Goal: Task Accomplishment & Management: Manage account settings

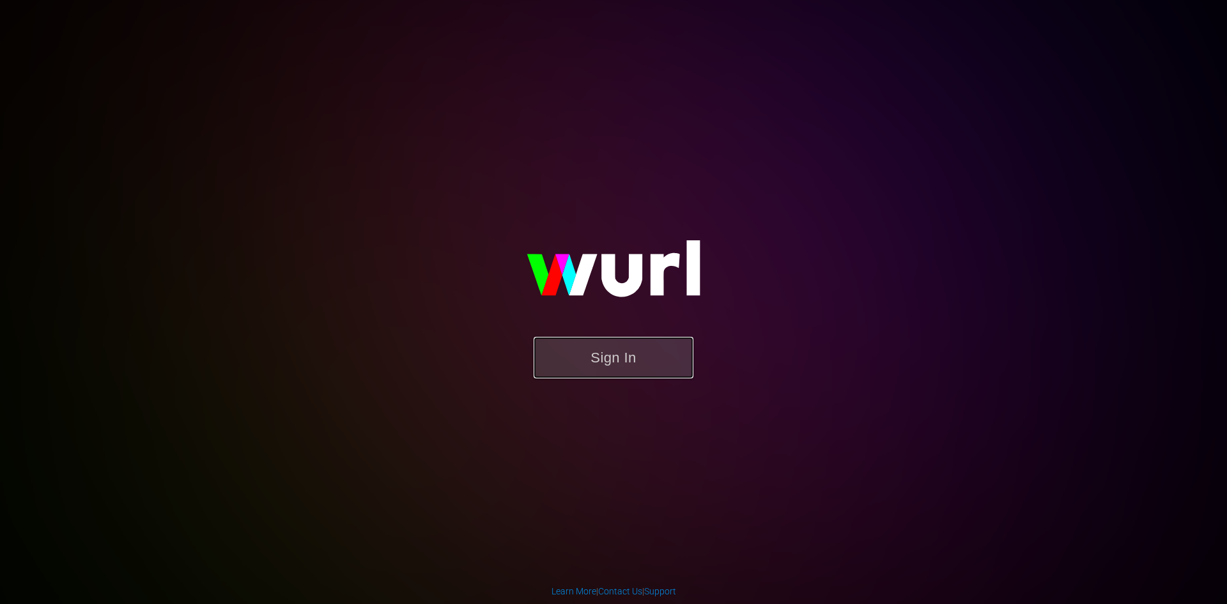
click at [585, 354] on button "Sign In" at bounding box center [614, 358] width 160 height 42
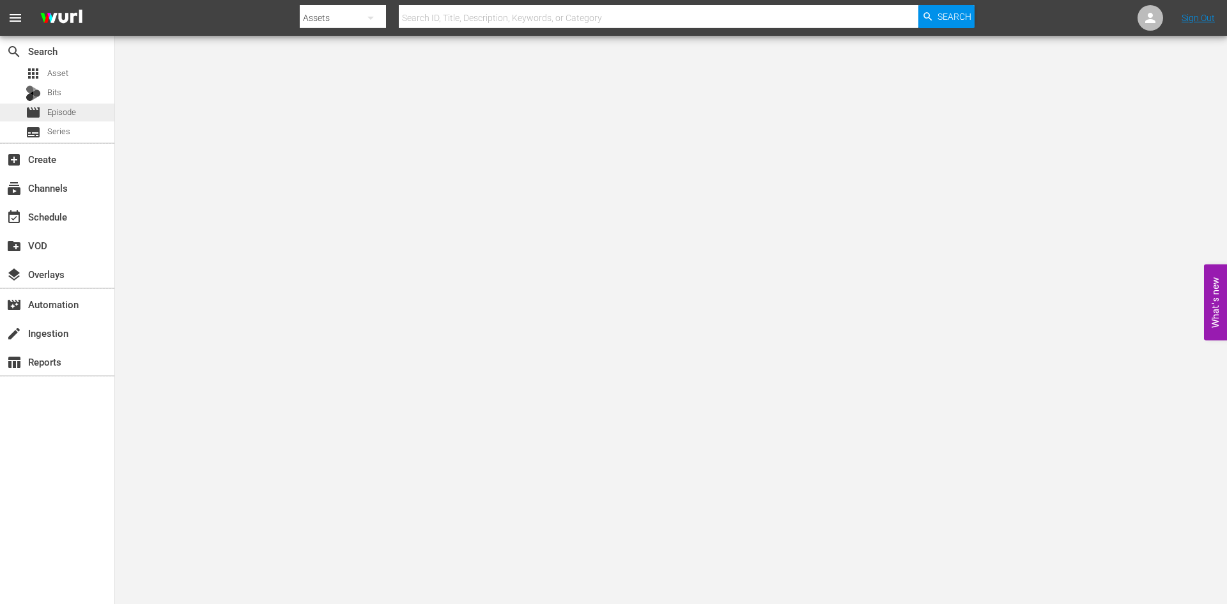
click at [73, 106] on span "Episode" at bounding box center [61, 112] width 29 height 13
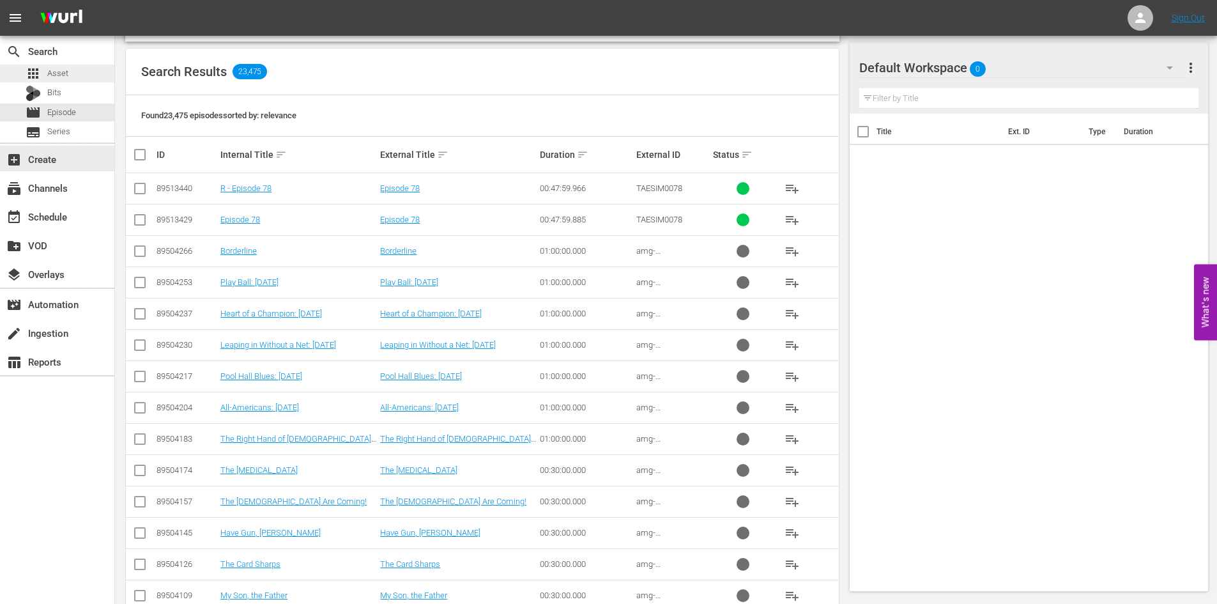
scroll to position [128, 0]
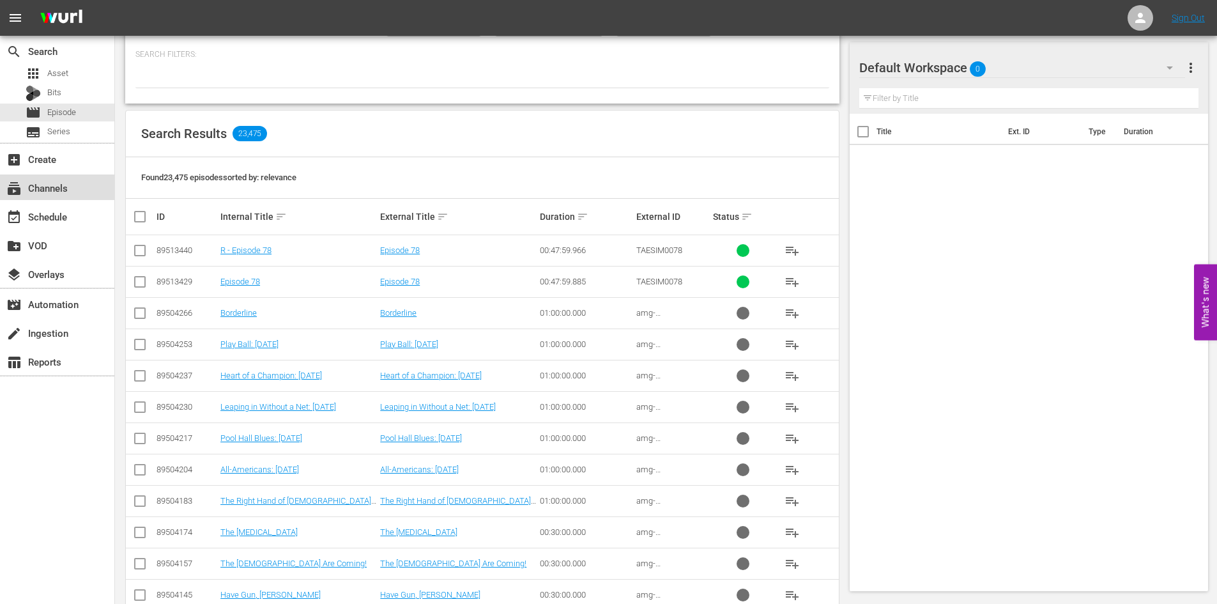
click at [65, 192] on div "subscriptions Channels" at bounding box center [36, 186] width 72 height 12
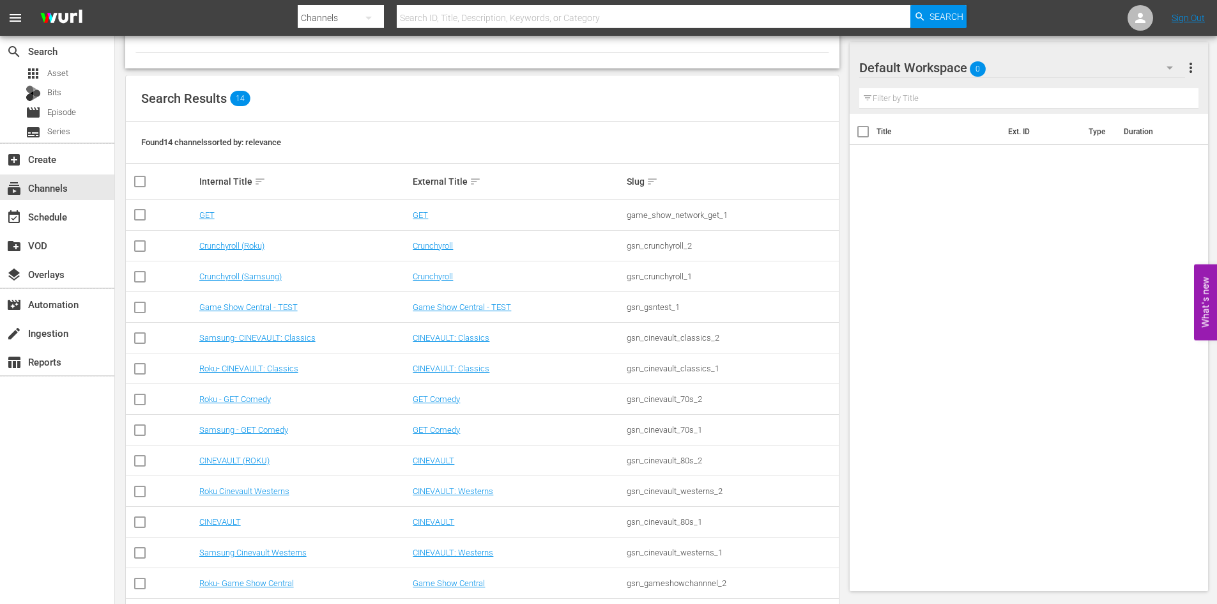
scroll to position [128, 0]
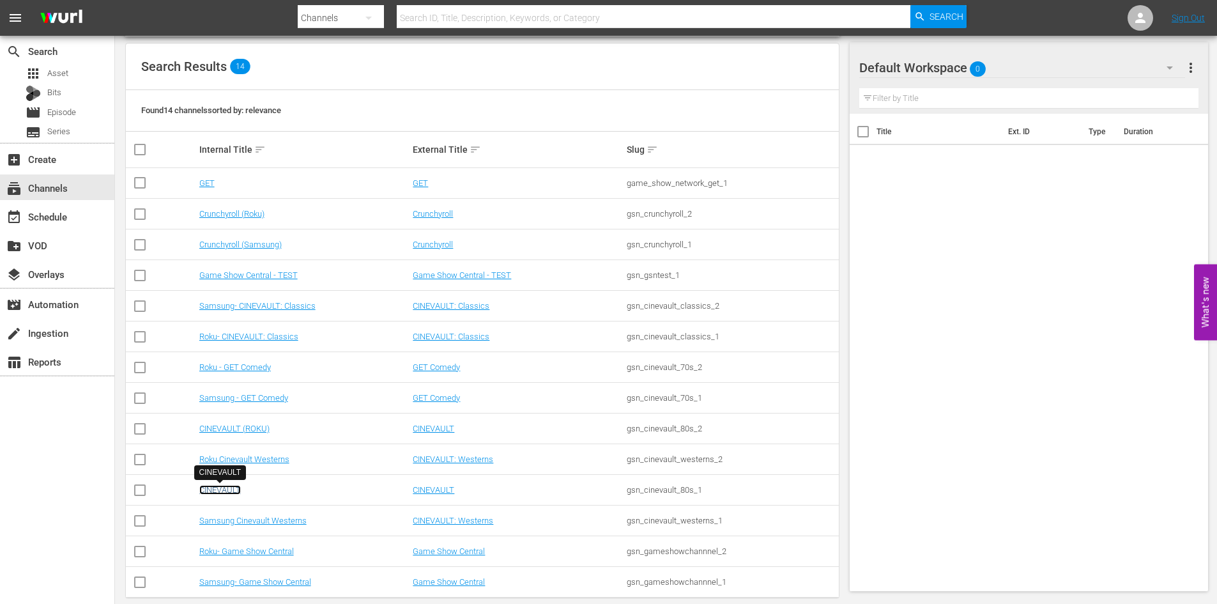
click at [224, 493] on link "CINEVAULT" at bounding box center [220, 490] width 42 height 10
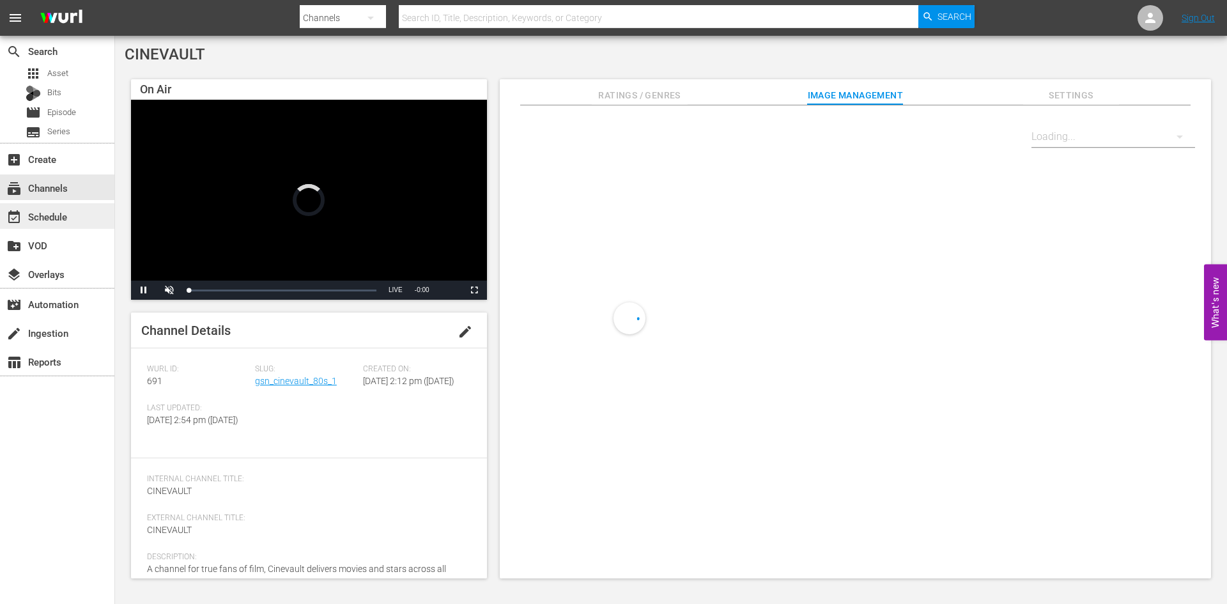
click at [82, 227] on div "event_available Schedule" at bounding box center [57, 216] width 114 height 26
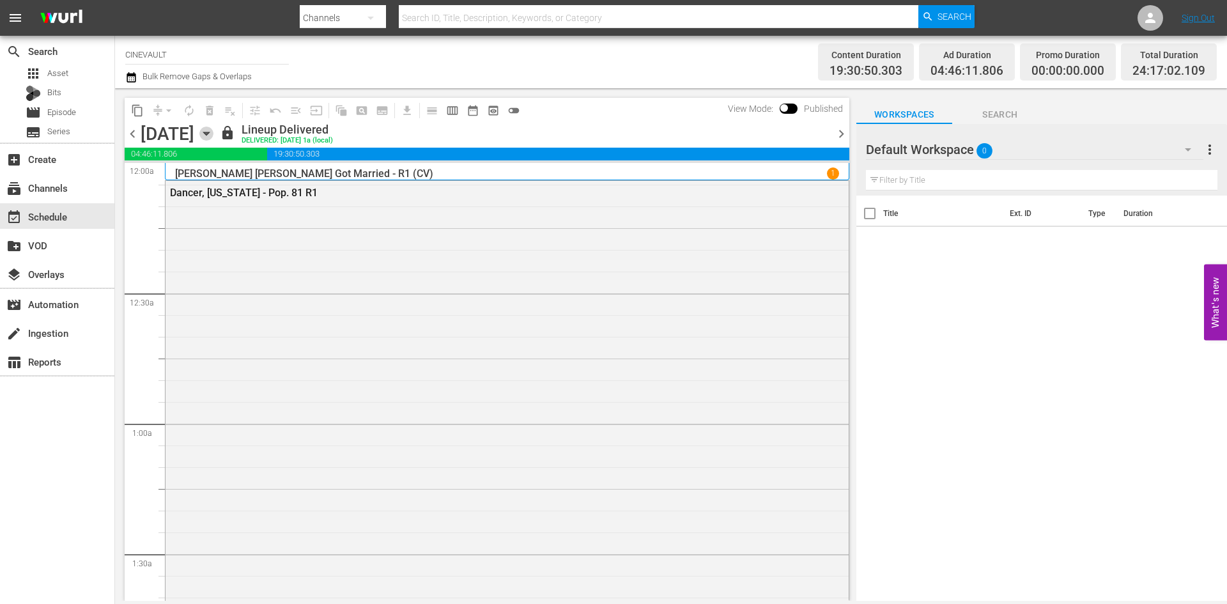
click at [213, 136] on icon "button" at bounding box center [206, 134] width 14 height 14
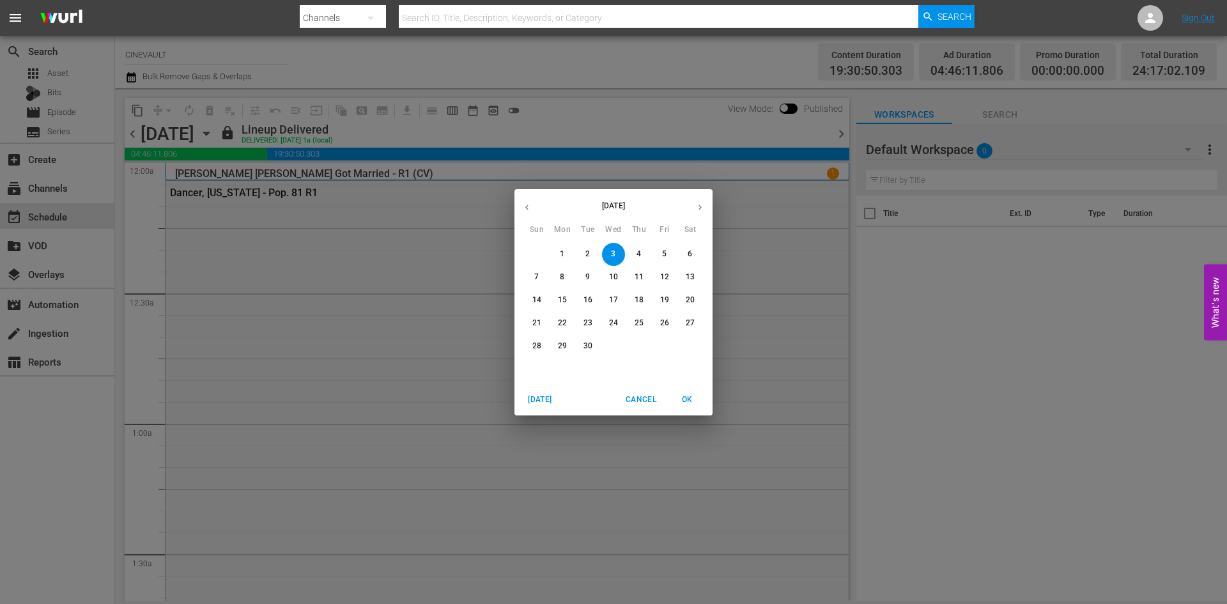
click at [560, 304] on p "15" at bounding box center [562, 300] width 9 height 11
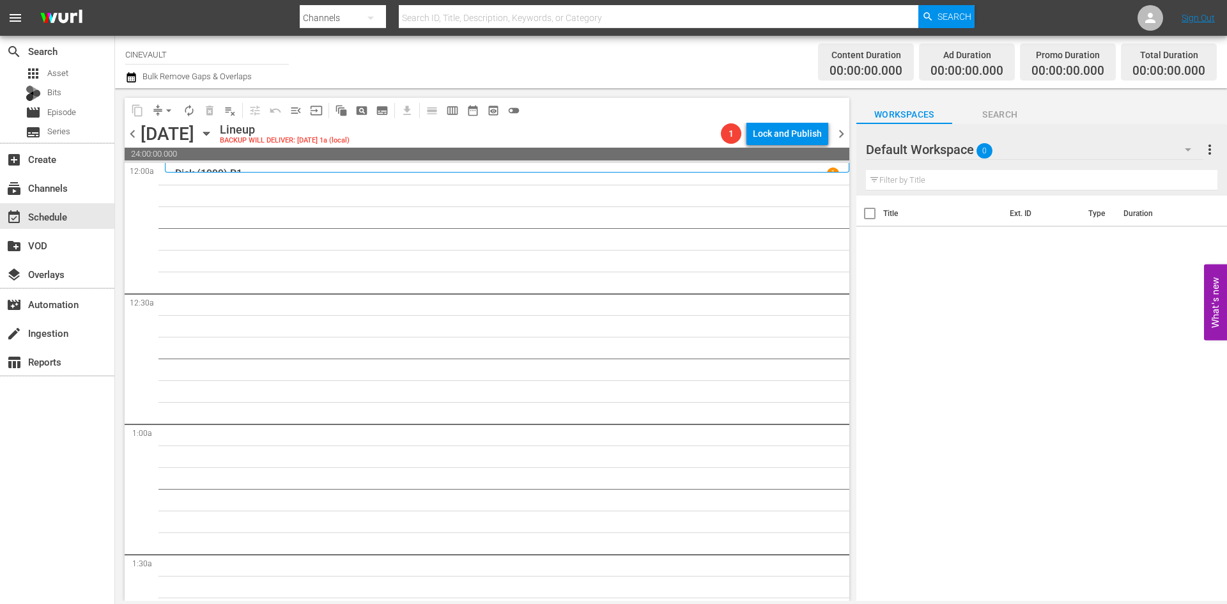
click at [544, 171] on div "Dick (1999) R1 1" at bounding box center [507, 173] width 664 height 12
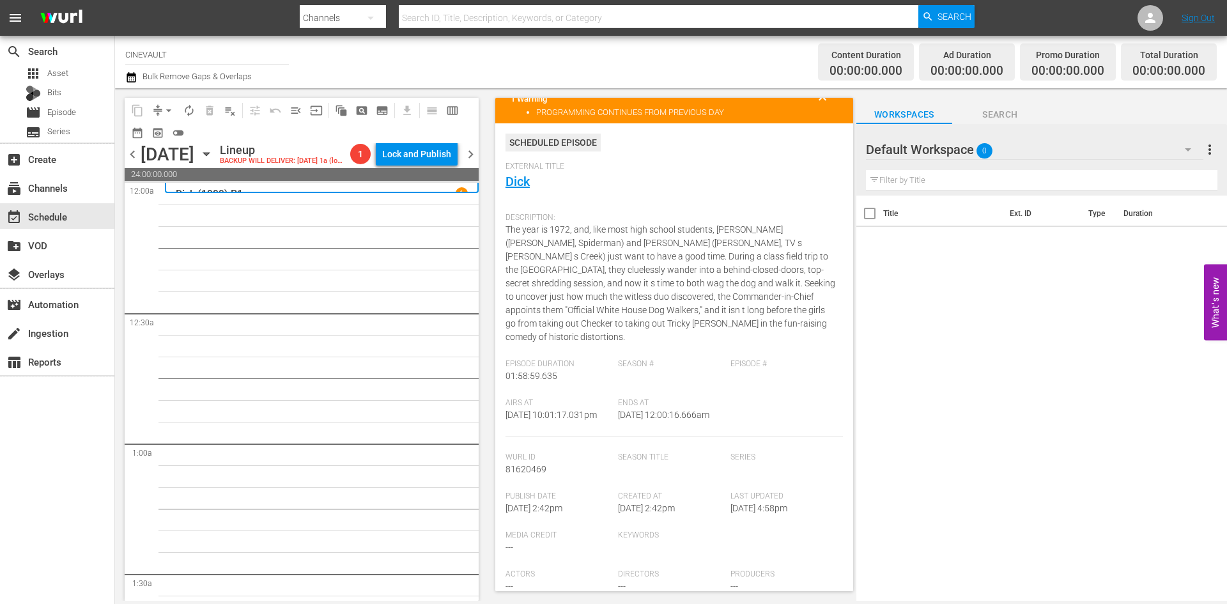
scroll to position [64, 0]
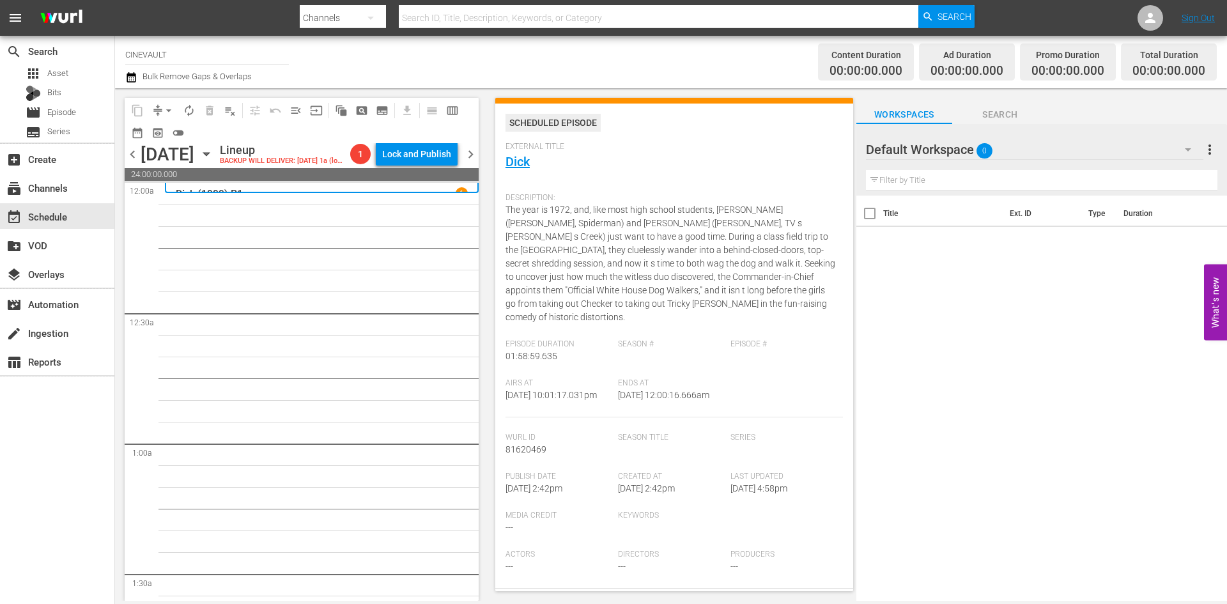
click at [475, 162] on span "chevron_right" at bounding box center [471, 154] width 16 height 16
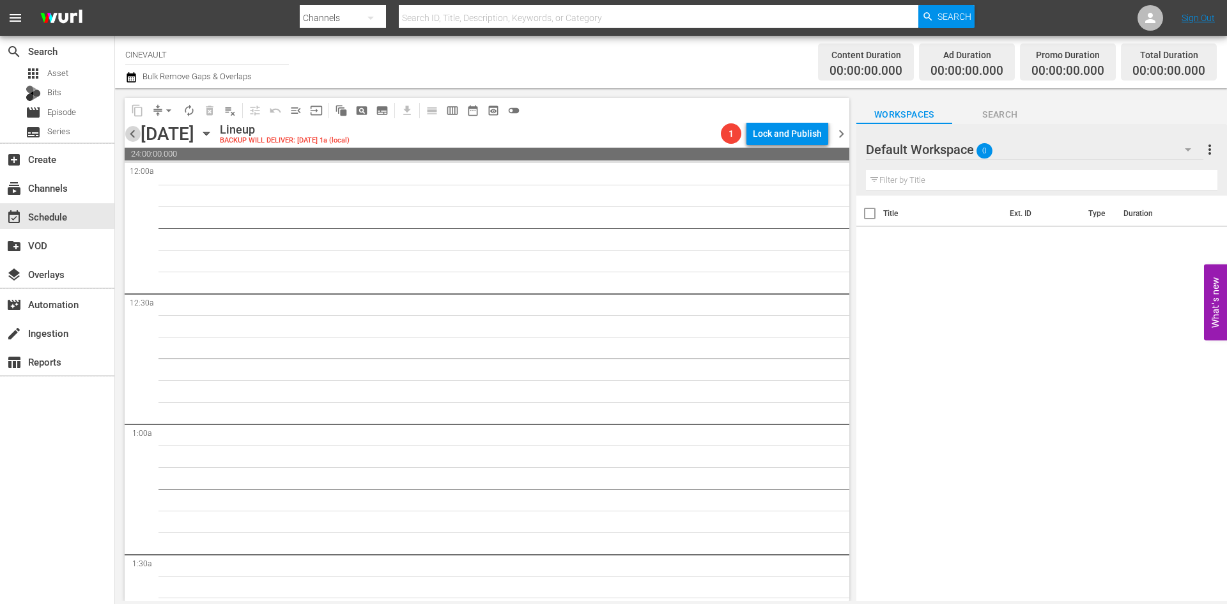
click at [132, 132] on span "chevron_left" at bounding box center [133, 134] width 16 height 16
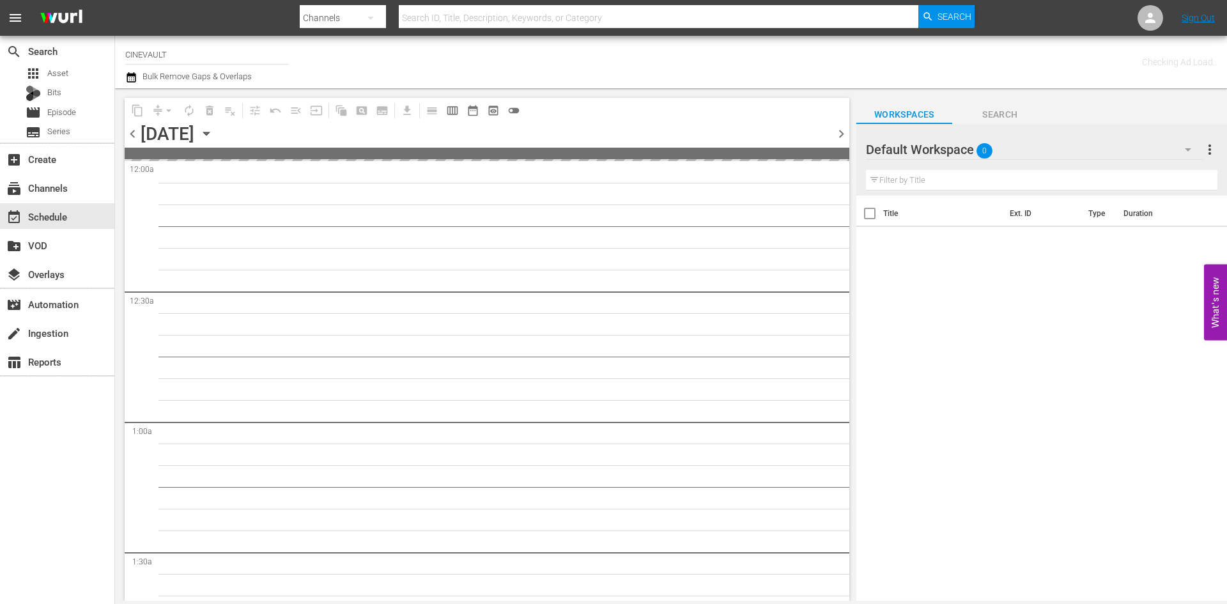
click at [1070, 149] on div "Default Workspace 0" at bounding box center [1034, 150] width 337 height 36
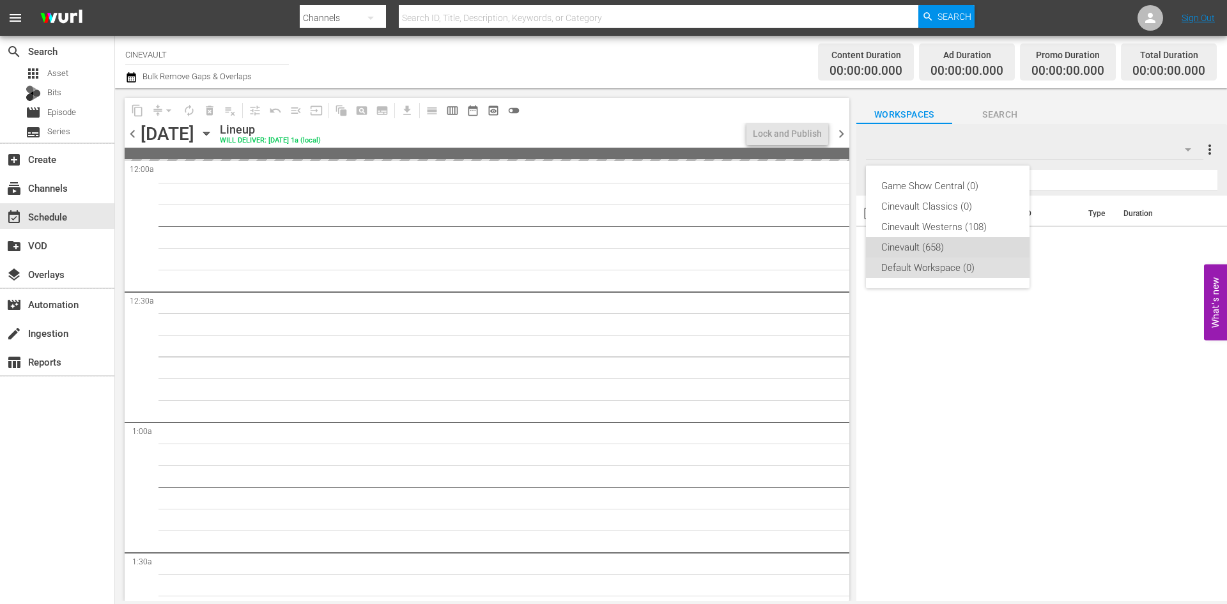
click at [943, 243] on div "Cinevault (658)" at bounding box center [947, 247] width 133 height 20
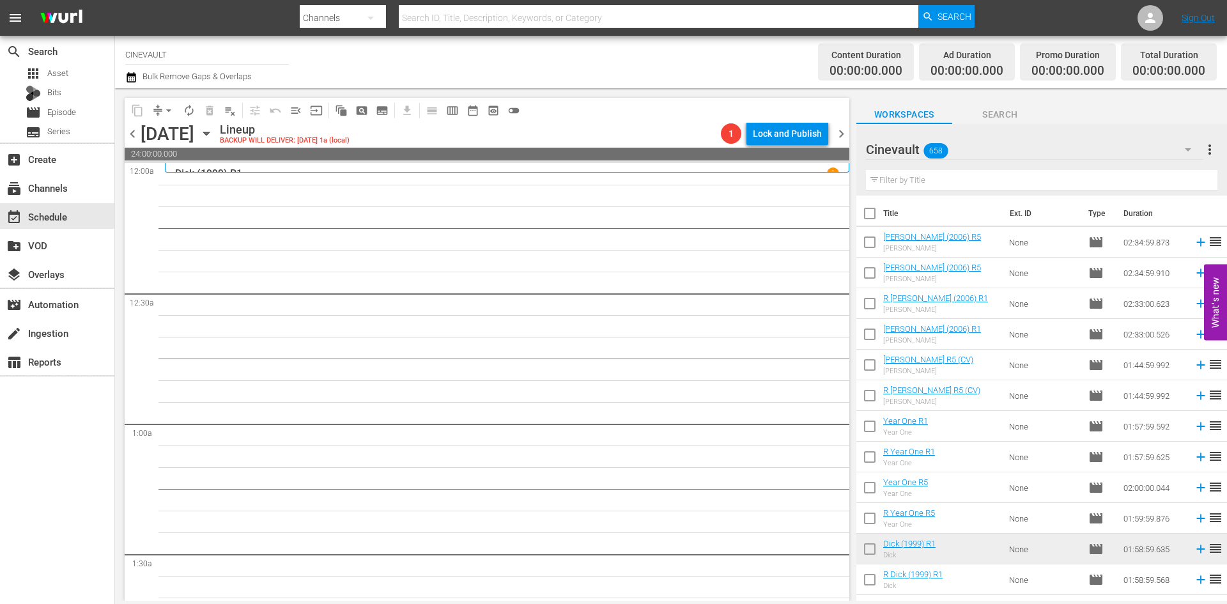
click at [949, 183] on input "text" at bounding box center [1041, 180] width 351 height 20
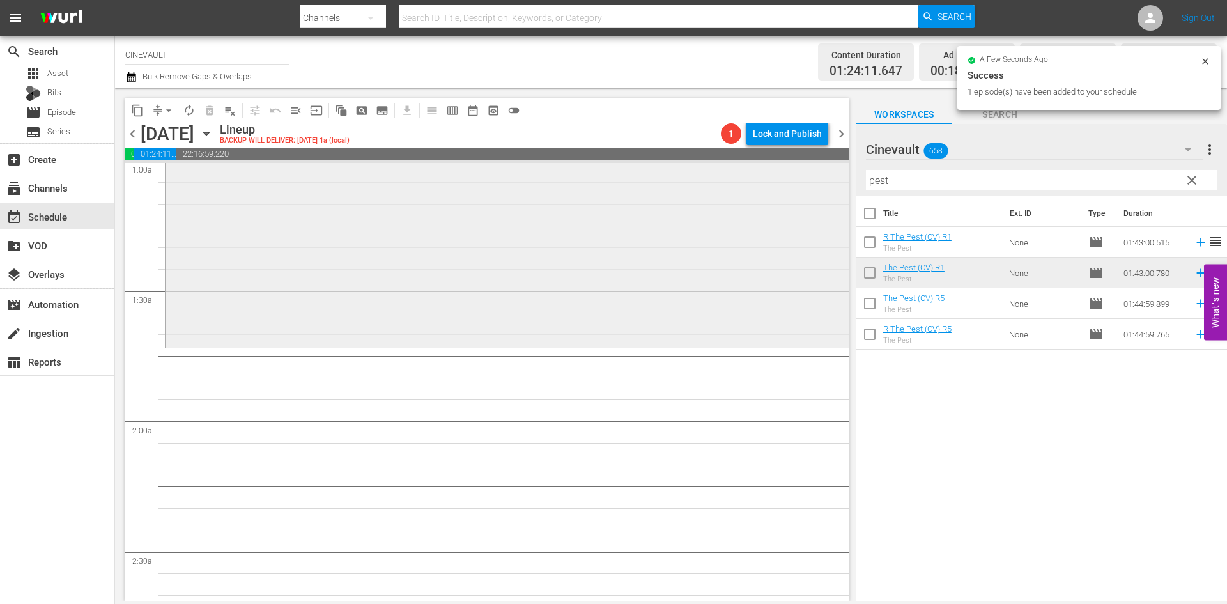
scroll to position [320, 0]
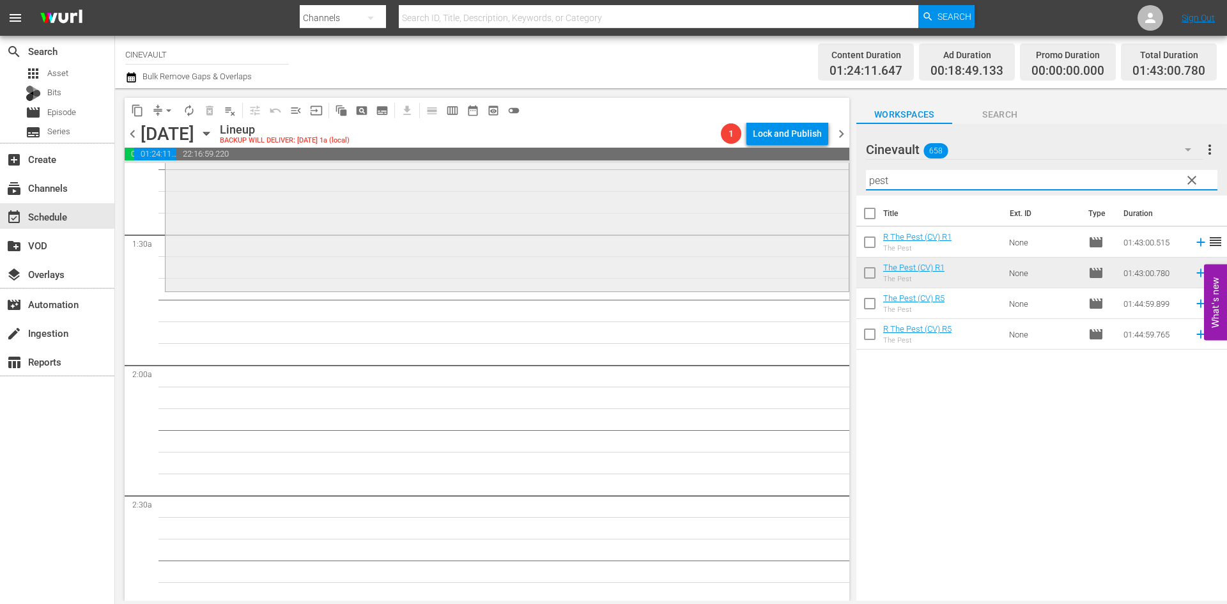
drag, startPoint x: 907, startPoint y: 180, endPoint x: 826, endPoint y: 170, distance: 81.1
click at [826, 170] on div "content_copy compress arrow_drop_down autorenew_outlined delete_forever_outline…" at bounding box center [671, 344] width 1112 height 512
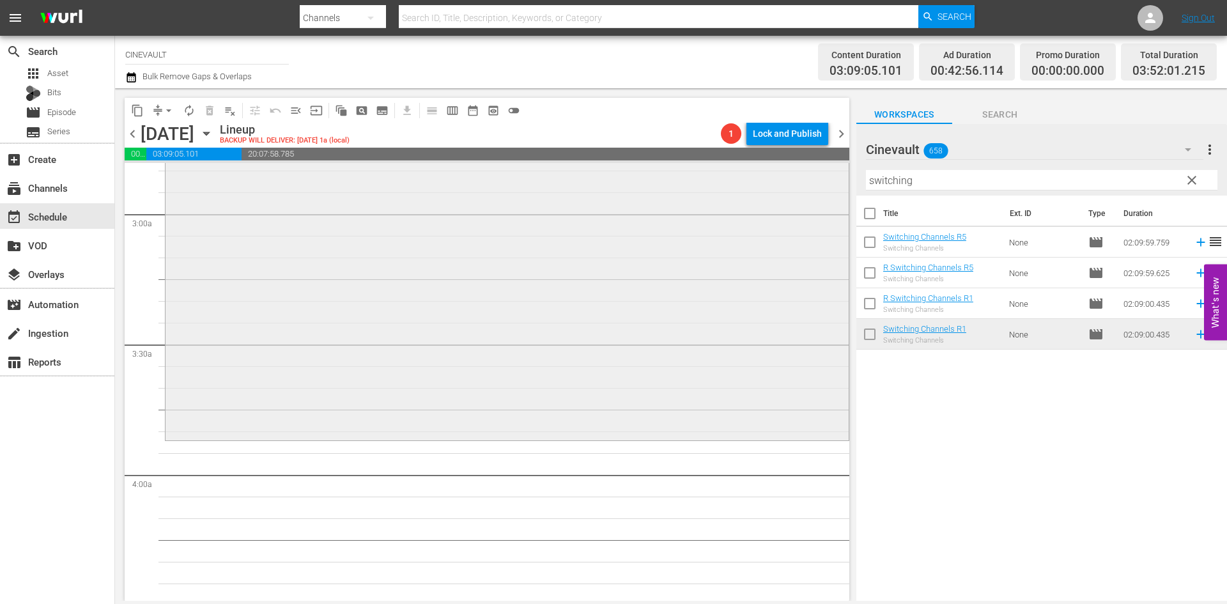
scroll to position [767, 0]
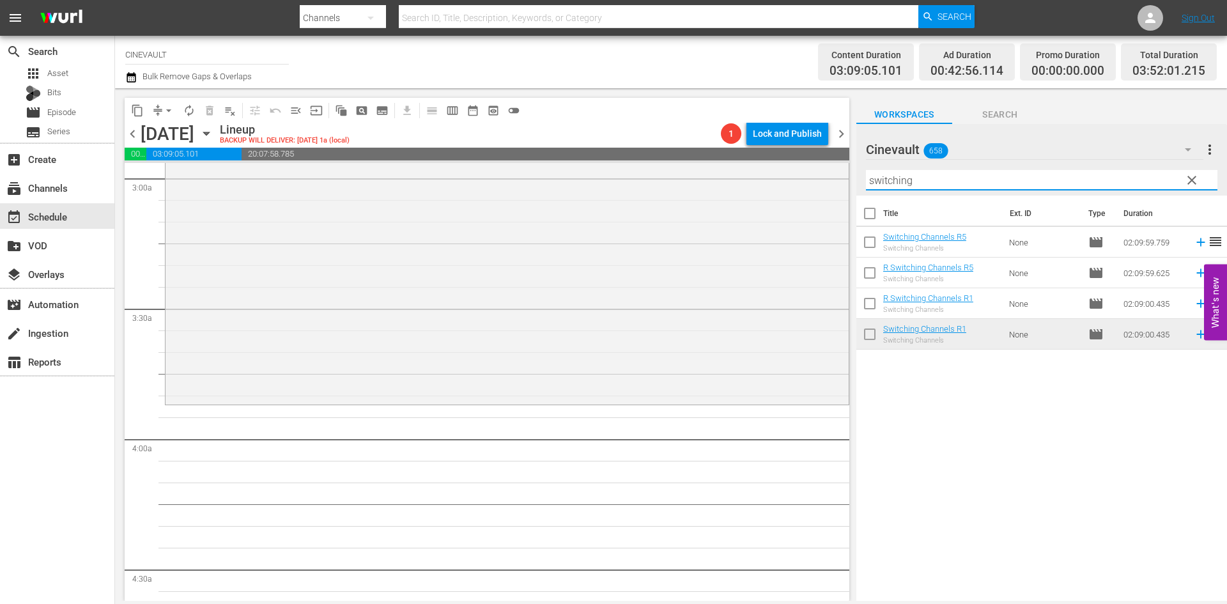
drag, startPoint x: 987, startPoint y: 176, endPoint x: 846, endPoint y: 184, distance: 141.5
click at [846, 184] on div "content_copy compress arrow_drop_down autorenew_outlined delete_forever_outline…" at bounding box center [671, 344] width 1112 height 512
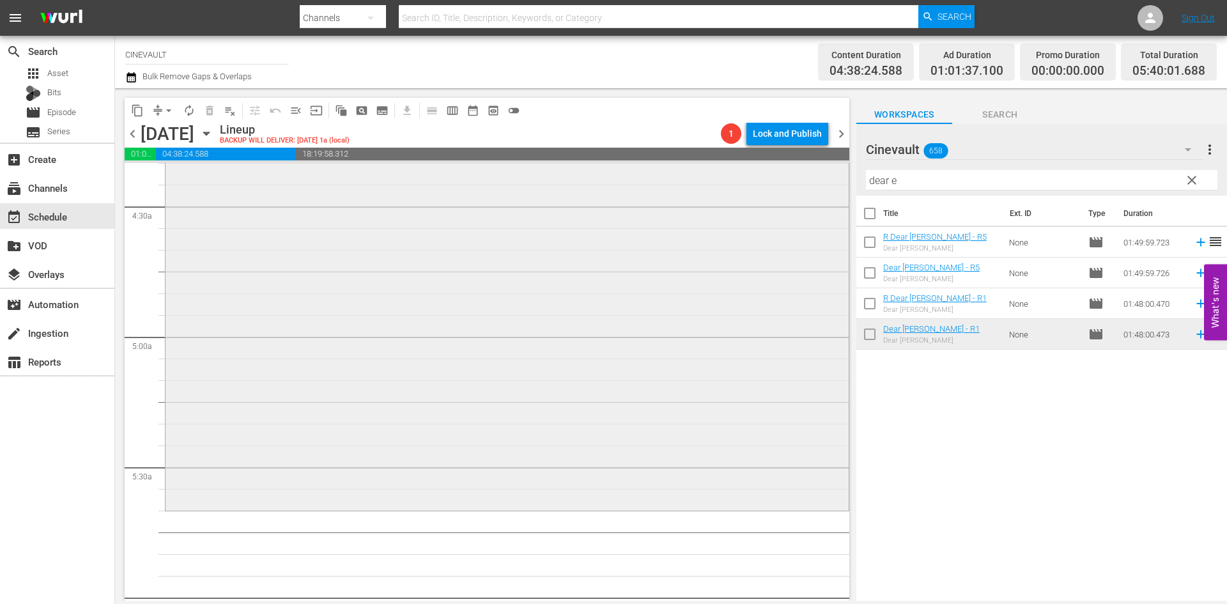
scroll to position [1214, 0]
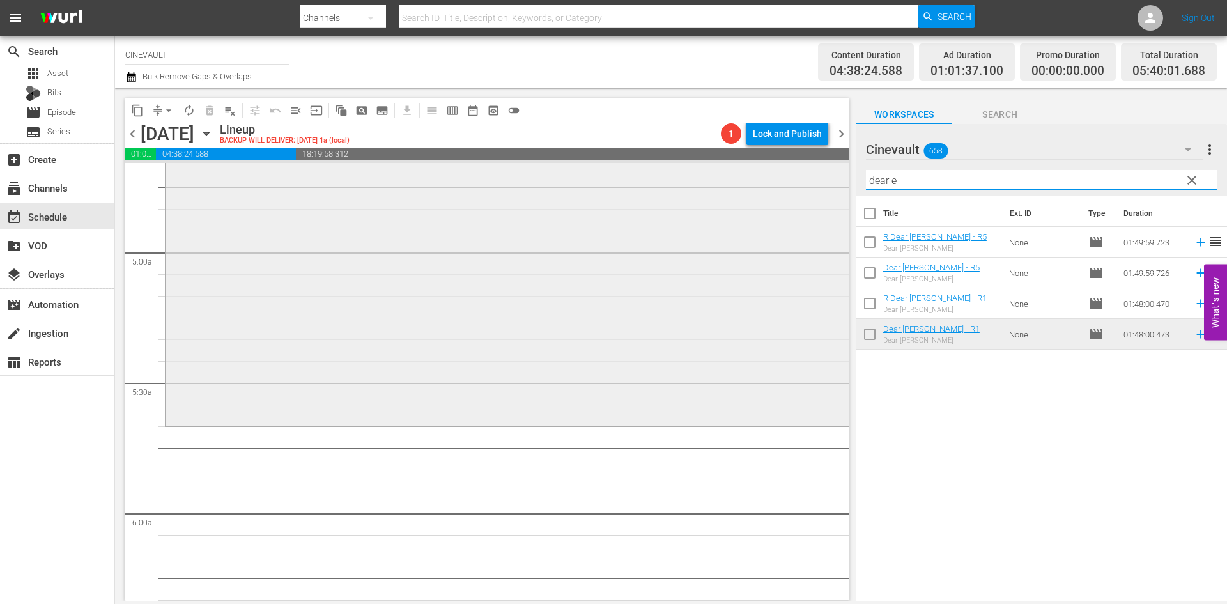
drag, startPoint x: 998, startPoint y: 178, endPoint x: 769, endPoint y: 174, distance: 228.8
click at [769, 174] on div "content_copy compress arrow_drop_down autorenew_outlined delete_forever_outline…" at bounding box center [671, 344] width 1112 height 512
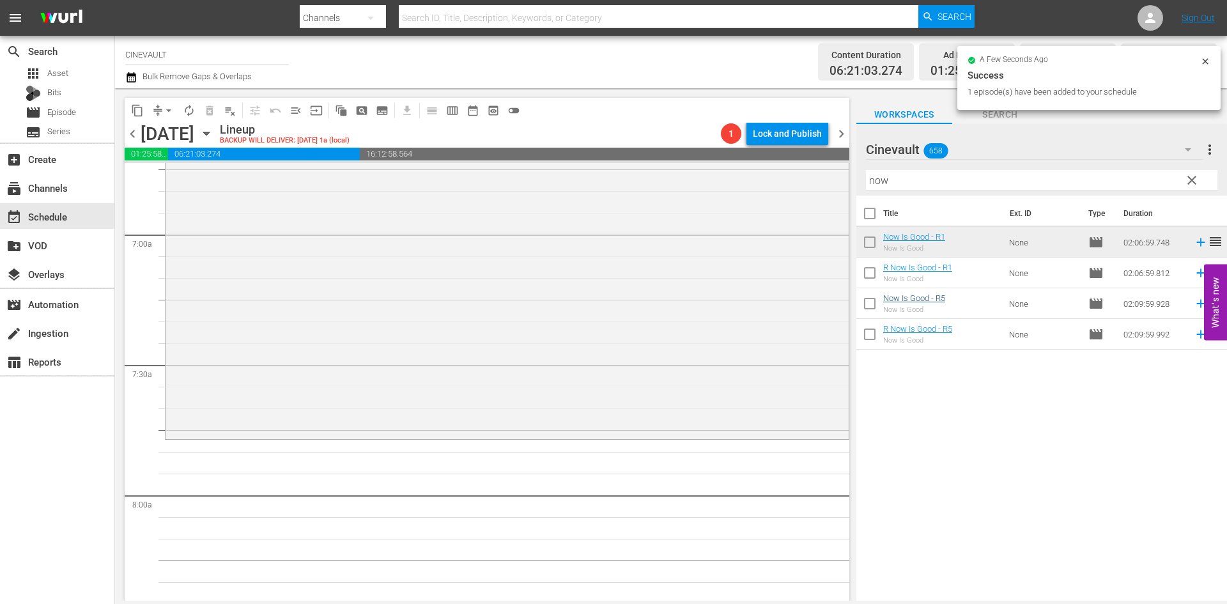
scroll to position [1789, 0]
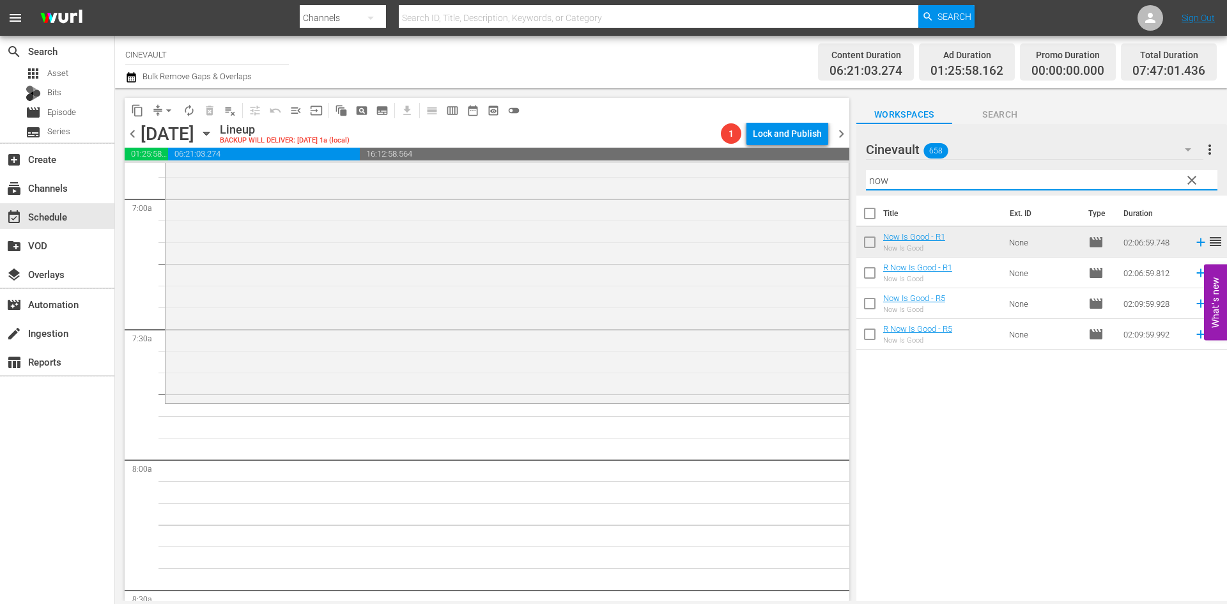
drag, startPoint x: 937, startPoint y: 178, endPoint x: 842, endPoint y: 178, distance: 94.6
click at [842, 178] on div "content_copy compress arrow_drop_down autorenew_outlined delete_forever_outline…" at bounding box center [671, 344] width 1112 height 512
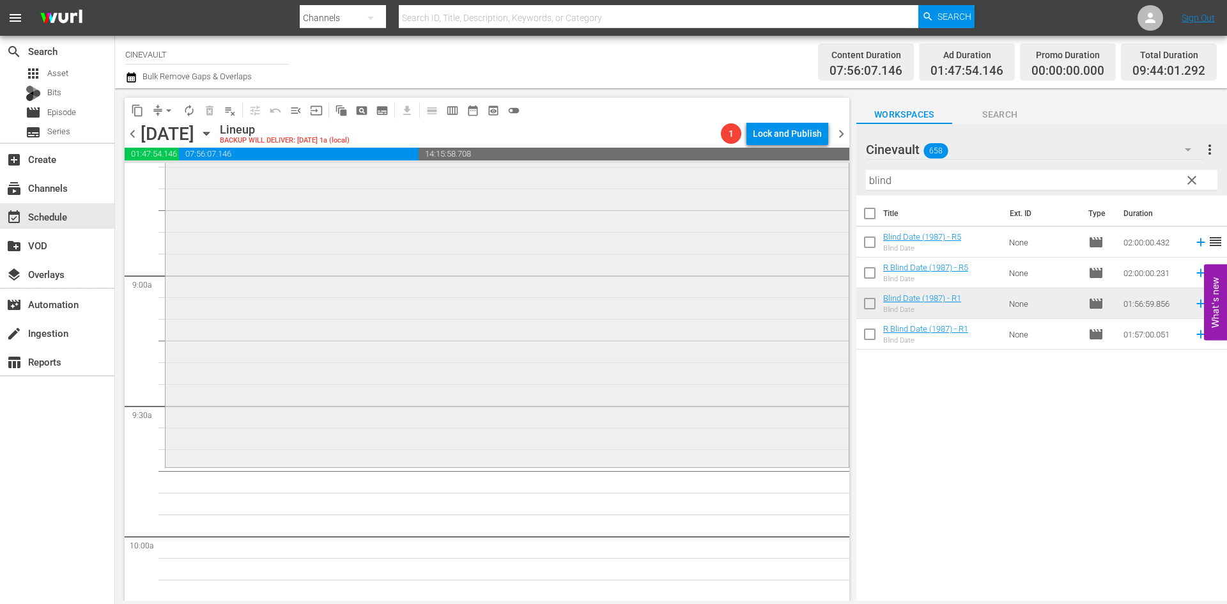
scroll to position [2237, 0]
drag, startPoint x: 955, startPoint y: 177, endPoint x: 738, endPoint y: 161, distance: 217.2
click at [738, 161] on div "content_copy compress arrow_drop_down autorenew_outlined delete_forever_outline…" at bounding box center [671, 344] width 1112 height 512
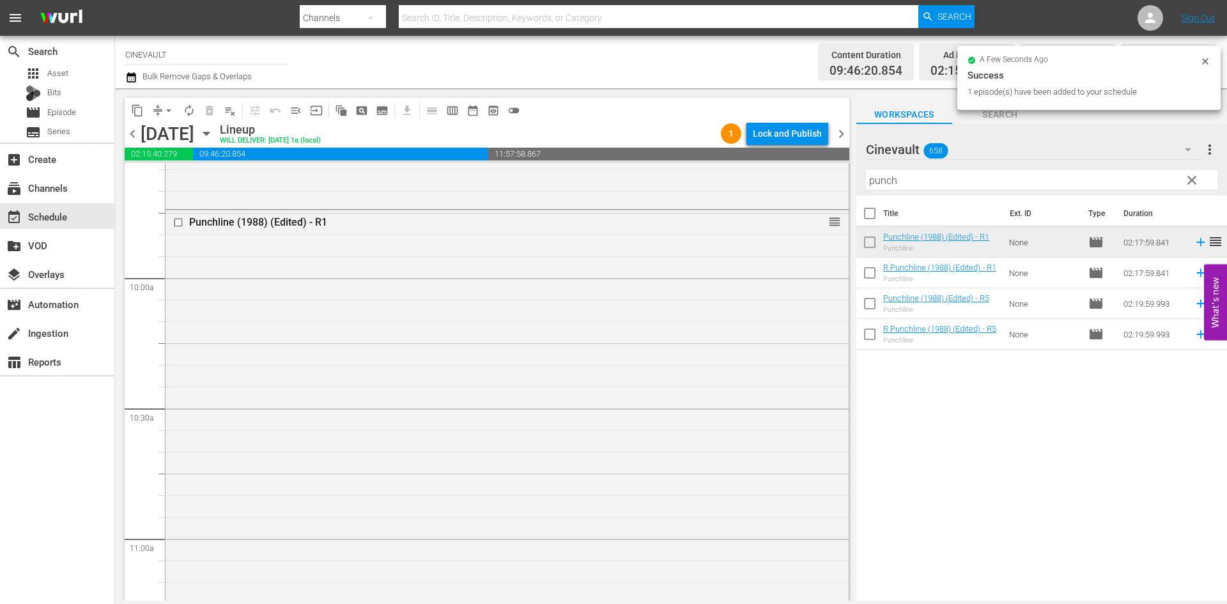
scroll to position [2684, 0]
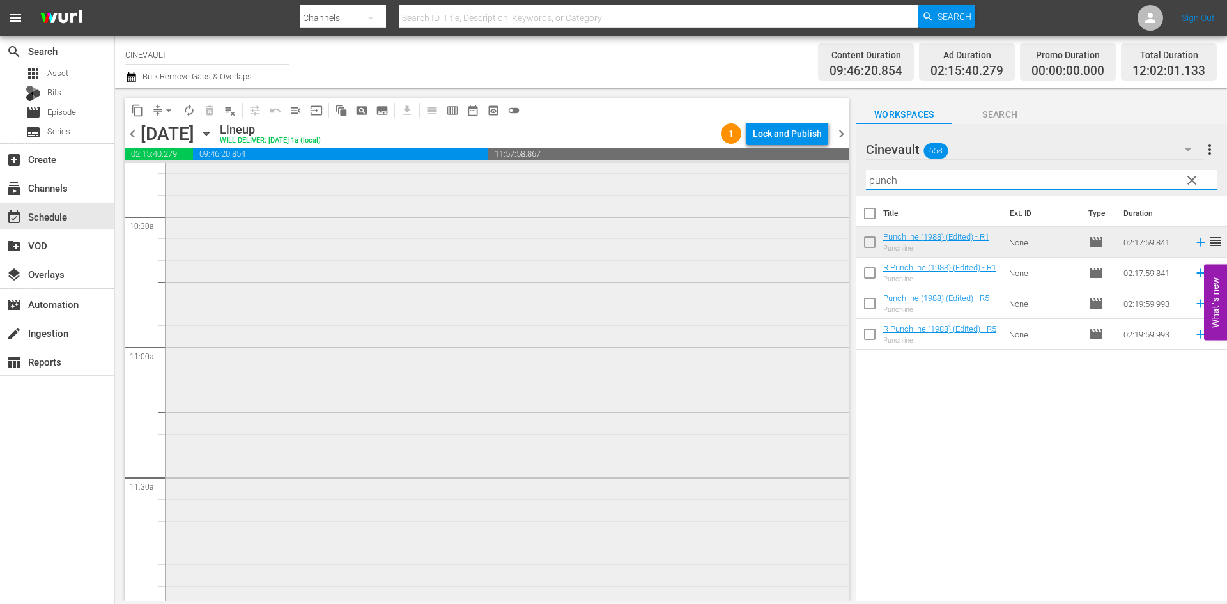
drag, startPoint x: 950, startPoint y: 187, endPoint x: 740, endPoint y: 188, distance: 209.6
click at [740, 188] on div "content_copy compress arrow_drop_down autorenew_outlined delete_forever_outline…" at bounding box center [671, 344] width 1112 height 512
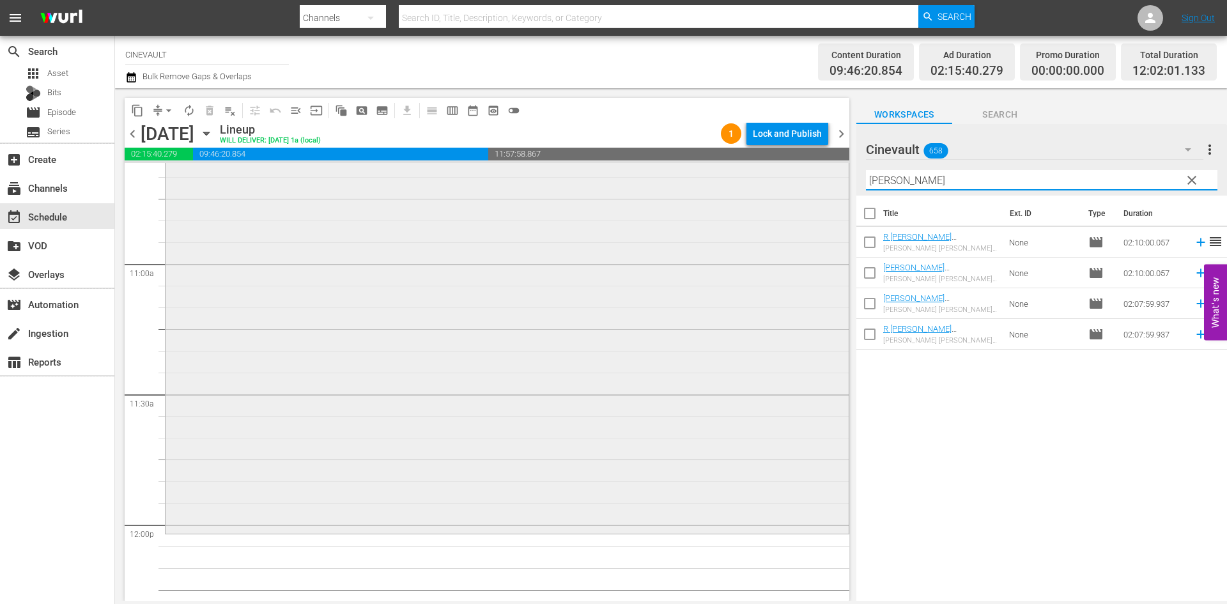
scroll to position [2876, 0]
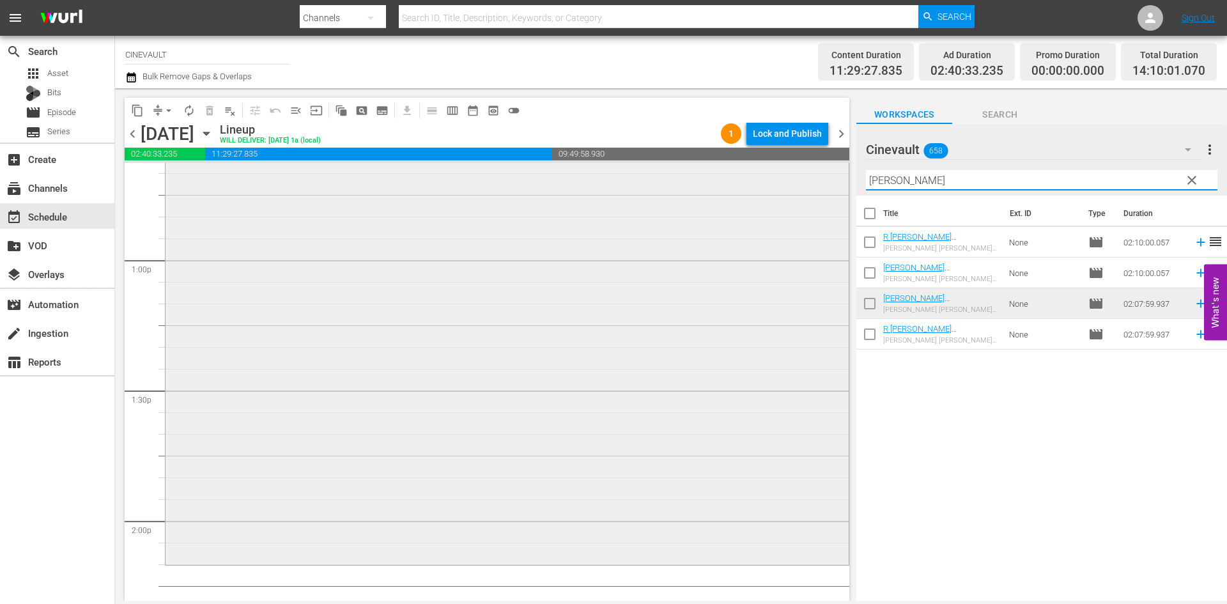
drag, startPoint x: 1010, startPoint y: 181, endPoint x: 666, endPoint y: 171, distance: 343.3
click at [666, 171] on div "content_copy compress arrow_drop_down autorenew_outlined delete_forever_outline…" at bounding box center [671, 344] width 1112 height 512
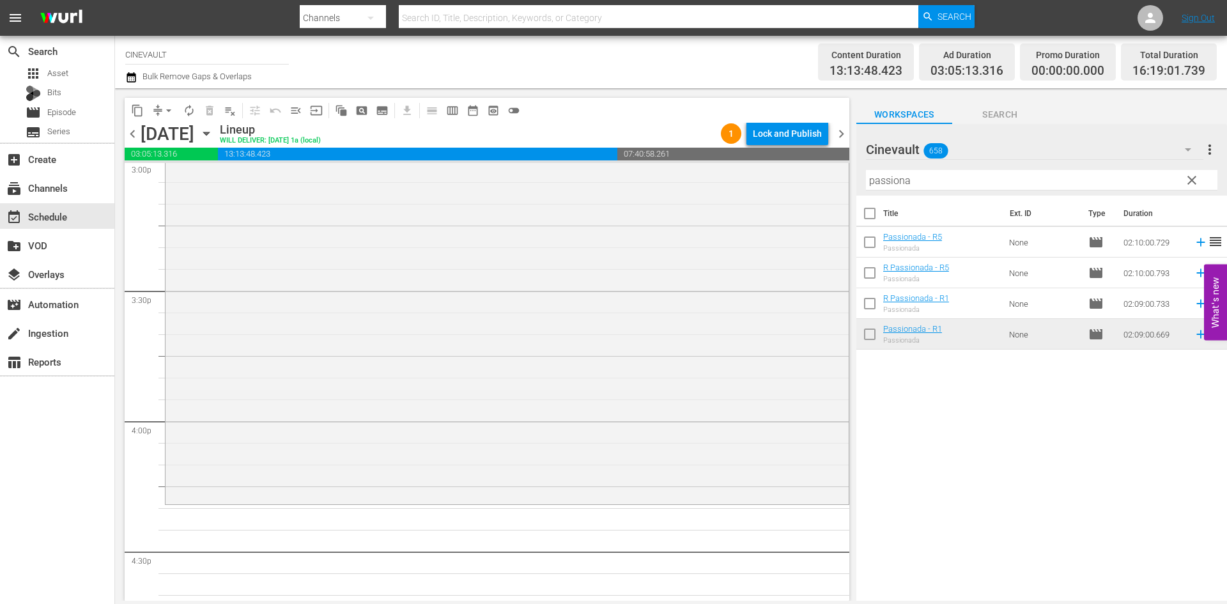
scroll to position [3922, 0]
drag, startPoint x: 959, startPoint y: 181, endPoint x: 782, endPoint y: 174, distance: 177.1
click at [782, 174] on div "content_copy compress arrow_drop_down autorenew_outlined delete_forever_outline…" at bounding box center [671, 344] width 1112 height 512
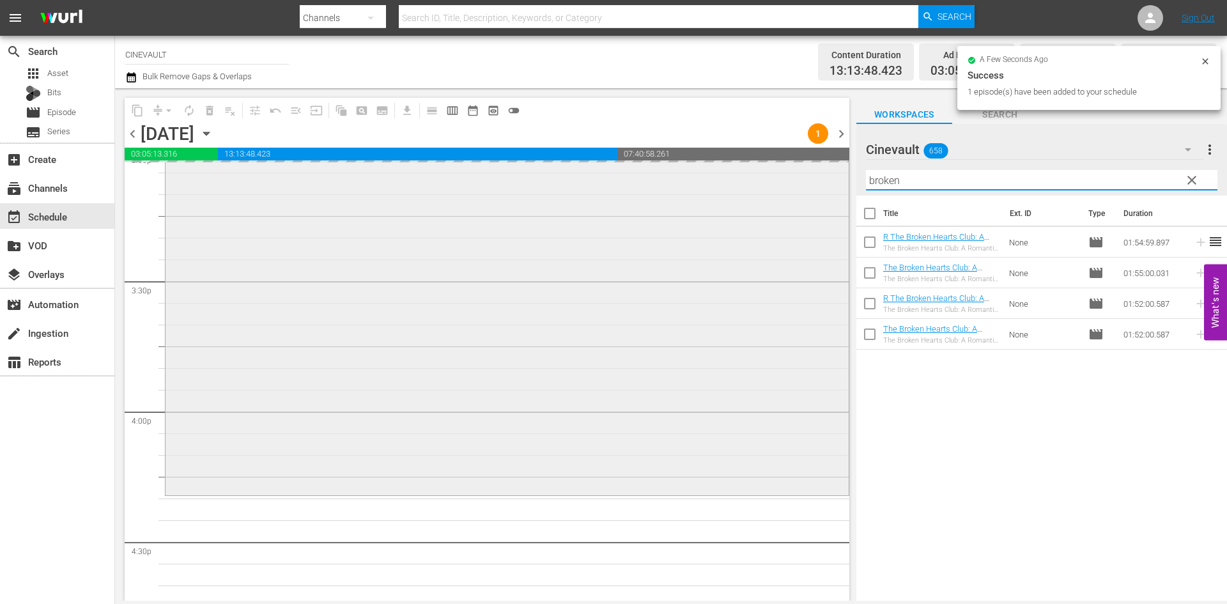
drag, startPoint x: 971, startPoint y: 183, endPoint x: 764, endPoint y: 165, distance: 207.2
click at [764, 165] on div "content_copy compress arrow_drop_down autorenew_outlined delete_forever_outline…" at bounding box center [671, 344] width 1112 height 512
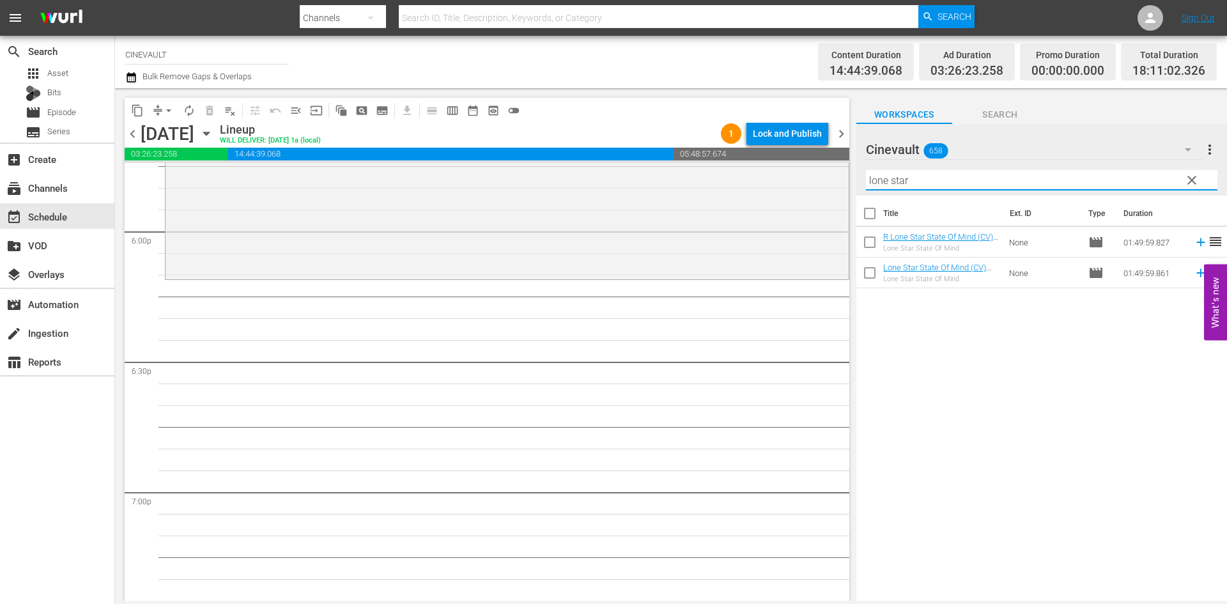
scroll to position [4625, 0]
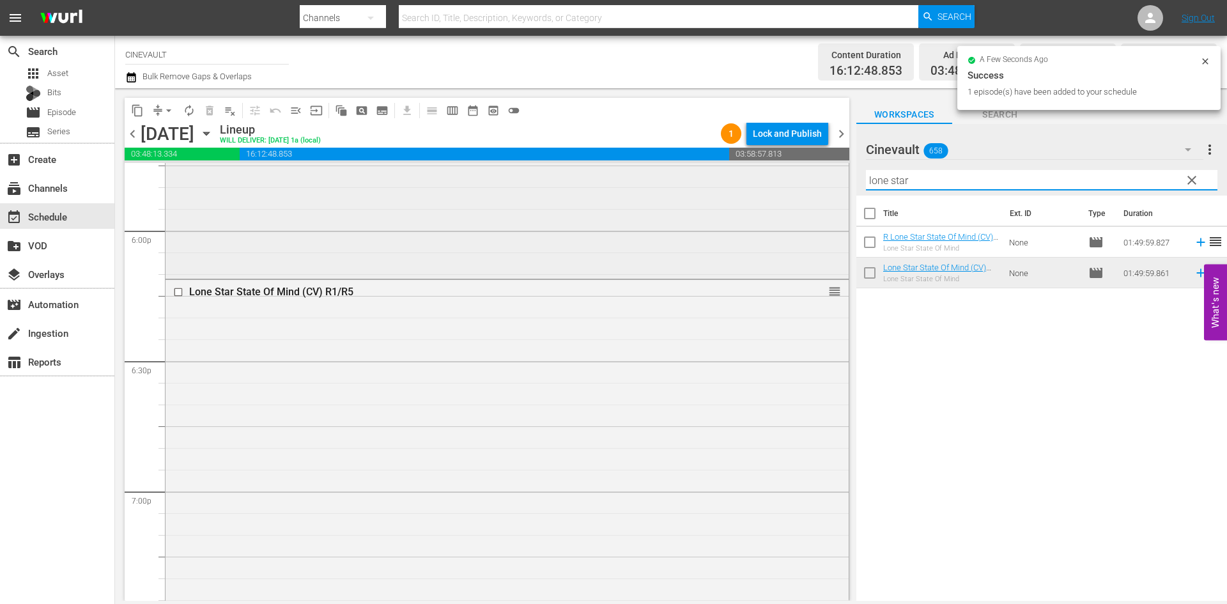
drag, startPoint x: 926, startPoint y: 182, endPoint x: 835, endPoint y: 187, distance: 91.5
click at [835, 187] on div "content_copy compress arrow_drop_down autorenew_outlined delete_forever_outline…" at bounding box center [671, 344] width 1112 height 512
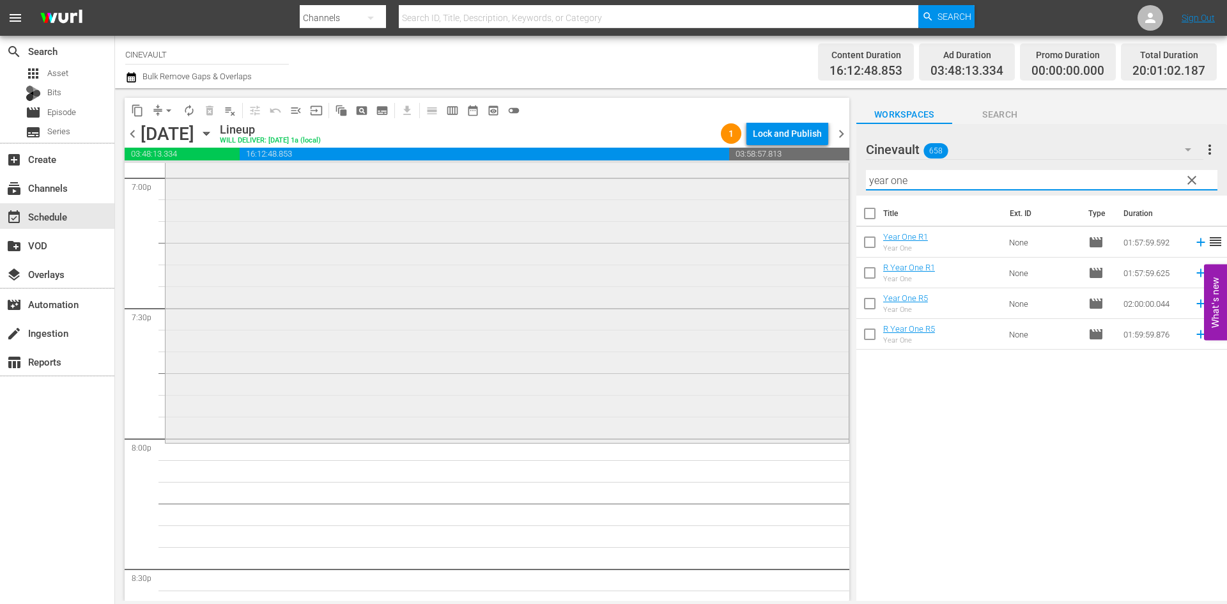
scroll to position [4945, 0]
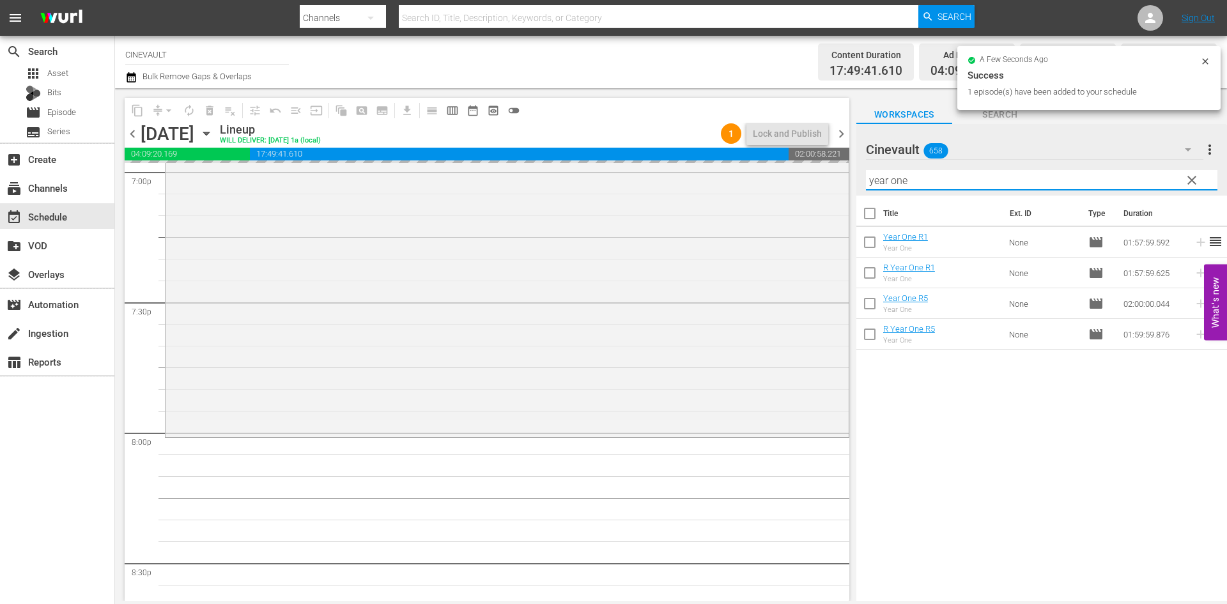
drag, startPoint x: 958, startPoint y: 173, endPoint x: 845, endPoint y: 174, distance: 112.5
click at [789, 186] on div "content_copy compress arrow_drop_down autorenew_outlined delete_forever_outline…" at bounding box center [671, 344] width 1112 height 512
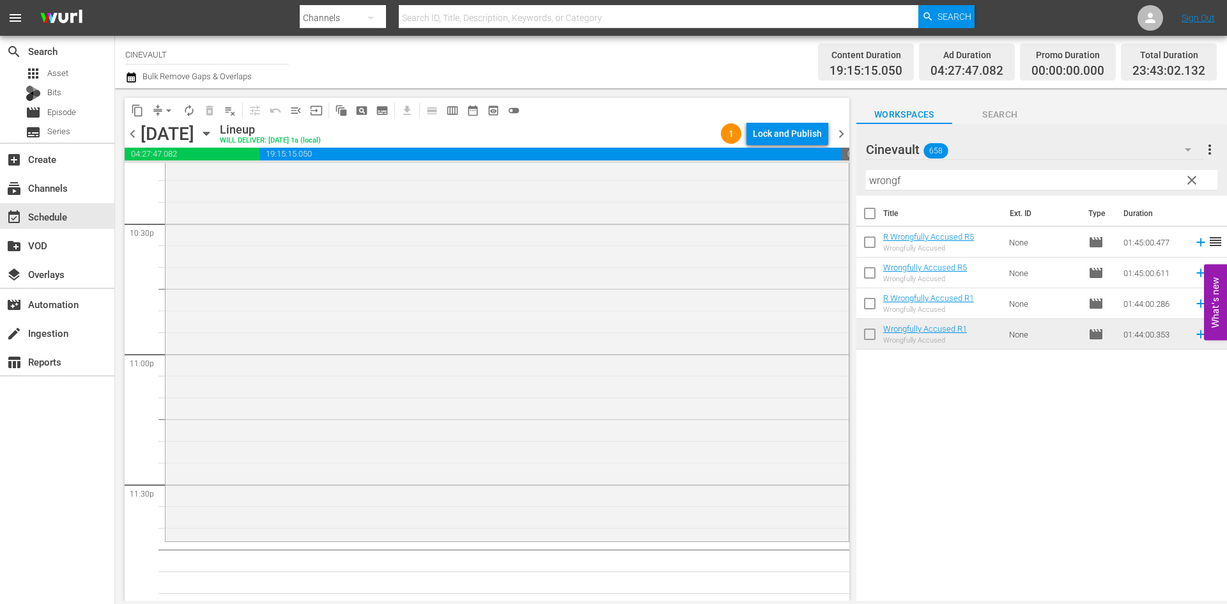
scroll to position [5820, 0]
drag, startPoint x: 916, startPoint y: 180, endPoint x: 765, endPoint y: 180, distance: 151.4
click at [765, 180] on div "content_copy compress arrow_drop_down autorenew_outlined delete_forever_outline…" at bounding box center [671, 344] width 1112 height 512
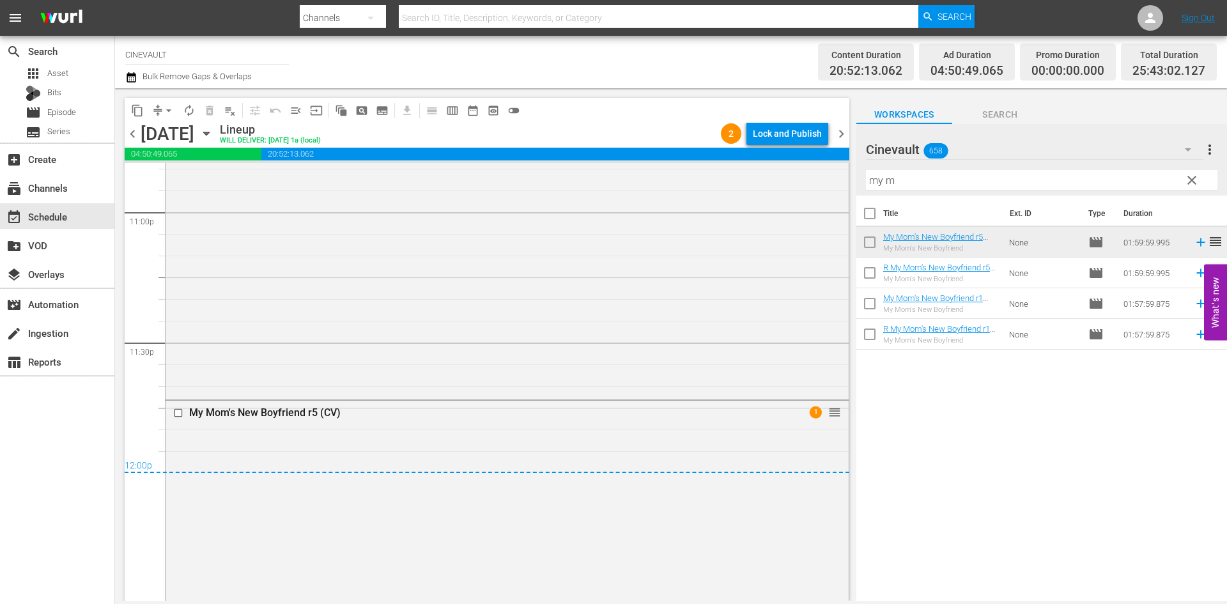
scroll to position [6011, 0]
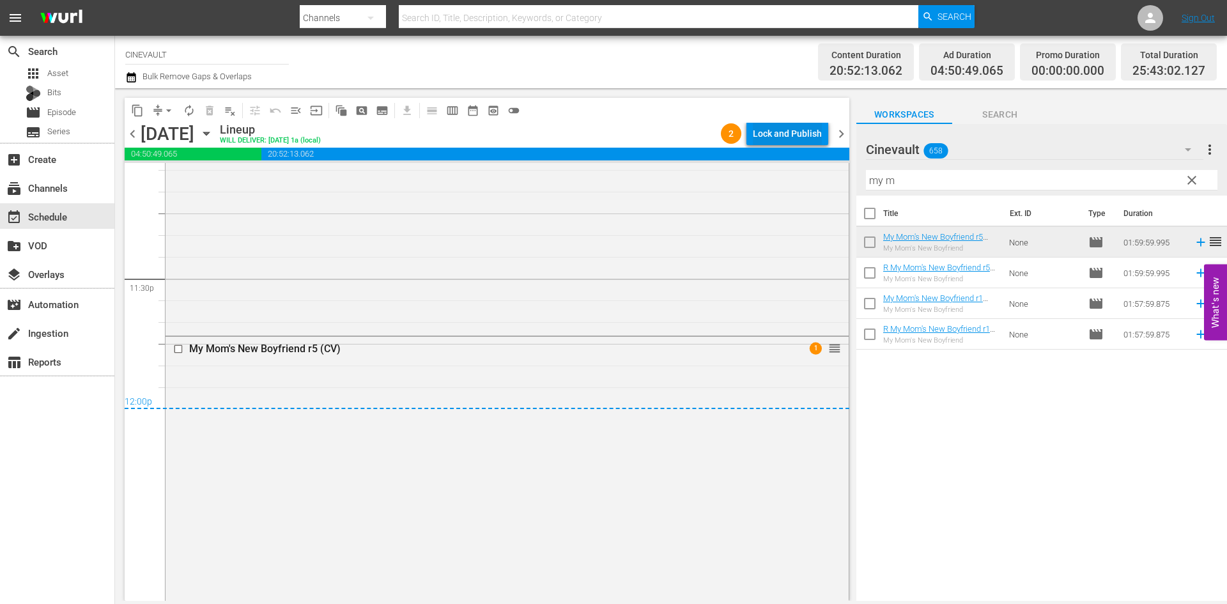
click at [815, 136] on div "Lock and Publish" at bounding box center [787, 133] width 69 height 23
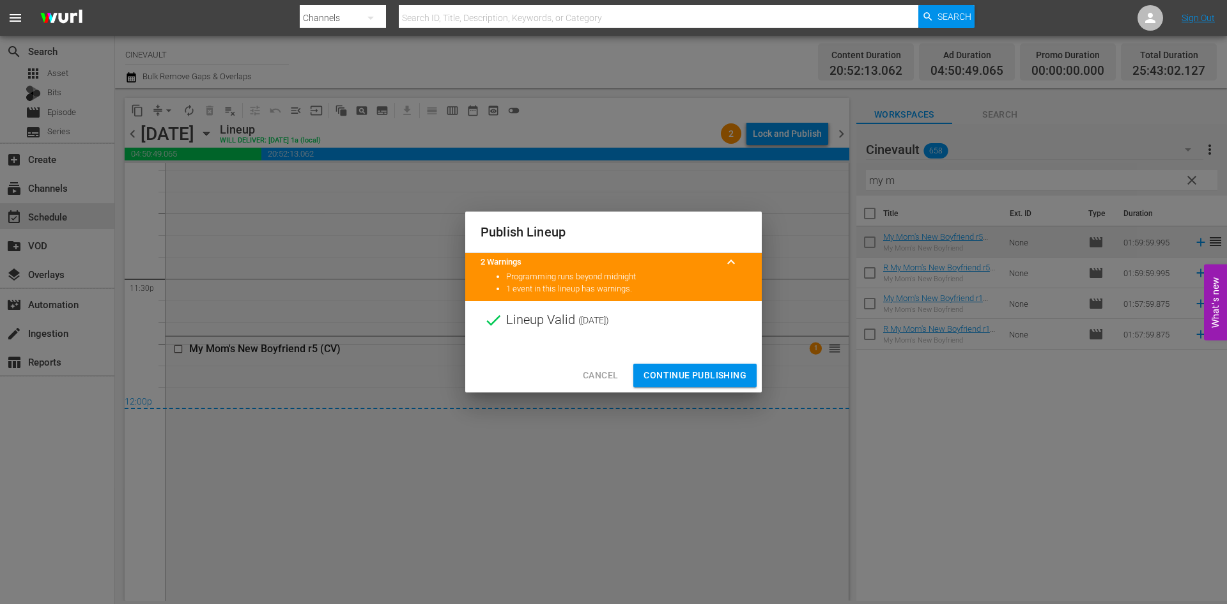
click at [742, 373] on span "Continue Publishing" at bounding box center [694, 375] width 103 height 16
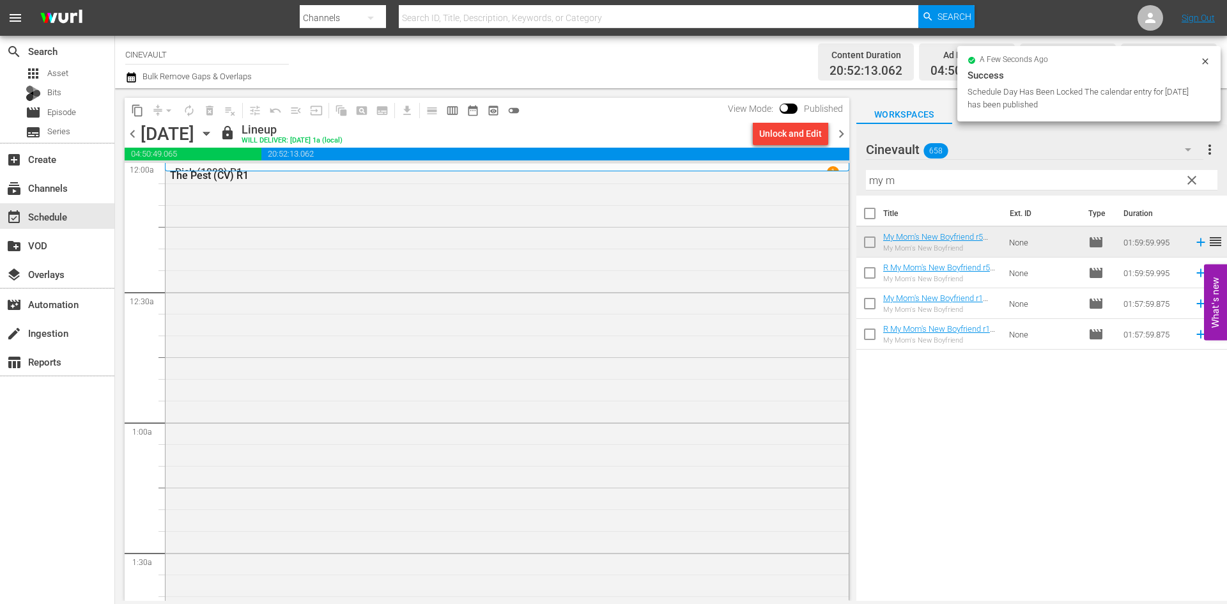
scroll to position [0, 0]
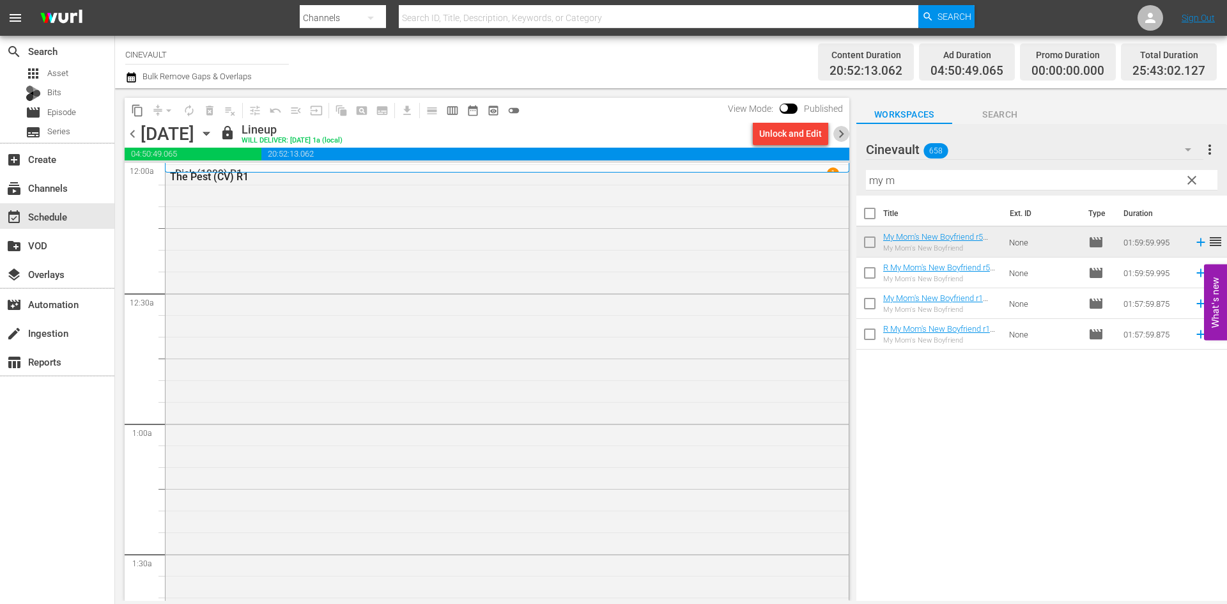
click at [847, 132] on span "chevron_right" at bounding box center [841, 134] width 16 height 16
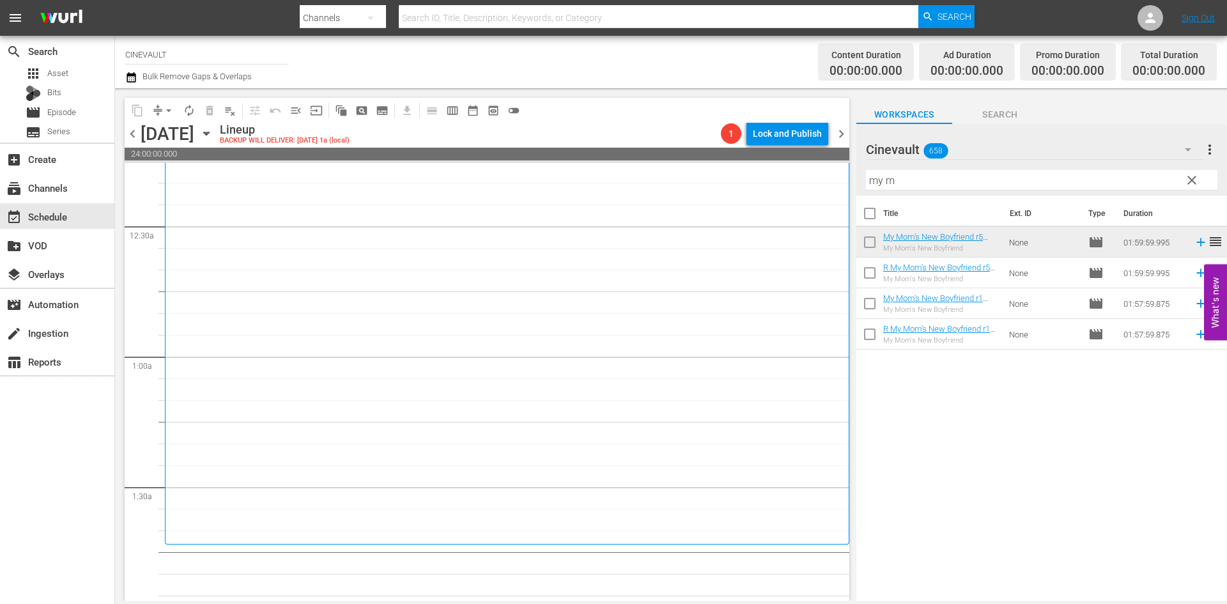
scroll to position [192, 0]
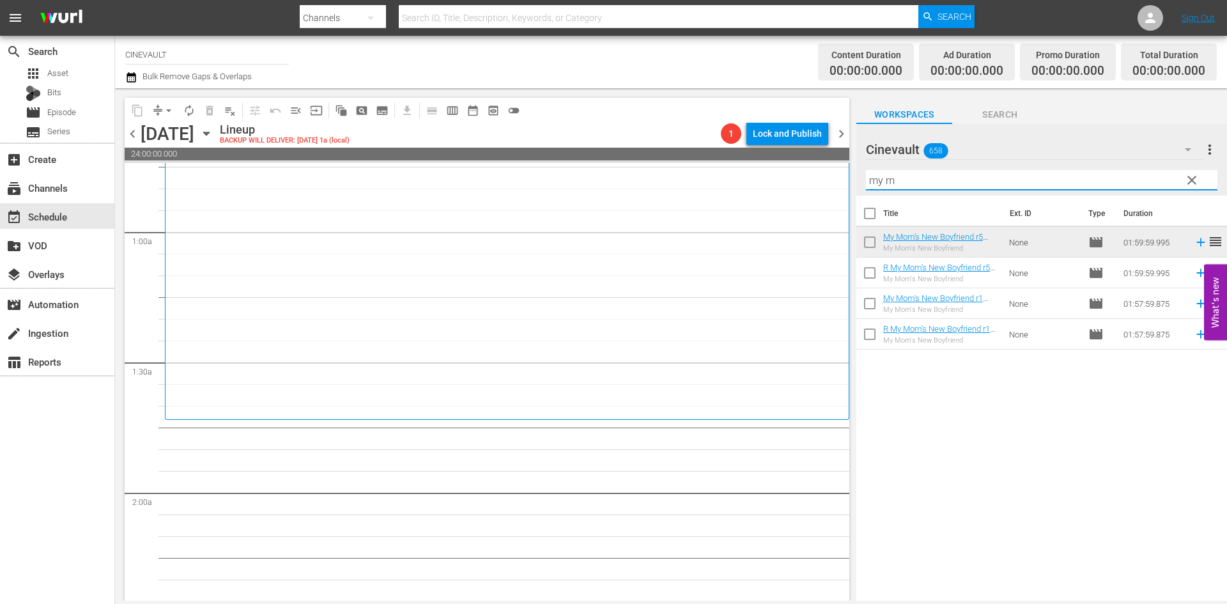
drag, startPoint x: 900, startPoint y: 187, endPoint x: 858, endPoint y: 171, distance: 44.5
click at [858, 171] on div "Cinevault 658 Cinevault more_vert clear Filter by Title my m" at bounding box center [1041, 160] width 371 height 72
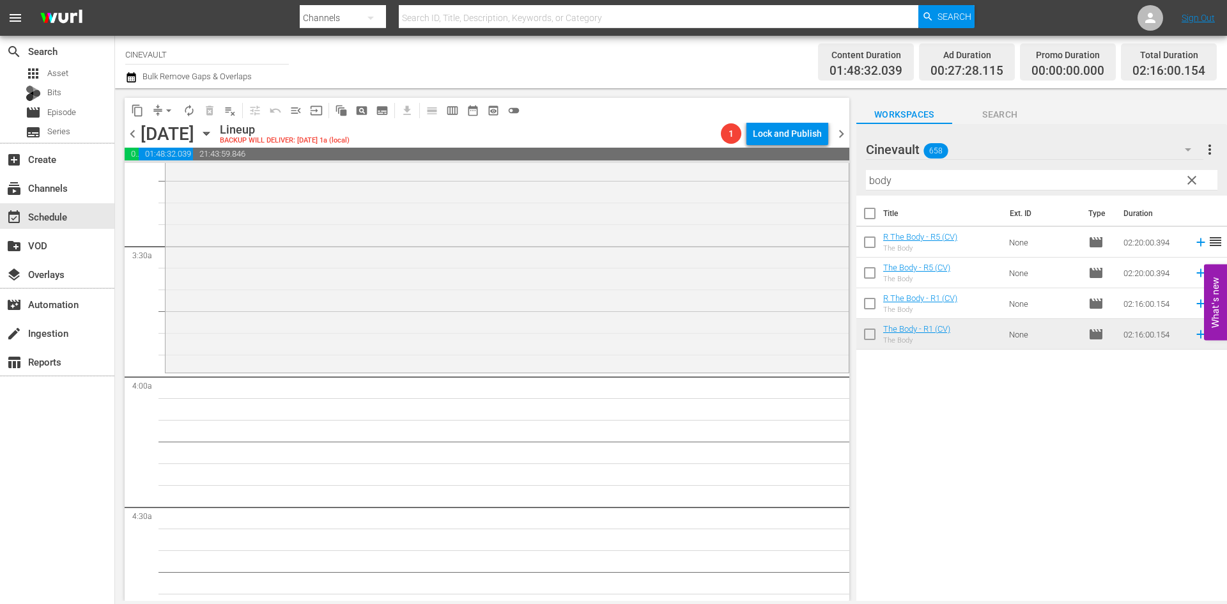
scroll to position [831, 0]
drag, startPoint x: 904, startPoint y: 187, endPoint x: 817, endPoint y: 187, distance: 86.9
click at [817, 187] on div "content_copy compress arrow_drop_down autorenew_outlined delete_forever_outline…" at bounding box center [671, 344] width 1112 height 512
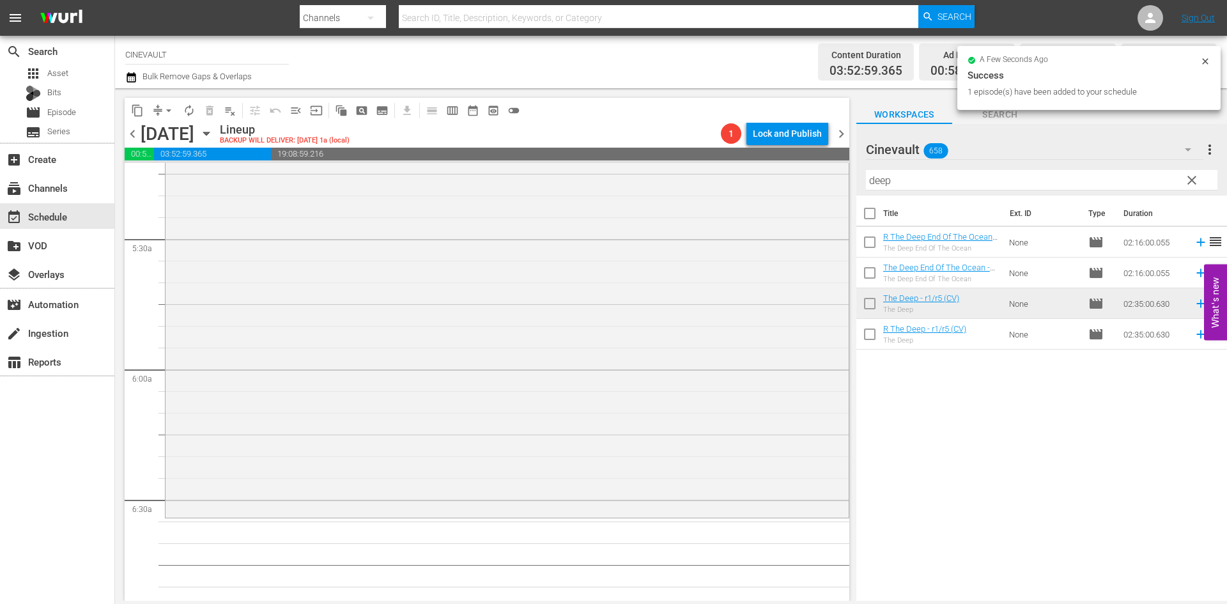
scroll to position [1470, 0]
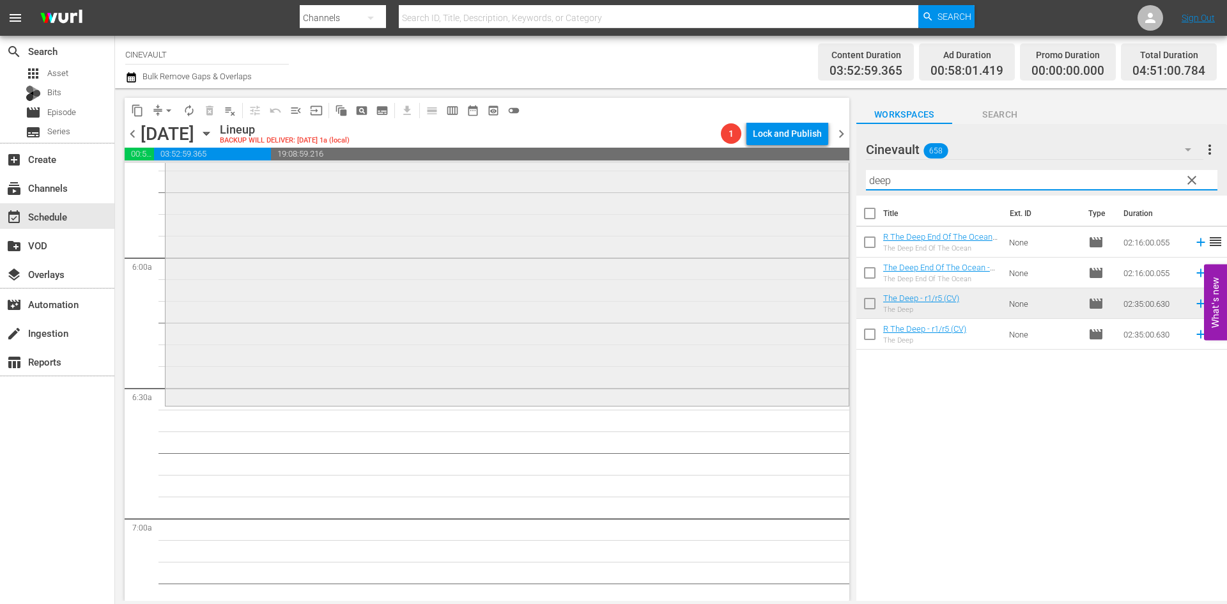
drag, startPoint x: 910, startPoint y: 177, endPoint x: 727, endPoint y: 176, distance: 182.8
click at [727, 176] on div "content_copy compress arrow_drop_down autorenew_outlined delete_forever_outline…" at bounding box center [671, 344] width 1112 height 512
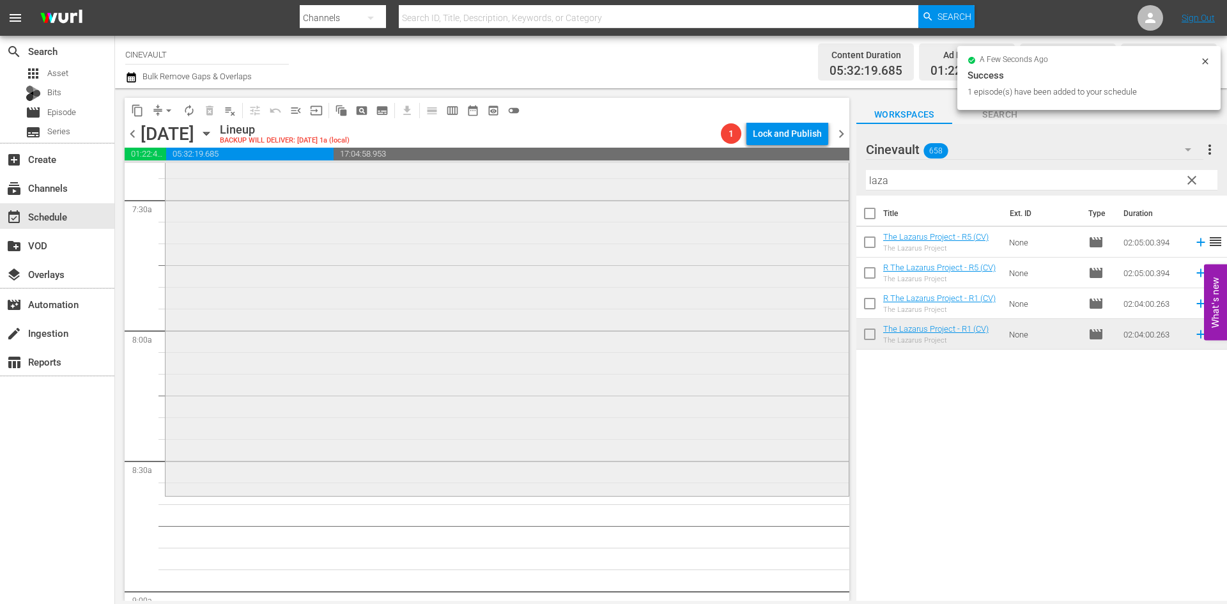
scroll to position [2045, 0]
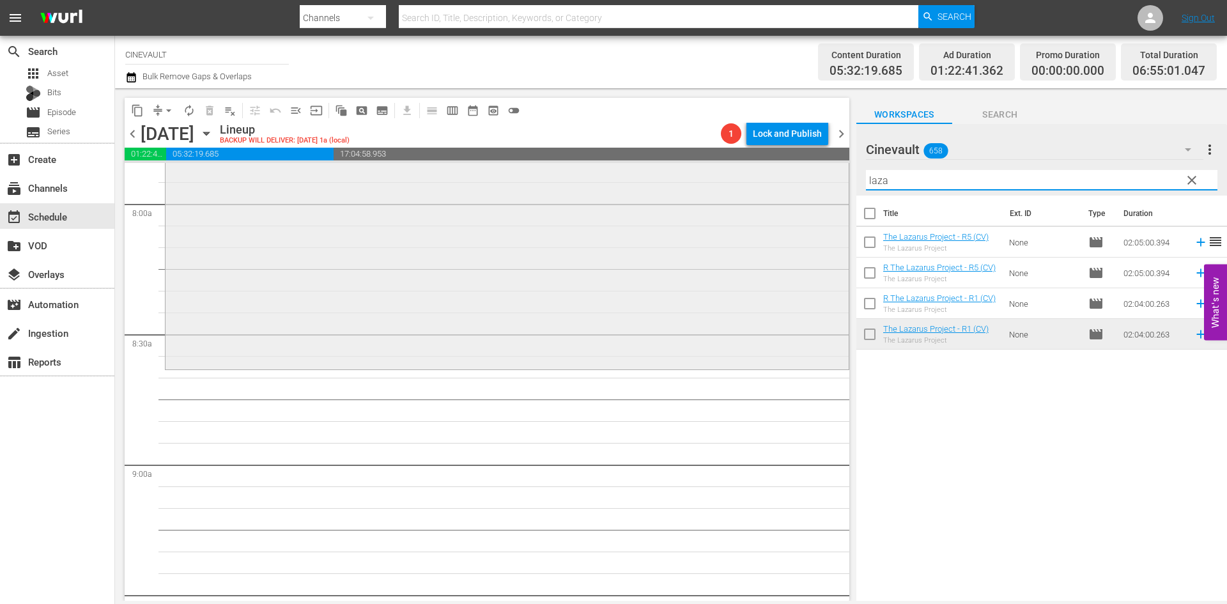
drag, startPoint x: 925, startPoint y: 178, endPoint x: 724, endPoint y: 163, distance: 201.8
click at [724, 163] on div "content_copy compress arrow_drop_down autorenew_outlined delete_forever_outline…" at bounding box center [671, 344] width 1112 height 512
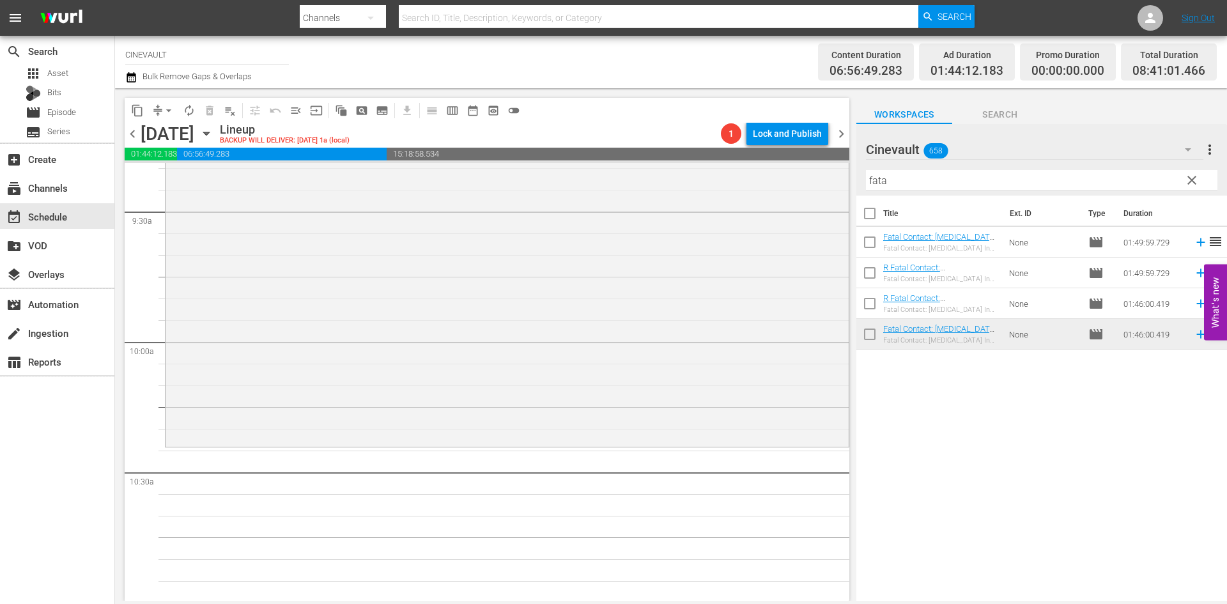
scroll to position [2620, 0]
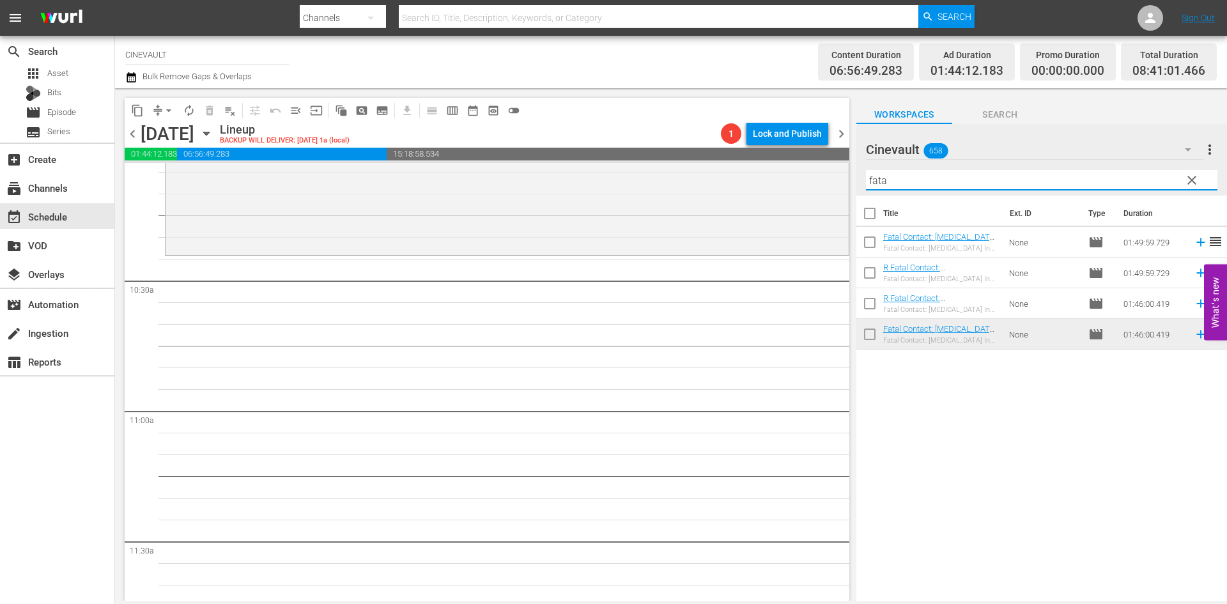
drag, startPoint x: 917, startPoint y: 185, endPoint x: 642, endPoint y: 137, distance: 279.6
click at [642, 137] on div "content_copy compress arrow_drop_down autorenew_outlined delete_forever_outline…" at bounding box center [671, 344] width 1112 height 512
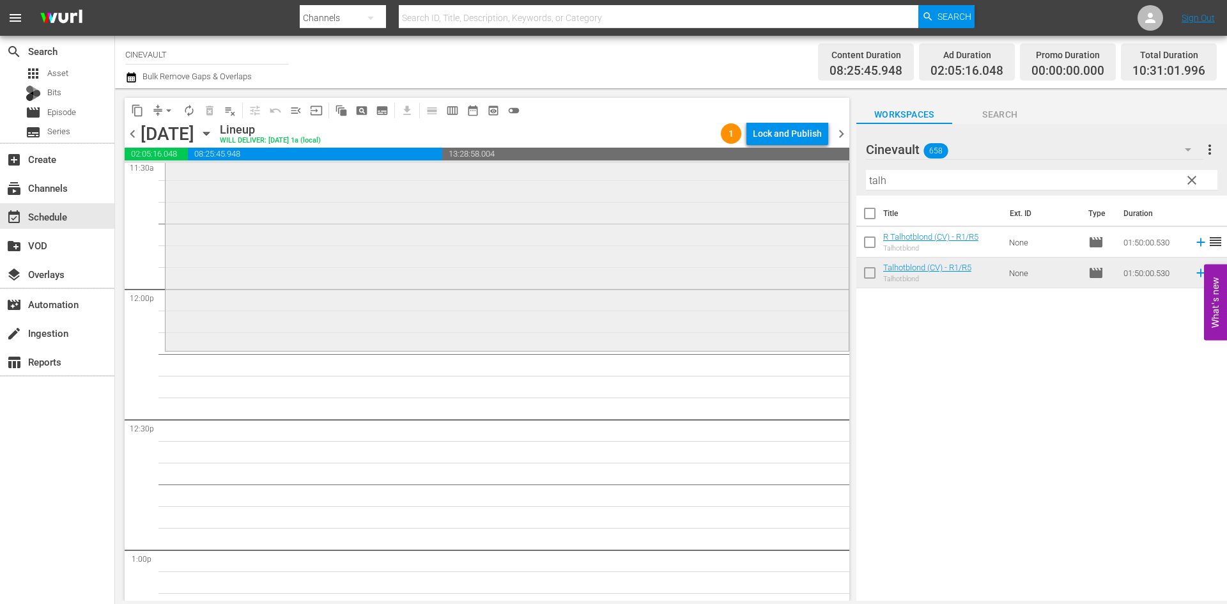
scroll to position [3003, 0]
drag, startPoint x: 862, startPoint y: 185, endPoint x: 757, endPoint y: 183, distance: 105.5
click at [757, 183] on div "content_copy compress arrow_drop_down autorenew_outlined delete_forever_outline…" at bounding box center [671, 344] width 1112 height 512
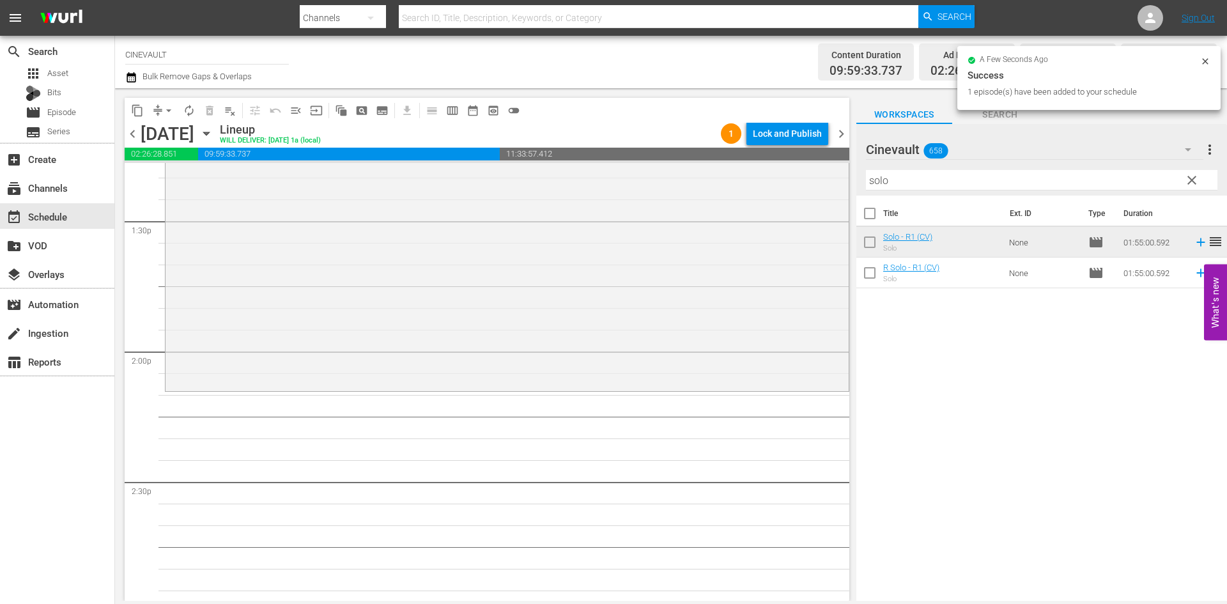
scroll to position [3515, 0]
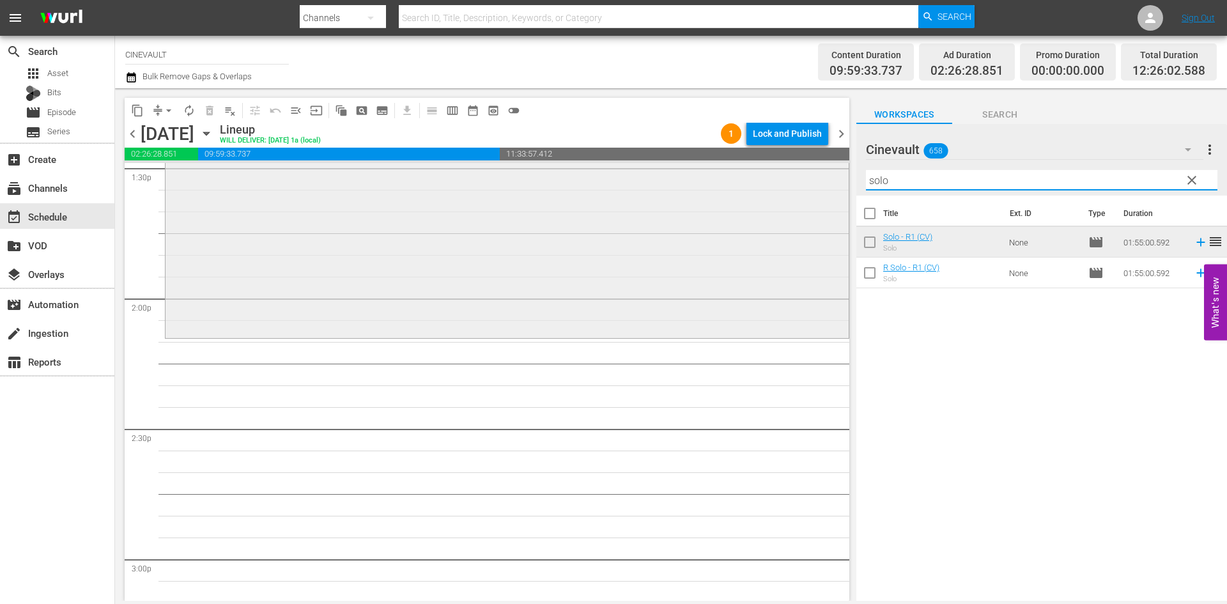
drag, startPoint x: 925, startPoint y: 181, endPoint x: 698, endPoint y: 178, distance: 227.5
click at [698, 178] on div "content_copy compress arrow_drop_down autorenew_outlined delete_forever_outline…" at bounding box center [671, 344] width 1112 height 512
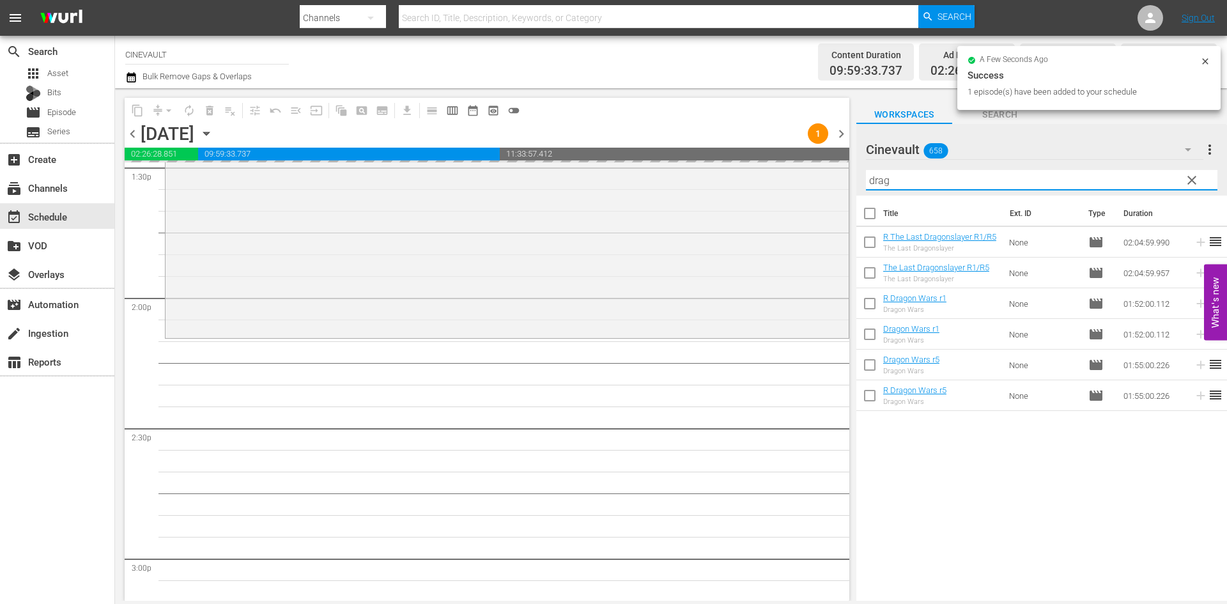
drag, startPoint x: 921, startPoint y: 187, endPoint x: 852, endPoint y: 194, distance: 69.4
click at [852, 194] on div "content_copy compress arrow_drop_down autorenew_outlined delete_forever_outline…" at bounding box center [671, 344] width 1112 height 512
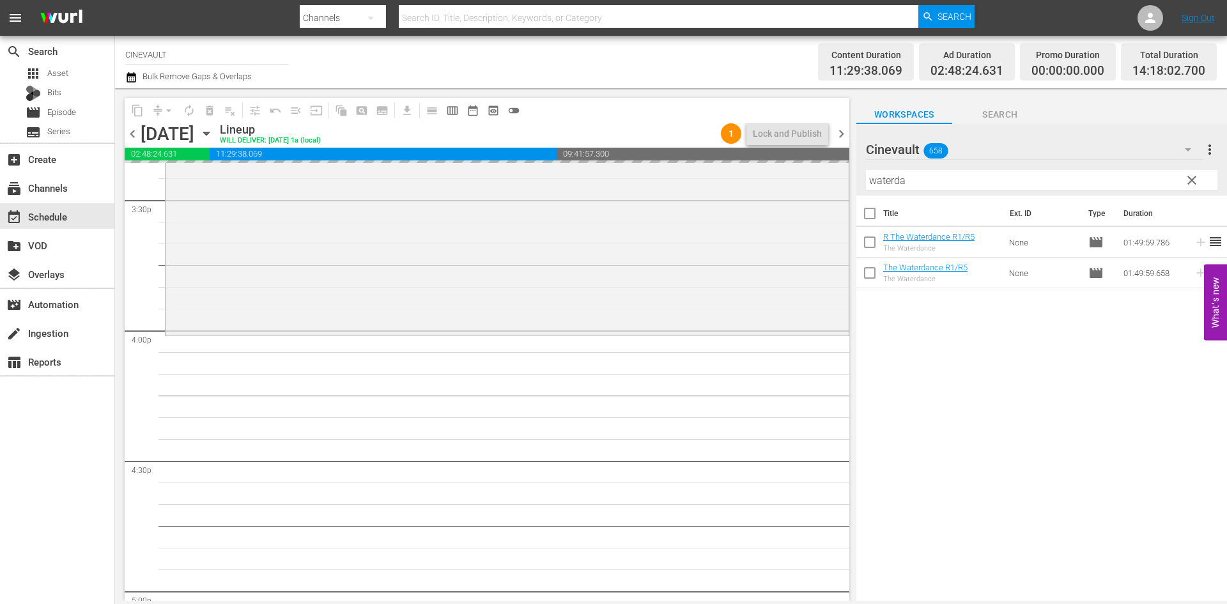
scroll to position [4026, 0]
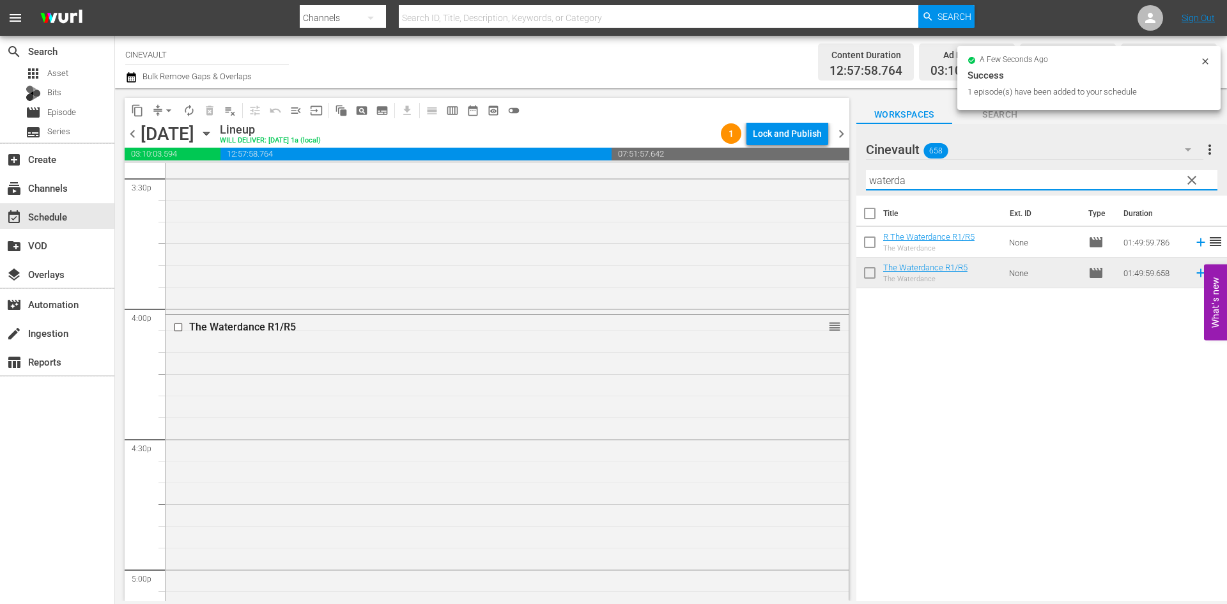
drag, startPoint x: 939, startPoint y: 185, endPoint x: 780, endPoint y: 162, distance: 161.5
click at [780, 162] on div "content_copy compress arrow_drop_down autorenew_outlined delete_forever_outline…" at bounding box center [671, 344] width 1112 height 512
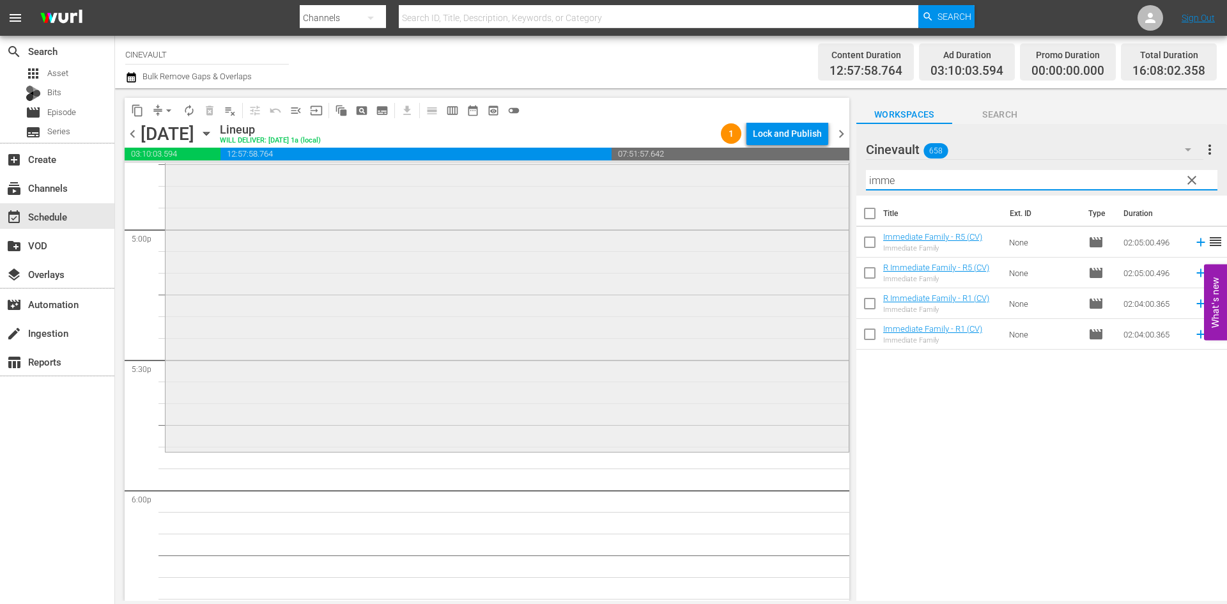
scroll to position [4473, 0]
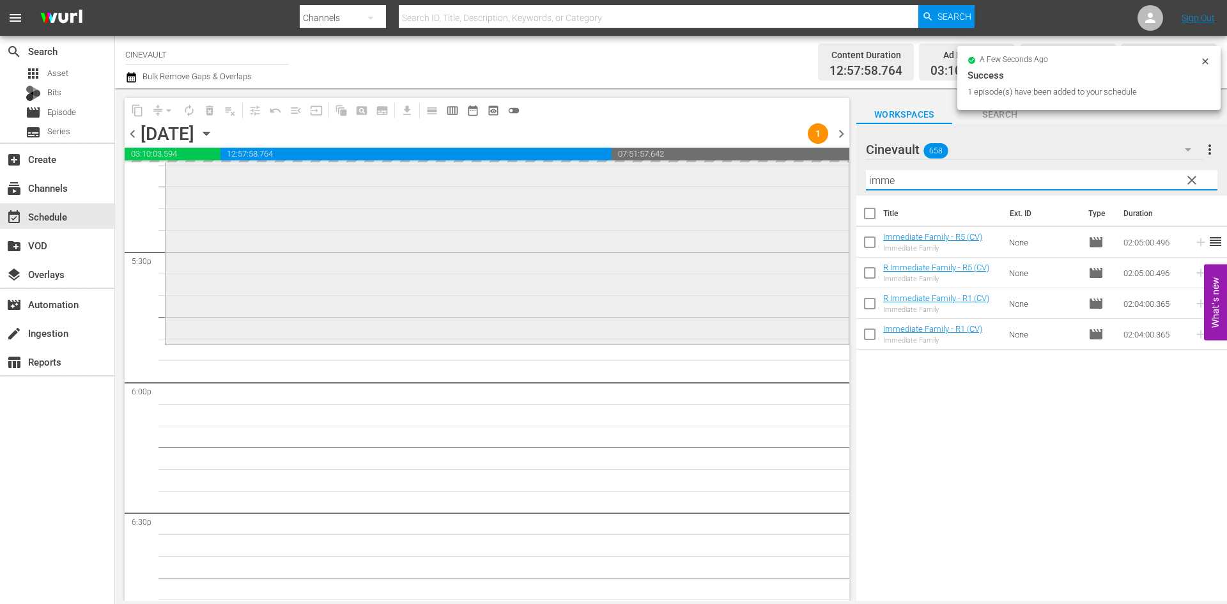
drag, startPoint x: 918, startPoint y: 176, endPoint x: 826, endPoint y: 187, distance: 92.6
click at [826, 187] on div "content_copy compress arrow_drop_down autorenew_outlined delete_forever_outline…" at bounding box center [671, 344] width 1112 height 512
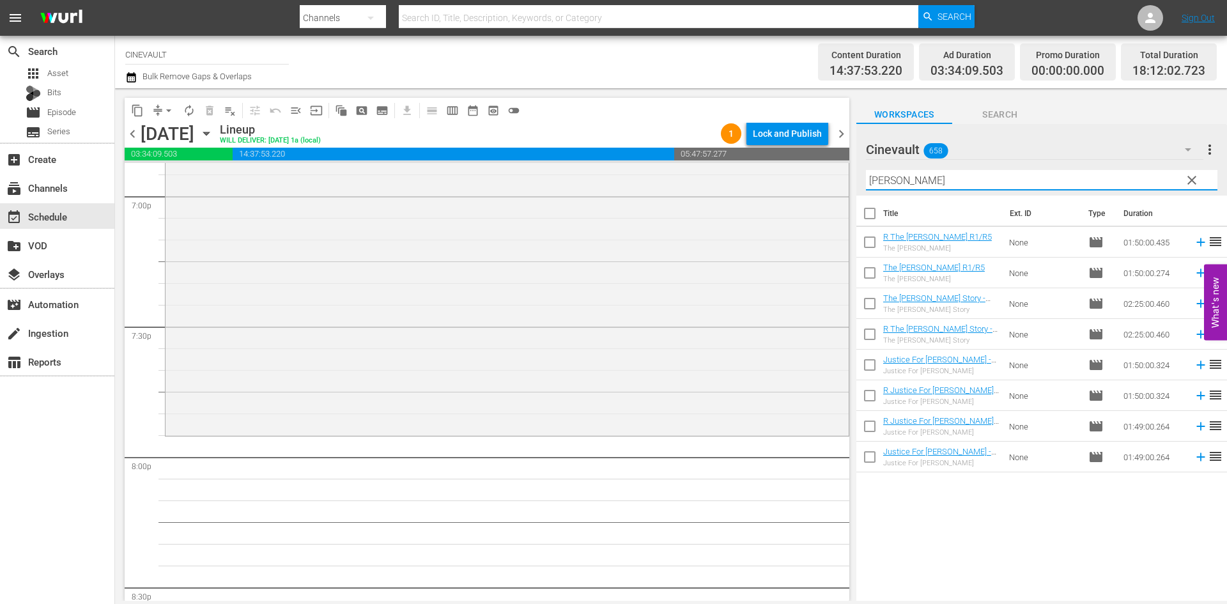
scroll to position [5112, 0]
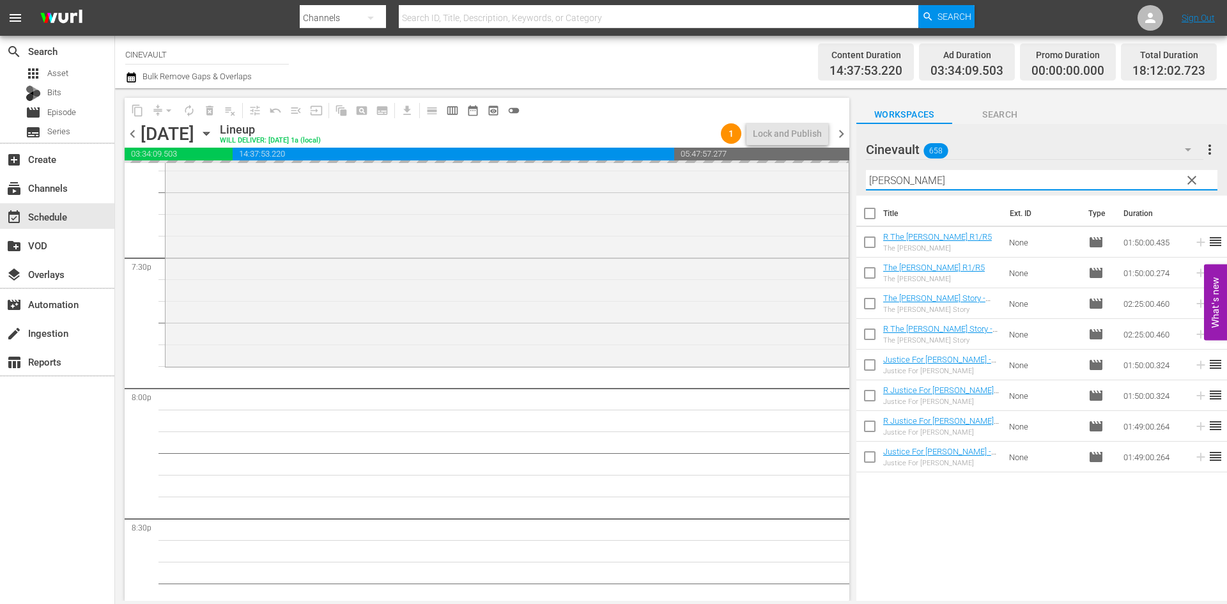
drag, startPoint x: 918, startPoint y: 180, endPoint x: 748, endPoint y: 156, distance: 172.2
click at [748, 156] on div "content_copy compress arrow_drop_down autorenew_outlined delete_forever_outline…" at bounding box center [671, 344] width 1112 height 512
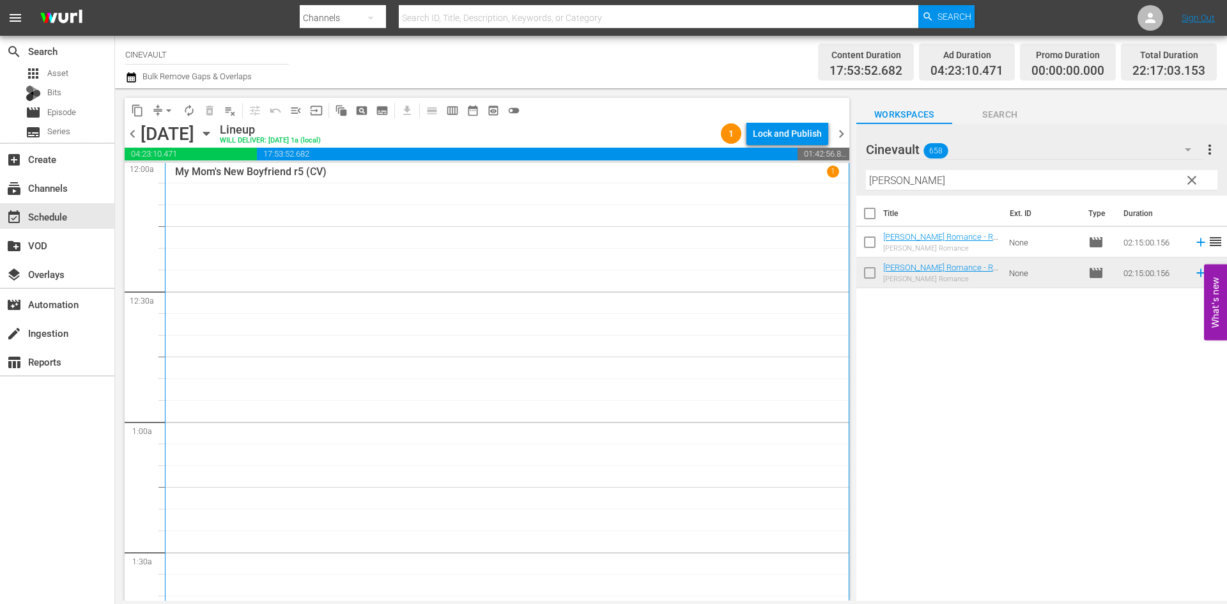
scroll to position [0, 0]
click at [762, 139] on div "Lock and Publish" at bounding box center [787, 133] width 69 height 23
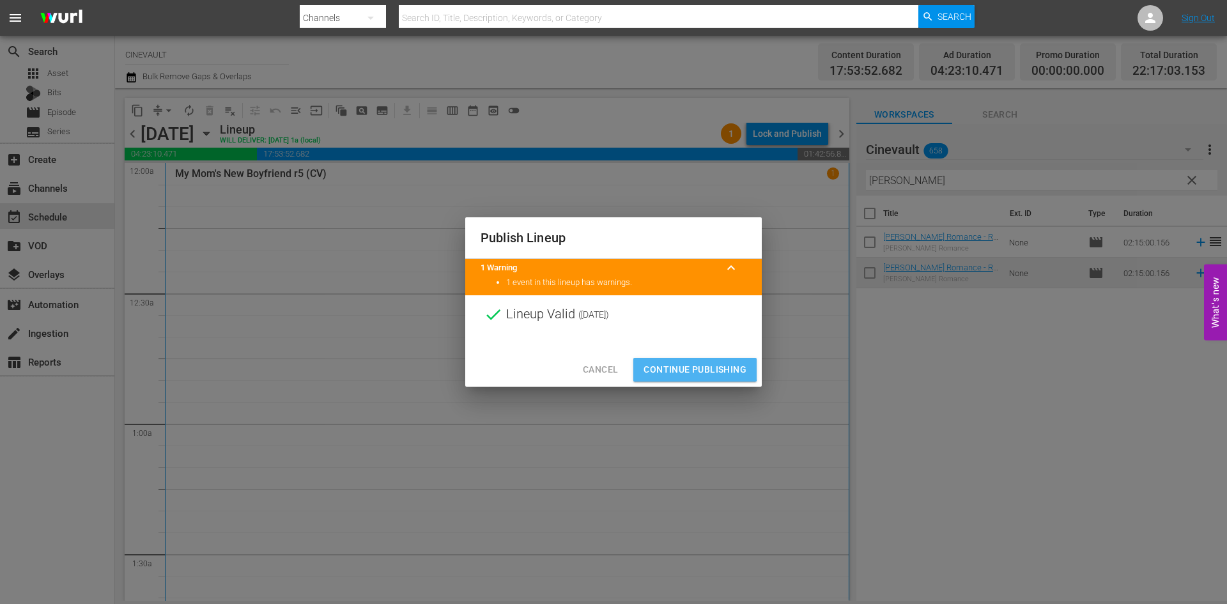
click at [677, 362] on span "Continue Publishing" at bounding box center [694, 370] width 103 height 16
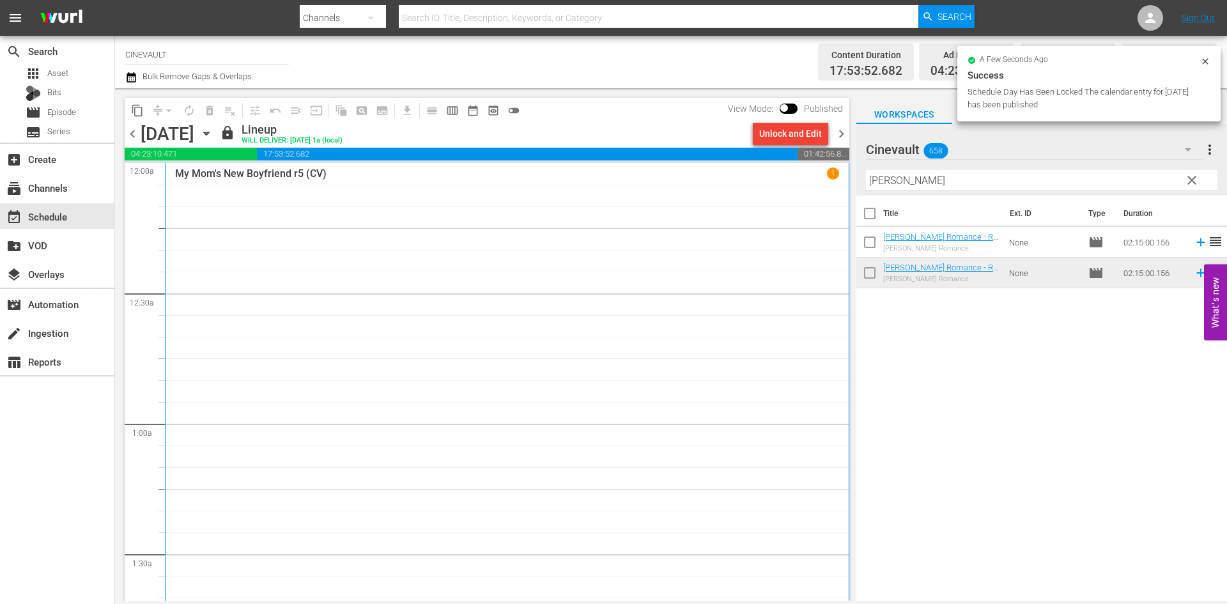
click at [845, 132] on span "chevron_right" at bounding box center [841, 134] width 16 height 16
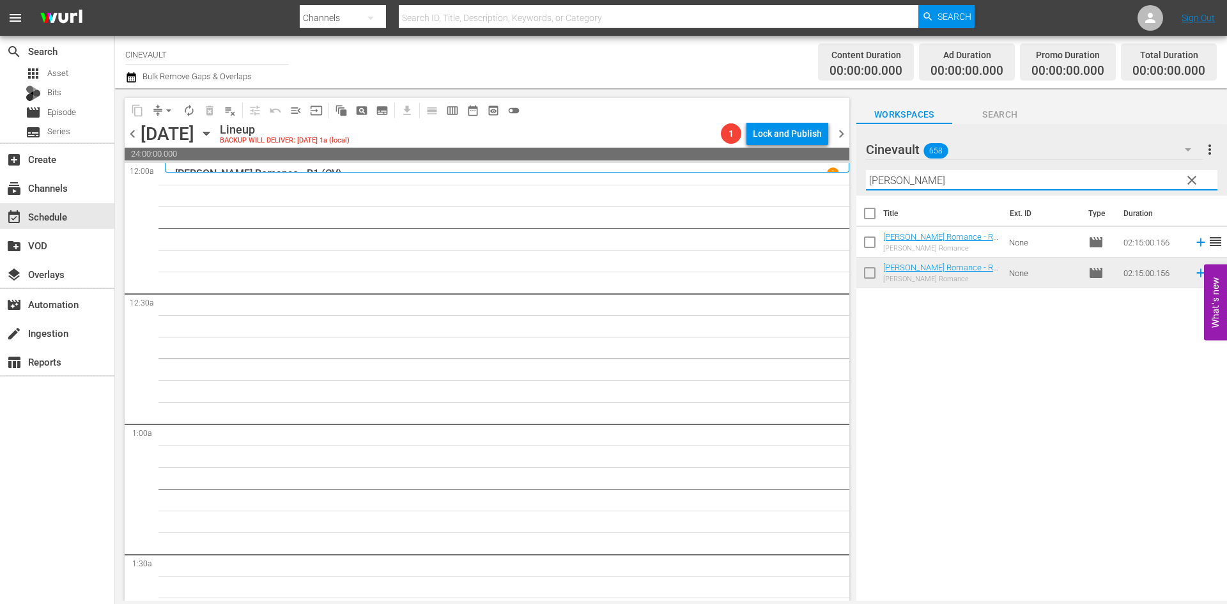
drag, startPoint x: 933, startPoint y: 186, endPoint x: 813, endPoint y: 183, distance: 120.2
click at [813, 183] on div "content_copy compress arrow_drop_down autorenew_outlined delete_forever_outline…" at bounding box center [671, 344] width 1112 height 512
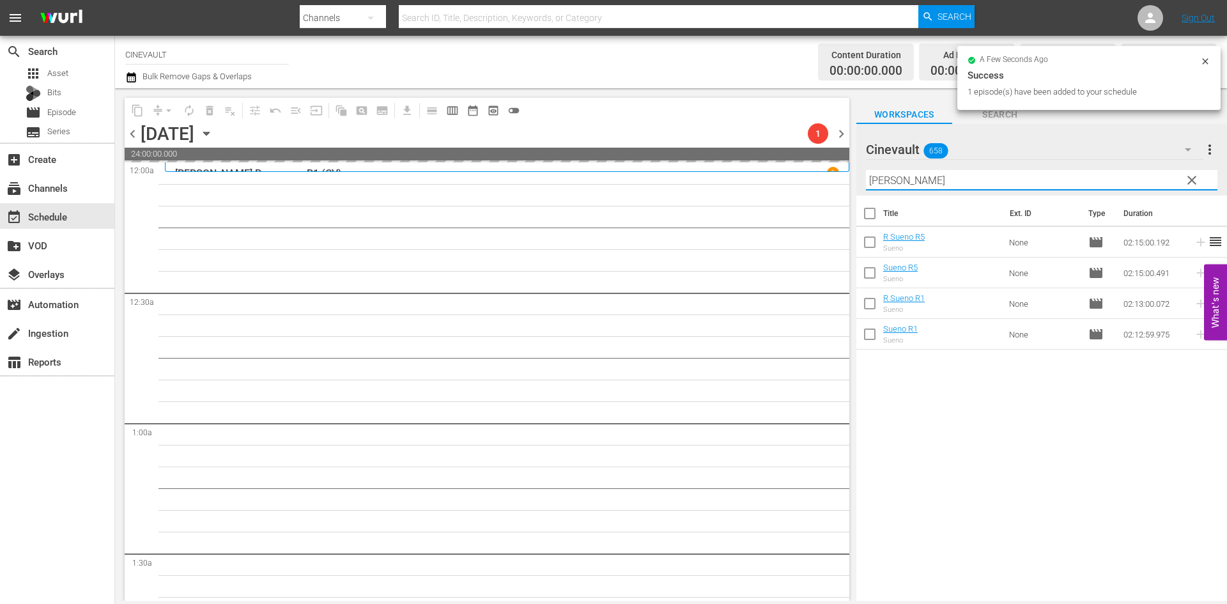
drag, startPoint x: 928, startPoint y: 180, endPoint x: 727, endPoint y: 187, distance: 201.4
click at [727, 187] on div "content_copy compress arrow_drop_down autorenew_outlined delete_forever_outline…" at bounding box center [671, 344] width 1112 height 512
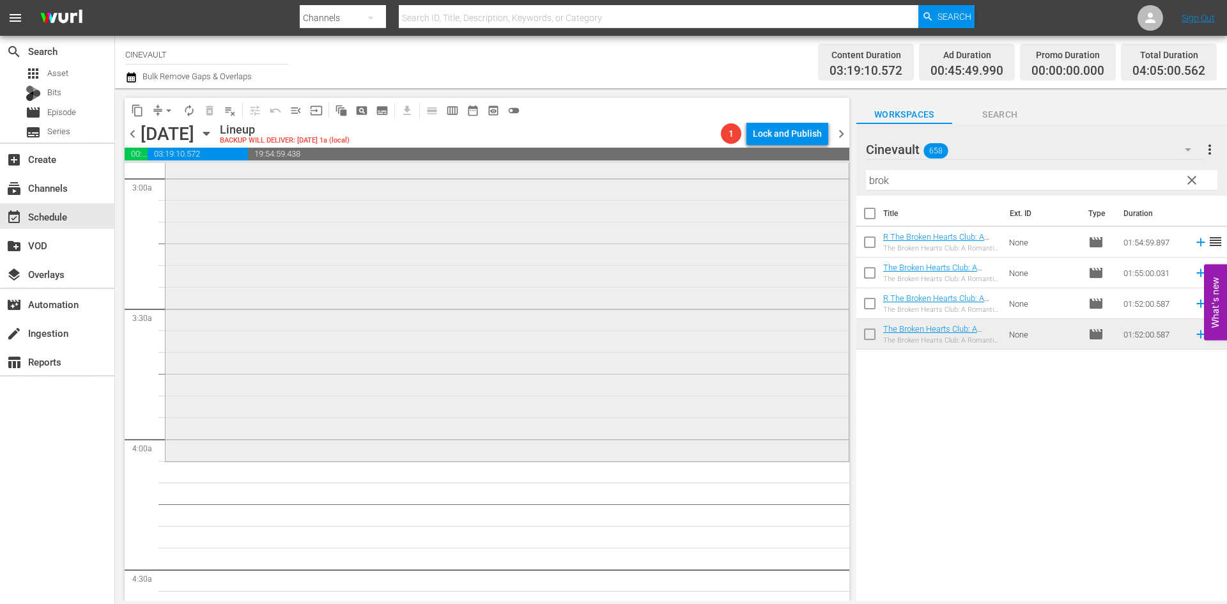
scroll to position [831, 0]
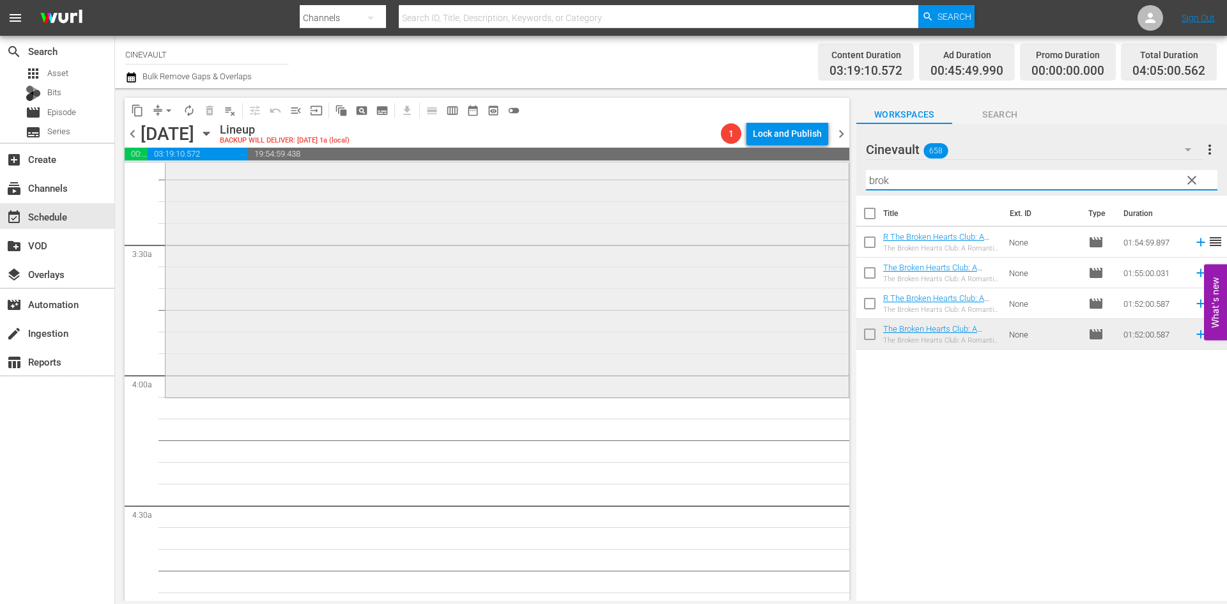
drag, startPoint x: 927, startPoint y: 176, endPoint x: 800, endPoint y: 172, distance: 126.6
click at [800, 172] on div "content_copy compress arrow_drop_down autorenew_outlined delete_forever_outline…" at bounding box center [671, 344] width 1112 height 512
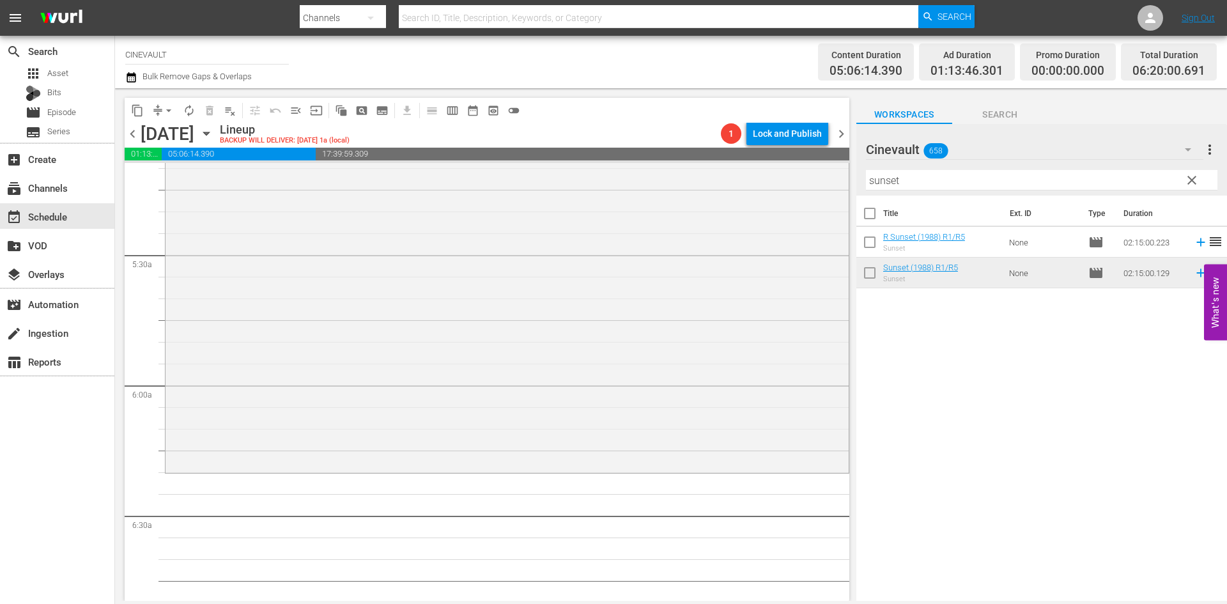
scroll to position [1470, 0]
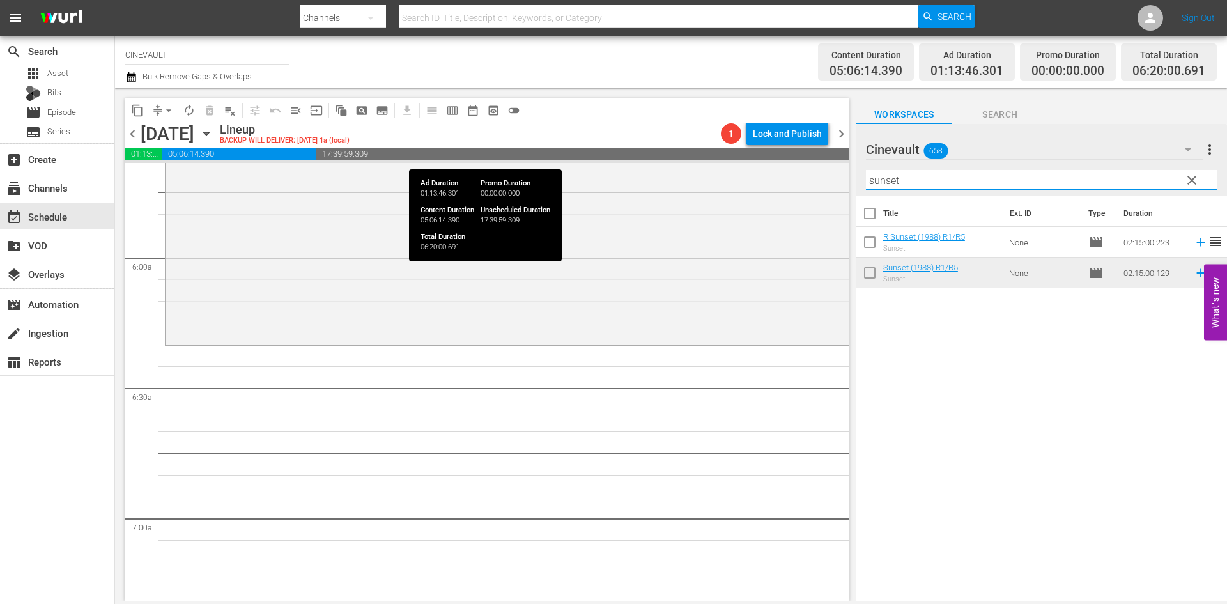
drag, startPoint x: 936, startPoint y: 180, endPoint x: 784, endPoint y: 151, distance: 154.7
click at [784, 151] on div "content_copy compress arrow_drop_down autorenew_outlined delete_forever_outline…" at bounding box center [671, 344] width 1112 height 512
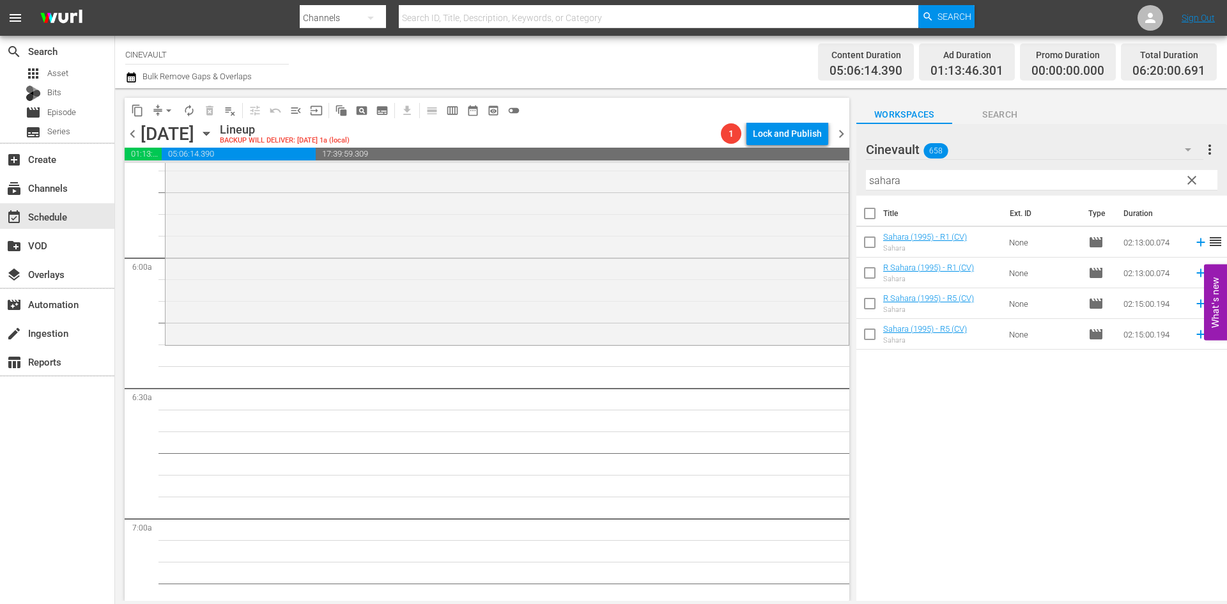
click at [1021, 275] on td "None" at bounding box center [1043, 273] width 79 height 31
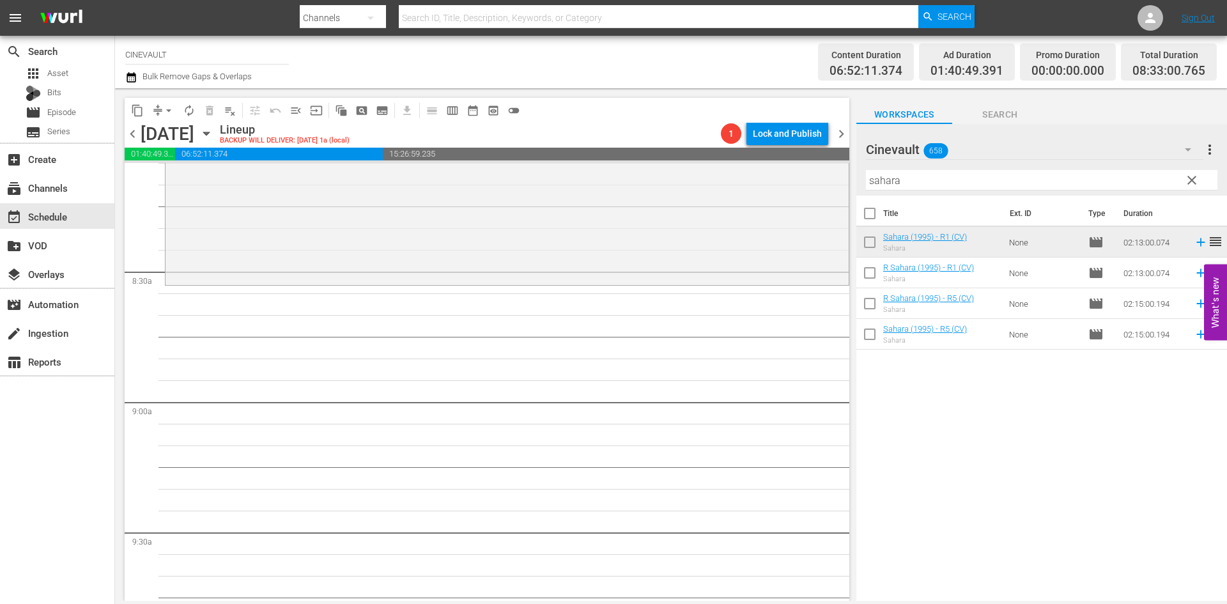
scroll to position [2109, 0]
drag, startPoint x: 922, startPoint y: 177, endPoint x: 719, endPoint y: 173, distance: 203.2
click at [719, 173] on div "content_copy compress arrow_drop_down autorenew_outlined delete_forever_outline…" at bounding box center [671, 344] width 1112 height 512
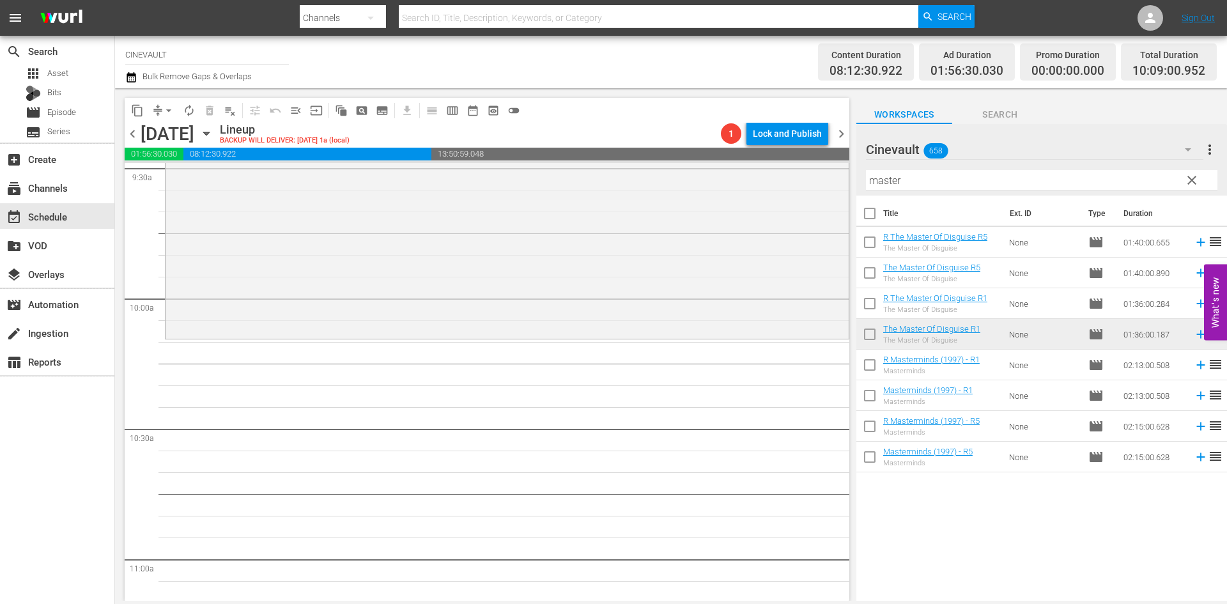
scroll to position [2492, 0]
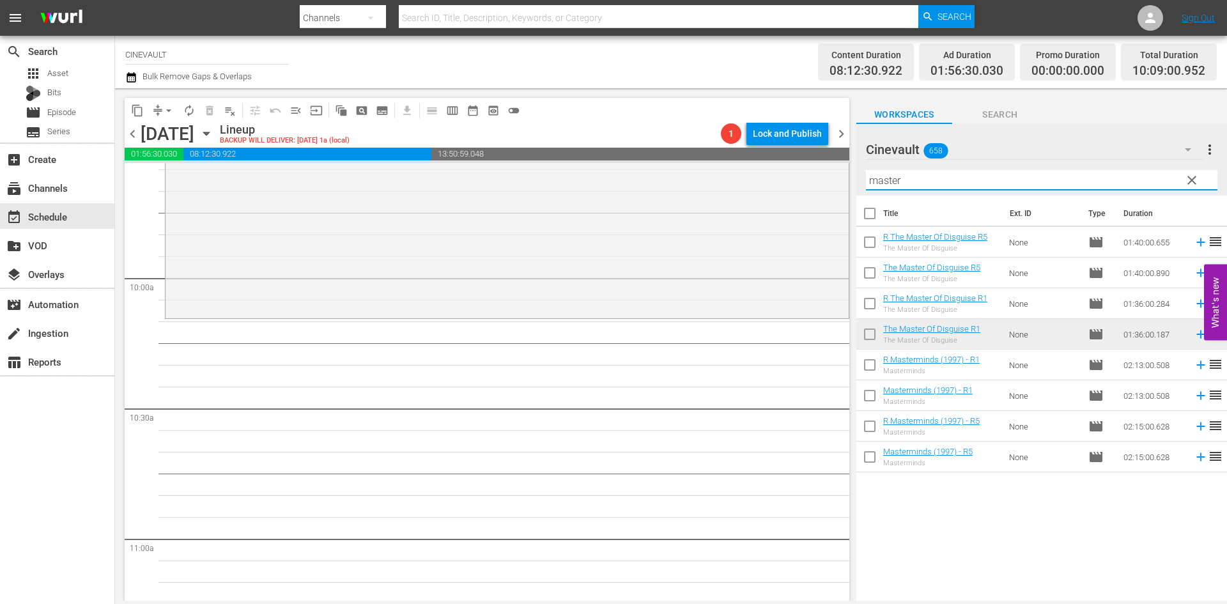
drag, startPoint x: 958, startPoint y: 187, endPoint x: 631, endPoint y: 138, distance: 330.2
click at [631, 138] on div "content_copy compress arrow_drop_down autorenew_outlined delete_forever_outline…" at bounding box center [671, 344] width 1112 height 512
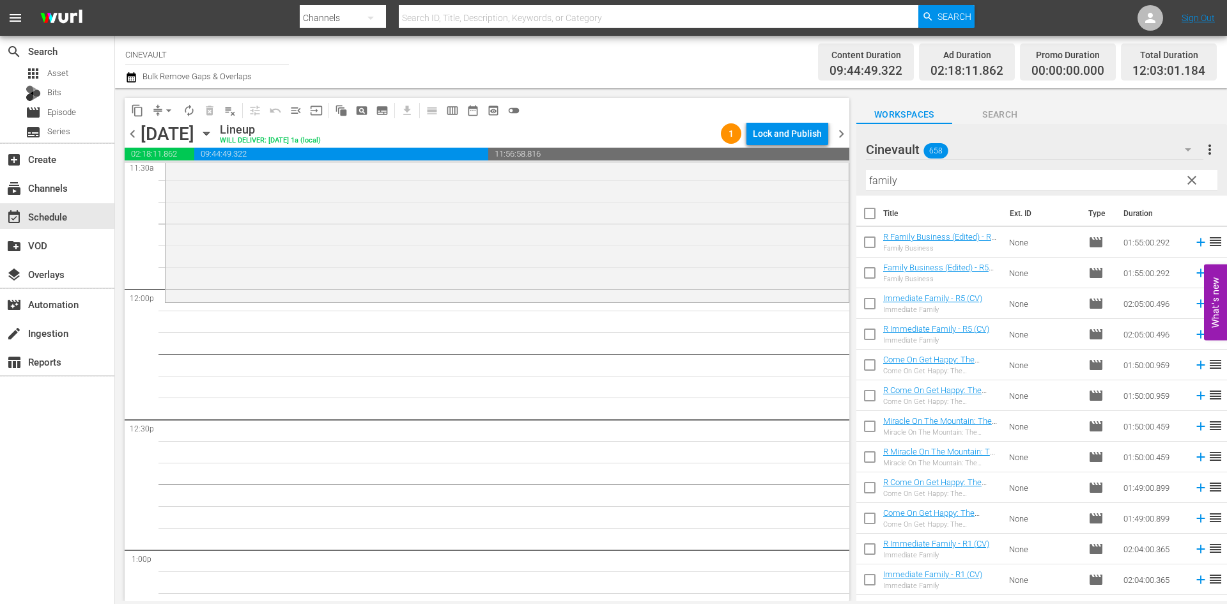
scroll to position [3003, 0]
drag, startPoint x: 916, startPoint y: 174, endPoint x: 795, endPoint y: 167, distance: 121.0
click at [795, 167] on div "content_copy compress arrow_drop_down autorenew_outlined delete_forever_outline…" at bounding box center [671, 344] width 1112 height 512
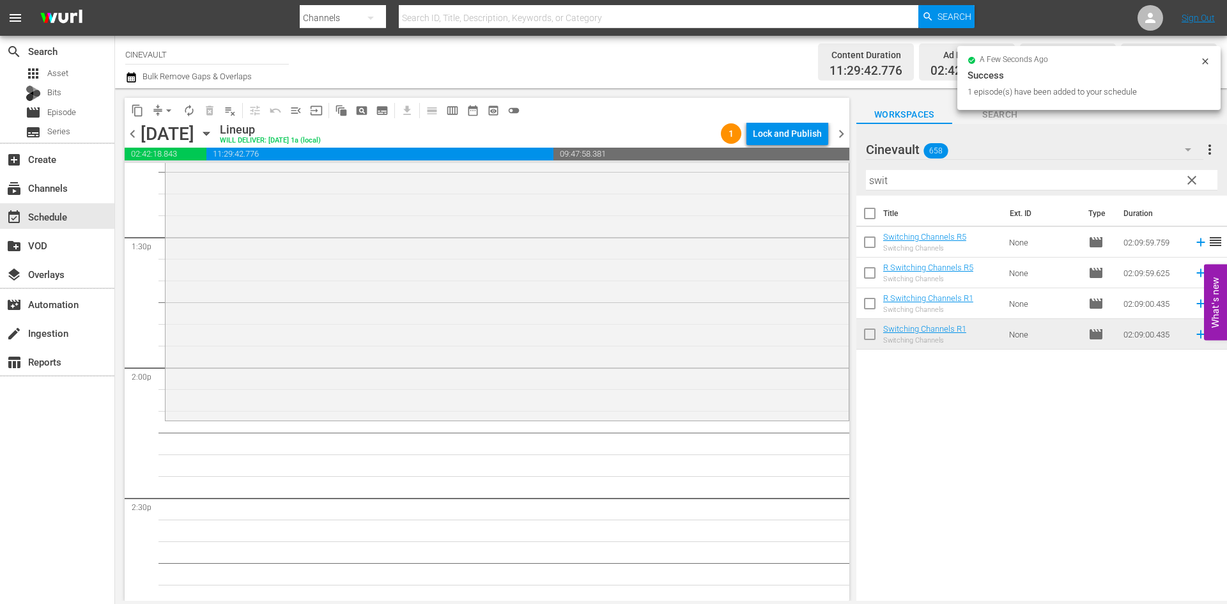
scroll to position [3451, 0]
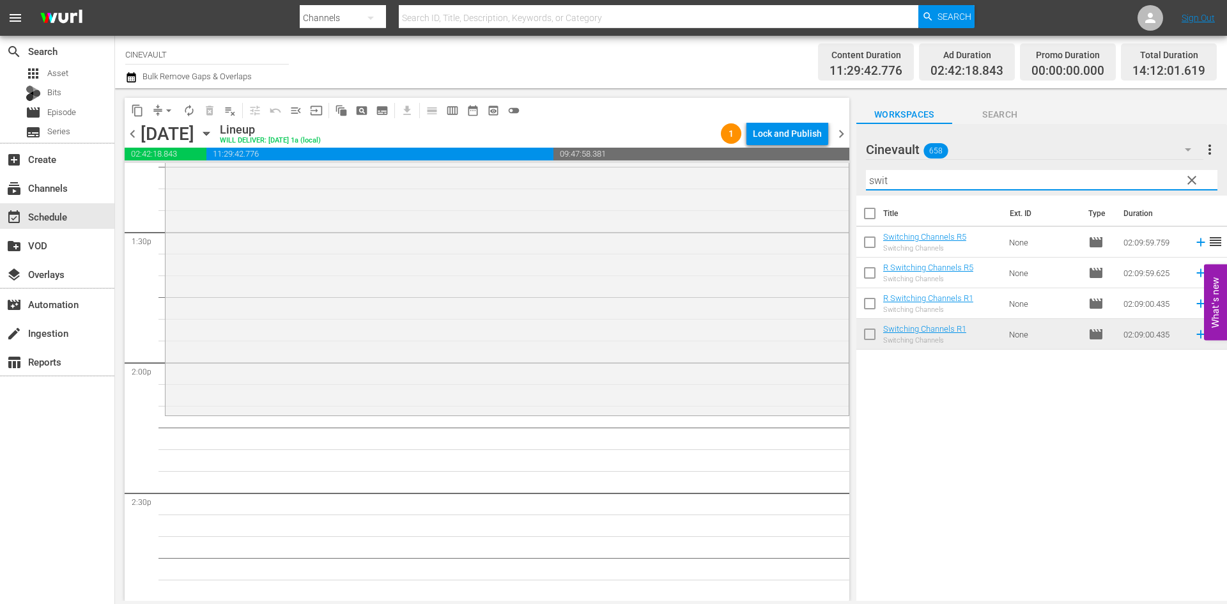
drag, startPoint x: 914, startPoint y: 181, endPoint x: 855, endPoint y: 180, distance: 59.5
click at [855, 180] on div "content_copy compress arrow_drop_down autorenew_outlined delete_forever_outline…" at bounding box center [671, 344] width 1112 height 512
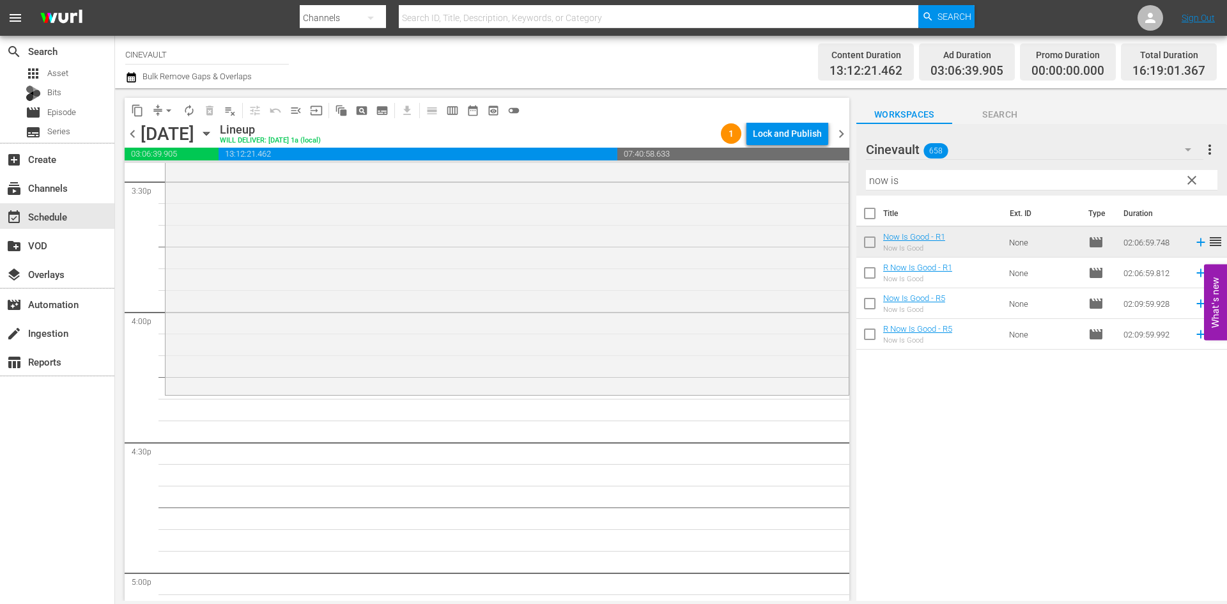
scroll to position [4026, 0]
drag, startPoint x: 947, startPoint y: 178, endPoint x: 856, endPoint y: 176, distance: 91.4
click at [856, 176] on div "Cinevault 658 Cinevault more_vert clear Filter by Title now is" at bounding box center [1041, 160] width 371 height 72
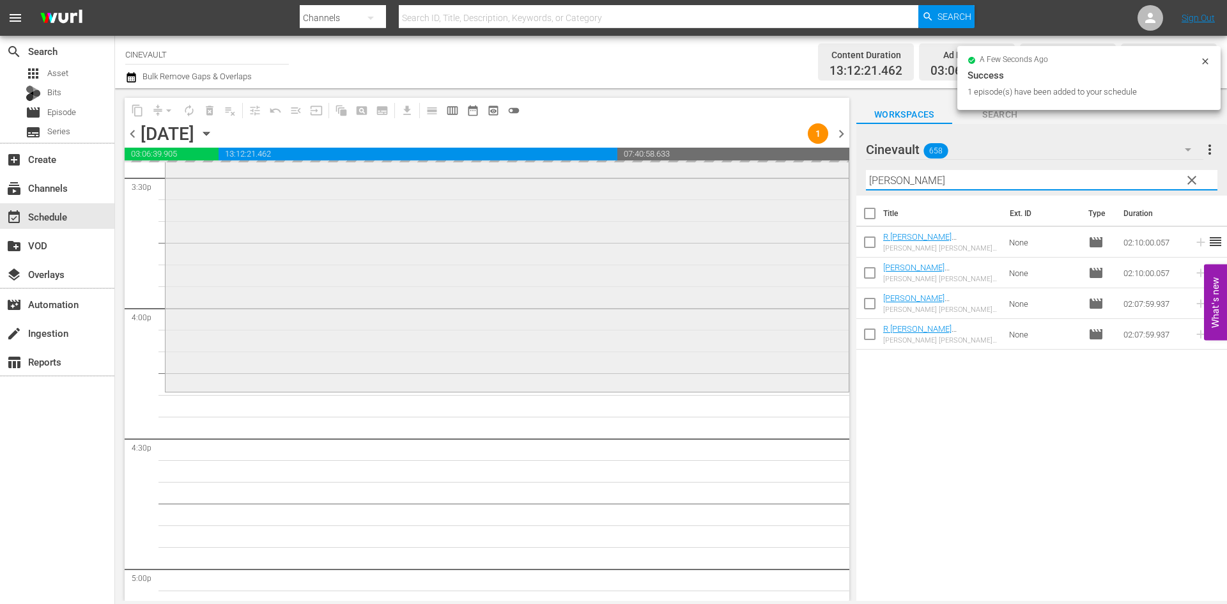
drag, startPoint x: 934, startPoint y: 181, endPoint x: 782, endPoint y: 176, distance: 152.8
click at [782, 176] on div "content_copy compress arrow_drop_down autorenew_outlined delete_forever_outline…" at bounding box center [671, 344] width 1112 height 512
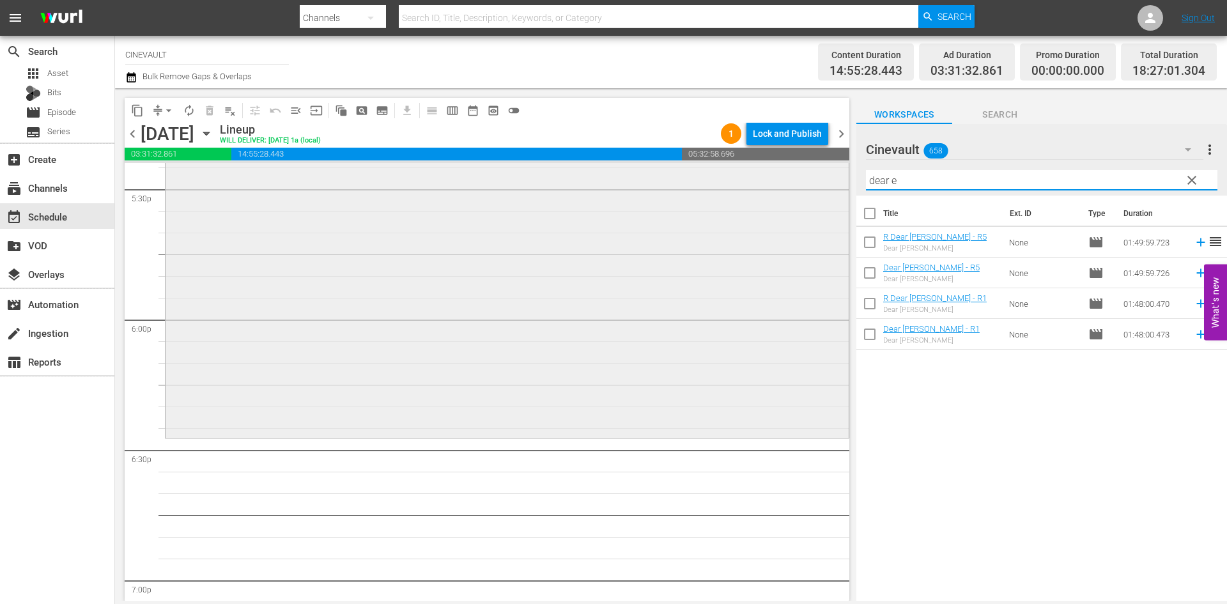
scroll to position [4537, 0]
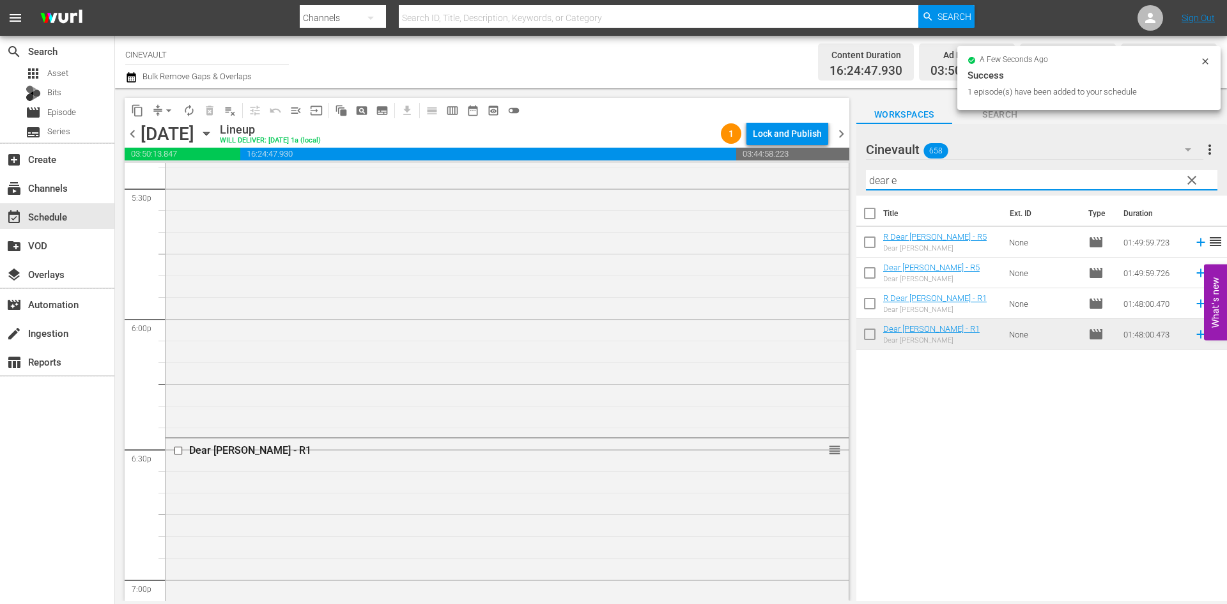
drag, startPoint x: 909, startPoint y: 178, endPoint x: 864, endPoint y: 185, distance: 45.4
click at [864, 185] on div "Cinevault 658 Cinevault more_vert clear Filter by Title dear e" at bounding box center [1041, 160] width 371 height 72
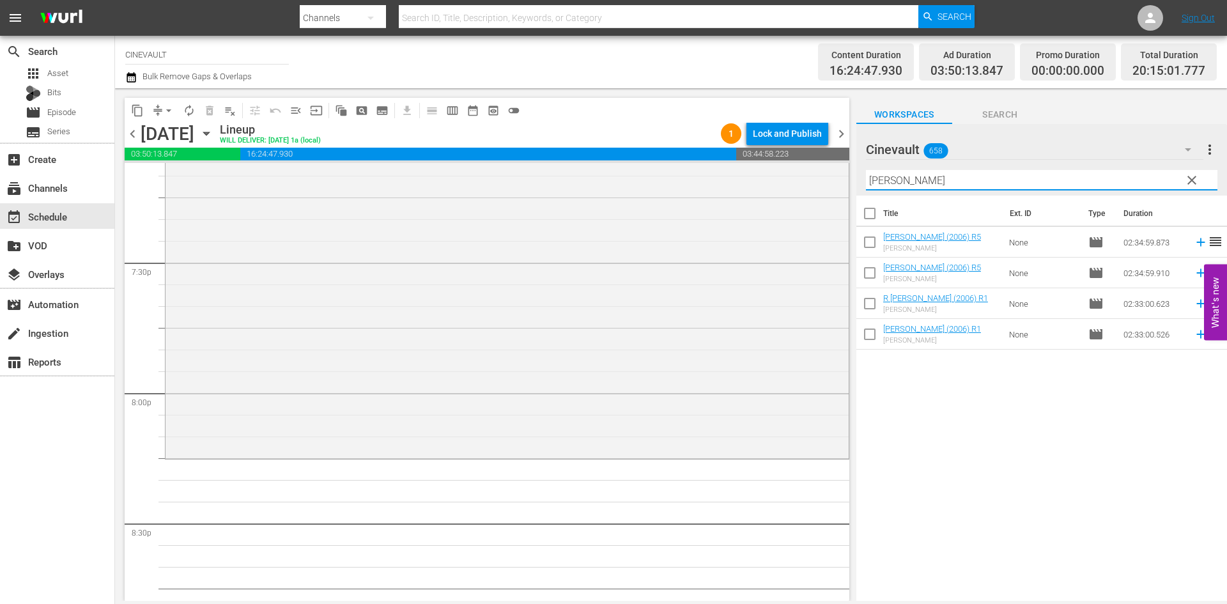
scroll to position [5112, 0]
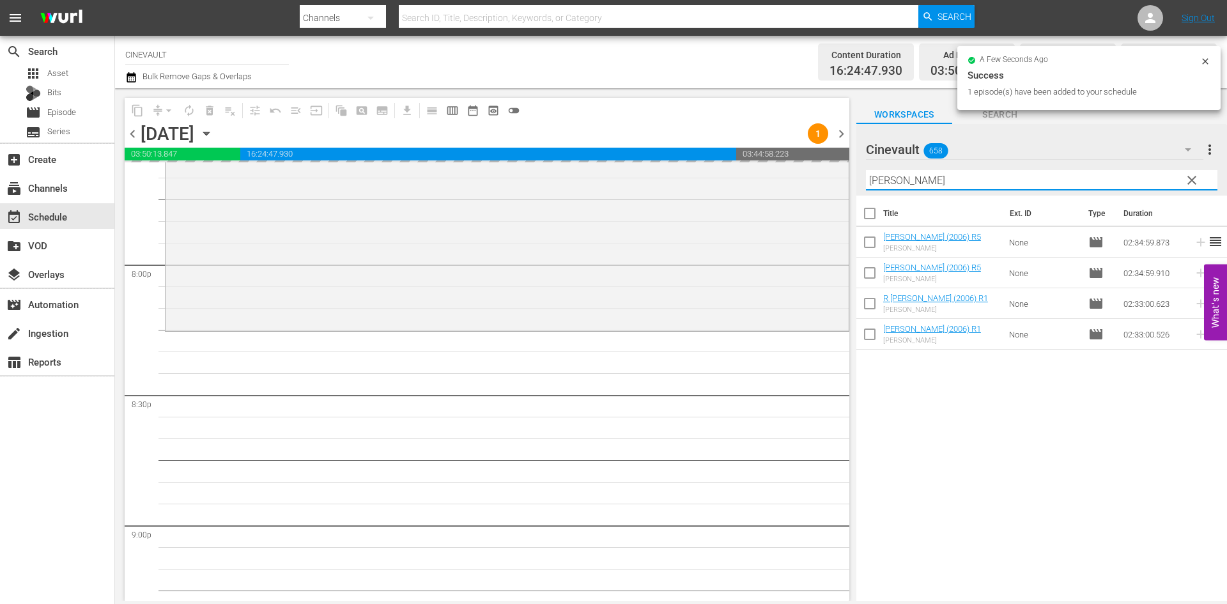
click at [760, 175] on div "content_copy compress arrow_drop_down autorenew_outlined delete_forever_outline…" at bounding box center [671, 344] width 1112 height 512
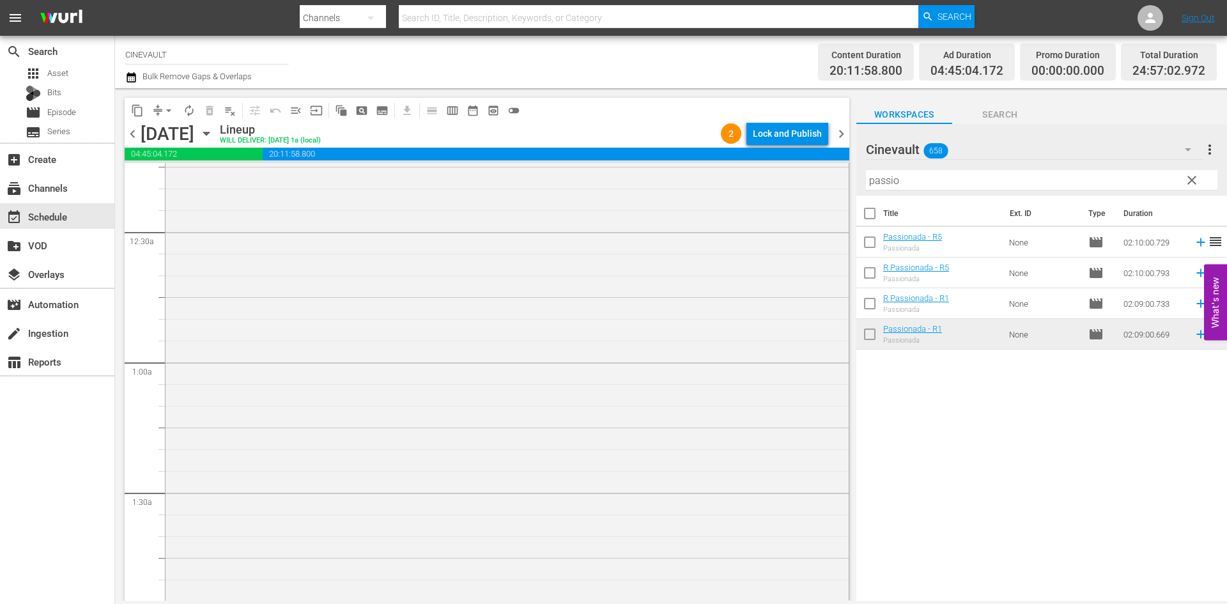
scroll to position [0, 0]
click at [767, 127] on div "Lock and Publish" at bounding box center [787, 133] width 69 height 23
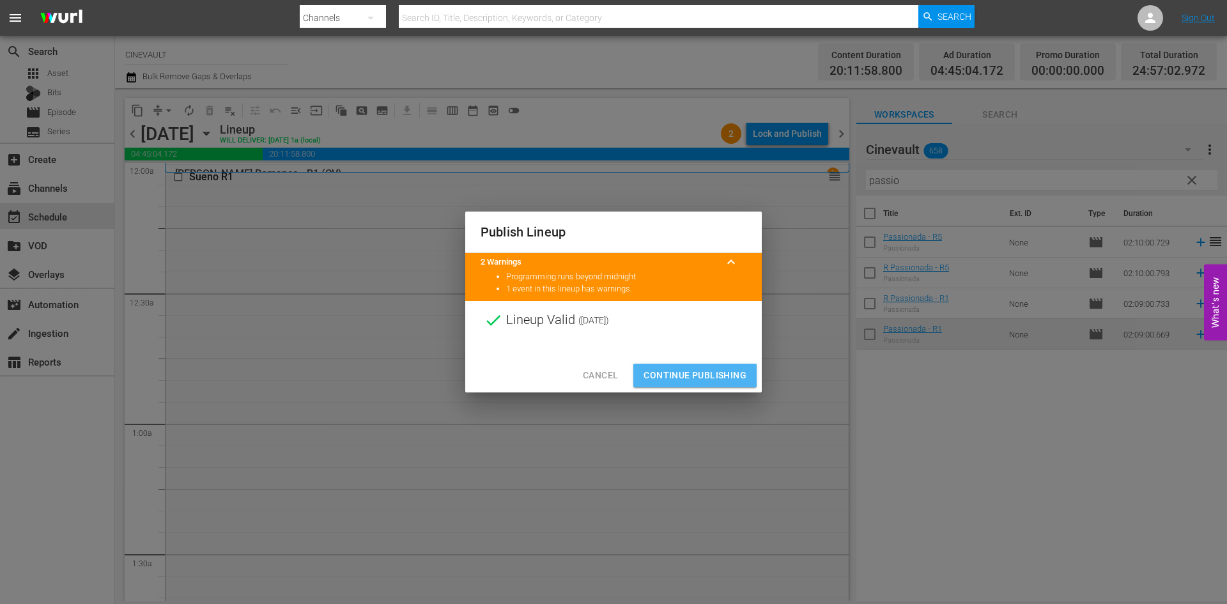
click at [725, 365] on button "Continue Publishing" at bounding box center [694, 376] width 123 height 24
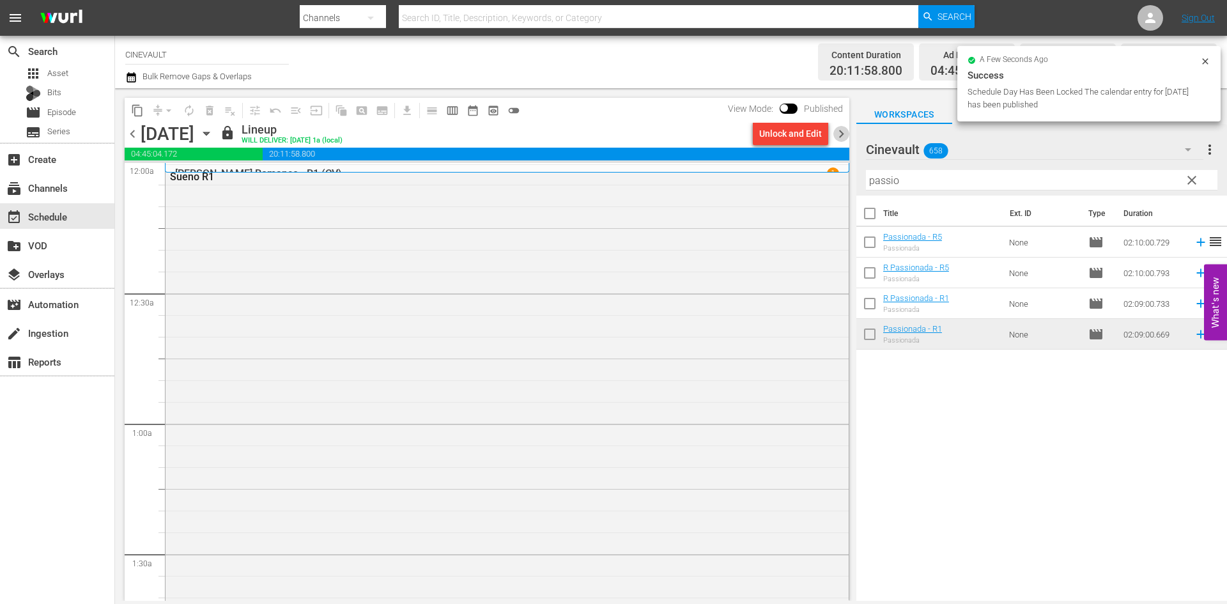
click at [840, 141] on span "chevron_right" at bounding box center [841, 134] width 16 height 16
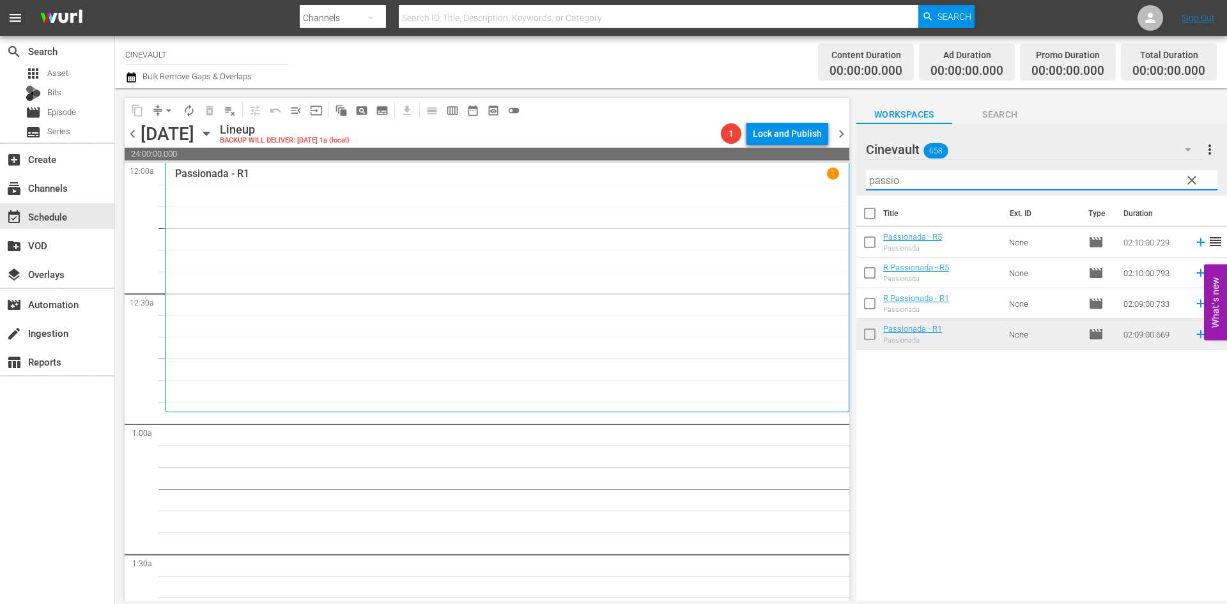
drag, startPoint x: 925, startPoint y: 186, endPoint x: 787, endPoint y: 203, distance: 139.7
click at [787, 203] on div "content_copy compress arrow_drop_down autorenew_outlined delete_forever_outline…" at bounding box center [671, 344] width 1112 height 512
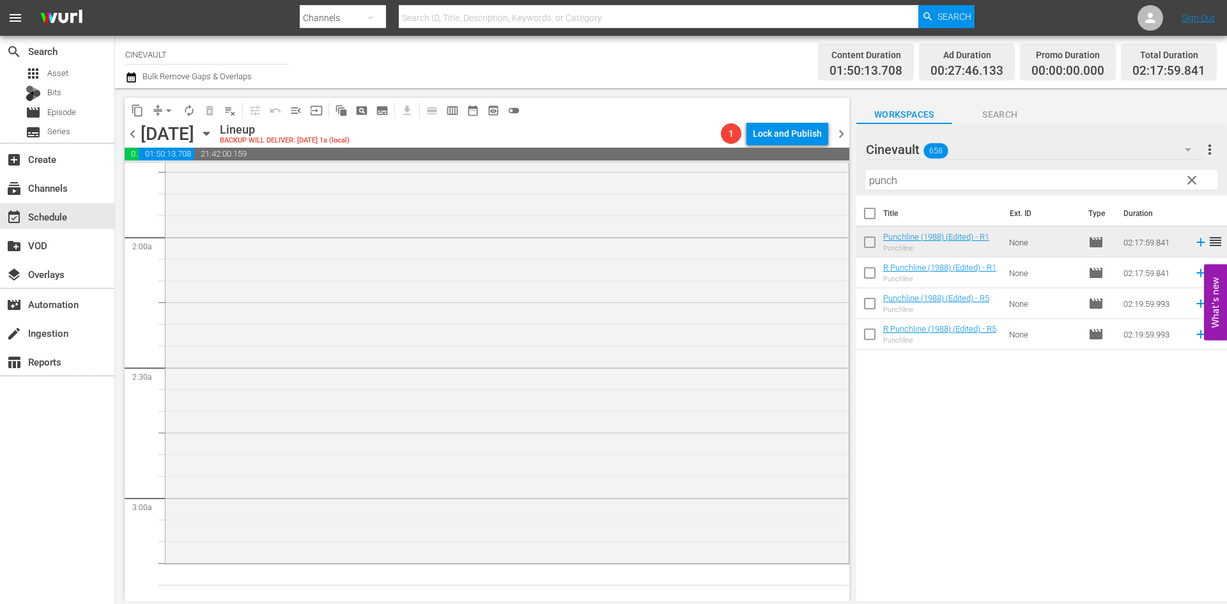
scroll to position [575, 0]
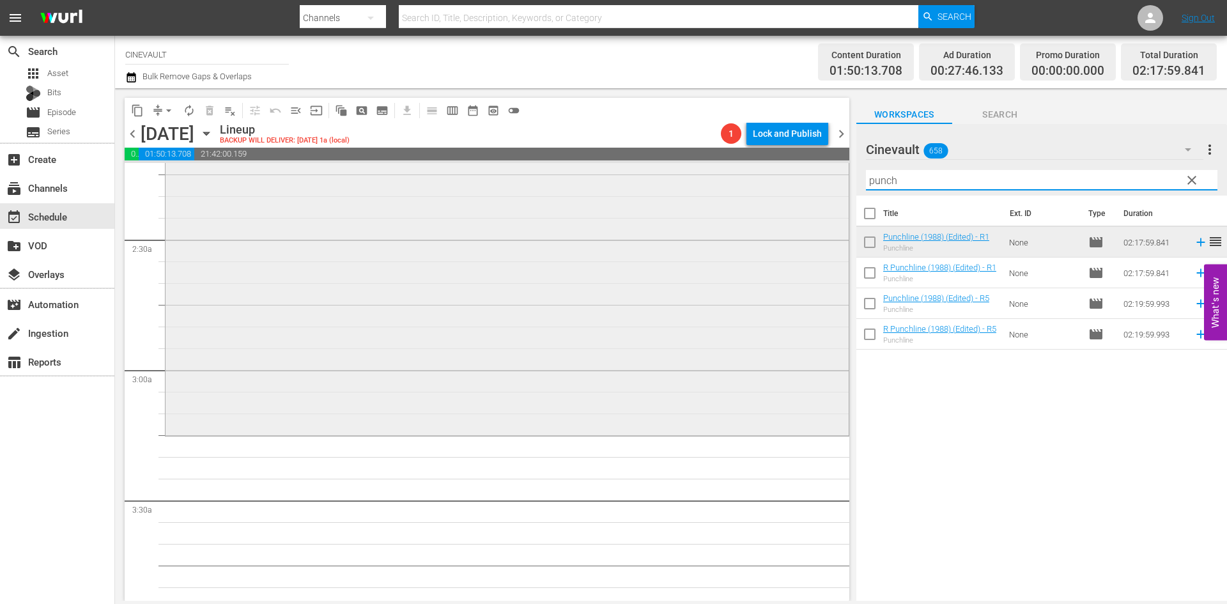
drag, startPoint x: 961, startPoint y: 183, endPoint x: 703, endPoint y: 177, distance: 258.2
click at [703, 177] on div "content_copy compress arrow_drop_down autorenew_outlined delete_forever_outline…" at bounding box center [671, 344] width 1112 height 512
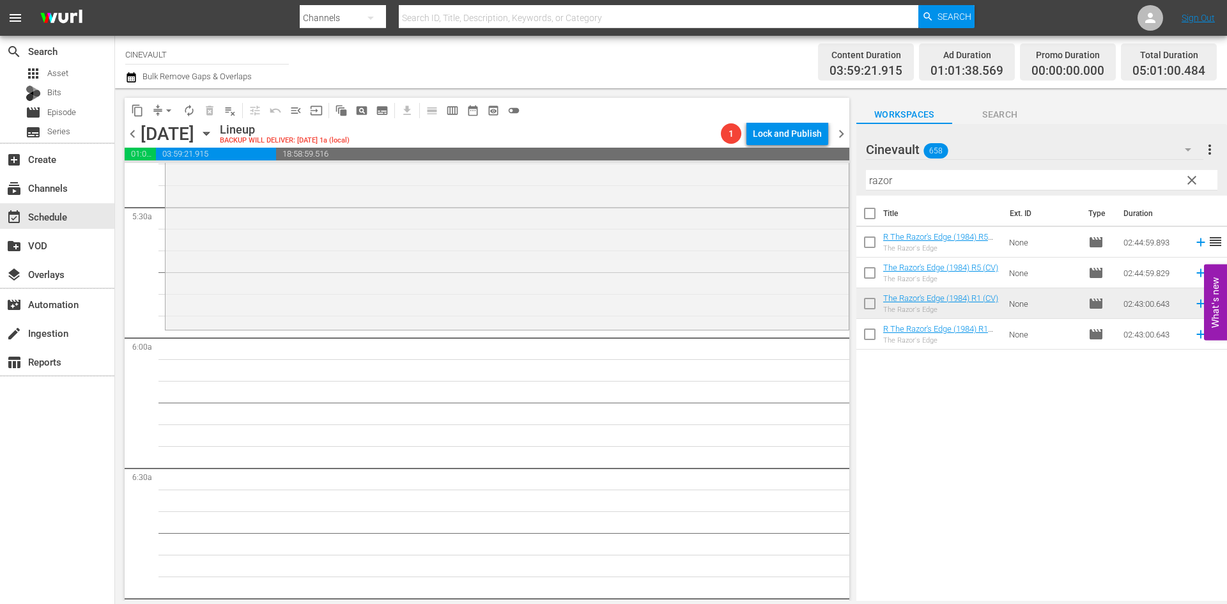
scroll to position [1406, 0]
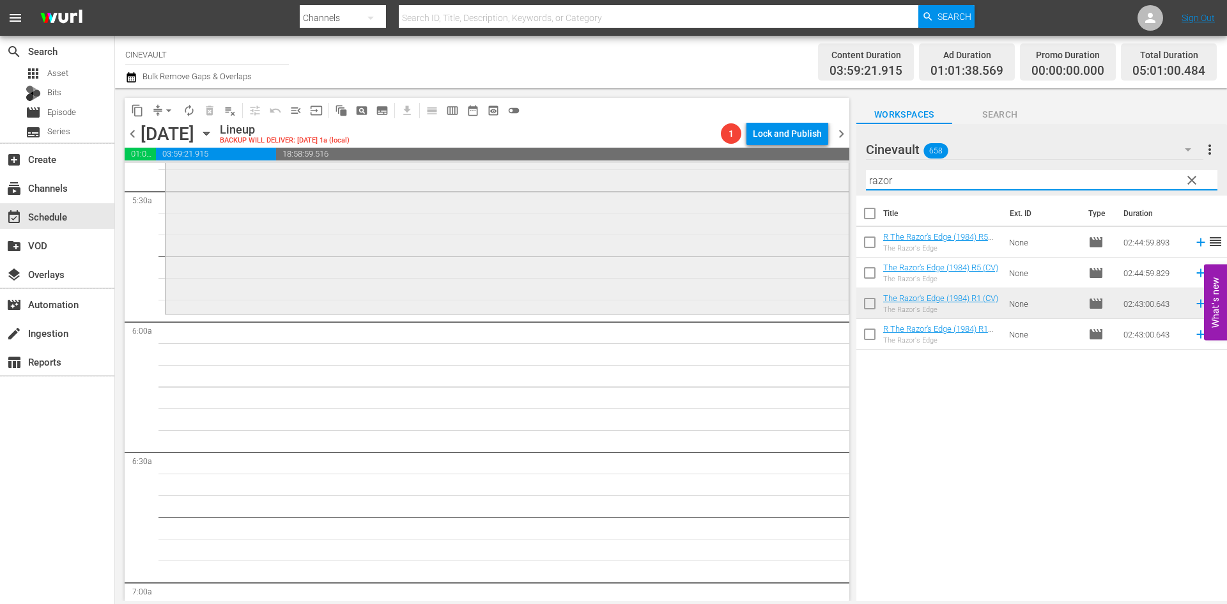
drag, startPoint x: 913, startPoint y: 180, endPoint x: 838, endPoint y: 180, distance: 75.4
click at [838, 180] on div "content_copy compress arrow_drop_down autorenew_outlined delete_forever_outline…" at bounding box center [671, 344] width 1112 height 512
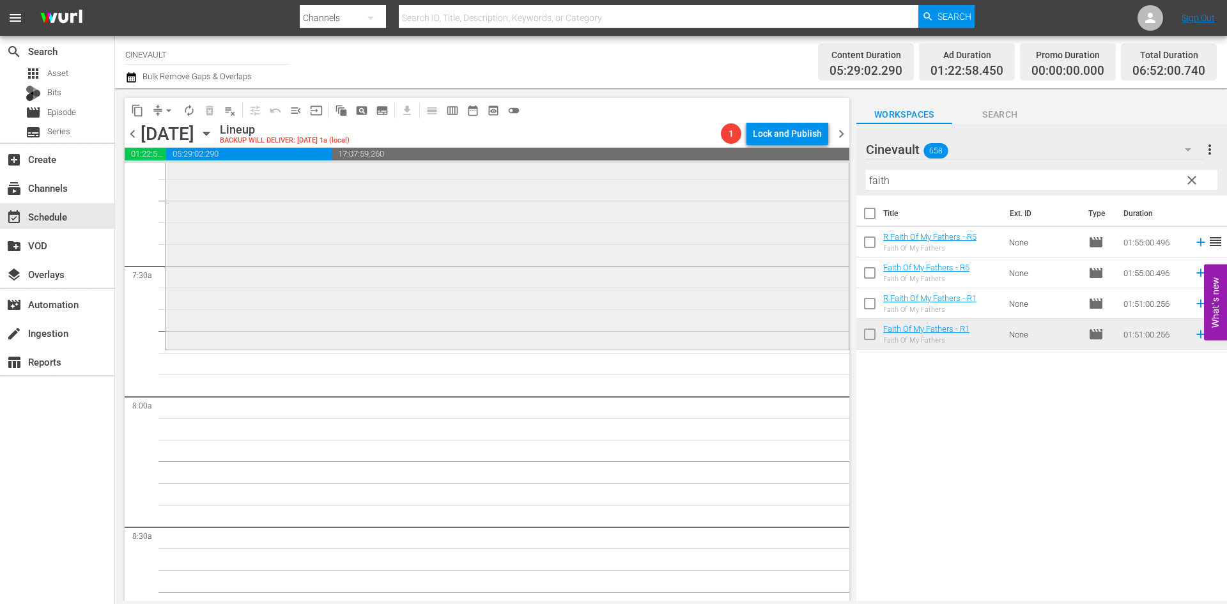
scroll to position [1853, 0]
drag, startPoint x: 923, startPoint y: 176, endPoint x: 720, endPoint y: 176, distance: 202.6
click at [720, 176] on div "content_copy compress arrow_drop_down autorenew_outlined delete_forever_outline…" at bounding box center [671, 344] width 1112 height 512
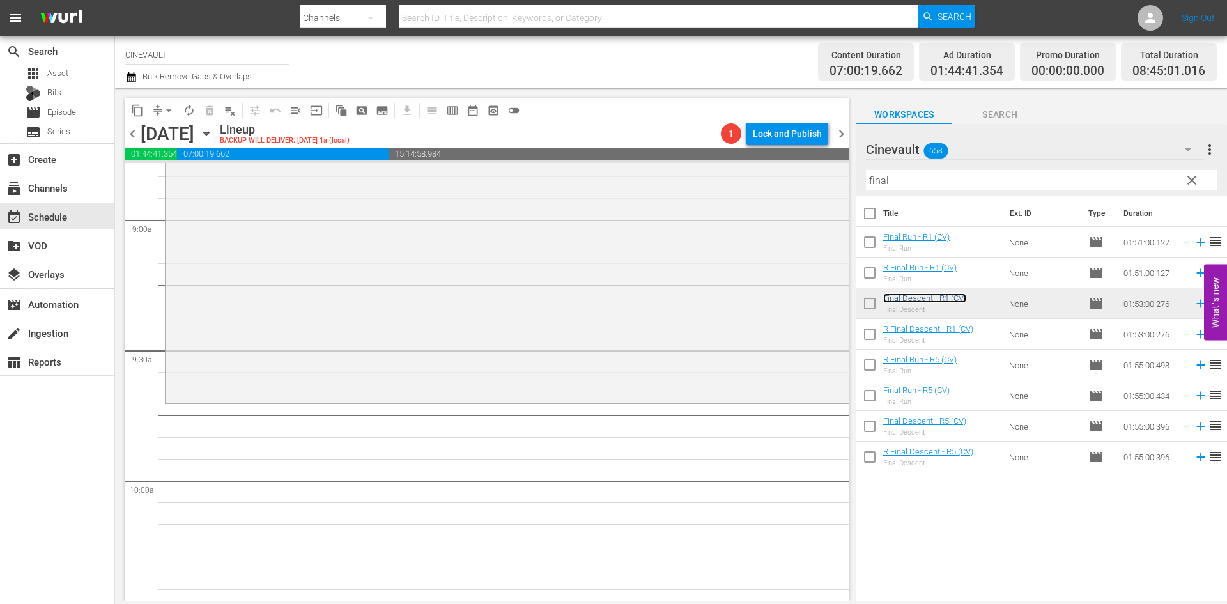
scroll to position [2364, 0]
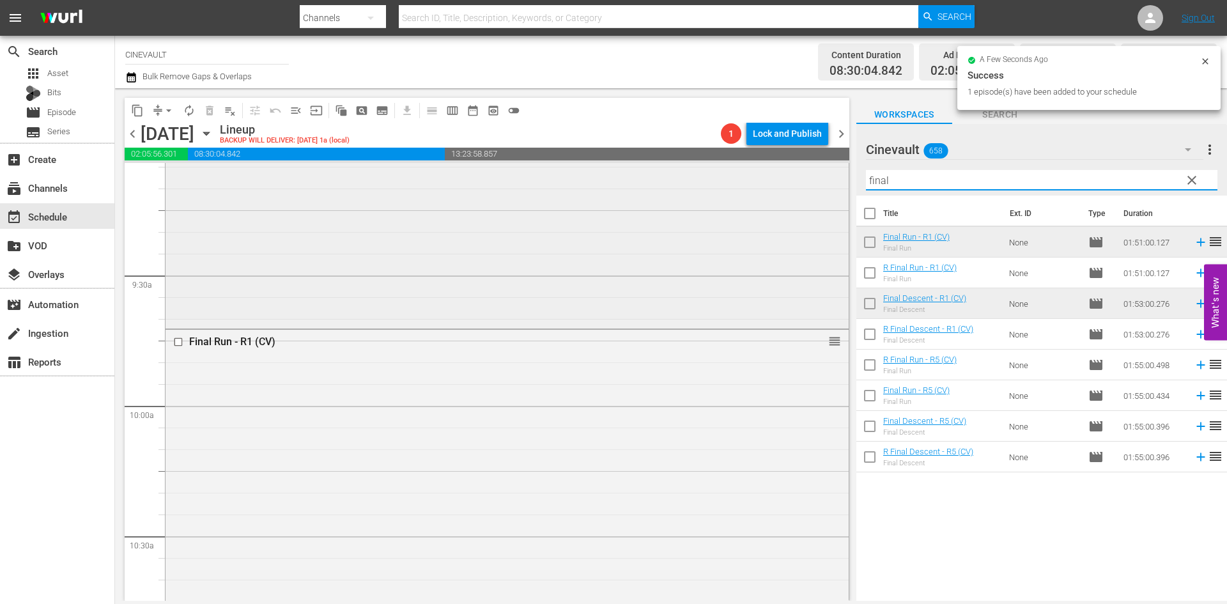
drag, startPoint x: 934, startPoint y: 185, endPoint x: 768, endPoint y: 165, distance: 167.4
click at [768, 165] on div "content_copy compress arrow_drop_down autorenew_outlined delete_forever_outline…" at bounding box center [671, 344] width 1112 height 512
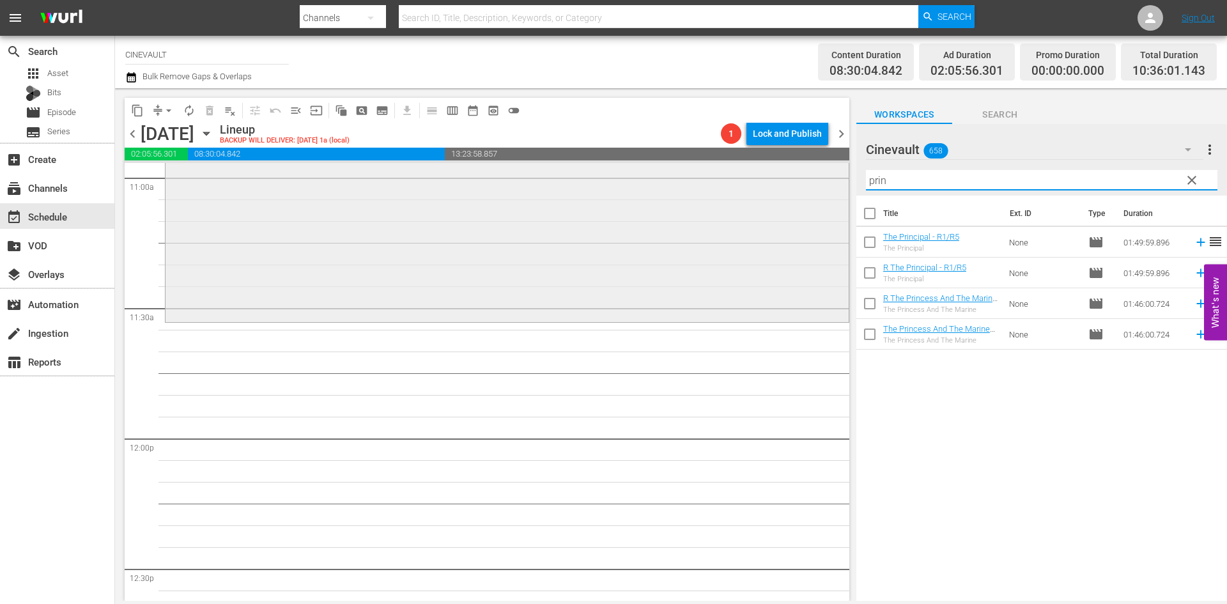
scroll to position [2876, 0]
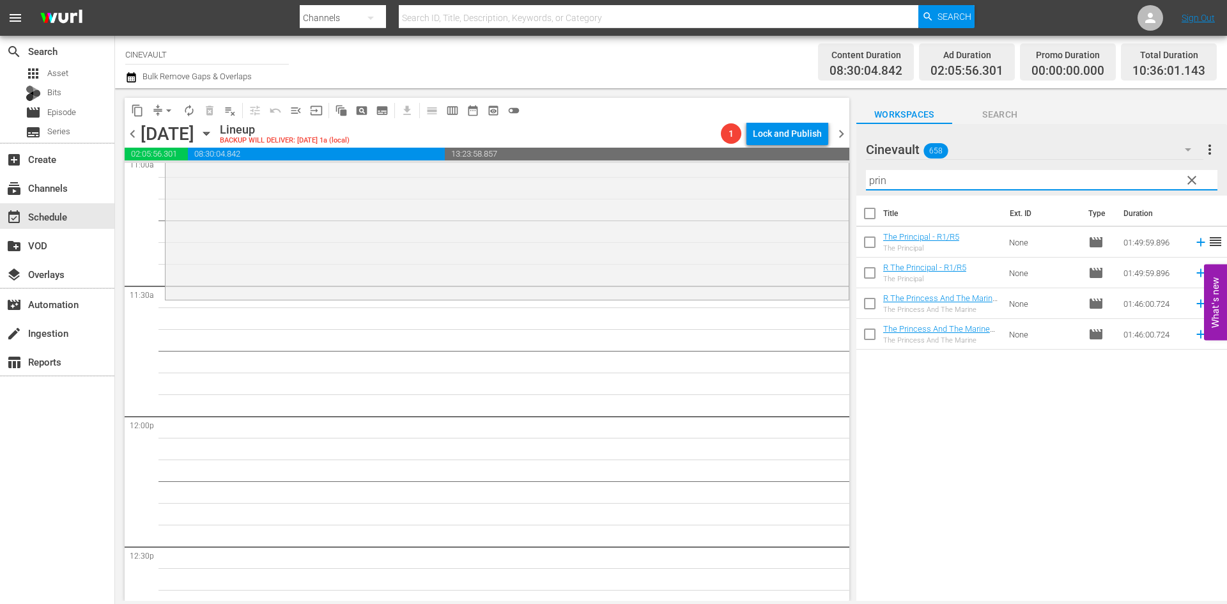
type input "prin"
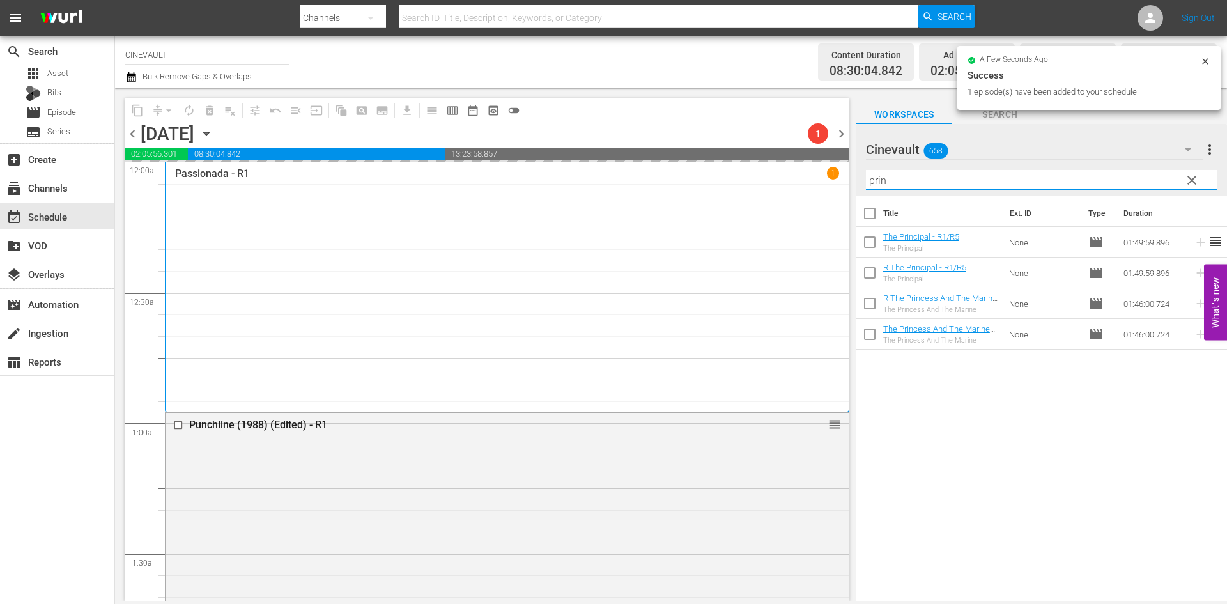
scroll to position [2876, 0]
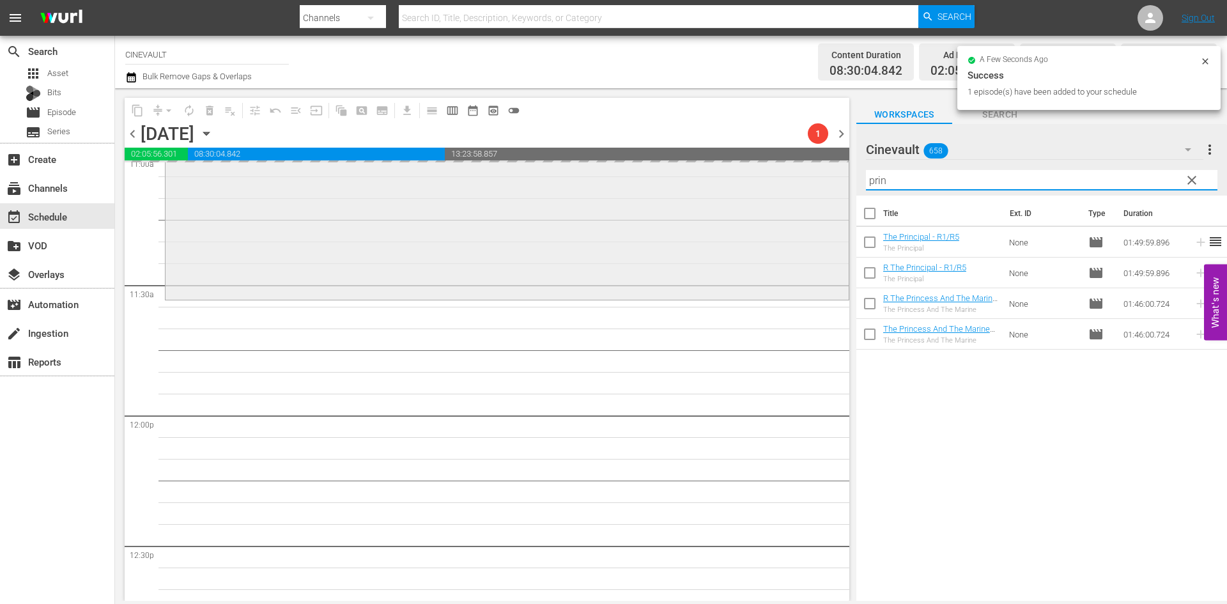
drag, startPoint x: 0, startPoint y: 0, endPoint x: 794, endPoint y: 193, distance: 816.8
click at [794, 193] on div "content_copy compress arrow_drop_down autorenew_outlined delete_forever_outline…" at bounding box center [671, 344] width 1112 height 512
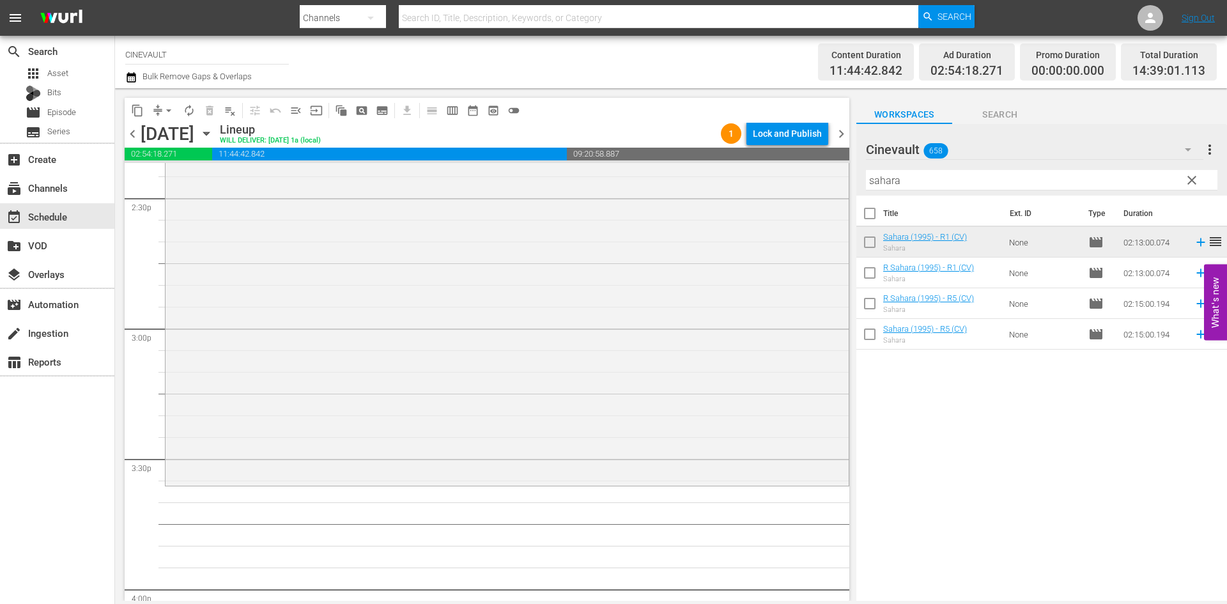
scroll to position [3898, 0]
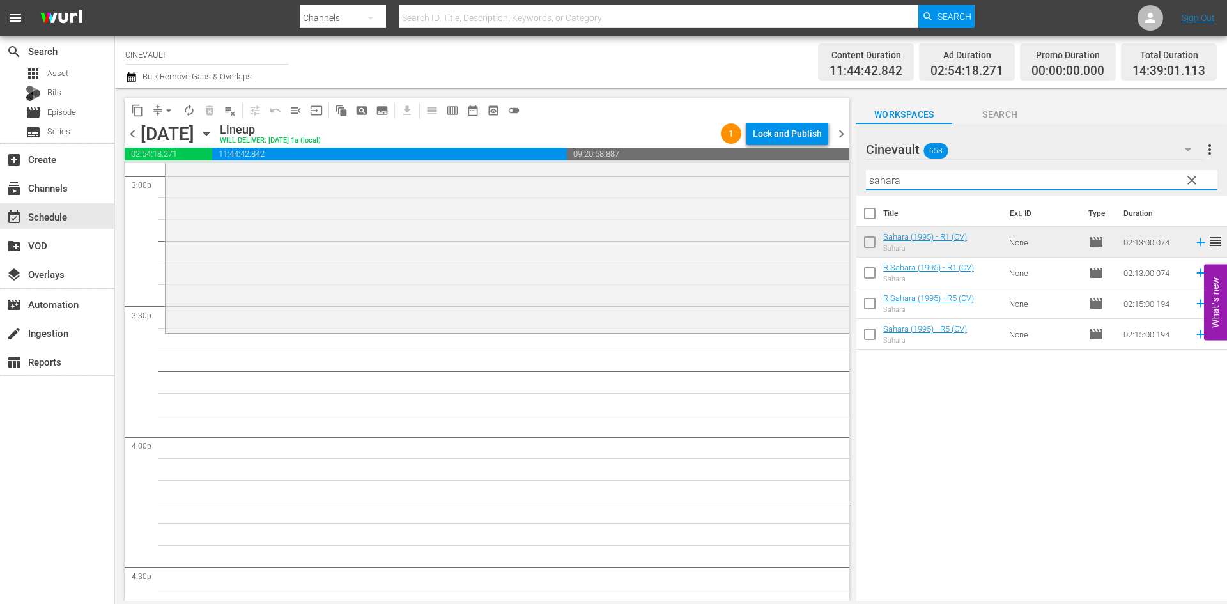
drag, startPoint x: 941, startPoint y: 184, endPoint x: 362, endPoint y: 118, distance: 583.3
click at [362, 118] on div "content_copy compress arrow_drop_down autorenew_outlined delete_forever_outline…" at bounding box center [671, 344] width 1112 height 512
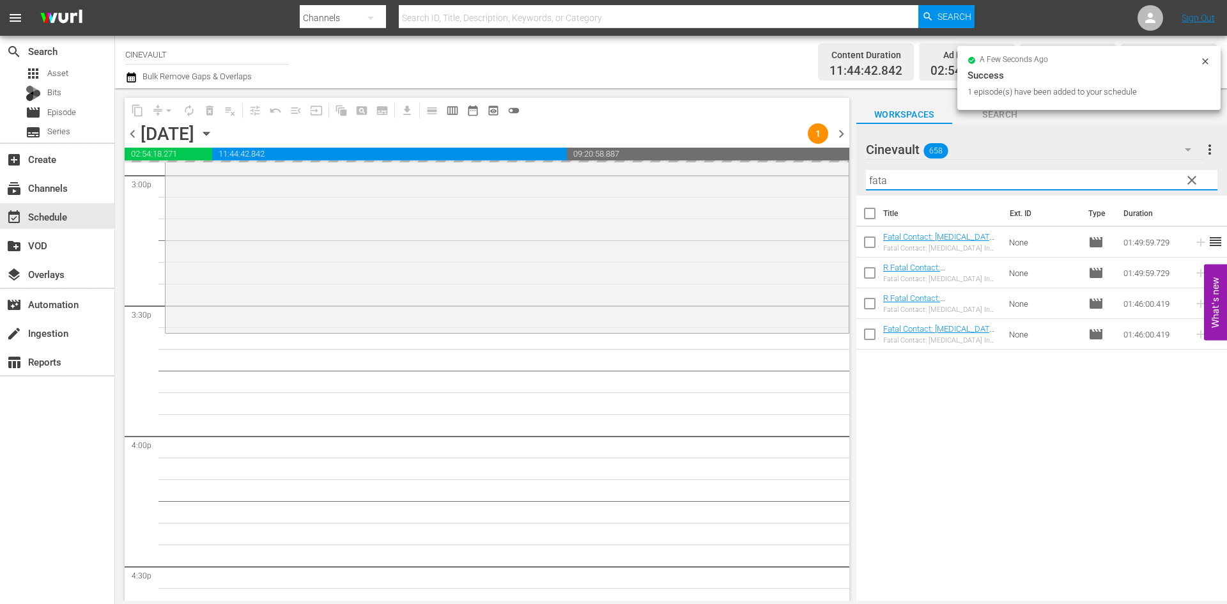
drag, startPoint x: 939, startPoint y: 190, endPoint x: 854, endPoint y: 187, distance: 84.4
click at [854, 187] on div "content_copy compress arrow_drop_down autorenew_outlined delete_forever_outline…" at bounding box center [671, 344] width 1112 height 512
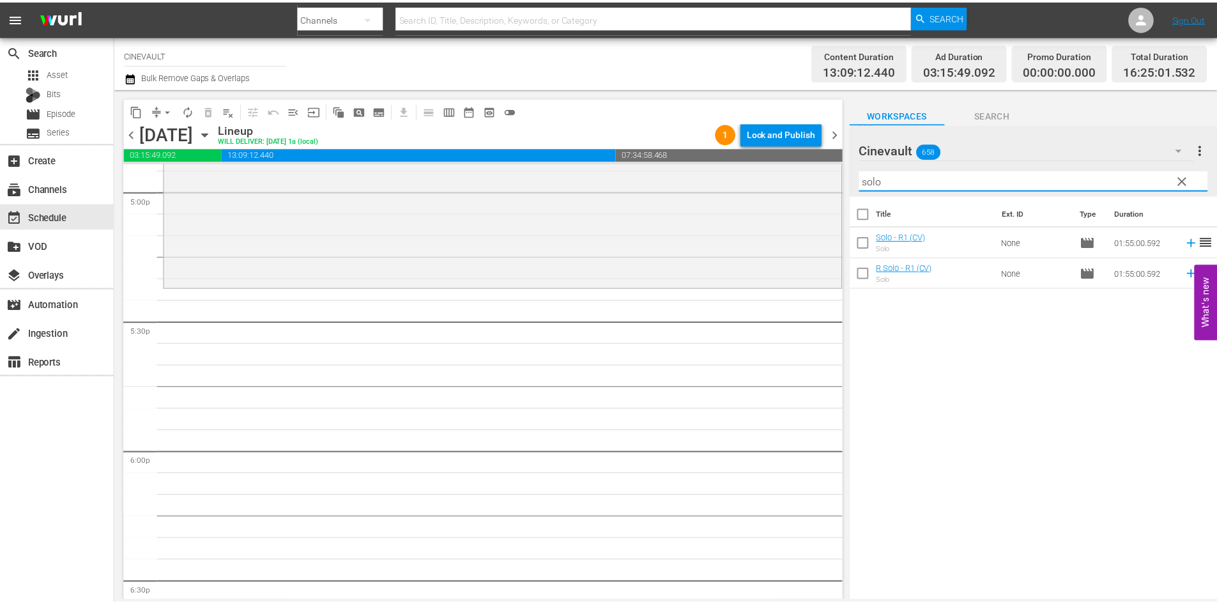
scroll to position [4409, 0]
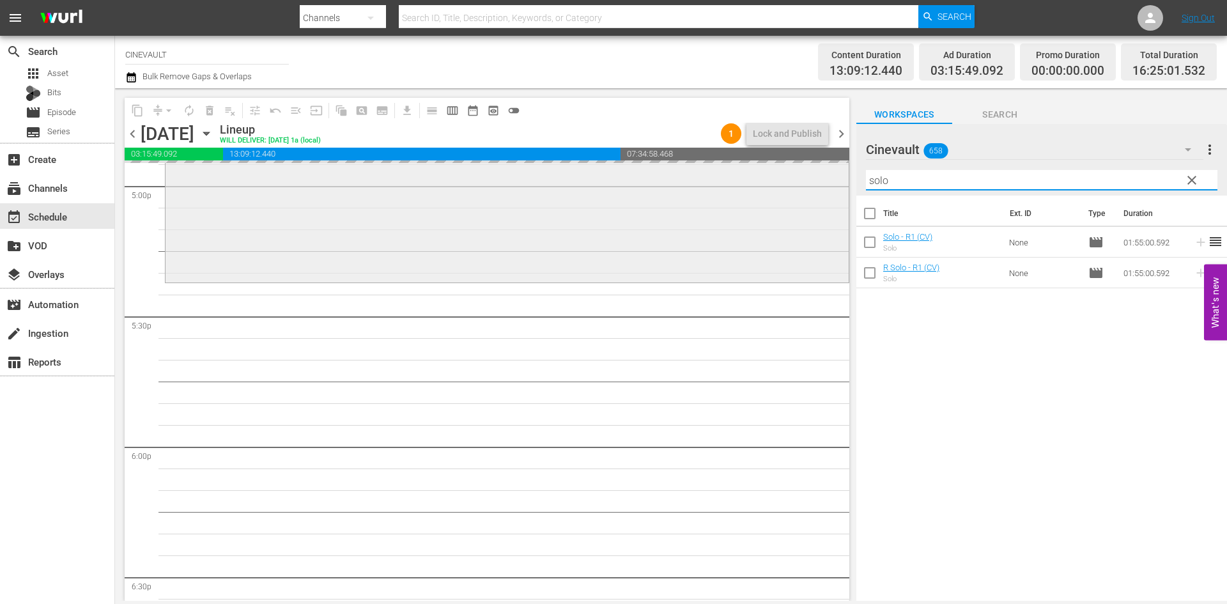
click at [791, 173] on div "content_copy compress arrow_drop_down autorenew_outlined delete_forever_outline…" at bounding box center [671, 344] width 1112 height 512
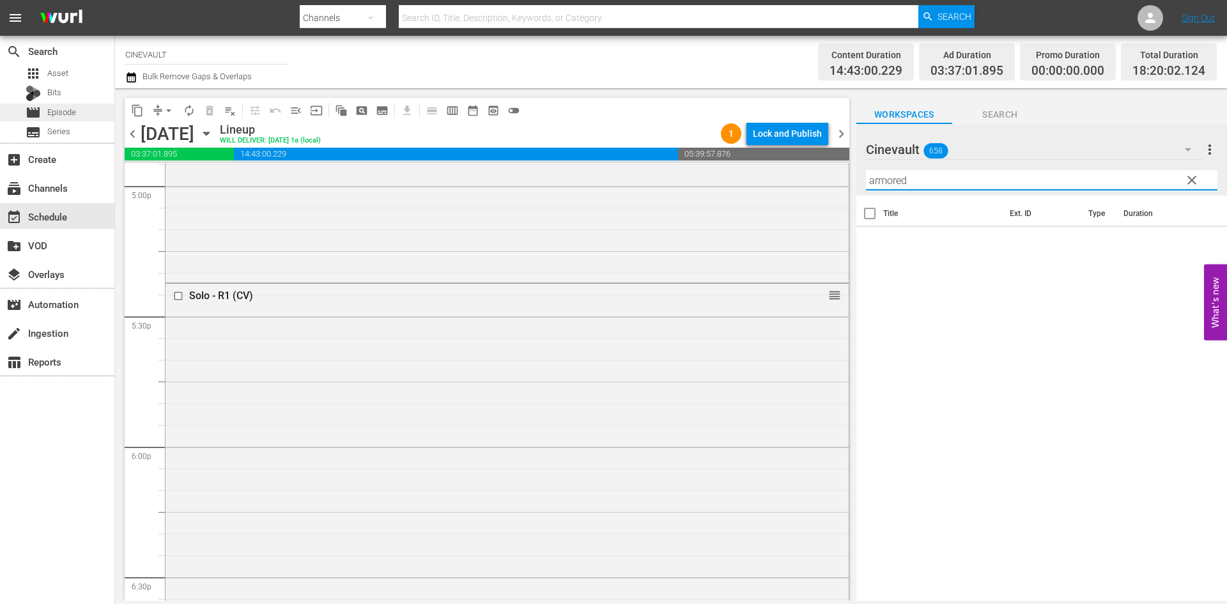
type input "armored"
click at [86, 109] on div "movie Episode" at bounding box center [57, 113] width 114 height 18
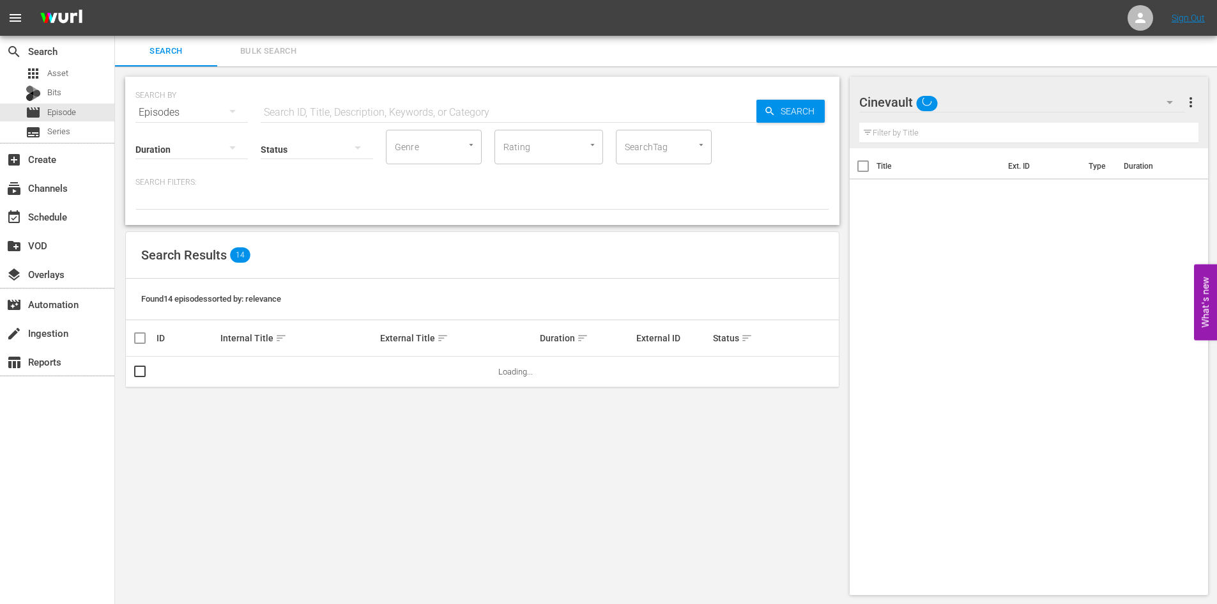
click at [549, 124] on input "text" at bounding box center [509, 112] width 496 height 31
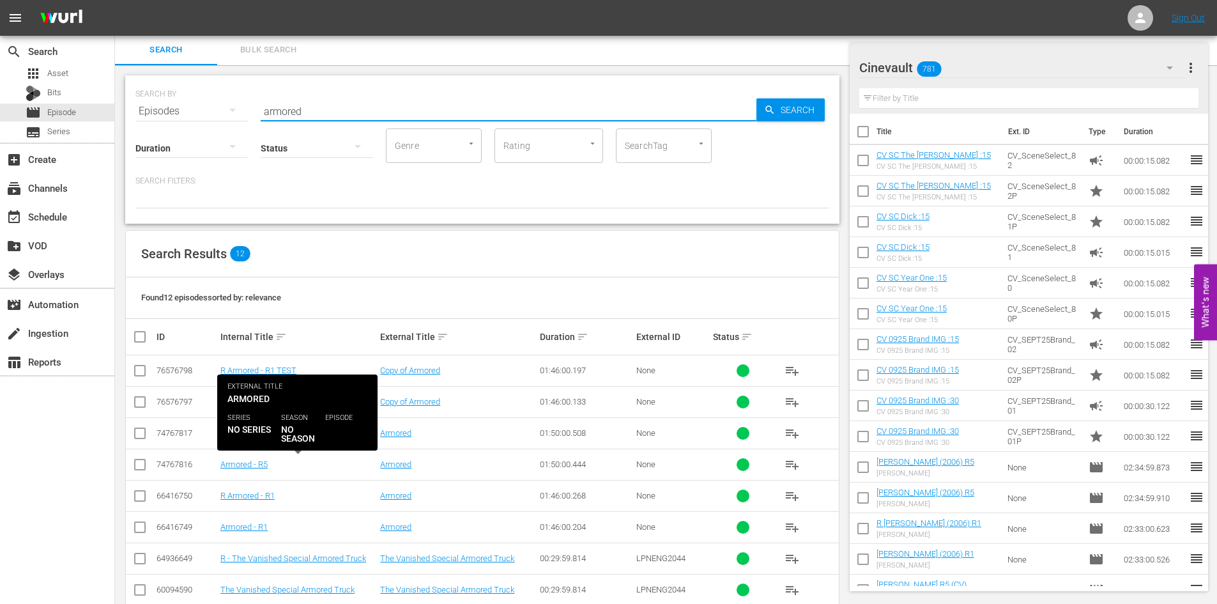
scroll to position [129, 0]
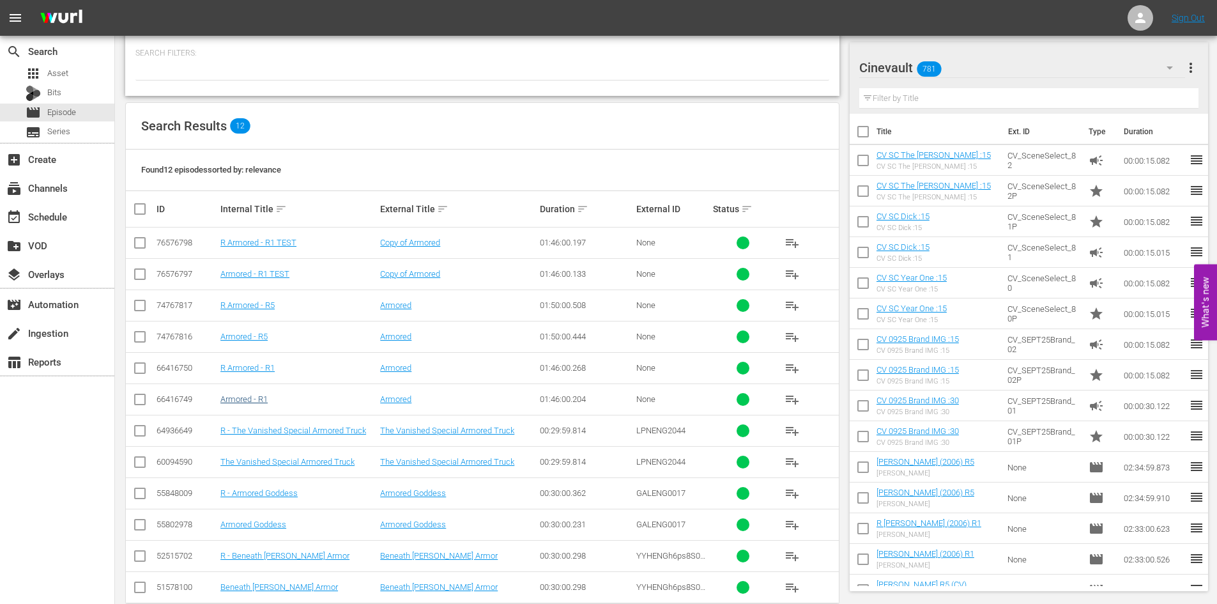
type input "armored"
click at [140, 399] on input "checkbox" at bounding box center [139, 401] width 15 height 15
checkbox input "true"
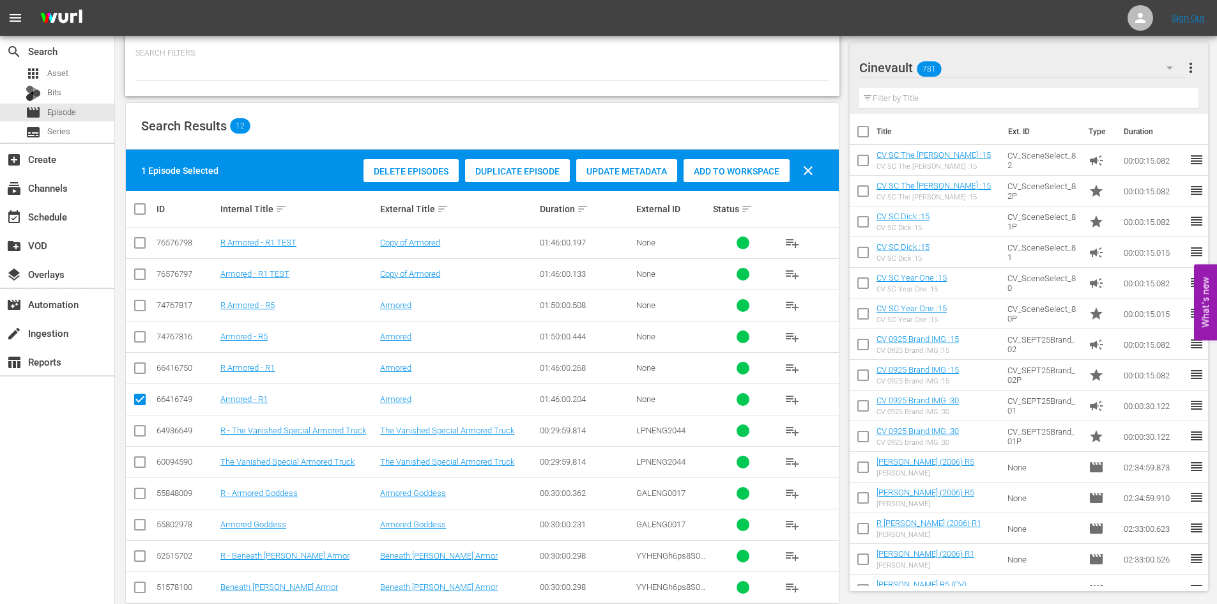
click at [134, 371] on input "checkbox" at bounding box center [139, 370] width 15 height 15
checkbox input "true"
click at [137, 328] on td at bounding box center [140, 336] width 29 height 31
click at [140, 332] on input "checkbox" at bounding box center [139, 339] width 15 height 15
checkbox input "true"
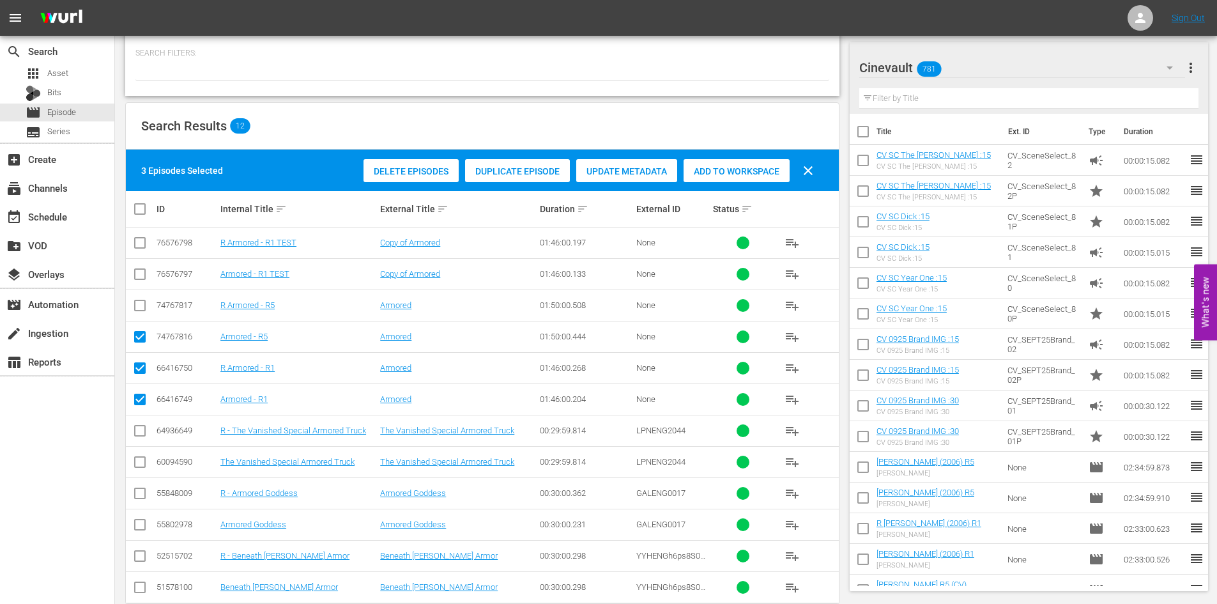
click at [141, 310] on input "checkbox" at bounding box center [139, 307] width 15 height 15
checkbox input "true"
click at [698, 185] on div "Delete Episodes Duplicate Episode Update Metadata Add to Workspace clear" at bounding box center [591, 170] width 463 height 31
click at [700, 180] on div "Add to Workspace" at bounding box center [737, 171] width 106 height 24
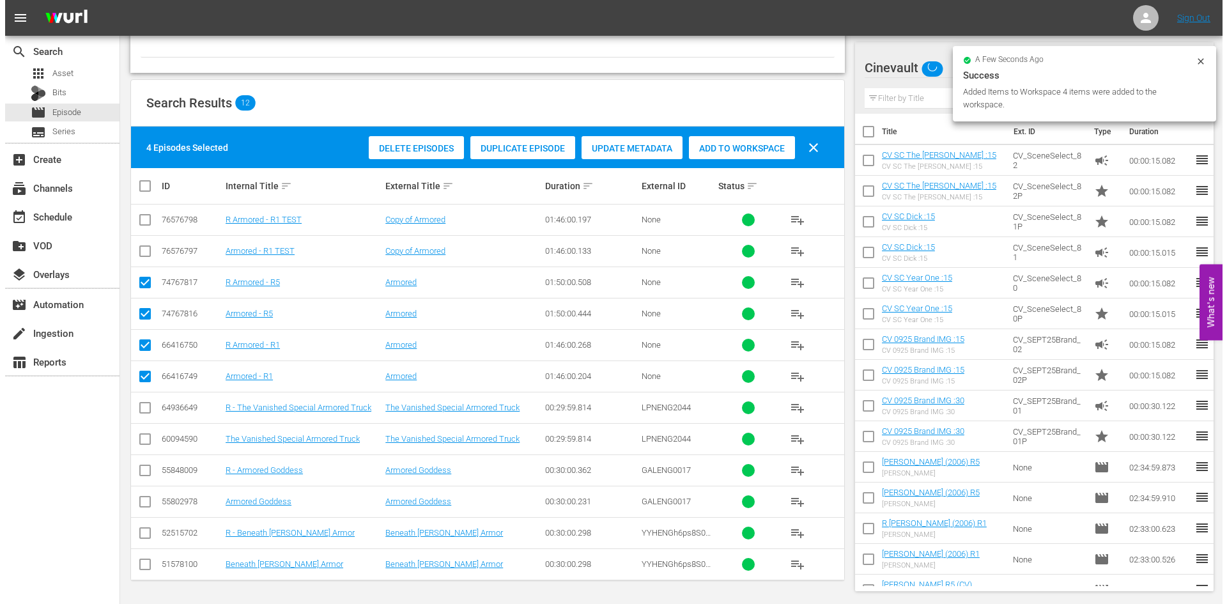
scroll to position [0, 0]
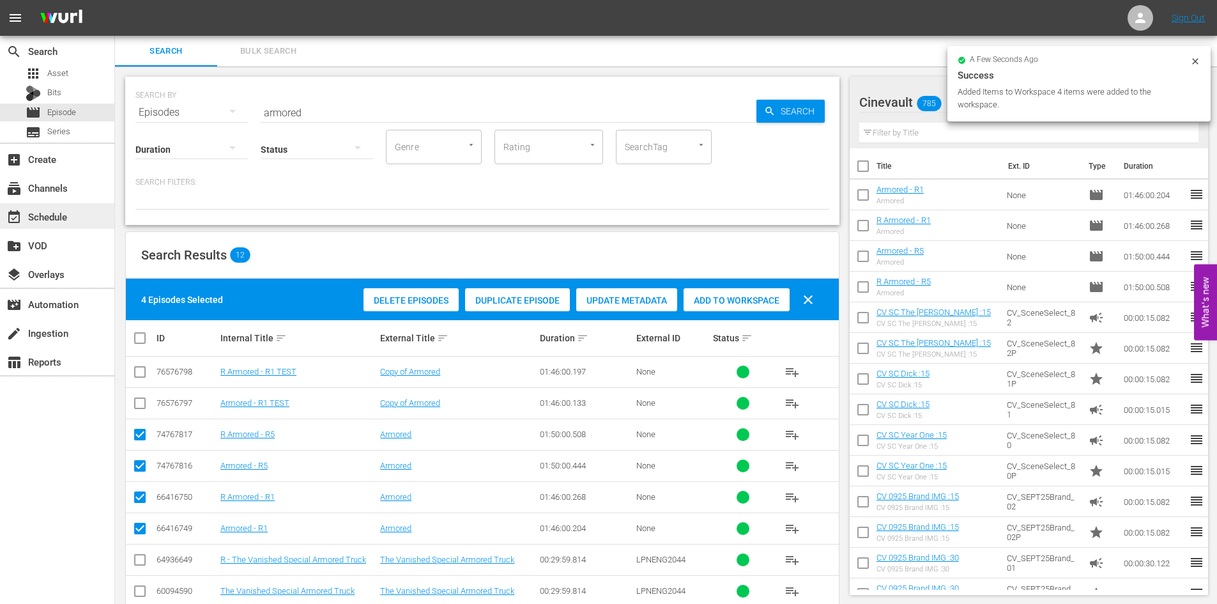
click at [93, 222] on div "event_available Schedule" at bounding box center [57, 216] width 114 height 26
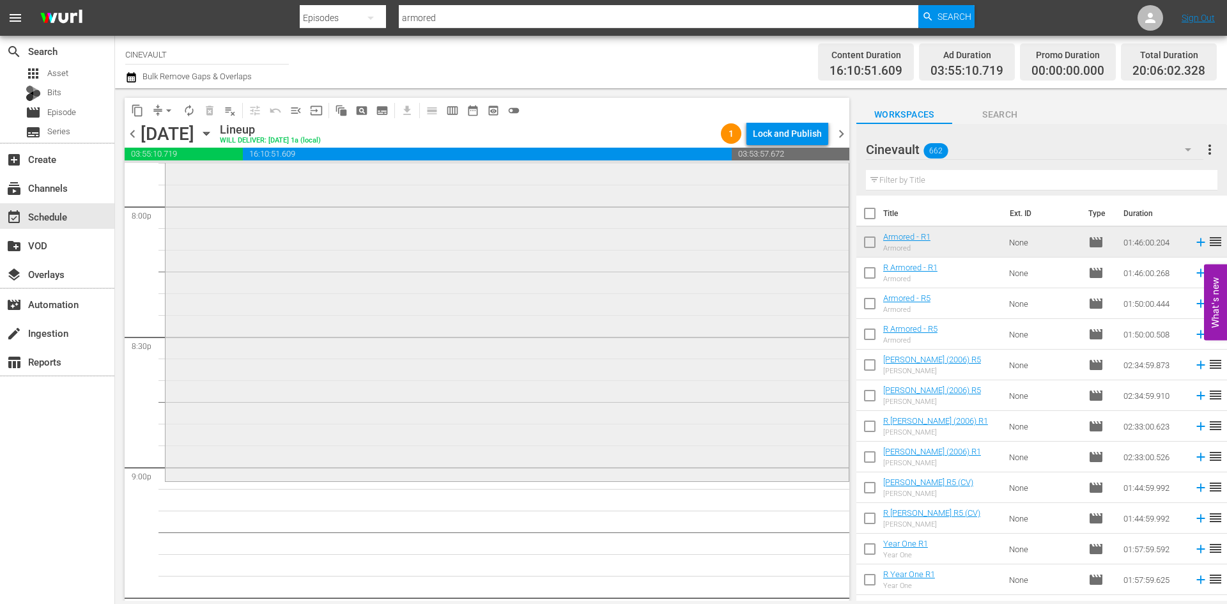
scroll to position [5196, 0]
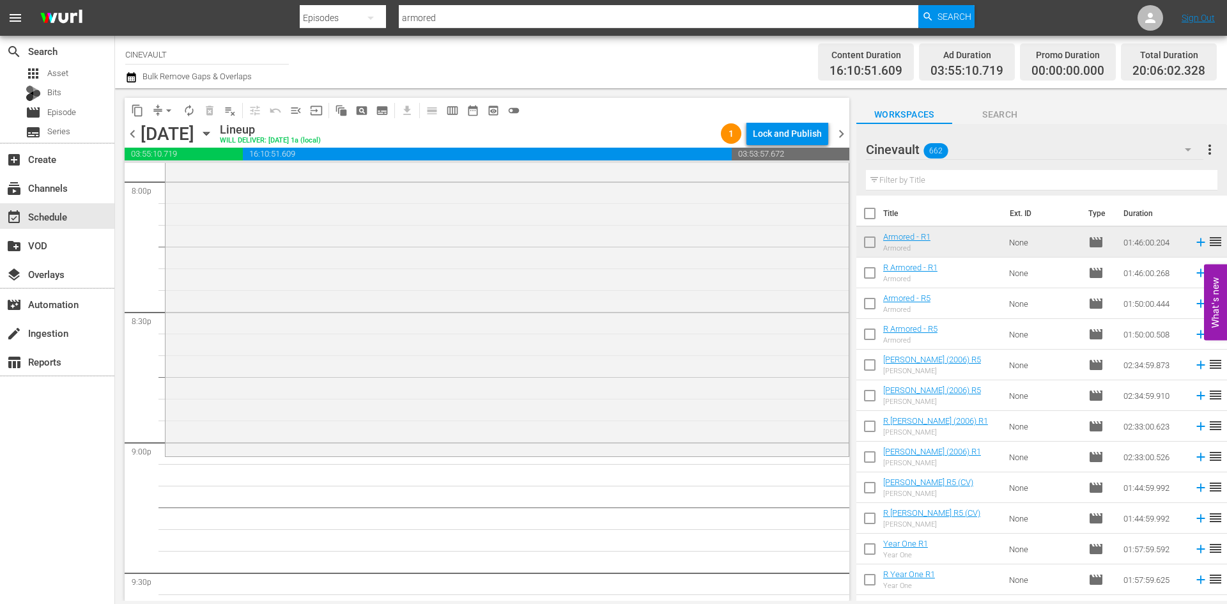
click at [1008, 187] on input "text" at bounding box center [1041, 180] width 351 height 20
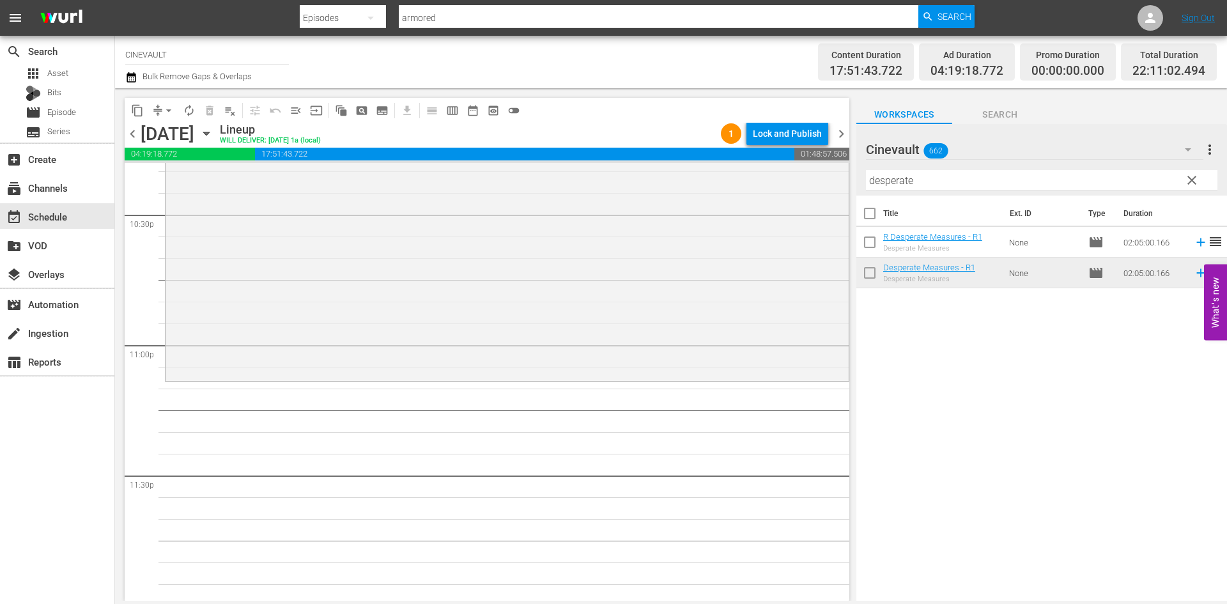
scroll to position [5820, 0]
drag, startPoint x: 935, startPoint y: 181, endPoint x: 679, endPoint y: 175, distance: 255.7
click at [679, 175] on div "content_copy compress arrow_drop_down autorenew_outlined delete_forever_outline…" at bounding box center [671, 344] width 1112 height 512
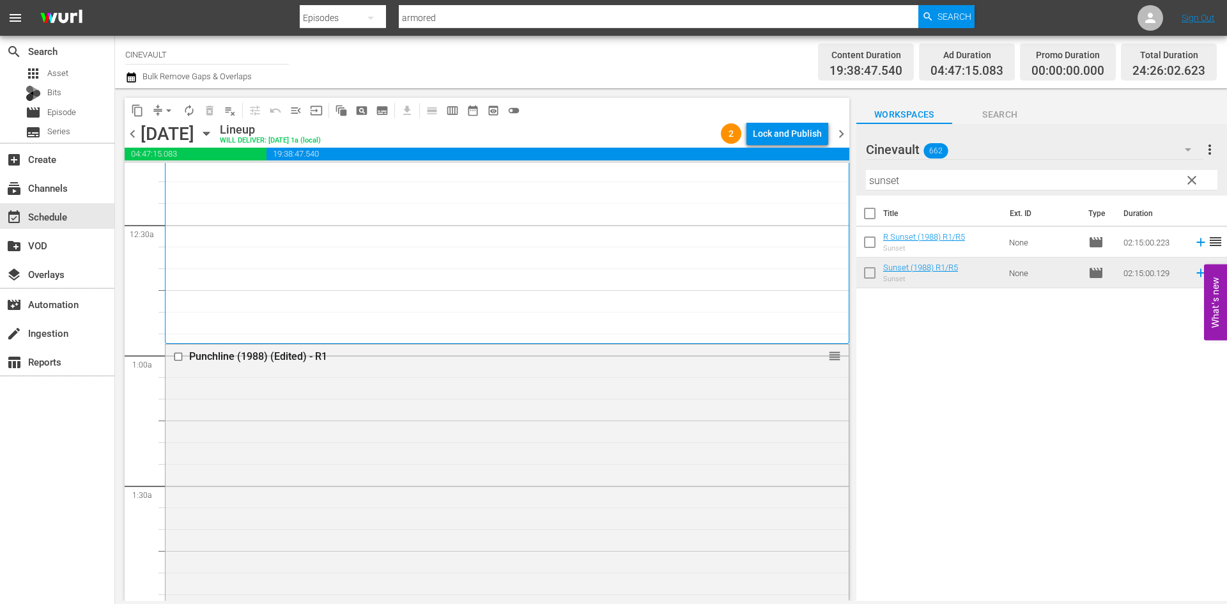
scroll to position [0, 0]
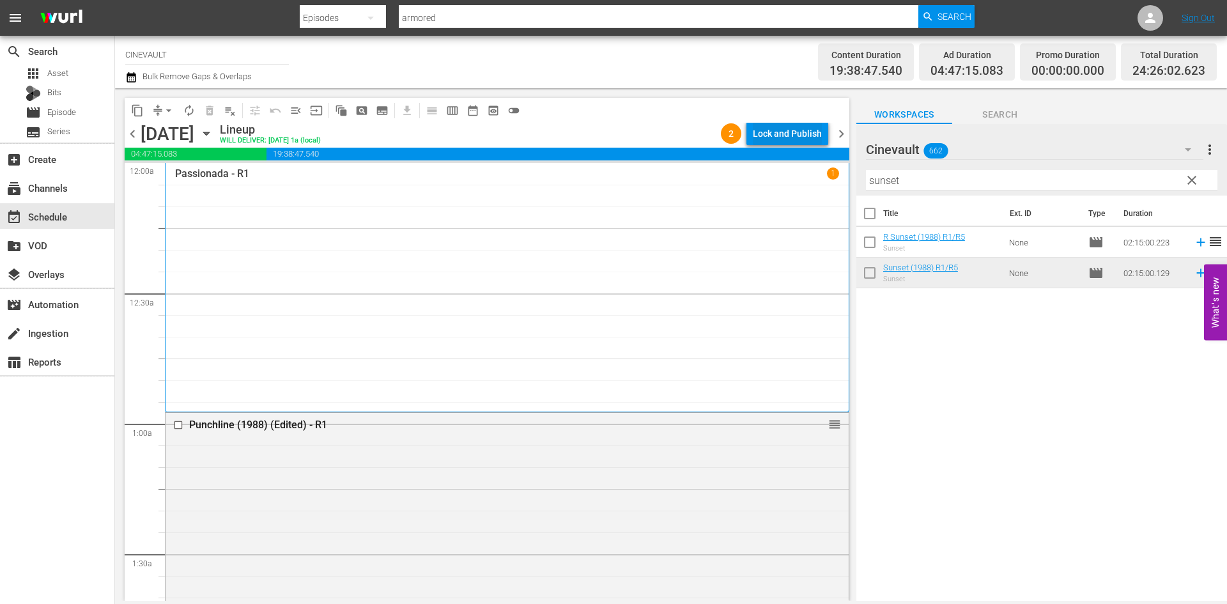
click at [786, 139] on div "Lock and Publish" at bounding box center [787, 133] width 69 height 23
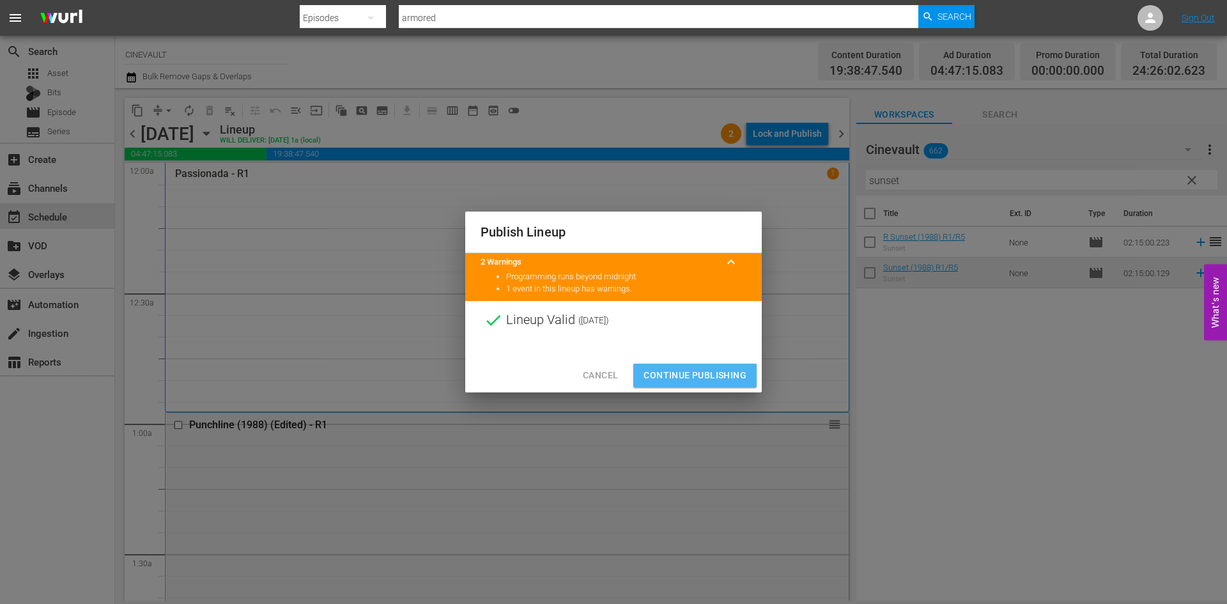
click at [721, 367] on button "Continue Publishing" at bounding box center [694, 376] width 123 height 24
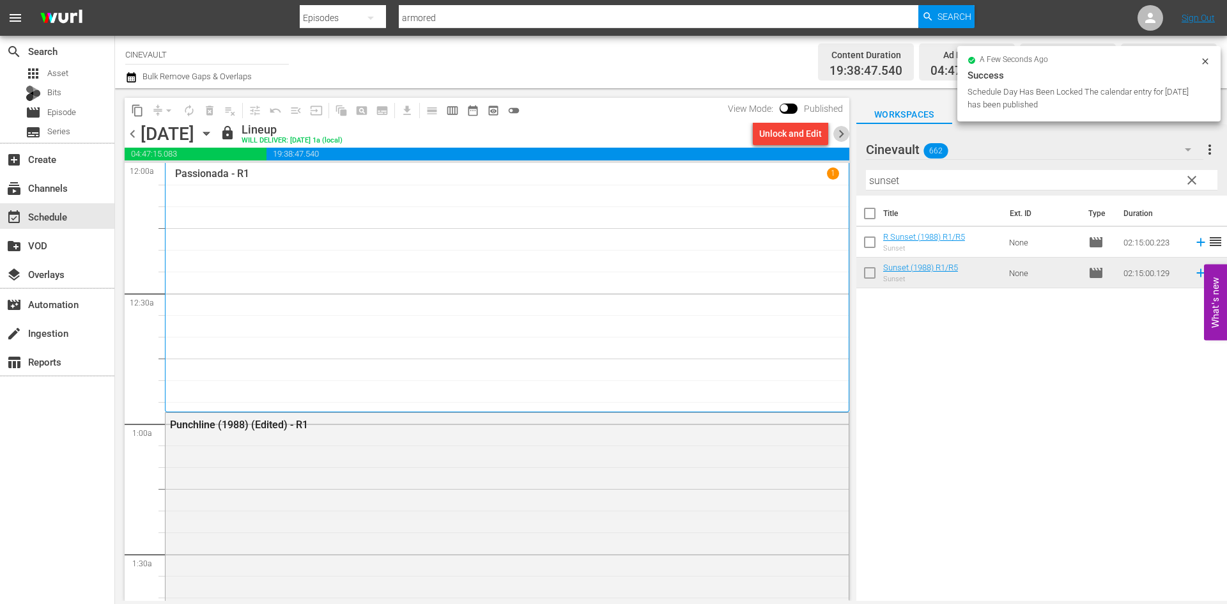
click at [844, 139] on span "chevron_right" at bounding box center [841, 134] width 16 height 16
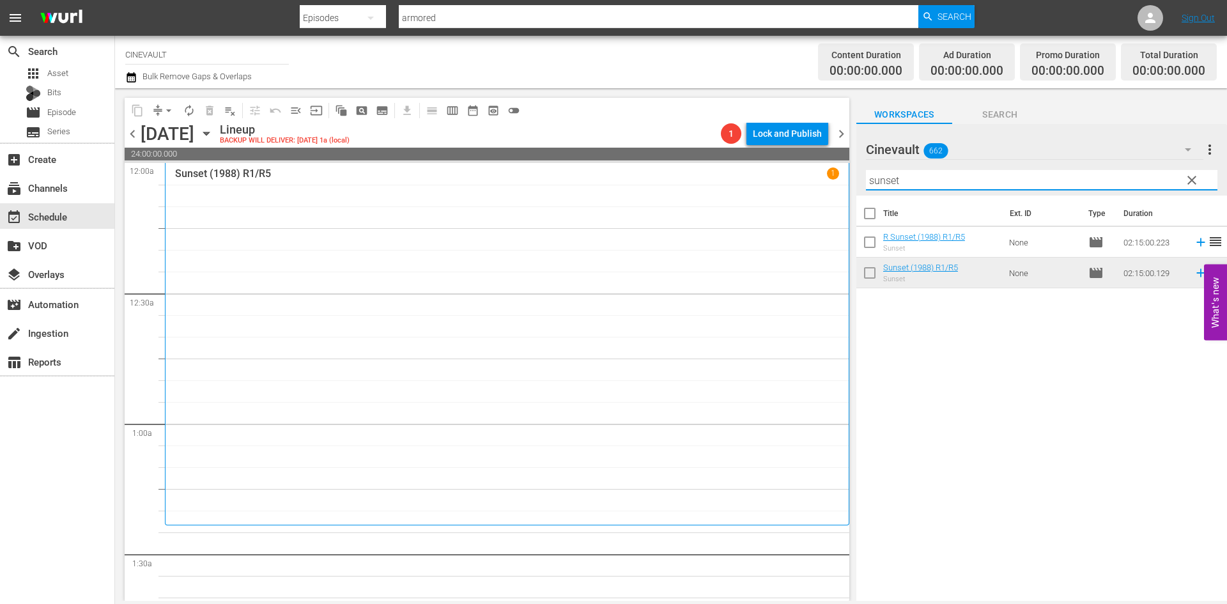
drag, startPoint x: 917, startPoint y: 178, endPoint x: 773, endPoint y: 178, distance: 143.8
click at [773, 178] on div "content_copy compress arrow_drop_down autorenew_outlined delete_forever_outline…" at bounding box center [671, 344] width 1112 height 512
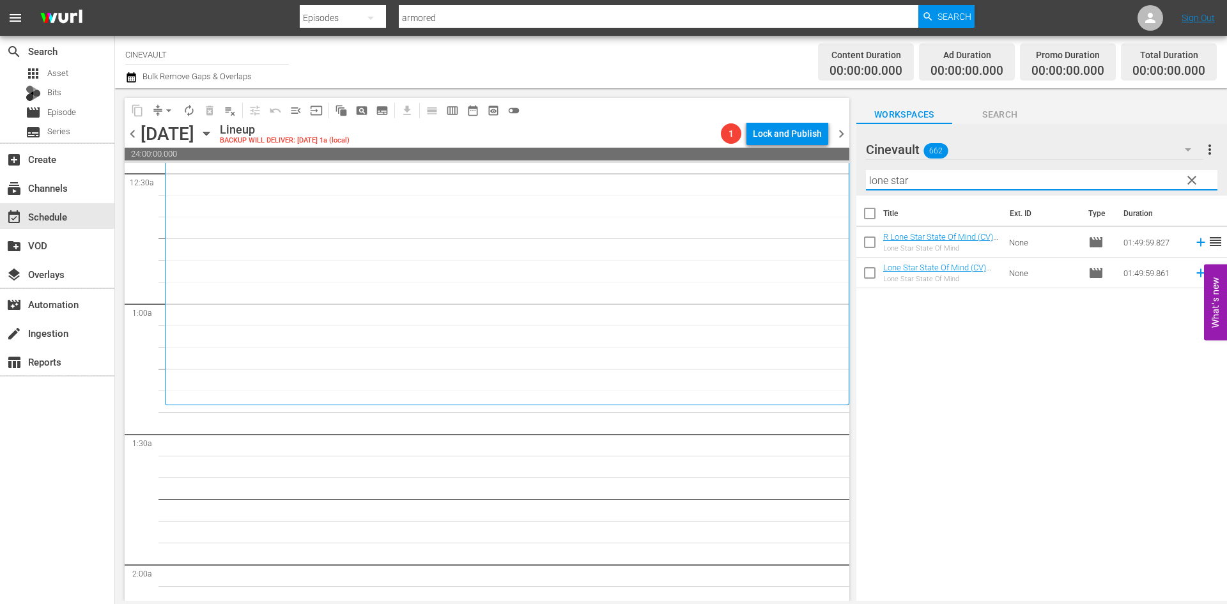
scroll to position [128, 0]
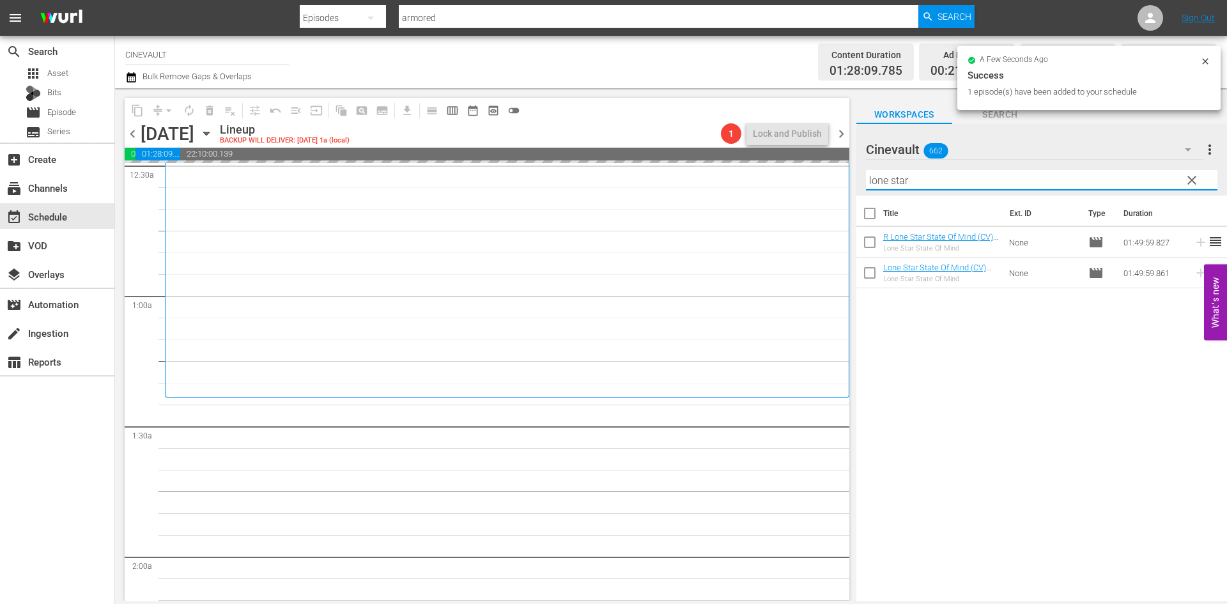
drag, startPoint x: 945, startPoint y: 178, endPoint x: 764, endPoint y: 181, distance: 180.9
click at [764, 181] on div "content_copy compress arrow_drop_down autorenew_outlined delete_forever_outline…" at bounding box center [671, 344] width 1112 height 512
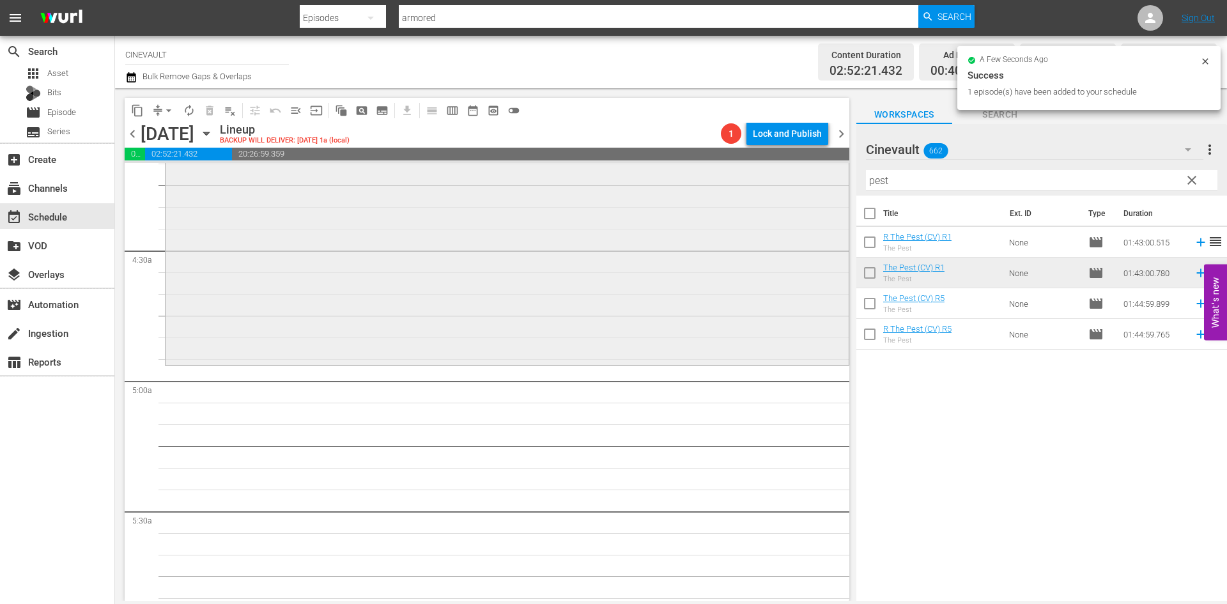
scroll to position [1086, 0]
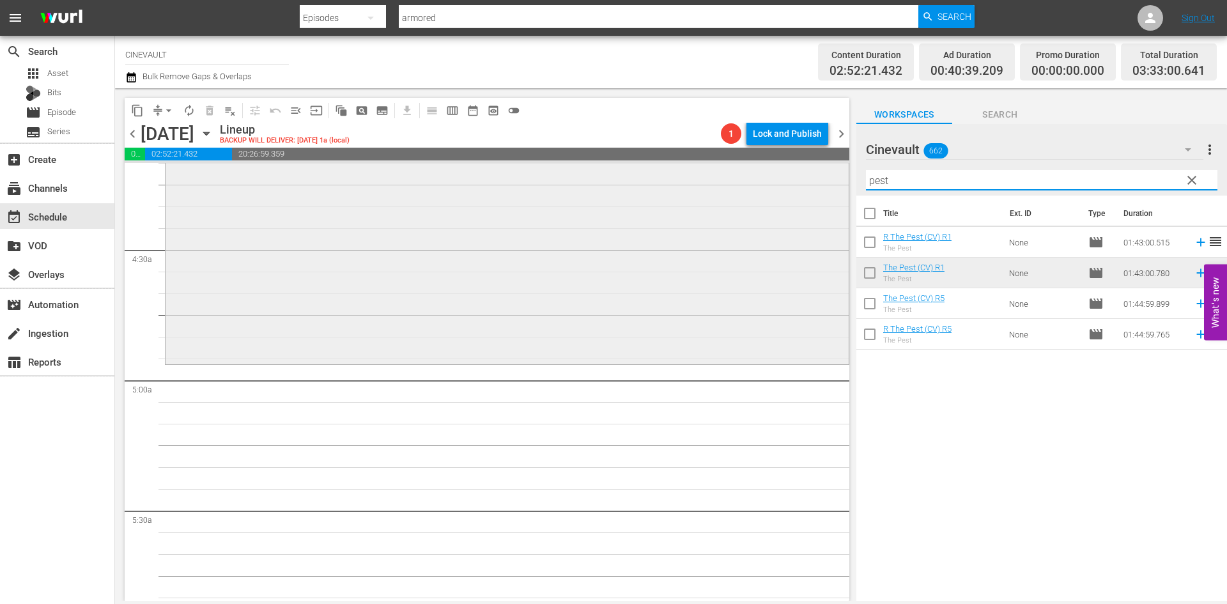
drag, startPoint x: 911, startPoint y: 181, endPoint x: 811, endPoint y: 178, distance: 100.4
click at [811, 178] on div "content_copy compress arrow_drop_down autorenew_outlined delete_forever_outline…" at bounding box center [671, 344] width 1112 height 512
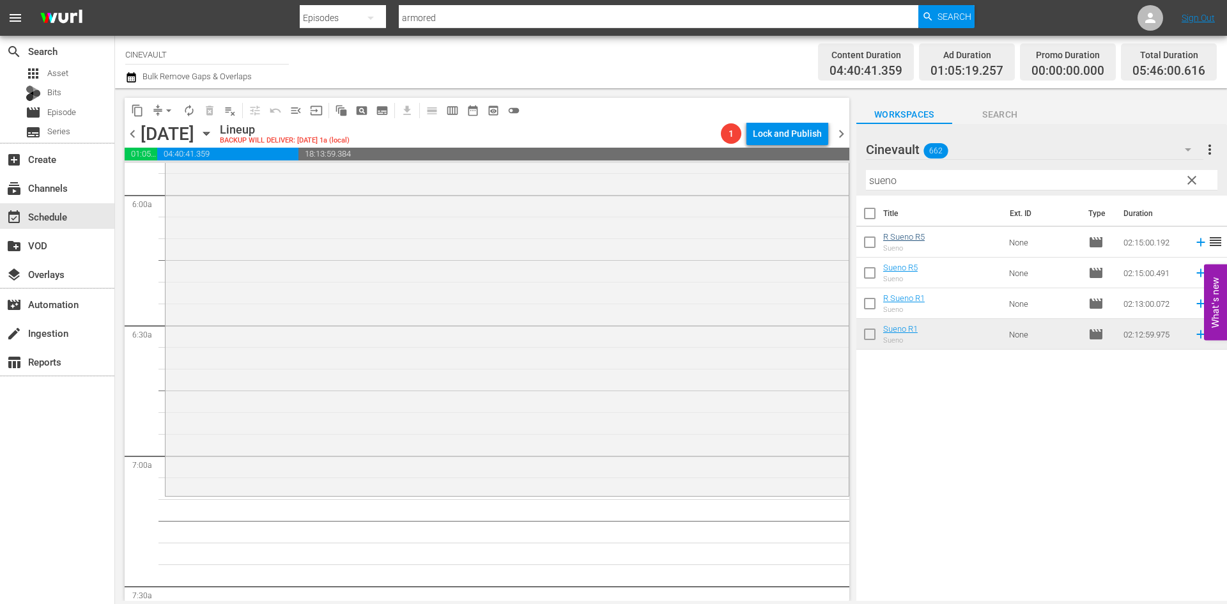
scroll to position [1661, 0]
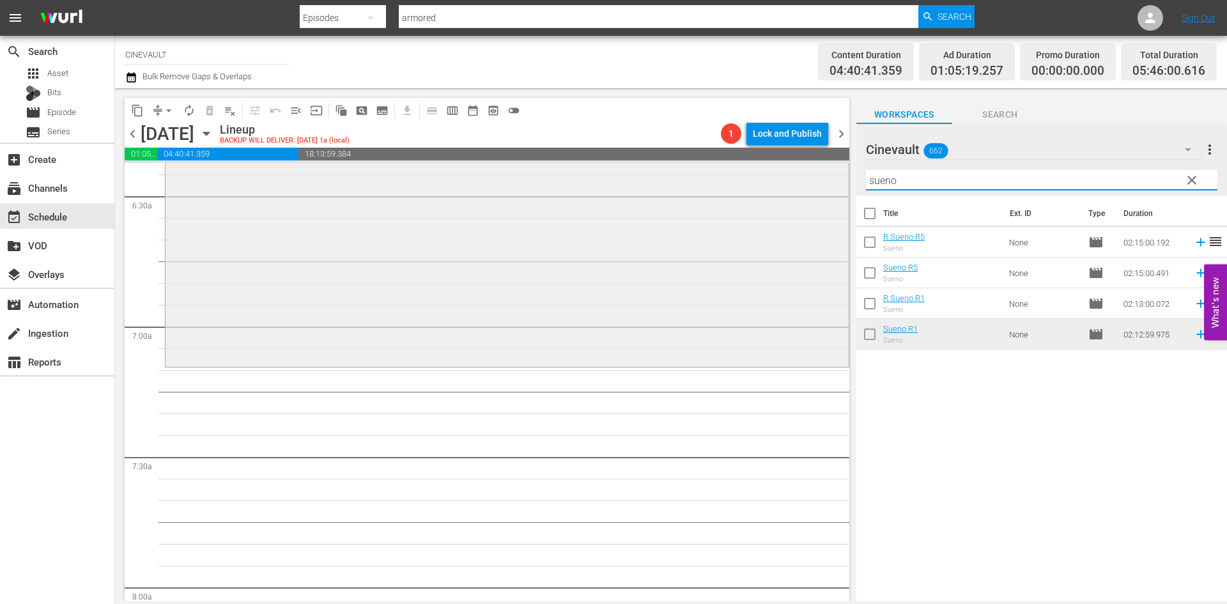
drag, startPoint x: 889, startPoint y: 182, endPoint x: 764, endPoint y: 171, distance: 125.7
click at [764, 171] on div "content_copy compress arrow_drop_down autorenew_outlined delete_forever_outline…" at bounding box center [671, 344] width 1112 height 512
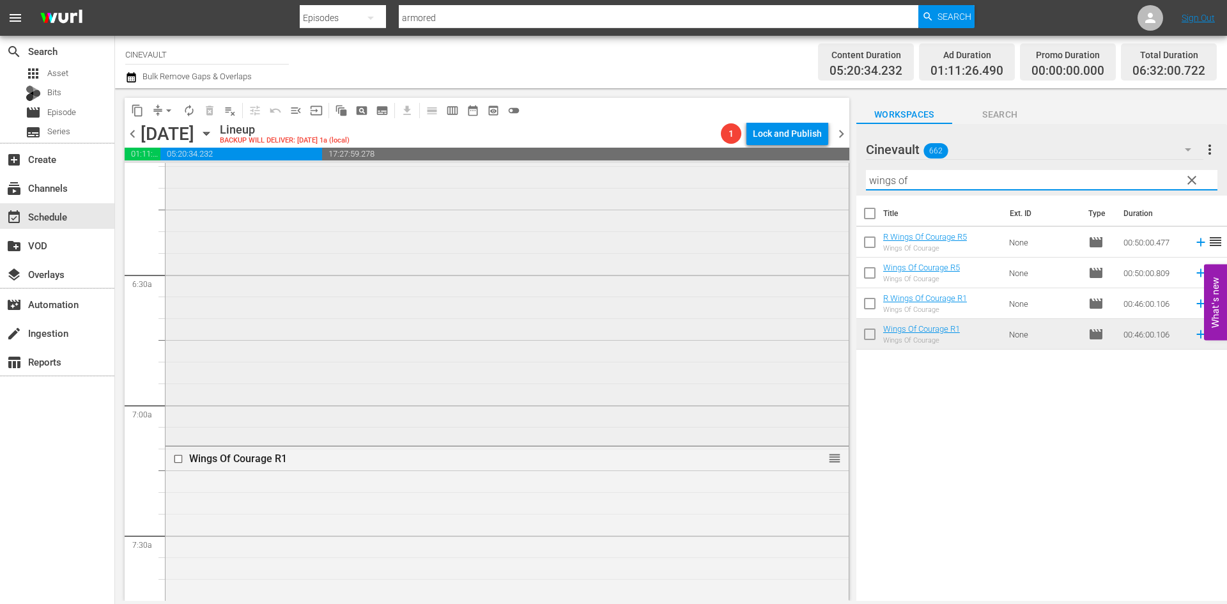
drag, startPoint x: 962, startPoint y: 183, endPoint x: 486, endPoint y: 187, distance: 476.7
click at [457, 174] on div "content_copy compress arrow_drop_down autorenew_outlined delete_forever_outline…" at bounding box center [671, 344] width 1112 height 512
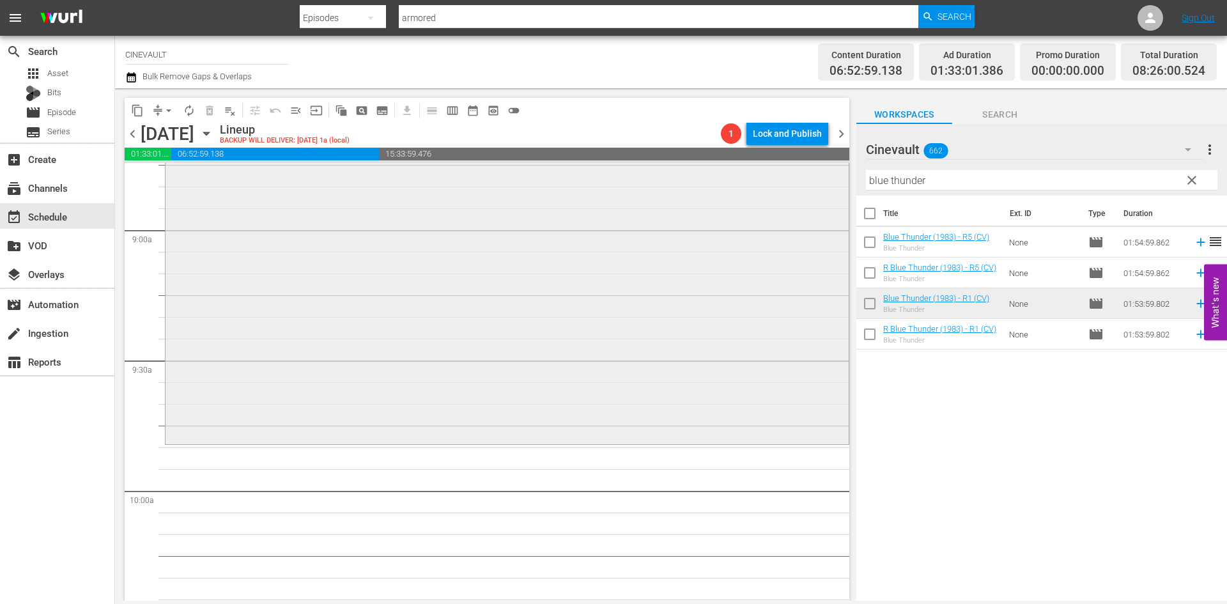
scroll to position [2299, 0]
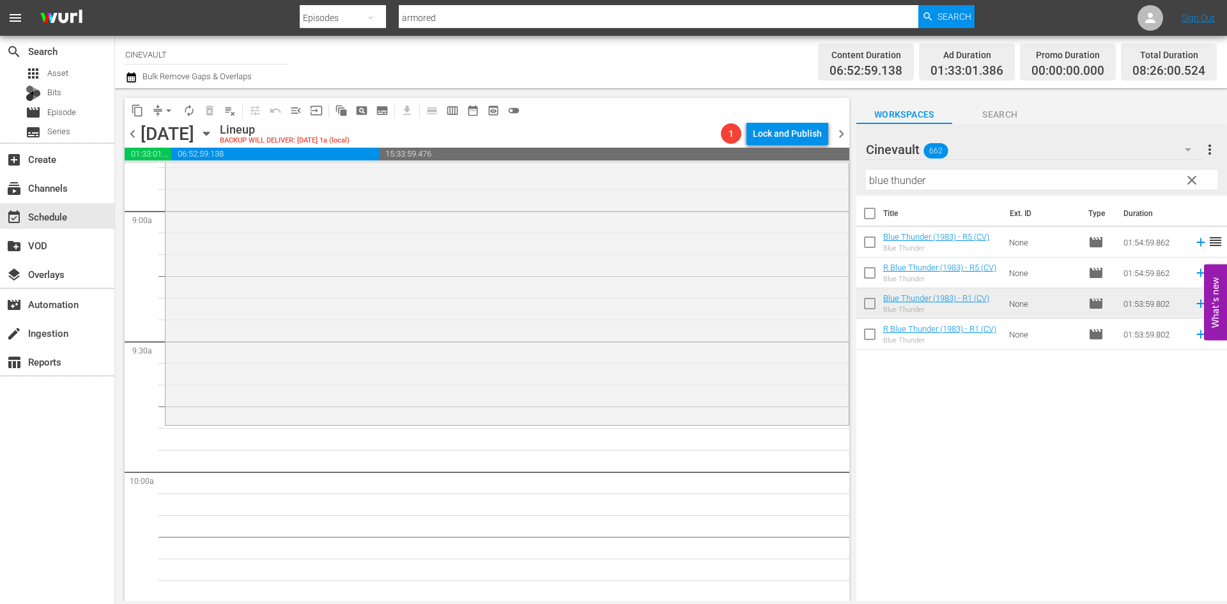
drag, startPoint x: 973, startPoint y: 165, endPoint x: 911, endPoint y: 173, distance: 62.5
click at [911, 173] on div "Cinevault 662 Cinevault more_vert clear Filter by Title blue thunder" at bounding box center [1041, 160] width 371 height 72
drag, startPoint x: 997, startPoint y: 174, endPoint x: 806, endPoint y: 176, distance: 190.4
click at [806, 176] on div "content_copy compress arrow_drop_down autorenew_outlined delete_forever_outline…" at bounding box center [671, 344] width 1112 height 512
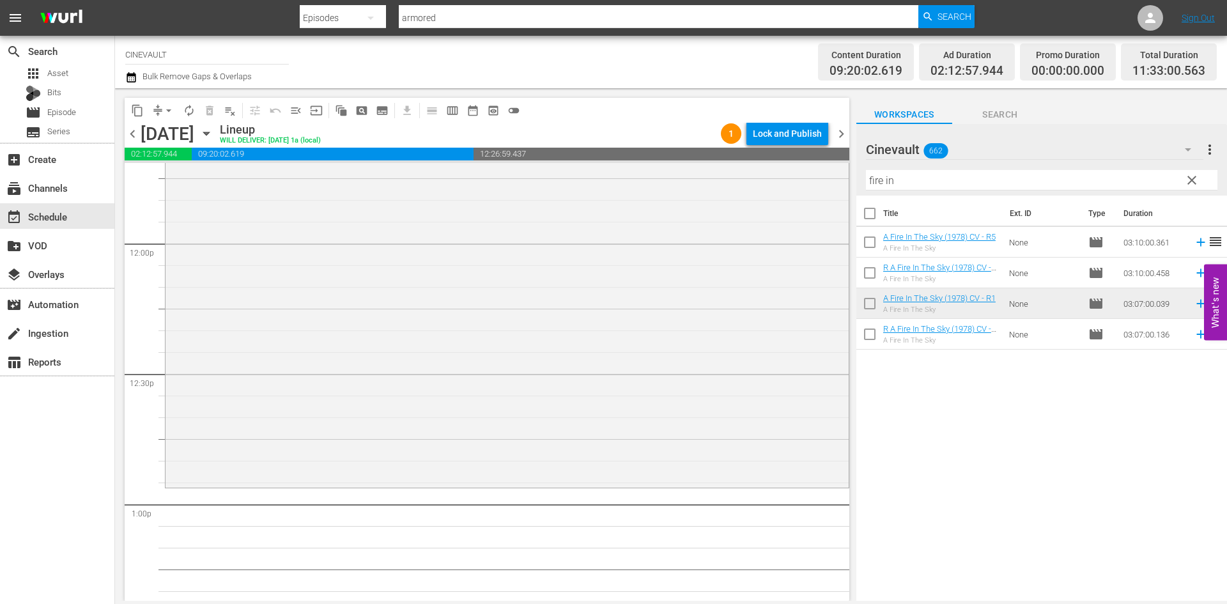
scroll to position [3065, 0]
drag, startPoint x: 905, startPoint y: 184, endPoint x: 826, endPoint y: 181, distance: 79.9
click at [826, 181] on div "content_copy compress arrow_drop_down autorenew_outlined delete_forever_outline…" at bounding box center [671, 344] width 1112 height 512
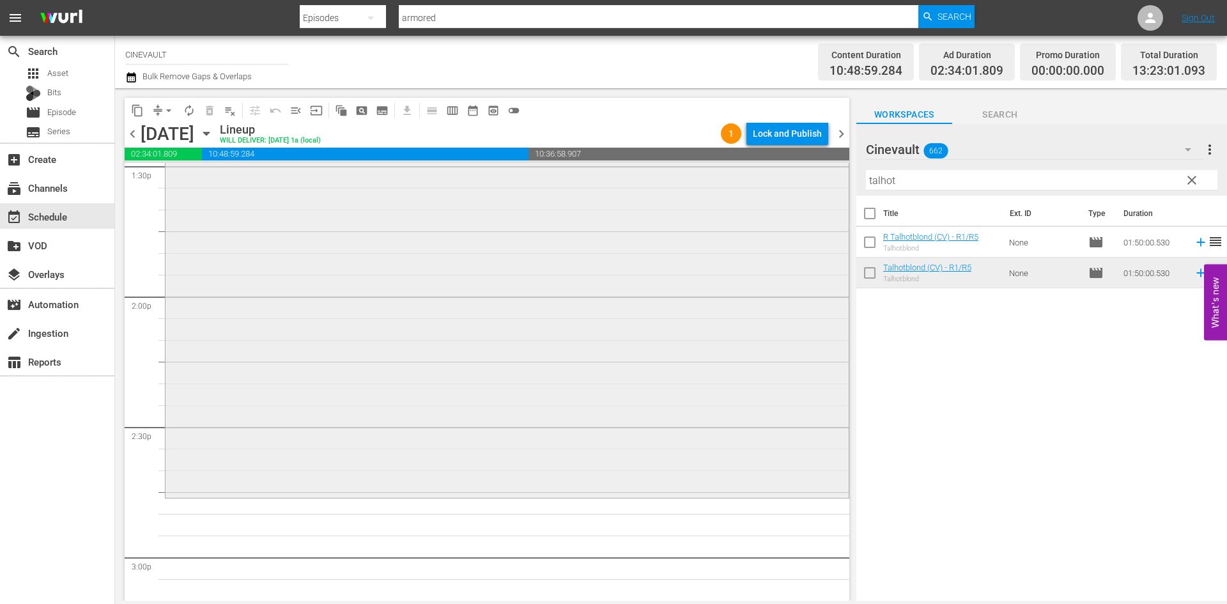
scroll to position [3577, 0]
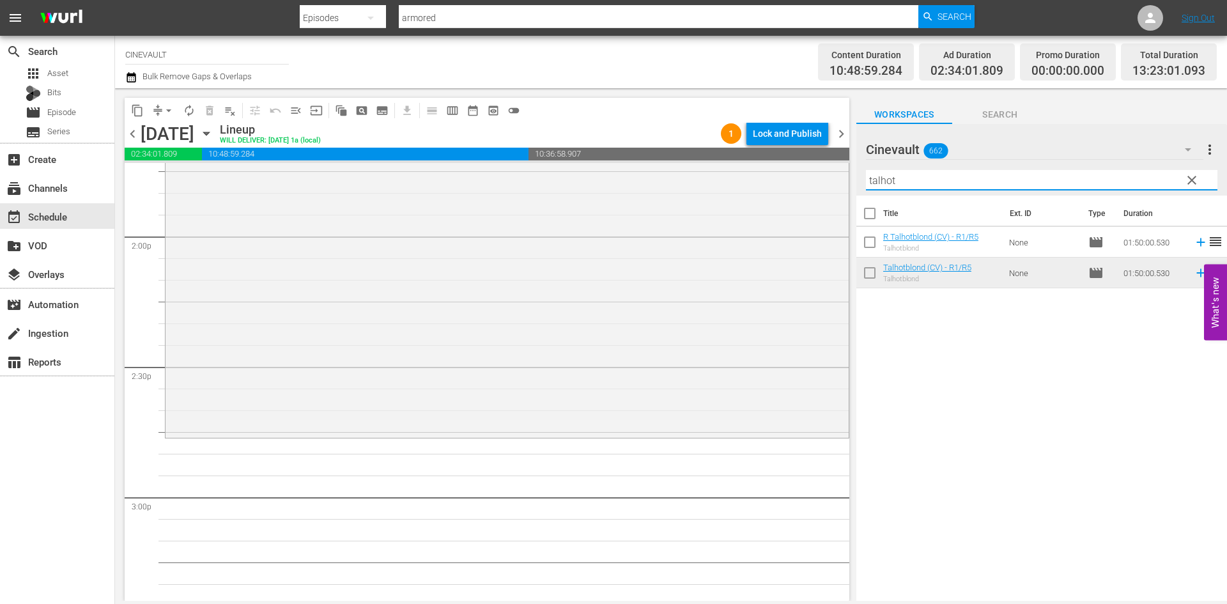
drag, startPoint x: 969, startPoint y: 186, endPoint x: 864, endPoint y: 196, distance: 105.2
click at [861, 193] on div "Cinevault 662 Cinevault more_vert clear Filter by Title talhot" at bounding box center [1041, 160] width 371 height 72
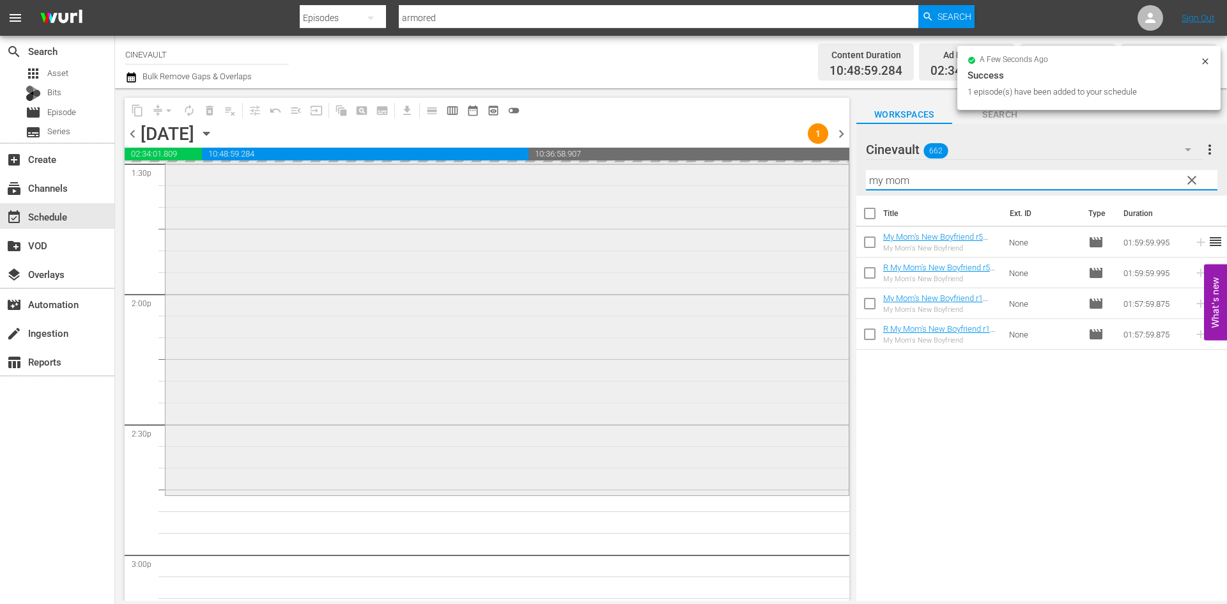
drag, startPoint x: 1086, startPoint y: 185, endPoint x: 784, endPoint y: 167, distance: 302.8
click at [784, 167] on div "content_copy compress arrow_drop_down autorenew_outlined delete_forever_outline…" at bounding box center [671, 344] width 1112 height 512
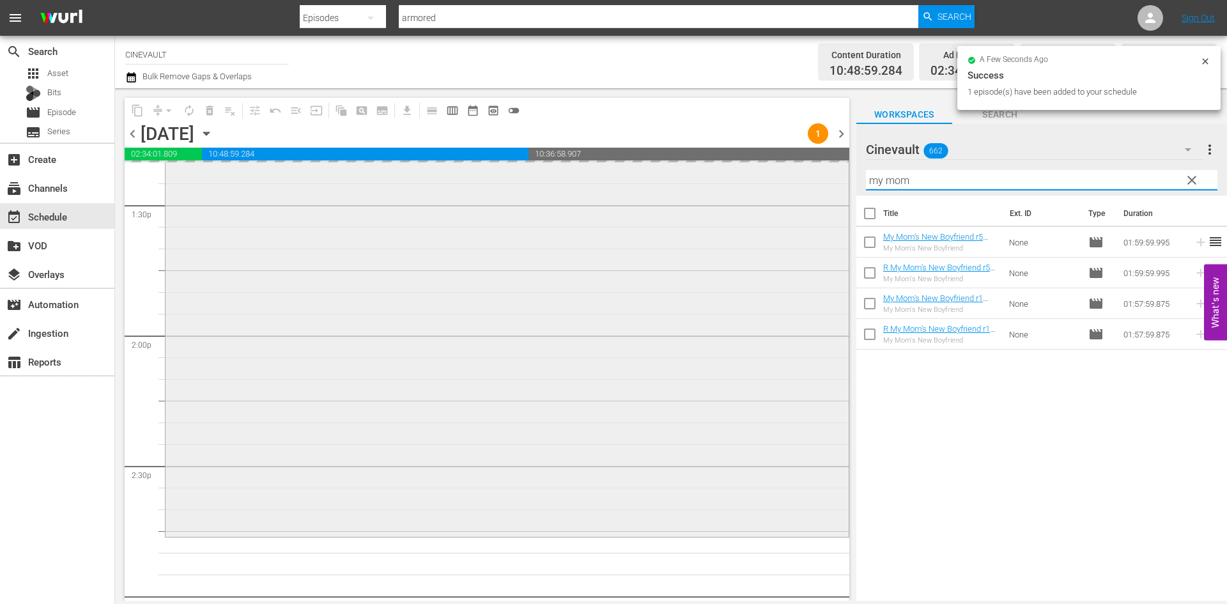
type input "o"
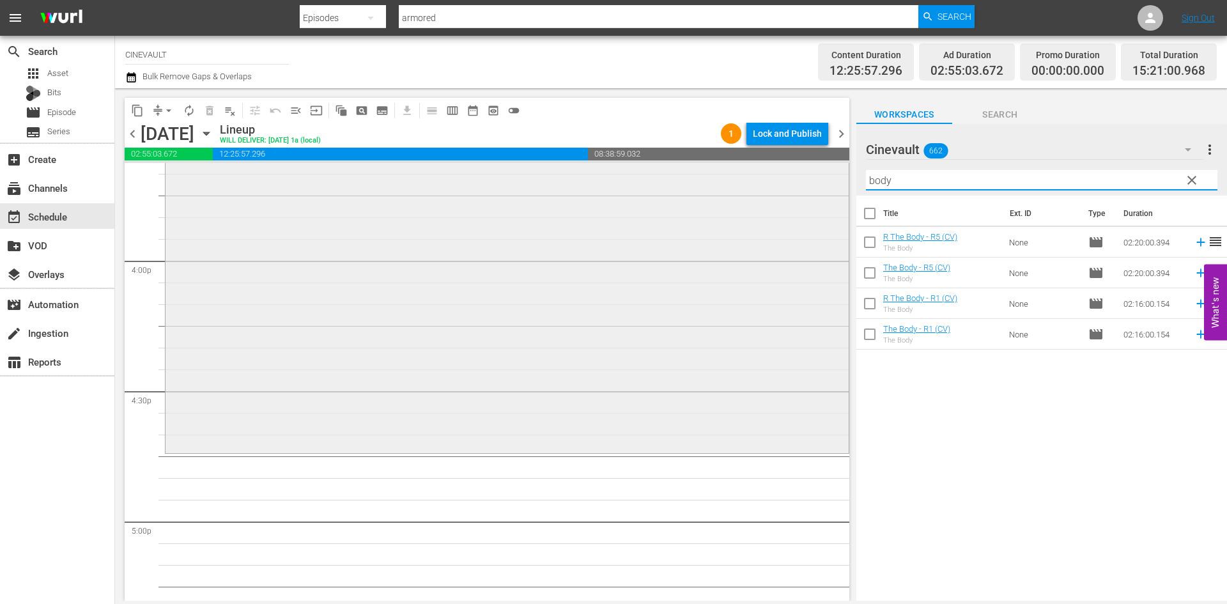
scroll to position [4180, 0]
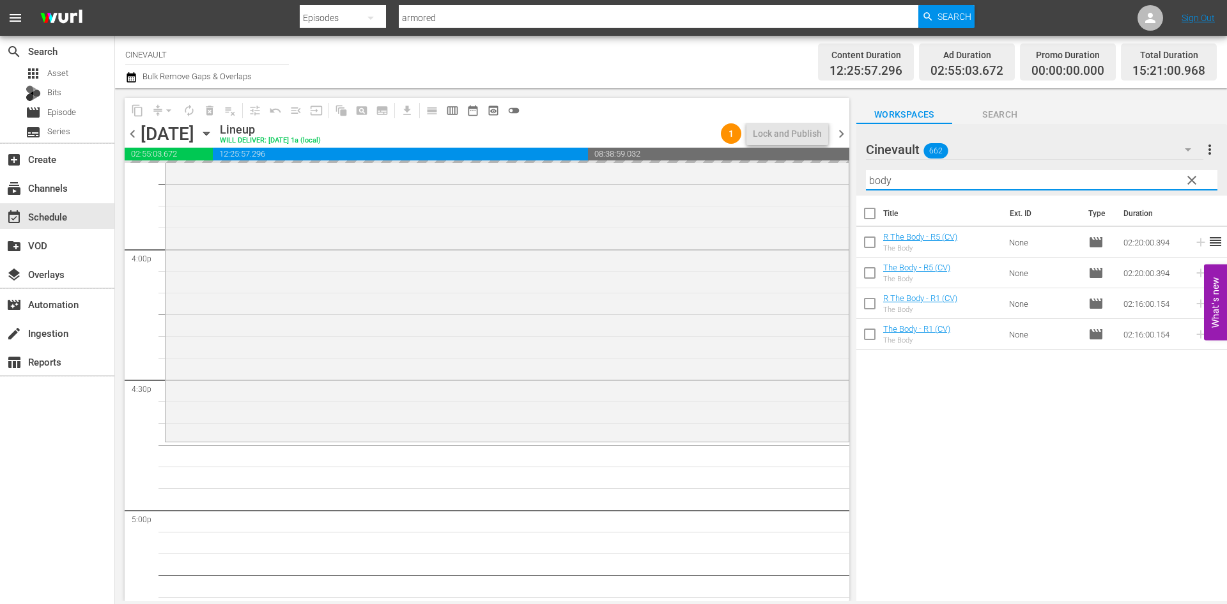
drag, startPoint x: 1008, startPoint y: 182, endPoint x: 743, endPoint y: 158, distance: 266.3
click at [738, 158] on div "content_copy compress arrow_drop_down autorenew_outlined delete_forever_outline…" at bounding box center [671, 344] width 1112 height 512
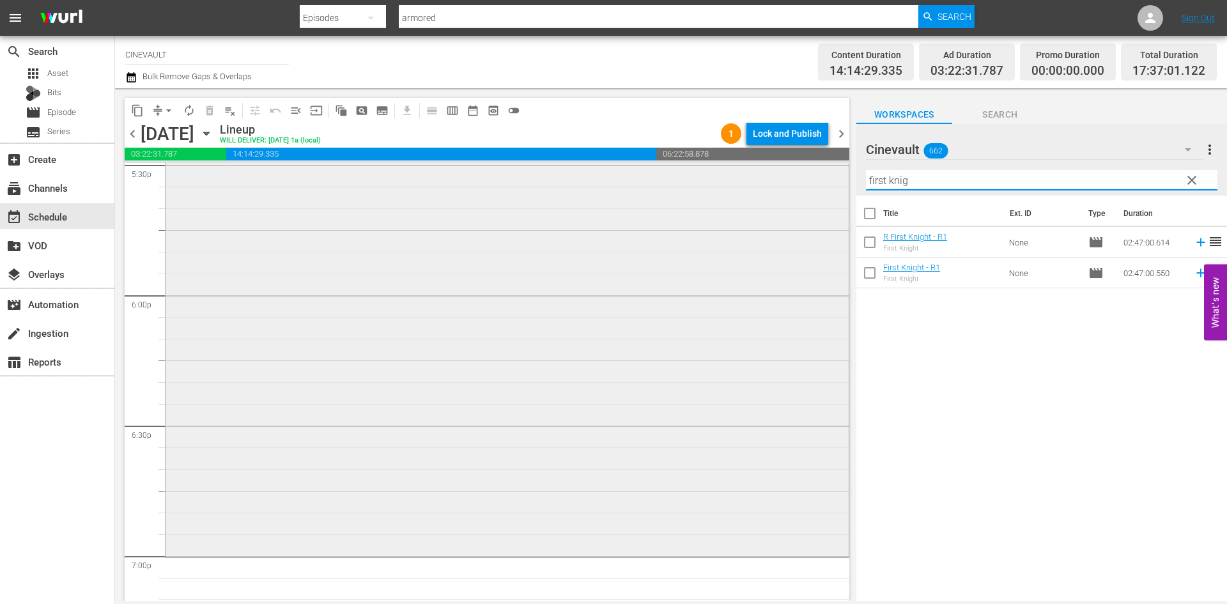
scroll to position [4752, 0]
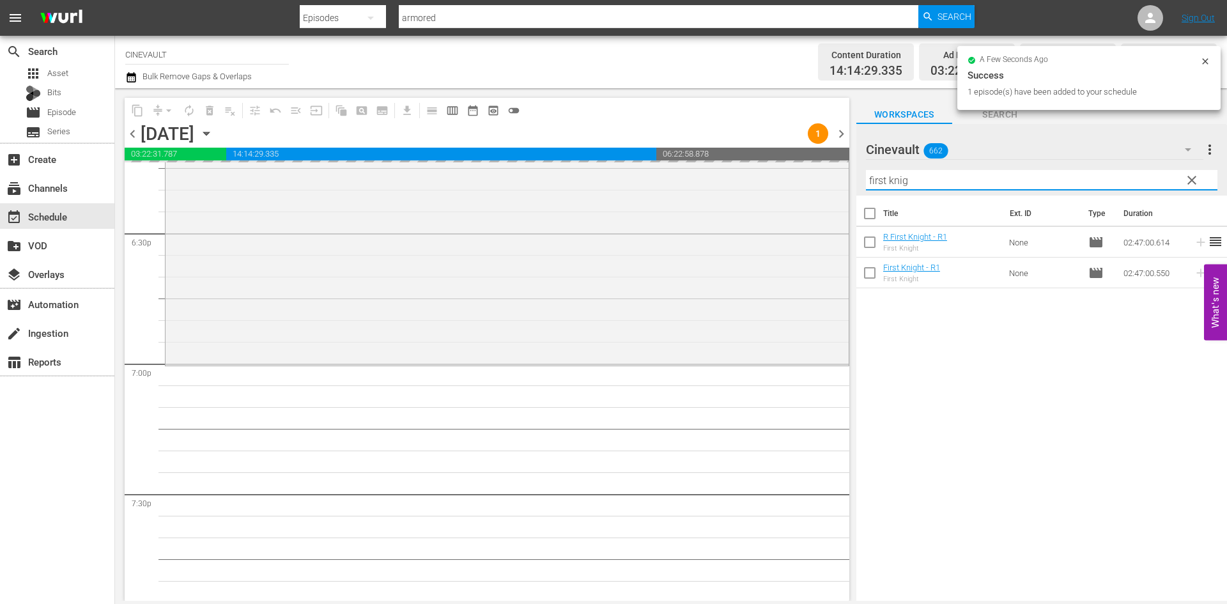
drag, startPoint x: 948, startPoint y: 190, endPoint x: 715, endPoint y: 141, distance: 238.2
click at [715, 141] on div "content_copy compress arrow_drop_down autorenew_outlined delete_forever_outline…" at bounding box center [671, 344] width 1112 height 512
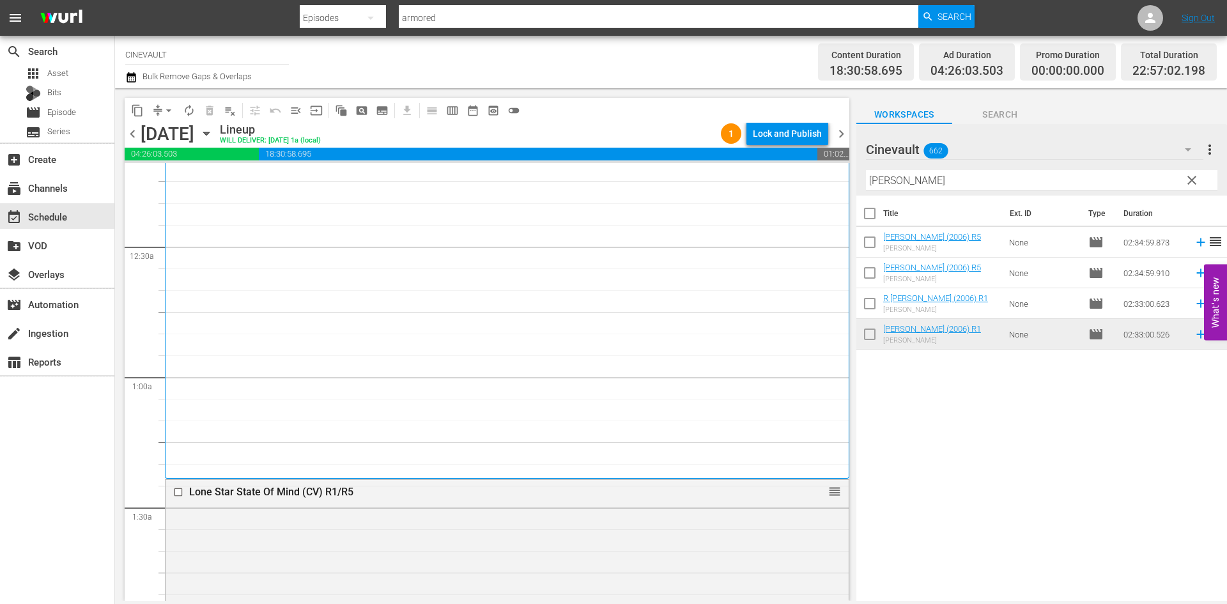
scroll to position [0, 0]
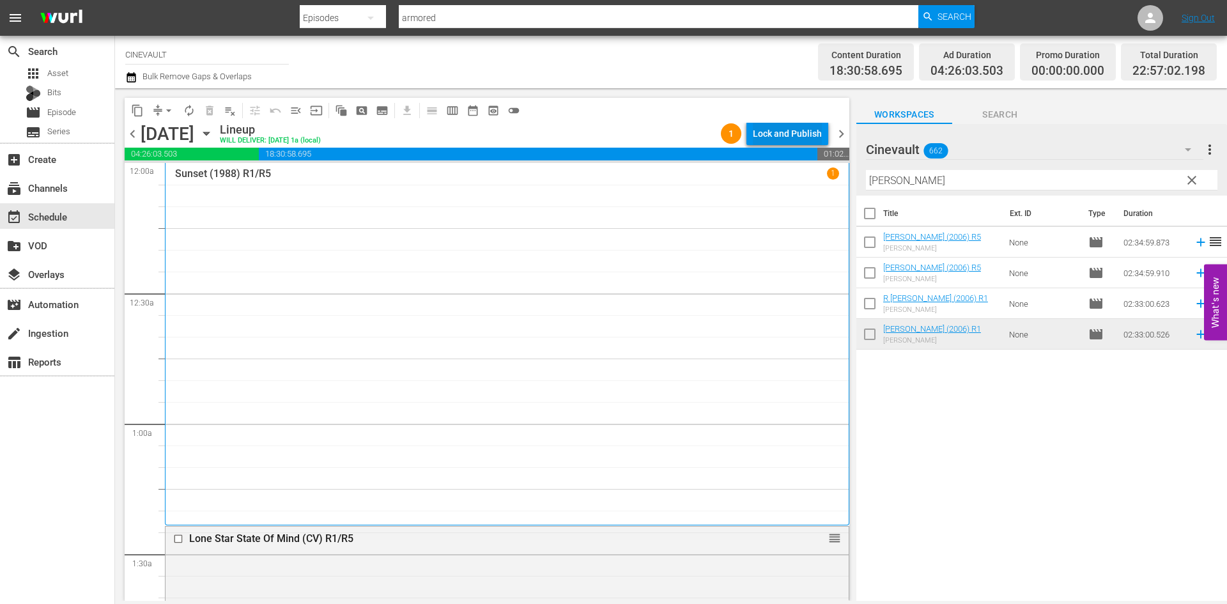
click at [808, 130] on div "Lock and Publish" at bounding box center [787, 133] width 69 height 23
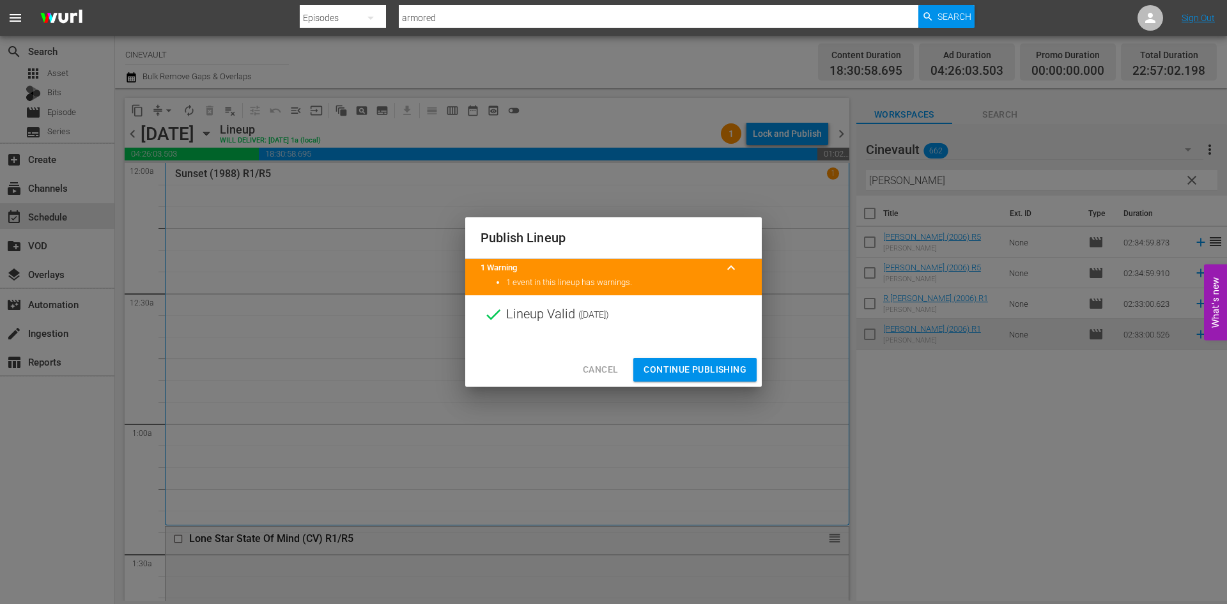
click at [721, 369] on span "Continue Publishing" at bounding box center [694, 370] width 103 height 16
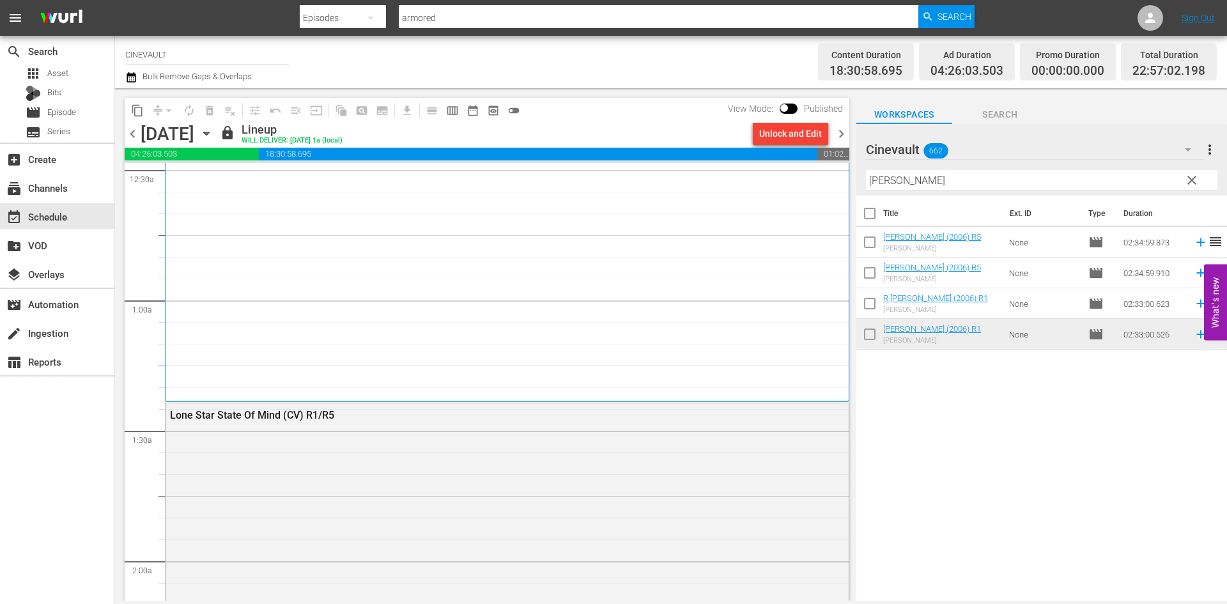
scroll to position [128, 0]
click at [834, 130] on span "chevron_right" at bounding box center [841, 134] width 16 height 16
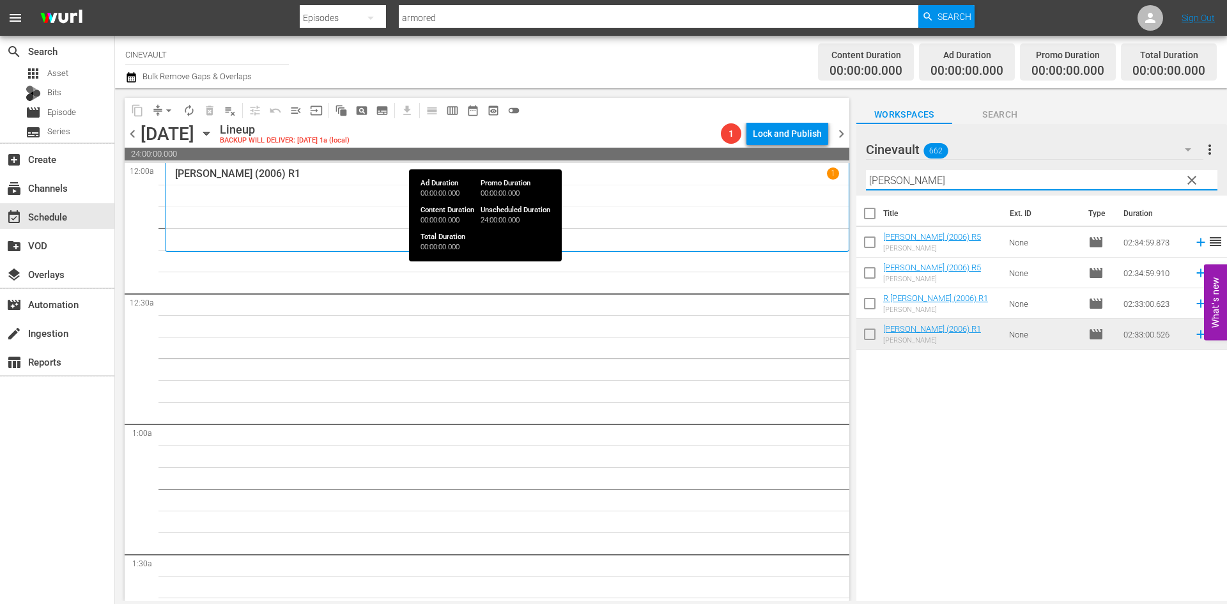
drag, startPoint x: 985, startPoint y: 181, endPoint x: 495, endPoint y: 150, distance: 490.5
click at [495, 150] on div "content_copy compress arrow_drop_down autorenew_outlined delete_forever_outline…" at bounding box center [671, 344] width 1112 height 512
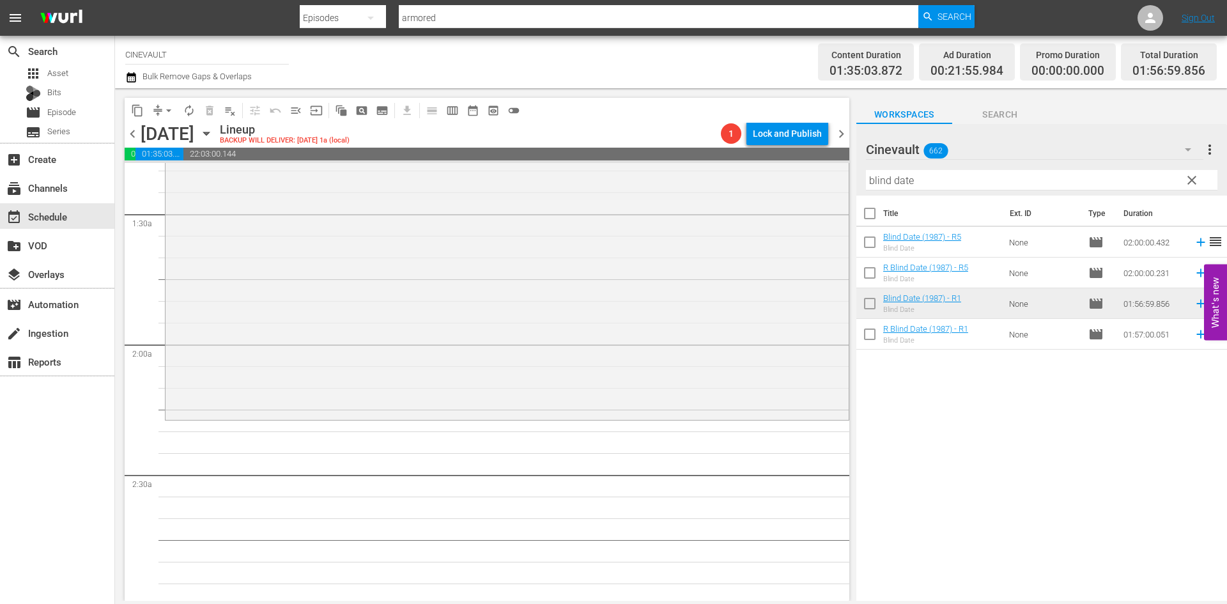
scroll to position [447, 0]
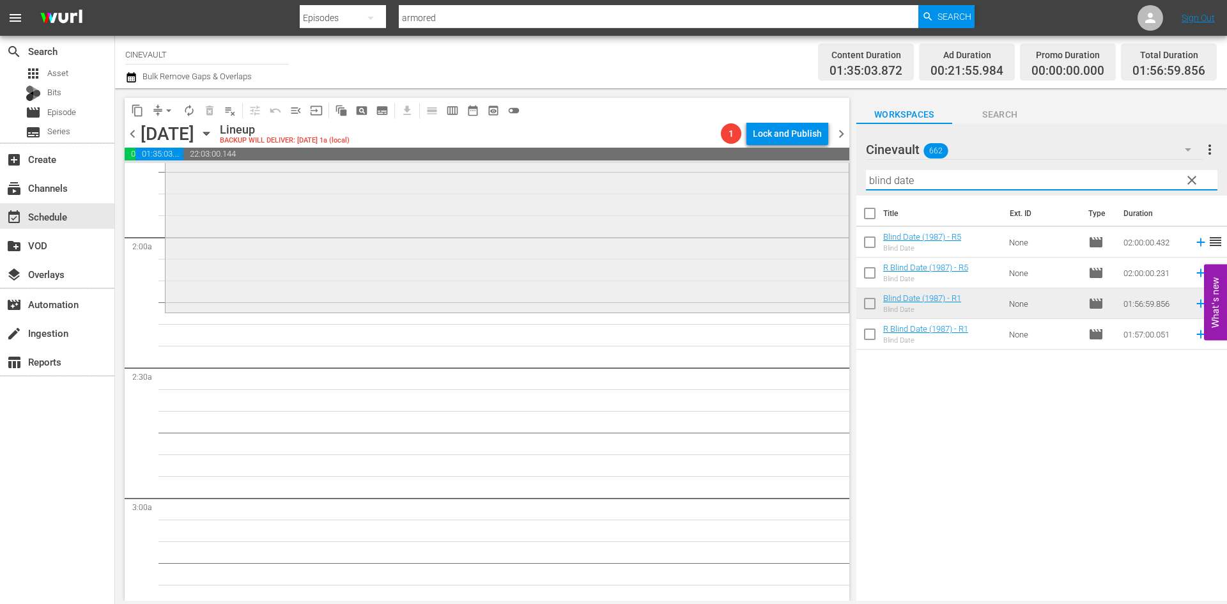
drag, startPoint x: 932, startPoint y: 183, endPoint x: 735, endPoint y: 189, distance: 196.9
click at [713, 180] on div "content_copy compress arrow_drop_down autorenew_outlined delete_forever_outline…" at bounding box center [671, 344] width 1112 height 512
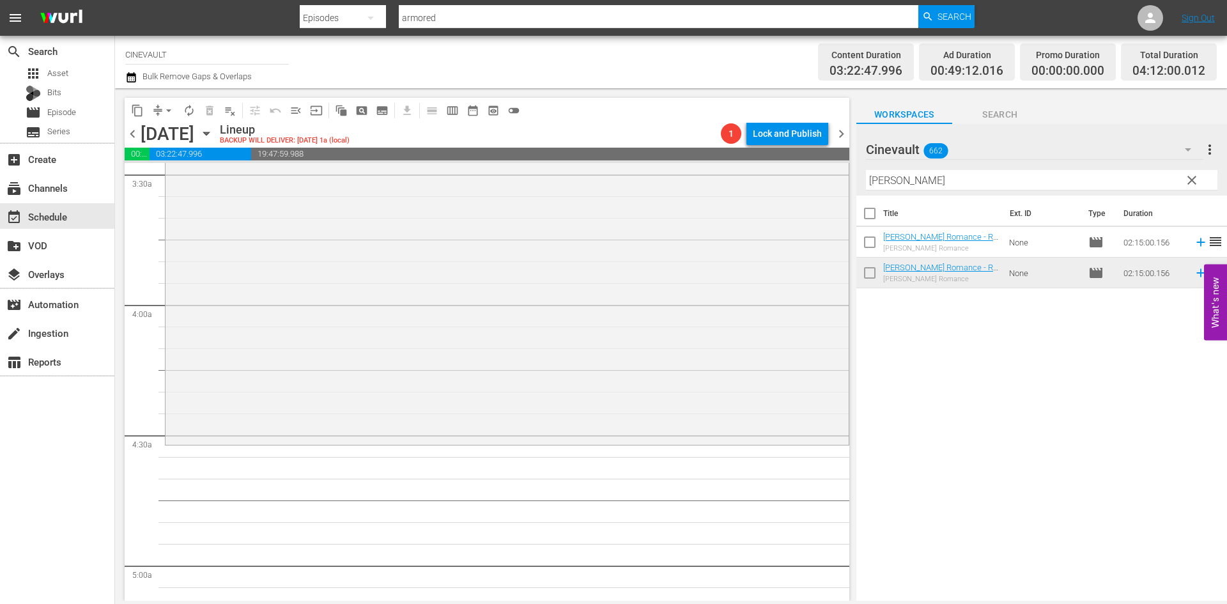
scroll to position [1022, 0]
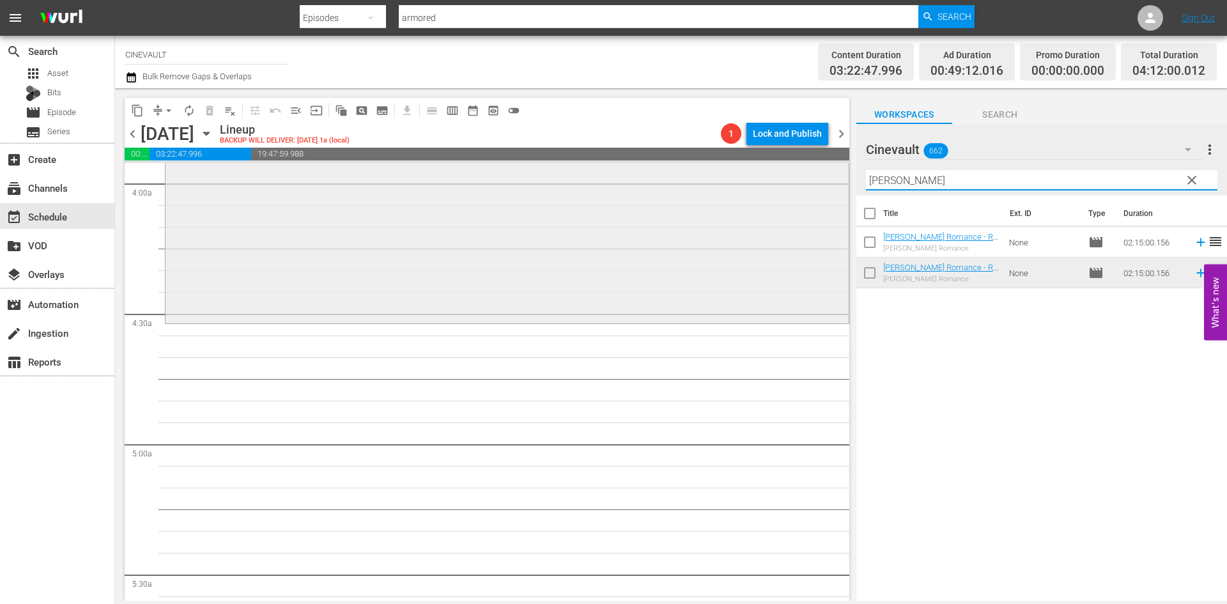
drag, startPoint x: 982, startPoint y: 185, endPoint x: 835, endPoint y: 187, distance: 147.0
click at [835, 187] on div "content_copy compress arrow_drop_down autorenew_outlined delete_forever_outline…" at bounding box center [671, 344] width 1112 height 512
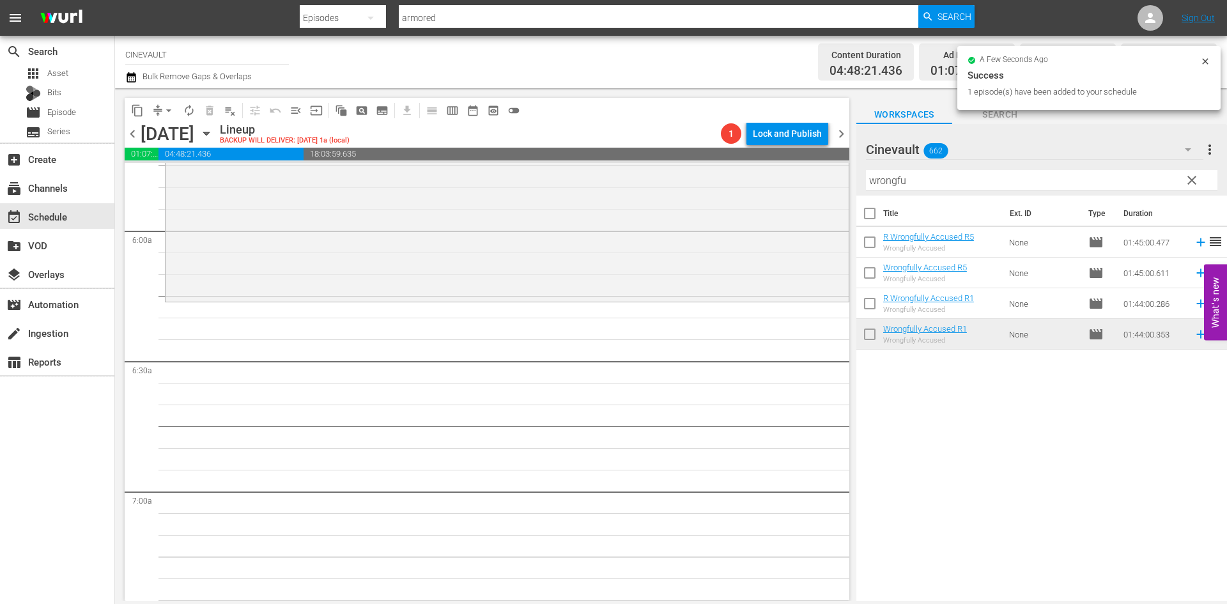
scroll to position [1534, 0]
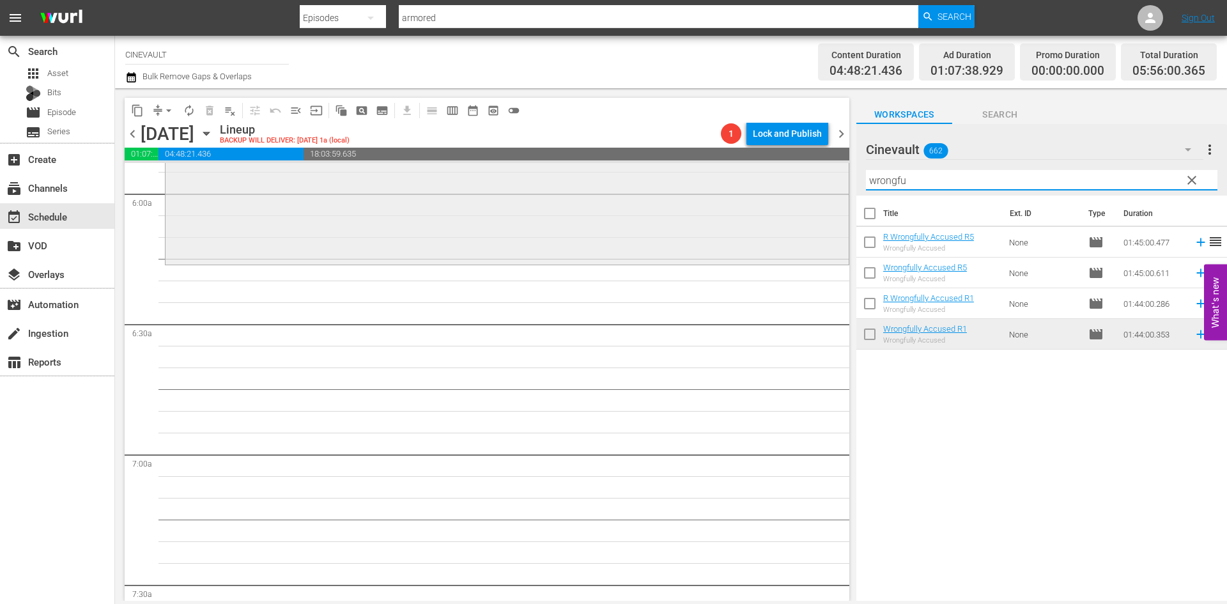
drag, startPoint x: 957, startPoint y: 185, endPoint x: 751, endPoint y: 190, distance: 205.2
click at [751, 190] on div "content_copy compress arrow_drop_down autorenew_outlined delete_forever_outline…" at bounding box center [671, 344] width 1112 height 512
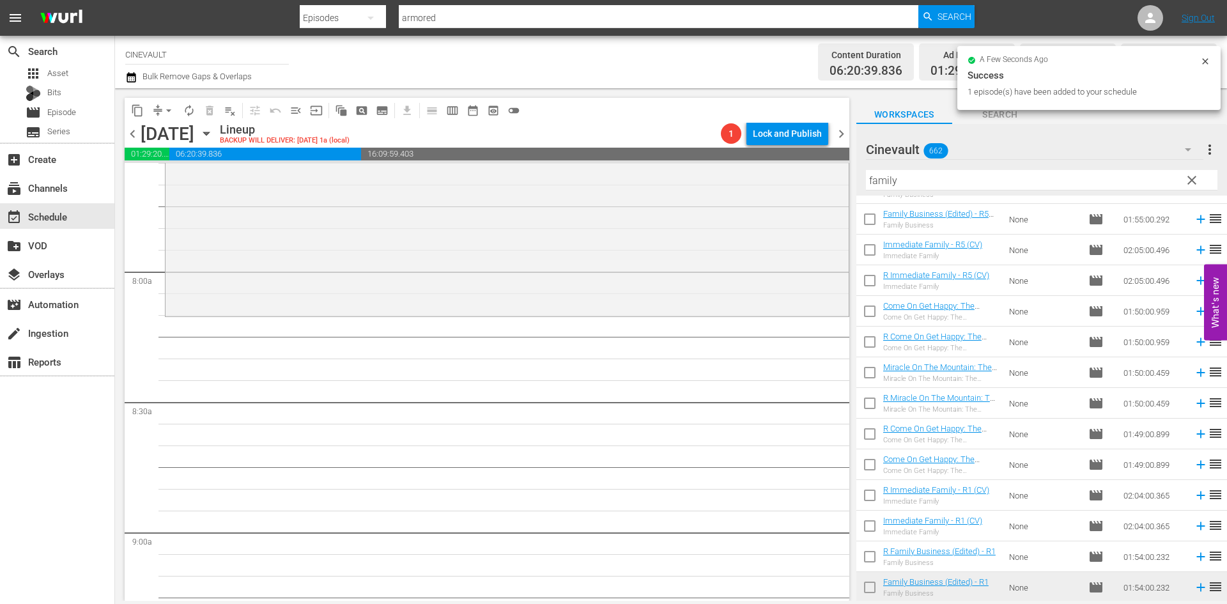
scroll to position [2109, 0]
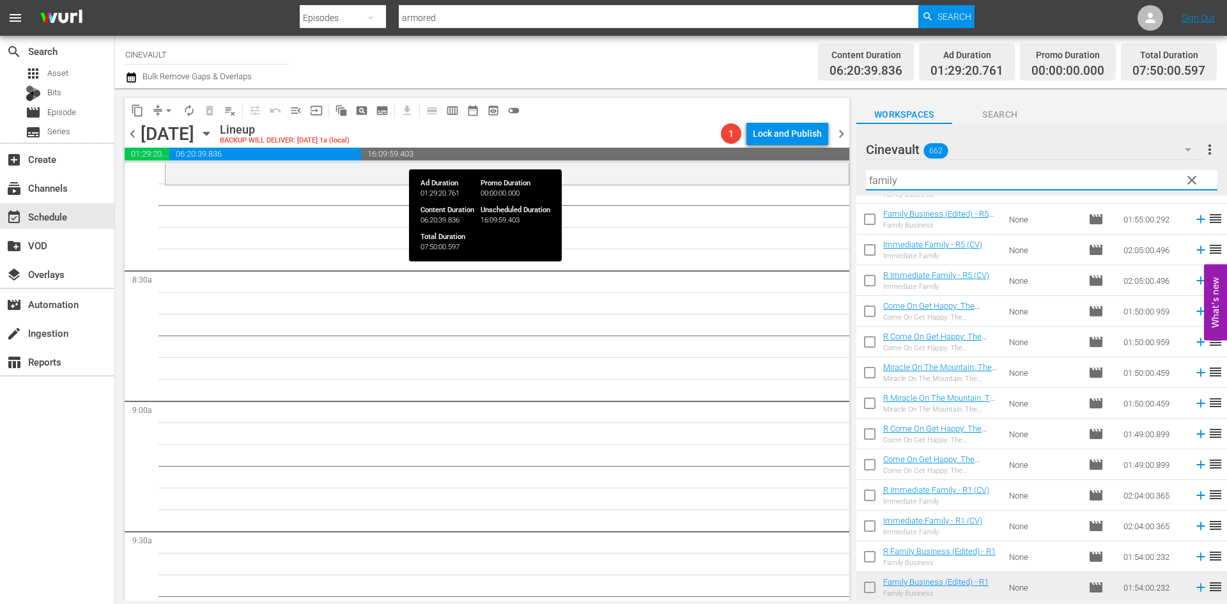
drag, startPoint x: 936, startPoint y: 178, endPoint x: 833, endPoint y: 151, distance: 106.9
click at [833, 151] on div "content_copy compress arrow_drop_down autorenew_outlined delete_forever_outline…" at bounding box center [671, 344] width 1112 height 512
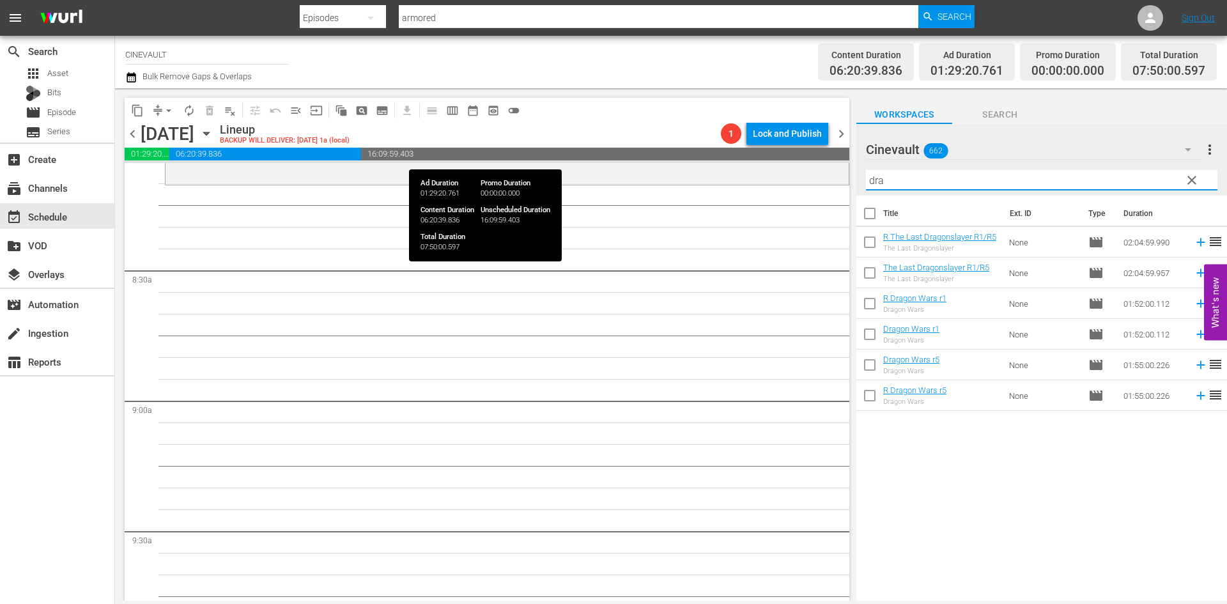
scroll to position [0, 0]
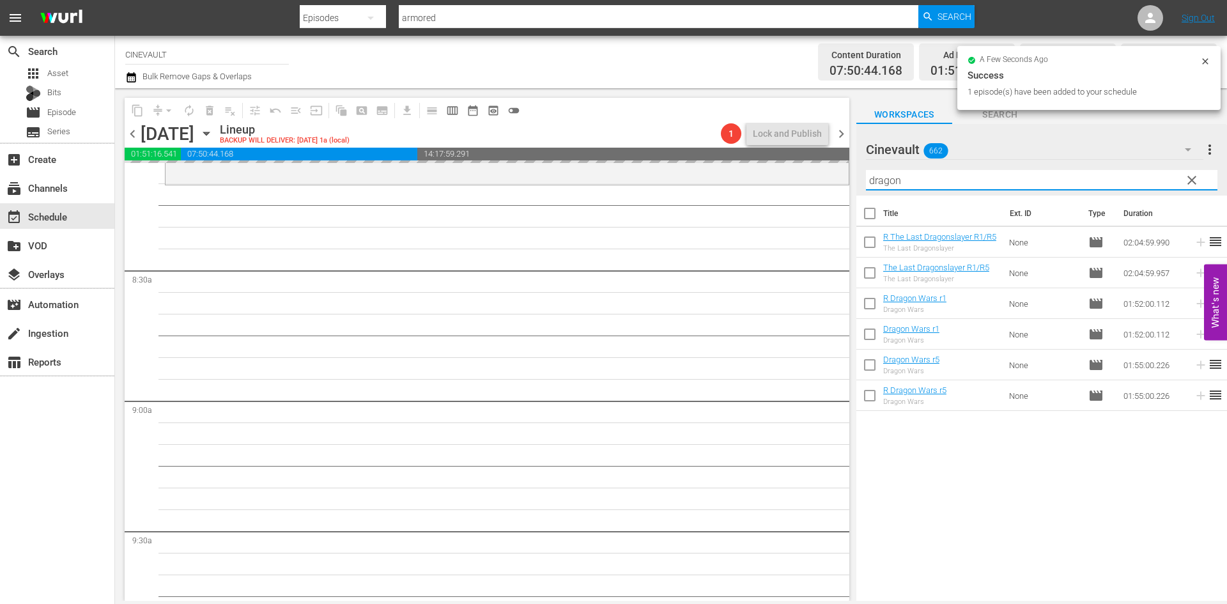
drag, startPoint x: 916, startPoint y: 182, endPoint x: 856, endPoint y: 182, distance: 60.7
click at [856, 182] on div "Cinevault 662 Cinevault more_vert clear Filter by Title dragon" at bounding box center [1041, 160] width 371 height 72
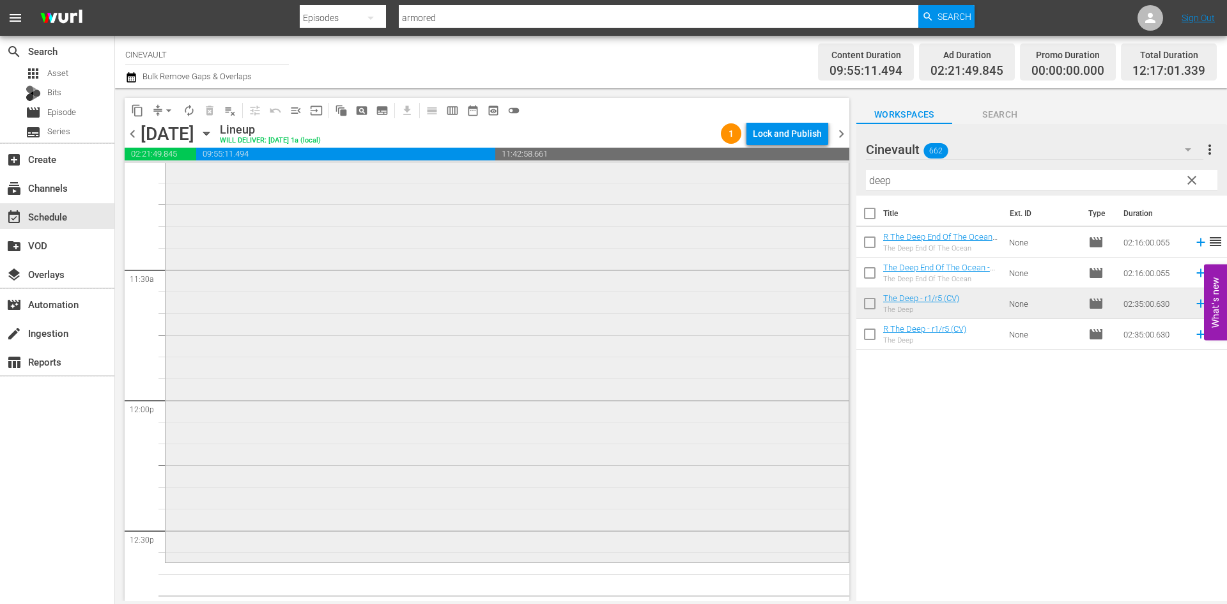
scroll to position [2939, 0]
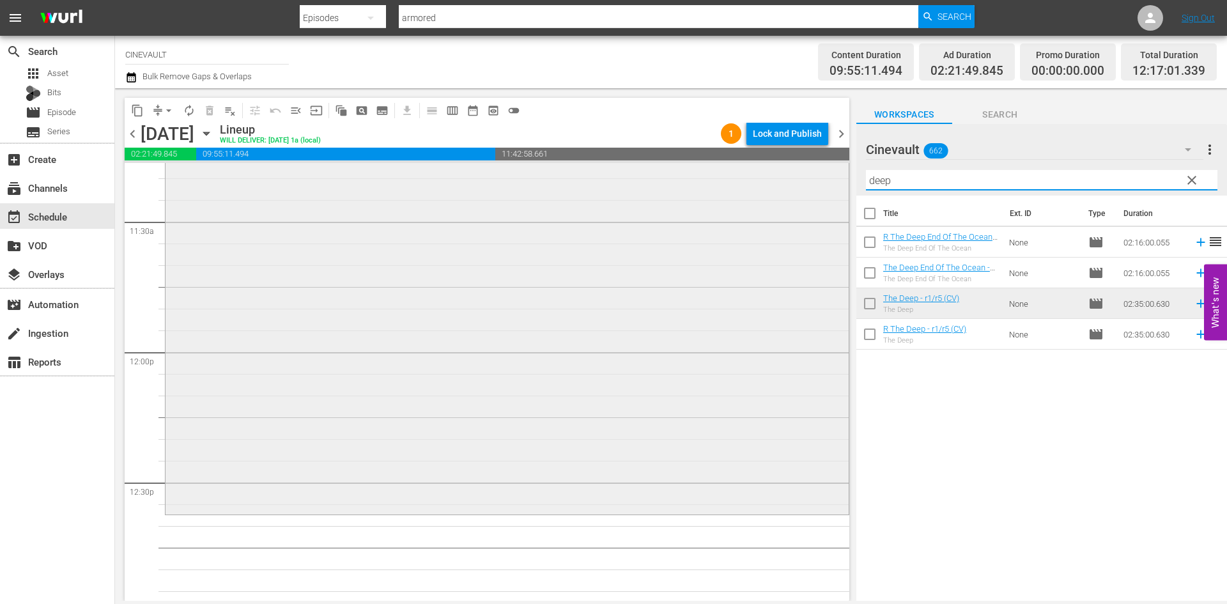
drag, startPoint x: 930, startPoint y: 183, endPoint x: 766, endPoint y: 182, distance: 164.2
click at [766, 182] on div "content_copy compress arrow_drop_down autorenew_outlined delete_forever_outline…" at bounding box center [671, 344] width 1112 height 512
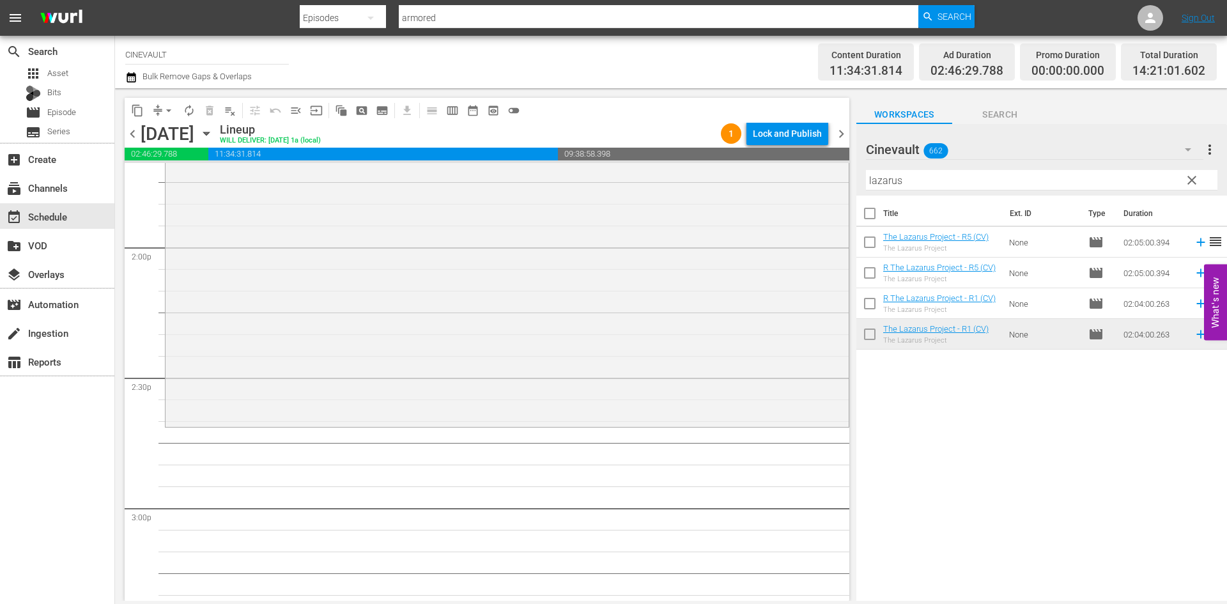
scroll to position [3579, 0]
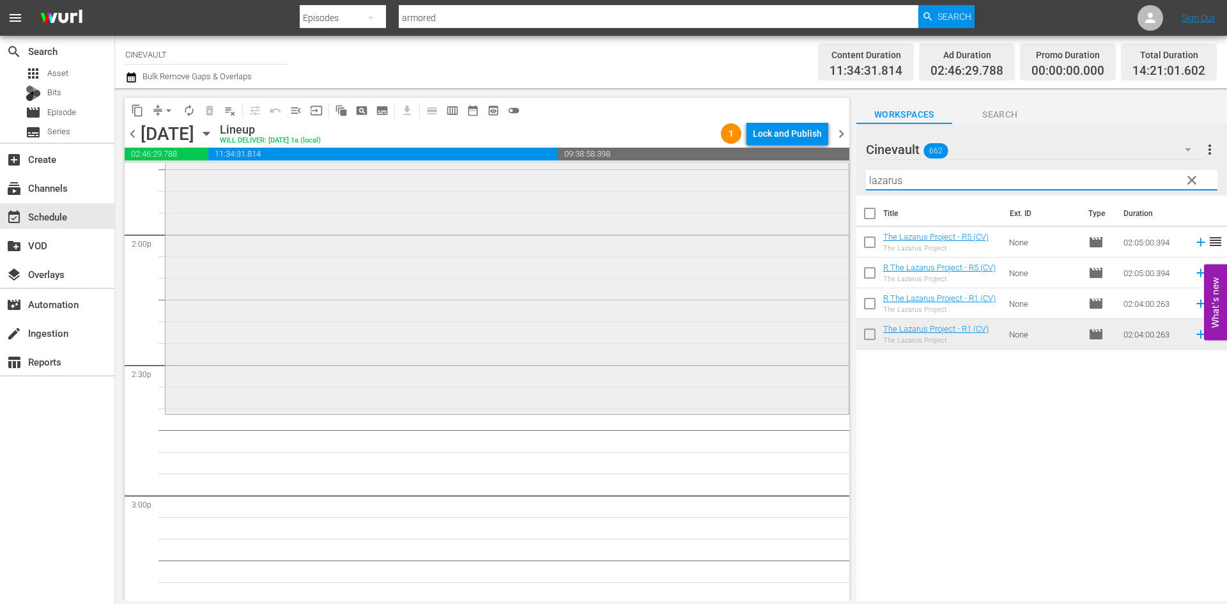
drag, startPoint x: 940, startPoint y: 174, endPoint x: 797, endPoint y: 181, distance: 143.3
click at [797, 181] on div "content_copy compress arrow_drop_down autorenew_outlined delete_forever_outline…" at bounding box center [671, 344] width 1112 height 512
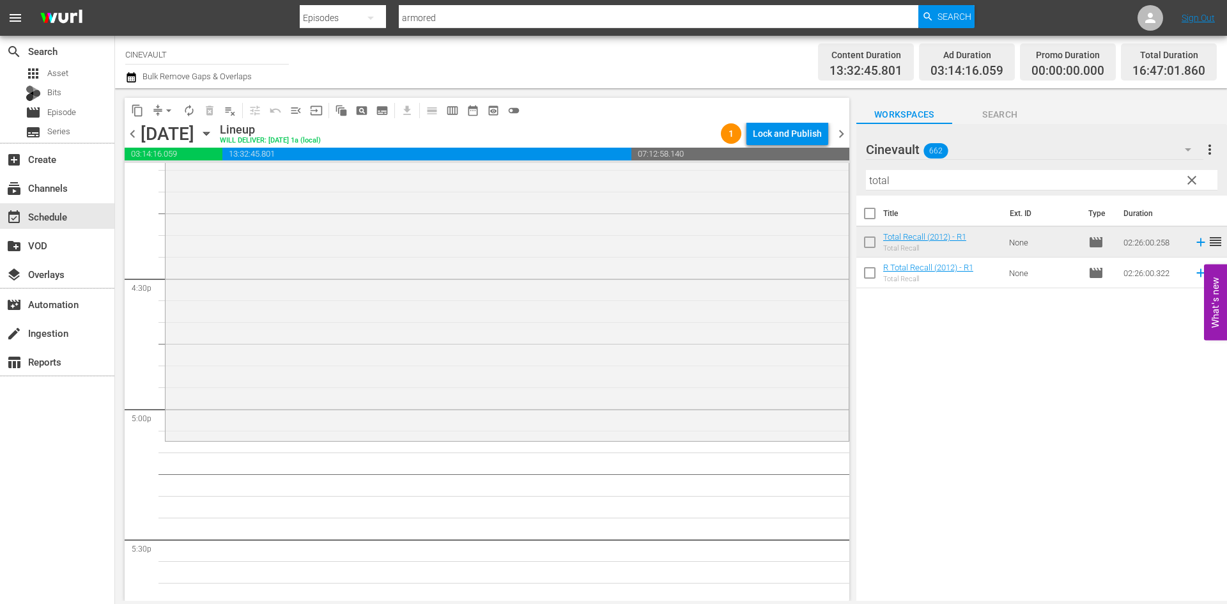
scroll to position [4218, 0]
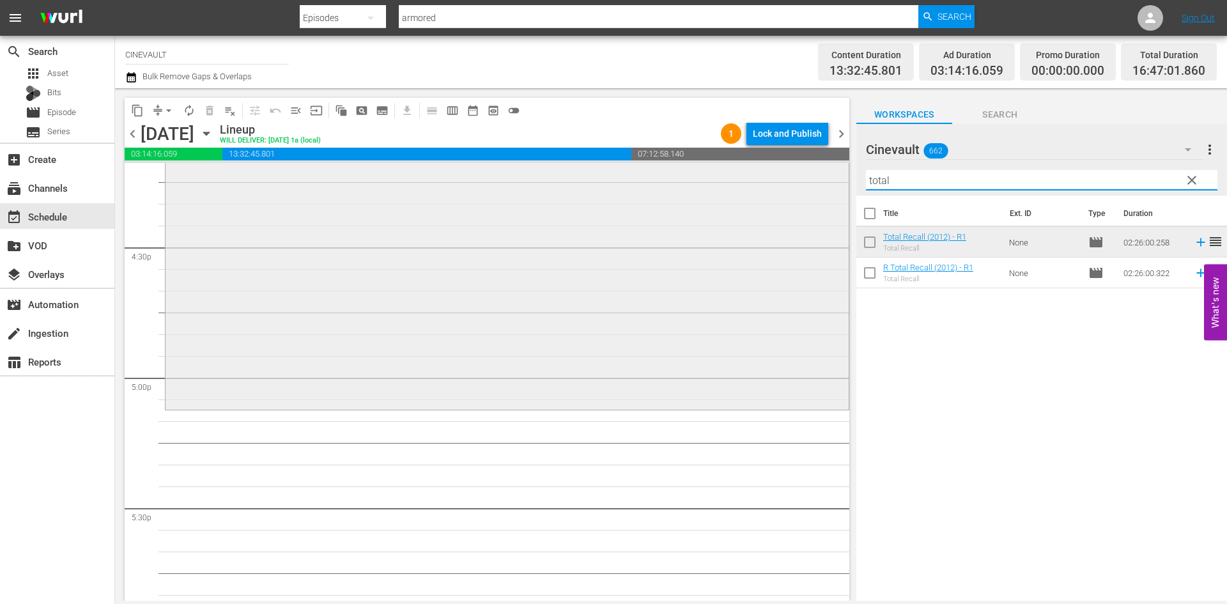
drag, startPoint x: 941, startPoint y: 180, endPoint x: 769, endPoint y: 171, distance: 171.5
click at [769, 171] on div "content_copy compress arrow_drop_down autorenew_outlined delete_forever_outline…" at bounding box center [671, 344] width 1112 height 512
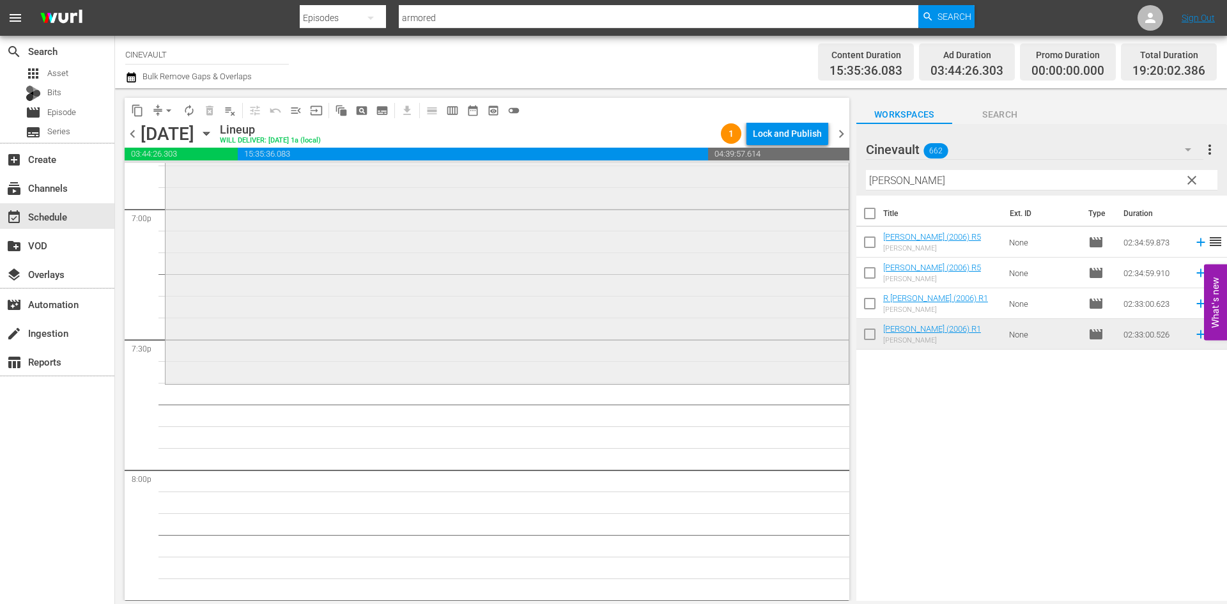
scroll to position [4920, 0]
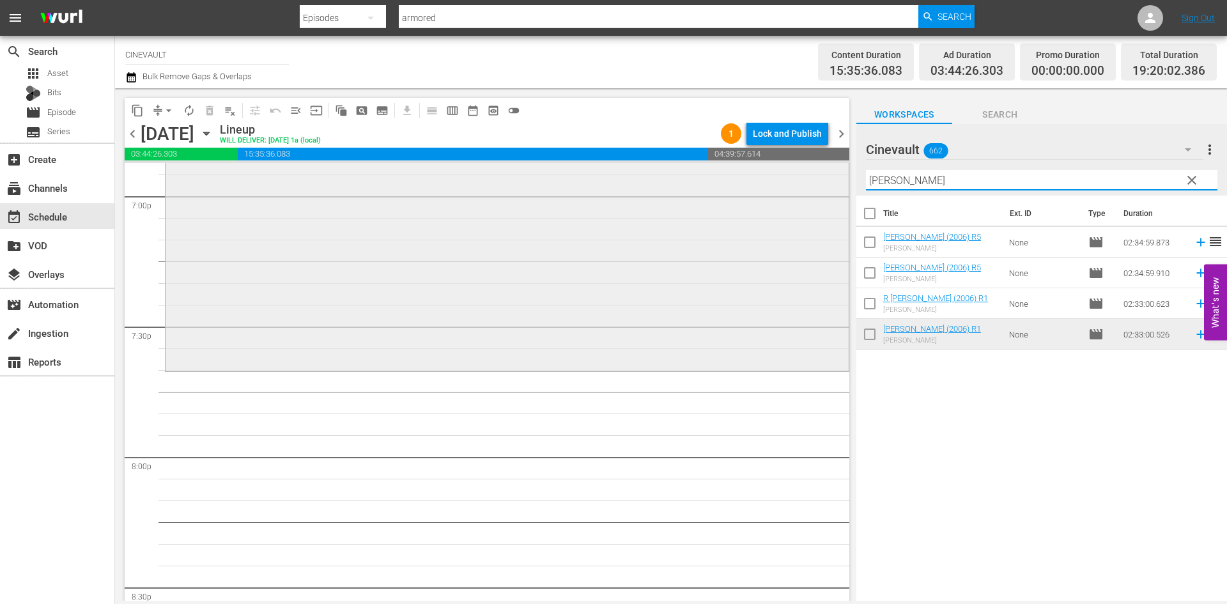
drag, startPoint x: 956, startPoint y: 183, endPoint x: 799, endPoint y: 192, distance: 156.9
click at [799, 192] on div "content_copy compress arrow_drop_down autorenew_outlined delete_forever_outline…" at bounding box center [671, 344] width 1112 height 512
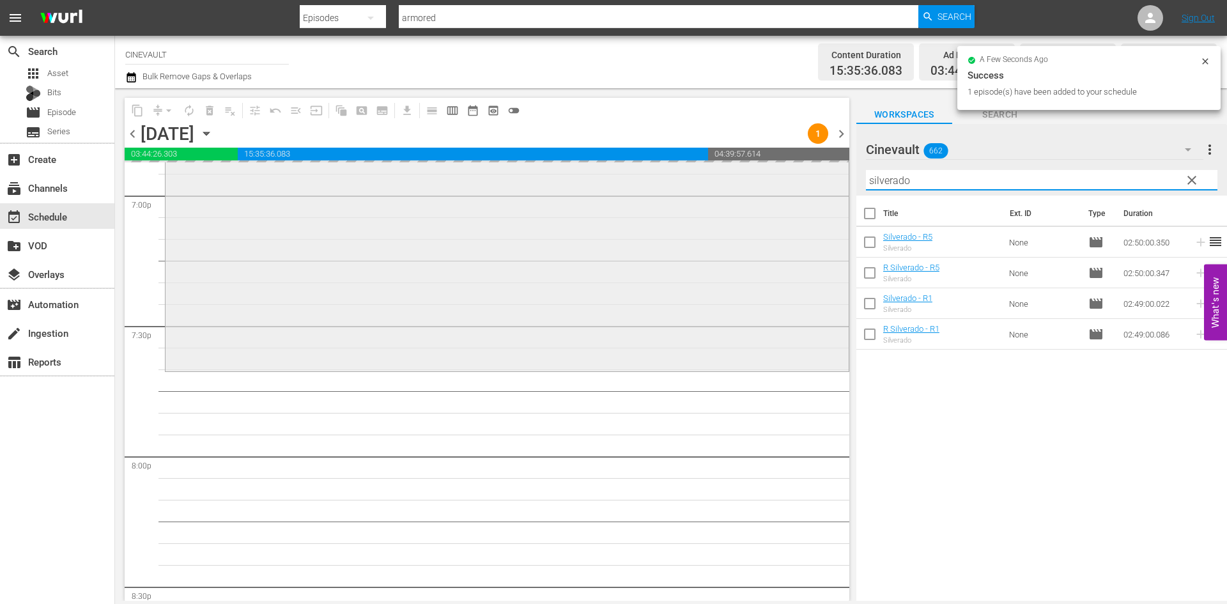
drag, startPoint x: 948, startPoint y: 185, endPoint x: 753, endPoint y: 167, distance: 195.8
click at [753, 167] on div "content_copy compress arrow_drop_down autorenew_outlined delete_forever_outline…" at bounding box center [671, 344] width 1112 height 512
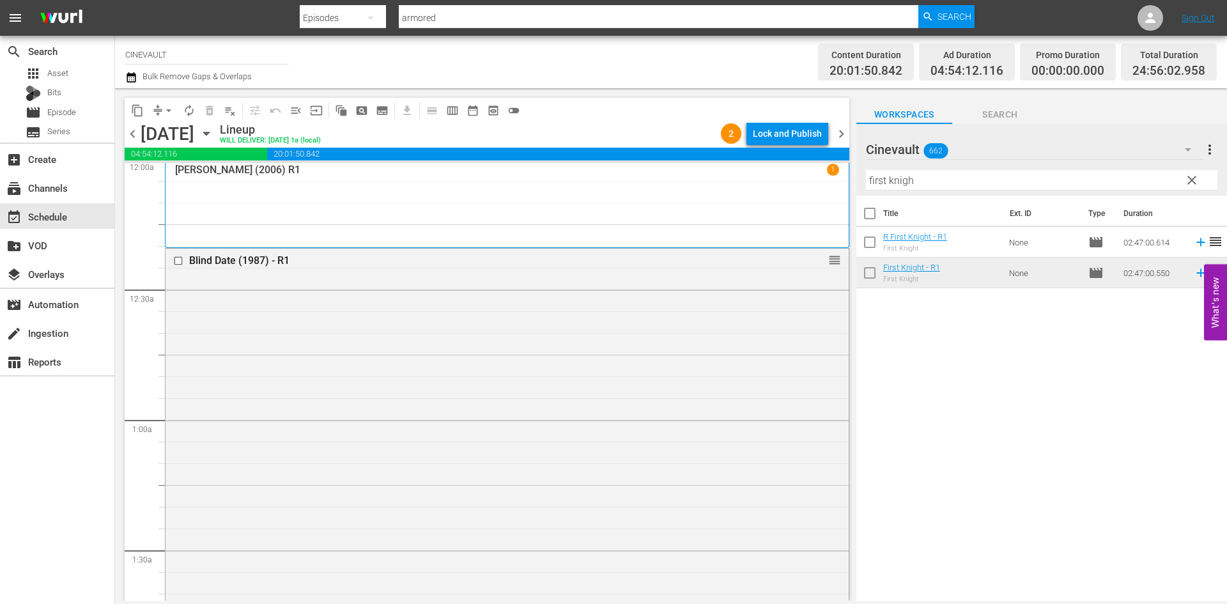
scroll to position [0, 0]
click at [803, 137] on div "Lock and Publish" at bounding box center [787, 133] width 69 height 23
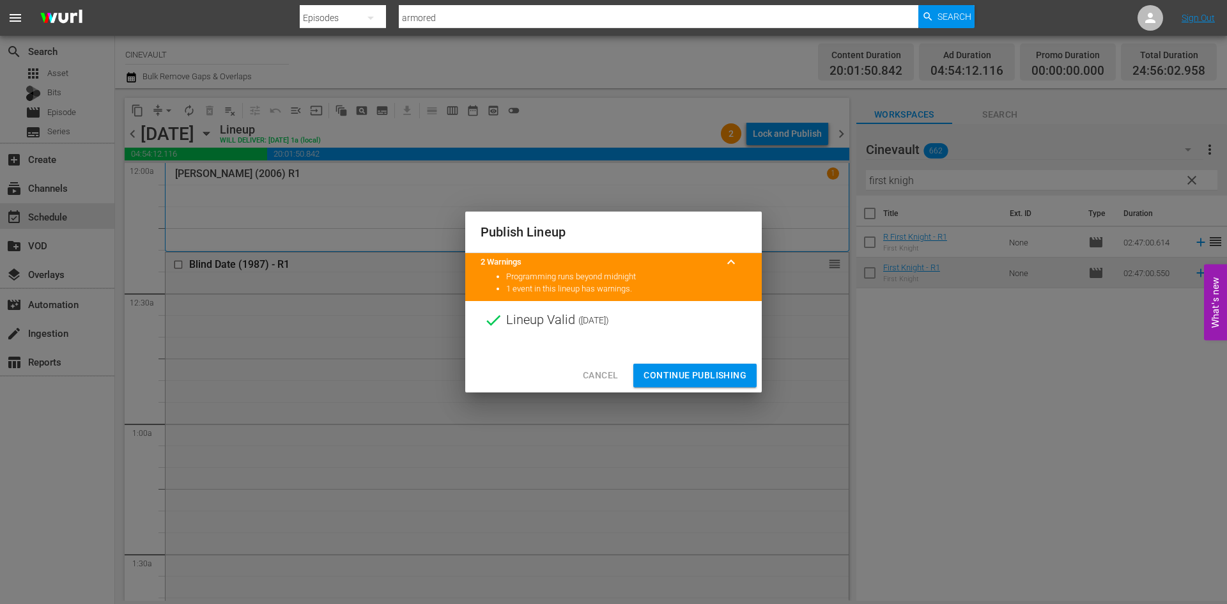
click at [730, 374] on span "Continue Publishing" at bounding box center [694, 375] width 103 height 16
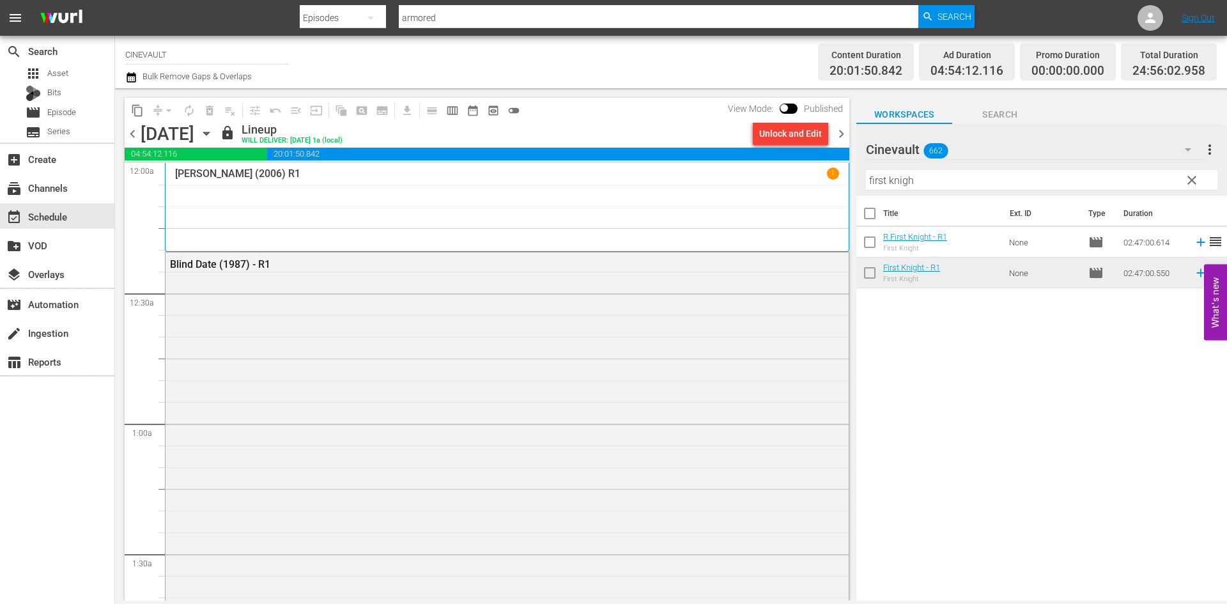
click at [840, 135] on span "chevron_right" at bounding box center [841, 134] width 16 height 16
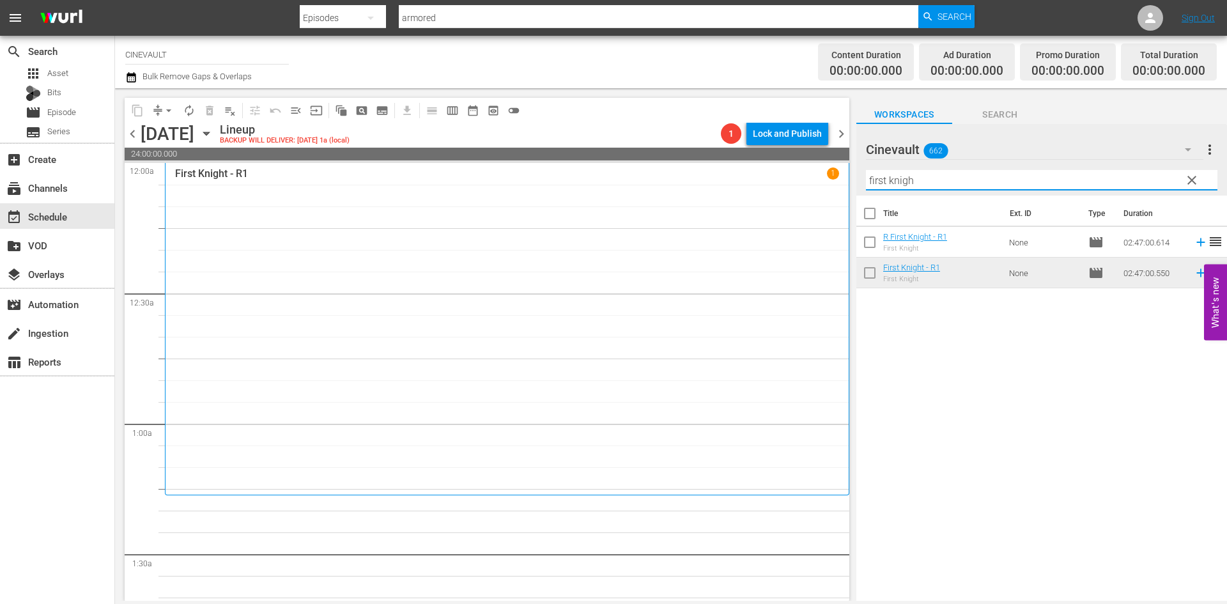
drag, startPoint x: 948, startPoint y: 189, endPoint x: 850, endPoint y: 145, distance: 107.0
click at [851, 146] on div "content_copy compress arrow_drop_down autorenew_outlined delete_forever_outline…" at bounding box center [671, 344] width 1112 height 512
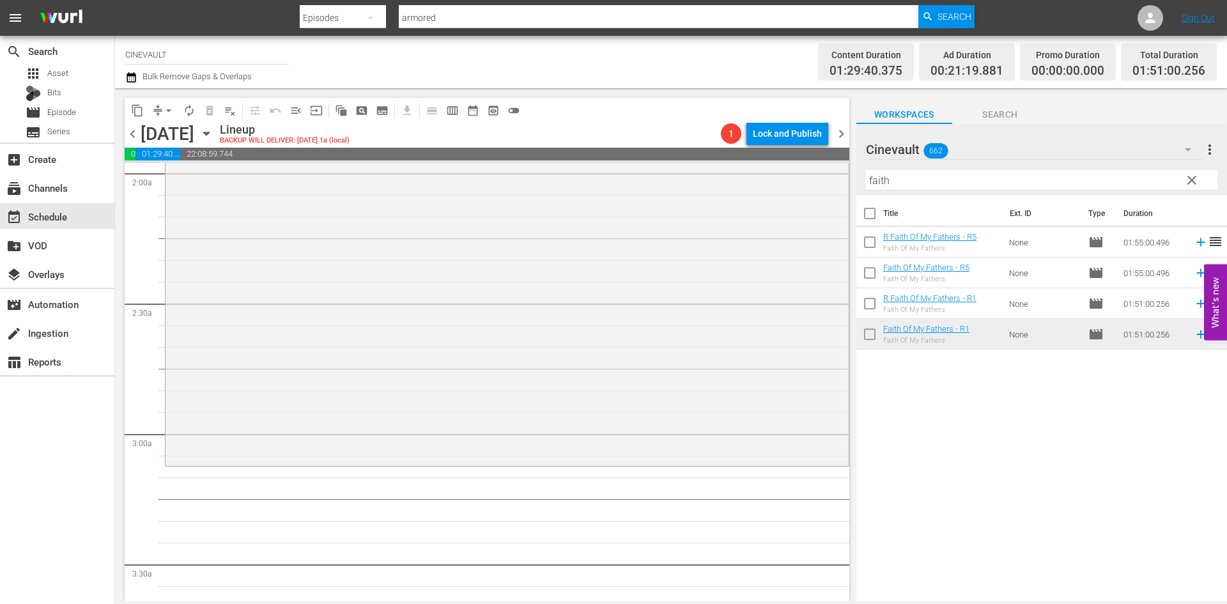
scroll to position [639, 0]
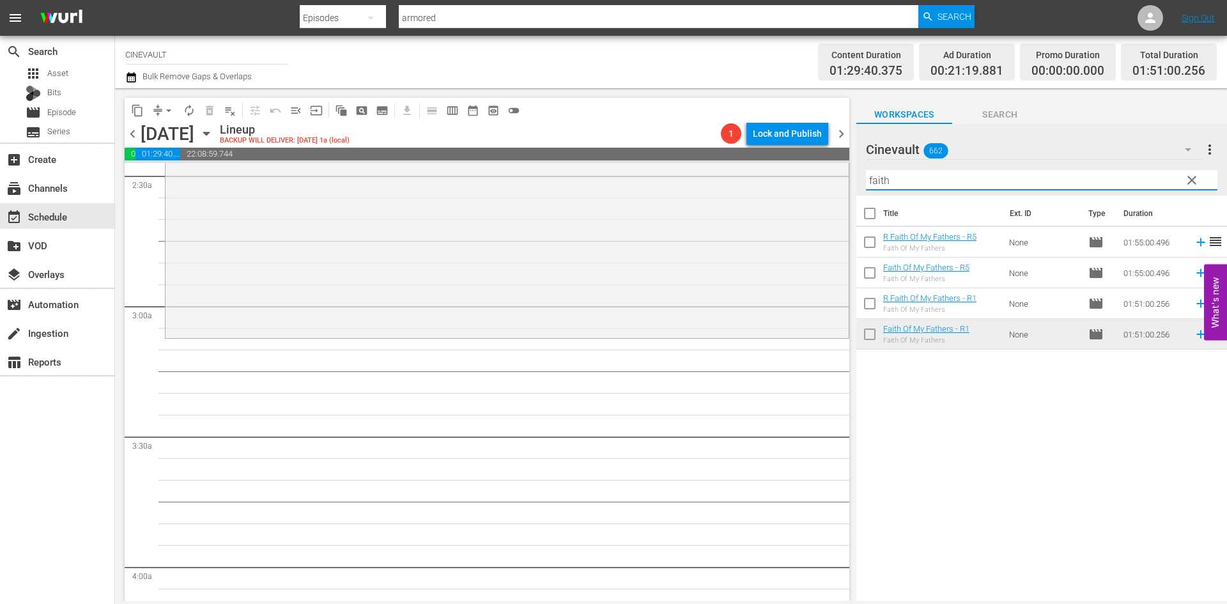
drag, startPoint x: 935, startPoint y: 174, endPoint x: 850, endPoint y: 162, distance: 85.9
click at [850, 162] on div "content_copy compress arrow_drop_down autorenew_outlined delete_forever_outline…" at bounding box center [671, 344] width 1112 height 512
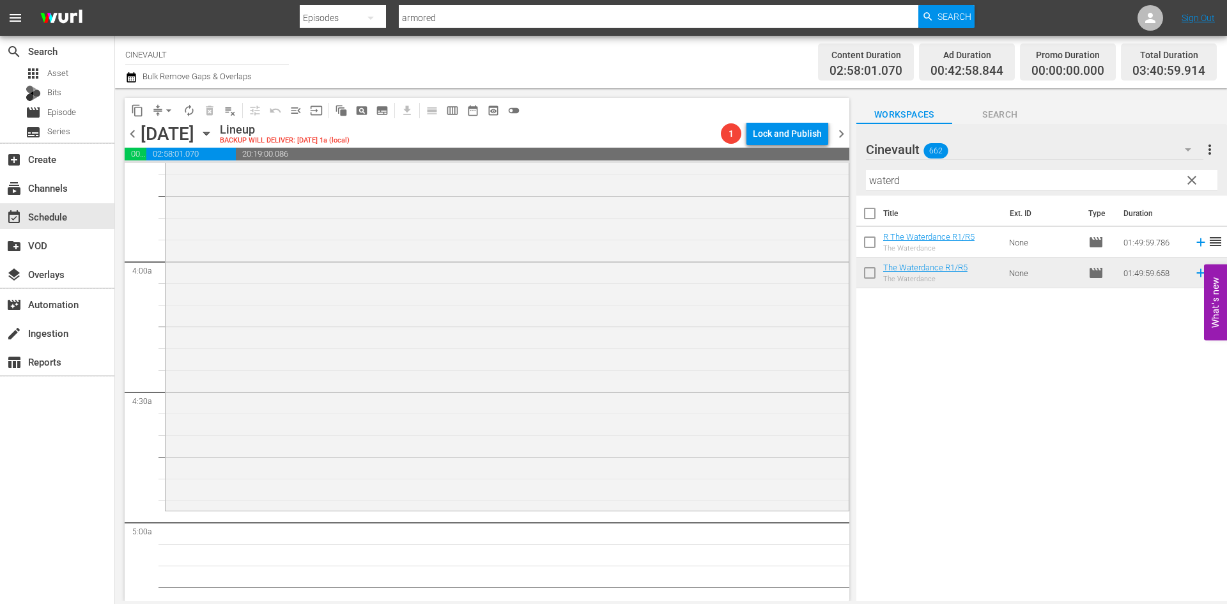
scroll to position [959, 0]
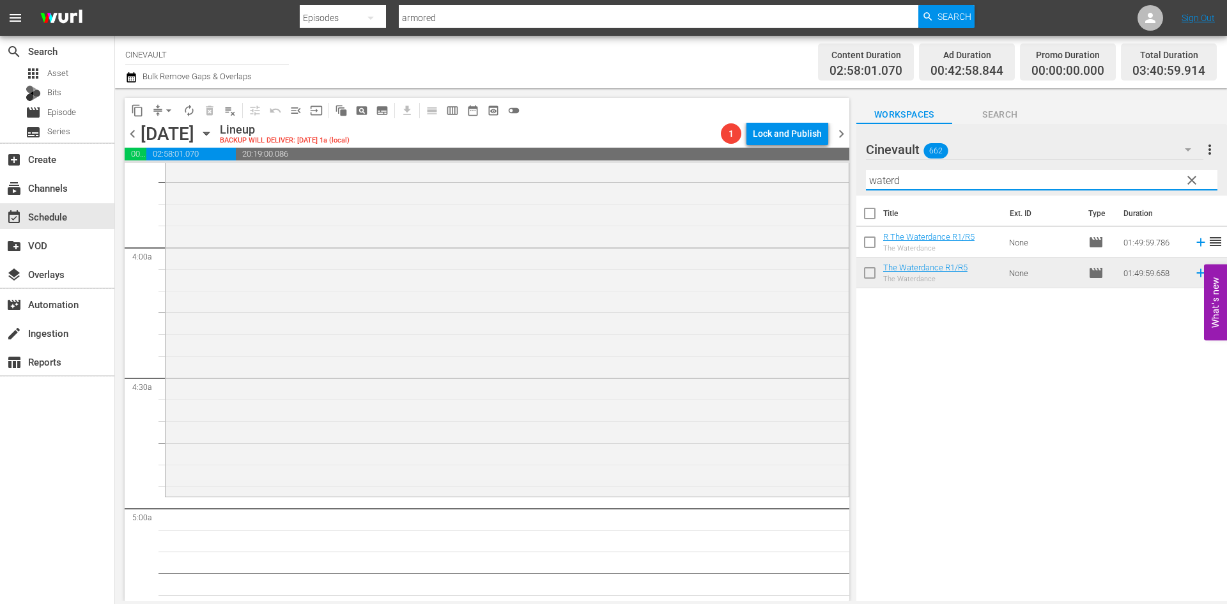
drag, startPoint x: 950, startPoint y: 180, endPoint x: 776, endPoint y: 159, distance: 175.0
click at [776, 160] on div "content_copy compress arrow_drop_down autorenew_outlined delete_forever_outline…" at bounding box center [671, 344] width 1112 height 512
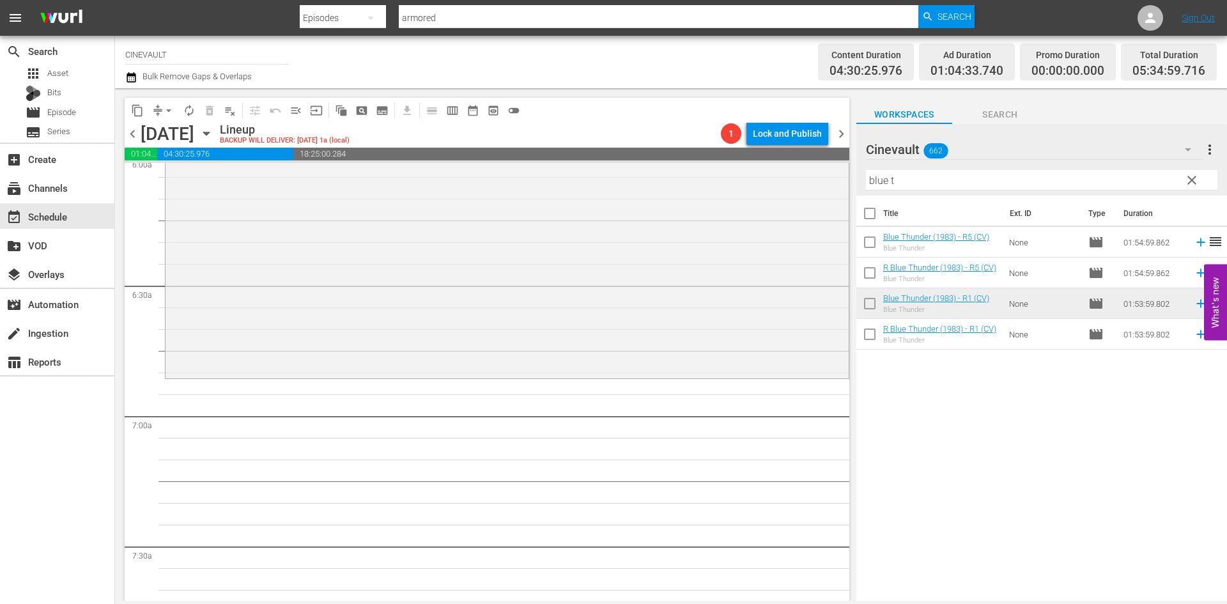
scroll to position [1598, 0]
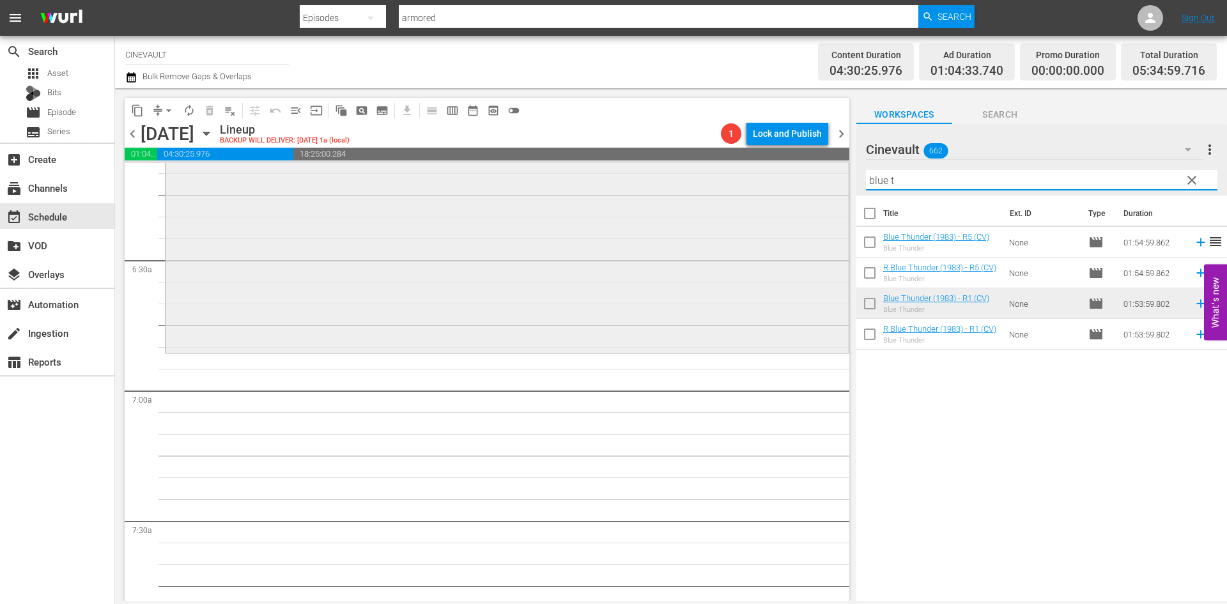
drag, startPoint x: 914, startPoint y: 183, endPoint x: 831, endPoint y: 166, distance: 84.8
click at [825, 162] on div "content_copy compress arrow_drop_down autorenew_outlined delete_forever_outline…" at bounding box center [671, 344] width 1112 height 512
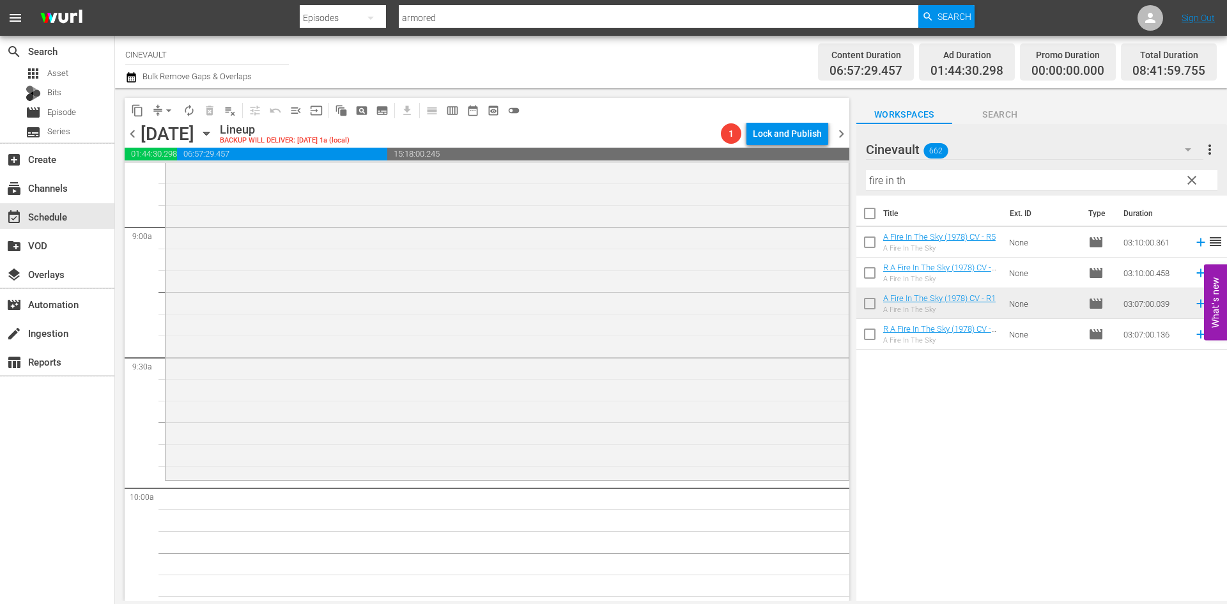
scroll to position [2300, 0]
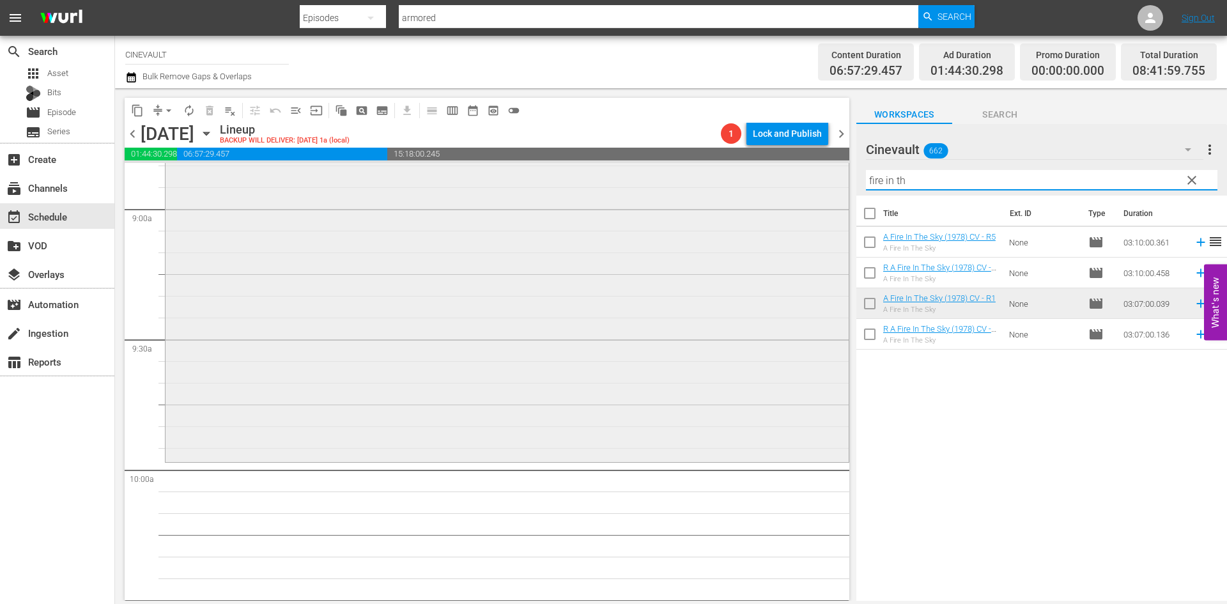
drag, startPoint x: 940, startPoint y: 178, endPoint x: 772, endPoint y: 224, distance: 174.4
click at [772, 224] on div "content_copy compress arrow_drop_down autorenew_outlined delete_forever_outline…" at bounding box center [671, 344] width 1112 height 512
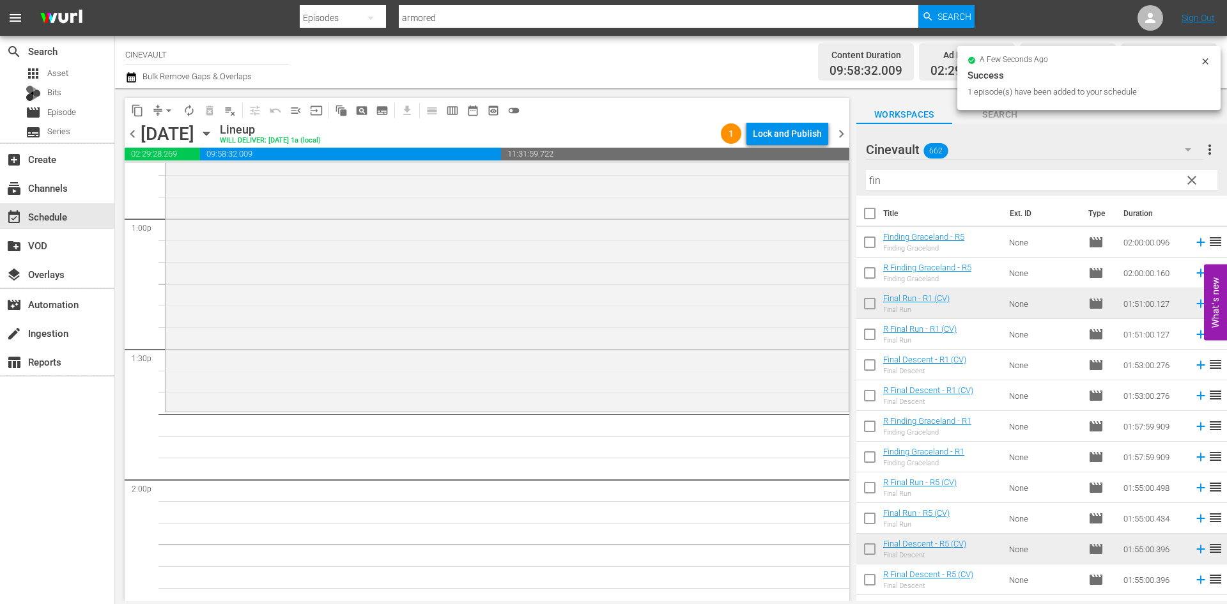
scroll to position [3387, 0]
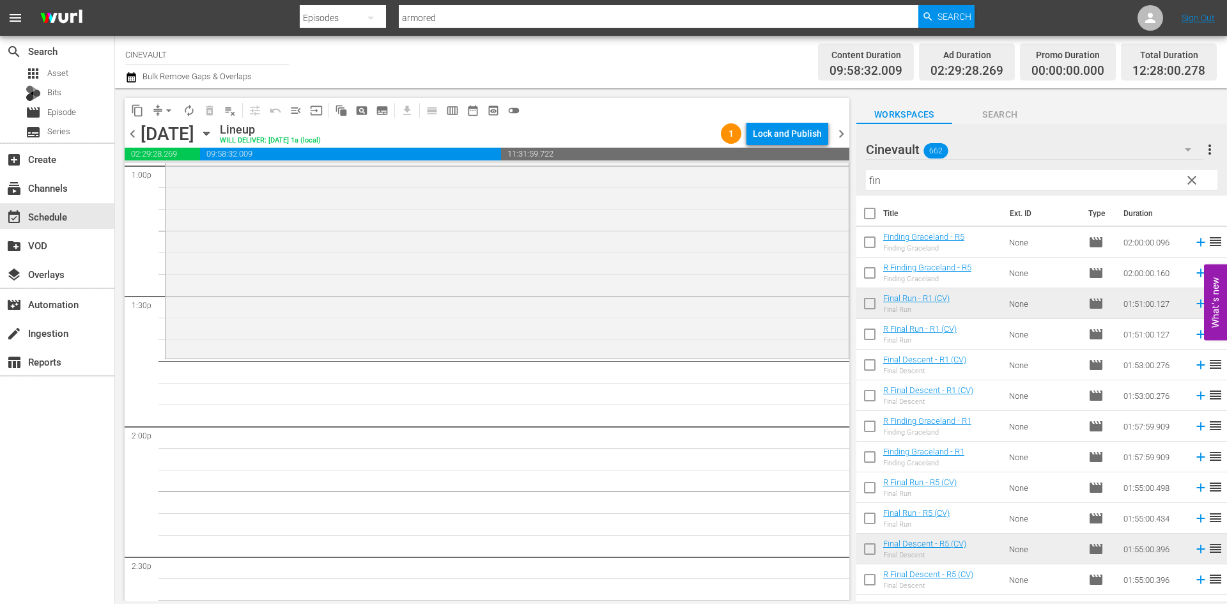
drag, startPoint x: 931, startPoint y: 169, endPoint x: 857, endPoint y: 177, distance: 74.6
click at [857, 177] on div "Cinevault 662 Cinevault more_vert clear Filter by Title fin" at bounding box center [1041, 160] width 371 height 72
drag, startPoint x: 895, startPoint y: 185, endPoint x: 866, endPoint y: 177, distance: 30.5
click at [866, 177] on input "fin" at bounding box center [1041, 180] width 351 height 20
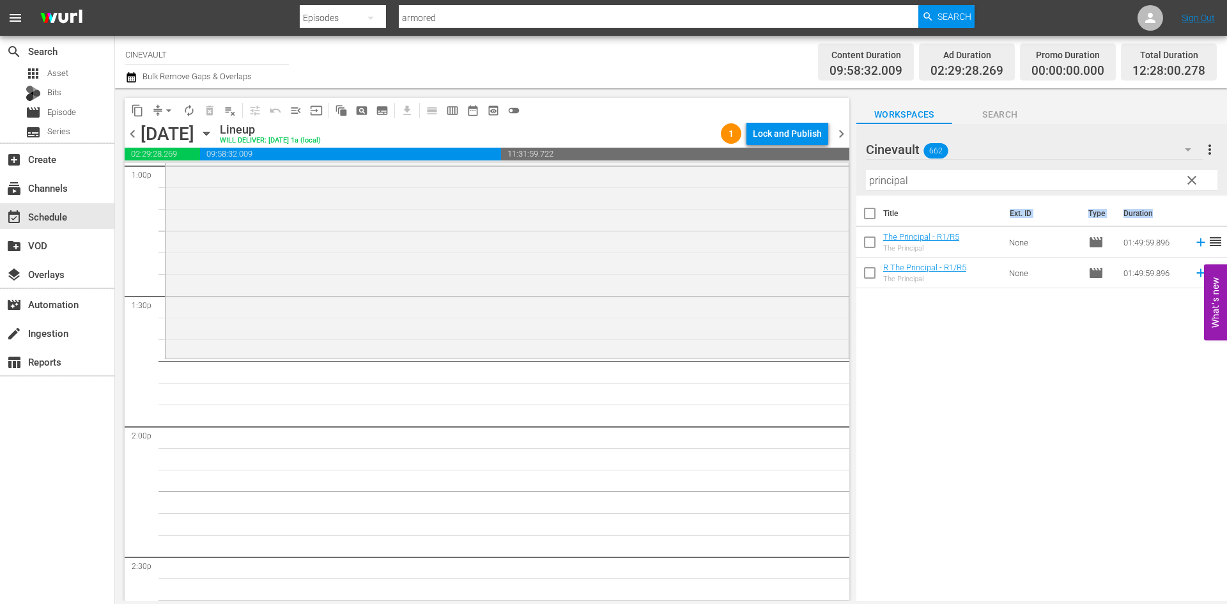
drag, startPoint x: 986, startPoint y: 227, endPoint x: 954, endPoint y: 245, distance: 36.6
click at [893, 273] on div "Title Ext. ID Type Duration The Principal - R1/R5 The Principal None movie 01:4…" at bounding box center [1041, 242] width 371 height 93
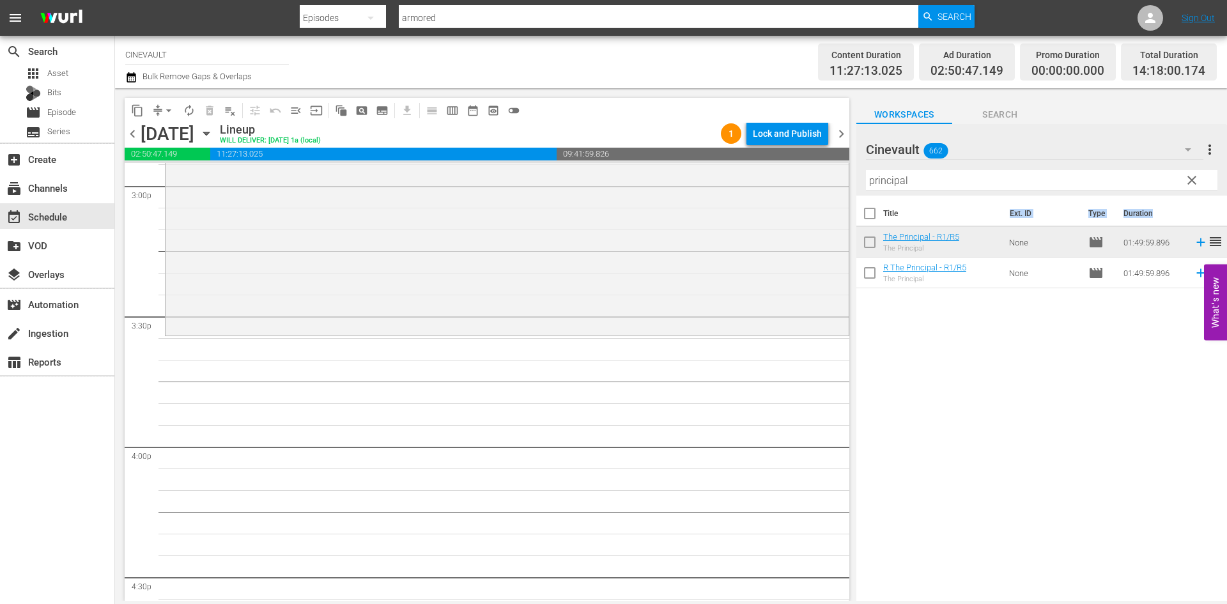
scroll to position [3834, 0]
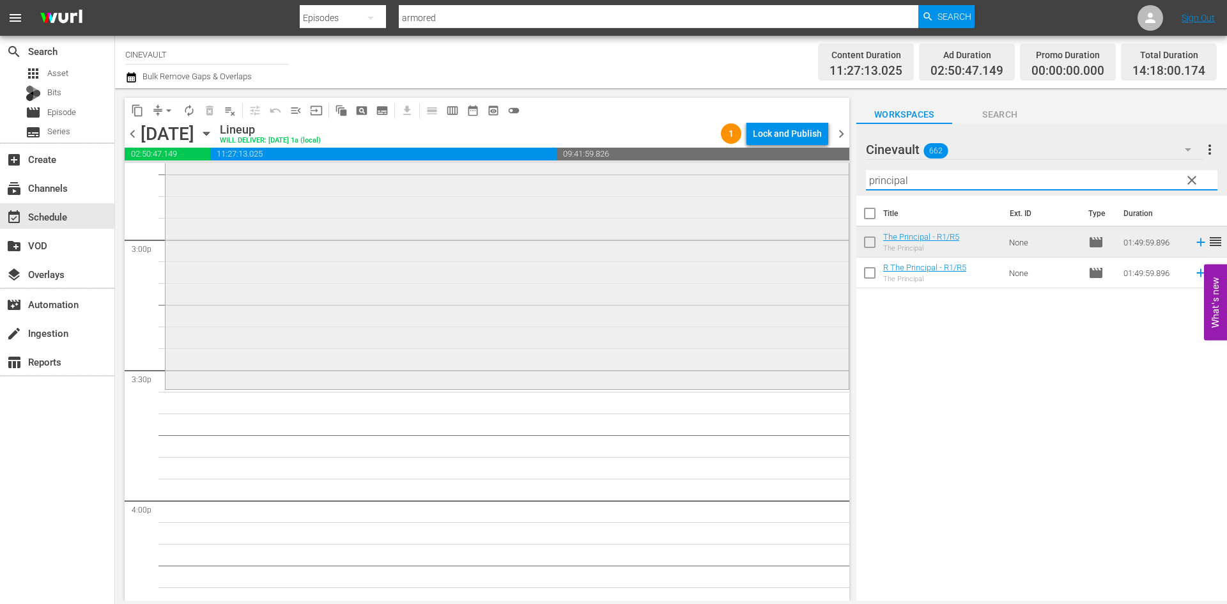
drag, startPoint x: 921, startPoint y: 177, endPoint x: 722, endPoint y: 180, distance: 199.4
click at [728, 178] on div "content_copy compress arrow_drop_down autorenew_outlined delete_forever_outline…" at bounding box center [671, 344] width 1112 height 512
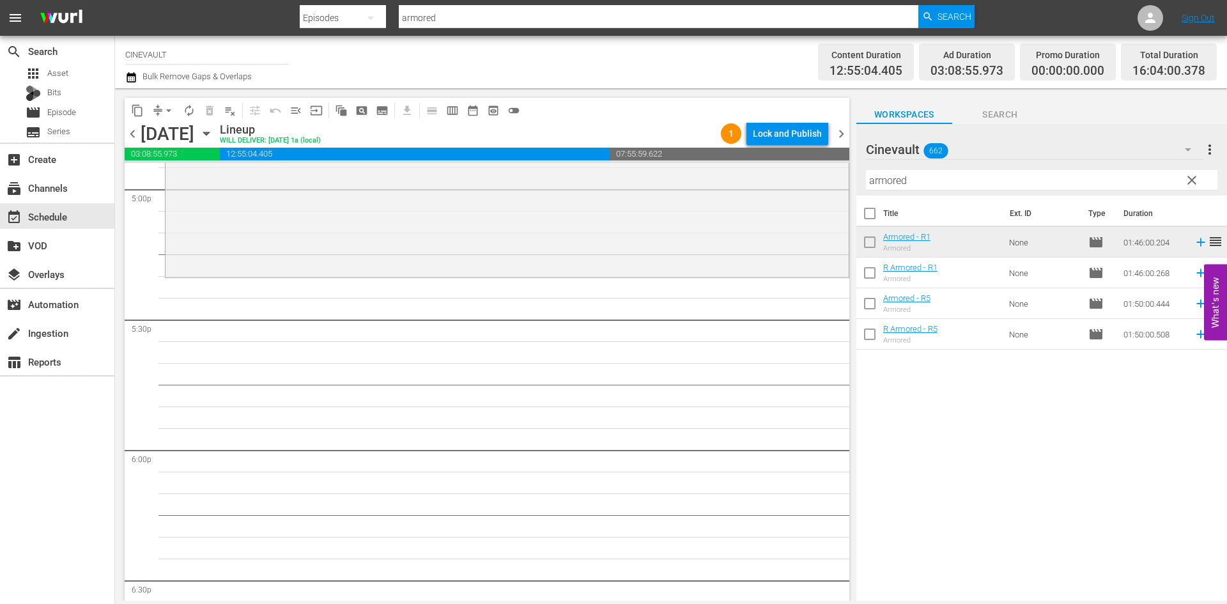
scroll to position [4409, 0]
drag, startPoint x: 933, startPoint y: 174, endPoint x: 799, endPoint y: 156, distance: 135.4
click at [799, 156] on div "content_copy compress arrow_drop_down autorenew_outlined delete_forever_outline…" at bounding box center [671, 344] width 1112 height 512
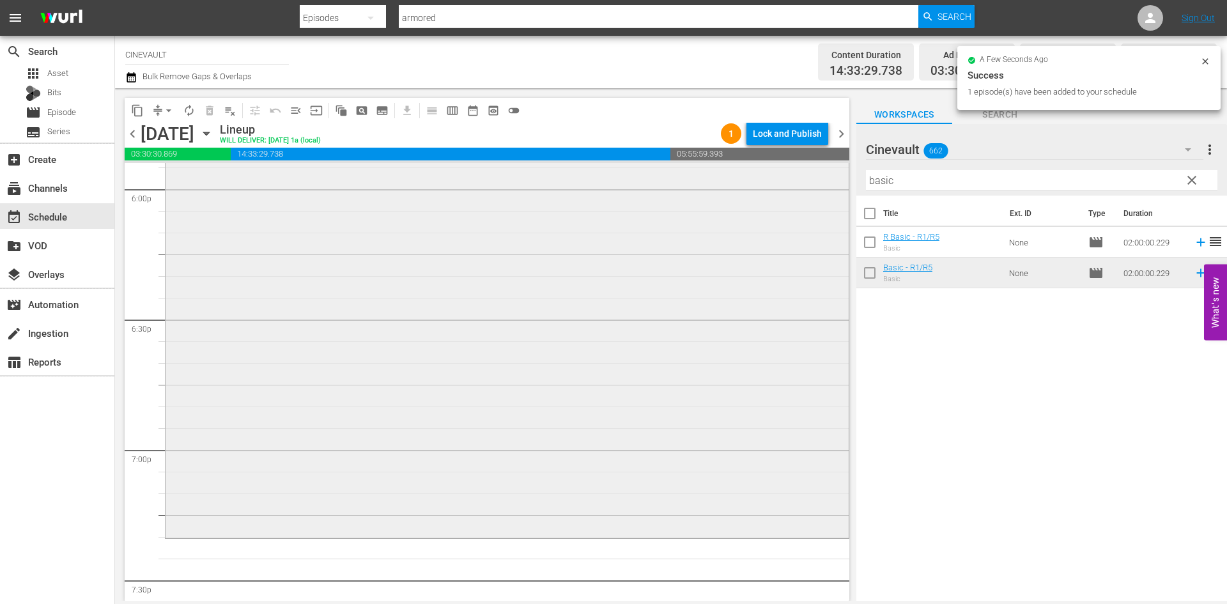
scroll to position [4729, 0]
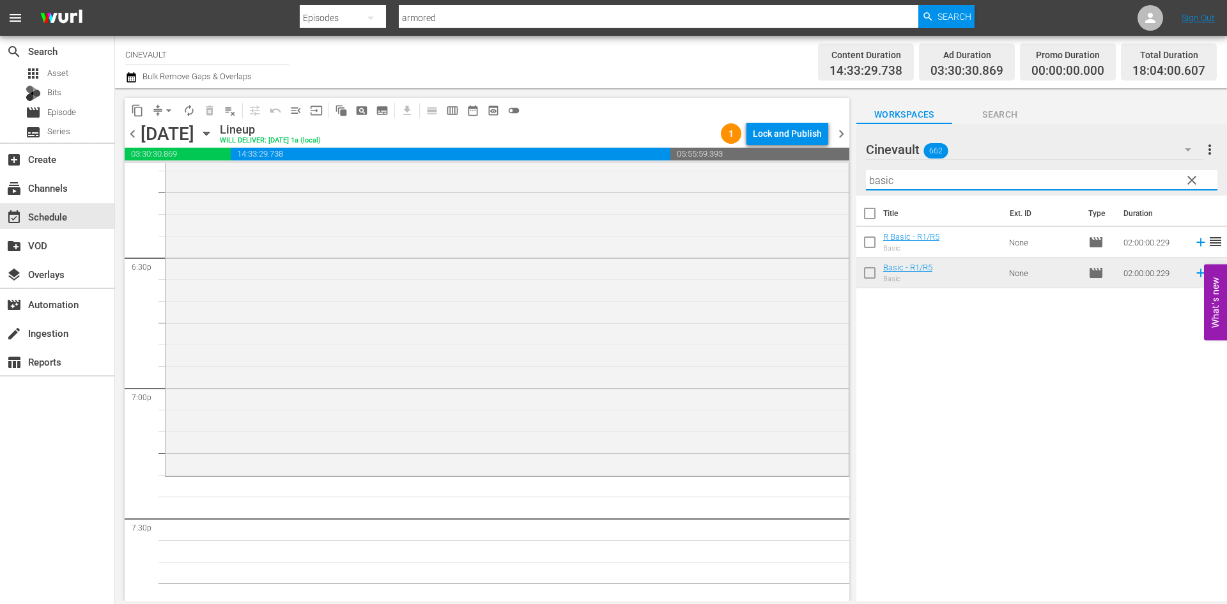
drag, startPoint x: 905, startPoint y: 185, endPoint x: 793, endPoint y: 160, distance: 114.7
click at [793, 160] on div "content_copy compress arrow_drop_down autorenew_outlined delete_forever_outline…" at bounding box center [671, 344] width 1112 height 512
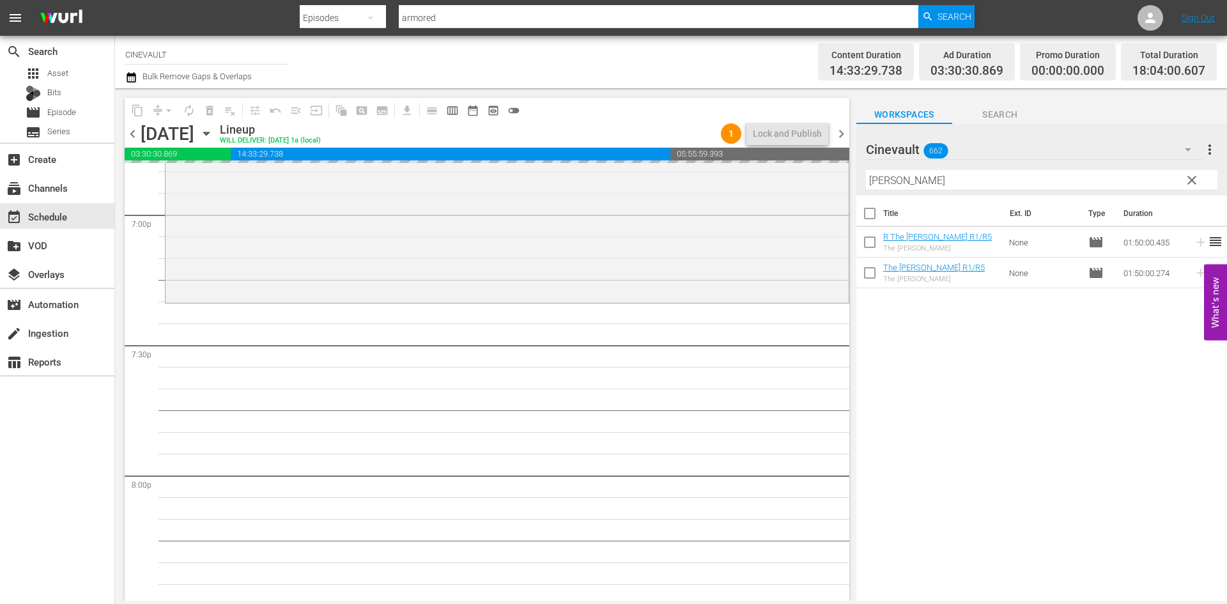
scroll to position [4920, 0]
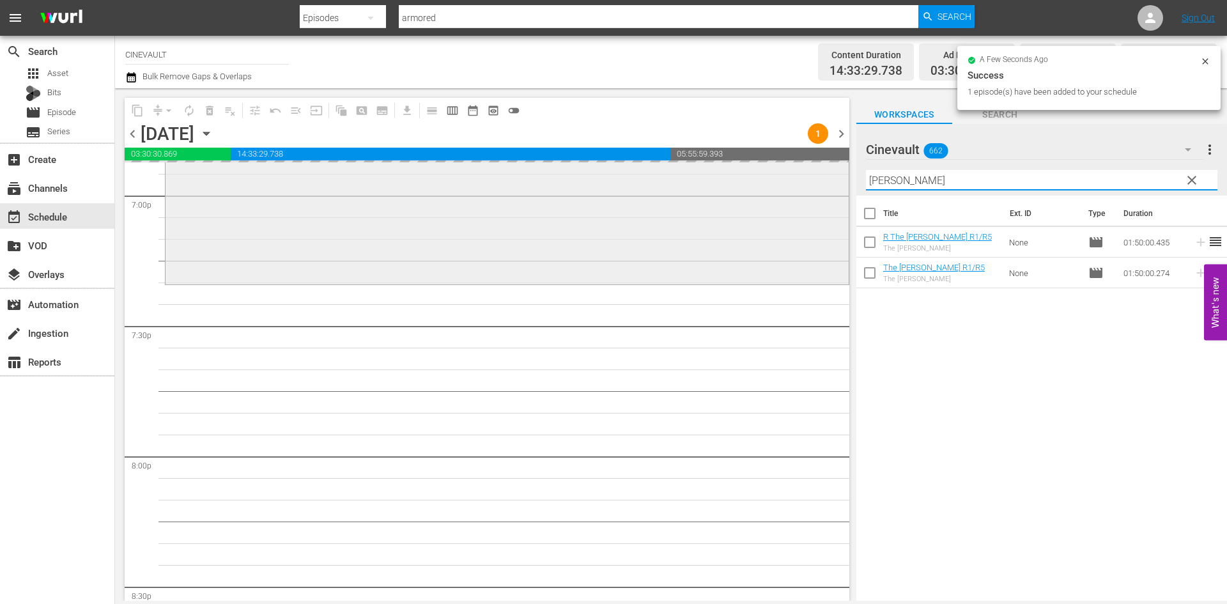
drag, startPoint x: 941, startPoint y: 181, endPoint x: 764, endPoint y: 186, distance: 177.1
click at [764, 186] on div "content_copy compress arrow_drop_down autorenew_outlined delete_forever_outline…" at bounding box center [671, 344] width 1112 height 512
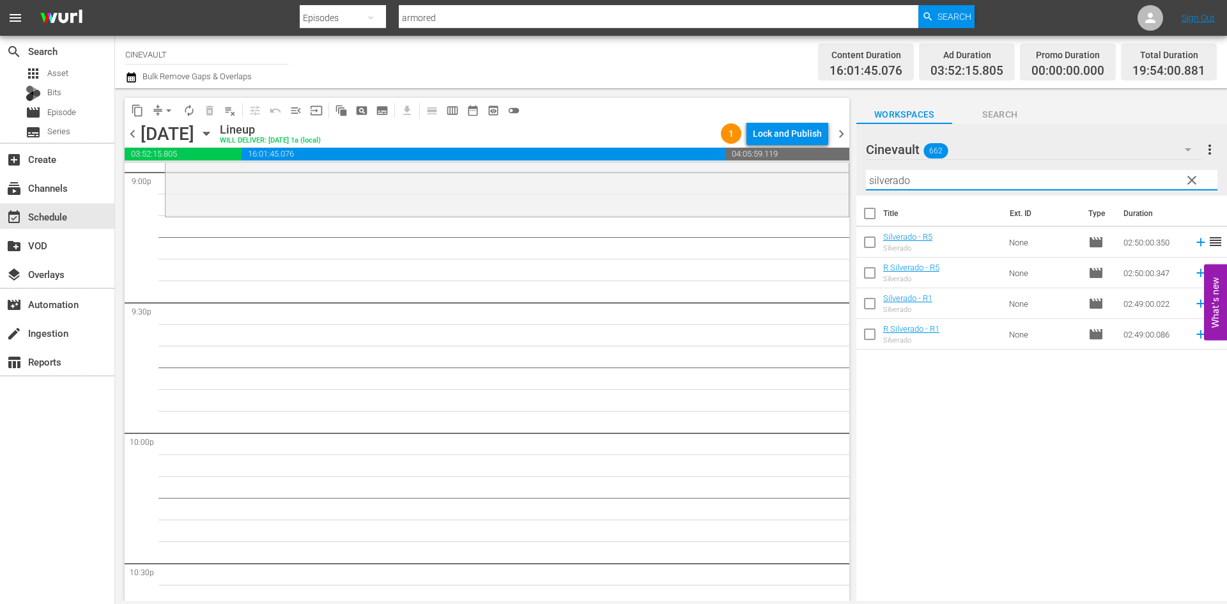
scroll to position [5496, 0]
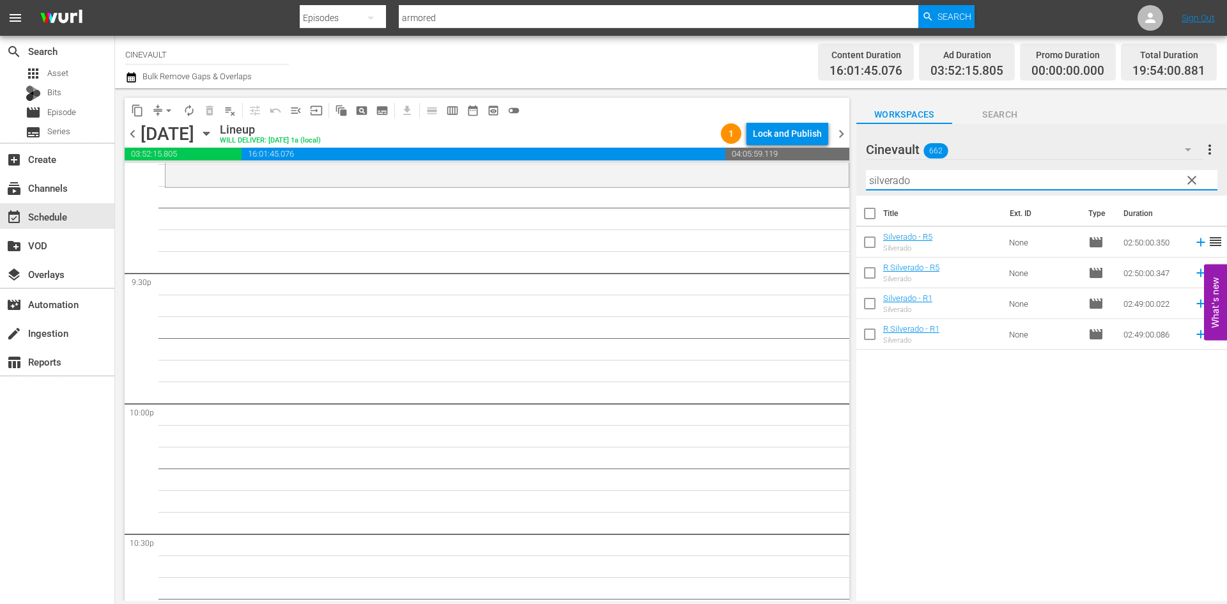
type input "silverado"
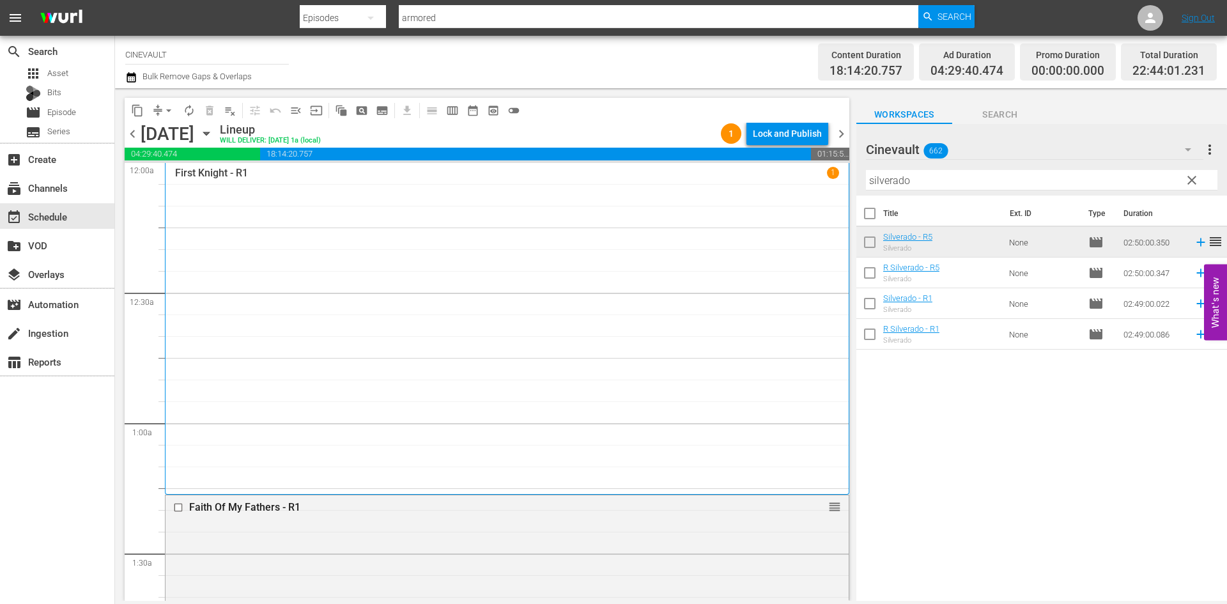
scroll to position [0, 0]
click at [771, 135] on div "Lock and Publish" at bounding box center [787, 133] width 69 height 23
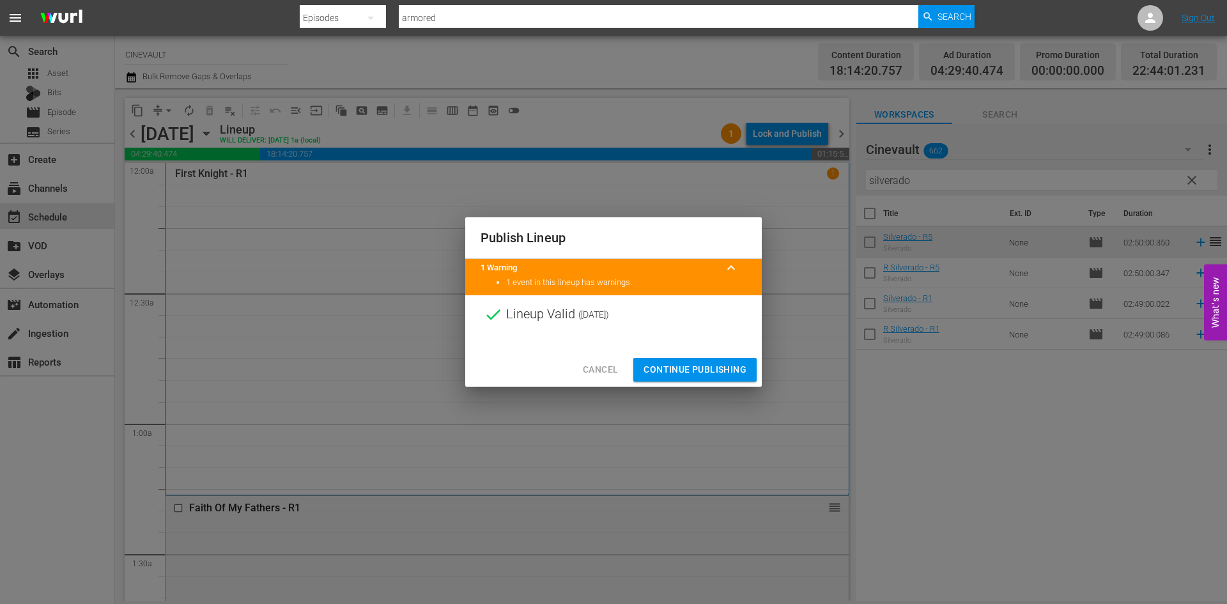
click at [712, 368] on span "Continue Publishing" at bounding box center [694, 370] width 103 height 16
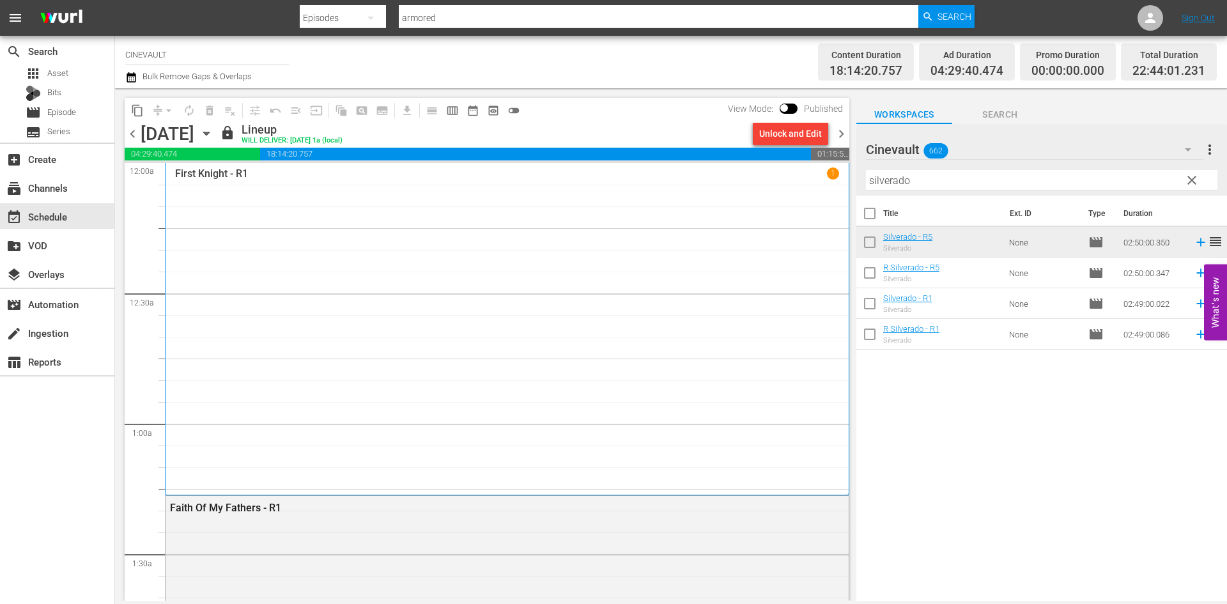
click at [138, 127] on span "chevron_left" at bounding box center [133, 134] width 16 height 16
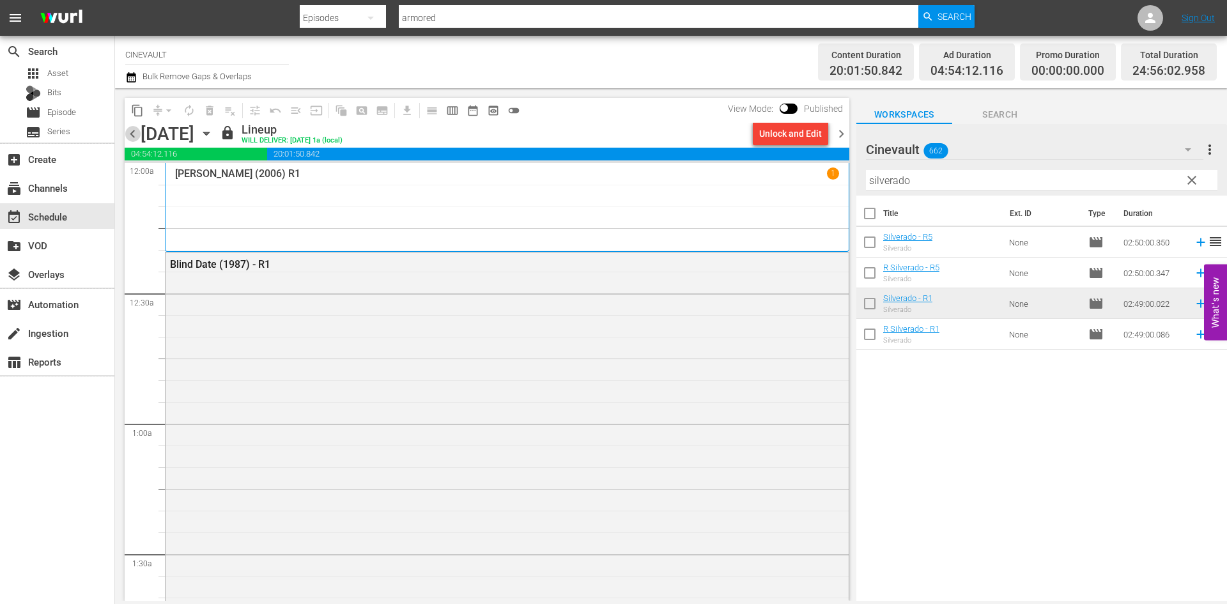
click at [138, 127] on span "chevron_left" at bounding box center [133, 134] width 16 height 16
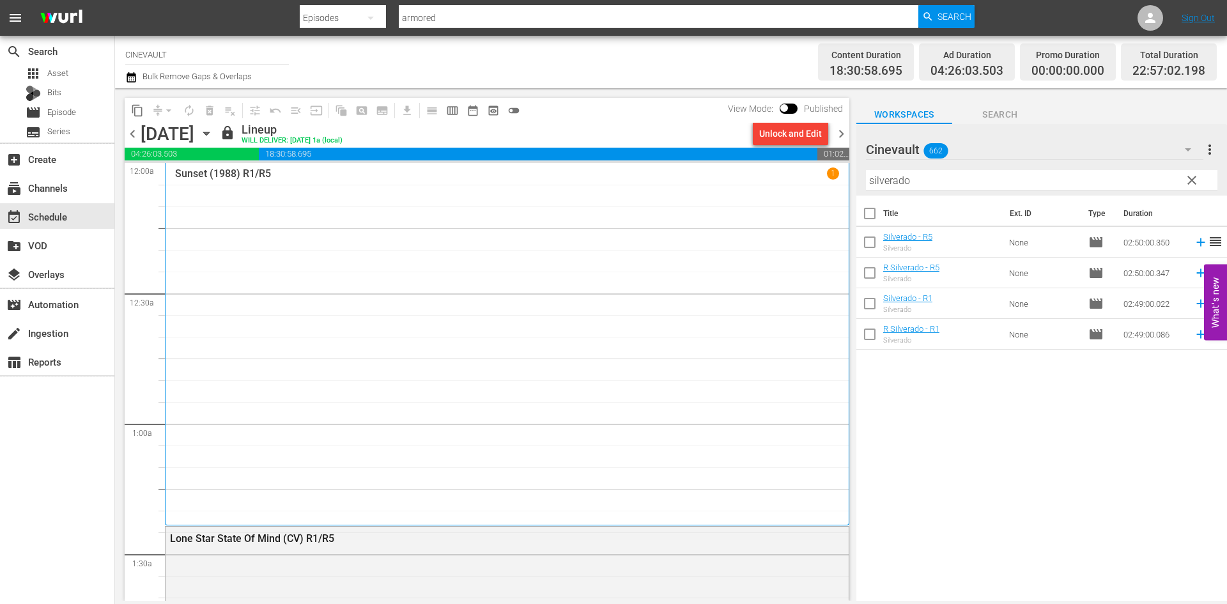
click at [138, 127] on span "chevron_left" at bounding box center [133, 134] width 16 height 16
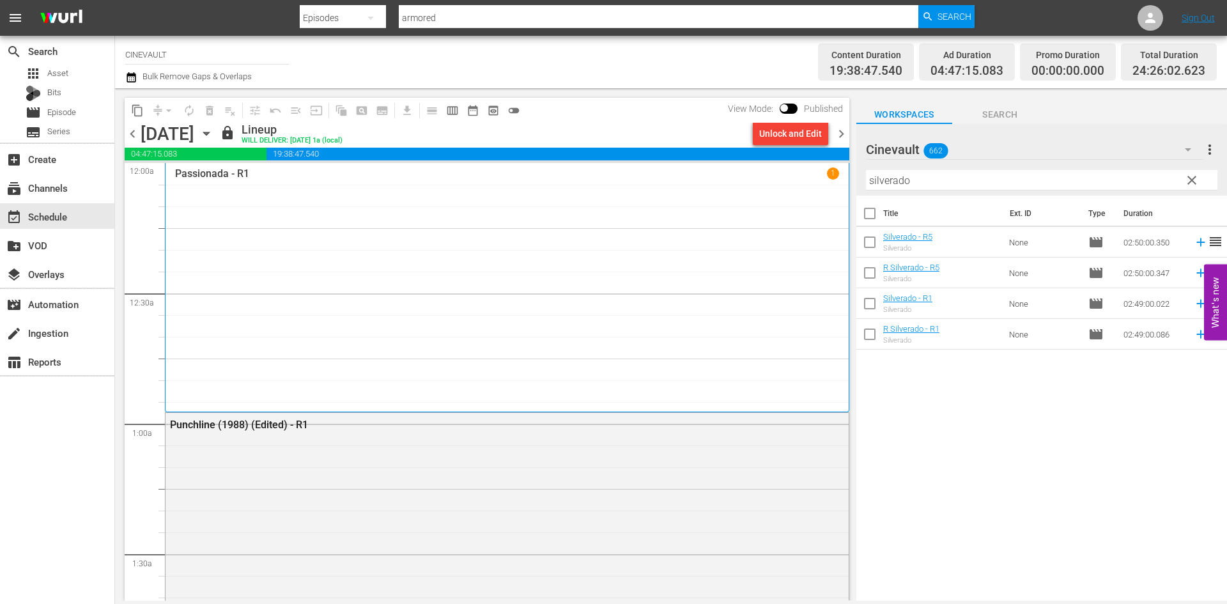
click at [138, 127] on span "chevron_left" at bounding box center [133, 134] width 16 height 16
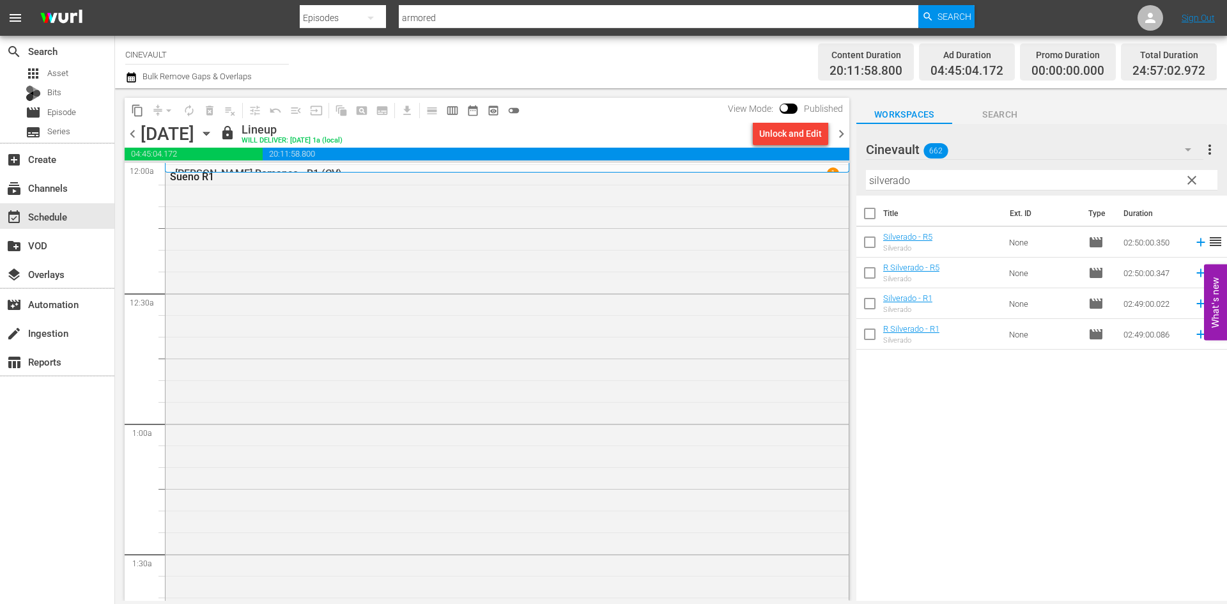
click at [138, 127] on span "chevron_left" at bounding box center [133, 134] width 16 height 16
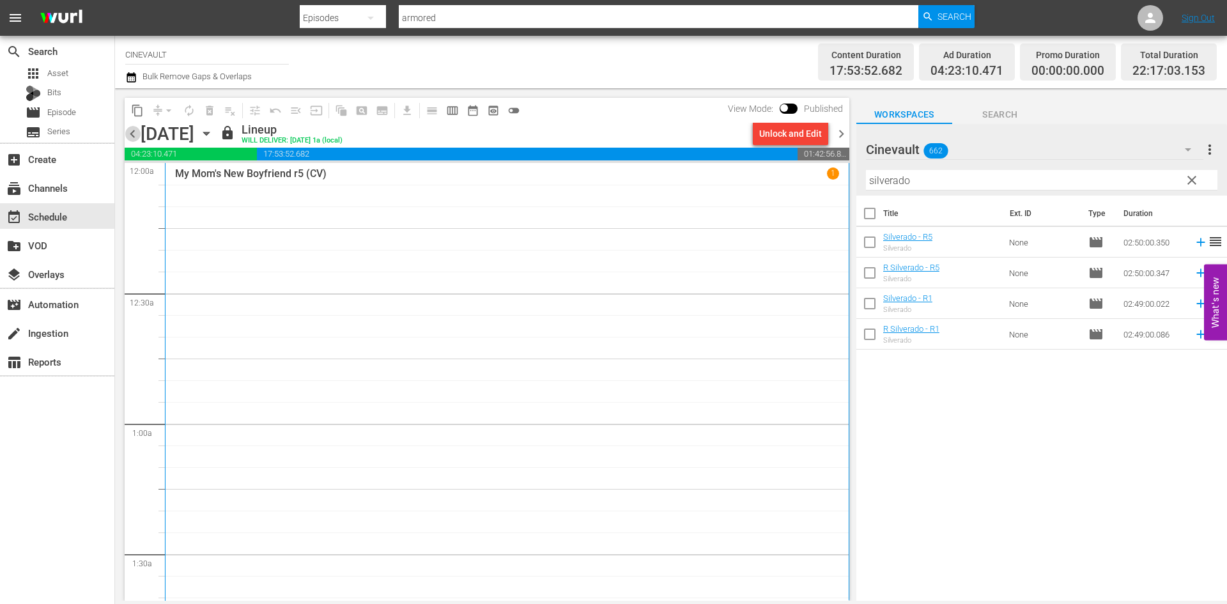
click at [138, 127] on span "chevron_left" at bounding box center [133, 134] width 16 height 16
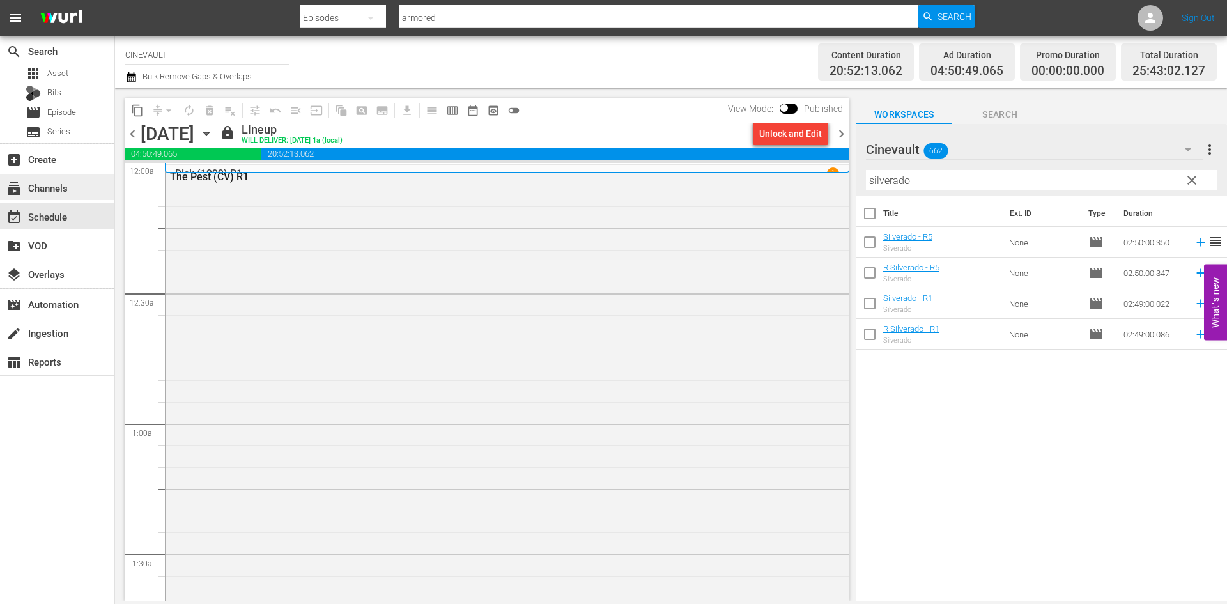
click at [85, 176] on div "subscriptions Channels" at bounding box center [57, 187] width 114 height 26
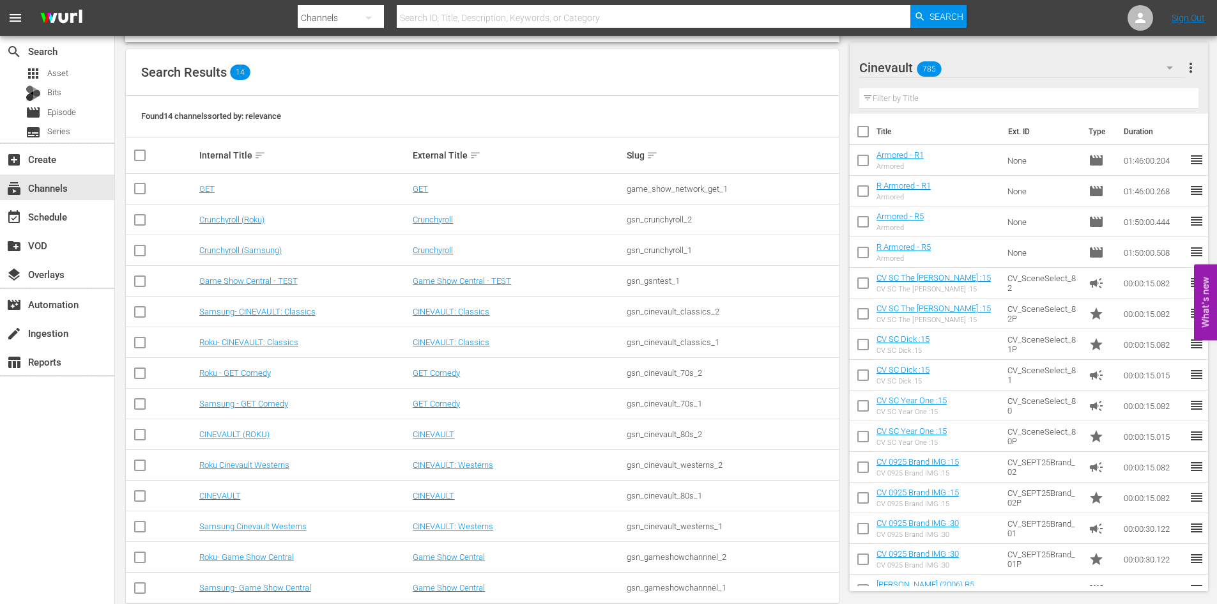
scroll to position [128, 0]
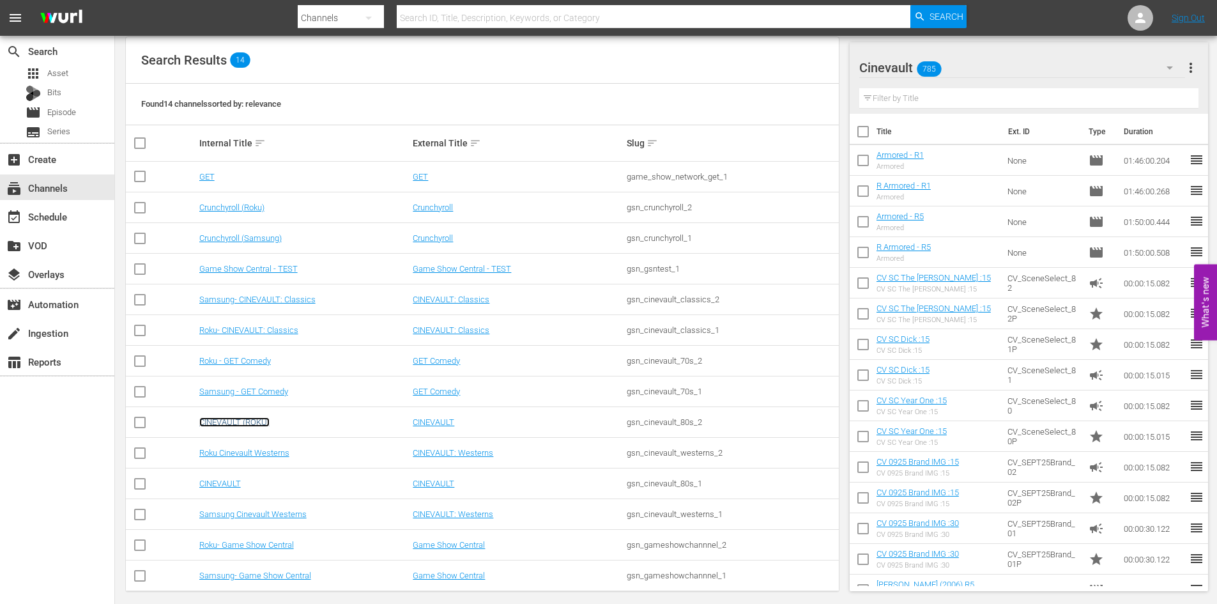
click at [236, 422] on link "CINEVAULT (ROKU)" at bounding box center [234, 422] width 70 height 10
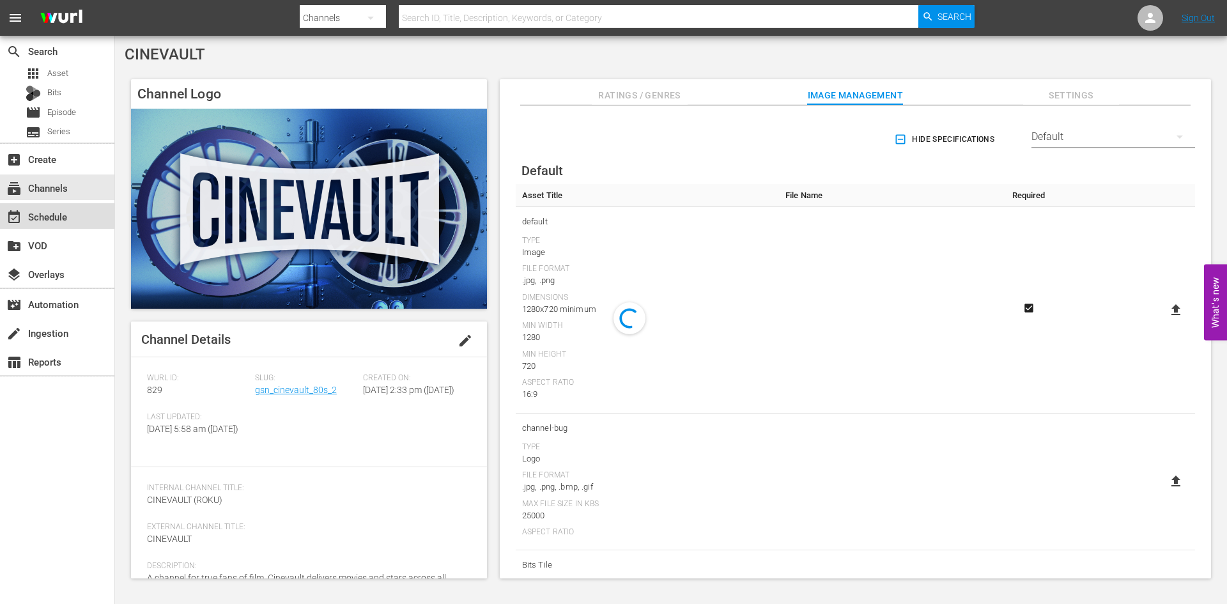
click at [48, 212] on div "event_available Schedule" at bounding box center [36, 215] width 72 height 12
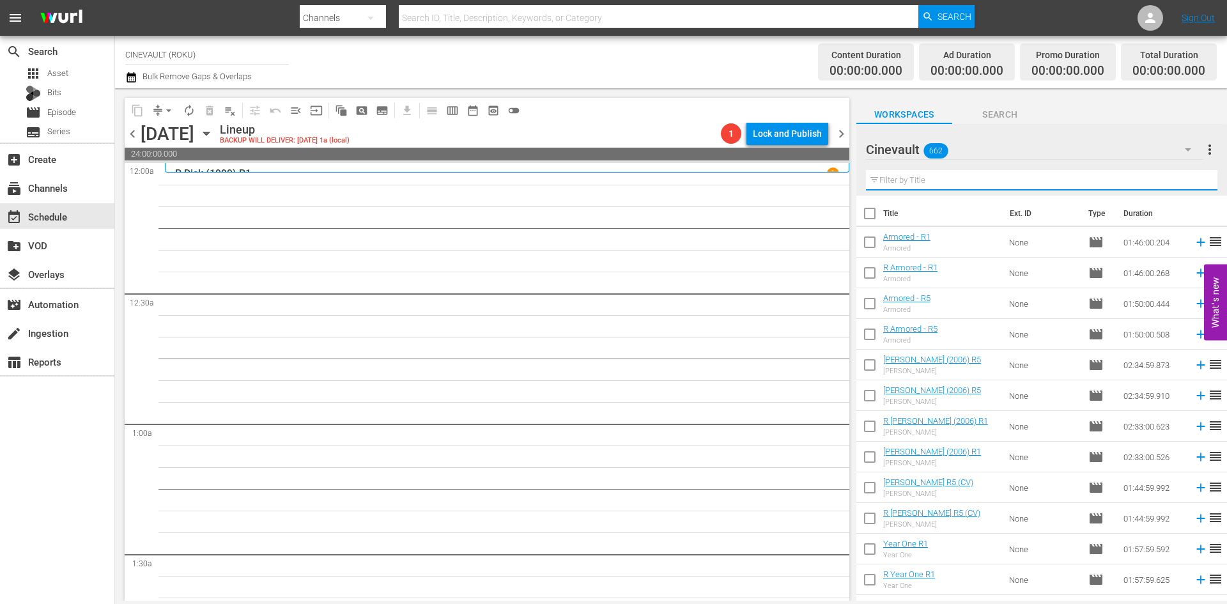
click at [982, 176] on input "text" at bounding box center [1041, 180] width 351 height 20
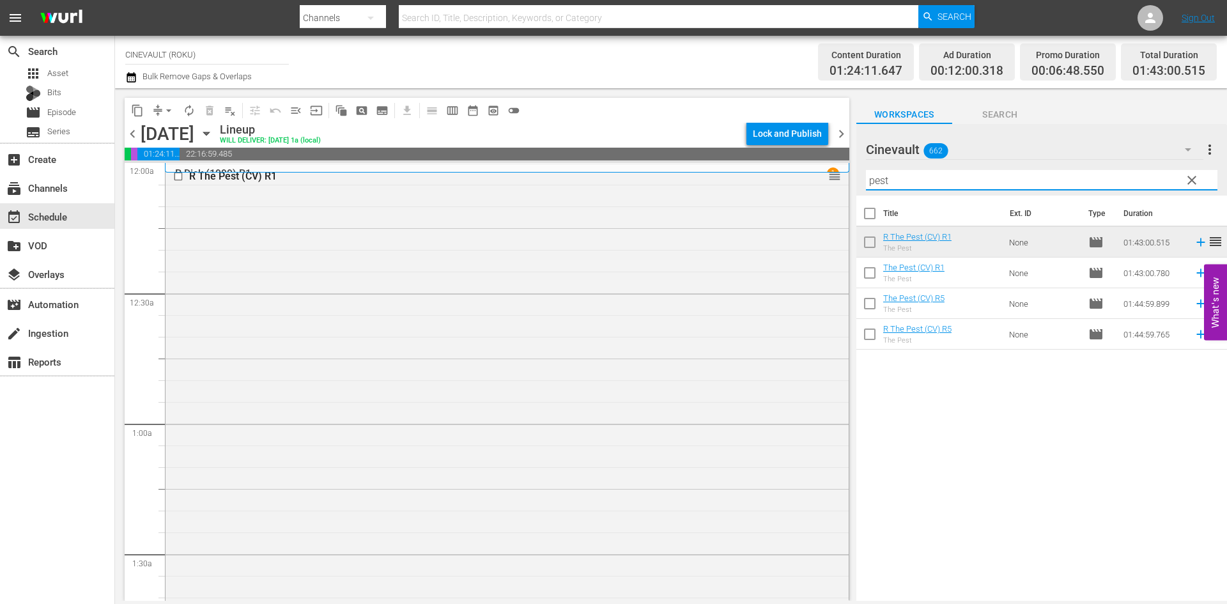
click at [949, 186] on input "pest" at bounding box center [1041, 180] width 351 height 20
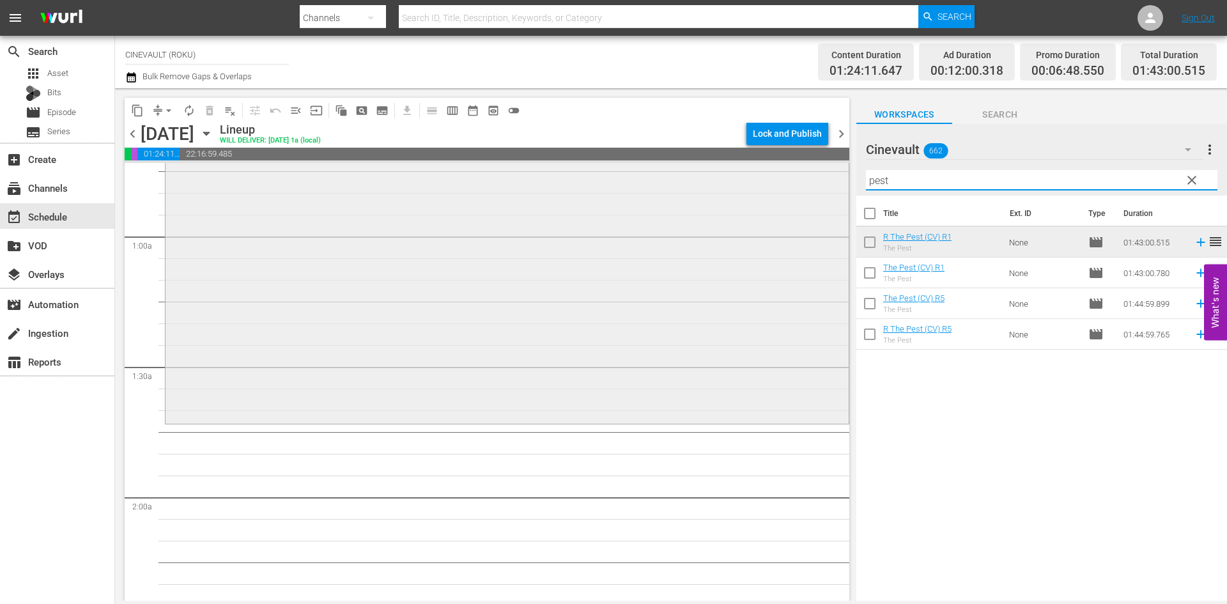
scroll to position [192, 0]
drag, startPoint x: 898, startPoint y: 189, endPoint x: 832, endPoint y: 154, distance: 74.6
click at [832, 154] on div "content_copy compress arrow_drop_down autorenew_outlined delete_forever_outline…" at bounding box center [671, 344] width 1112 height 512
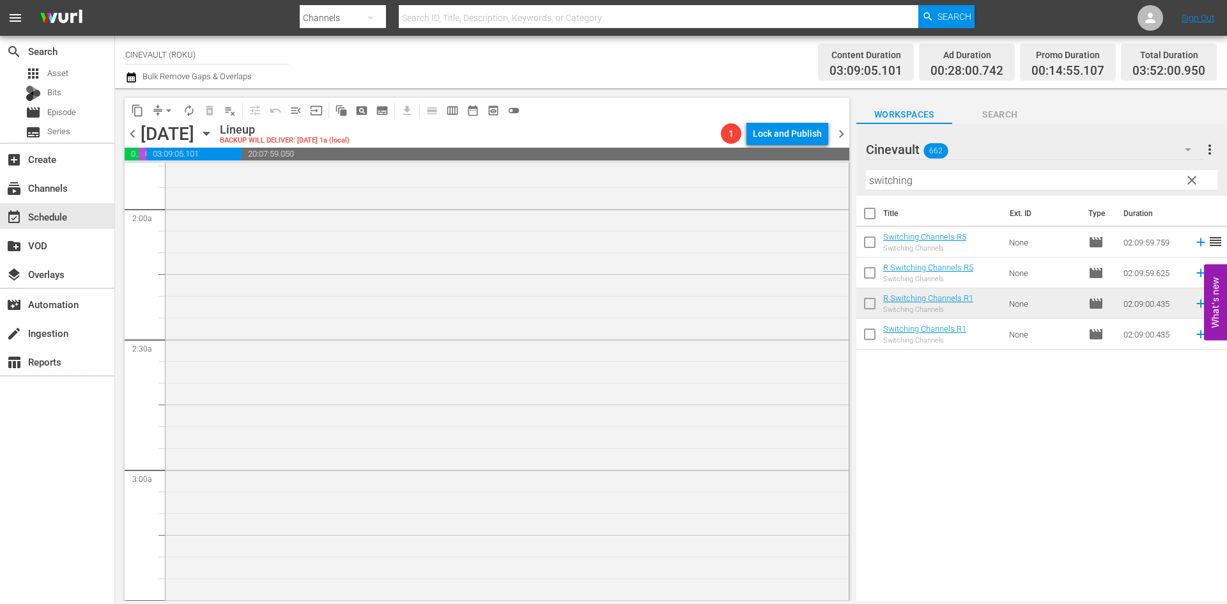
scroll to position [511, 0]
drag, startPoint x: 974, startPoint y: 173, endPoint x: 819, endPoint y: 188, distance: 155.3
click at [819, 188] on div "content_copy compress arrow_drop_down autorenew_outlined delete_forever_outline…" at bounding box center [671, 344] width 1112 height 512
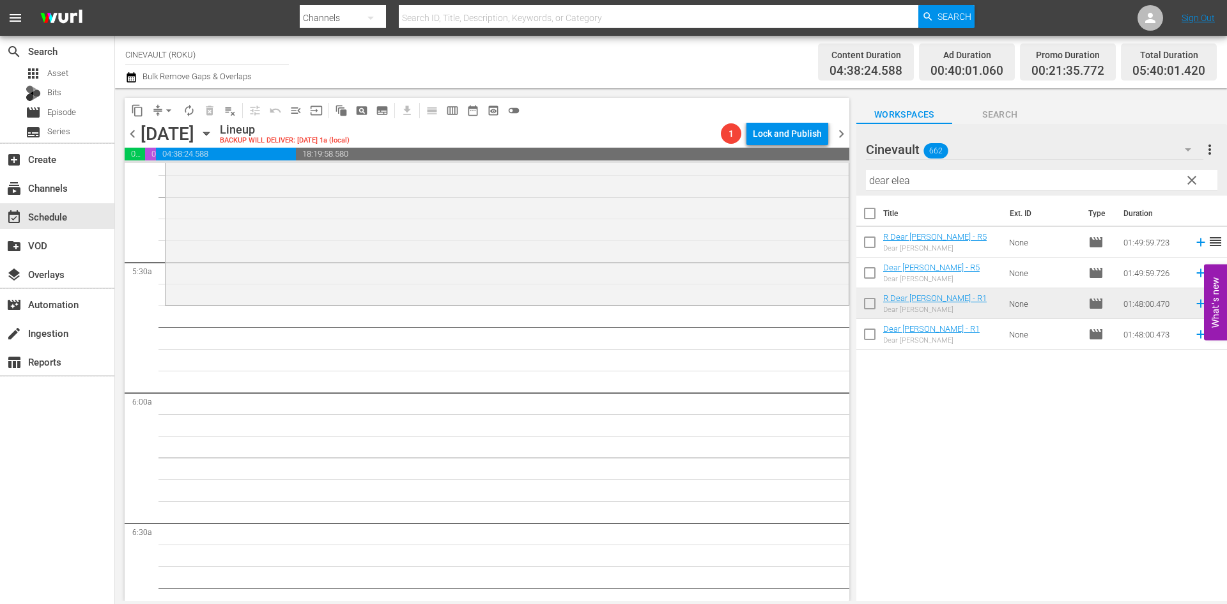
scroll to position [1342, 0]
drag, startPoint x: 978, startPoint y: 180, endPoint x: 812, endPoint y: 192, distance: 166.6
click at [812, 192] on div "content_copy compress arrow_drop_down autorenew_outlined delete_forever_outline…" at bounding box center [671, 344] width 1112 height 512
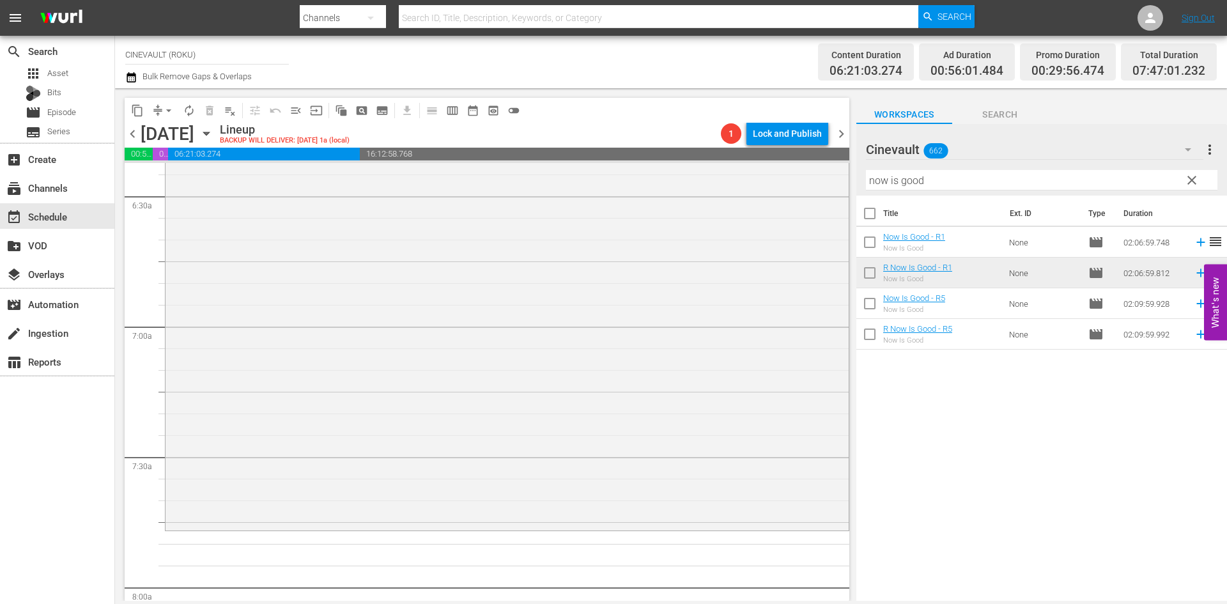
scroll to position [1725, 0]
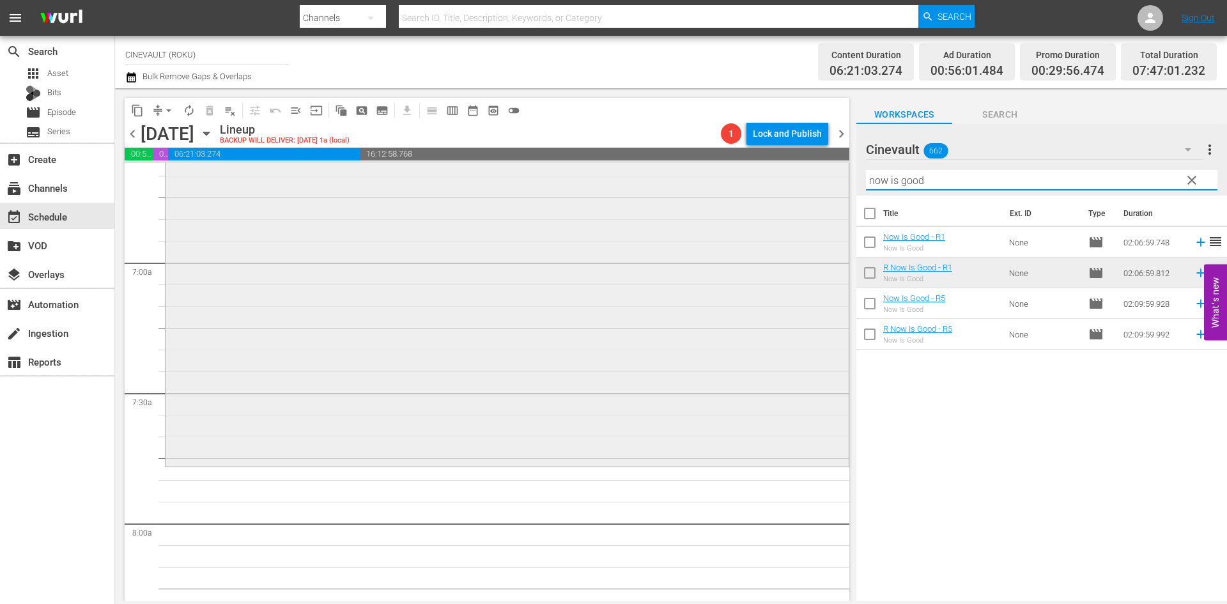
drag, startPoint x: 985, startPoint y: 177, endPoint x: 803, endPoint y: 178, distance: 181.5
click at [803, 178] on div "content_copy compress arrow_drop_down autorenew_outlined delete_forever_outline…" at bounding box center [671, 344] width 1112 height 512
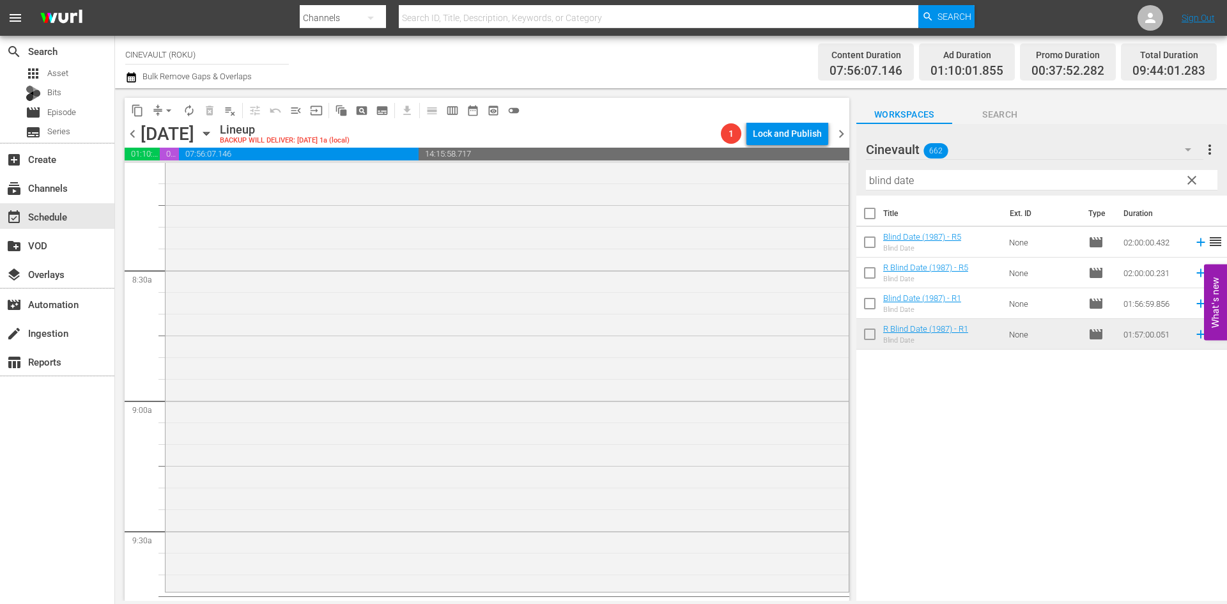
scroll to position [2237, 0]
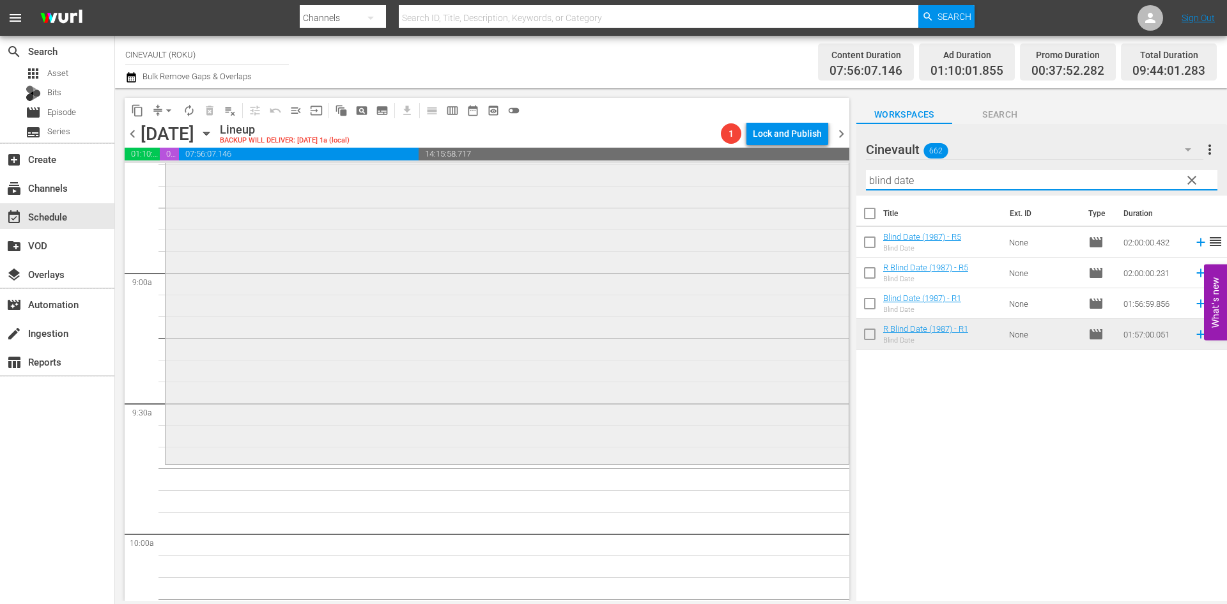
drag, startPoint x: 945, startPoint y: 185, endPoint x: 780, endPoint y: 190, distance: 164.9
click at [780, 190] on div "content_copy compress arrow_drop_down autorenew_outlined delete_forever_outline…" at bounding box center [671, 344] width 1112 height 512
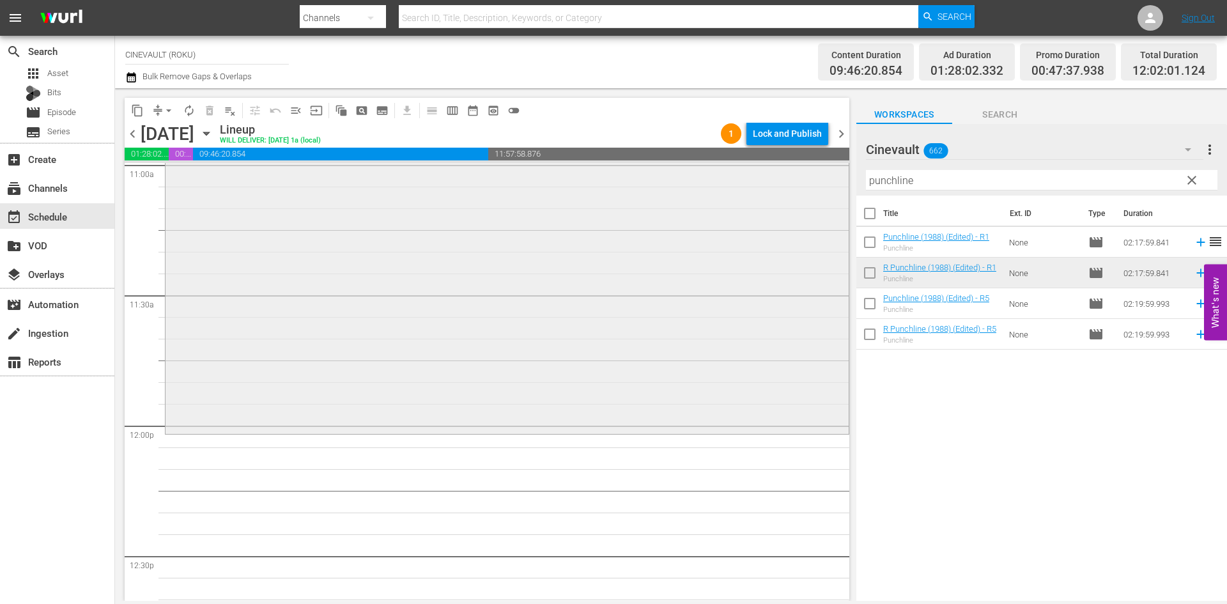
scroll to position [2876, 0]
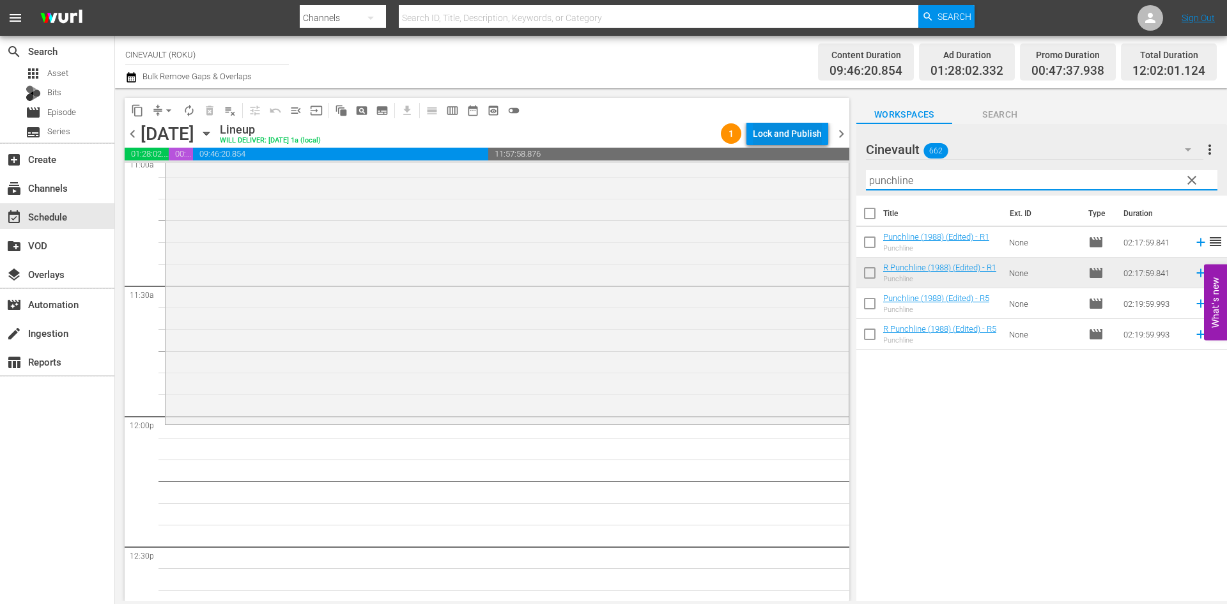
drag, startPoint x: 999, startPoint y: 170, endPoint x: 793, endPoint y: 132, distance: 209.3
click at [793, 132] on div "content_copy compress arrow_drop_down autorenew_outlined delete_forever_outline…" at bounding box center [671, 344] width 1112 height 512
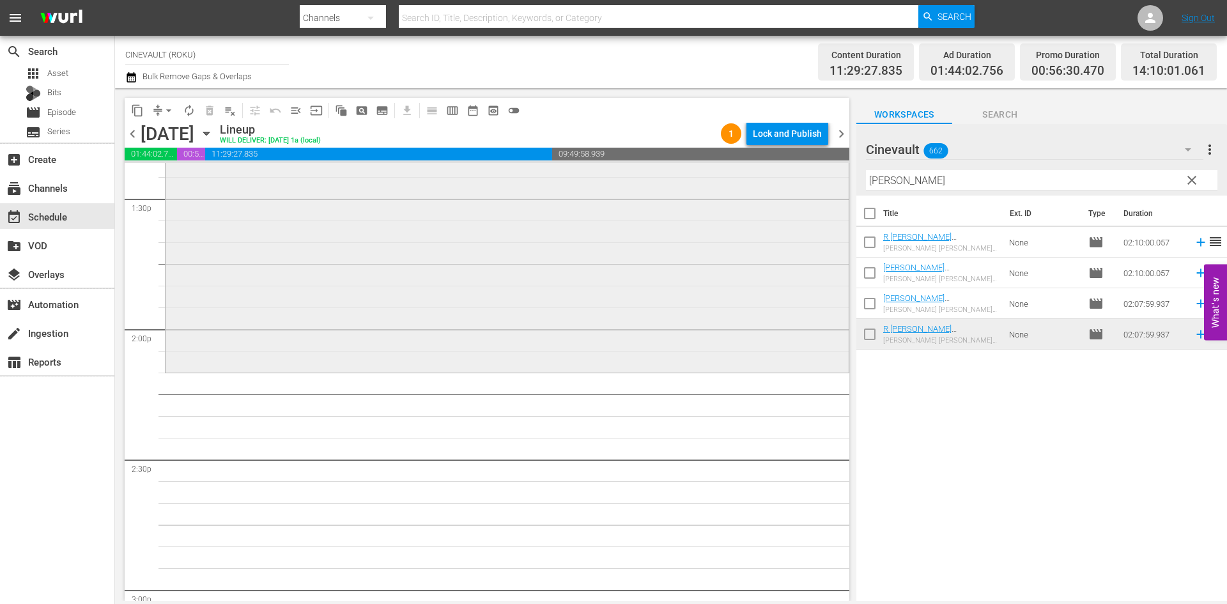
scroll to position [3515, 0]
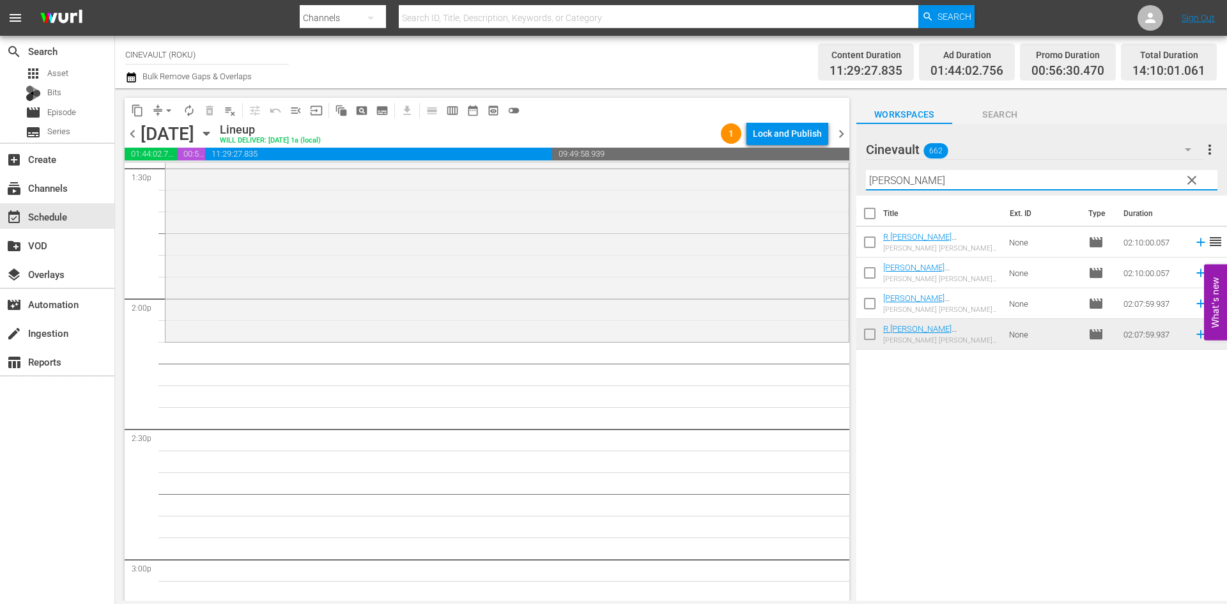
drag, startPoint x: 937, startPoint y: 181, endPoint x: 760, endPoint y: 146, distance: 180.5
click at [760, 146] on div "content_copy compress arrow_drop_down autorenew_outlined delete_forever_outline…" at bounding box center [671, 344] width 1112 height 512
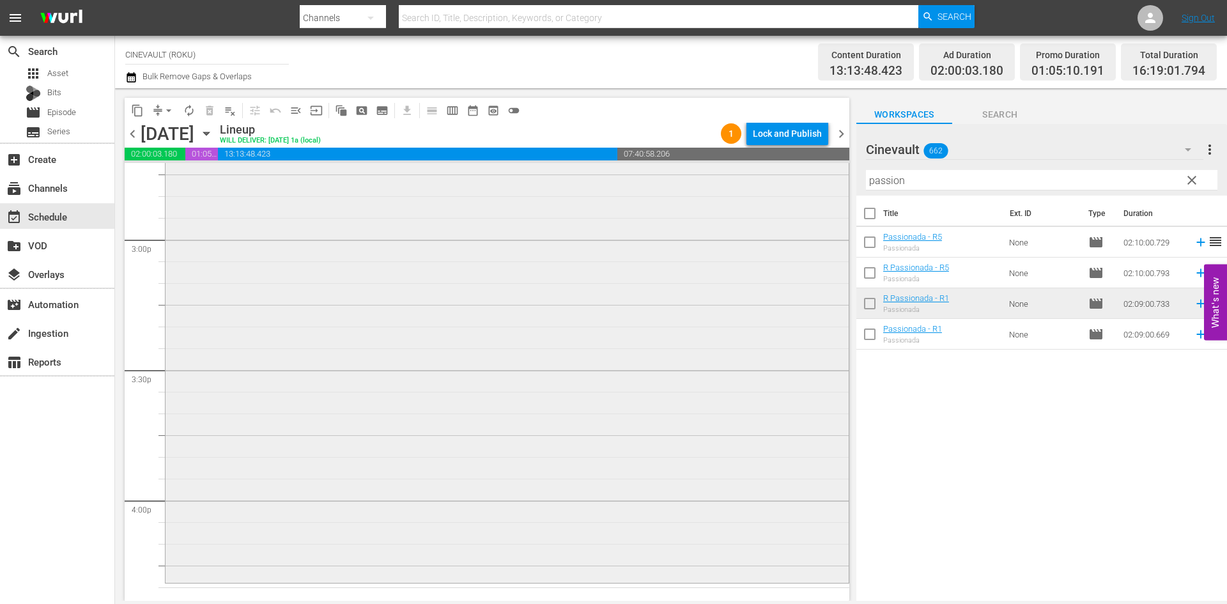
scroll to position [4026, 0]
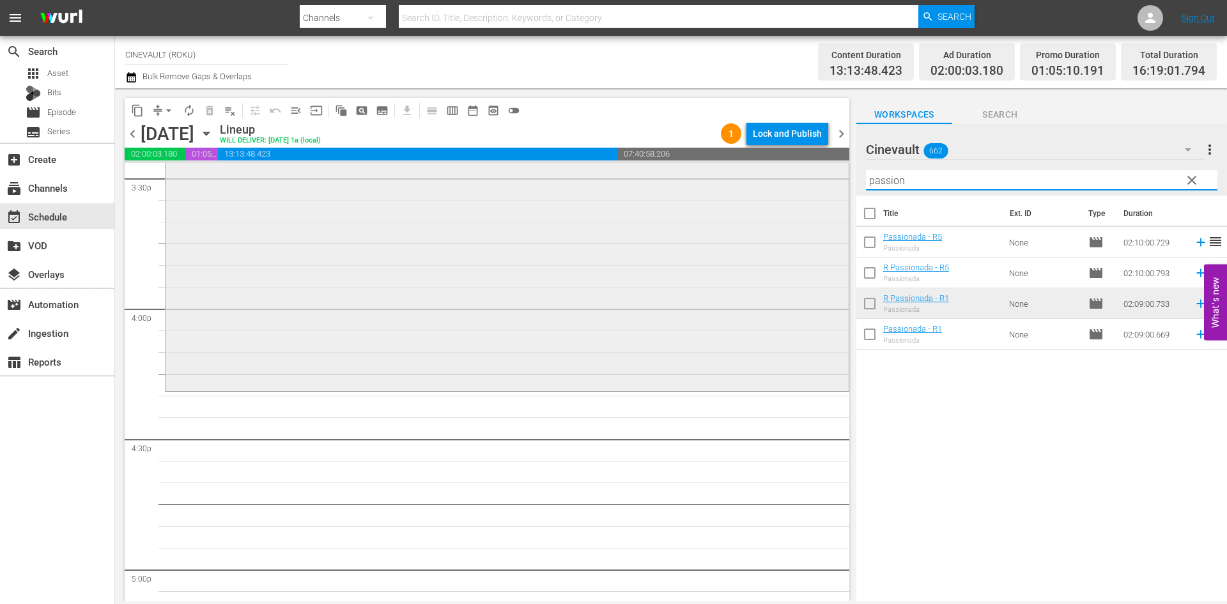
drag, startPoint x: 953, startPoint y: 173, endPoint x: 788, endPoint y: 177, distance: 165.6
click at [788, 177] on div "content_copy compress arrow_drop_down autorenew_outlined delete_forever_outline…" at bounding box center [671, 344] width 1112 height 512
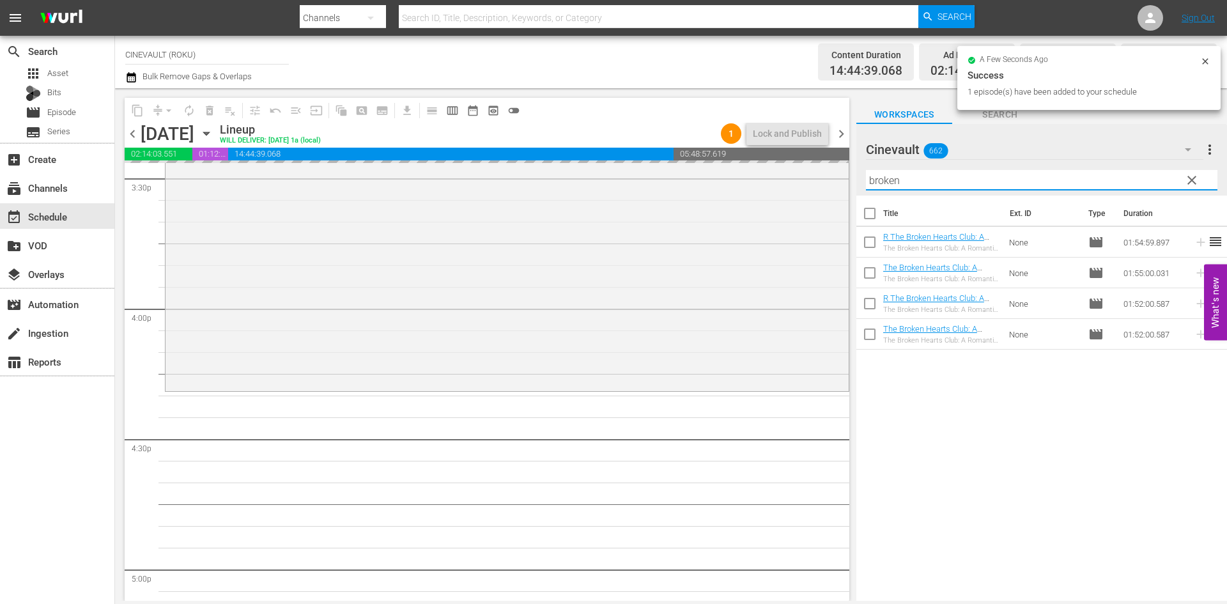
click at [715, 180] on div "content_copy compress arrow_drop_down autorenew_outlined delete_forever_outline…" at bounding box center [671, 344] width 1112 height 512
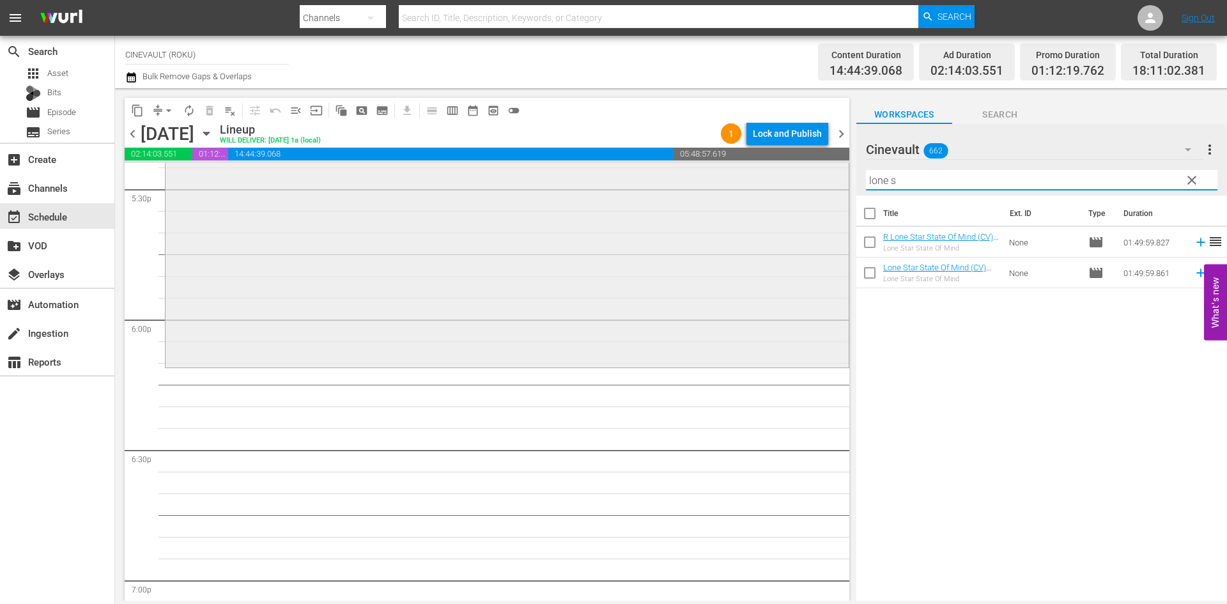
scroll to position [4537, 0]
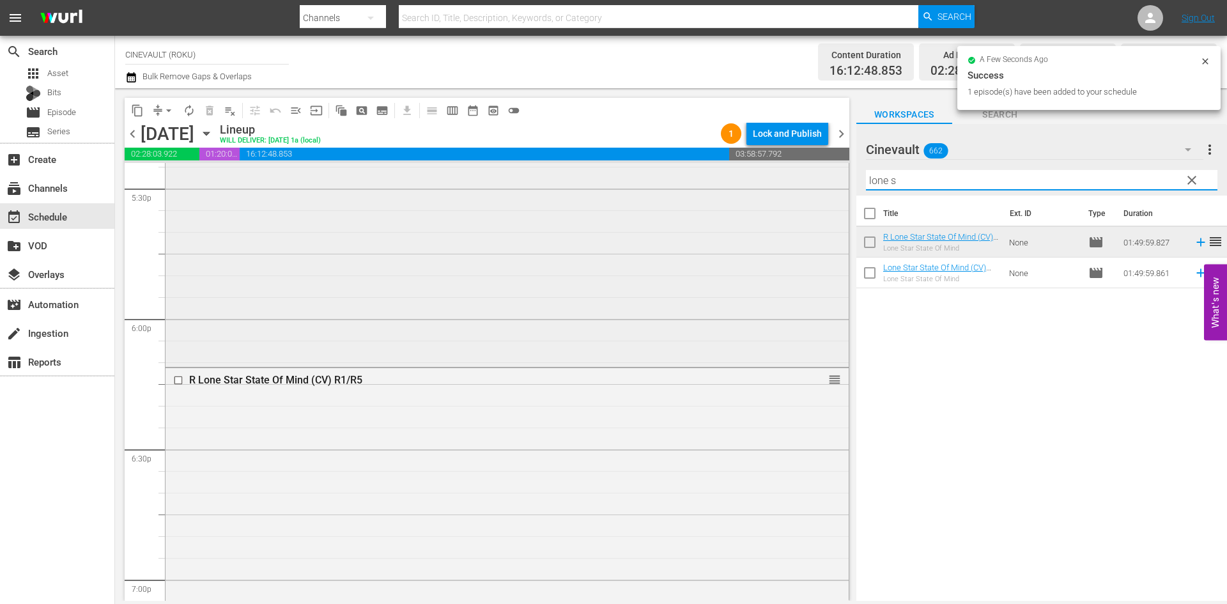
drag, startPoint x: 935, startPoint y: 181, endPoint x: 834, endPoint y: 181, distance: 101.0
click at [834, 181] on div "content_copy compress arrow_drop_down autorenew_outlined delete_forever_outline…" at bounding box center [671, 344] width 1112 height 512
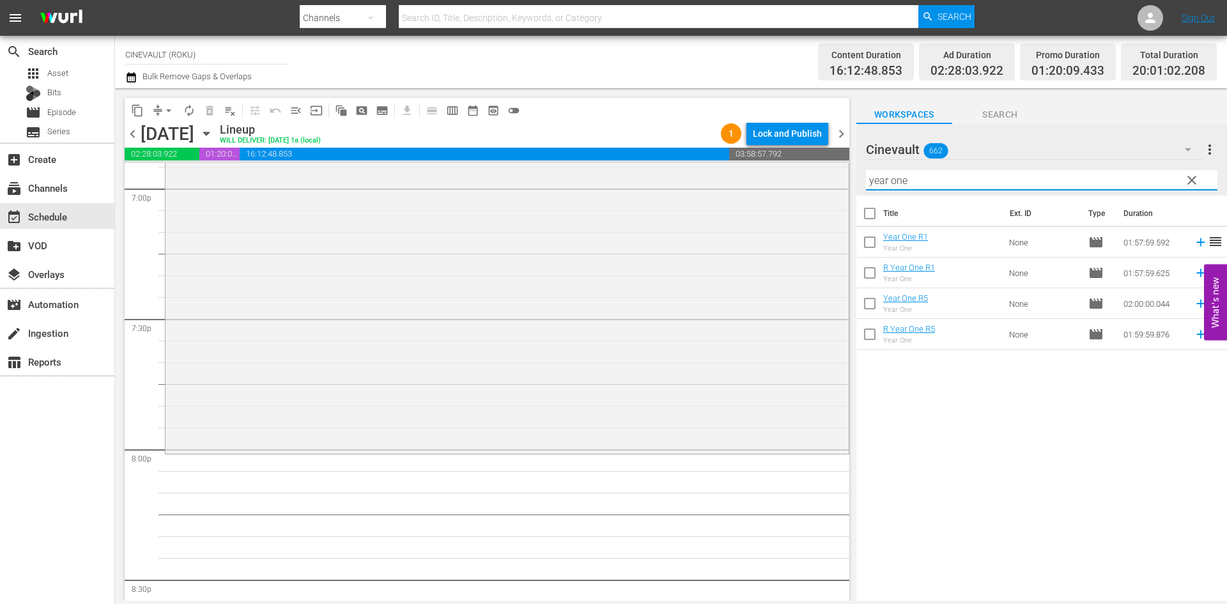
scroll to position [4984, 0]
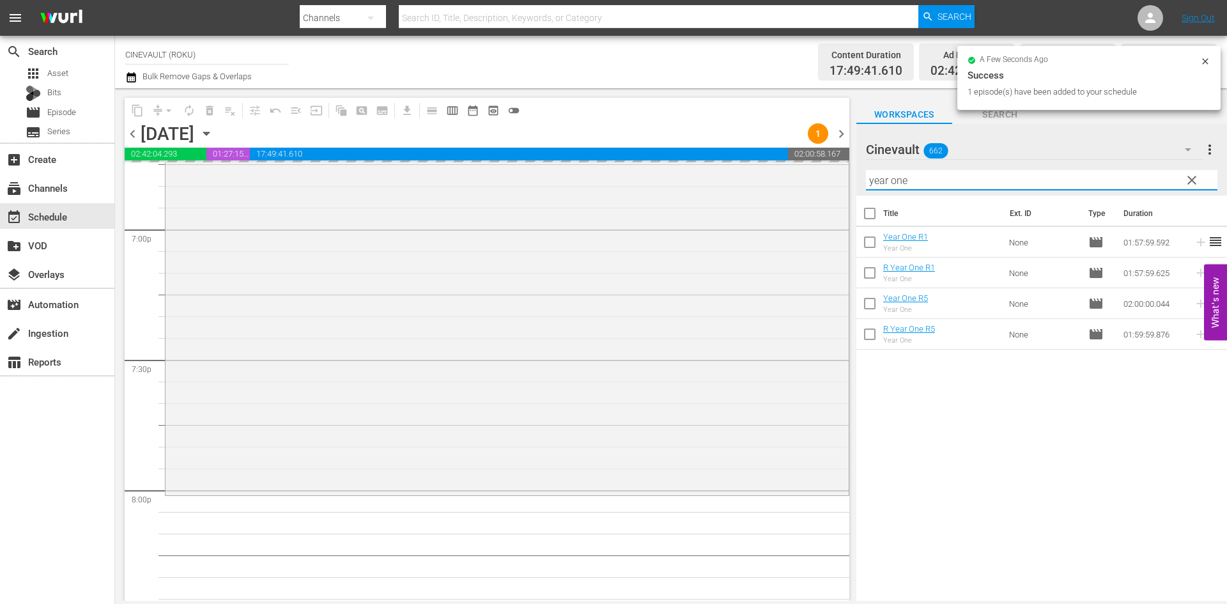
drag, startPoint x: 968, startPoint y: 183, endPoint x: 270, endPoint y: 153, distance: 699.1
click at [270, 153] on div "content_copy compress arrow_drop_down autorenew_outlined delete_forever_outline…" at bounding box center [671, 344] width 1112 height 512
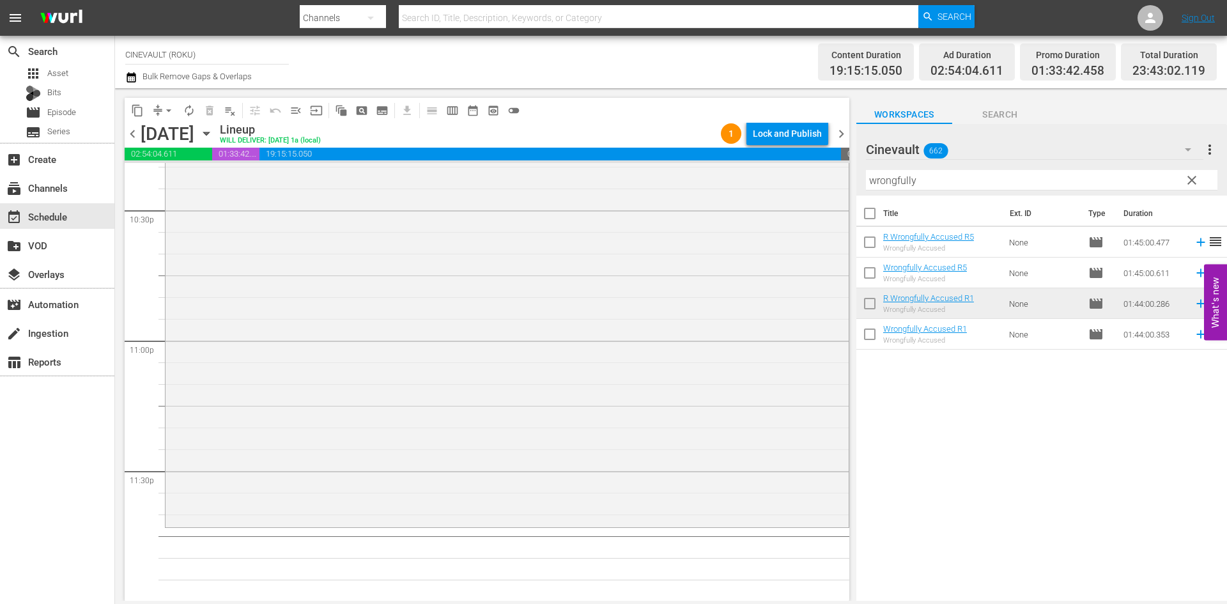
scroll to position [5820, 0]
drag, startPoint x: 939, startPoint y: 183, endPoint x: 742, endPoint y: 145, distance: 201.1
click at [742, 145] on div "content_copy compress arrow_drop_down autorenew_outlined delete_forever_outline…" at bounding box center [671, 344] width 1112 height 512
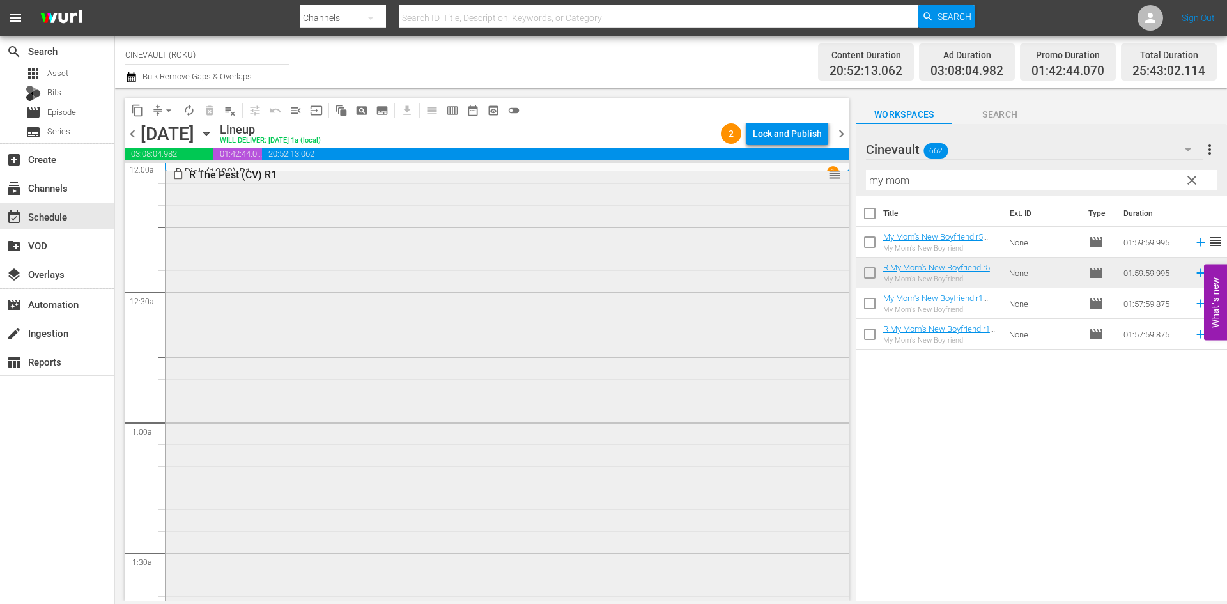
scroll to position [0, 0]
click at [807, 132] on div "Lock and Publish" at bounding box center [787, 133] width 69 height 23
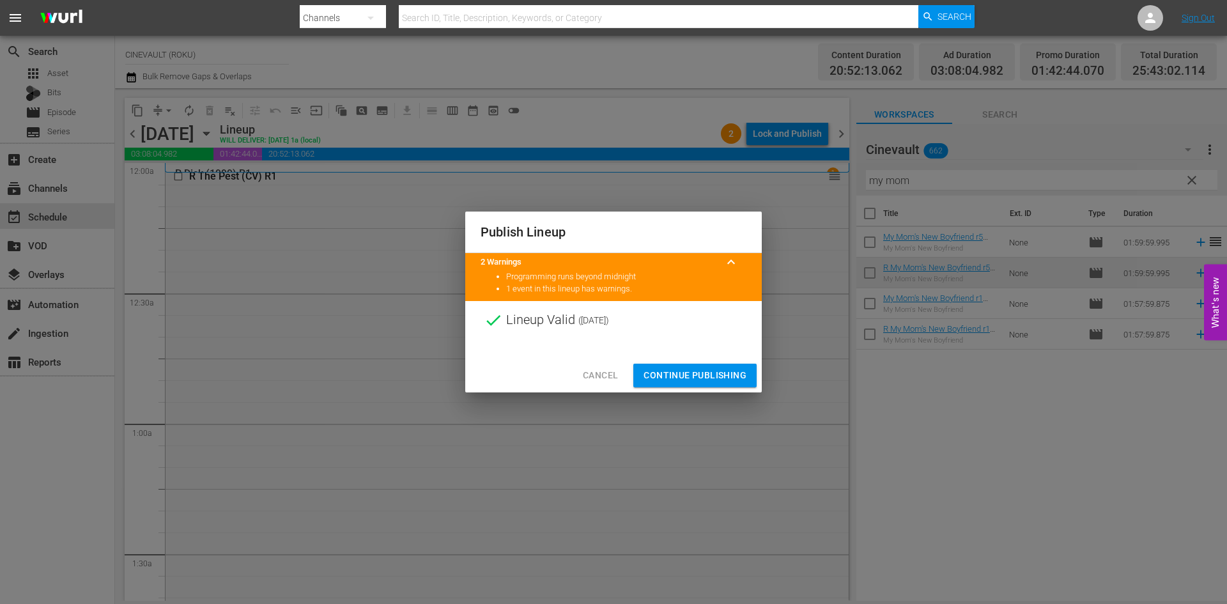
click at [728, 366] on button "Continue Publishing" at bounding box center [694, 376] width 123 height 24
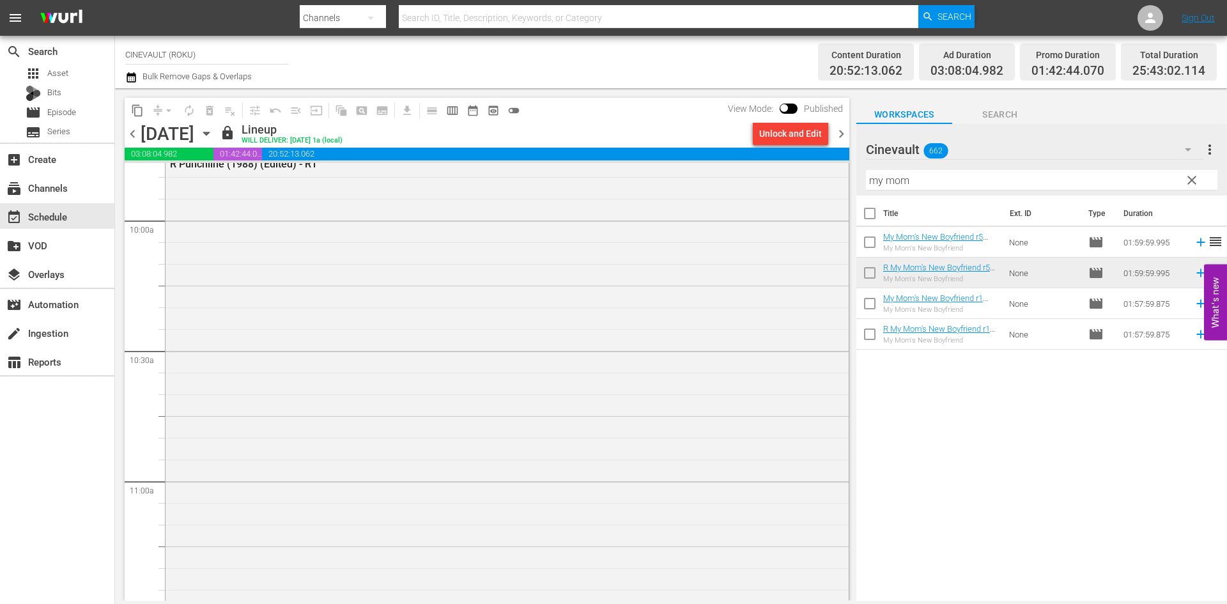
scroll to position [2556, 0]
click at [843, 136] on span "chevron_right" at bounding box center [841, 134] width 16 height 16
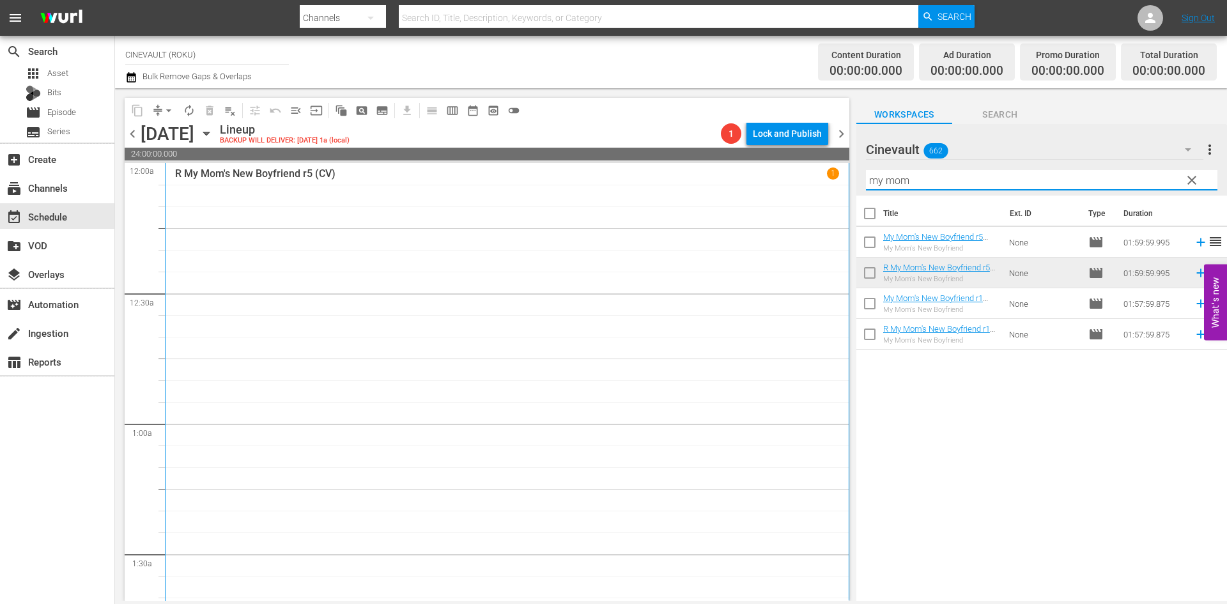
drag, startPoint x: 895, startPoint y: 178, endPoint x: 804, endPoint y: 166, distance: 92.2
click at [804, 166] on div "content_copy compress arrow_drop_down autorenew_outlined delete_forever_outline…" at bounding box center [671, 344] width 1112 height 512
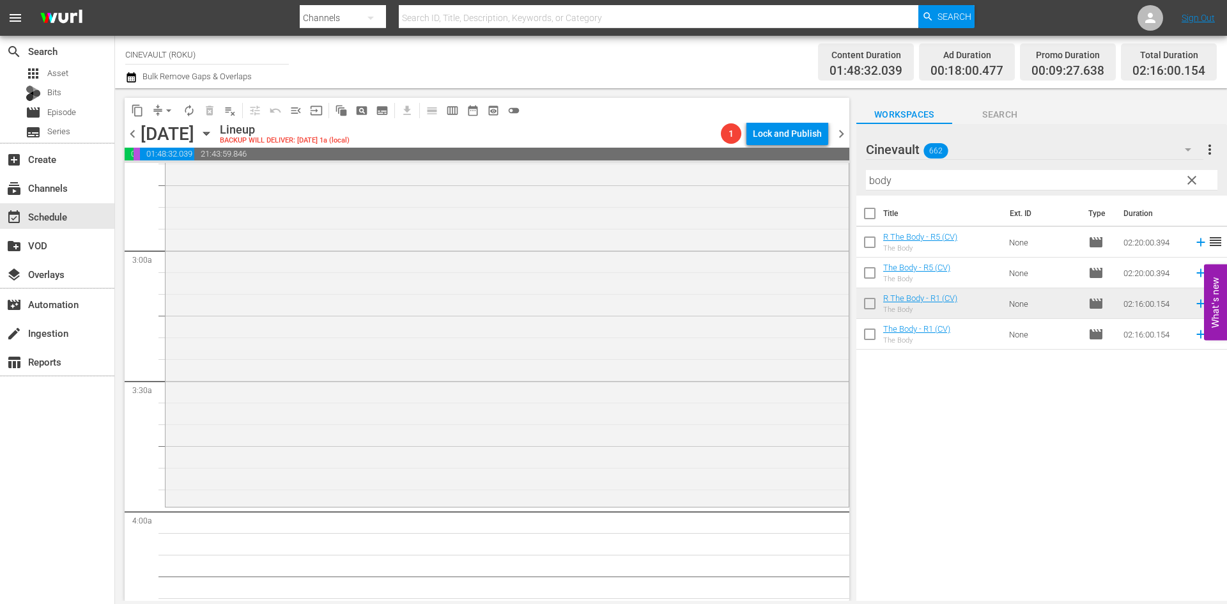
scroll to position [767, 0]
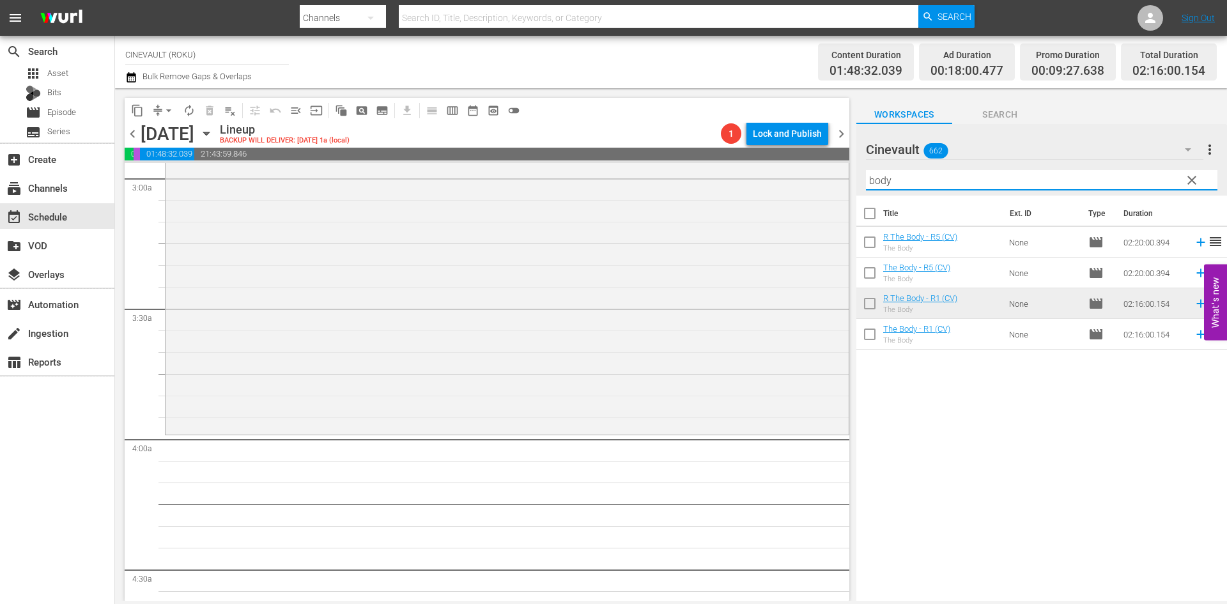
drag, startPoint x: 914, startPoint y: 178, endPoint x: 709, endPoint y: 155, distance: 206.4
click at [709, 155] on div "content_copy compress arrow_drop_down autorenew_outlined delete_forever_outline…" at bounding box center [671, 344] width 1112 height 512
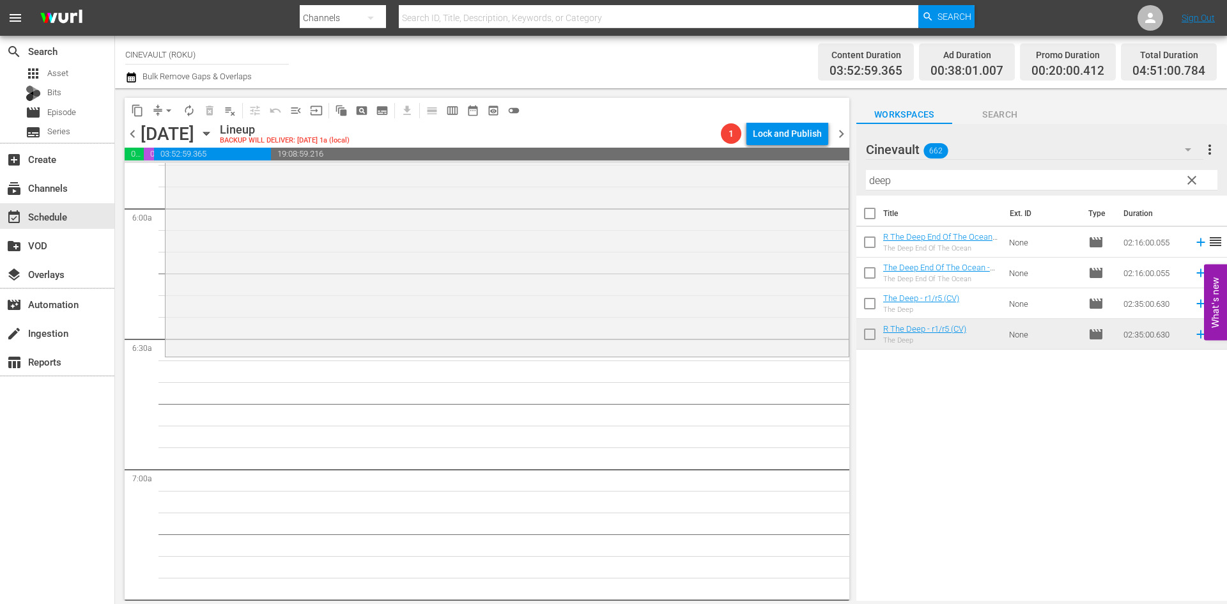
scroll to position [1534, 0]
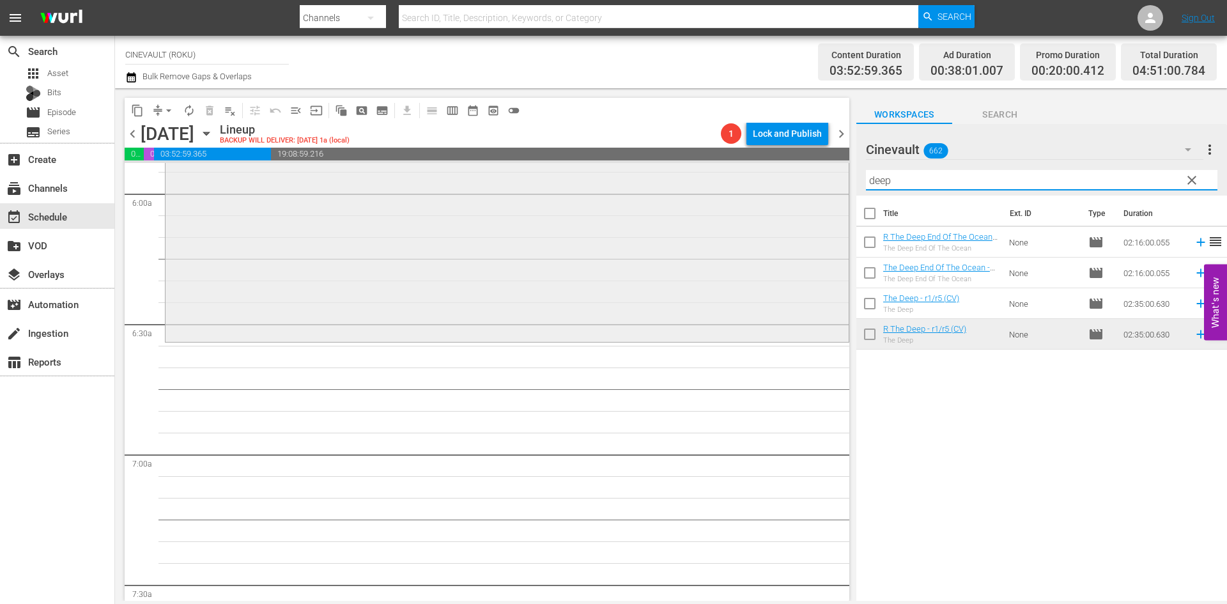
drag, startPoint x: 921, startPoint y: 188, endPoint x: 824, endPoint y: 178, distance: 98.2
click at [824, 178] on div "content_copy compress arrow_drop_down autorenew_outlined delete_forever_outline…" at bounding box center [671, 344] width 1112 height 512
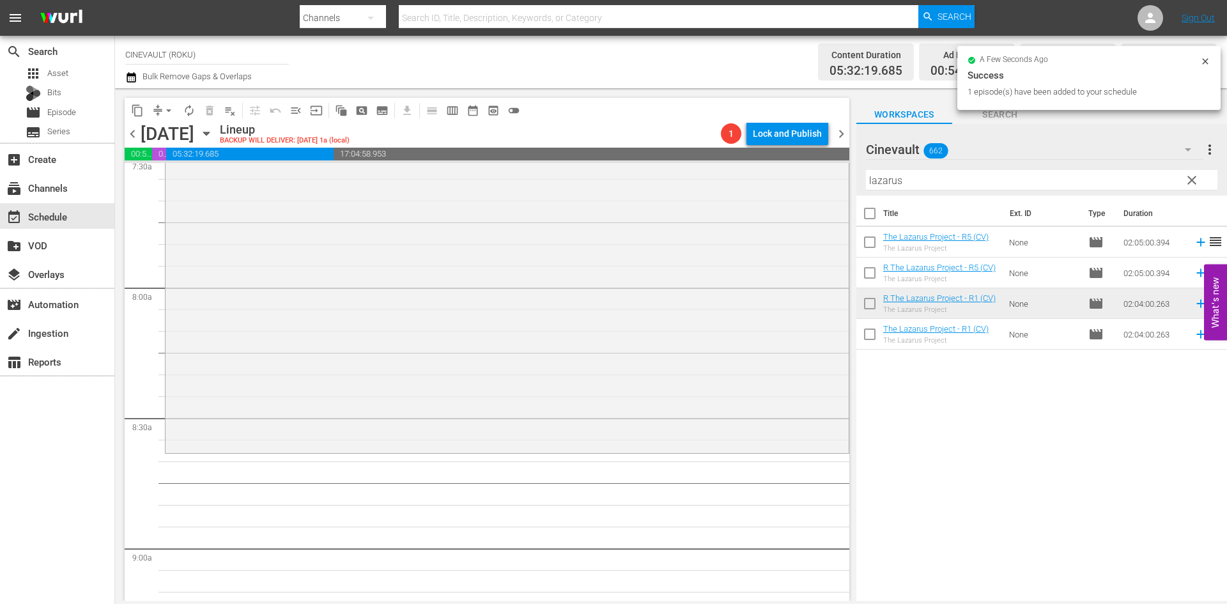
scroll to position [1981, 0]
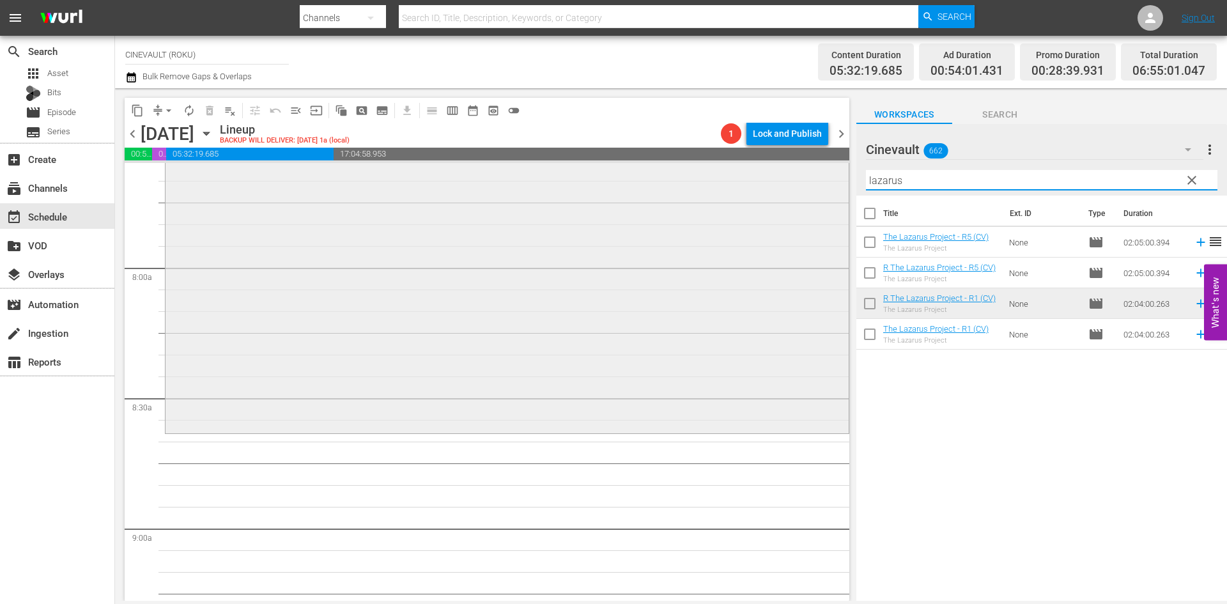
drag, startPoint x: 953, startPoint y: 185, endPoint x: 665, endPoint y: 180, distance: 288.3
click at [665, 180] on div "content_copy compress arrow_drop_down autorenew_outlined delete_forever_outline…" at bounding box center [671, 344] width 1112 height 512
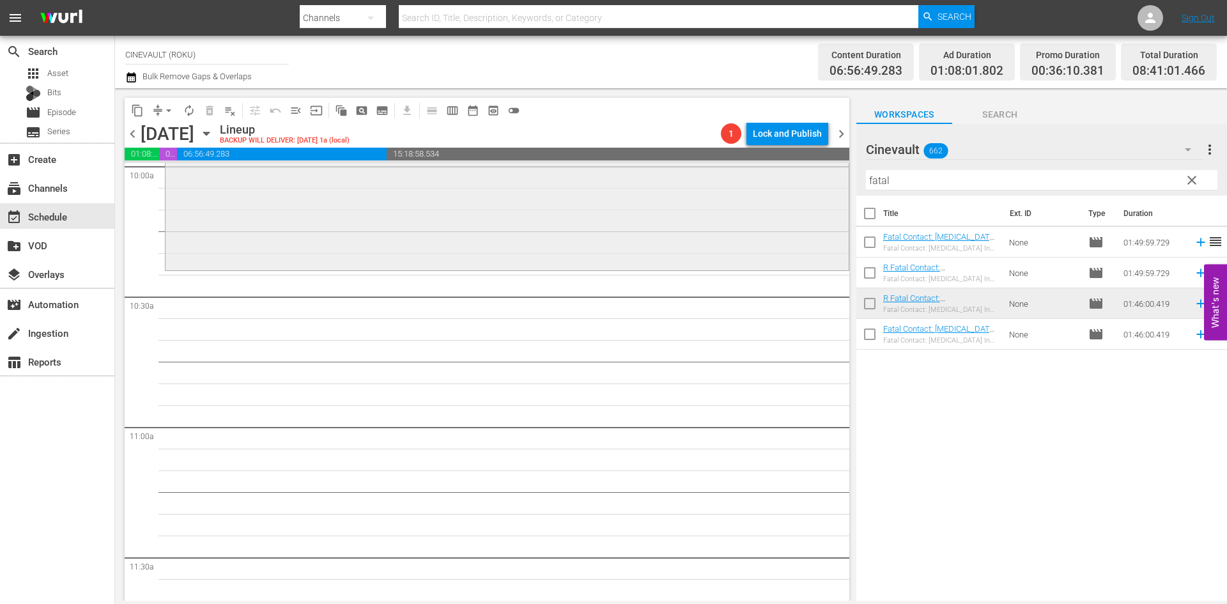
scroll to position [2620, 0]
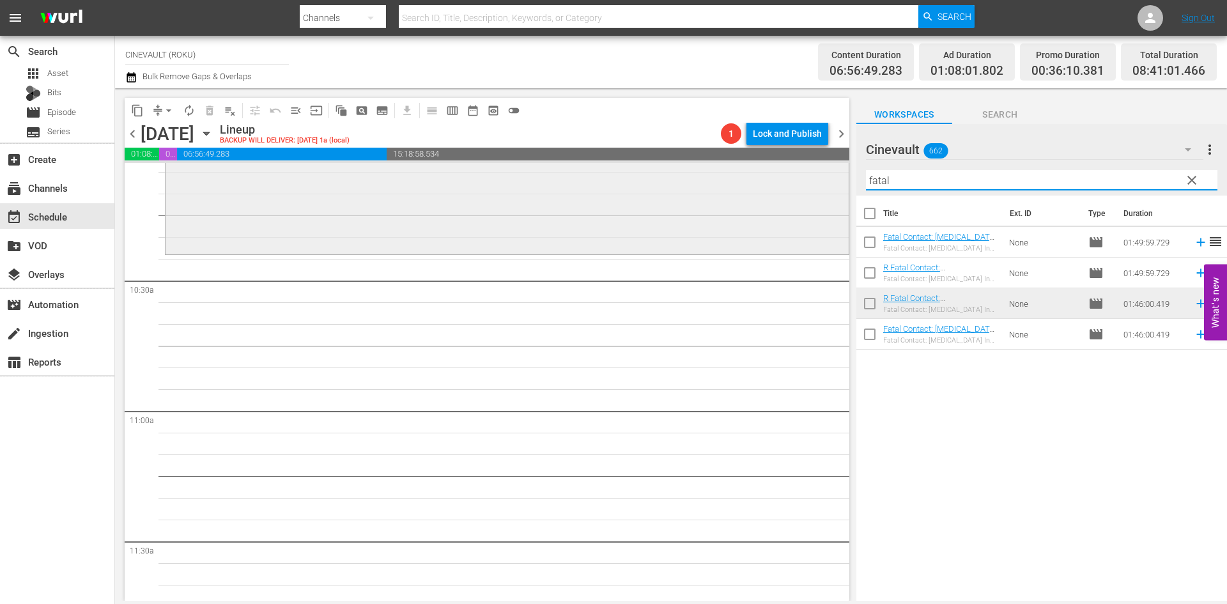
drag, startPoint x: 909, startPoint y: 179, endPoint x: 766, endPoint y: 169, distance: 143.5
click at [766, 169] on div "content_copy compress arrow_drop_down autorenew_outlined delete_forever_outline…" at bounding box center [671, 344] width 1112 height 512
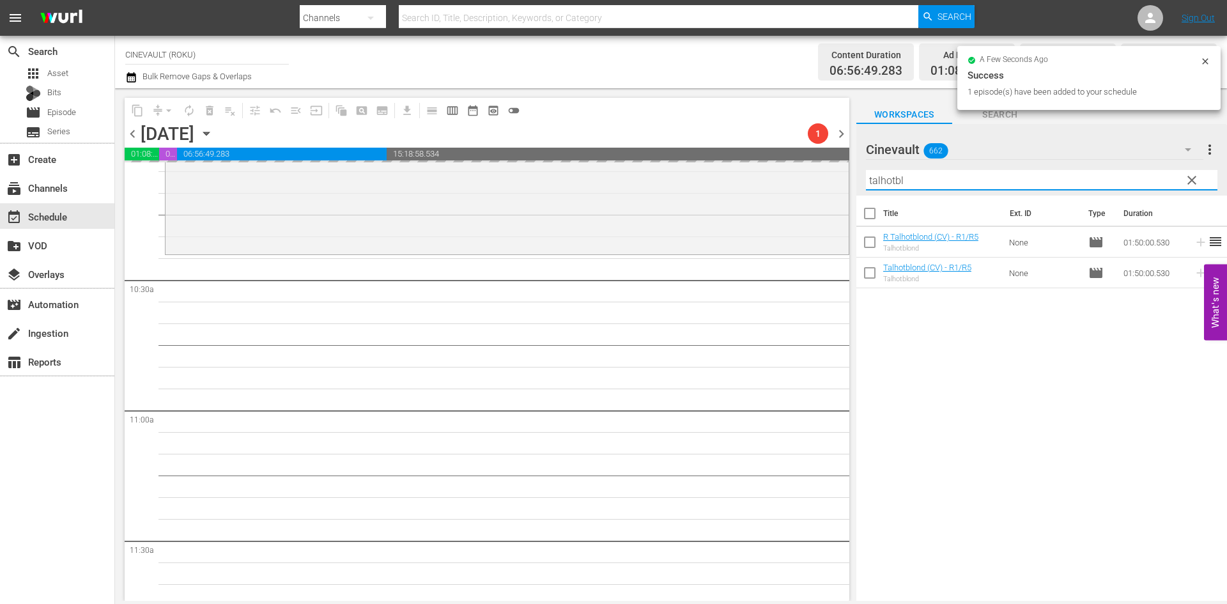
drag, startPoint x: 1037, startPoint y: 179, endPoint x: 566, endPoint y: 161, distance: 471.3
click at [566, 161] on div "content_copy compress arrow_drop_down autorenew_outlined delete_forever_outline…" at bounding box center [671, 344] width 1112 height 512
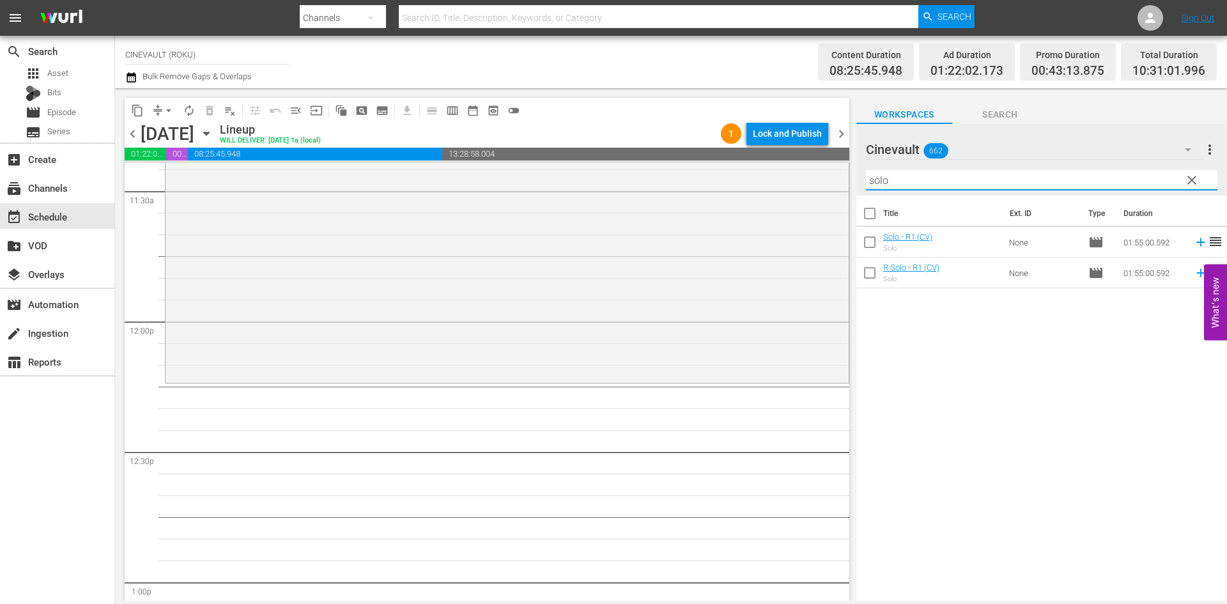
scroll to position [3067, 0]
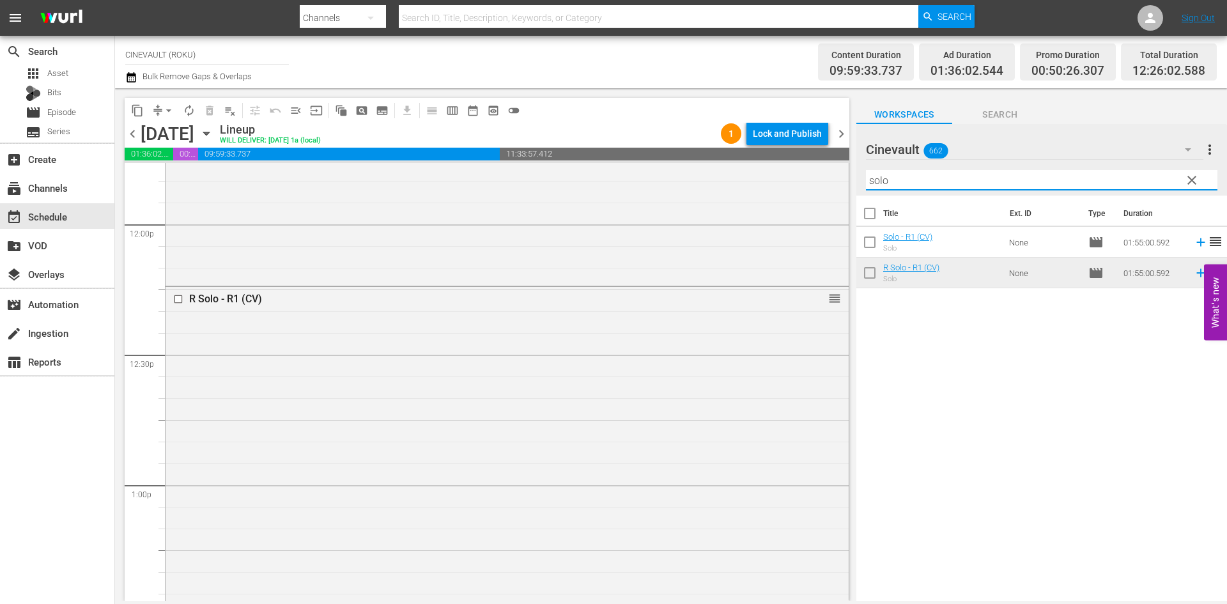
drag, startPoint x: 905, startPoint y: 178, endPoint x: 829, endPoint y: 173, distance: 76.3
click at [777, 166] on div "content_copy compress arrow_drop_down autorenew_outlined delete_forever_outline…" at bounding box center [671, 344] width 1112 height 512
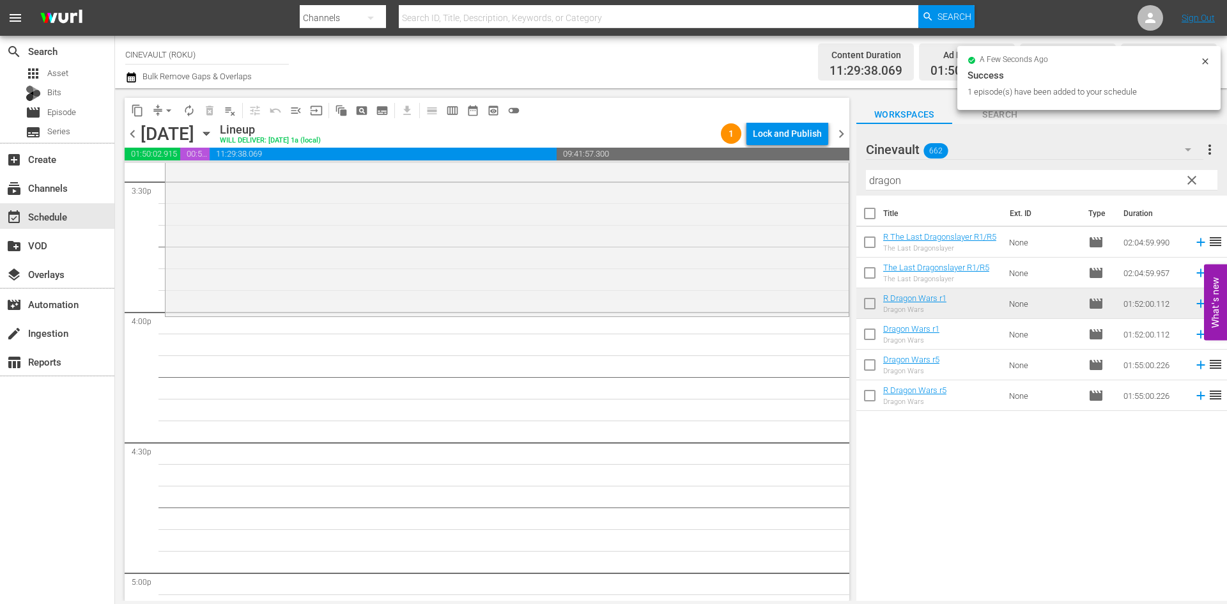
scroll to position [4026, 0]
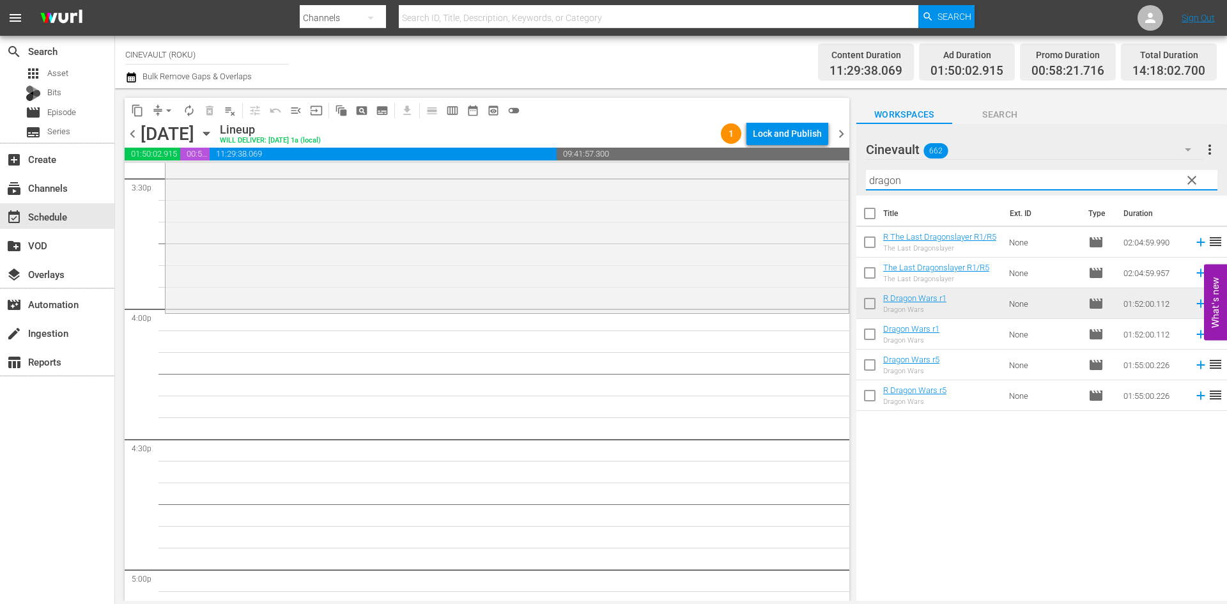
drag, startPoint x: 944, startPoint y: 183, endPoint x: 871, endPoint y: 181, distance: 73.5
click at [760, 177] on div "content_copy compress arrow_drop_down autorenew_outlined delete_forever_outline…" at bounding box center [671, 344] width 1112 height 512
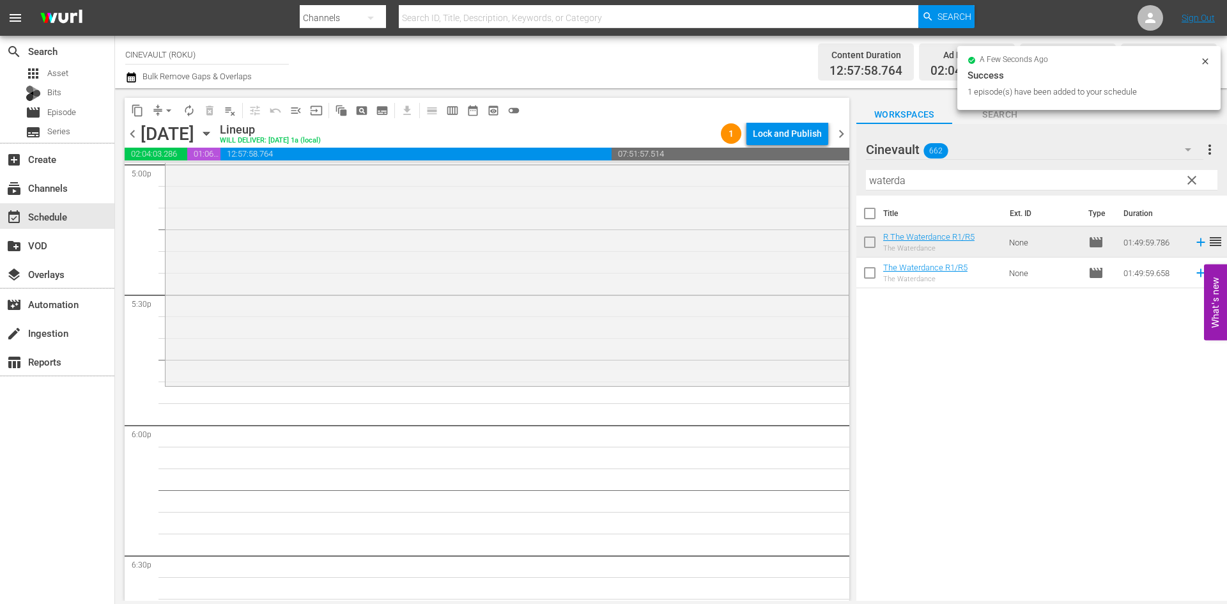
scroll to position [4473, 0]
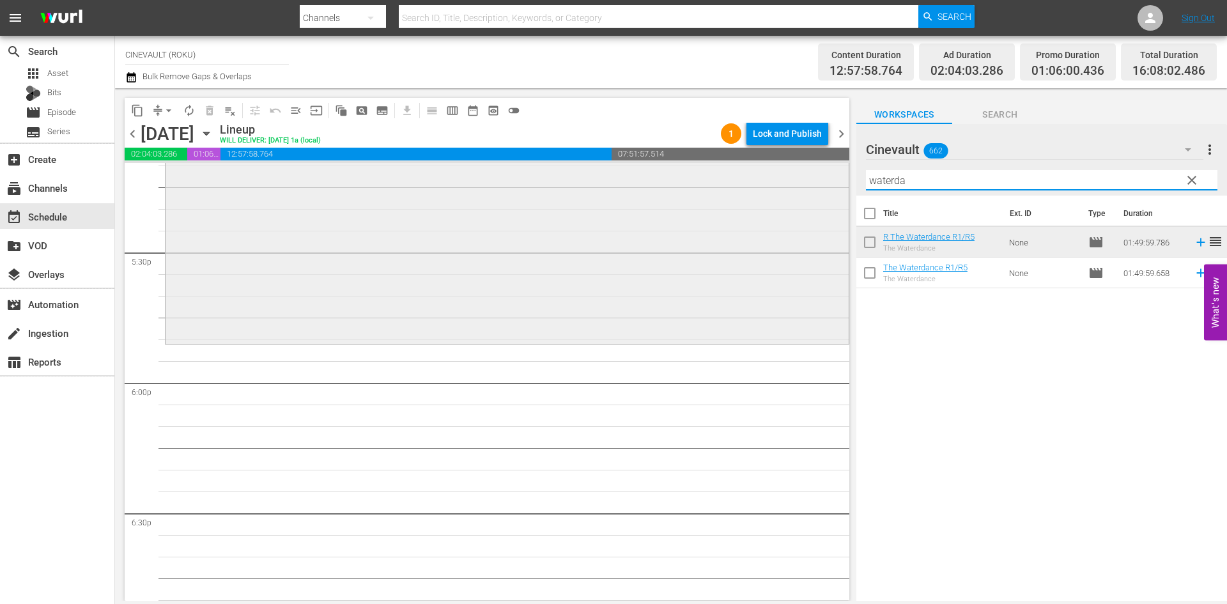
drag, startPoint x: 921, startPoint y: 180, endPoint x: 675, endPoint y: 164, distance: 246.5
click at [675, 164] on div "content_copy compress arrow_drop_down autorenew_outlined delete_forever_outline…" at bounding box center [671, 344] width 1112 height 512
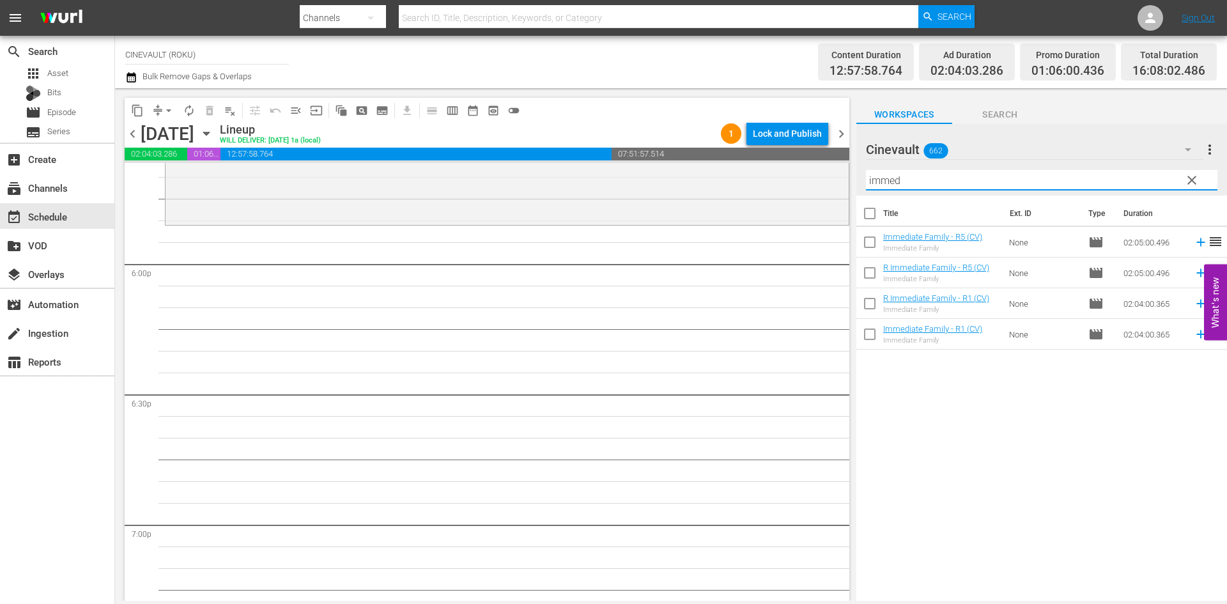
scroll to position [4601, 0]
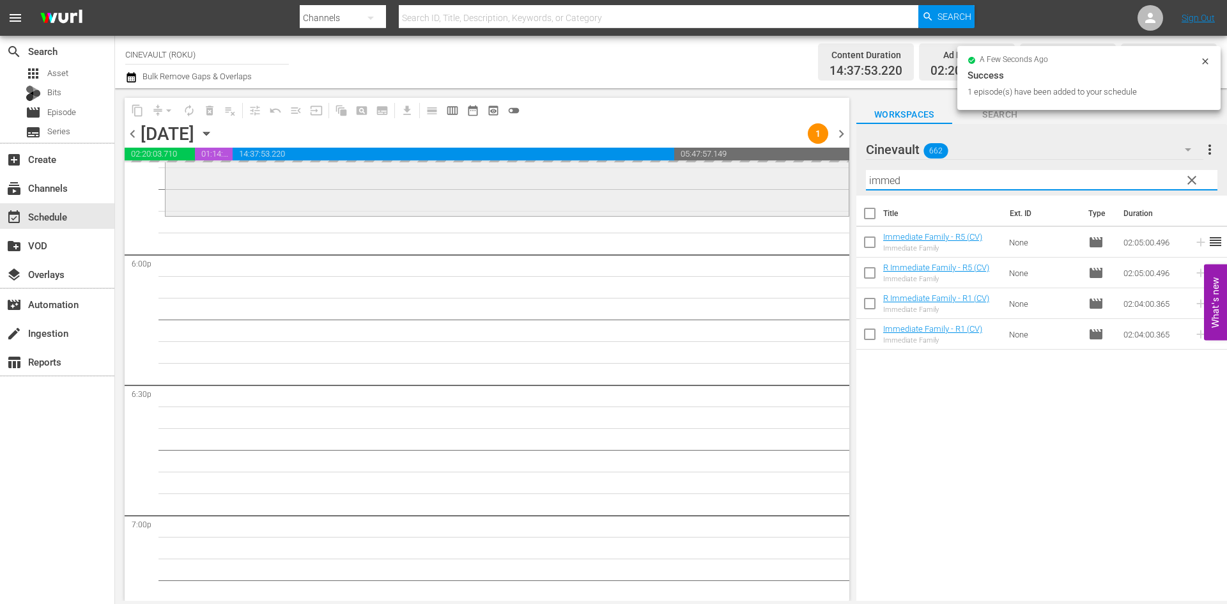
click at [743, 203] on div "content_copy compress arrow_drop_down autorenew_outlined delete_forever_outline…" at bounding box center [671, 344] width 1112 height 512
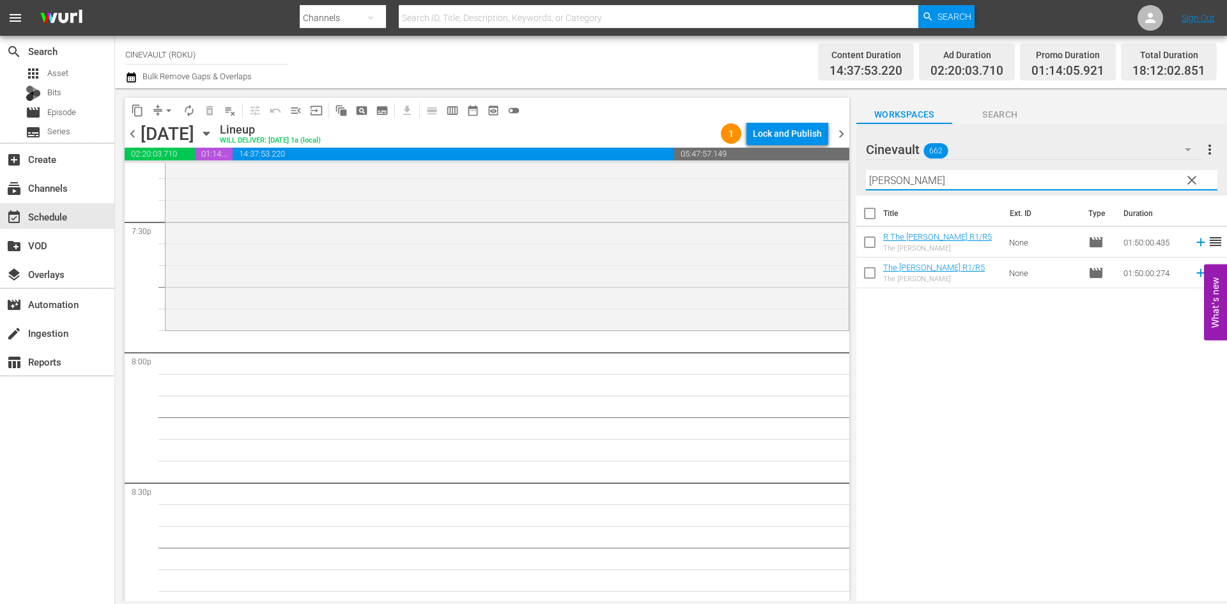
scroll to position [5048, 0]
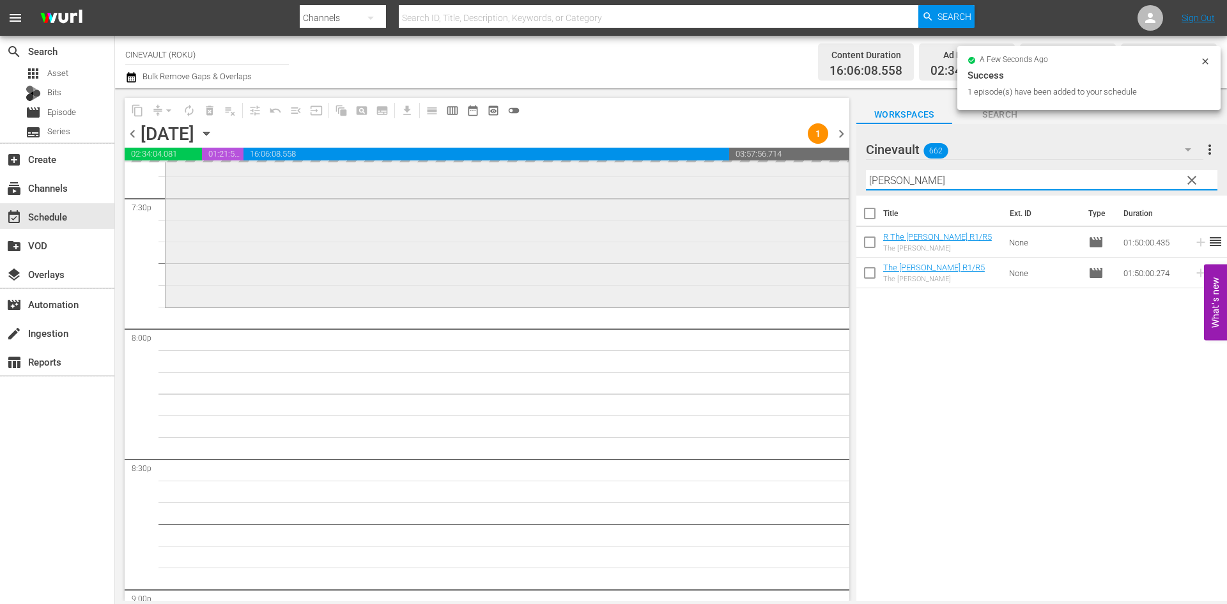
drag, startPoint x: 907, startPoint y: 182, endPoint x: 793, endPoint y: 177, distance: 114.5
click at [793, 177] on div "content_copy compress arrow_drop_down autorenew_outlined delete_forever_outline…" at bounding box center [671, 344] width 1112 height 512
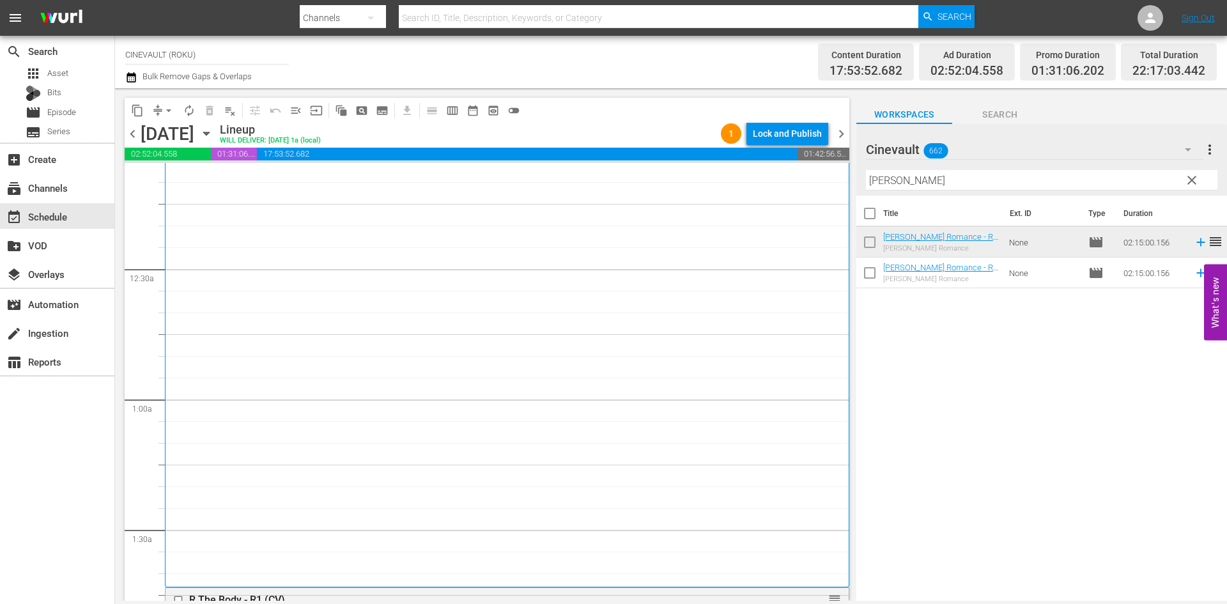
scroll to position [0, 0]
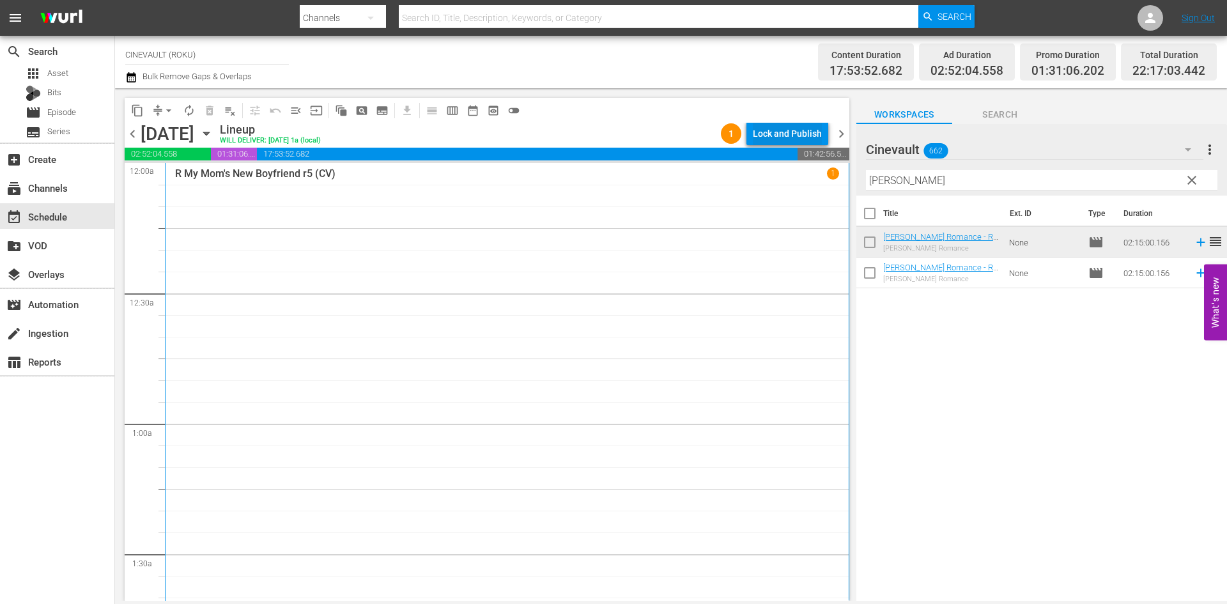
click at [773, 134] on div "Lock and Publish" at bounding box center [787, 133] width 69 height 23
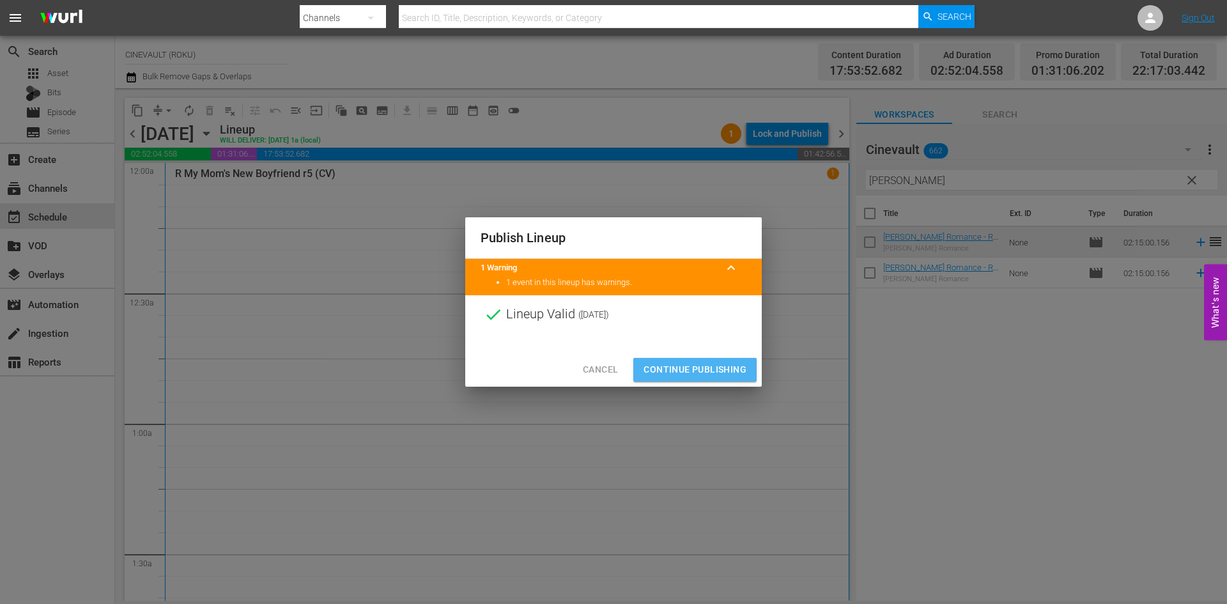
click at [704, 360] on button "Continue Publishing" at bounding box center [694, 370] width 123 height 24
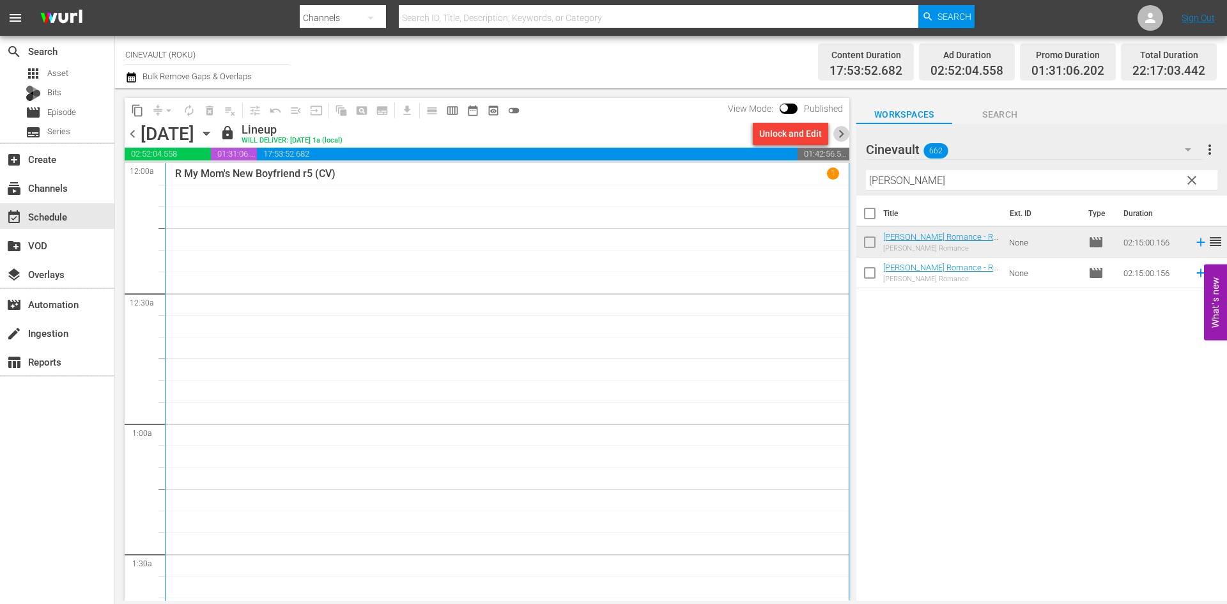
click at [837, 137] on span "chevron_right" at bounding box center [841, 134] width 16 height 16
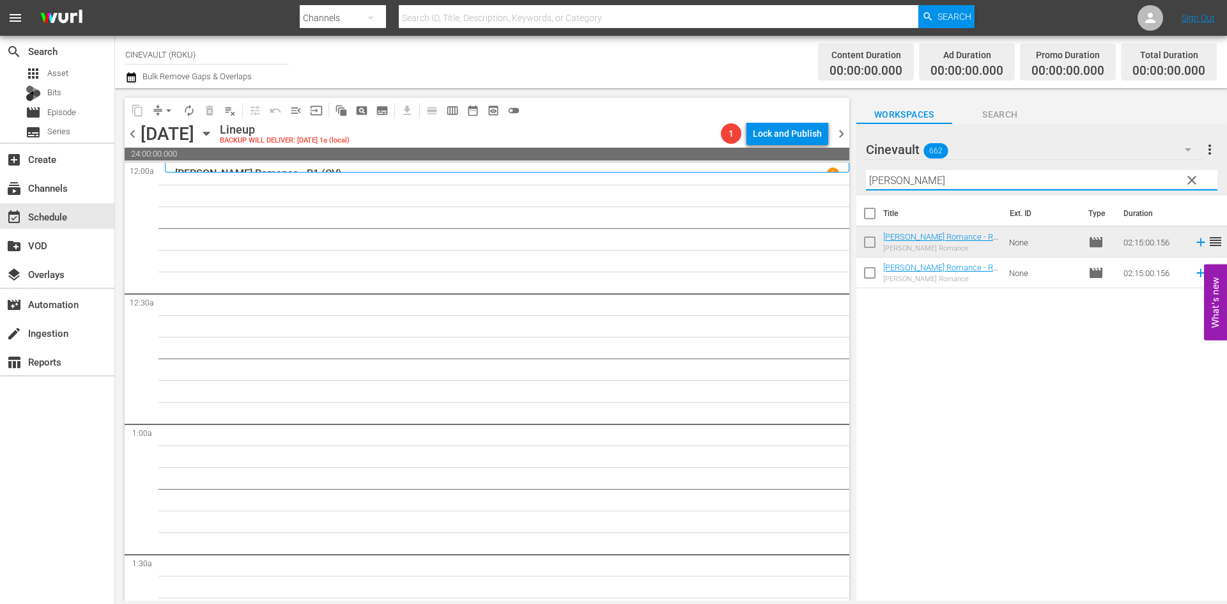
drag, startPoint x: 928, startPoint y: 180, endPoint x: 788, endPoint y: 176, distance: 140.6
click at [788, 176] on div "content_copy compress arrow_drop_down autorenew_outlined delete_forever_outline…" at bounding box center [671, 344] width 1112 height 512
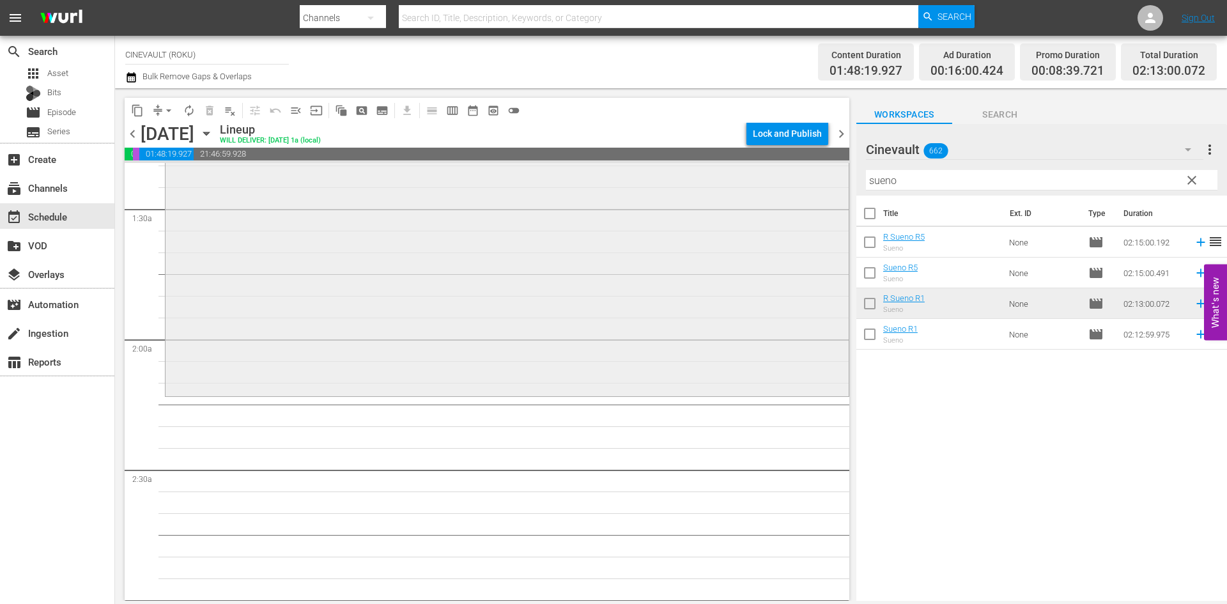
scroll to position [383, 0]
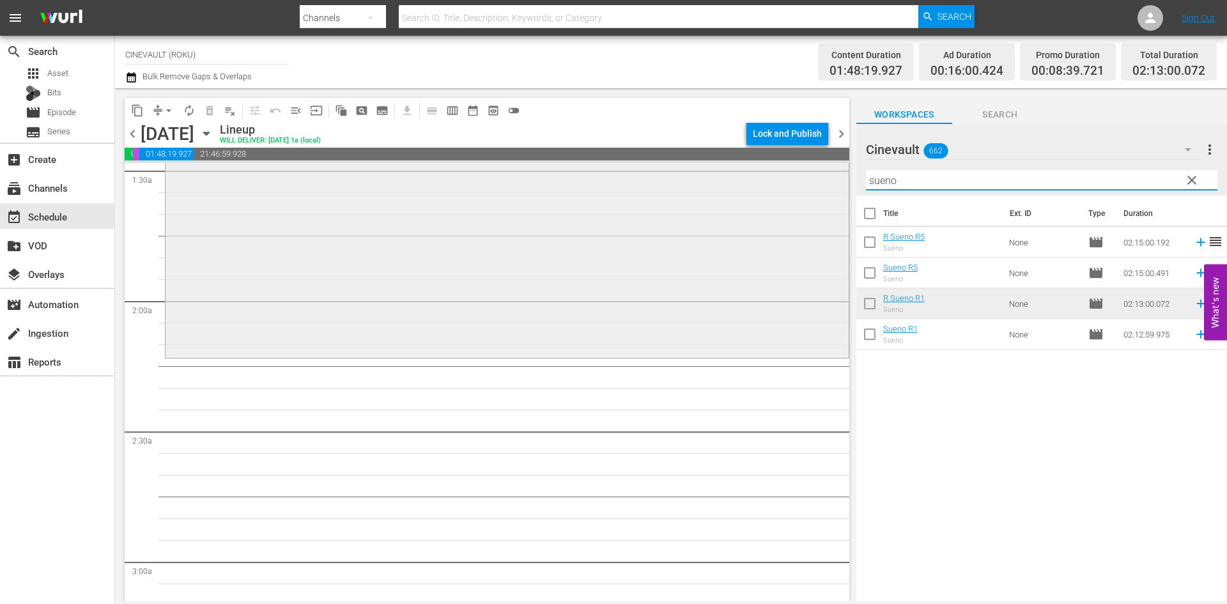
drag, startPoint x: 923, startPoint y: 177, endPoint x: 742, endPoint y: 212, distance: 184.2
click at [742, 212] on div "content_copy compress arrow_drop_down autorenew_outlined delete_forever_outline…" at bounding box center [671, 344] width 1112 height 512
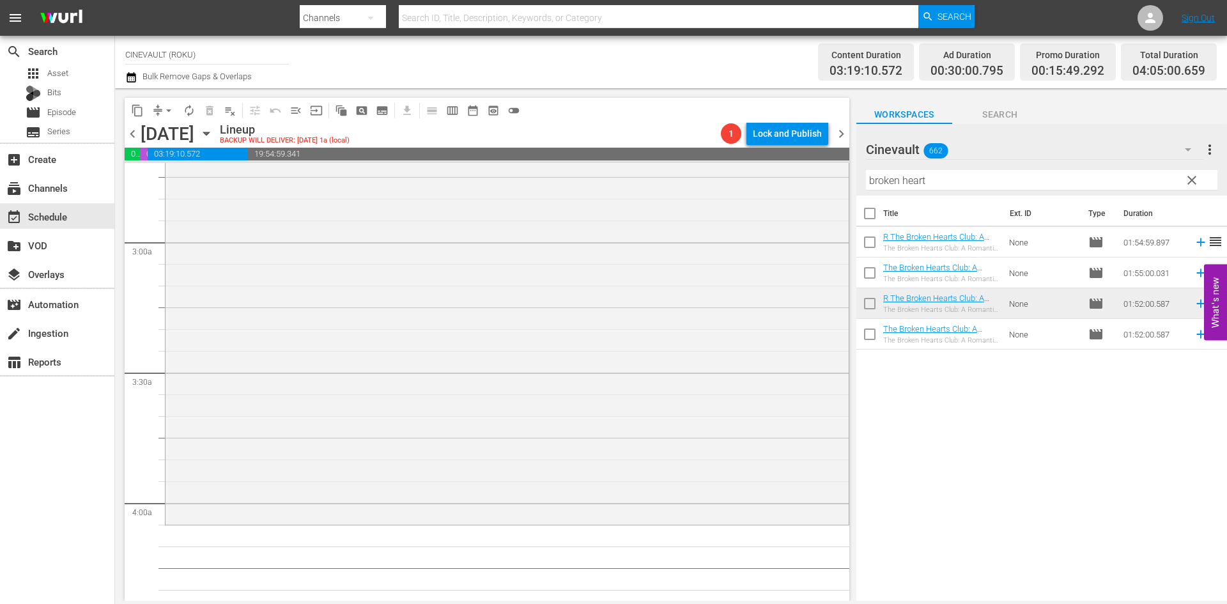
scroll to position [767, 0]
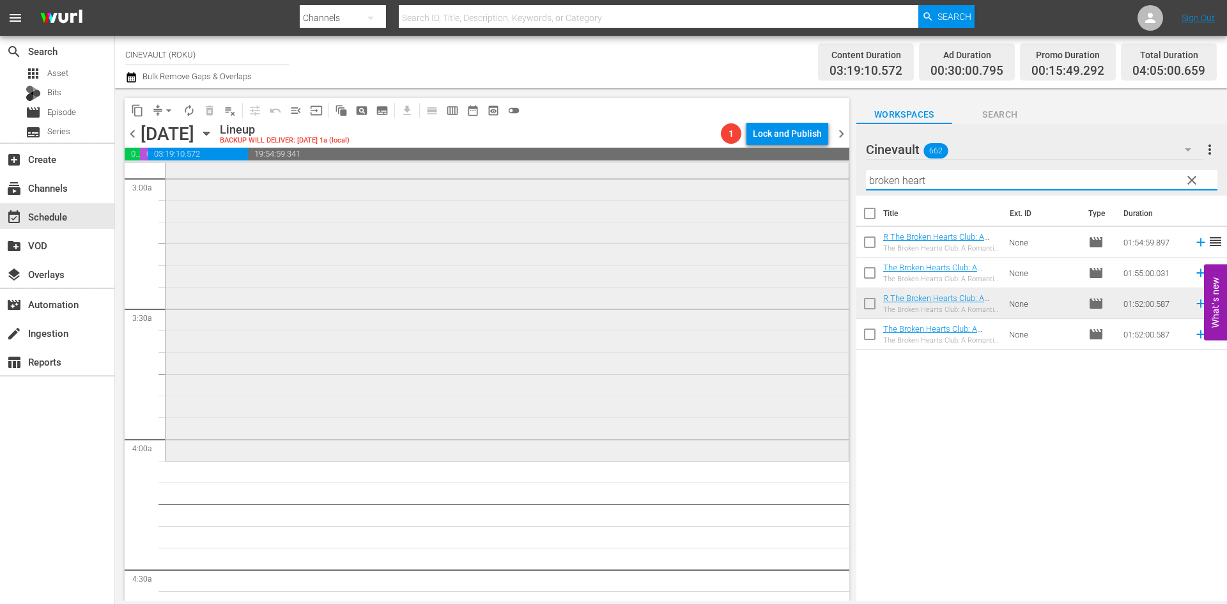
drag, startPoint x: 994, startPoint y: 183, endPoint x: 750, endPoint y: 174, distance: 244.9
click at [750, 174] on div "content_copy compress arrow_drop_down autorenew_outlined delete_forever_outline…" at bounding box center [671, 344] width 1112 height 512
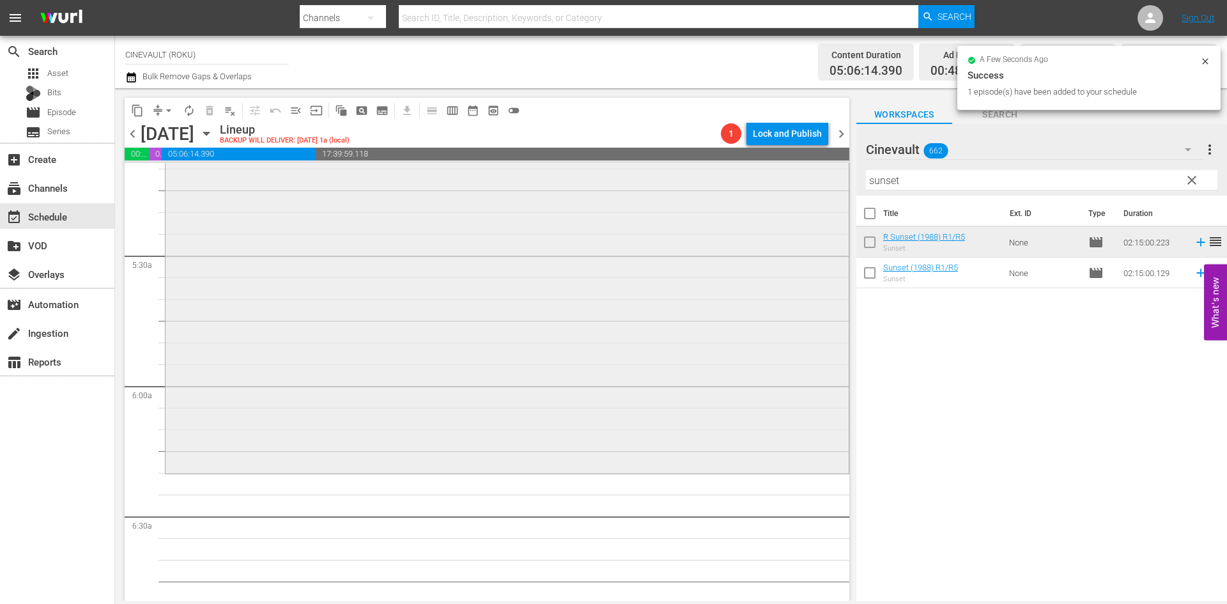
scroll to position [1342, 0]
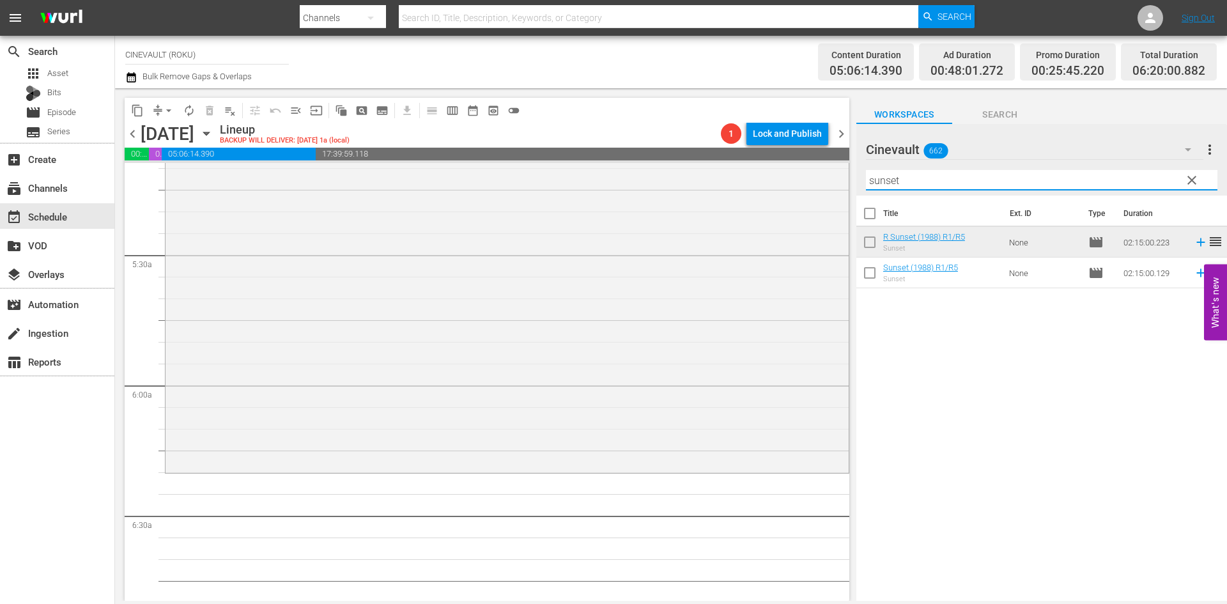
drag, startPoint x: 926, startPoint y: 178, endPoint x: 682, endPoint y: 153, distance: 244.7
click at [682, 153] on div "content_copy compress arrow_drop_down autorenew_outlined delete_forever_outline…" at bounding box center [671, 344] width 1112 height 512
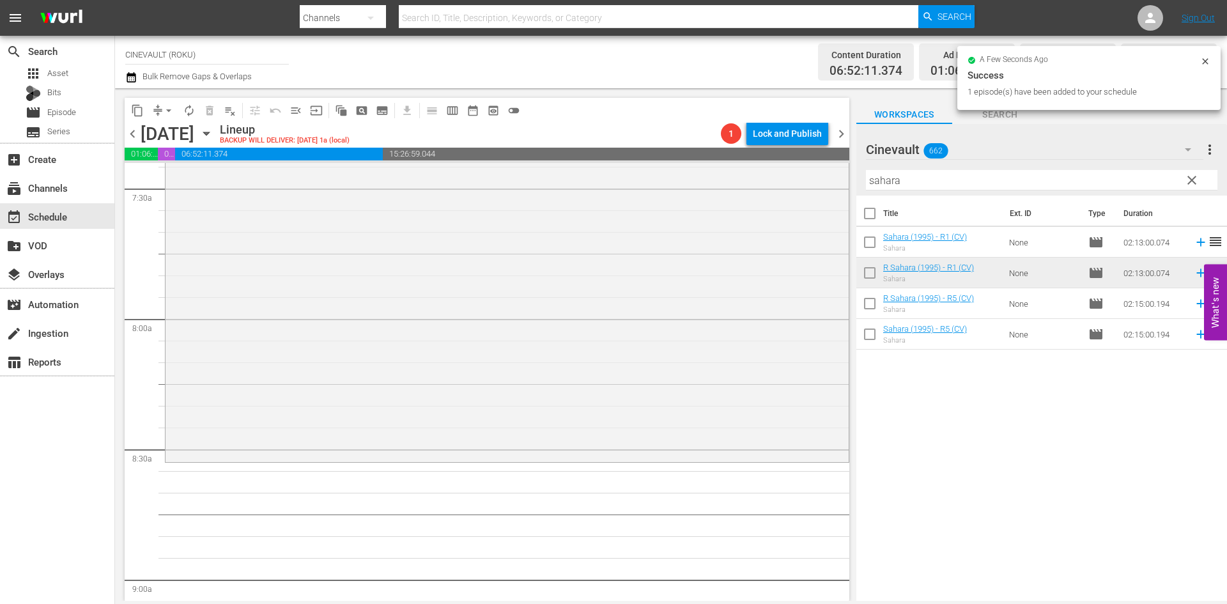
scroll to position [1981, 0]
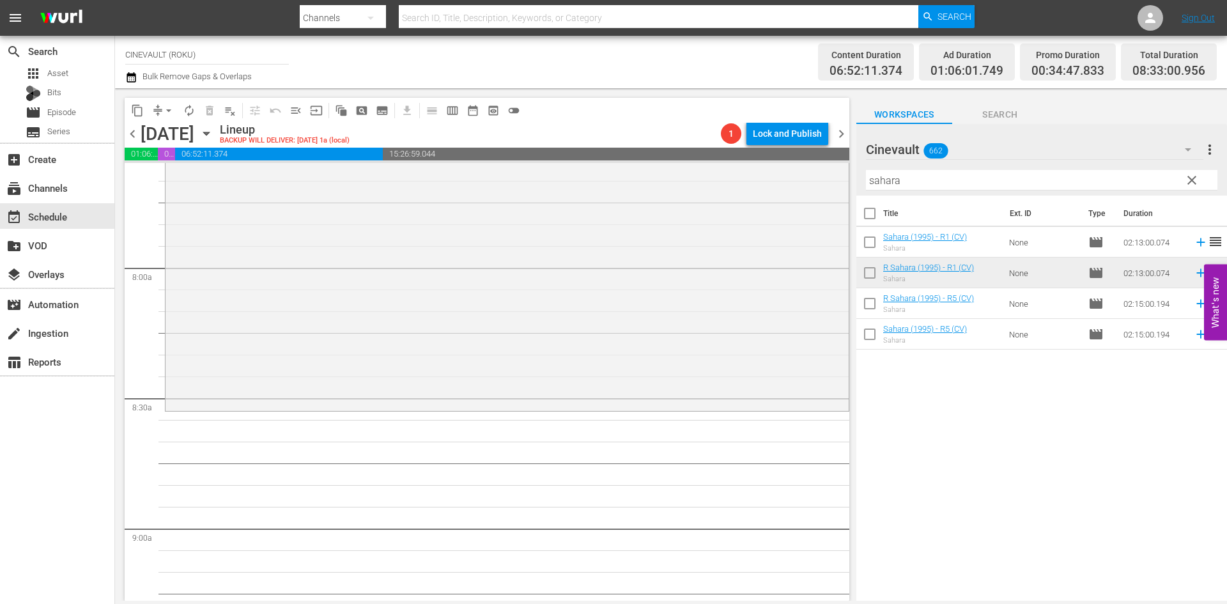
drag, startPoint x: 945, startPoint y: 168, endPoint x: 925, endPoint y: 175, distance: 21.6
click at [925, 175] on div "Filter by Title sahara" at bounding box center [1041, 180] width 351 height 31
drag, startPoint x: 925, startPoint y: 175, endPoint x: 785, endPoint y: 175, distance: 139.9
click at [785, 175] on div "content_copy compress arrow_drop_down autorenew_outlined delete_forever_outline…" at bounding box center [671, 344] width 1112 height 512
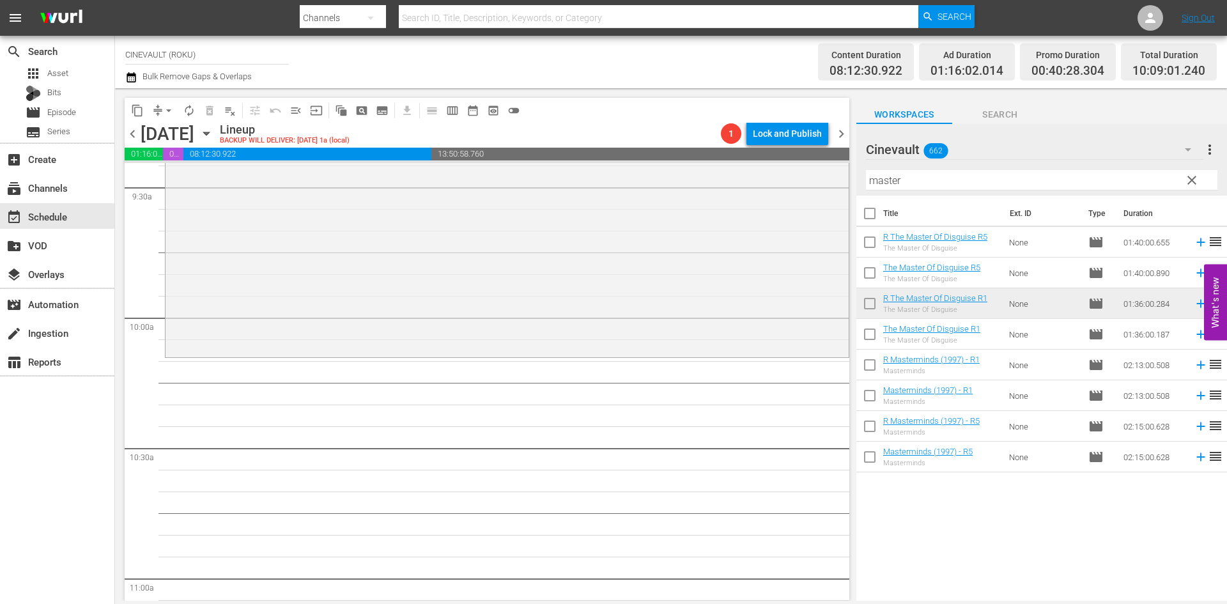
scroll to position [2492, 0]
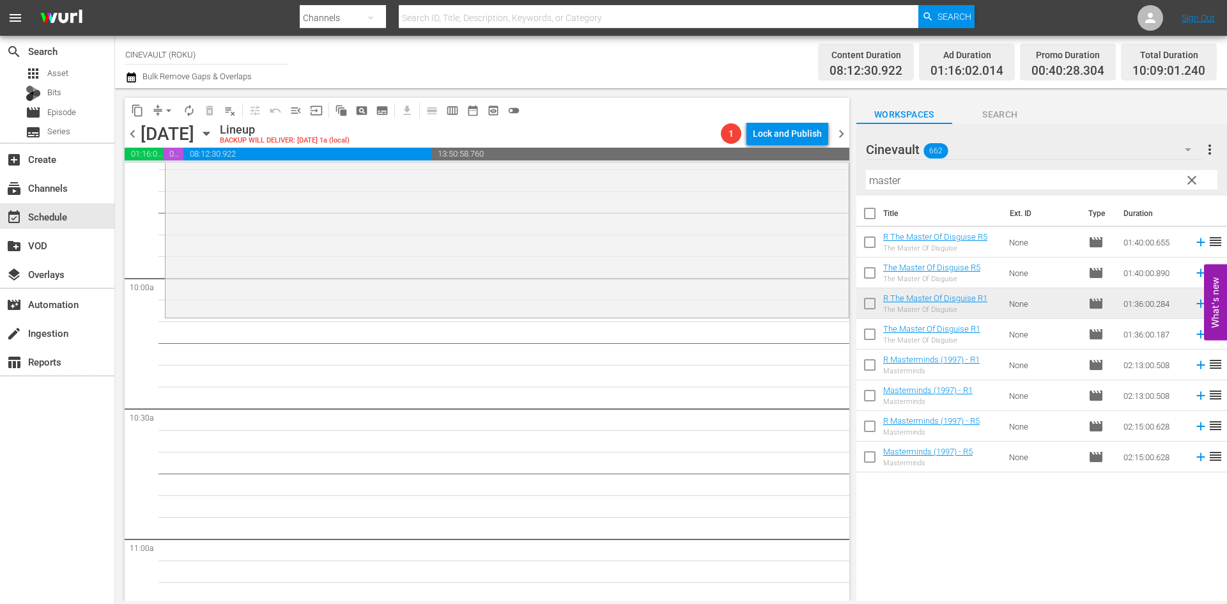
drag, startPoint x: 990, startPoint y: 170, endPoint x: 948, endPoint y: 178, distance: 42.9
click at [948, 178] on div "Filter by Title master" at bounding box center [1041, 180] width 351 height 31
drag, startPoint x: 948, startPoint y: 178, endPoint x: 845, endPoint y: 185, distance: 103.8
click at [845, 185] on div "content_copy compress arrow_drop_down autorenew_outlined delete_forever_outline…" at bounding box center [671, 344] width 1112 height 512
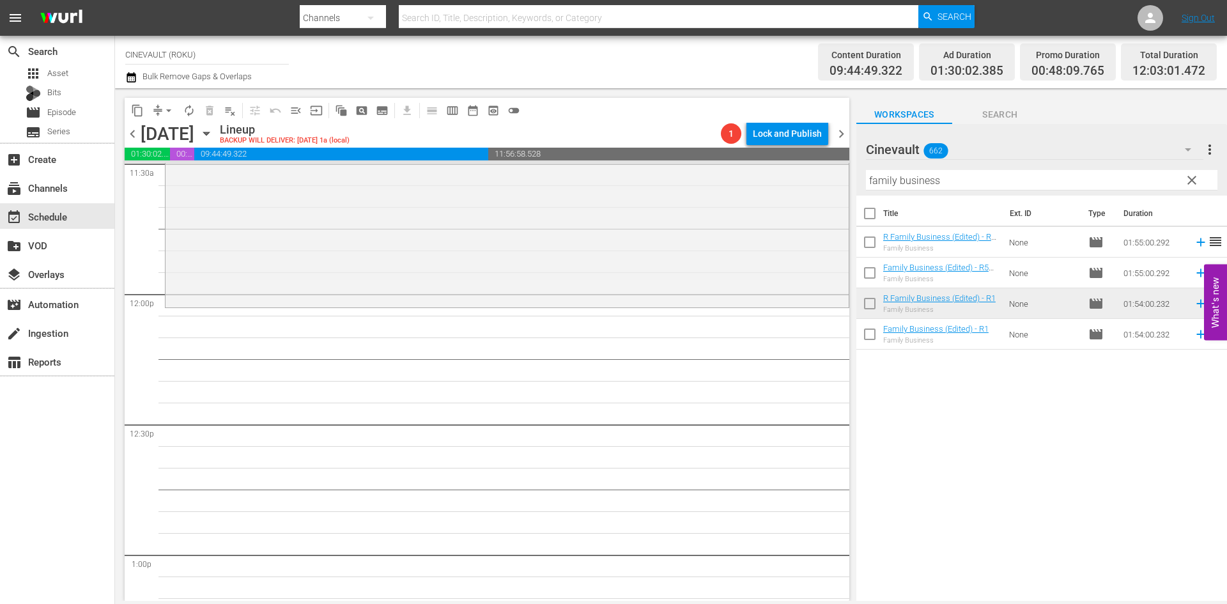
scroll to position [3003, 0]
drag, startPoint x: 950, startPoint y: 183, endPoint x: 704, endPoint y: 135, distance: 250.8
click at [704, 135] on div "content_copy compress arrow_drop_down autorenew_outlined delete_forever_outline…" at bounding box center [671, 344] width 1112 height 512
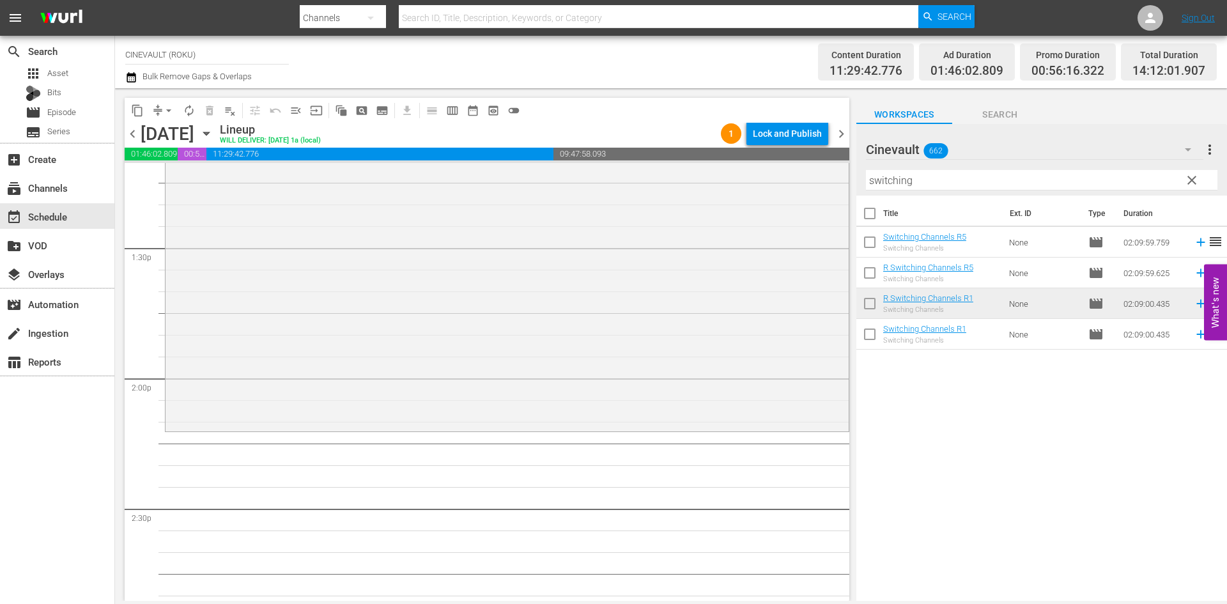
scroll to position [3515, 0]
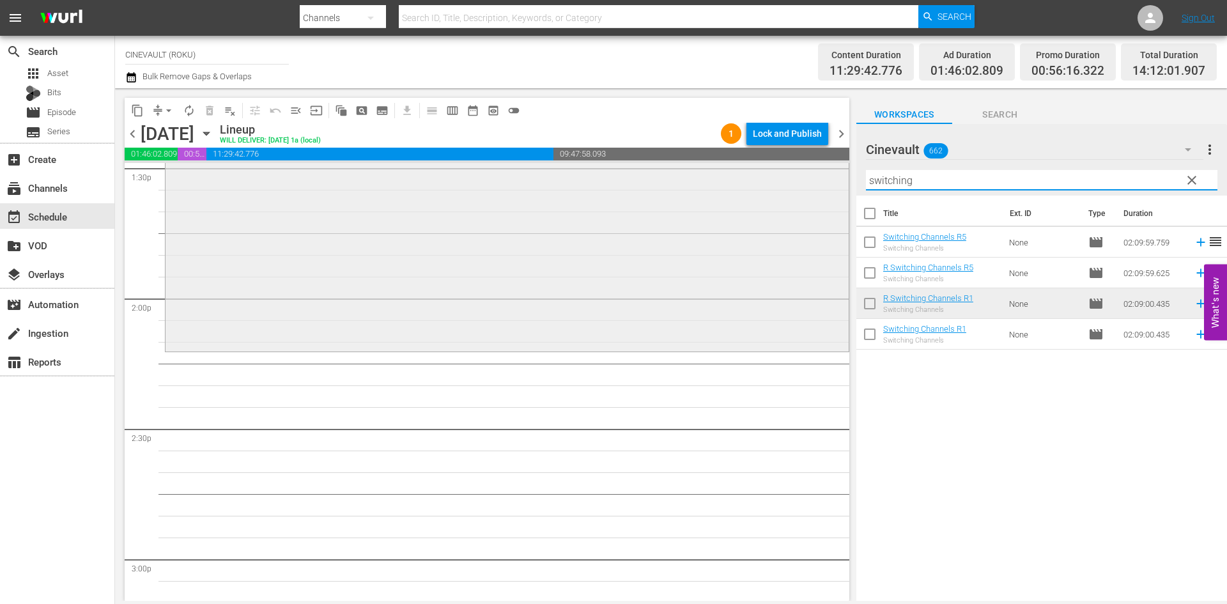
drag, startPoint x: 925, startPoint y: 181, endPoint x: 791, endPoint y: 173, distance: 133.8
click at [791, 173] on div "content_copy compress arrow_drop_down autorenew_outlined delete_forever_outline…" at bounding box center [671, 344] width 1112 height 512
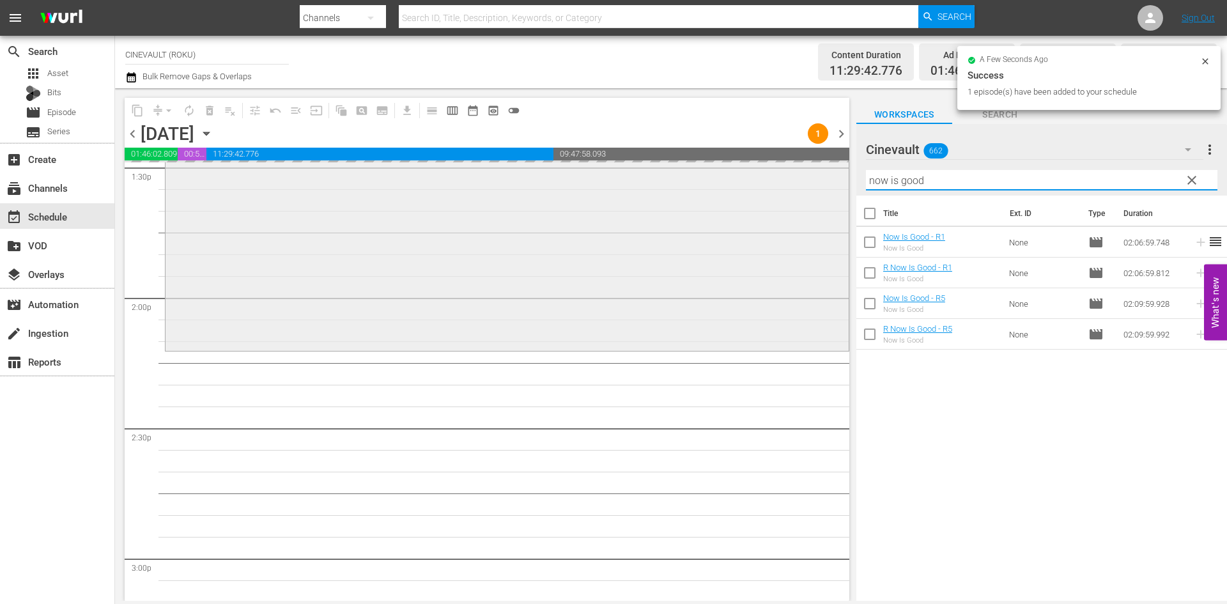
drag, startPoint x: 976, startPoint y: 181, endPoint x: 794, endPoint y: 184, distance: 182.1
click at [794, 184] on div "content_copy compress arrow_drop_down autorenew_outlined delete_forever_outline…" at bounding box center [671, 344] width 1112 height 512
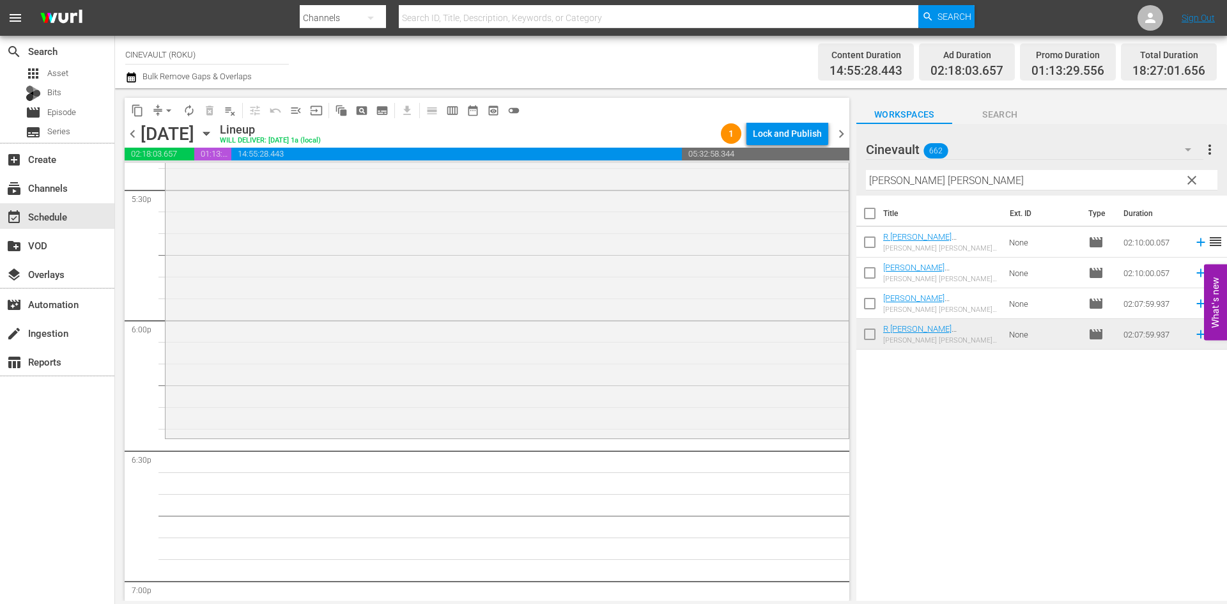
scroll to position [4537, 0]
drag, startPoint x: 947, startPoint y: 185, endPoint x: 835, endPoint y: 158, distance: 115.0
click at [835, 158] on div "content_copy compress arrow_drop_down autorenew_outlined delete_forever_outline…" at bounding box center [671, 344] width 1112 height 512
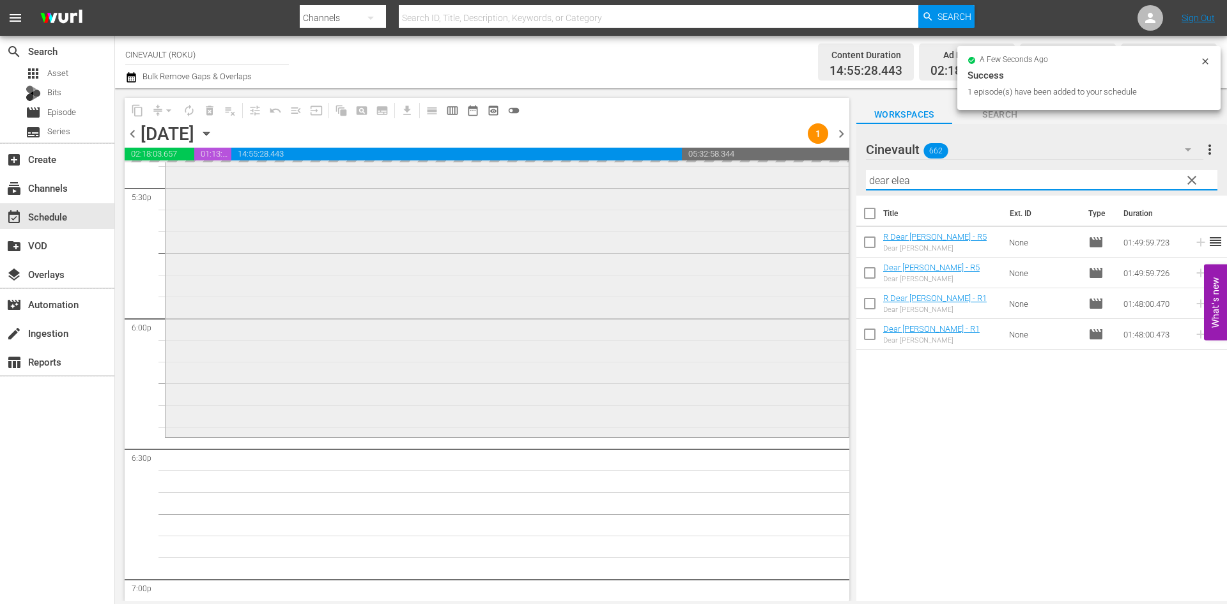
click at [790, 196] on div "content_copy compress arrow_drop_down autorenew_outlined delete_forever_outline…" at bounding box center [671, 344] width 1112 height 512
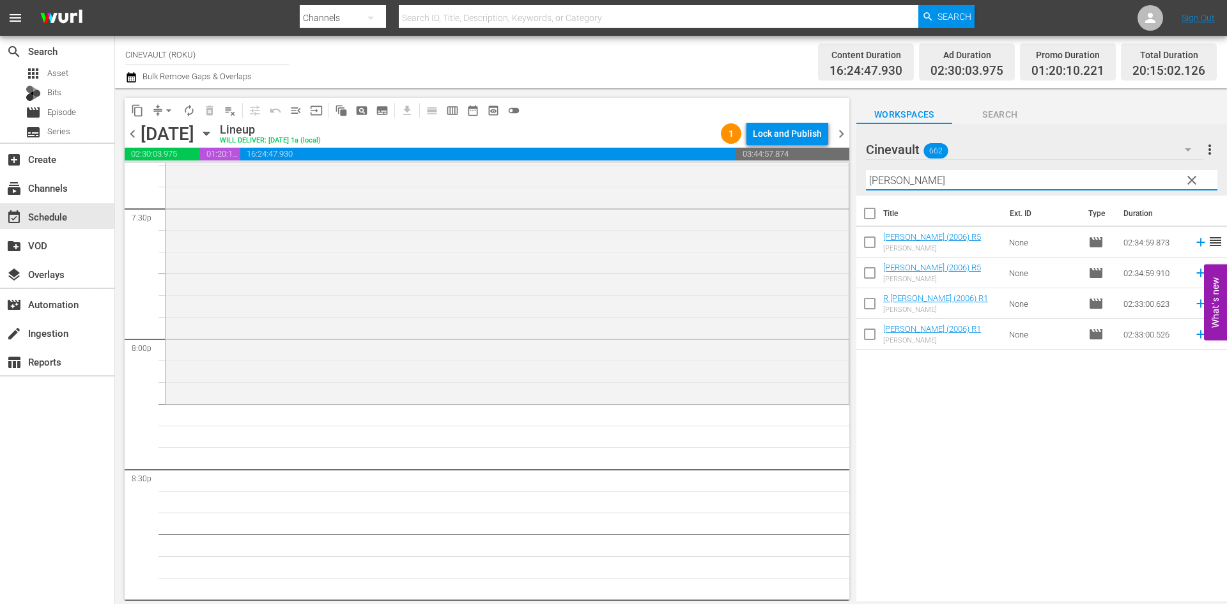
scroll to position [5112, 0]
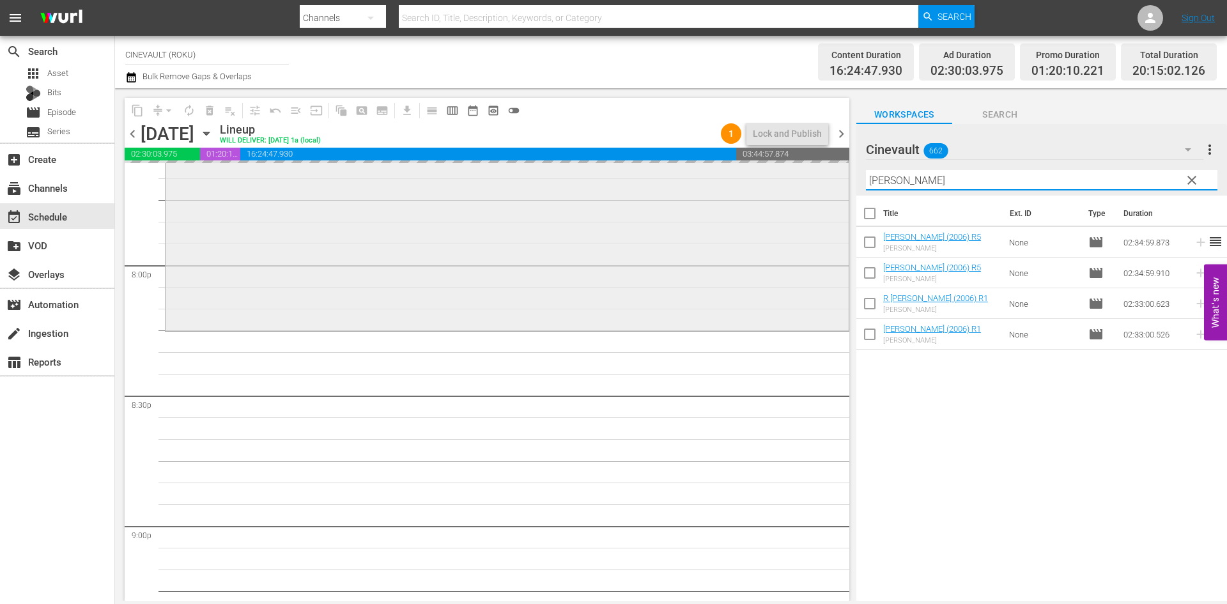
drag, startPoint x: 907, startPoint y: 181, endPoint x: 801, endPoint y: 181, distance: 106.1
click at [801, 181] on div "content_copy compress arrow_drop_down autorenew_outlined delete_forever_outline…" at bounding box center [671, 344] width 1112 height 512
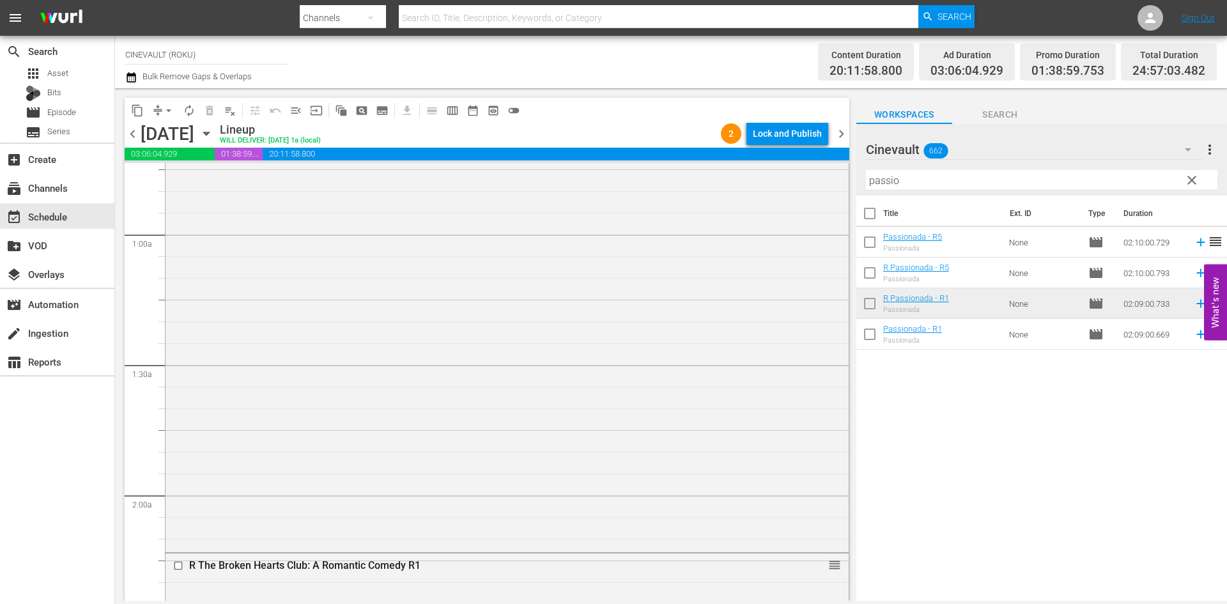
scroll to position [0, 0]
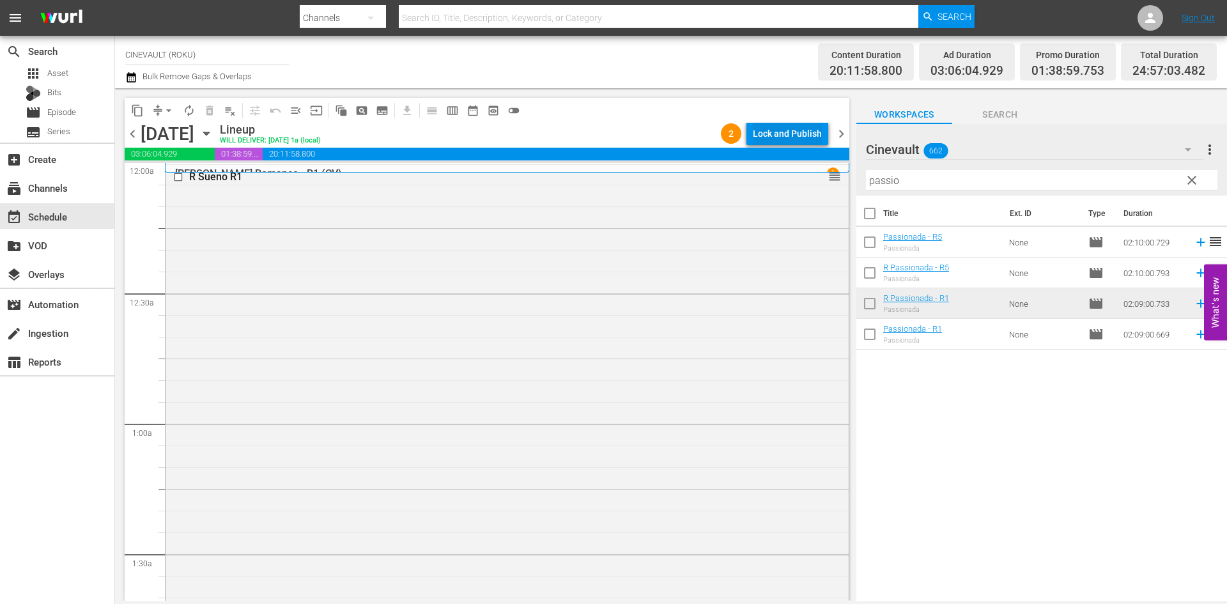
click at [789, 132] on div "Lock and Publish" at bounding box center [787, 133] width 69 height 23
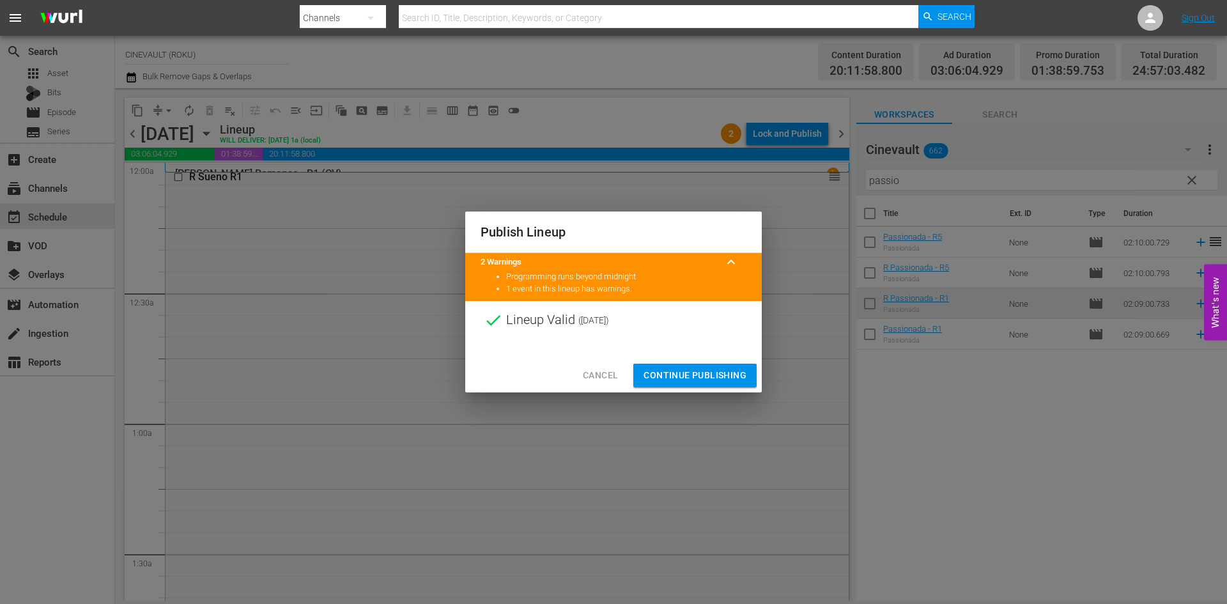
click at [738, 374] on span "Continue Publishing" at bounding box center [694, 375] width 103 height 16
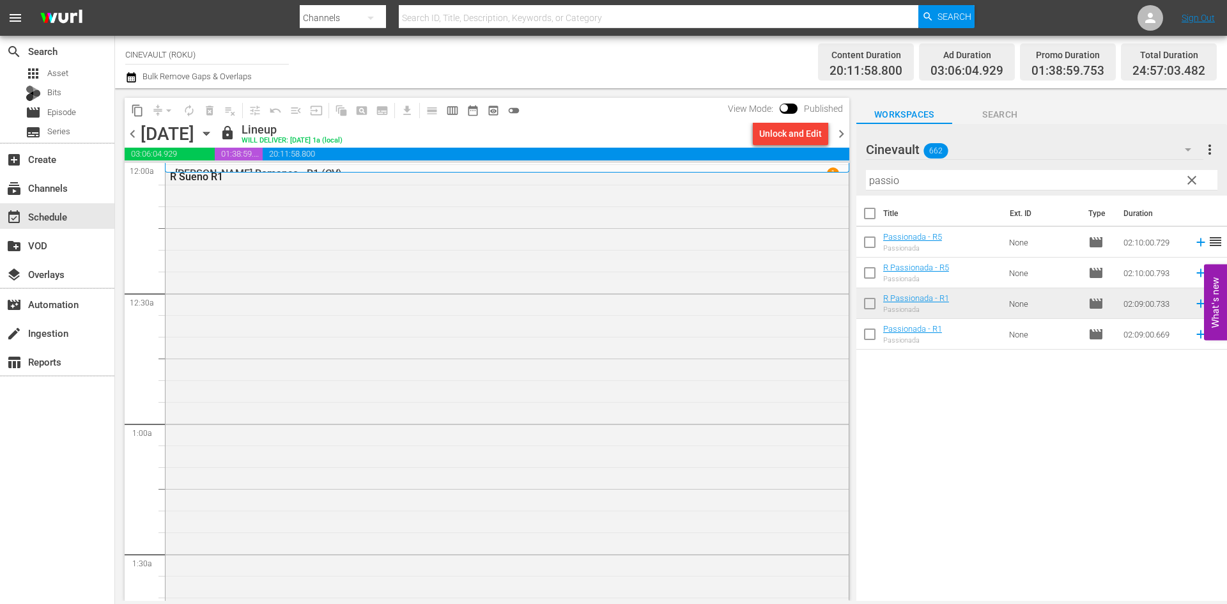
click at [835, 130] on span "chevron_right" at bounding box center [841, 134] width 16 height 16
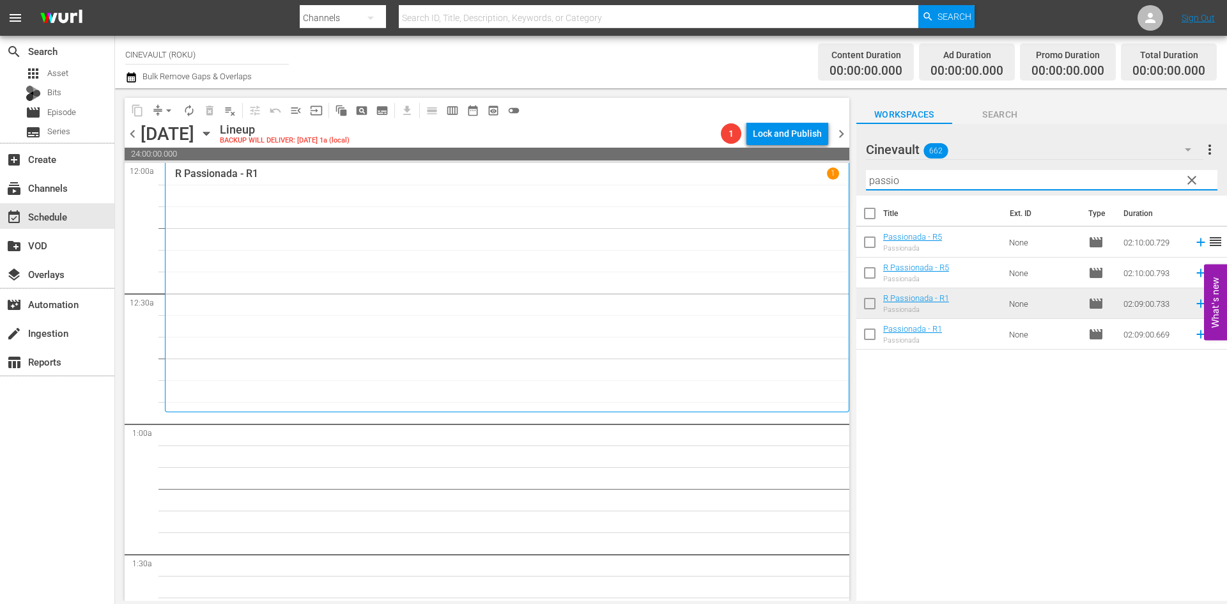
drag, startPoint x: 923, startPoint y: 181, endPoint x: 819, endPoint y: 173, distance: 105.1
click at [819, 173] on div "content_copy compress arrow_drop_down autorenew_outlined delete_forever_outline…" at bounding box center [671, 344] width 1112 height 512
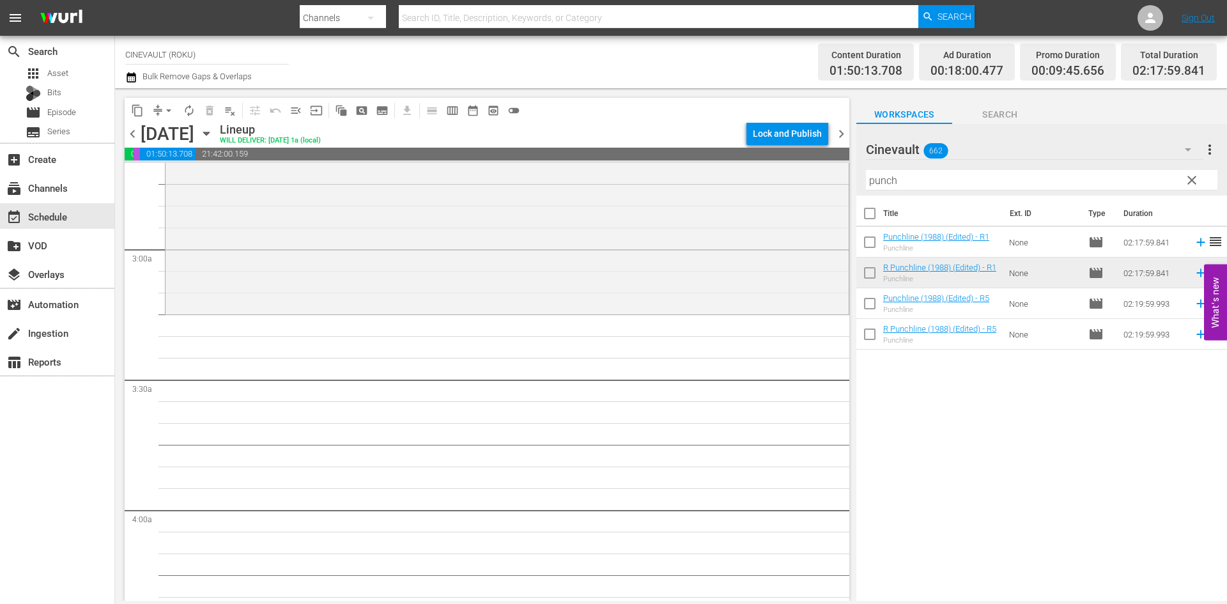
scroll to position [703, 0]
drag, startPoint x: 969, startPoint y: 180, endPoint x: 816, endPoint y: 178, distance: 152.7
click at [816, 178] on div "content_copy compress arrow_drop_down autorenew_outlined delete_forever_outline…" at bounding box center [671, 344] width 1112 height 512
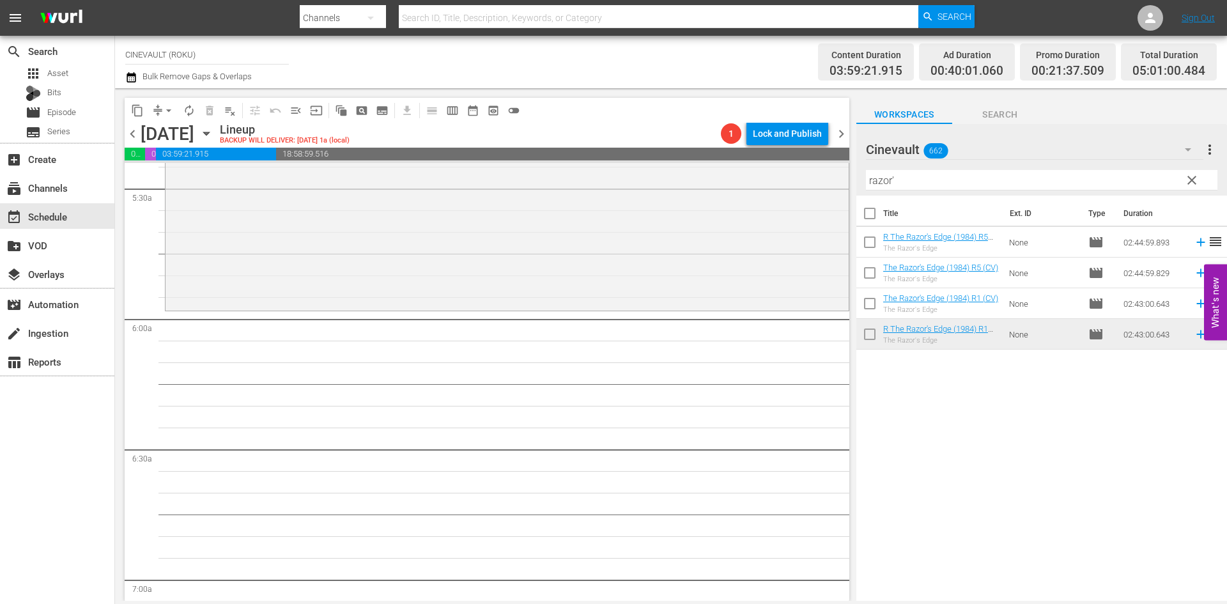
scroll to position [1534, 0]
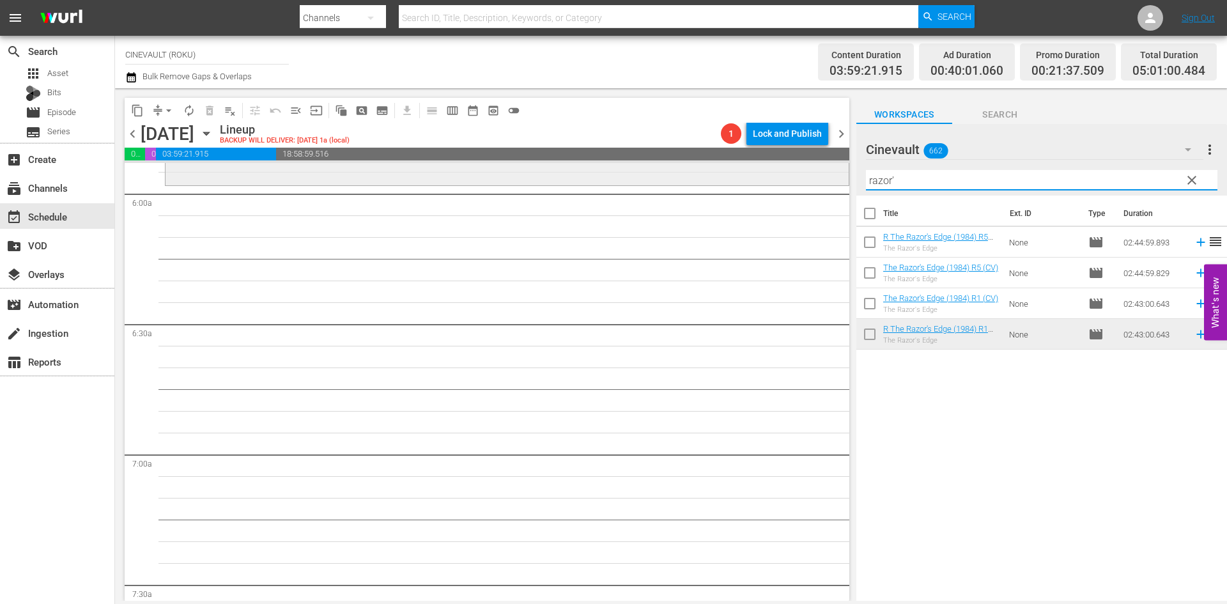
drag, startPoint x: 953, startPoint y: 177, endPoint x: 766, endPoint y: 166, distance: 188.2
click at [766, 166] on div "content_copy compress arrow_drop_down autorenew_outlined delete_forever_outline…" at bounding box center [671, 344] width 1112 height 512
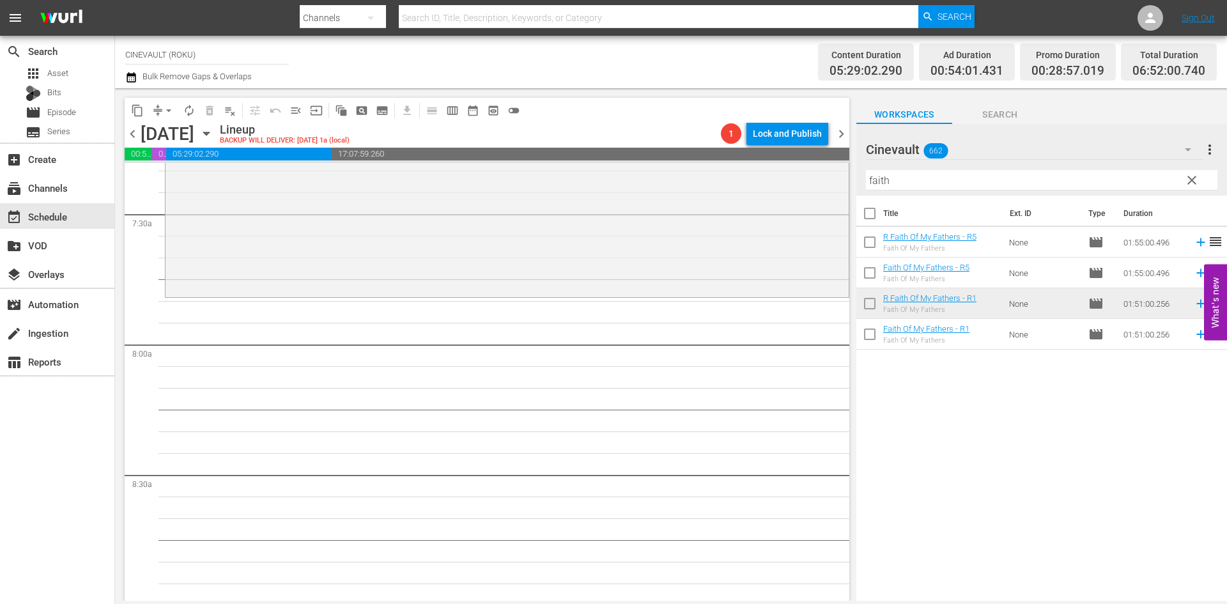
scroll to position [1917, 0]
drag, startPoint x: 903, startPoint y: 183, endPoint x: 765, endPoint y: 180, distance: 138.1
click at [765, 180] on div "content_copy compress arrow_drop_down autorenew_outlined delete_forever_outline…" at bounding box center [671, 344] width 1112 height 512
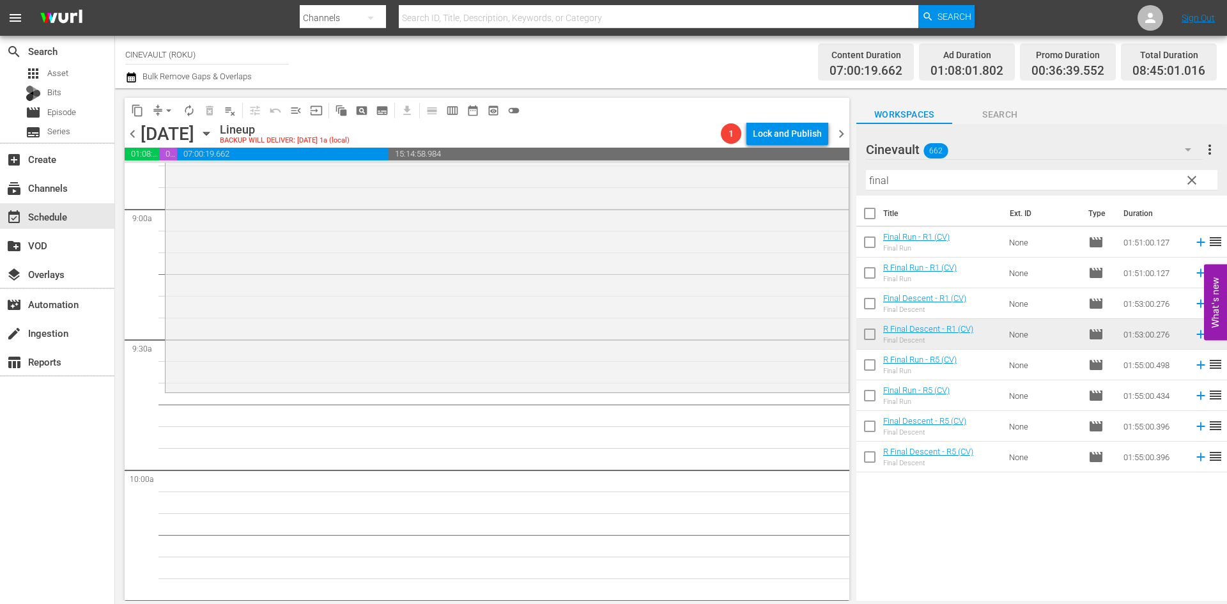
scroll to position [2364, 0]
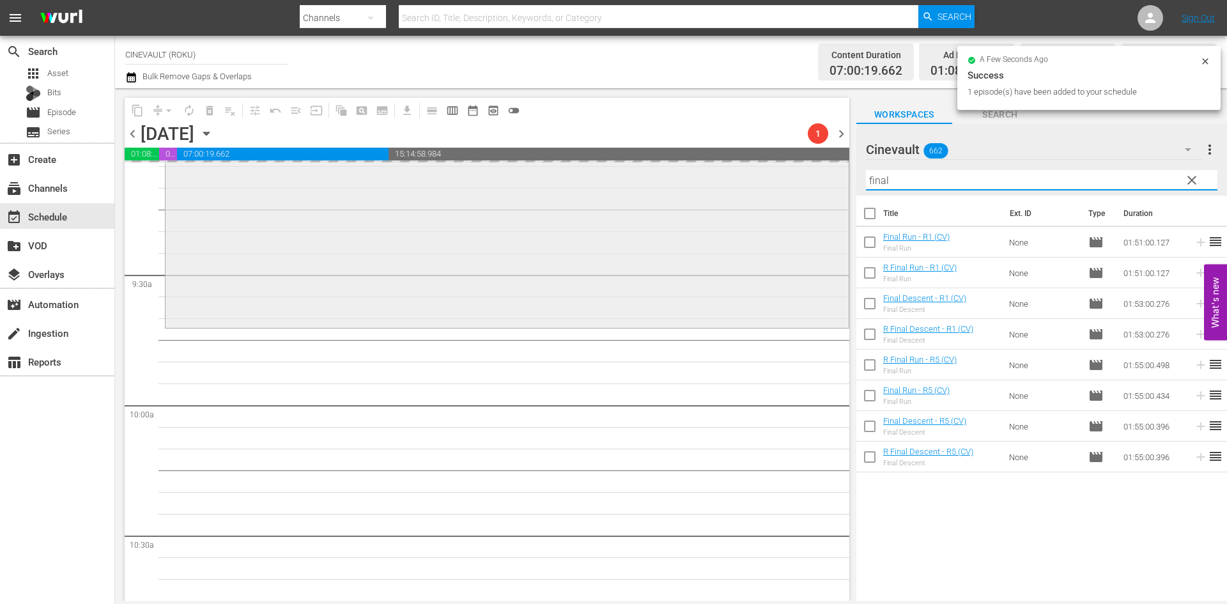
drag, startPoint x: 921, startPoint y: 177, endPoint x: 800, endPoint y: 178, distance: 120.8
click at [800, 178] on div "content_copy compress arrow_drop_down autorenew_outlined delete_forever_outline…" at bounding box center [671, 344] width 1112 height 512
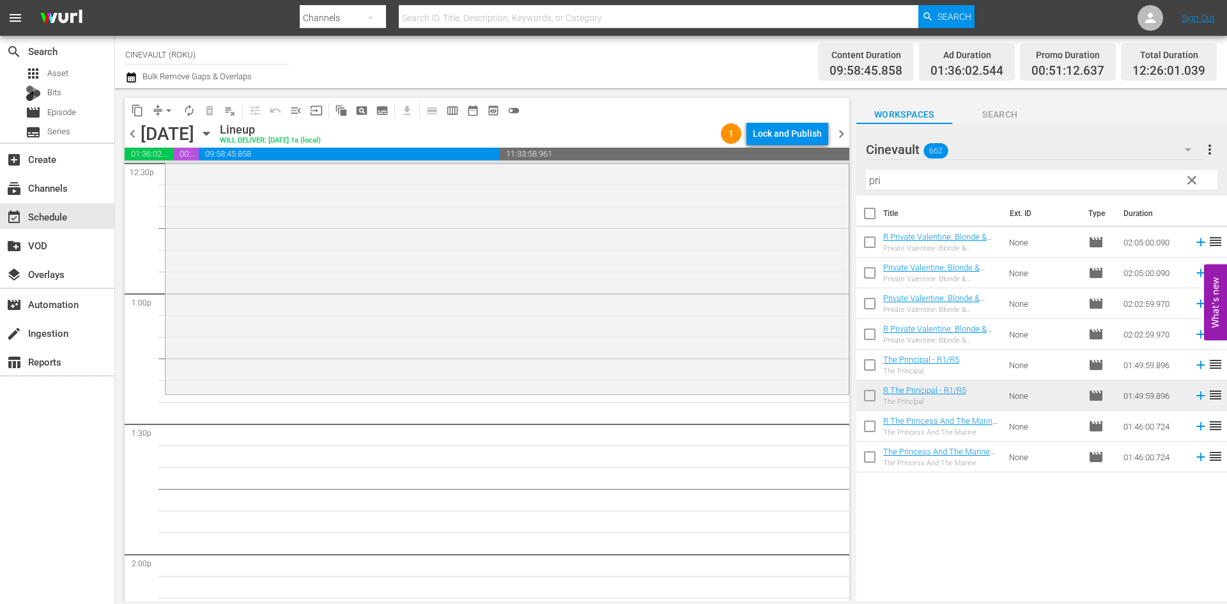
scroll to position [3387, 0]
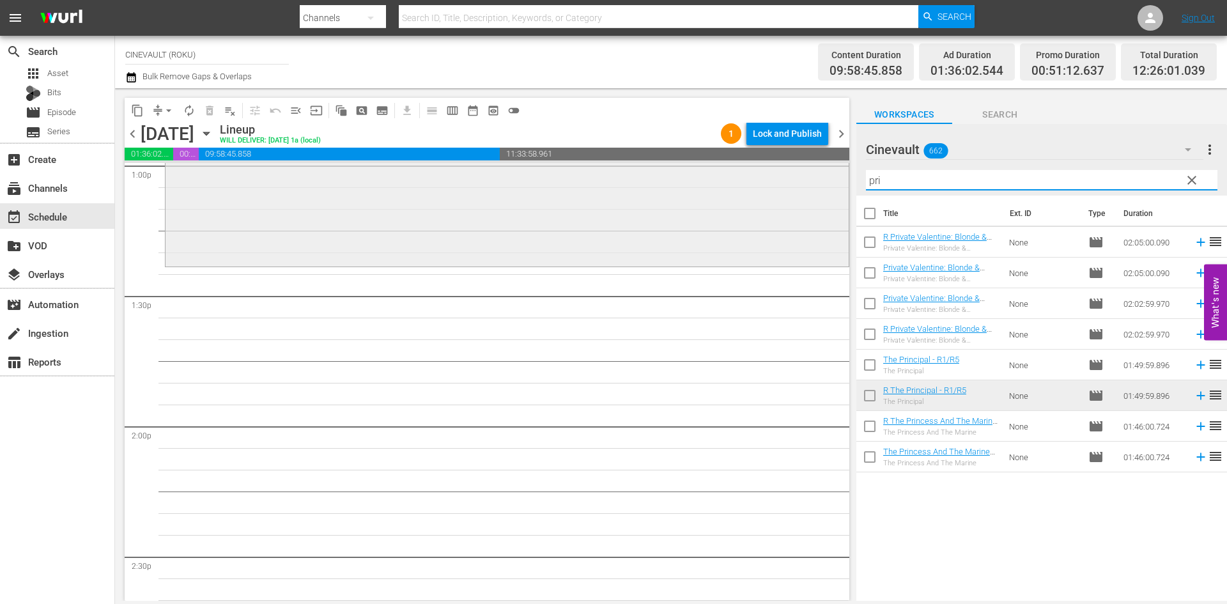
drag, startPoint x: 911, startPoint y: 179, endPoint x: 780, endPoint y: 184, distance: 131.7
click at [780, 184] on div "content_copy compress arrow_drop_down autorenew_outlined delete_forever_outline…" at bounding box center [671, 344] width 1112 height 512
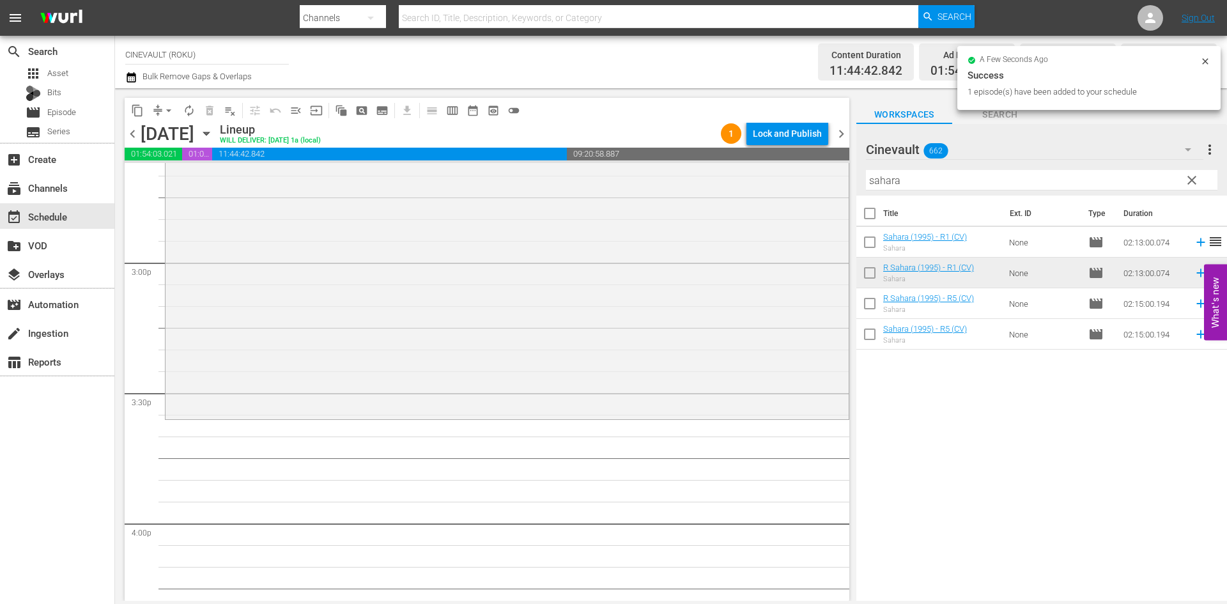
scroll to position [3834, 0]
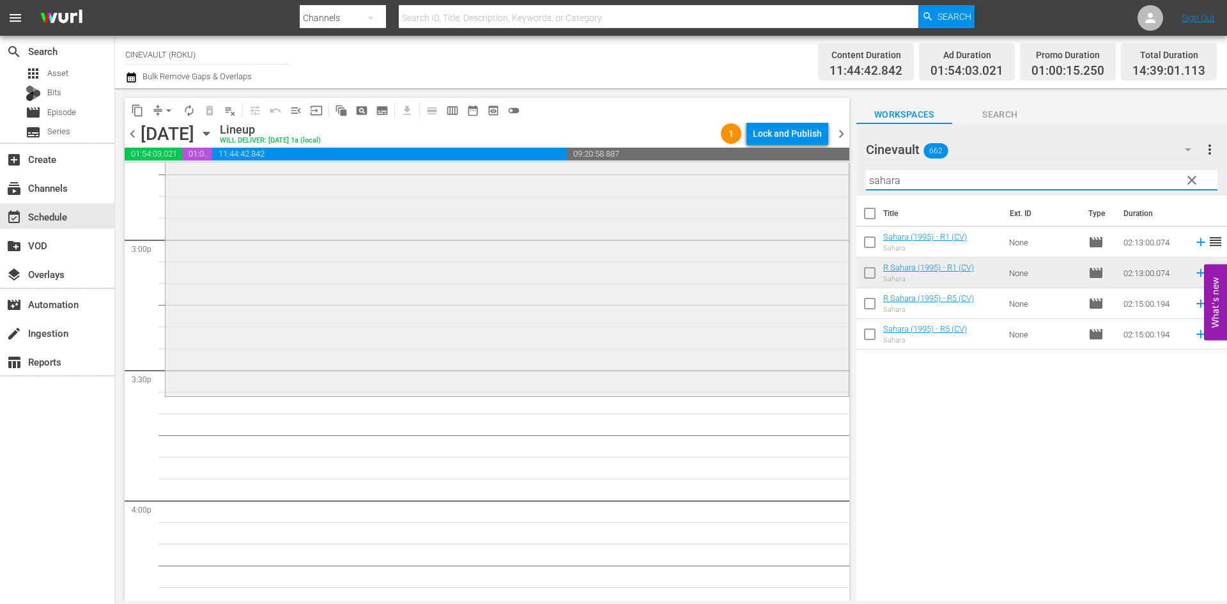
drag, startPoint x: 929, startPoint y: 182, endPoint x: 779, endPoint y: 199, distance: 151.2
click at [779, 199] on div "content_copy compress arrow_drop_down autorenew_outlined delete_forever_outline…" at bounding box center [671, 344] width 1112 height 512
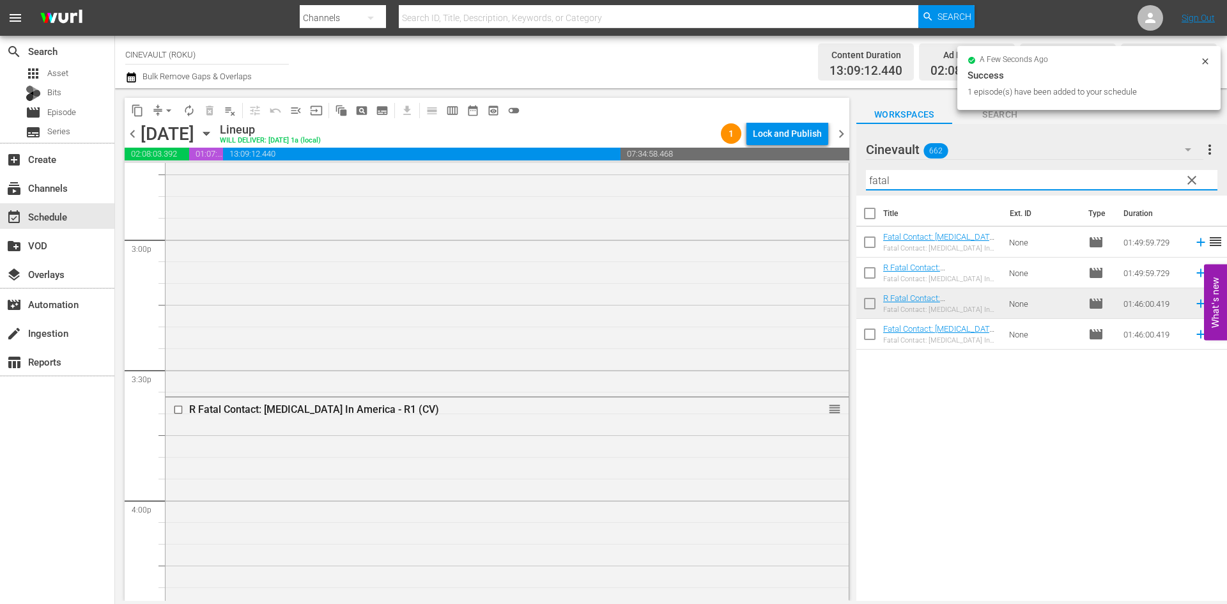
click at [675, 182] on div "content_copy compress arrow_drop_down autorenew_outlined delete_forever_outline…" at bounding box center [671, 344] width 1112 height 512
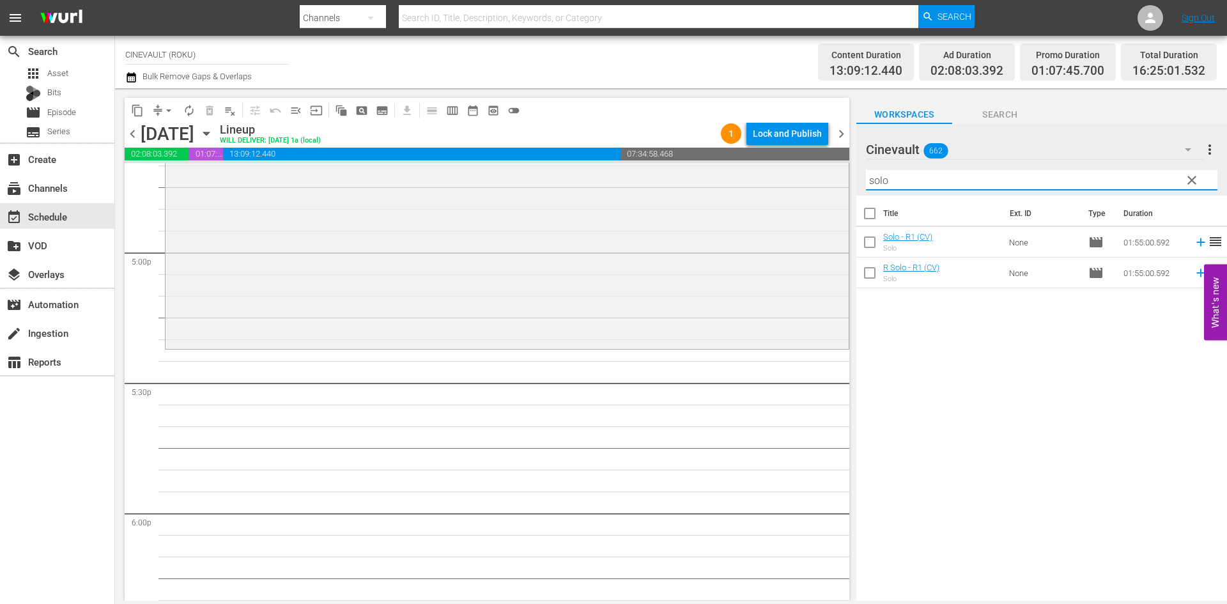
scroll to position [4473, 0]
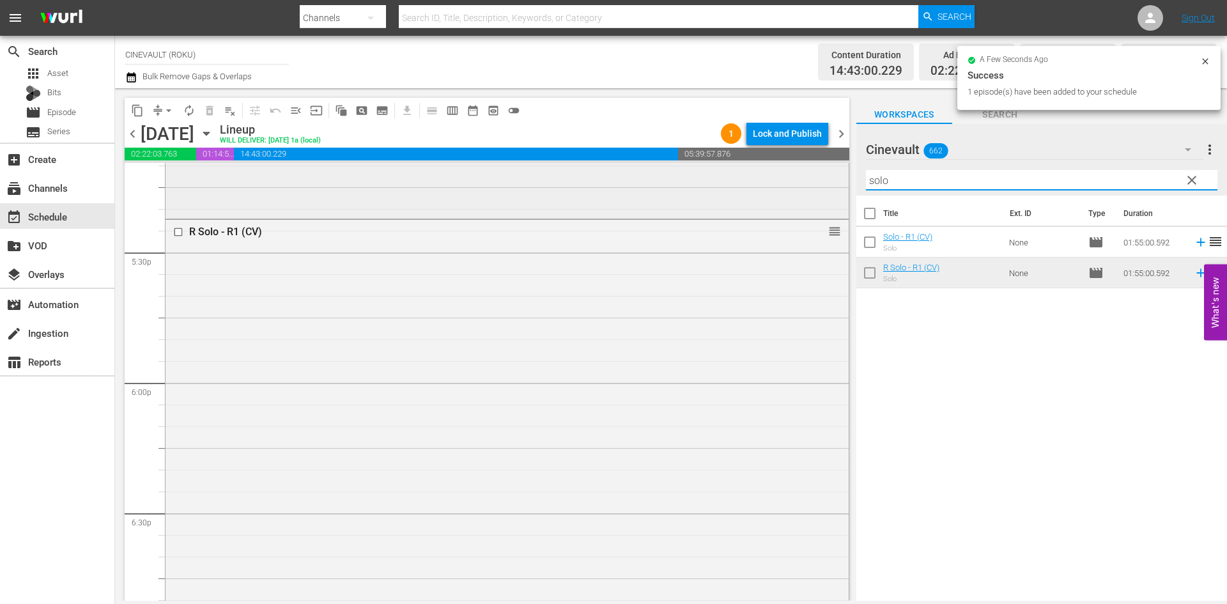
drag, startPoint x: 891, startPoint y: 178, endPoint x: 815, endPoint y: 176, distance: 75.4
click at [815, 176] on div "content_copy compress arrow_drop_down autorenew_outlined delete_forever_outline…" at bounding box center [671, 344] width 1112 height 512
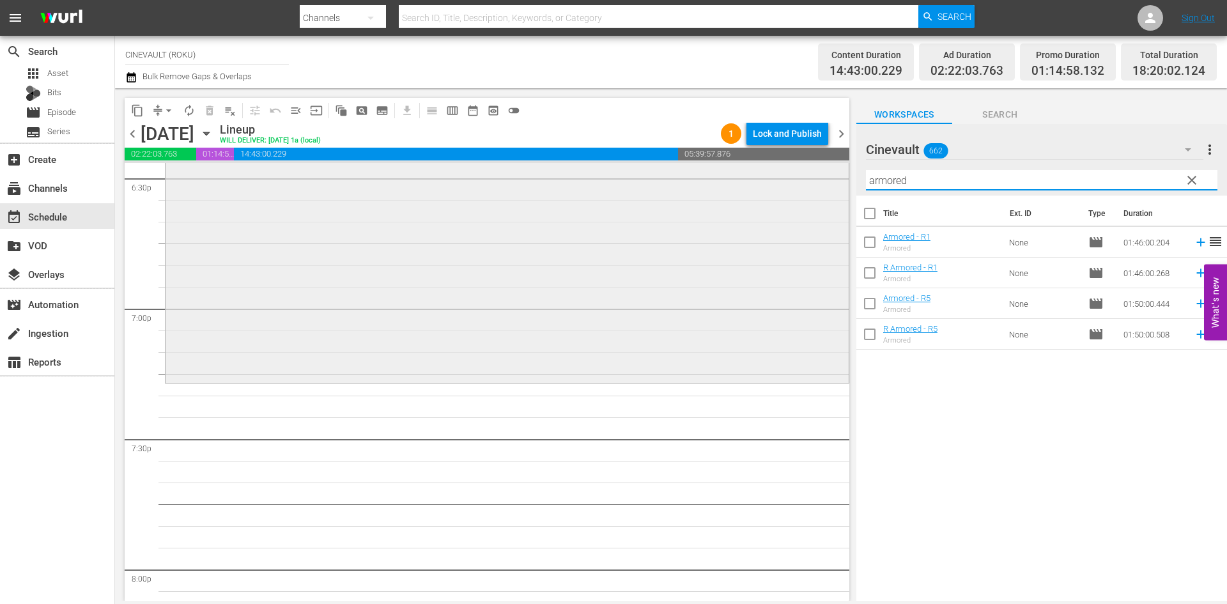
scroll to position [4920, 0]
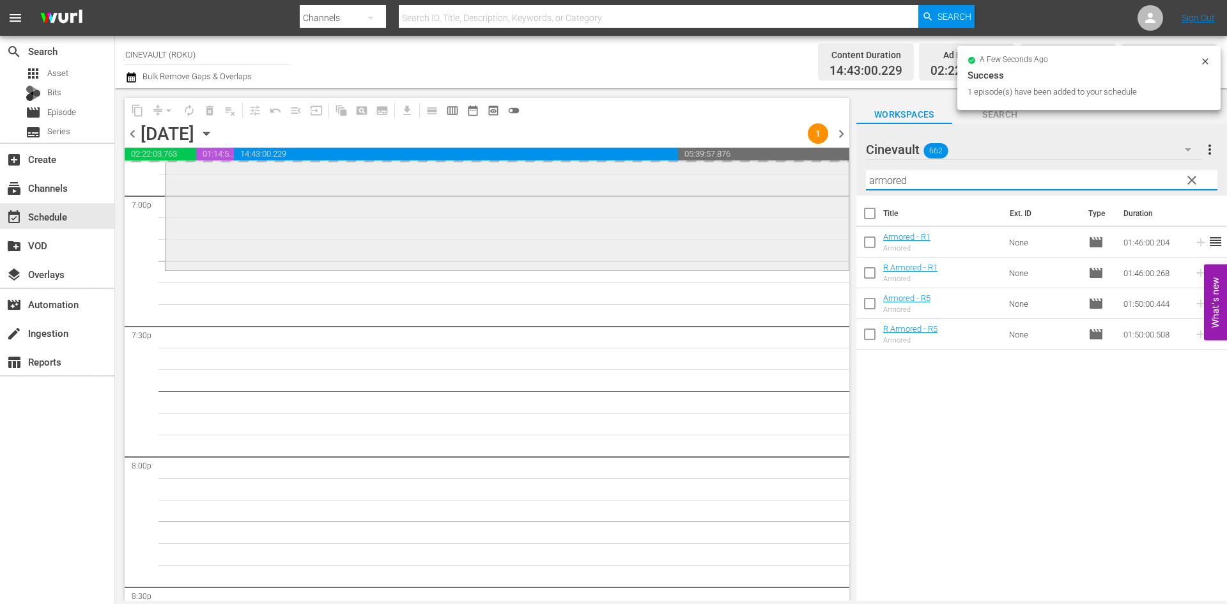
drag, startPoint x: 927, startPoint y: 177, endPoint x: 802, endPoint y: 182, distance: 125.4
click at [802, 182] on div "content_copy compress arrow_drop_down autorenew_outlined delete_forever_outline…" at bounding box center [671, 344] width 1112 height 512
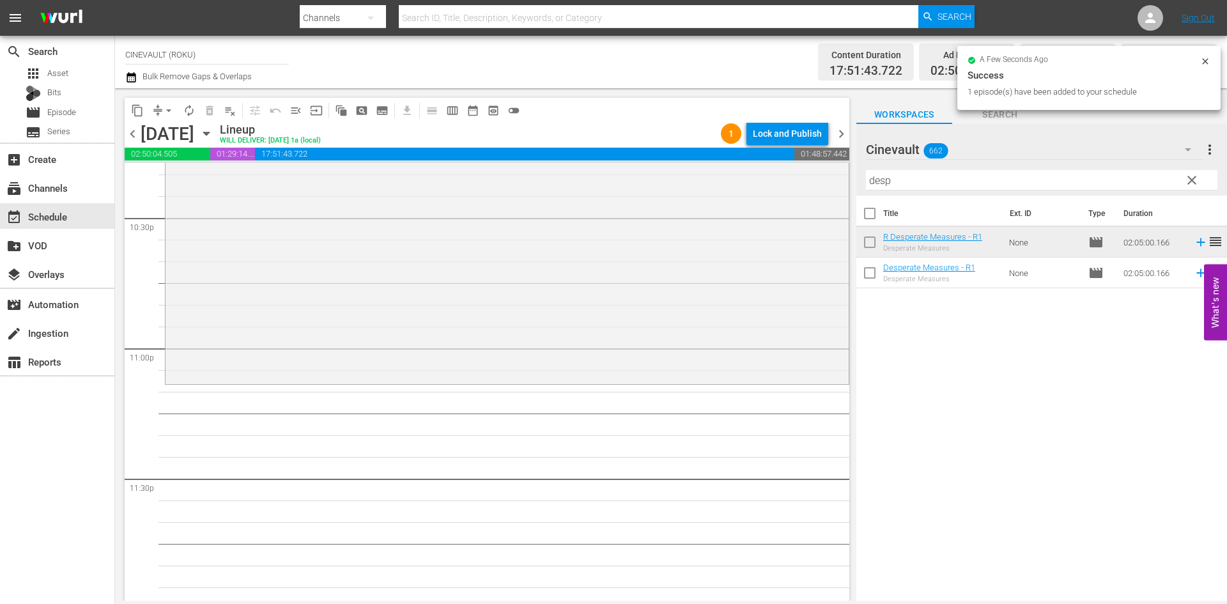
scroll to position [5820, 0]
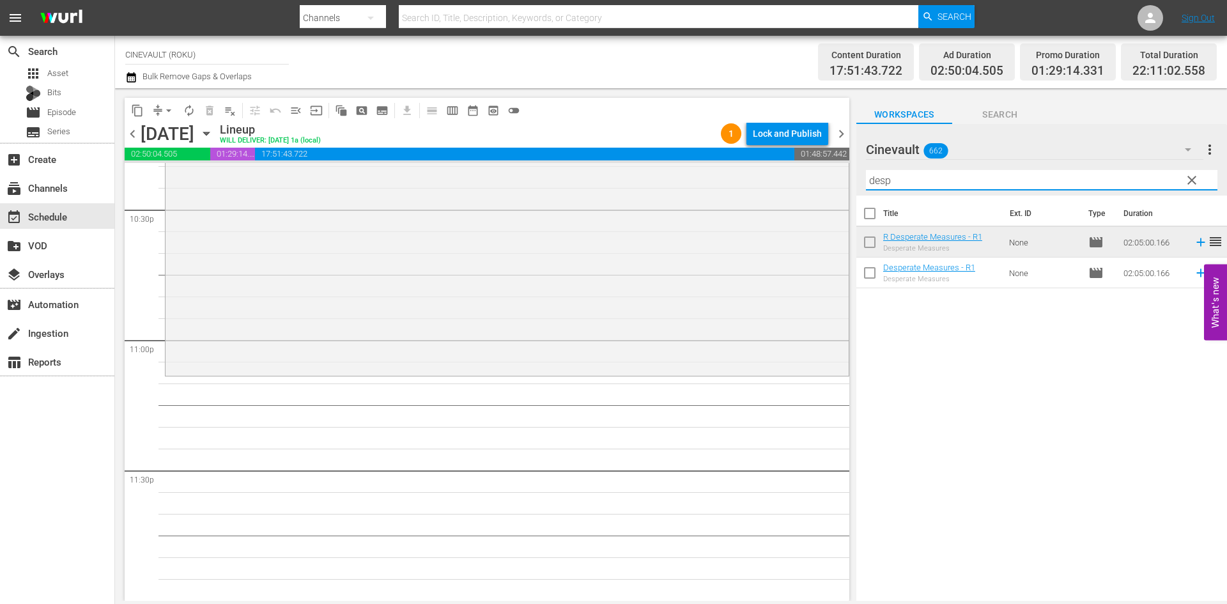
click at [849, 194] on div "content_copy compress arrow_drop_down autorenew_outlined delete_forever_outline…" at bounding box center [671, 344] width 1112 height 512
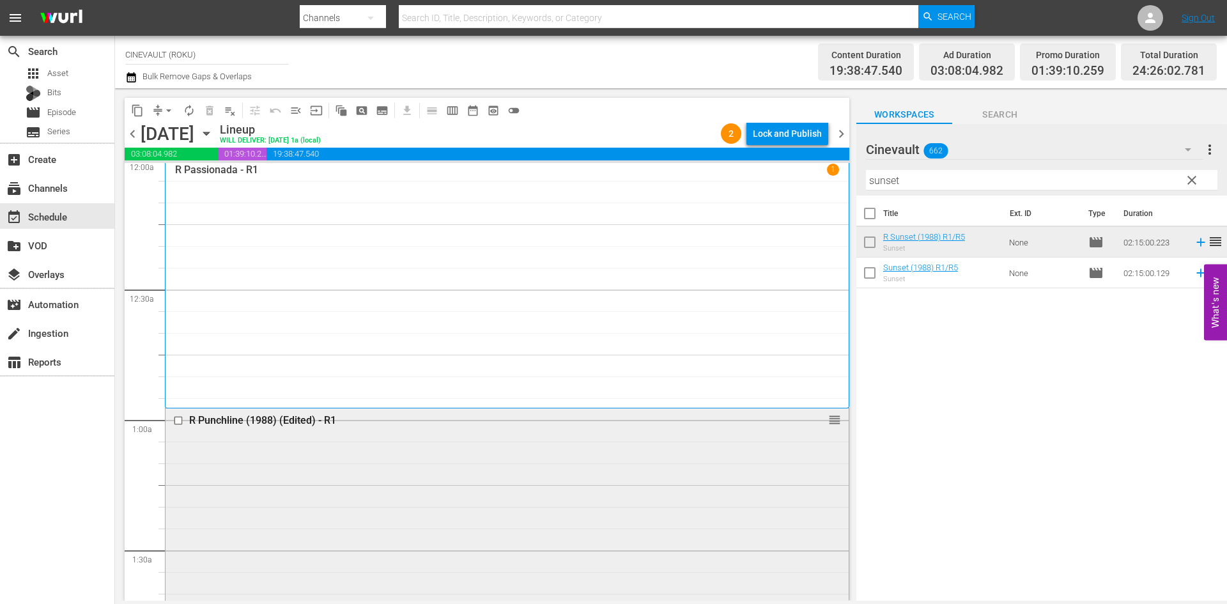
scroll to position [0, 0]
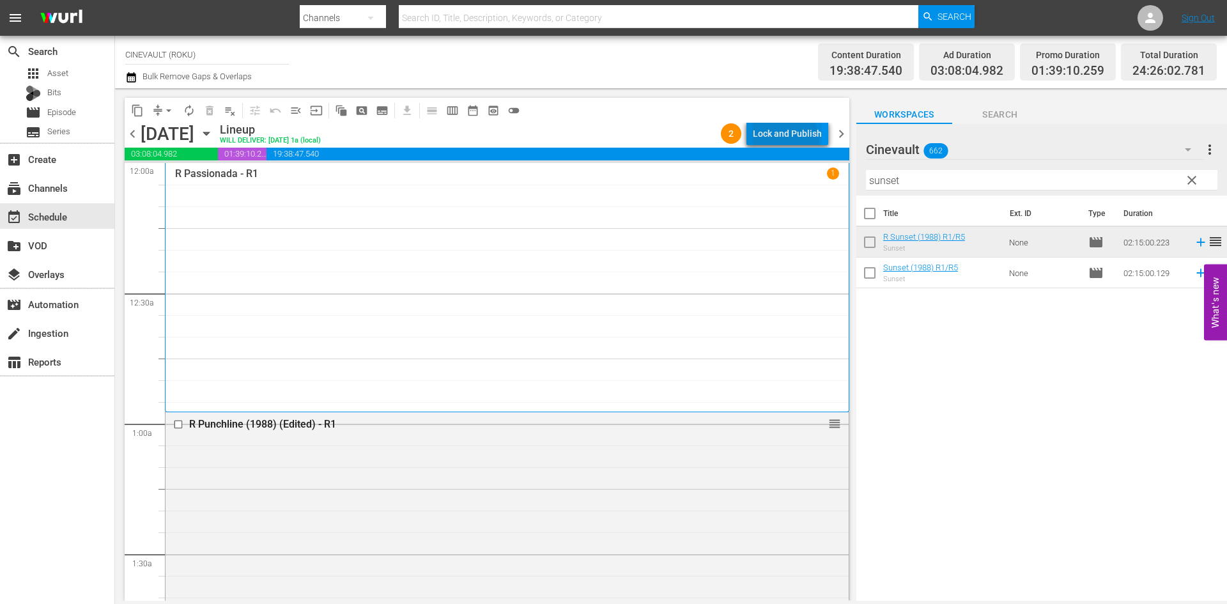
click at [787, 141] on div "Lock and Publish" at bounding box center [787, 133] width 69 height 23
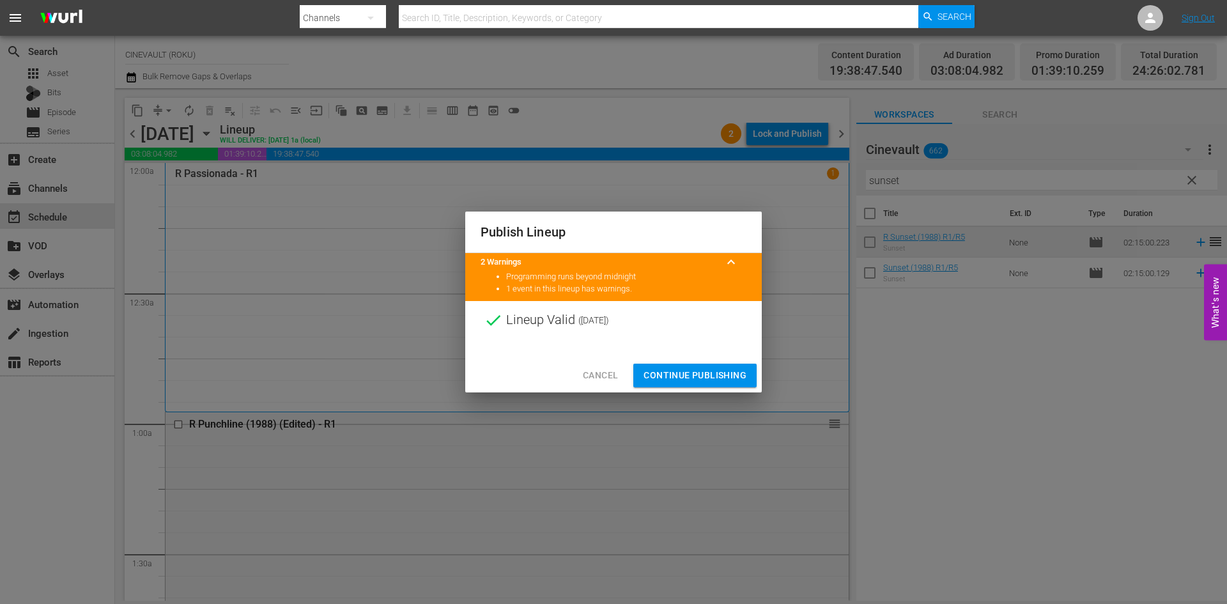
click at [742, 366] on button "Continue Publishing" at bounding box center [694, 376] width 123 height 24
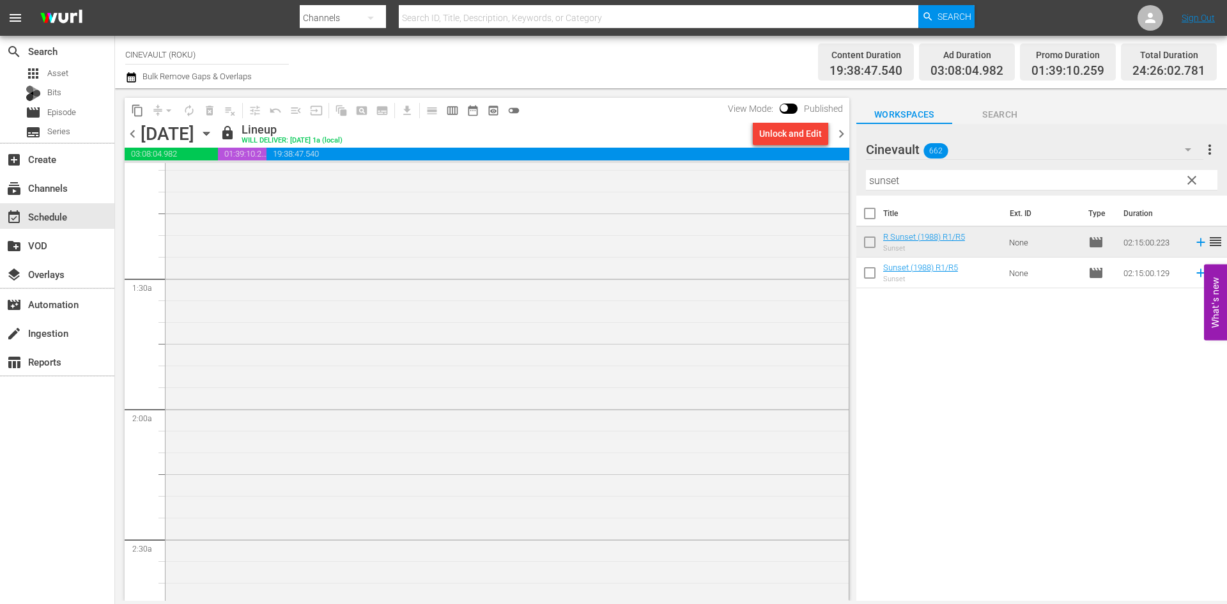
scroll to position [256, 0]
click at [842, 134] on span "chevron_right" at bounding box center [841, 134] width 16 height 16
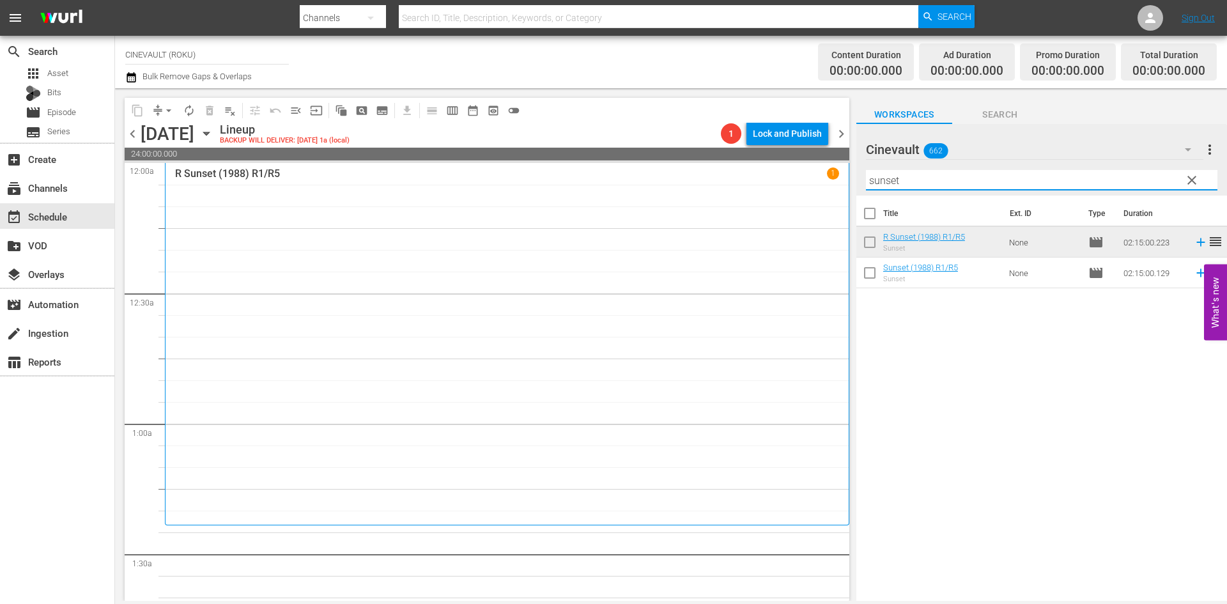
drag, startPoint x: 1010, startPoint y: 179, endPoint x: 681, endPoint y: 189, distance: 329.9
click at [681, 189] on div "content_copy compress arrow_drop_down autorenew_outlined delete_forever_outline…" at bounding box center [671, 344] width 1112 height 512
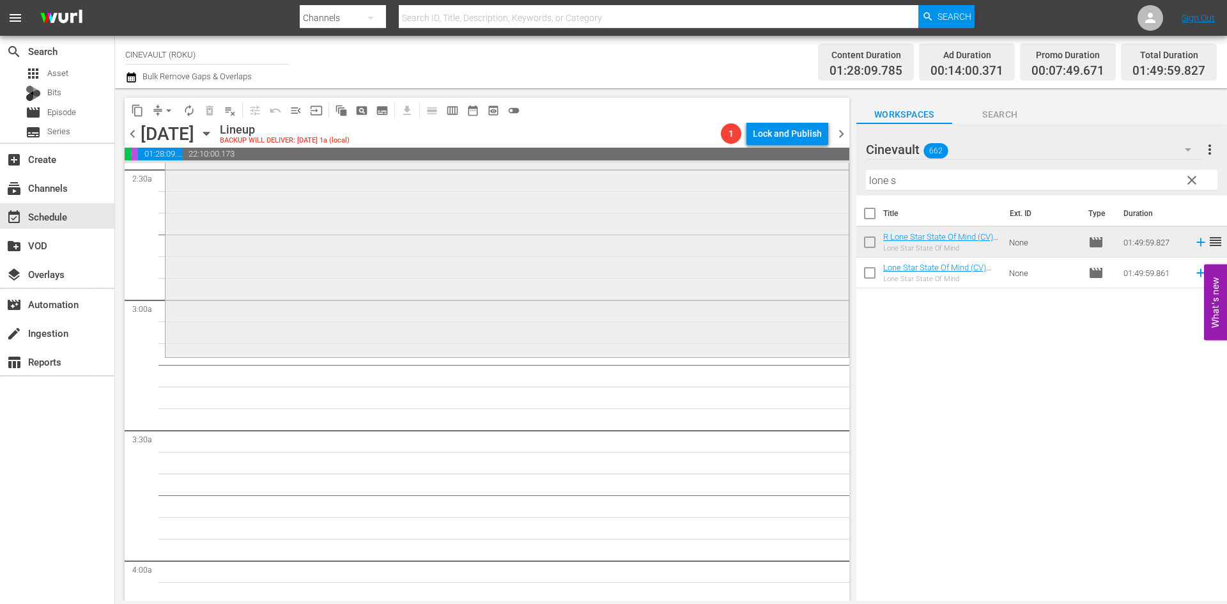
scroll to position [639, 0]
drag, startPoint x: 983, startPoint y: 173, endPoint x: 0, endPoint y: 135, distance: 983.5
click at [115, 0] on div "search Search apps Asset Bits movie Episode subtitles Series add_box Create sub…" at bounding box center [671, 0] width 1112 height 0
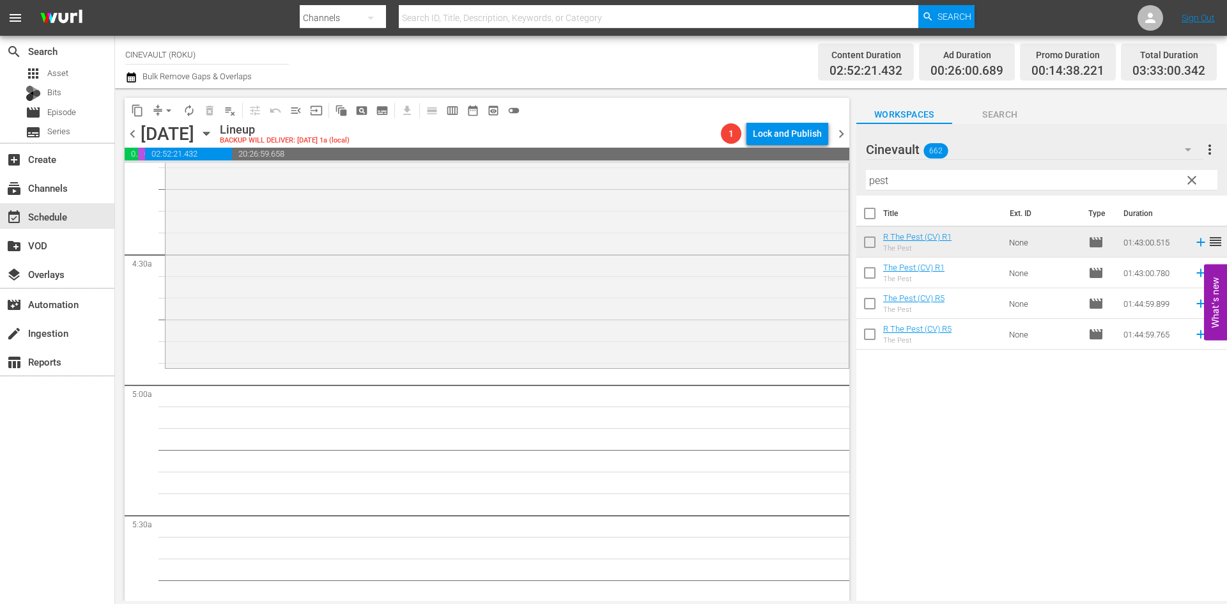
scroll to position [1150, 0]
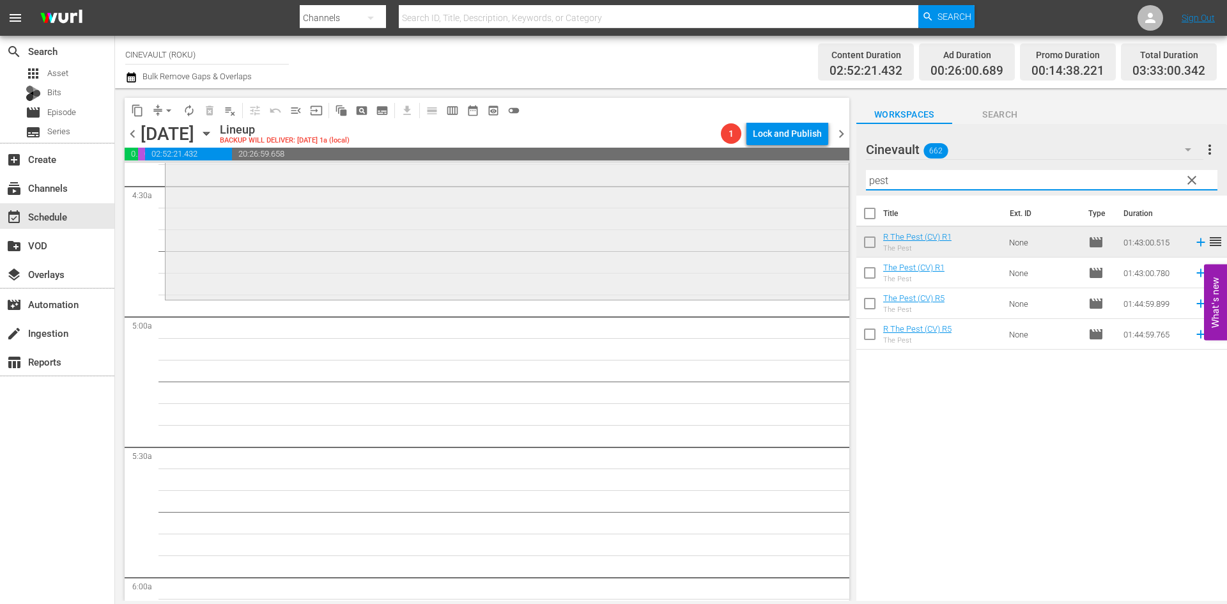
drag, startPoint x: 905, startPoint y: 183, endPoint x: 834, endPoint y: 180, distance: 71.0
click at [834, 180] on div "content_copy compress arrow_drop_down autorenew_outlined delete_forever_outline…" at bounding box center [671, 344] width 1112 height 512
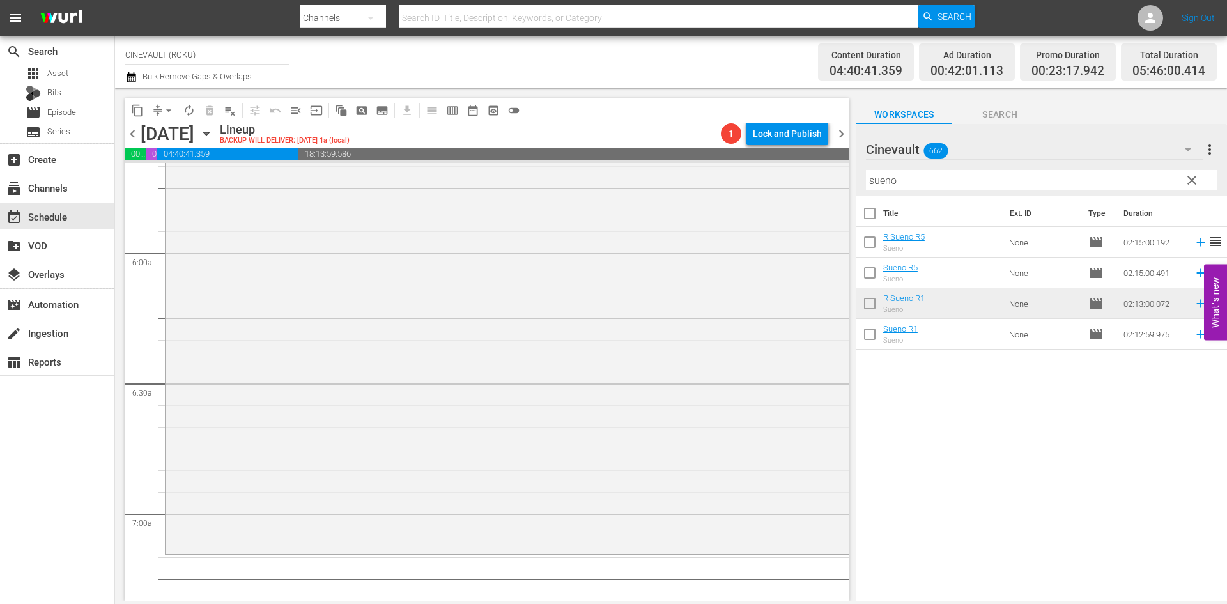
scroll to position [1598, 0]
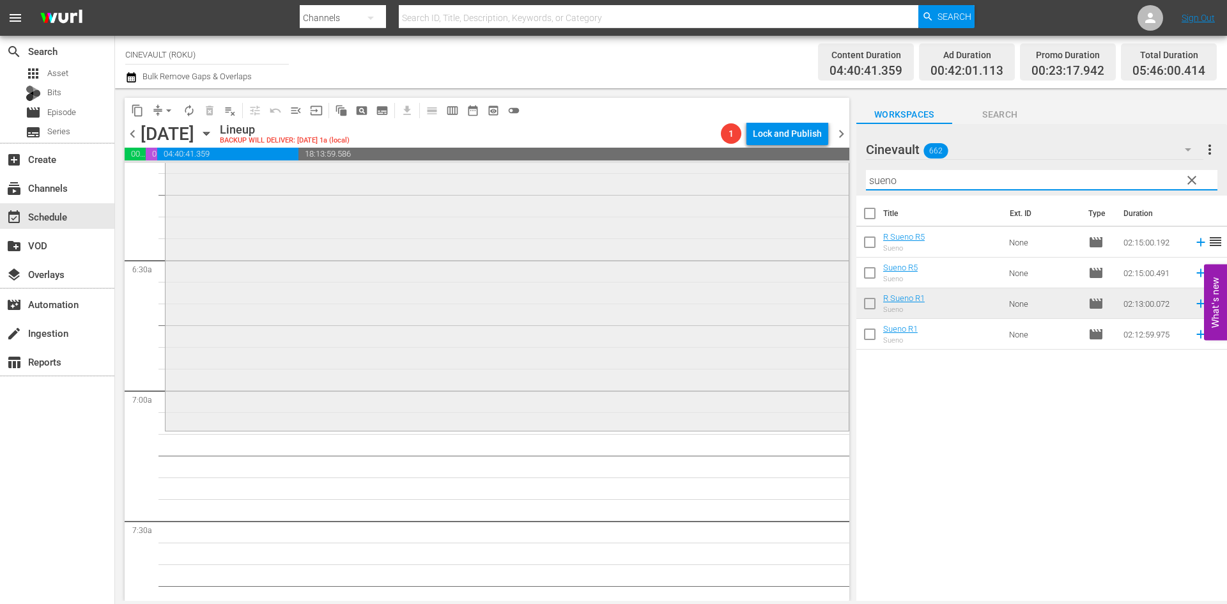
drag, startPoint x: 932, startPoint y: 187, endPoint x: 728, endPoint y: 203, distance: 205.1
click at [728, 203] on div "content_copy compress arrow_drop_down autorenew_outlined delete_forever_outline…" at bounding box center [671, 344] width 1112 height 512
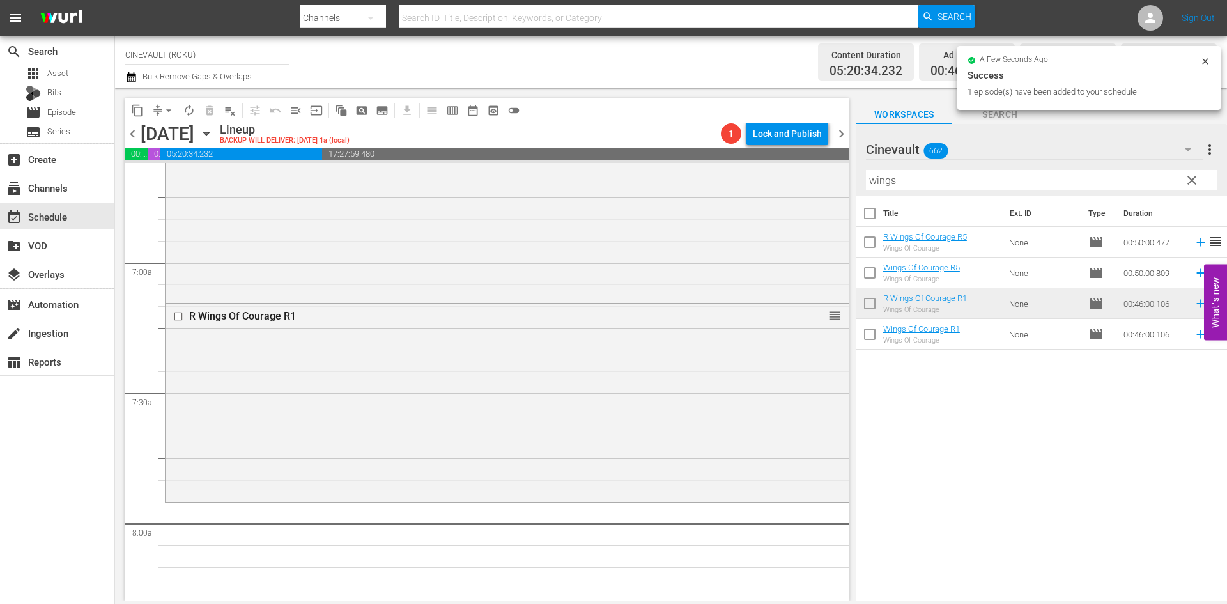
scroll to position [1853, 0]
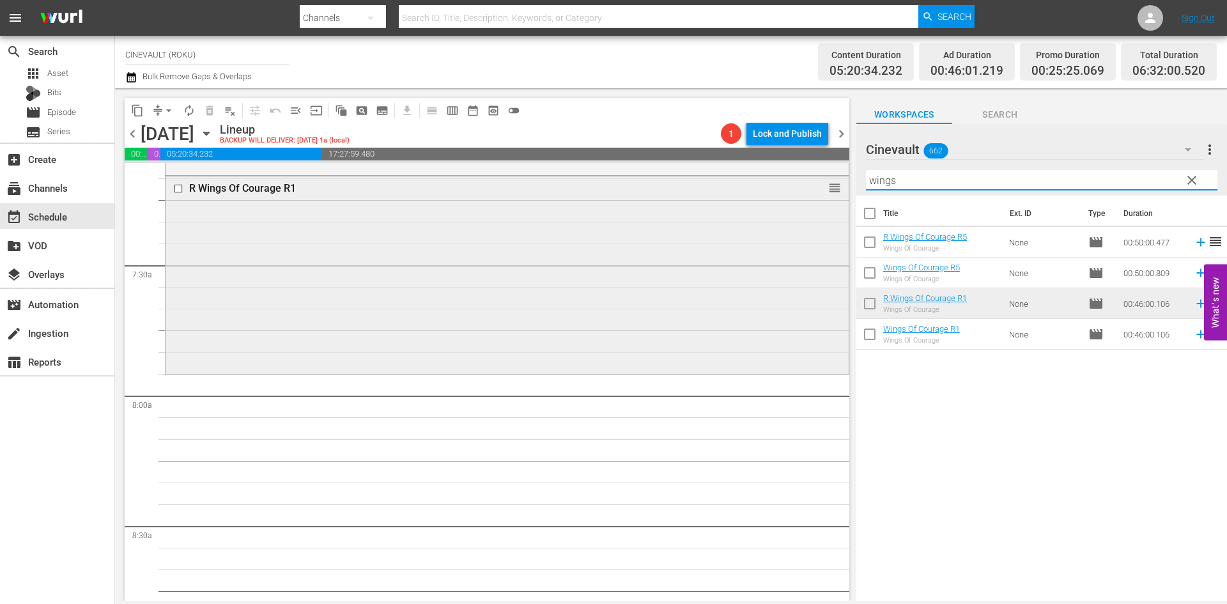
drag, startPoint x: 953, startPoint y: 183, endPoint x: 429, endPoint y: 190, distance: 524.0
click at [429, 190] on div "content_copy compress arrow_drop_down autorenew_outlined delete_forever_outline…" at bounding box center [671, 344] width 1112 height 512
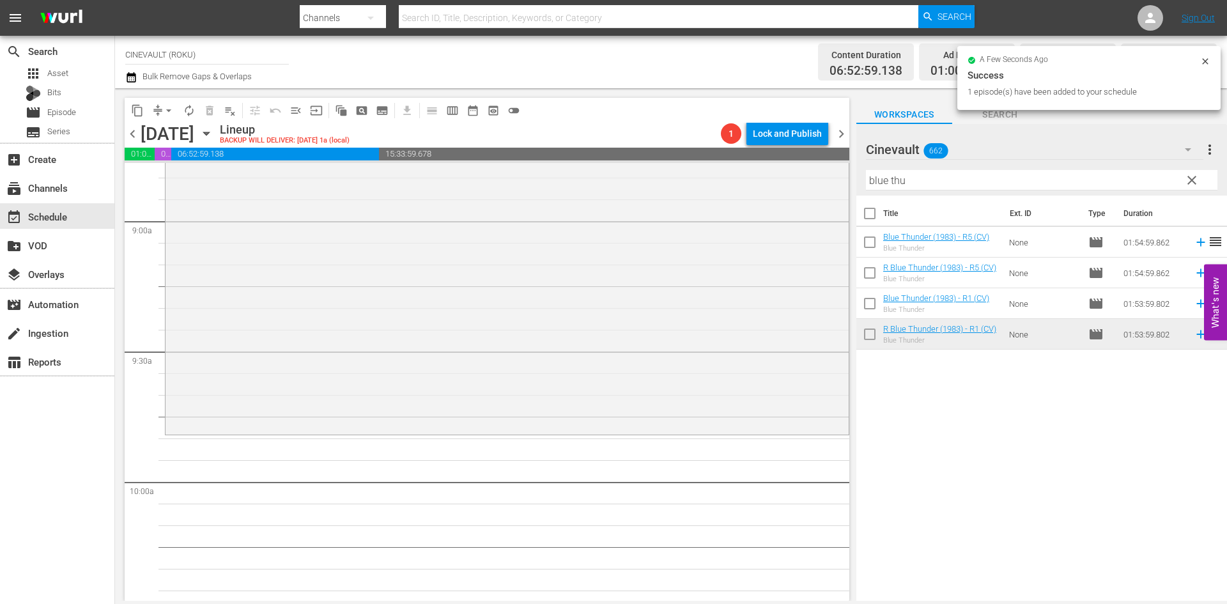
scroll to position [2300, 0]
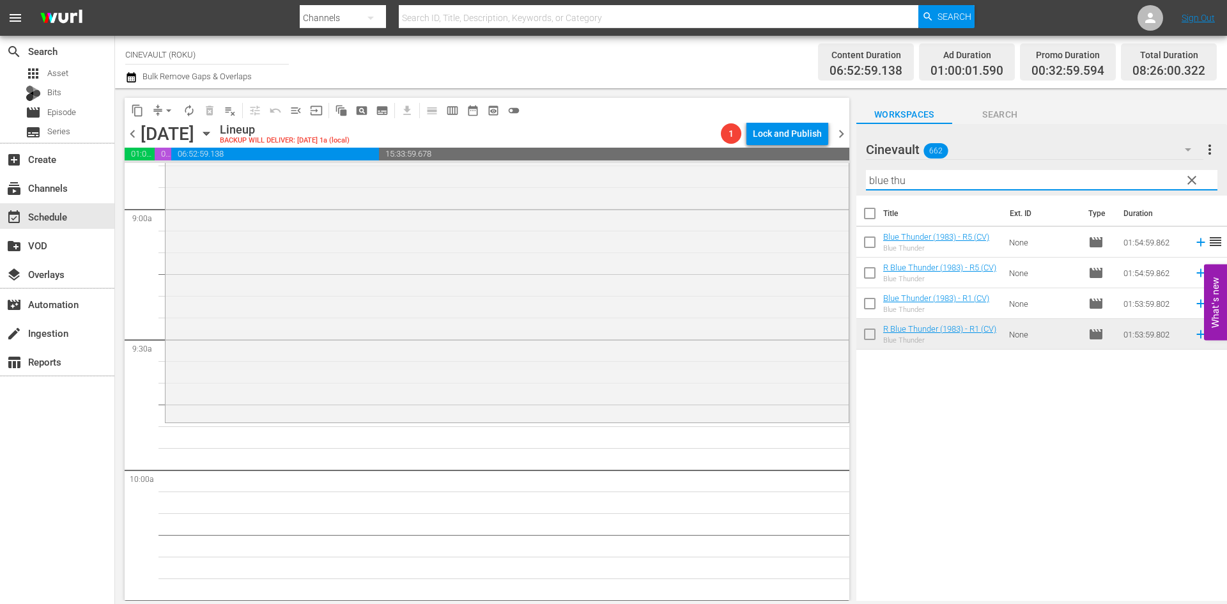
drag, startPoint x: 994, startPoint y: 177, endPoint x: 730, endPoint y: 162, distance: 264.4
click at [730, 162] on div "content_copy compress arrow_drop_down autorenew_outlined delete_forever_outline…" at bounding box center [671, 344] width 1112 height 512
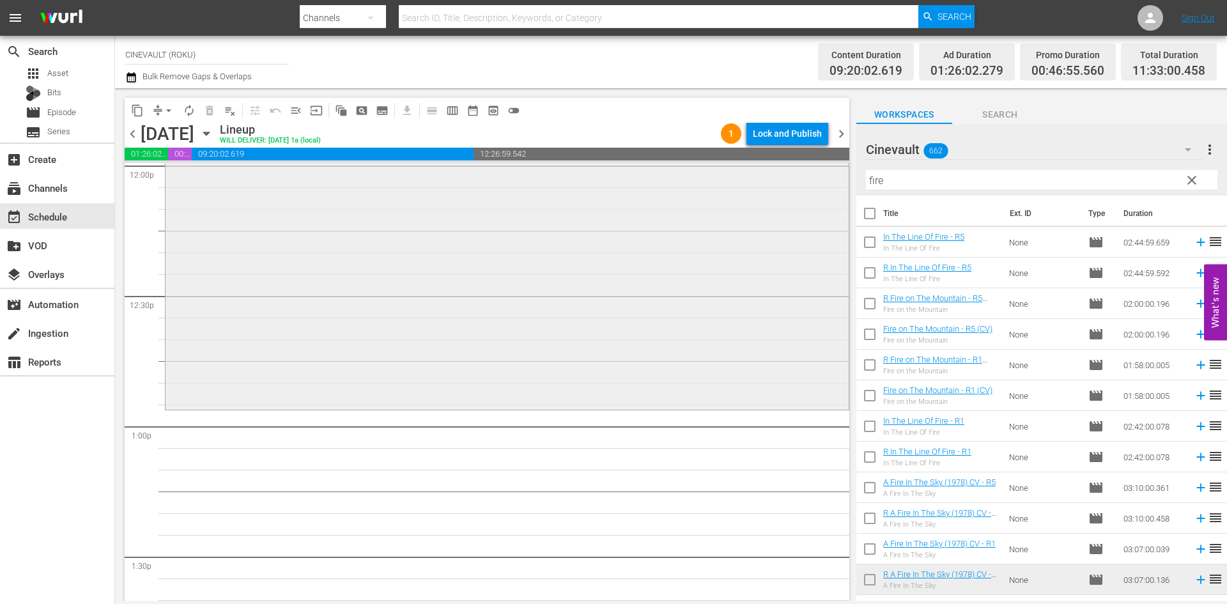
scroll to position [3131, 0]
drag, startPoint x: 944, startPoint y: 174, endPoint x: 879, endPoint y: 171, distance: 65.3
click at [879, 171] on input "fire" at bounding box center [1041, 180] width 351 height 20
click at [915, 180] on input "fire" at bounding box center [1041, 180] width 351 height 20
drag, startPoint x: 915, startPoint y: 180, endPoint x: 817, endPoint y: 183, distance: 98.4
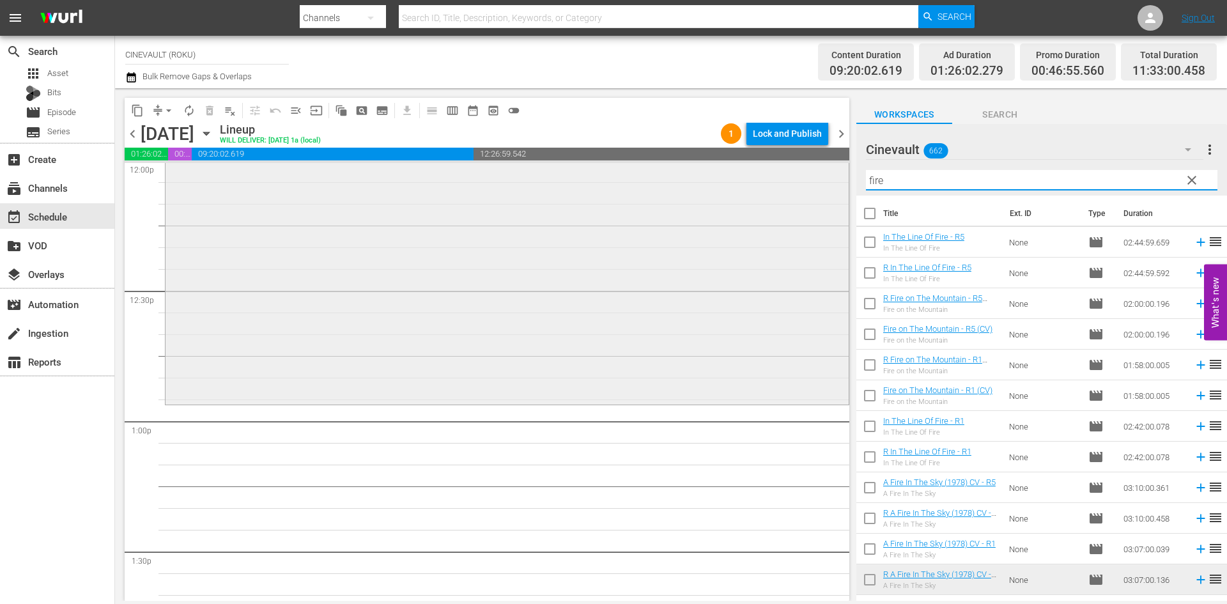
click at [817, 183] on div "content_copy compress arrow_drop_down autorenew_outlined delete_forever_outline…" at bounding box center [671, 344] width 1112 height 512
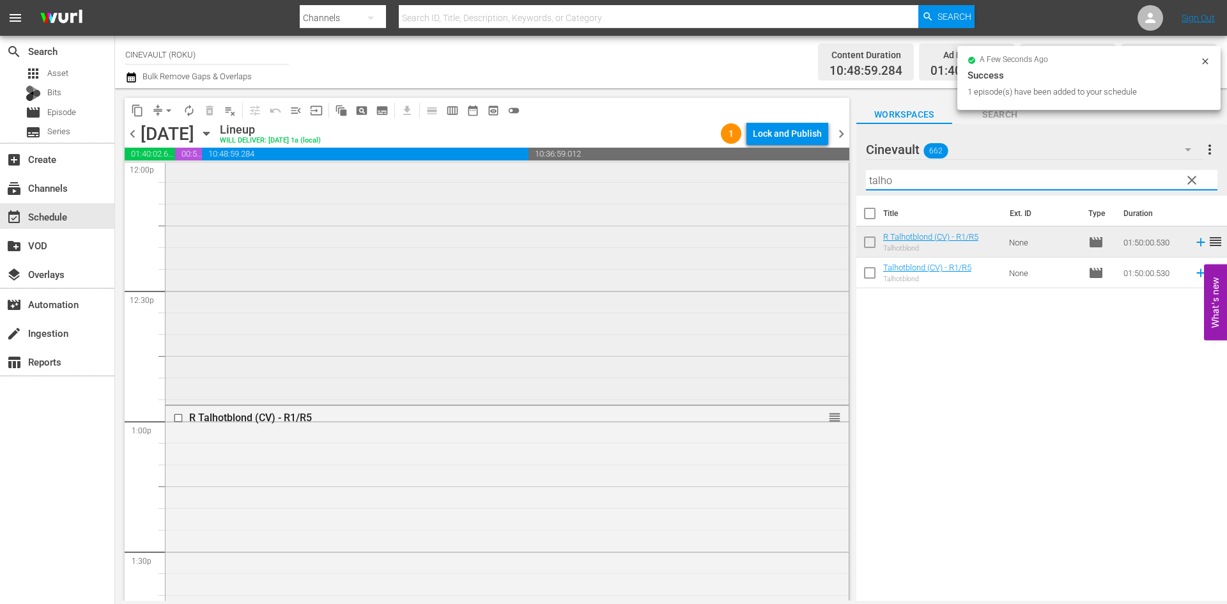
drag, startPoint x: 921, startPoint y: 185, endPoint x: 682, endPoint y: 175, distance: 239.2
click at [682, 175] on div "content_copy compress arrow_drop_down autorenew_outlined delete_forever_outline…" at bounding box center [671, 344] width 1112 height 512
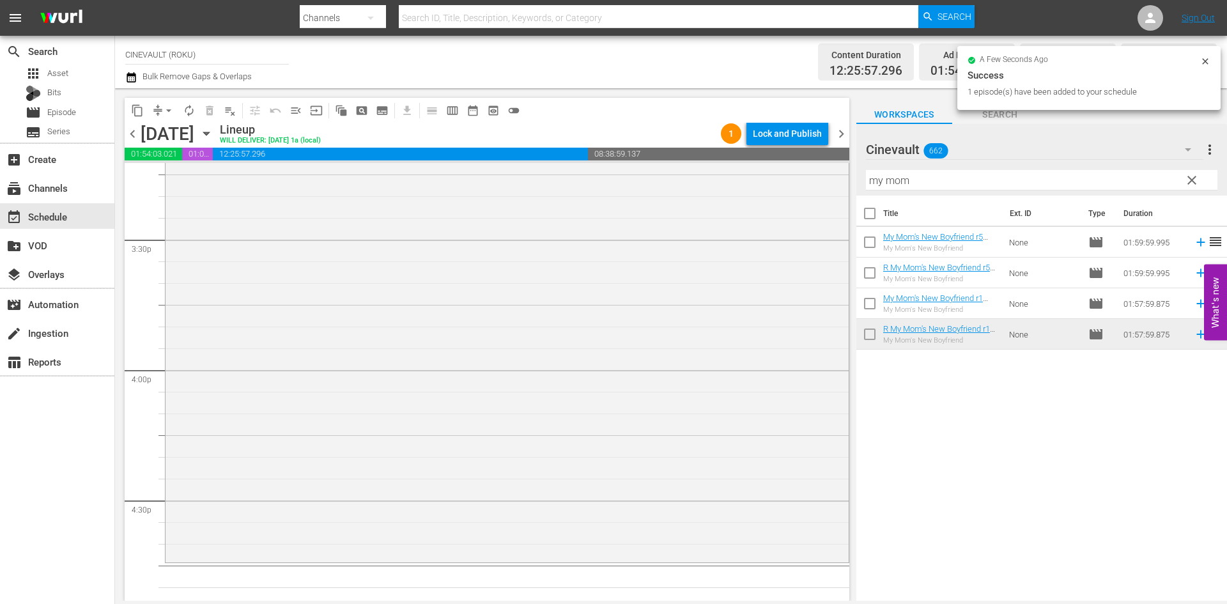
scroll to position [4026, 0]
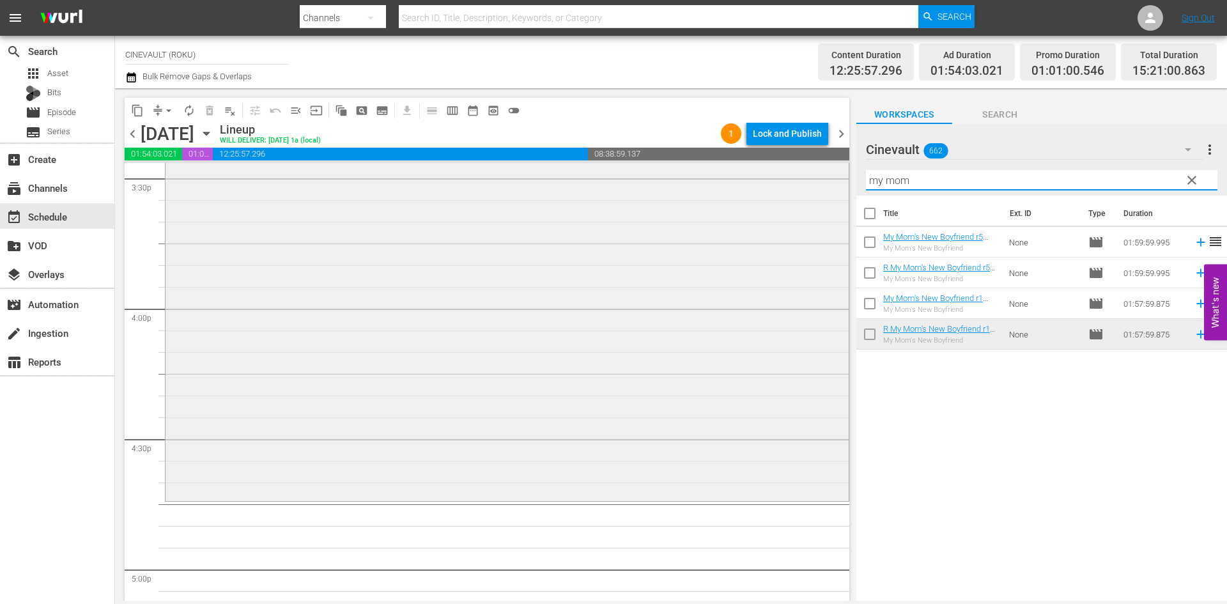
drag, startPoint x: 960, startPoint y: 184, endPoint x: 590, endPoint y: 203, distance: 371.1
click at [590, 203] on div "content_copy compress arrow_drop_down autorenew_outlined delete_forever_outline…" at bounding box center [671, 344] width 1112 height 512
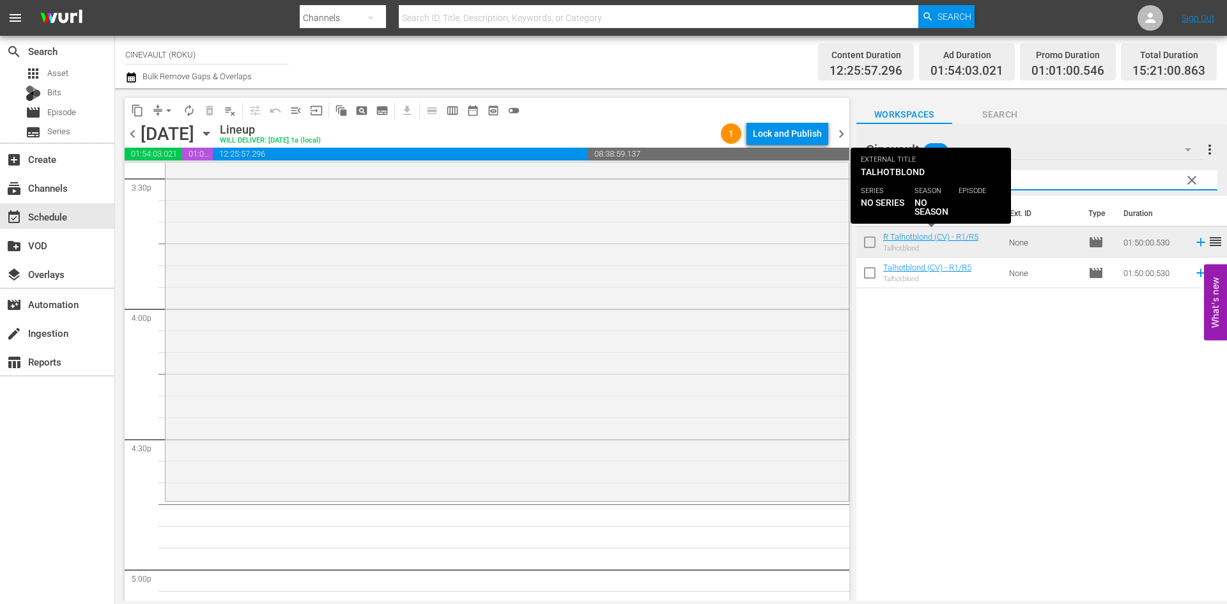
type input "talhot"
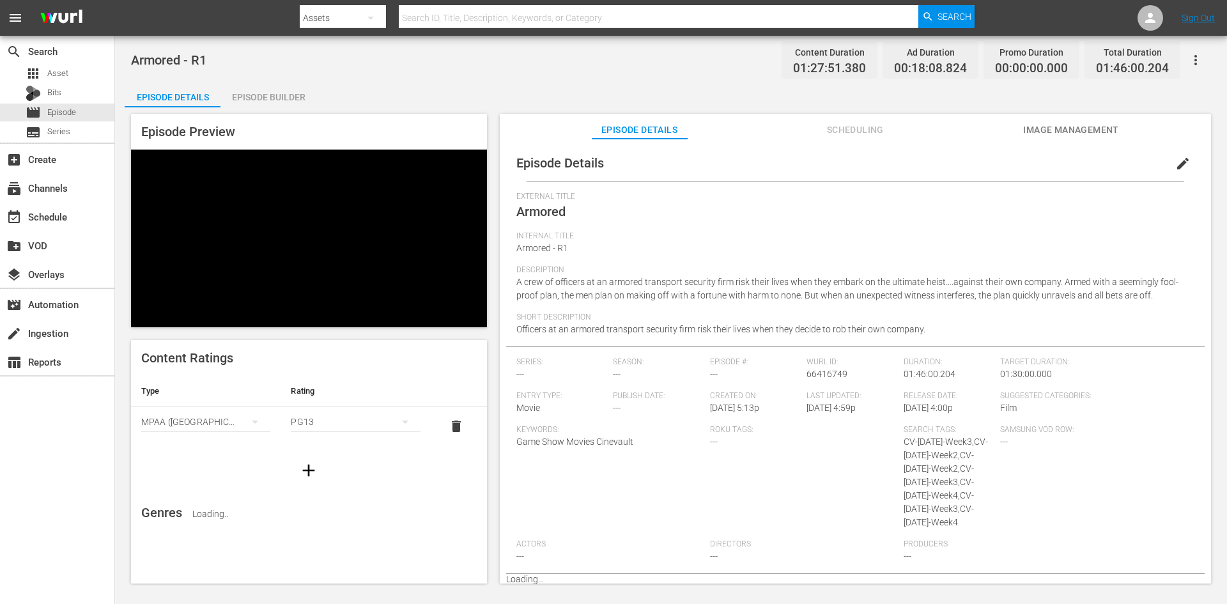
click at [296, 96] on div "Episode Builder" at bounding box center [268, 97] width 96 height 31
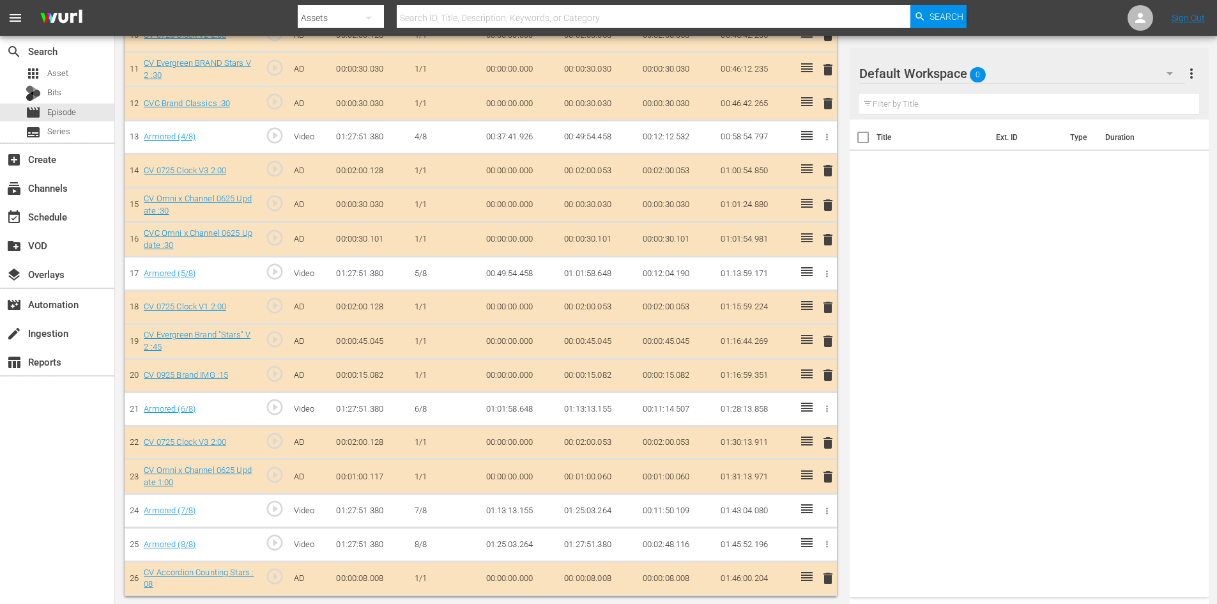
scroll to position [731, 0]
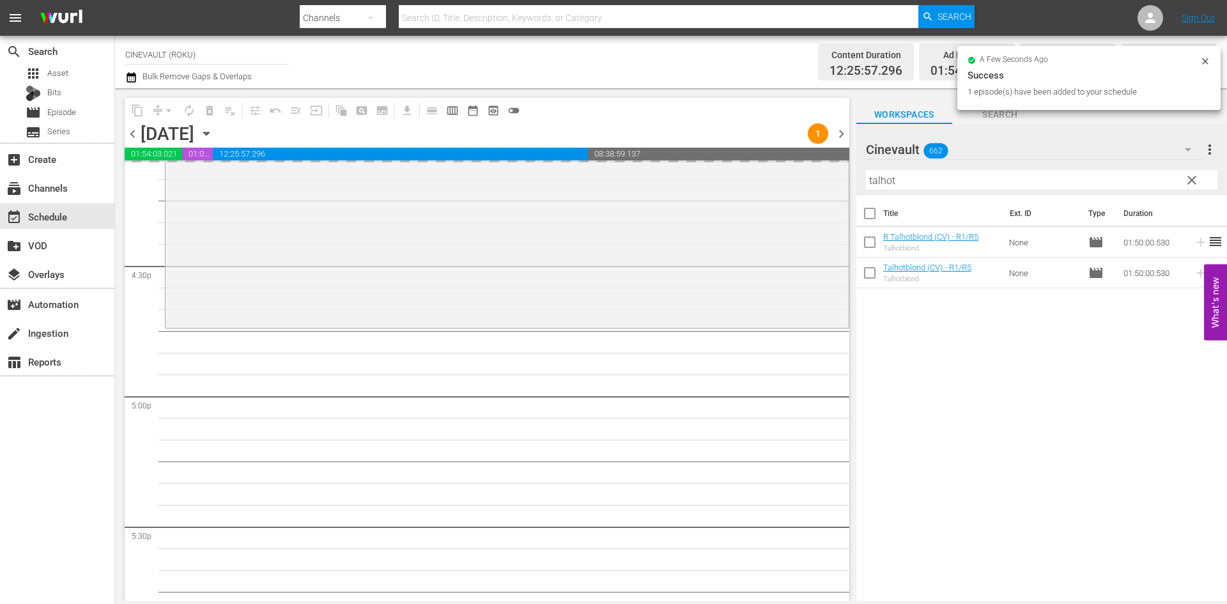
scroll to position [4218, 0]
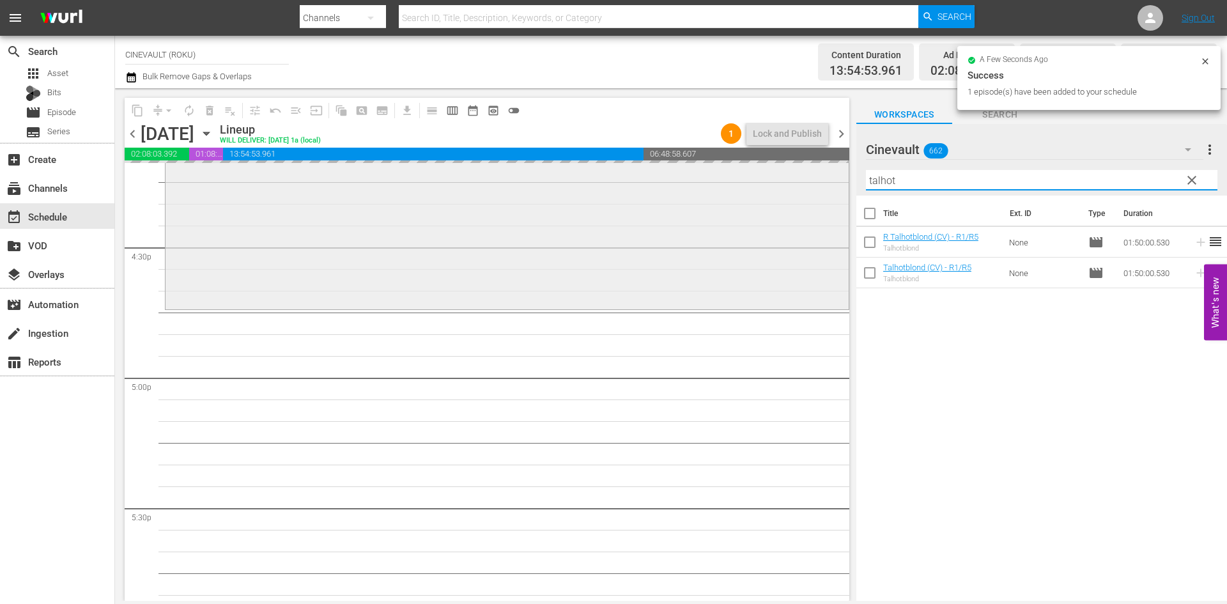
drag, startPoint x: 792, startPoint y: 181, endPoint x: 663, endPoint y: 176, distance: 129.2
click at [663, 176] on div "content_copy compress arrow_drop_down autorenew_outlined delete_forever_outline…" at bounding box center [671, 344] width 1112 height 512
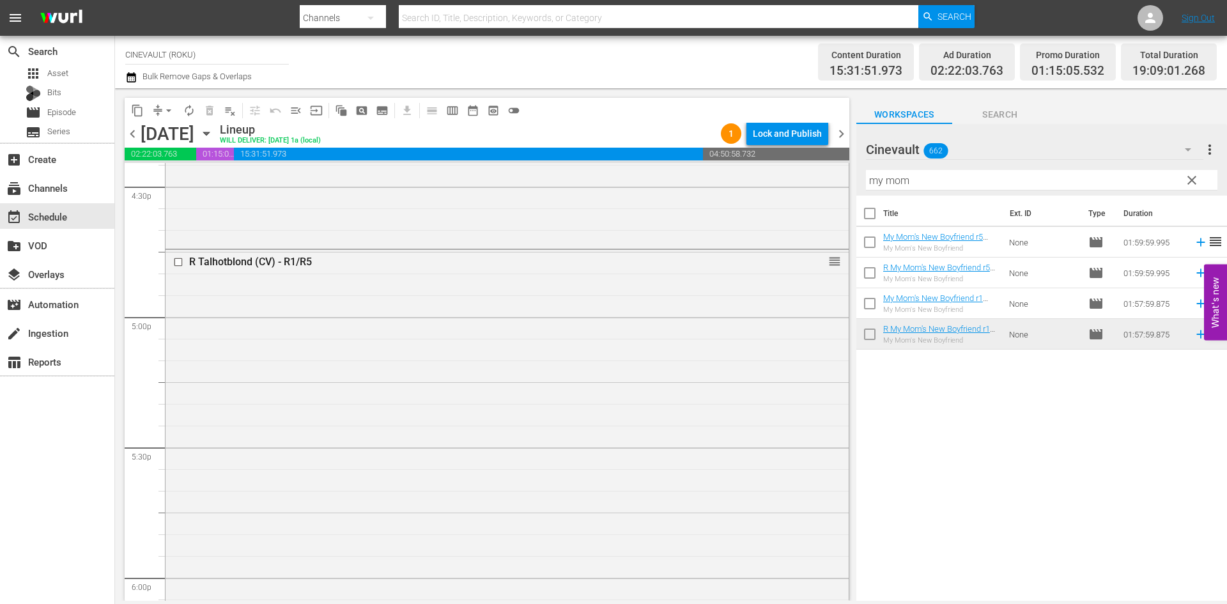
scroll to position [4281, 0]
click at [176, 260] on input "checkbox" at bounding box center [179, 258] width 13 height 11
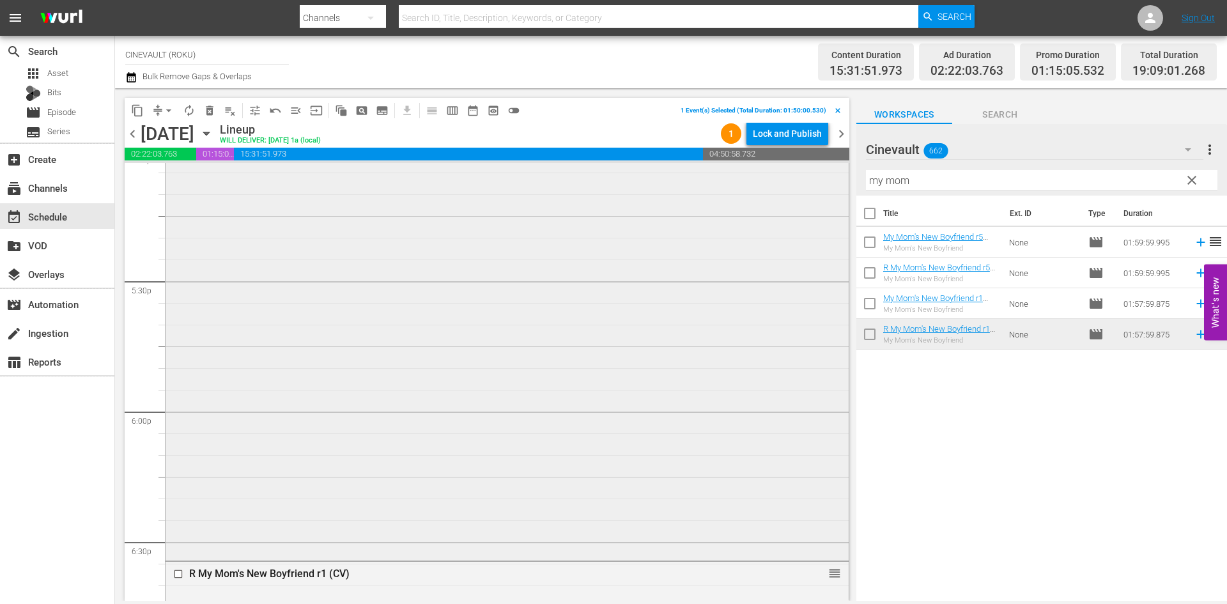
scroll to position [4537, 0]
click at [176, 479] on input "checkbox" at bounding box center [179, 480] width 13 height 11
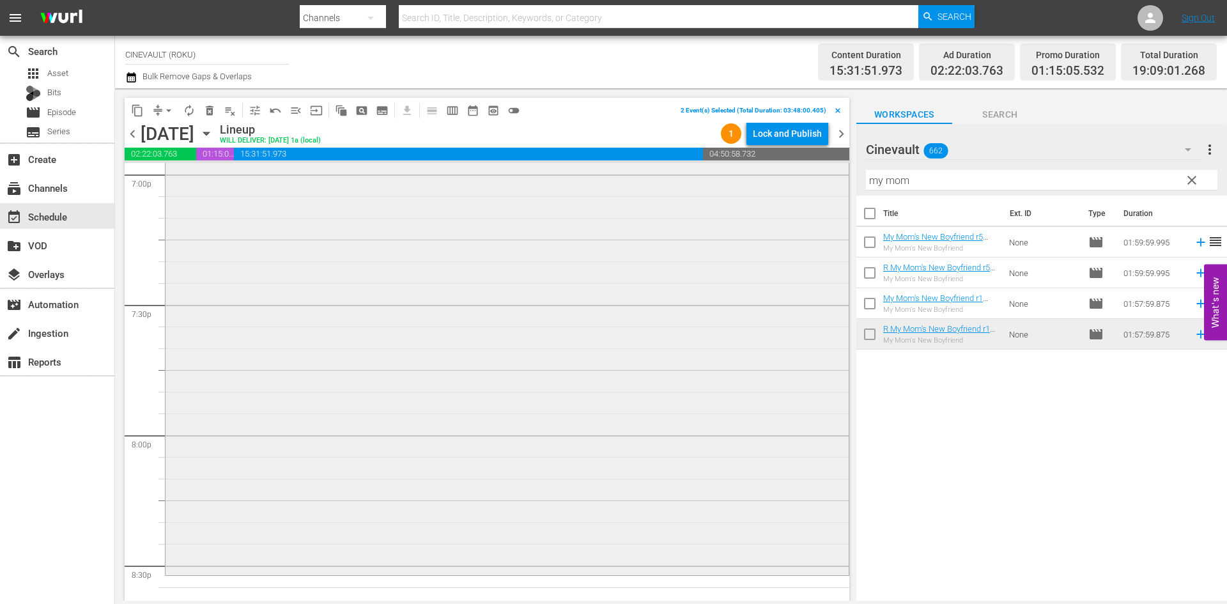
scroll to position [5048, 0]
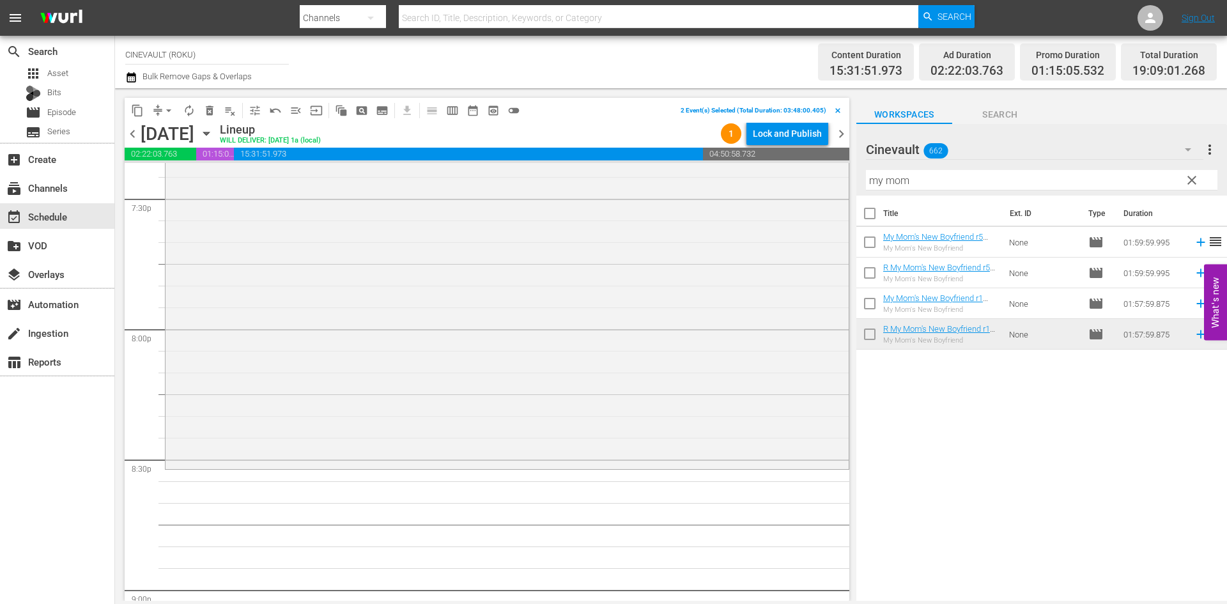
click at [210, 103] on button "delete_forever_outlined" at bounding box center [209, 110] width 20 height 20
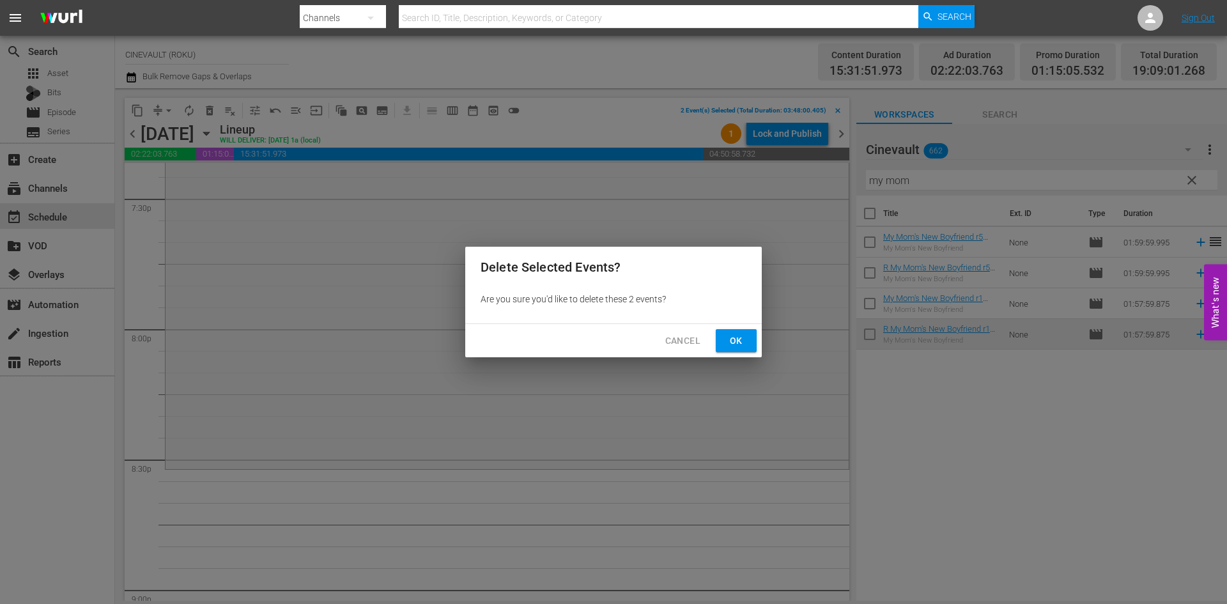
click at [733, 342] on span "Ok" at bounding box center [736, 341] width 20 height 16
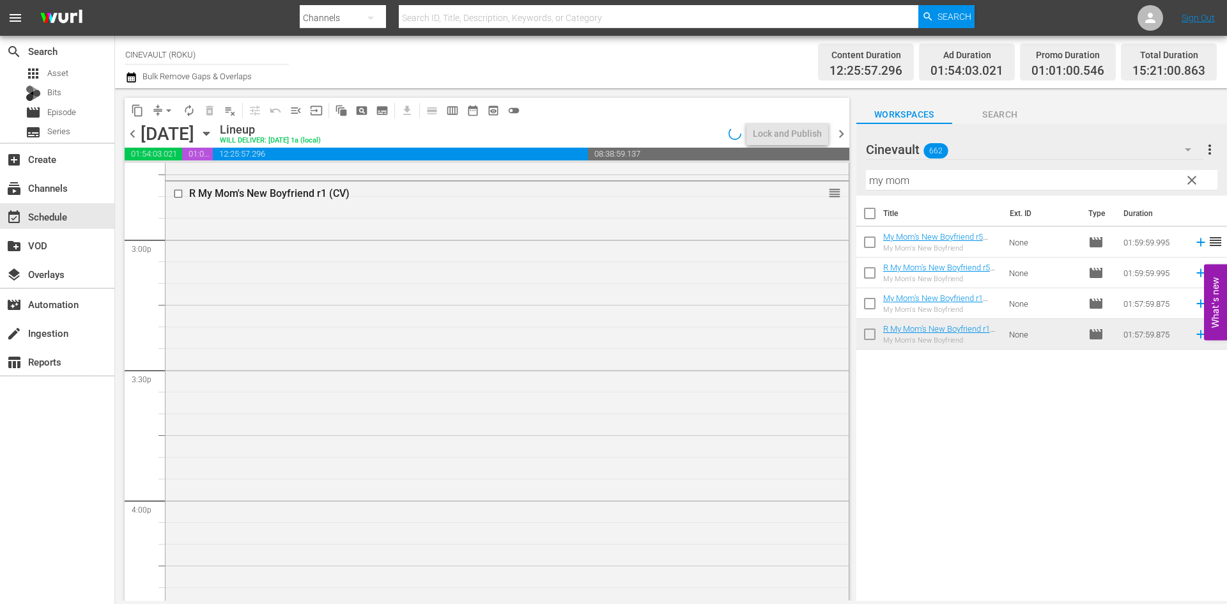
scroll to position [3962, 0]
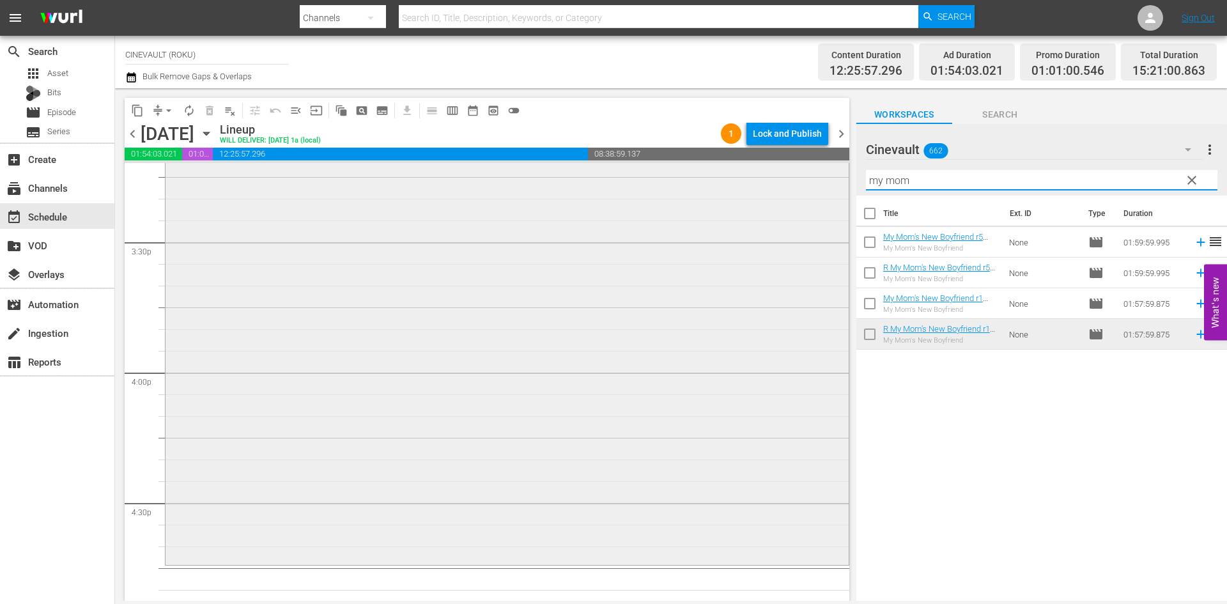
drag, startPoint x: 967, startPoint y: 186, endPoint x: 815, endPoint y: 180, distance: 152.2
click at [815, 180] on div "content_copy compress arrow_drop_down autorenew_outlined delete_forever_outline…" at bounding box center [671, 344] width 1112 height 512
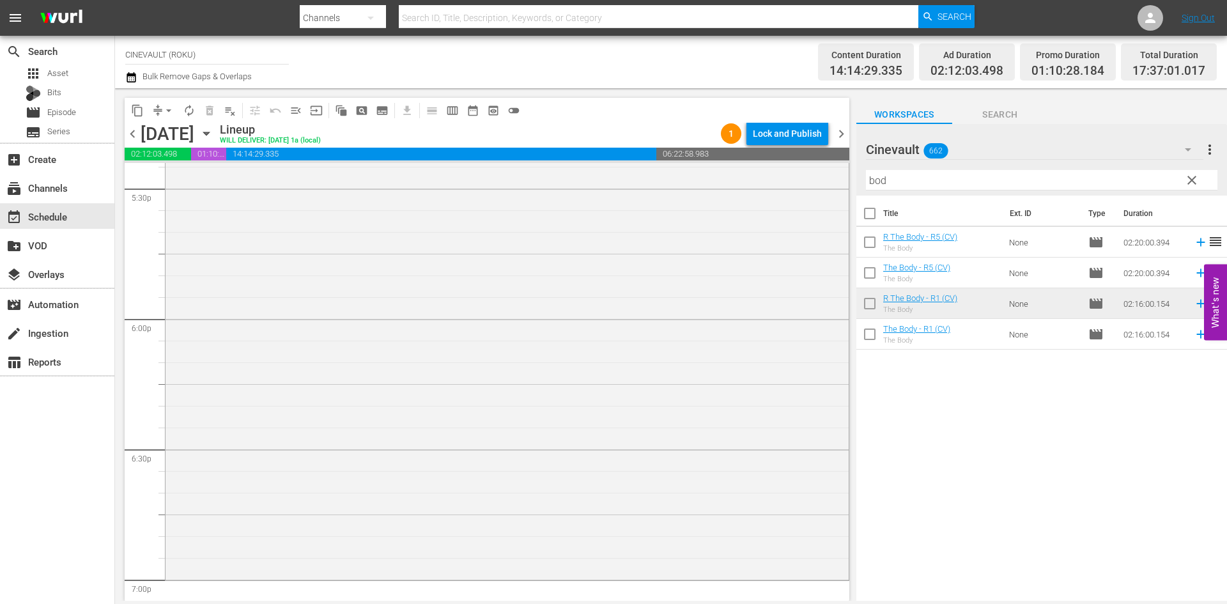
scroll to position [4729, 0]
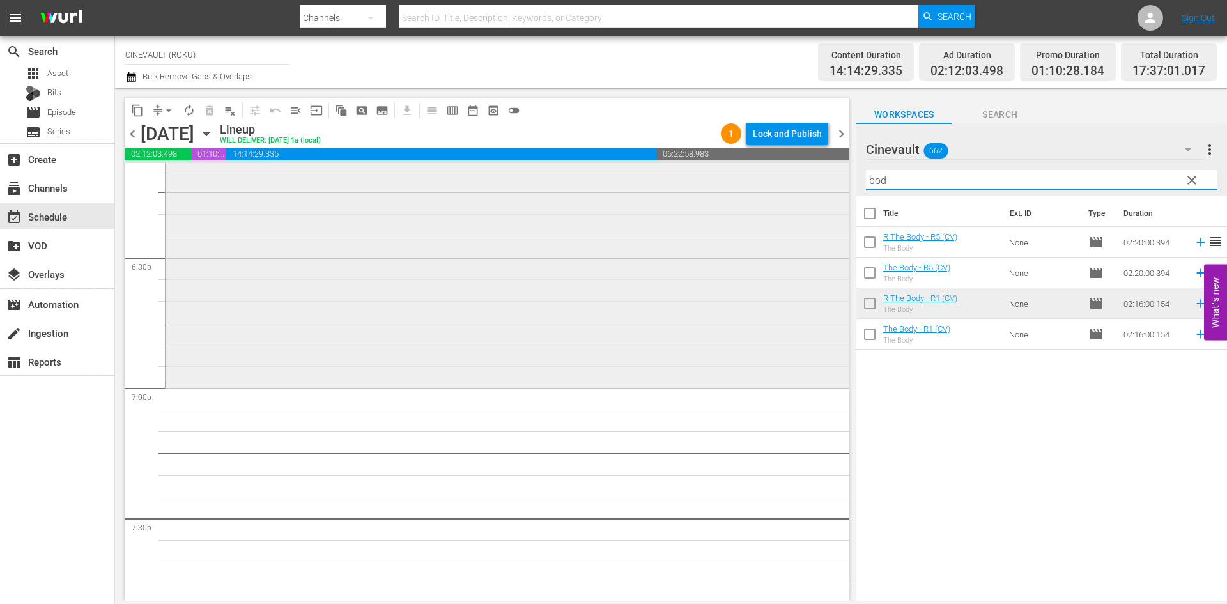
drag, startPoint x: 934, startPoint y: 175, endPoint x: 776, endPoint y: 180, distance: 157.9
click at [776, 180] on div "content_copy compress arrow_drop_down autorenew_outlined delete_forever_outline…" at bounding box center [671, 344] width 1112 height 512
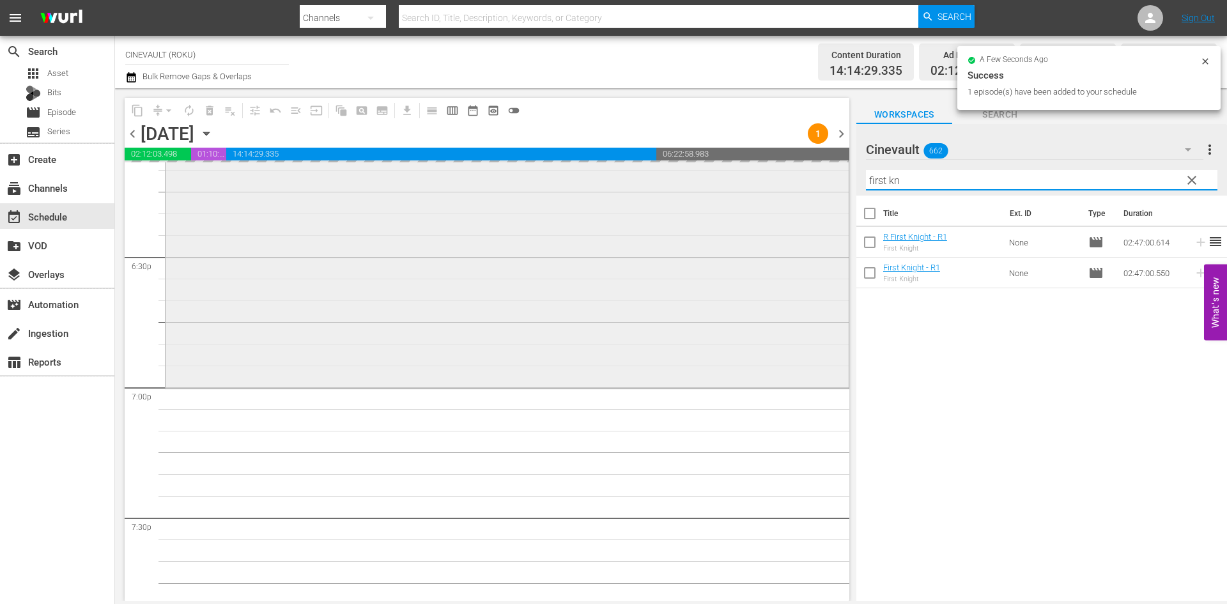
drag, startPoint x: 990, startPoint y: 187, endPoint x: 759, endPoint y: 190, distance: 231.4
click at [759, 190] on div "content_copy compress arrow_drop_down autorenew_outlined delete_forever_outline…" at bounding box center [671, 344] width 1112 height 512
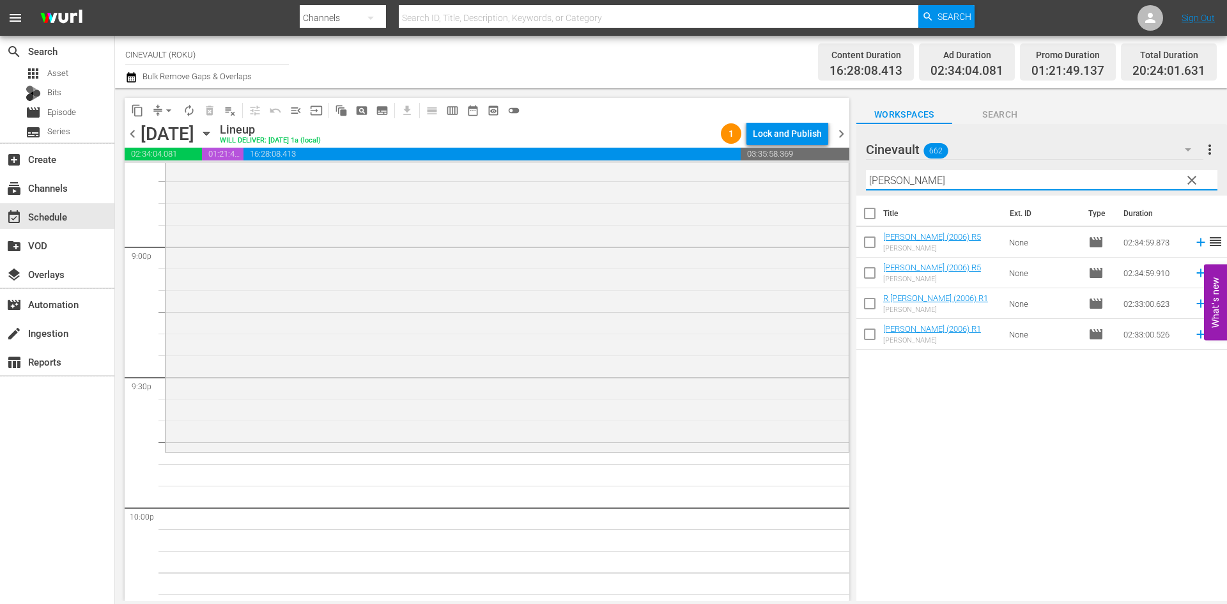
scroll to position [5496, 0]
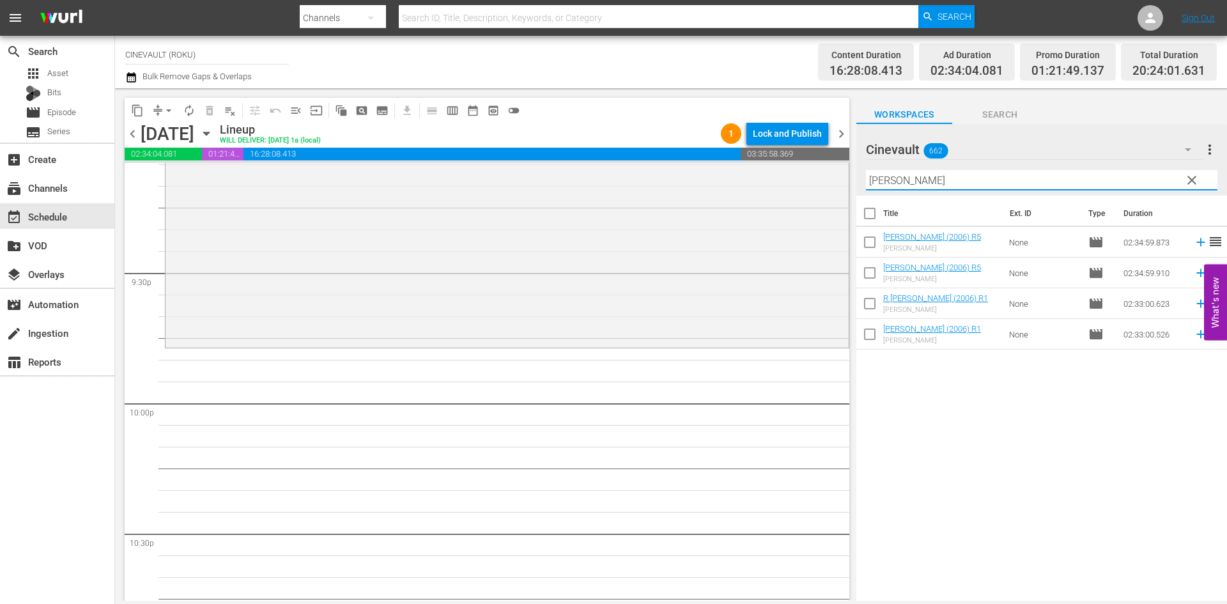
type input "[PERSON_NAME]"
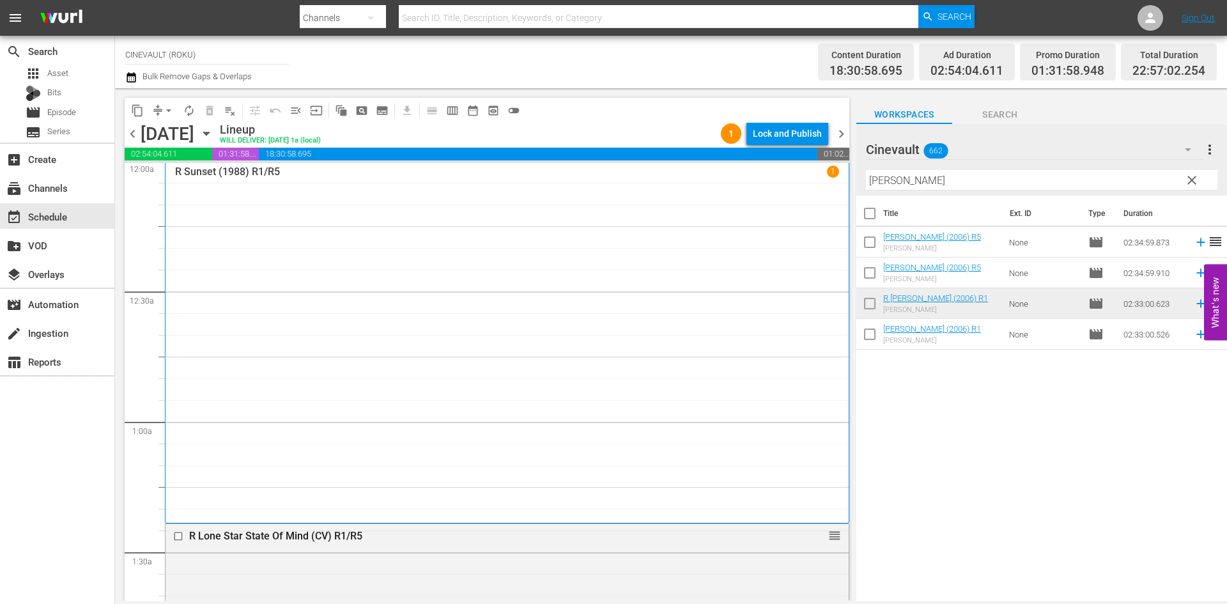
scroll to position [0, 0]
click at [793, 123] on div "Lock and Publish" at bounding box center [787, 133] width 69 height 23
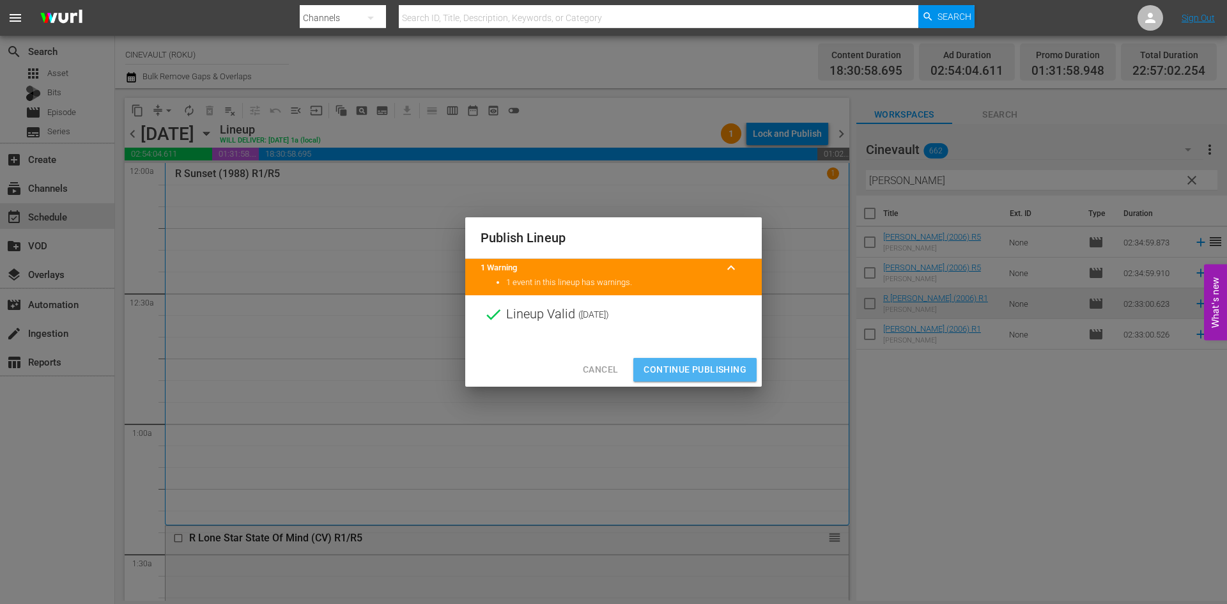
click at [722, 363] on span "Continue Publishing" at bounding box center [694, 370] width 103 height 16
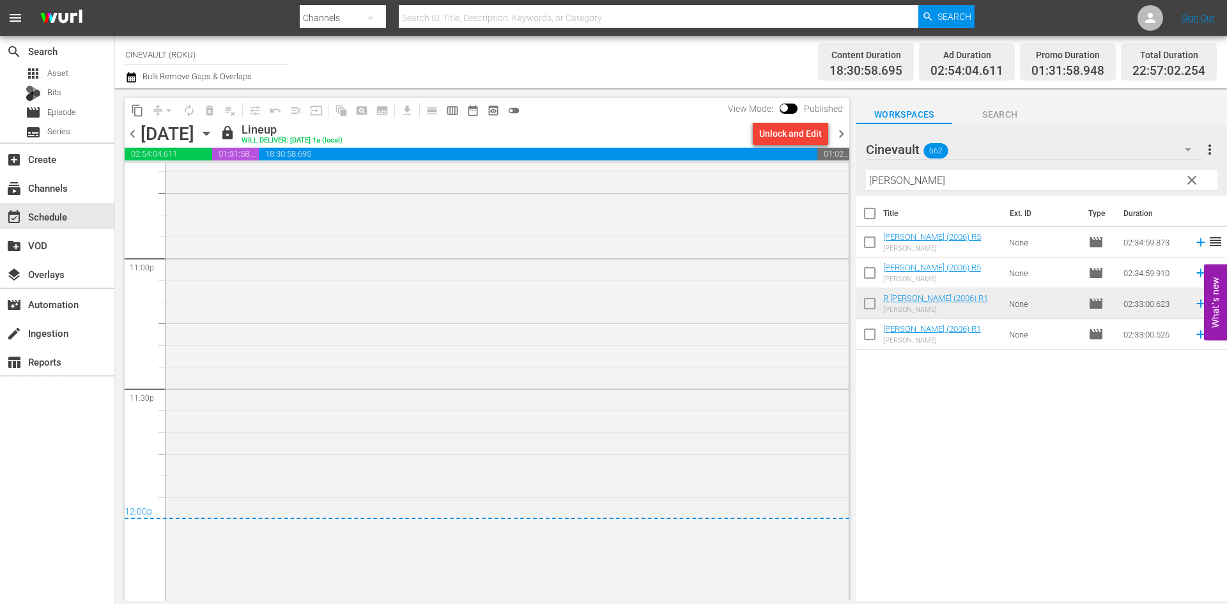
scroll to position [5908, 0]
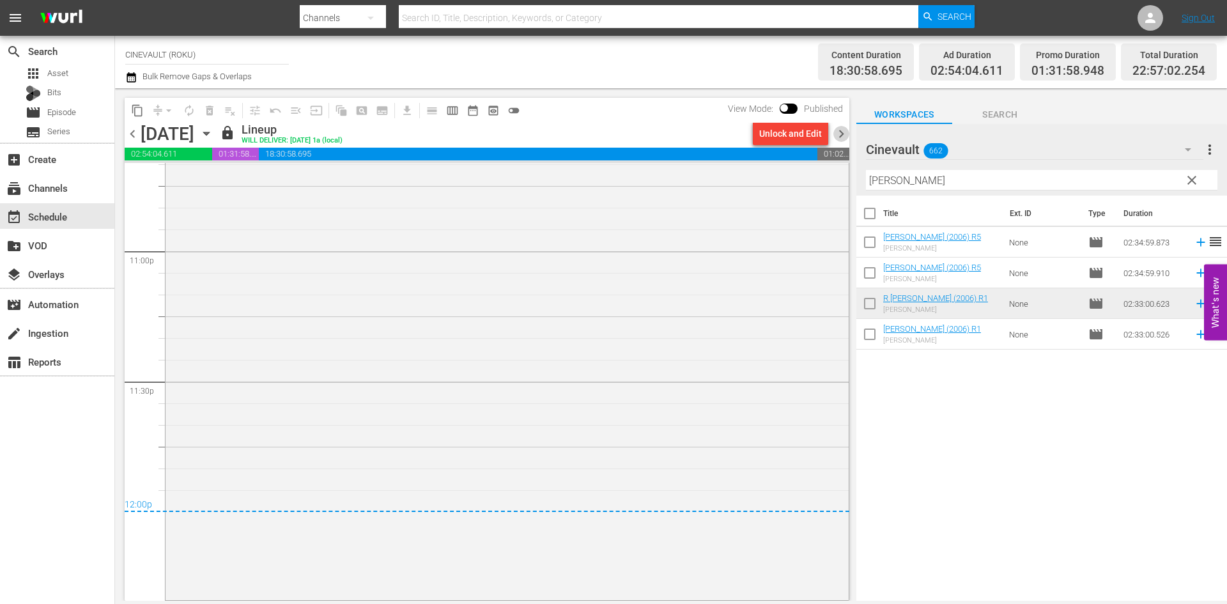
click at [836, 130] on span "chevron_right" at bounding box center [841, 134] width 16 height 16
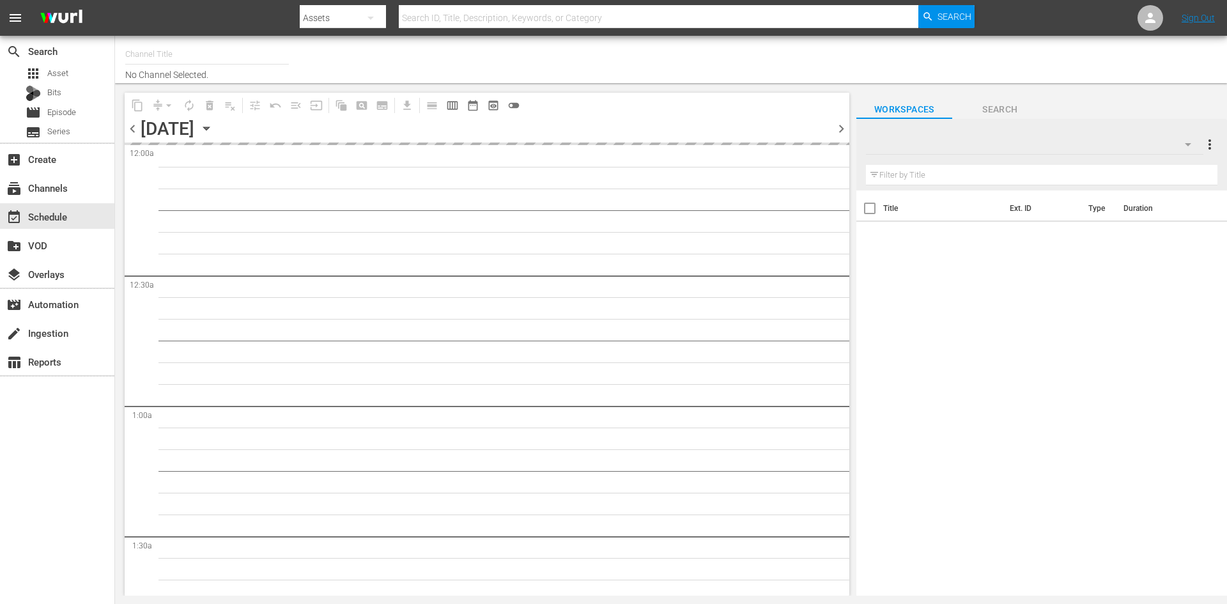
type input "CINEVAULT (ROKU) (829)"
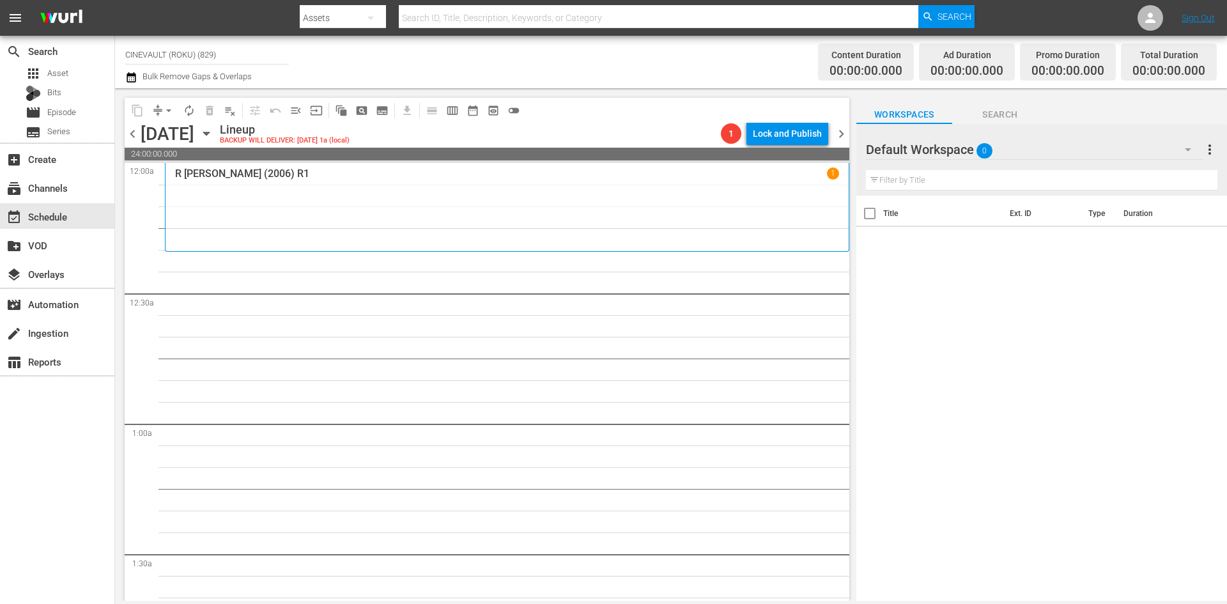
click at [955, 151] on div at bounding box center [912, 150] width 92 height 32
click at [1040, 137] on div "Default Workspace 0" at bounding box center [1034, 150] width 337 height 36
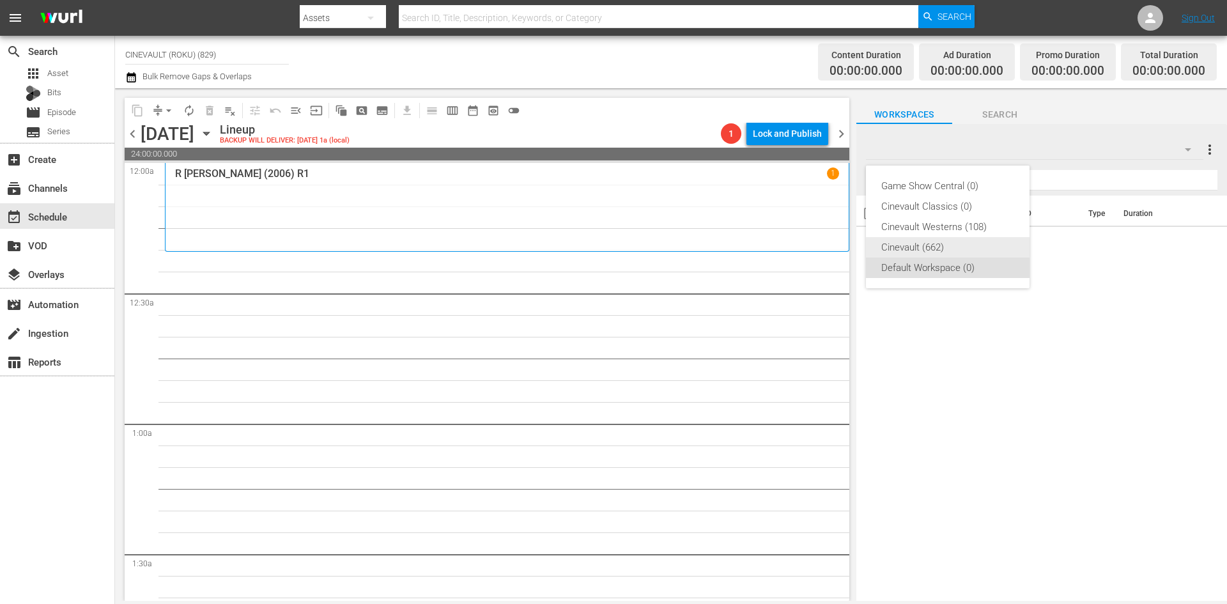
click at [960, 246] on div "Cinevault (662)" at bounding box center [947, 247] width 133 height 20
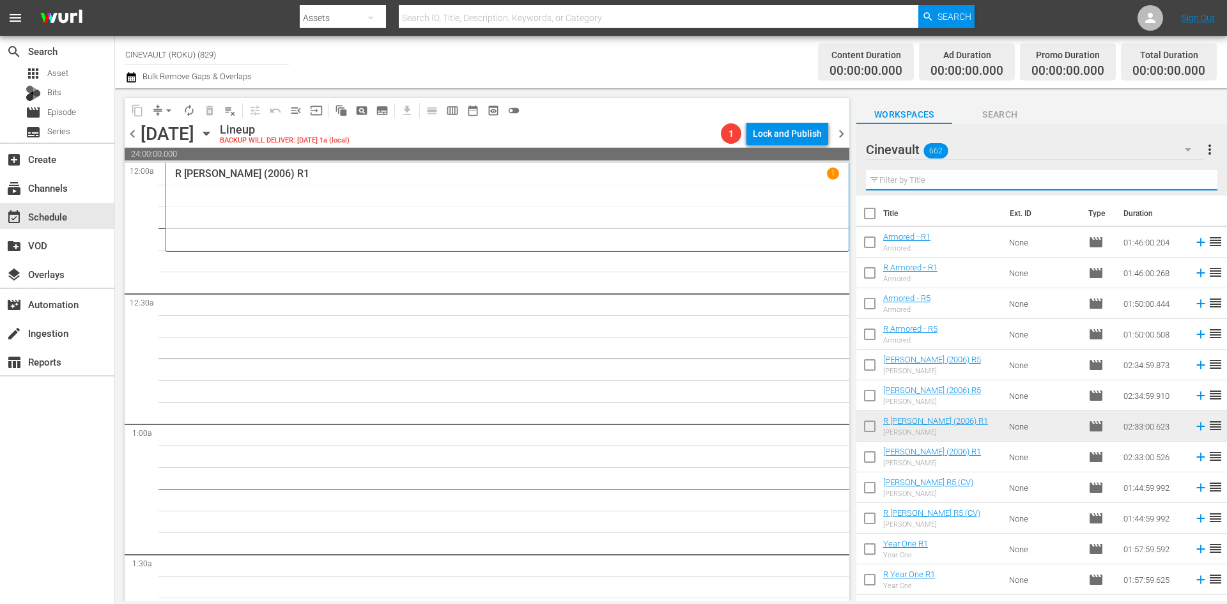
click at [1024, 183] on input "text" at bounding box center [1041, 180] width 351 height 20
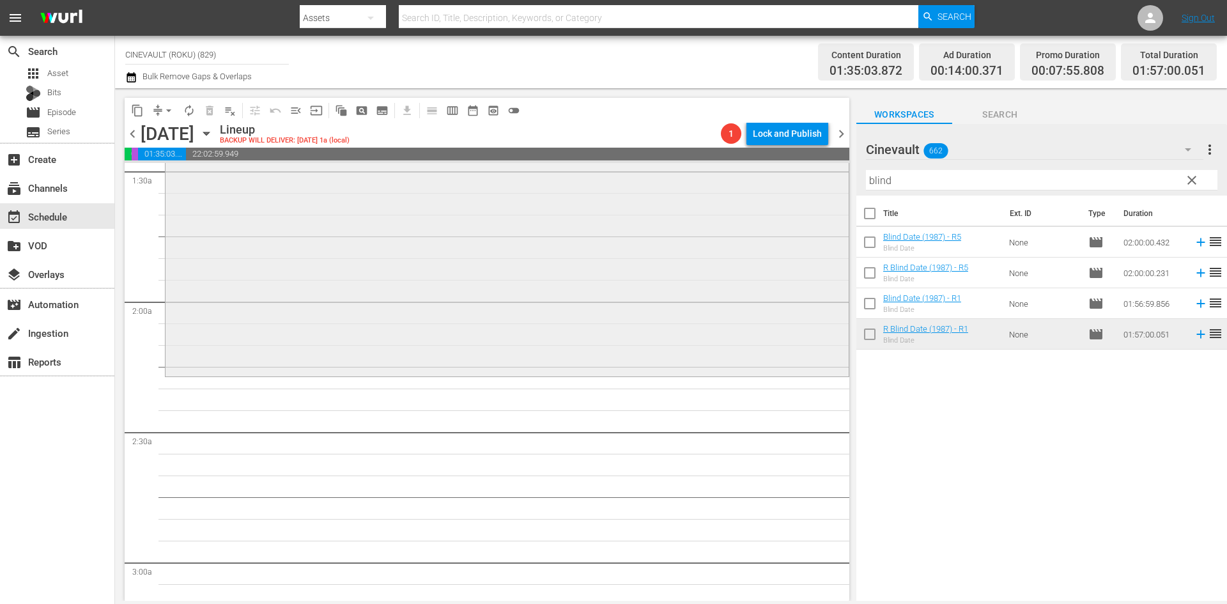
scroll to position [383, 0]
drag, startPoint x: 980, startPoint y: 181, endPoint x: 603, endPoint y: 219, distance: 378.9
click at [603, 219] on div "content_copy compress arrow_drop_down autorenew_outlined delete_forever_outline…" at bounding box center [671, 344] width 1112 height 512
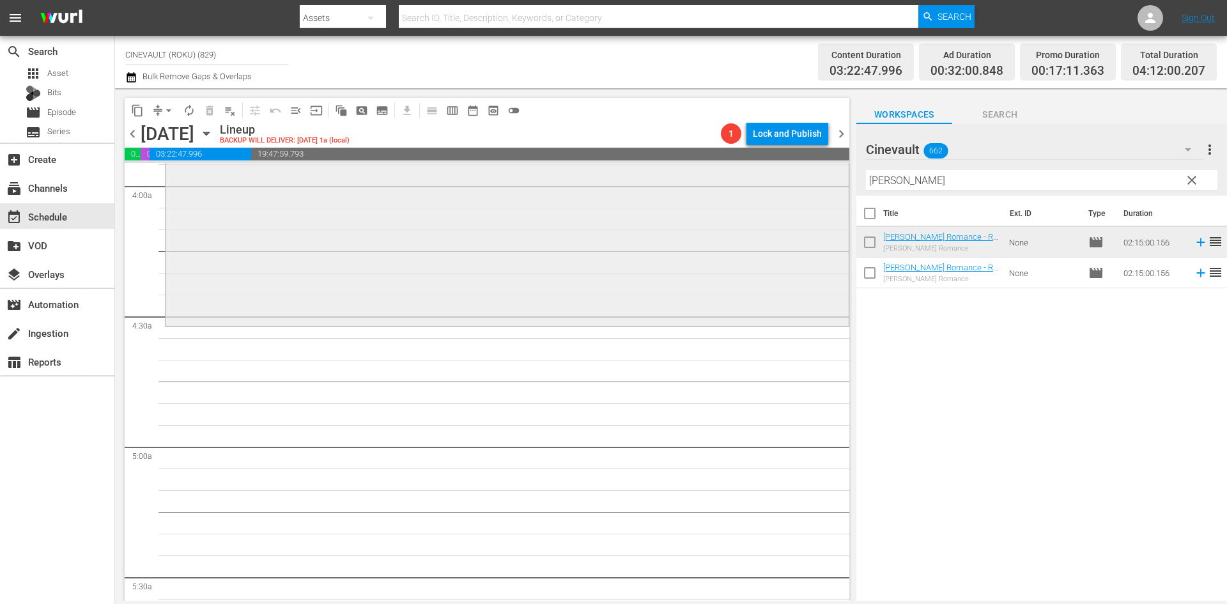
scroll to position [1022, 0]
drag, startPoint x: 950, startPoint y: 180, endPoint x: 813, endPoint y: 173, distance: 137.0
click at [813, 173] on div "content_copy compress arrow_drop_down autorenew_outlined delete_forever_outline…" at bounding box center [671, 344] width 1112 height 512
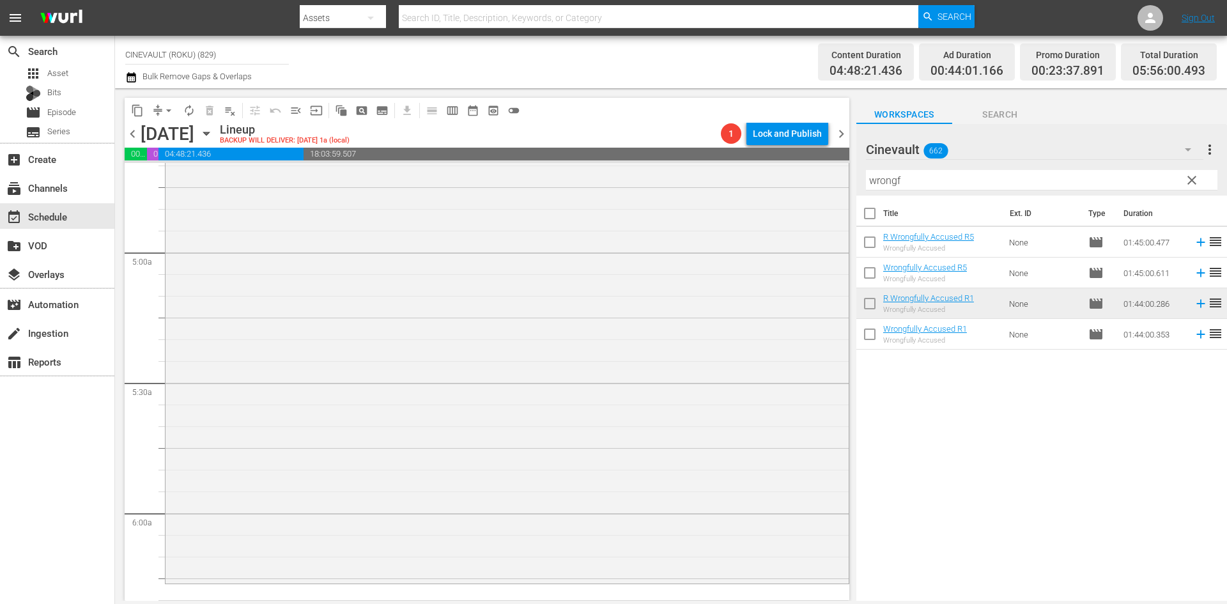
scroll to position [1342, 0]
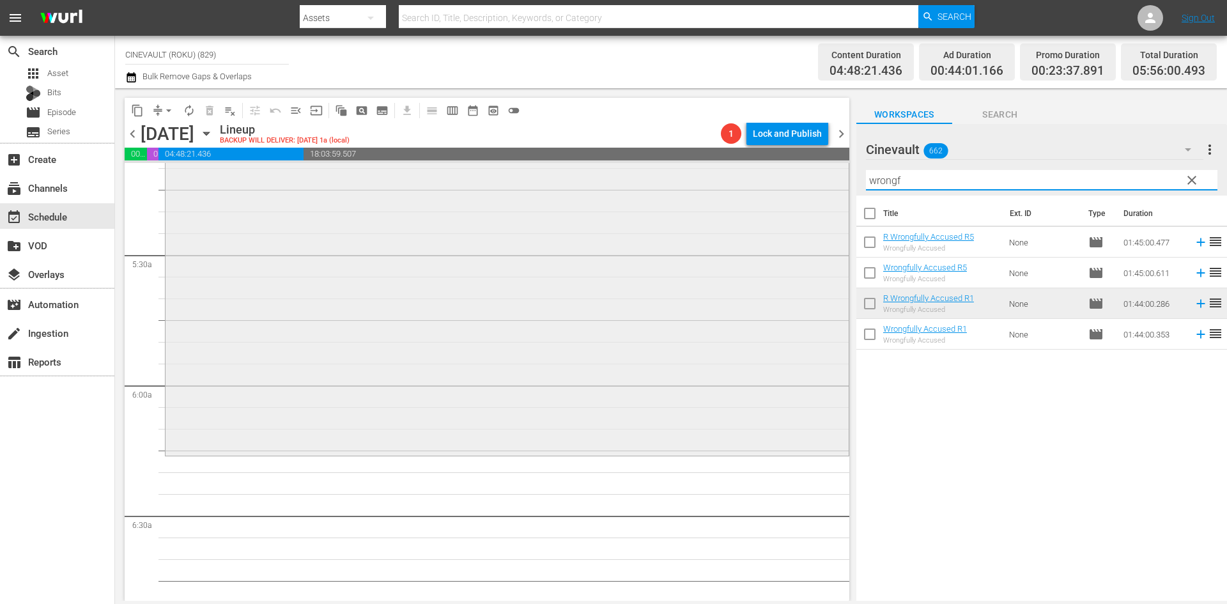
drag, startPoint x: 1033, startPoint y: 174, endPoint x: 799, endPoint y: 175, distance: 234.5
click at [799, 175] on div "content_copy compress arrow_drop_down autorenew_outlined delete_forever_outline…" at bounding box center [671, 344] width 1112 height 512
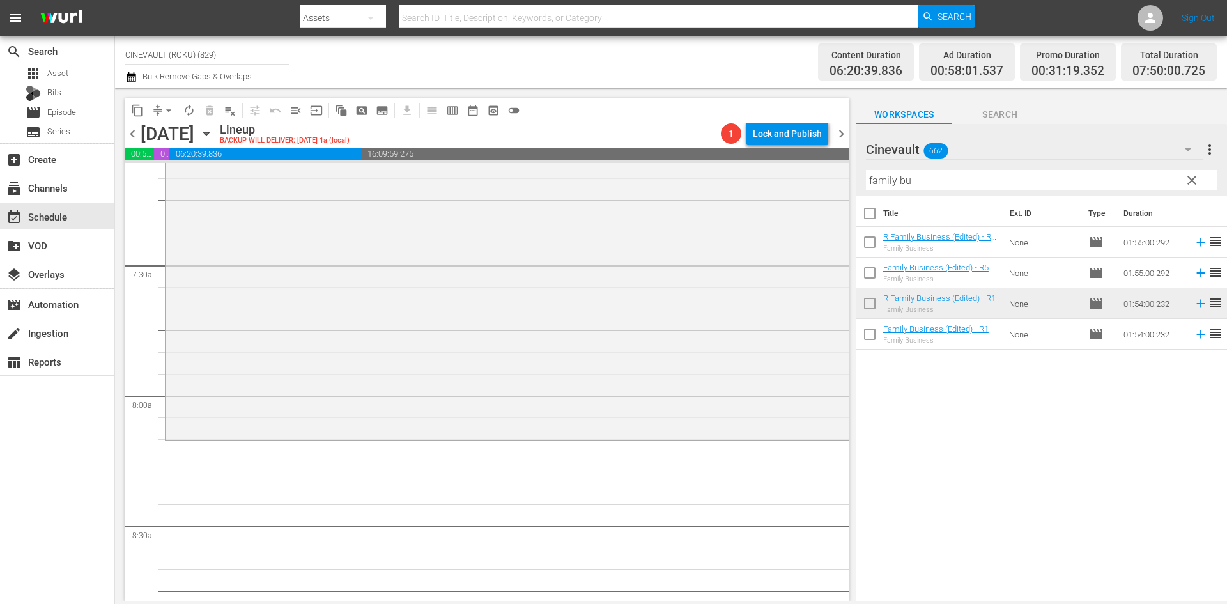
scroll to position [1917, 0]
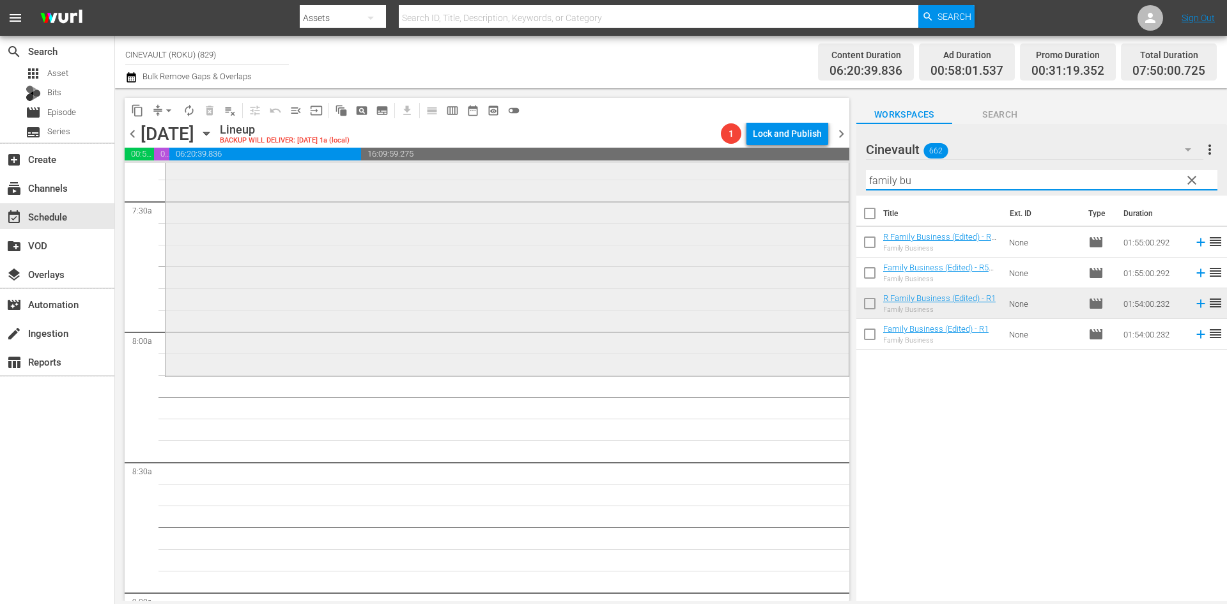
drag, startPoint x: 966, startPoint y: 178, endPoint x: 758, endPoint y: 175, distance: 207.7
click at [758, 175] on div "content_copy compress arrow_drop_down autorenew_outlined delete_forever_outline…" at bounding box center [671, 344] width 1112 height 512
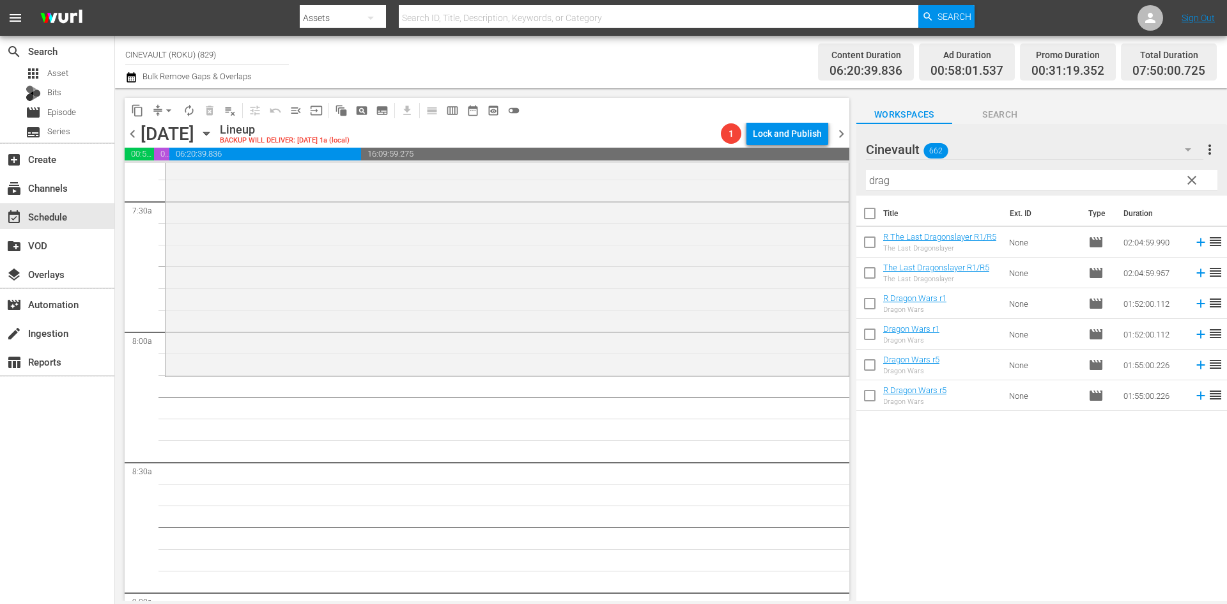
click at [979, 334] on td "Dragon Wars r1 Dragon Wars" at bounding box center [943, 334] width 121 height 31
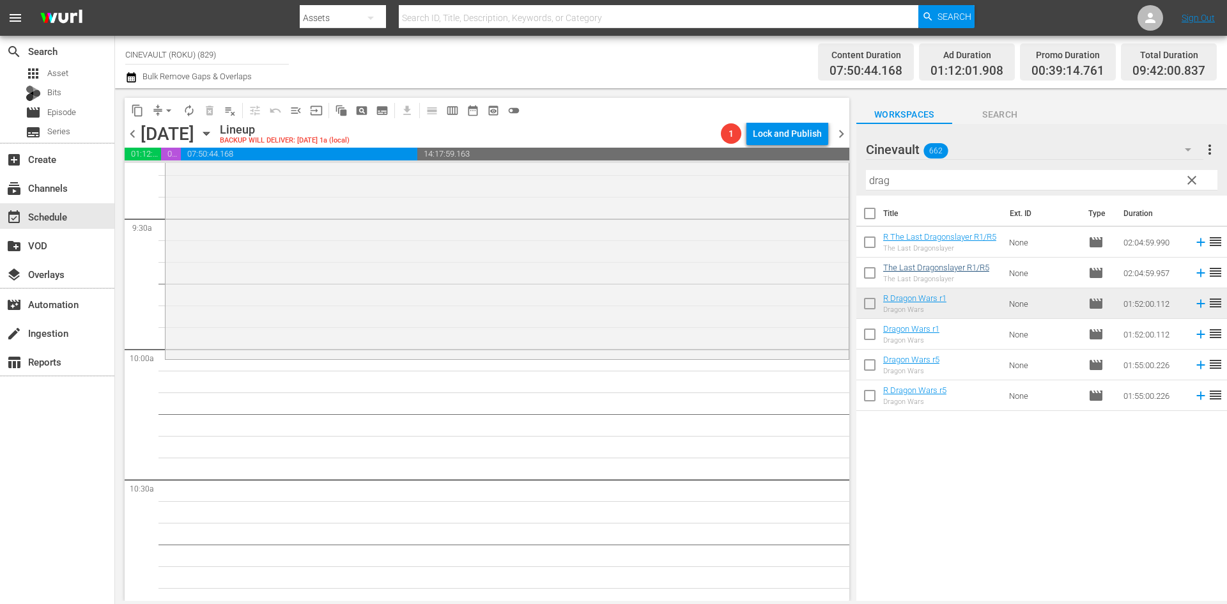
scroll to position [2428, 0]
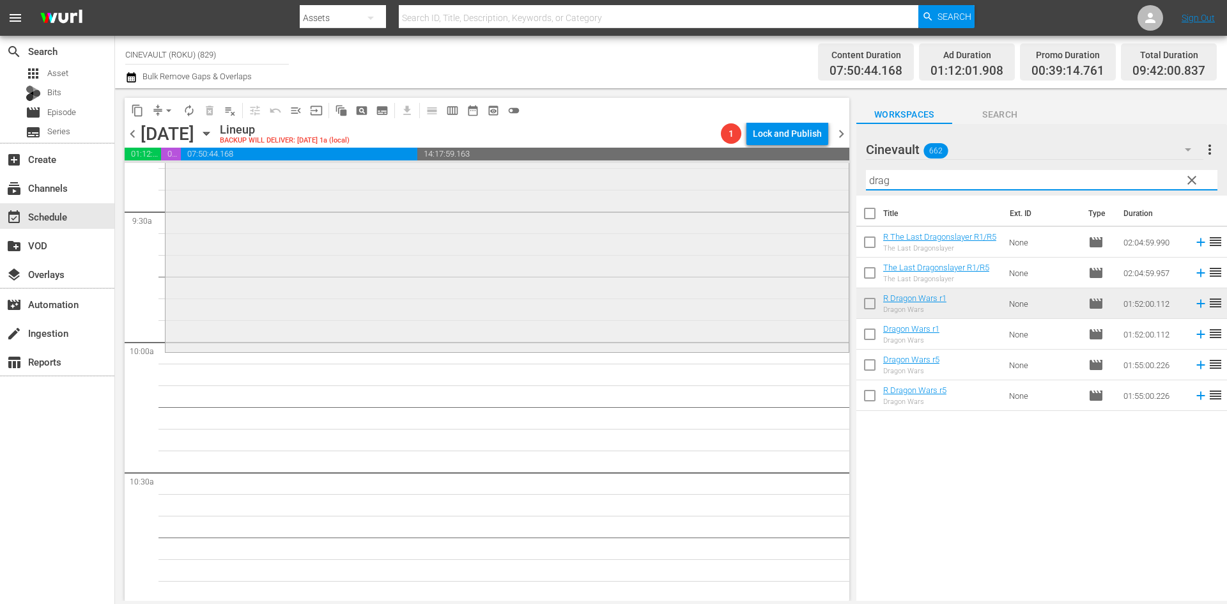
drag, startPoint x: 1022, startPoint y: 180, endPoint x: 780, endPoint y: 178, distance: 242.8
click at [780, 178] on div "content_copy compress arrow_drop_down autorenew_outlined delete_forever_outline…" at bounding box center [671, 344] width 1112 height 512
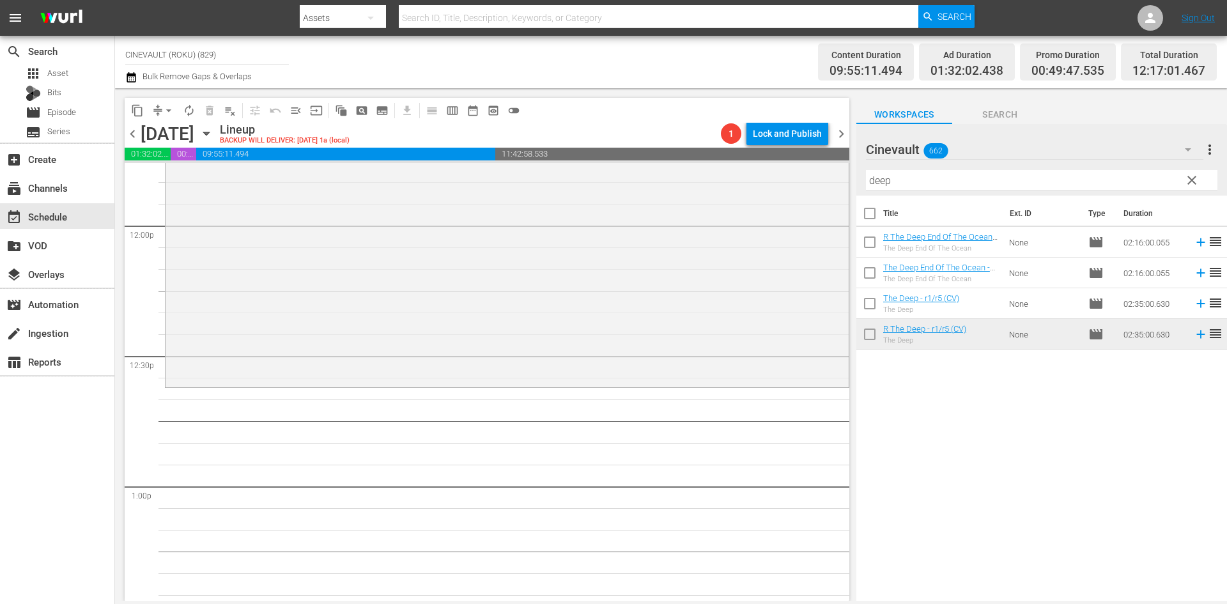
scroll to position [3067, 0]
drag, startPoint x: 975, startPoint y: 178, endPoint x: 675, endPoint y: 127, distance: 304.7
click at [675, 127] on div "content_copy compress arrow_drop_down autorenew_outlined delete_forever_outline…" at bounding box center [671, 344] width 1112 height 512
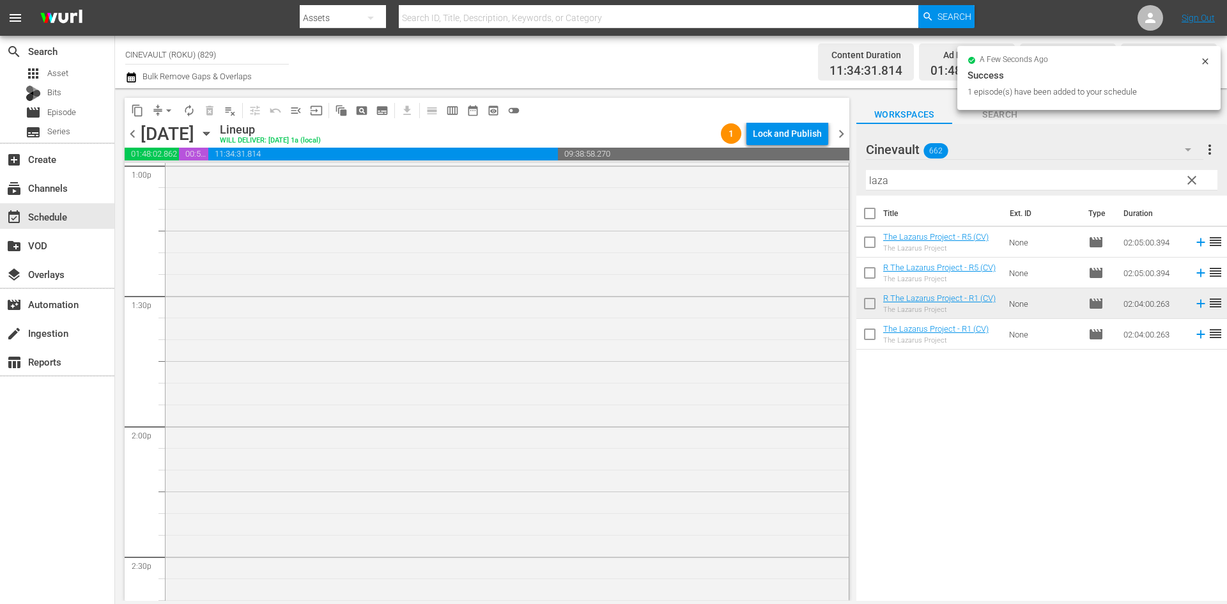
scroll to position [3579, 0]
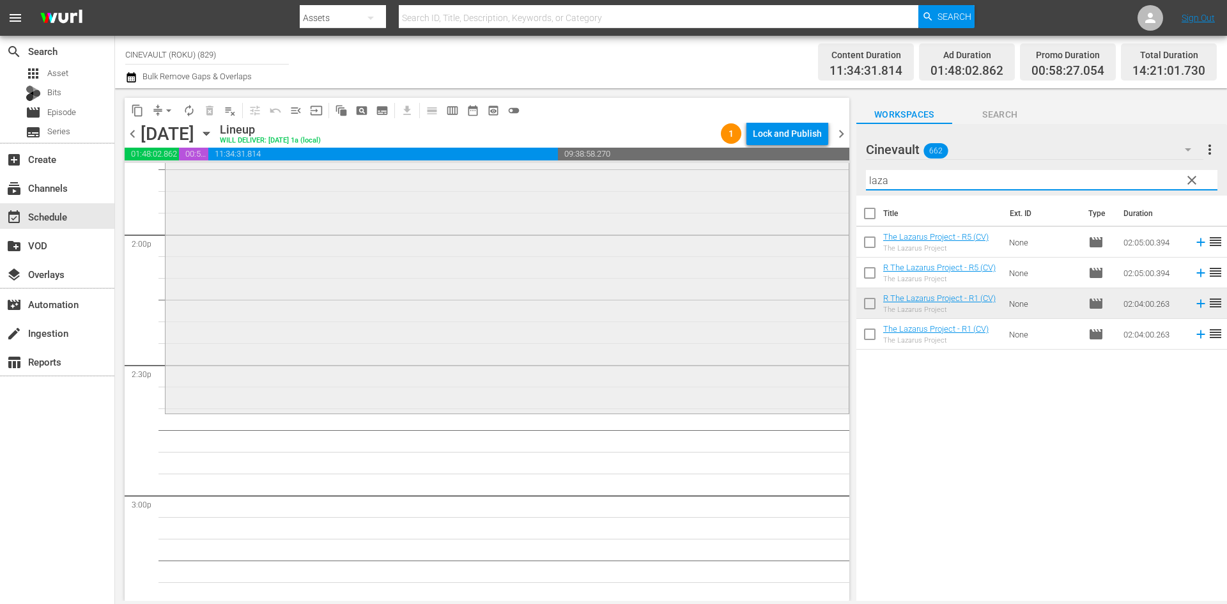
drag, startPoint x: 918, startPoint y: 179, endPoint x: 834, endPoint y: 180, distance: 83.7
click at [834, 180] on div "content_copy compress arrow_drop_down autorenew_outlined delete_forever_outline…" at bounding box center [671, 344] width 1112 height 512
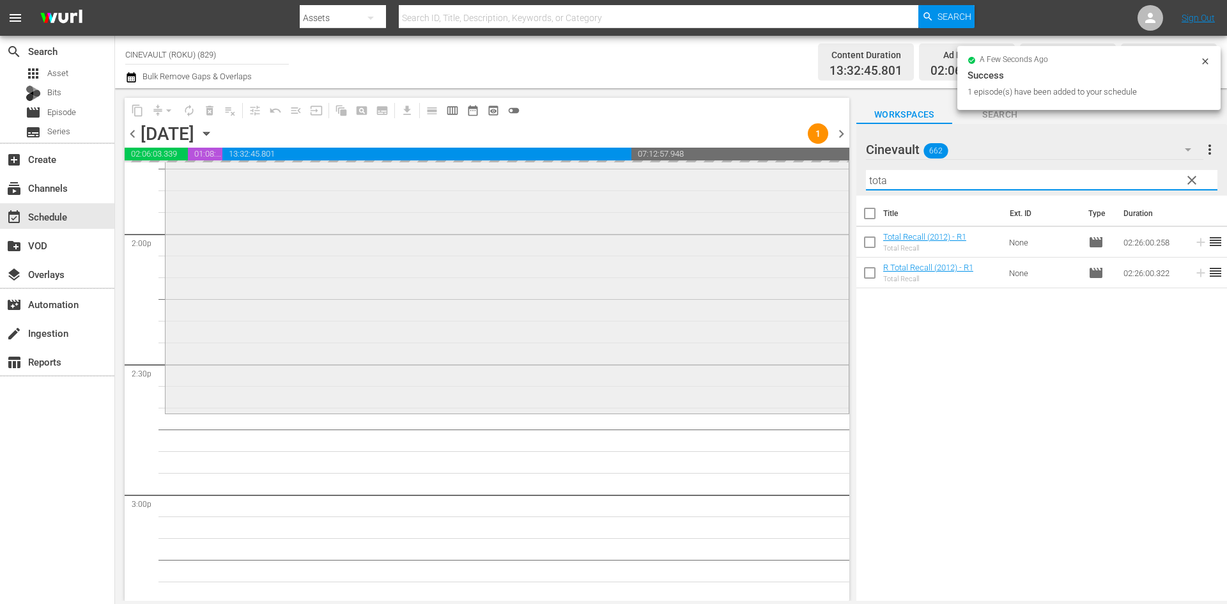
drag, startPoint x: 924, startPoint y: 183, endPoint x: 822, endPoint y: 168, distance: 103.3
click at [822, 168] on div "content_copy compress arrow_drop_down autorenew_outlined delete_forever_outline…" at bounding box center [671, 344] width 1112 height 512
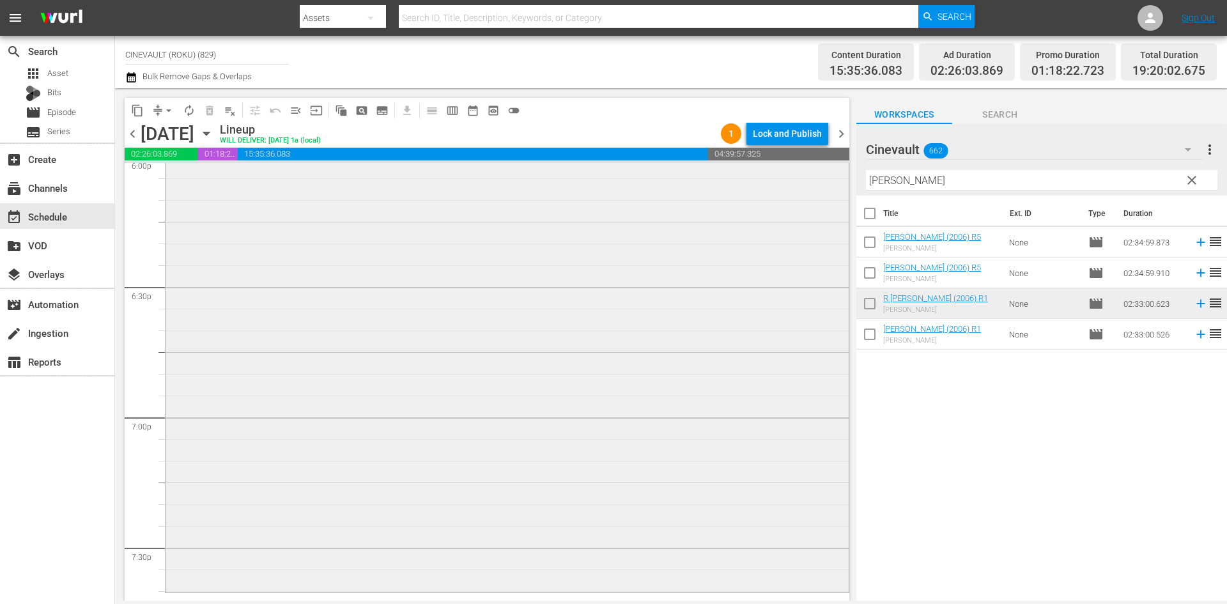
scroll to position [4793, 0]
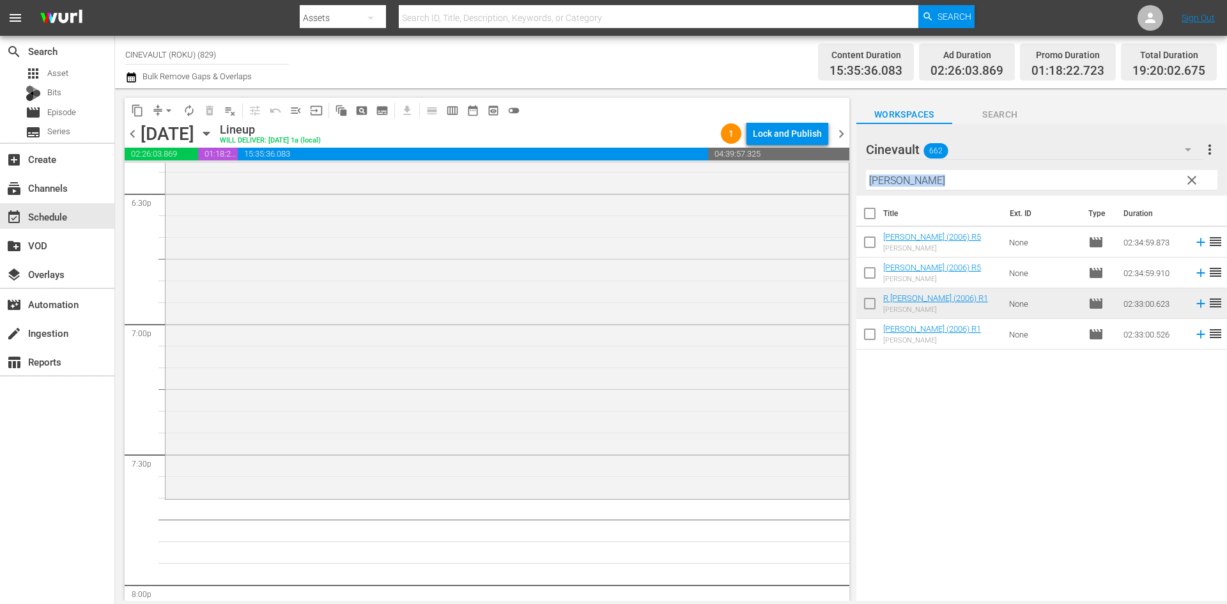
drag, startPoint x: 940, startPoint y: 190, endPoint x: 890, endPoint y: 187, distance: 50.0
click at [890, 187] on div "Filter by Title marie" at bounding box center [1041, 180] width 351 height 31
drag, startPoint x: 909, startPoint y: 182, endPoint x: 794, endPoint y: 203, distance: 117.5
click at [794, 203] on div "content_copy compress arrow_drop_down autorenew_outlined delete_forever_outline…" at bounding box center [671, 344] width 1112 height 512
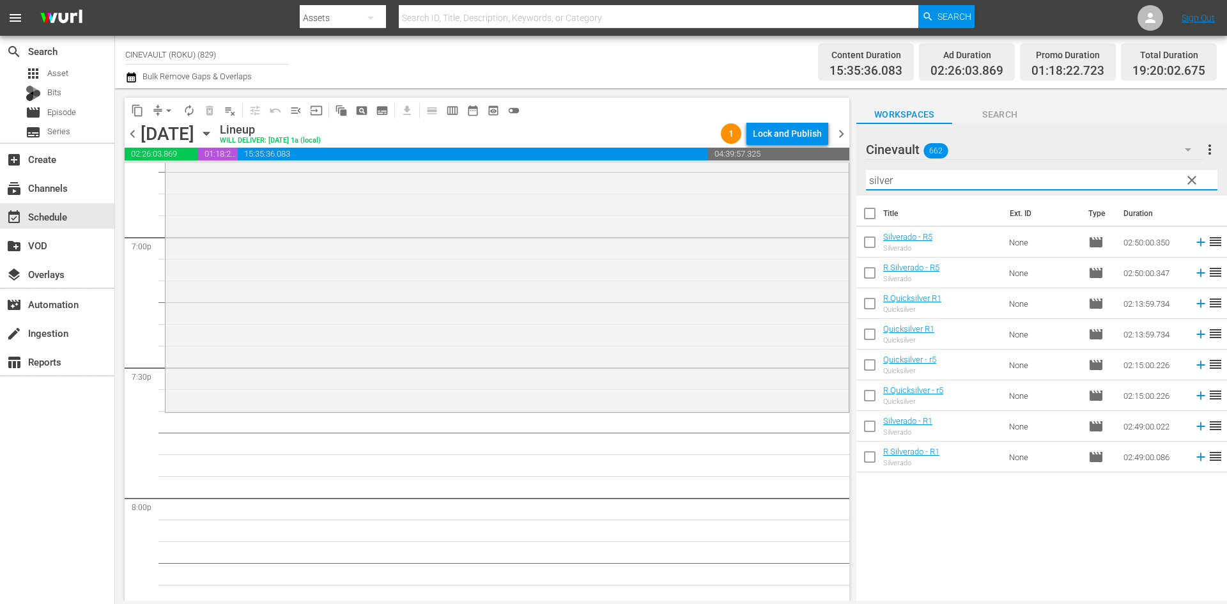
scroll to position [4920, 0]
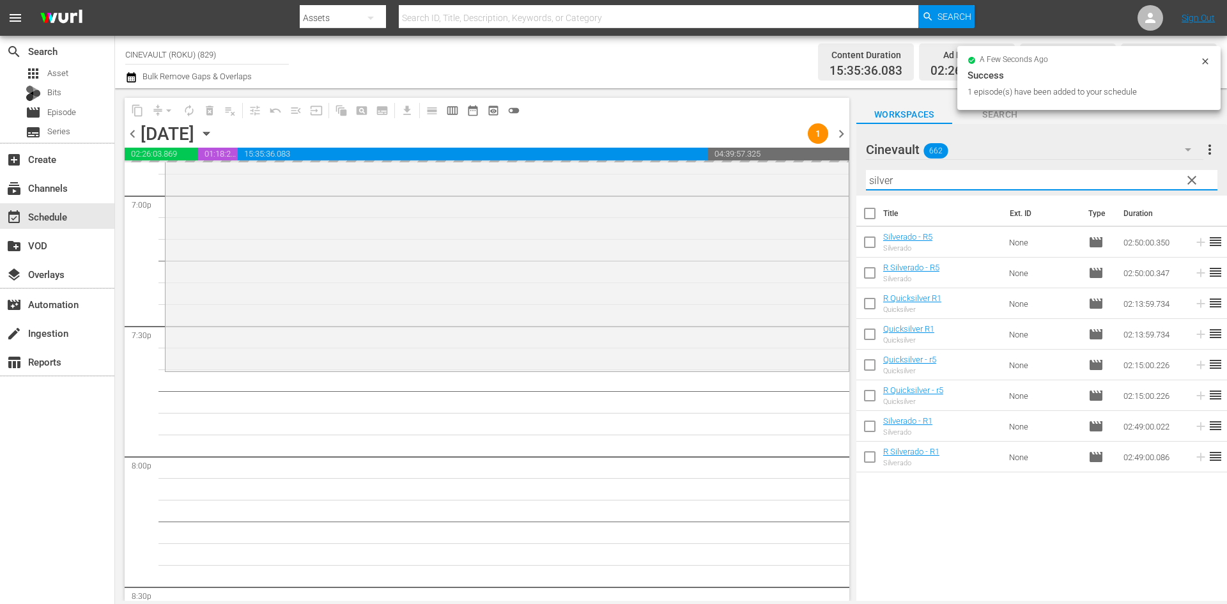
drag, startPoint x: 953, startPoint y: 185, endPoint x: 867, endPoint y: 179, distance: 86.5
click at [831, 179] on div "content_copy compress arrow_drop_down autorenew_outlined delete_forever_outline…" at bounding box center [671, 344] width 1112 height 512
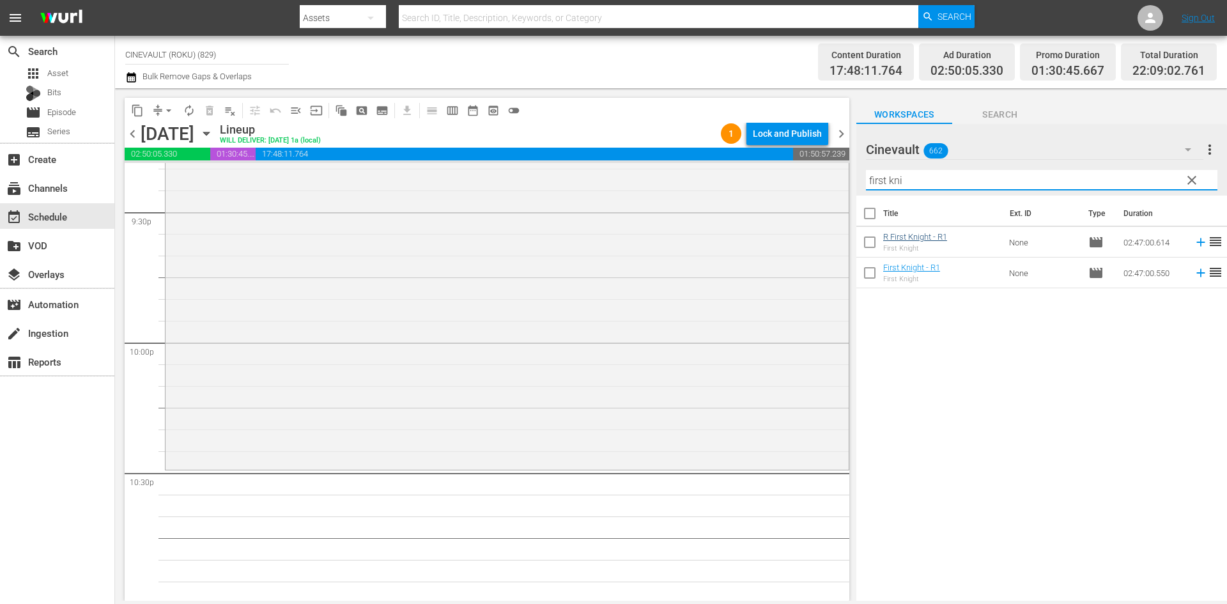
scroll to position [5559, 0]
type input "first kni"
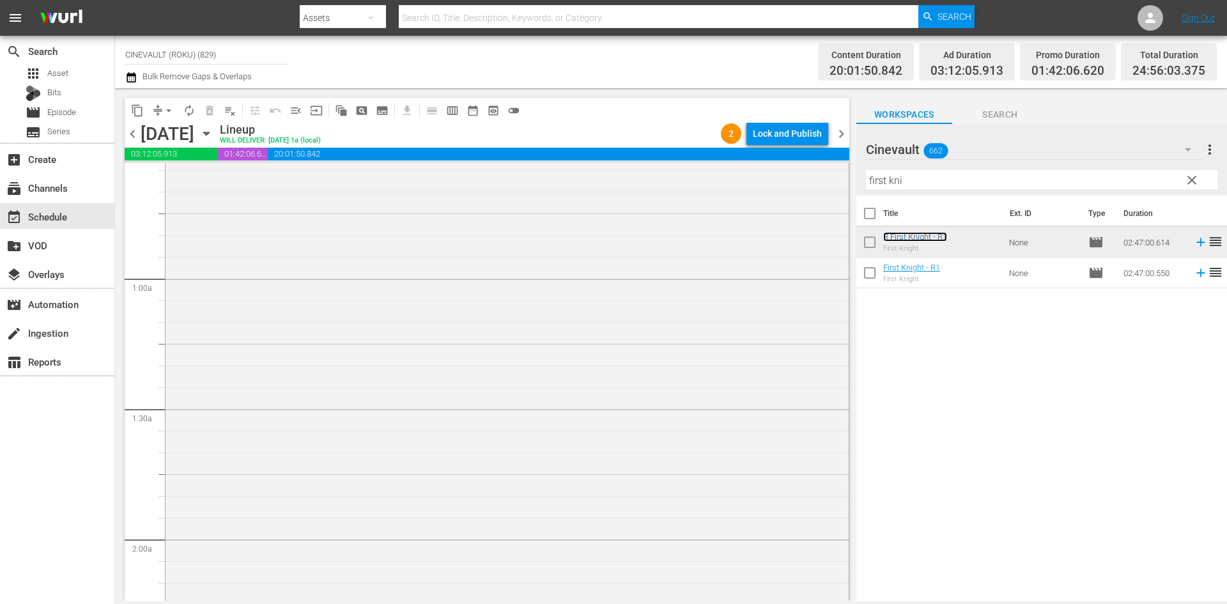
scroll to position [0, 0]
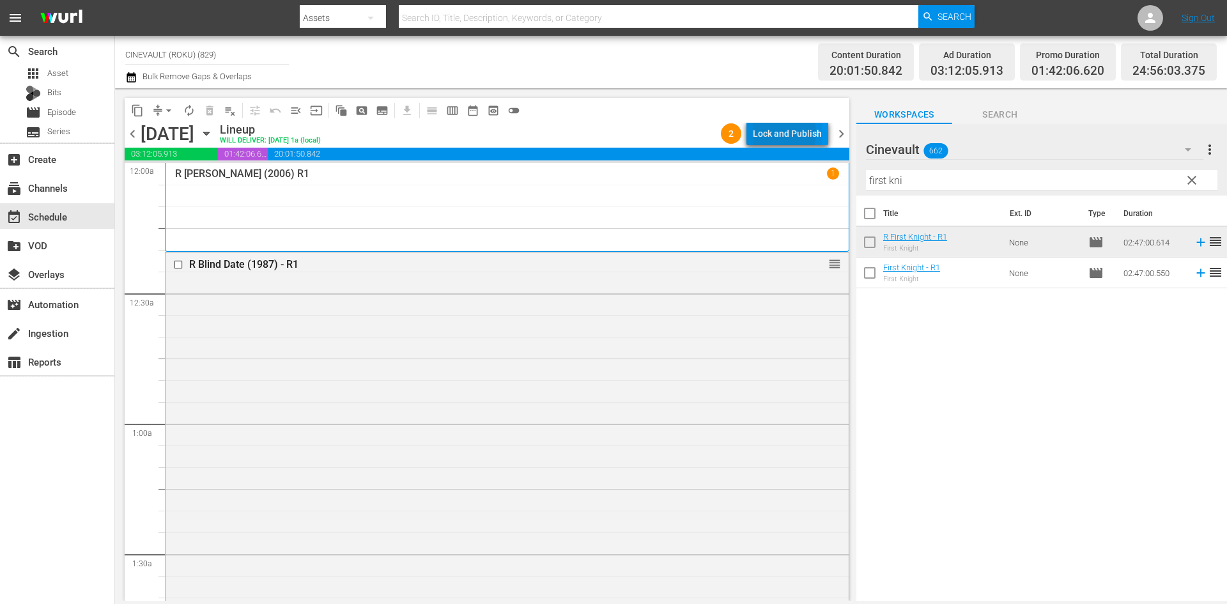
click at [774, 133] on div "Lock and Publish" at bounding box center [787, 133] width 69 height 23
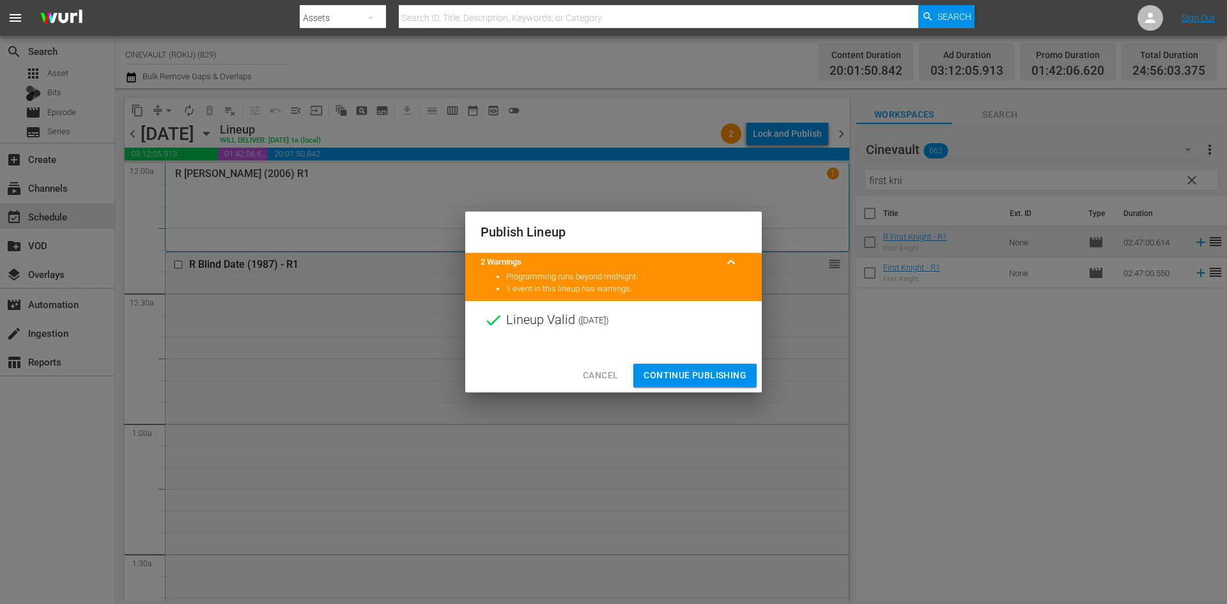
click at [672, 381] on span "Continue Publishing" at bounding box center [694, 375] width 103 height 16
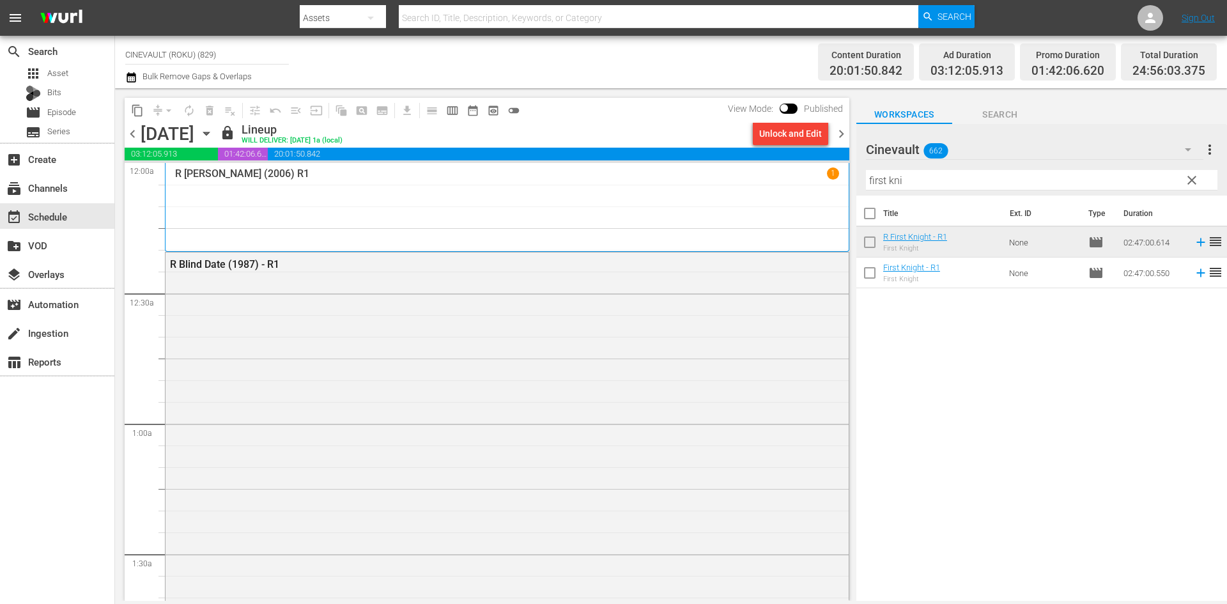
click at [841, 132] on span "chevron_right" at bounding box center [841, 134] width 16 height 16
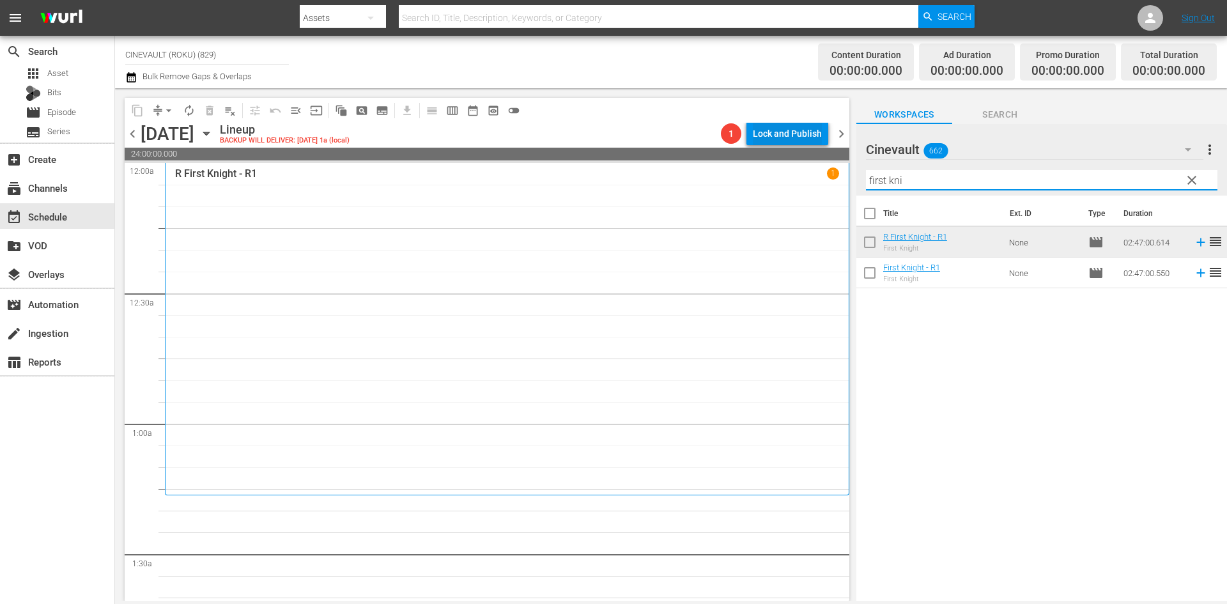
drag, startPoint x: 1017, startPoint y: 187, endPoint x: 771, endPoint y: 143, distance: 249.9
click at [771, 143] on div "content_copy compress arrow_drop_down autorenew_outlined delete_forever_outline…" at bounding box center [671, 344] width 1112 height 512
click at [1054, 344] on div "Title Ext. ID Type Duration R First Knight - R1 First Knight None movie 02:47:0…" at bounding box center [1041, 399] width 371 height 407
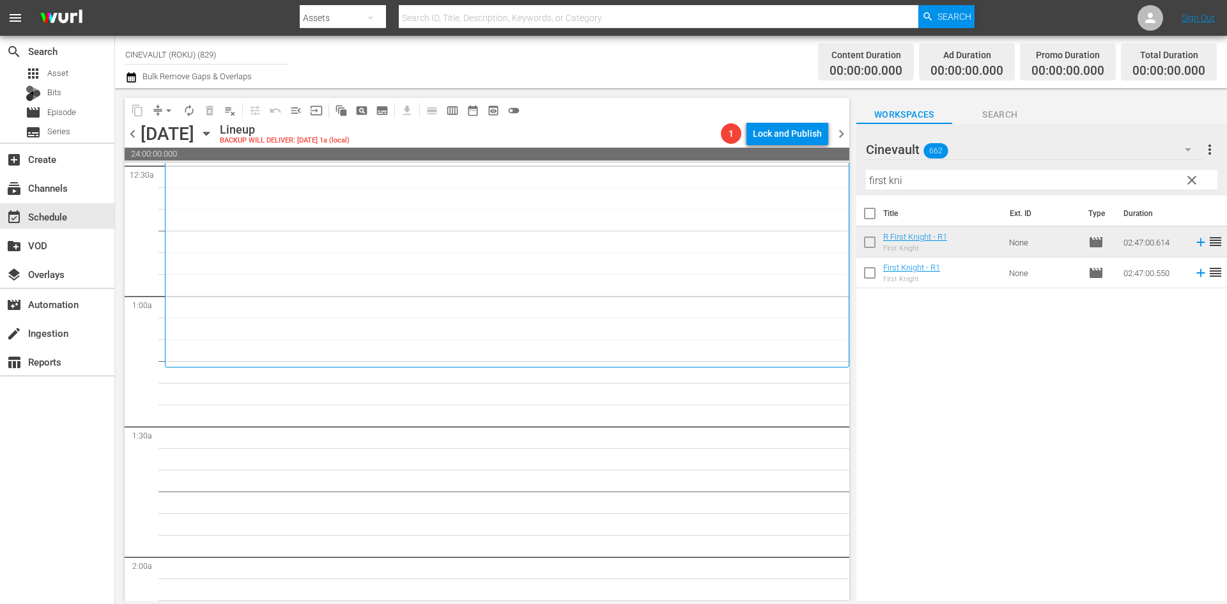
click at [946, 180] on input "first kni" at bounding box center [1041, 180] width 351 height 20
drag, startPoint x: 939, startPoint y: 178, endPoint x: 828, endPoint y: 189, distance: 111.7
click at [828, 189] on div "content_copy compress arrow_drop_down autorenew_outlined delete_forever_outline…" at bounding box center [671, 344] width 1112 height 512
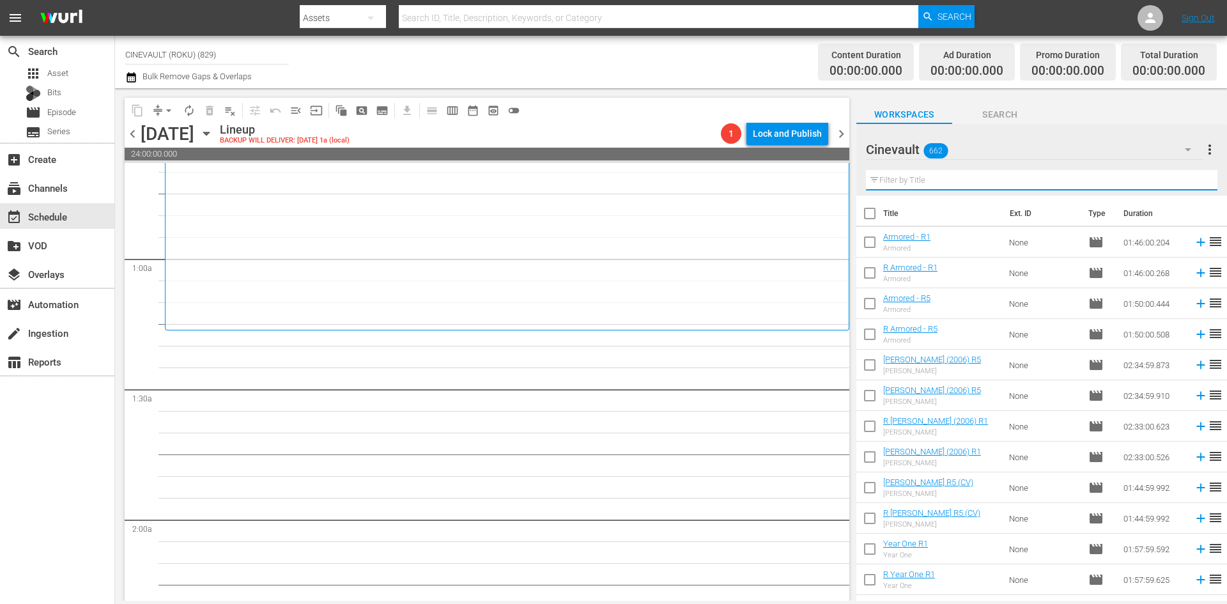
scroll to position [192, 0]
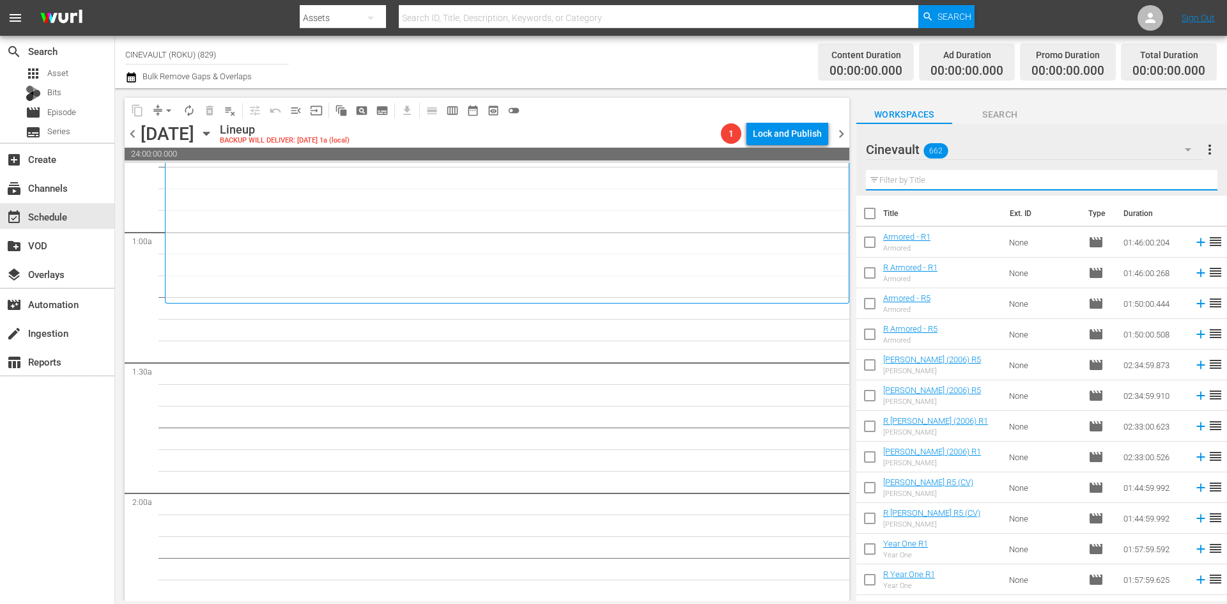
click at [990, 176] on input "text" at bounding box center [1041, 180] width 351 height 20
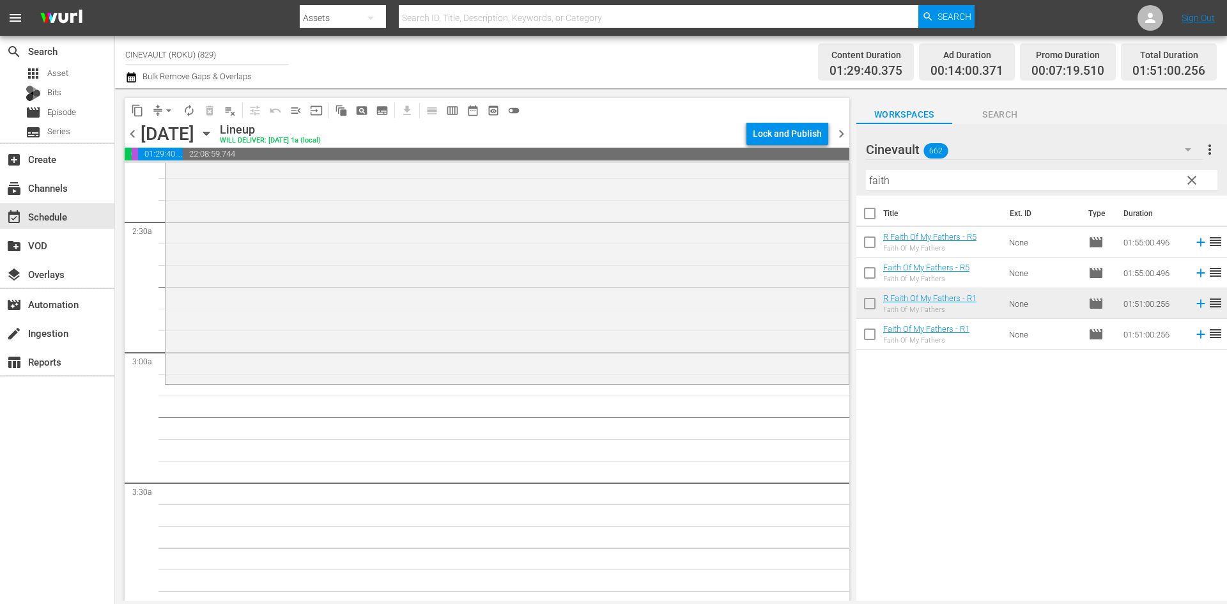
scroll to position [703, 0]
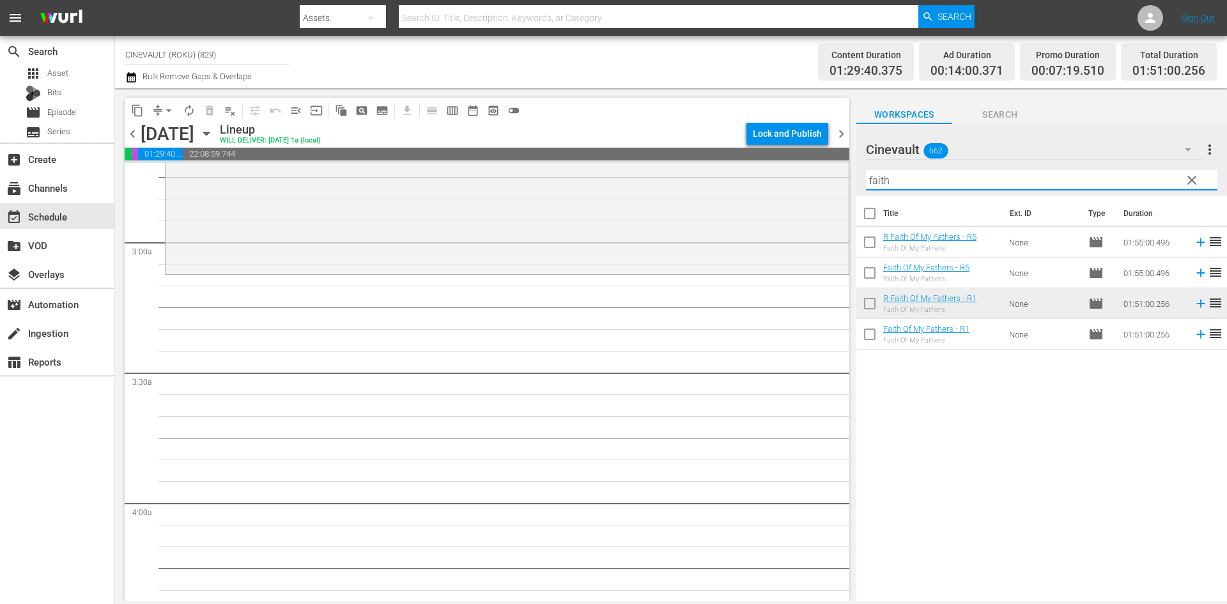
drag, startPoint x: 902, startPoint y: 190, endPoint x: 843, endPoint y: 171, distance: 61.8
click at [843, 171] on div "content_copy compress arrow_drop_down autorenew_outlined delete_forever_outline…" at bounding box center [671, 344] width 1112 height 512
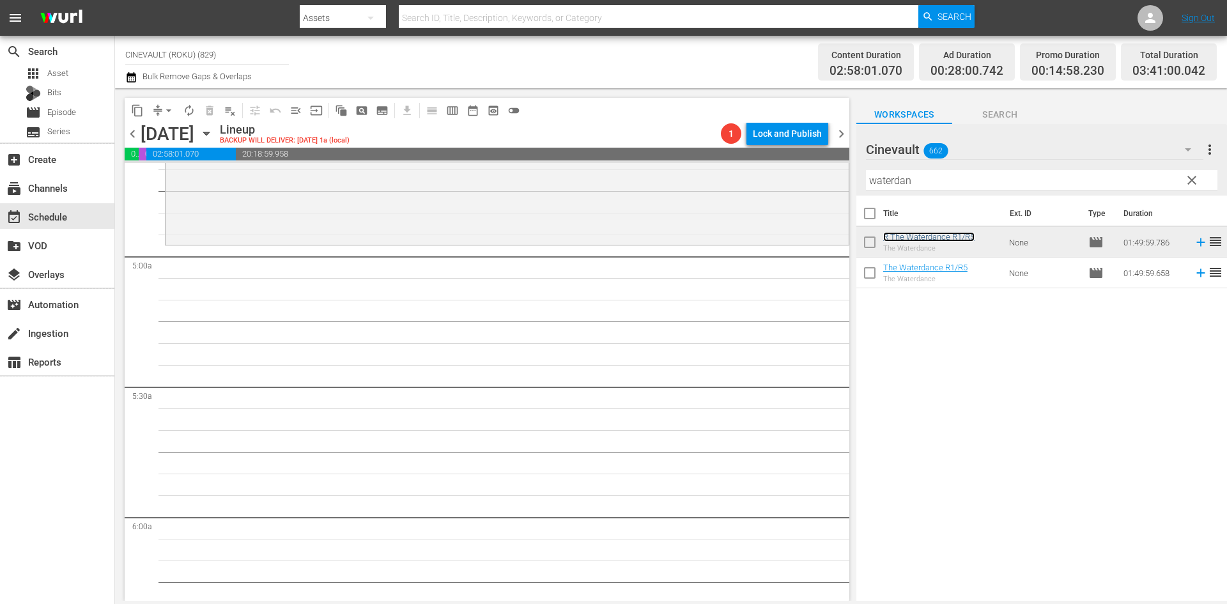
scroll to position [1214, 0]
drag, startPoint x: 973, startPoint y: 190, endPoint x: 863, endPoint y: 160, distance: 113.2
click at [863, 160] on div "Cinevault 662 Cinevault more_vert clear Filter by Title waterdan" at bounding box center [1041, 160] width 371 height 72
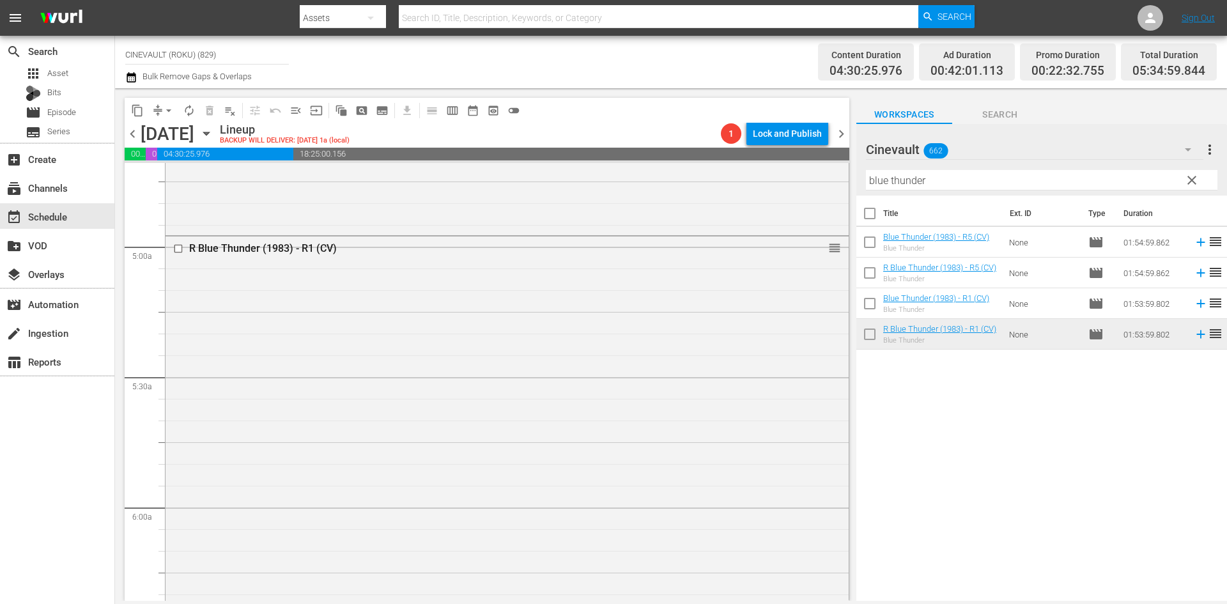
scroll to position [1342, 0]
drag, startPoint x: 999, startPoint y: 172, endPoint x: 787, endPoint y: 174, distance: 212.8
click at [787, 174] on div "content_copy compress arrow_drop_down autorenew_outlined delete_forever_outline…" at bounding box center [671, 344] width 1112 height 512
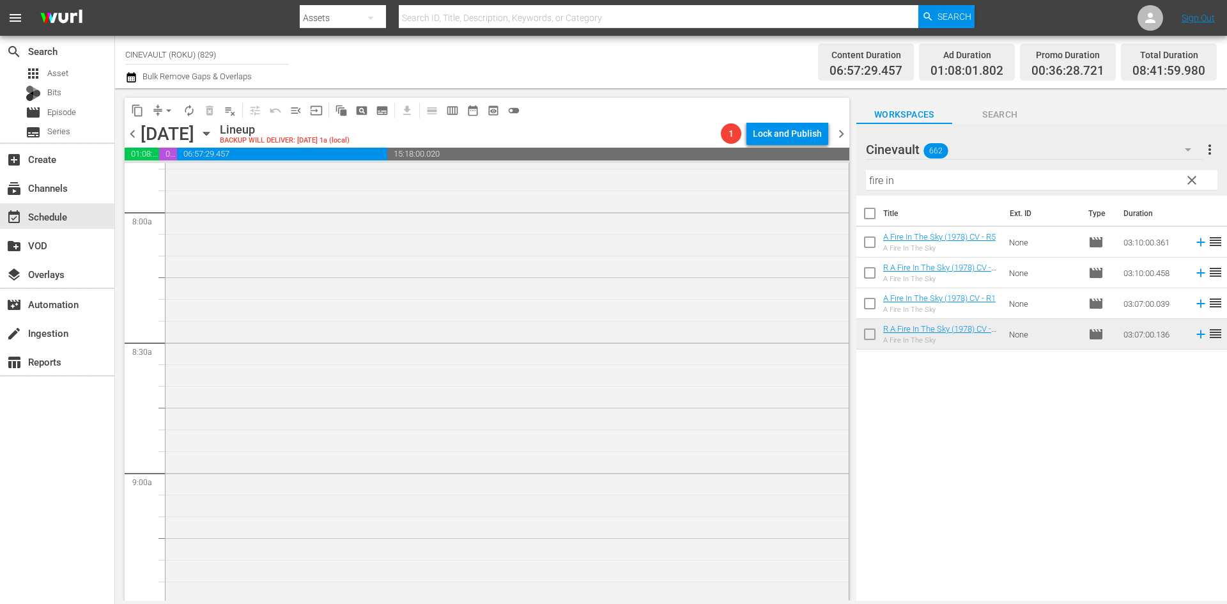
scroll to position [2109, 0]
drag, startPoint x: 987, startPoint y: 179, endPoint x: 839, endPoint y: 192, distance: 148.8
click at [839, 192] on div "content_copy compress arrow_drop_down autorenew_outlined delete_forever_outline…" at bounding box center [671, 344] width 1112 height 512
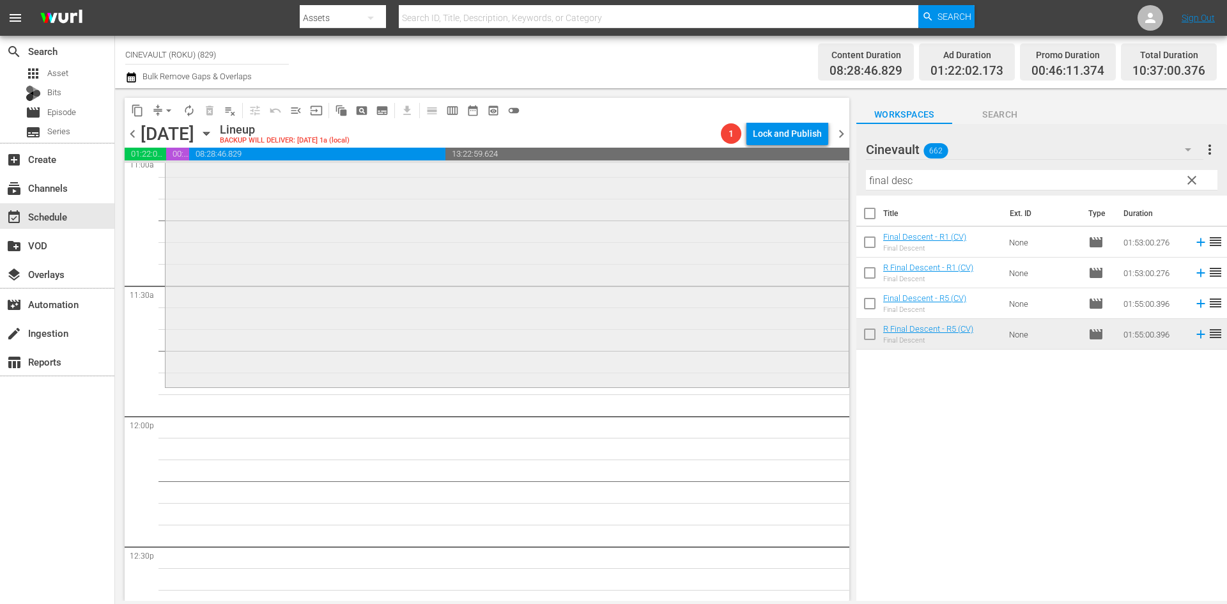
scroll to position [2939, 0]
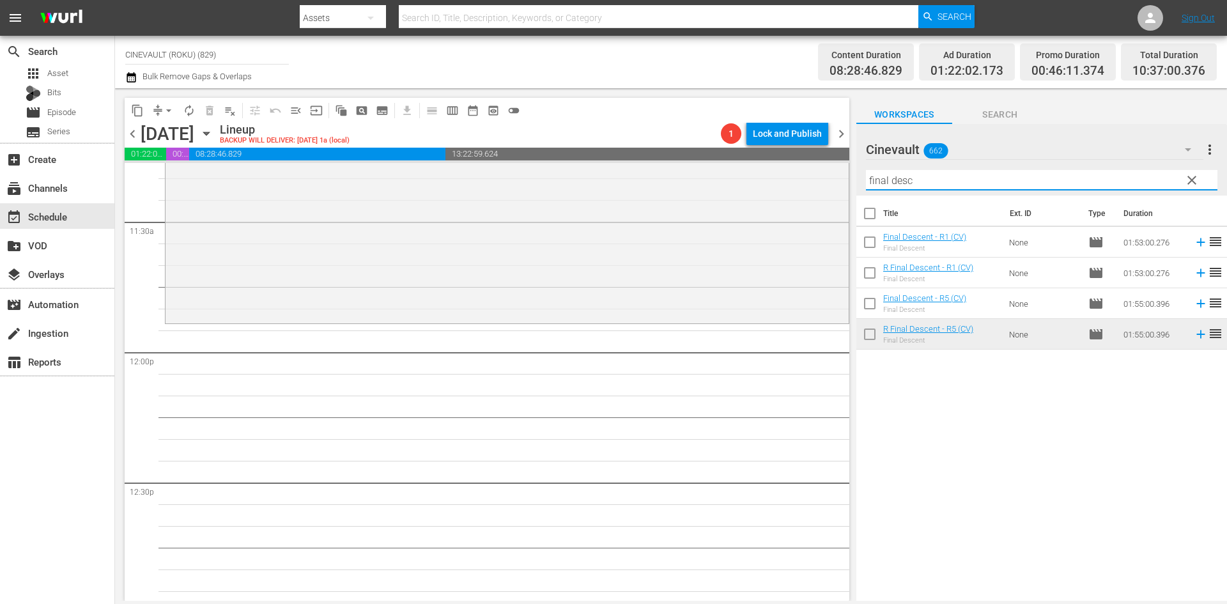
drag, startPoint x: 967, startPoint y: 179, endPoint x: 892, endPoint y: 185, distance: 75.7
click at [892, 185] on input "final desc" at bounding box center [1041, 180] width 351 height 20
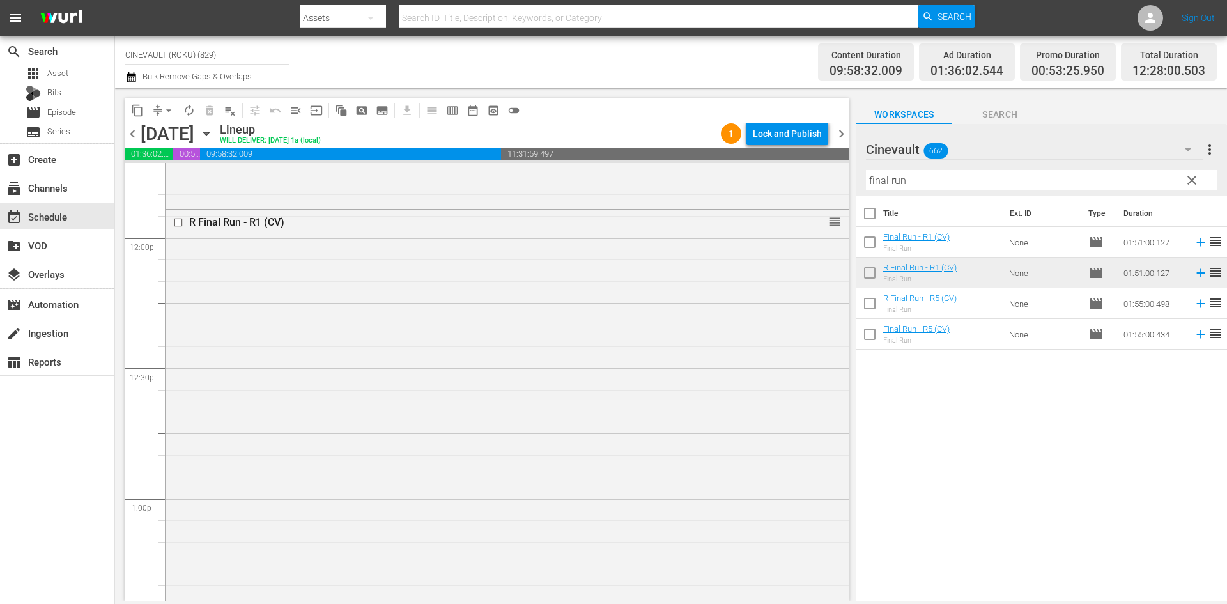
scroll to position [3067, 0]
drag, startPoint x: 936, startPoint y: 180, endPoint x: 716, endPoint y: 182, distance: 219.2
click at [716, 182] on div "content_copy compress arrow_drop_down autorenew_outlined delete_forever_outline…" at bounding box center [671, 344] width 1112 height 512
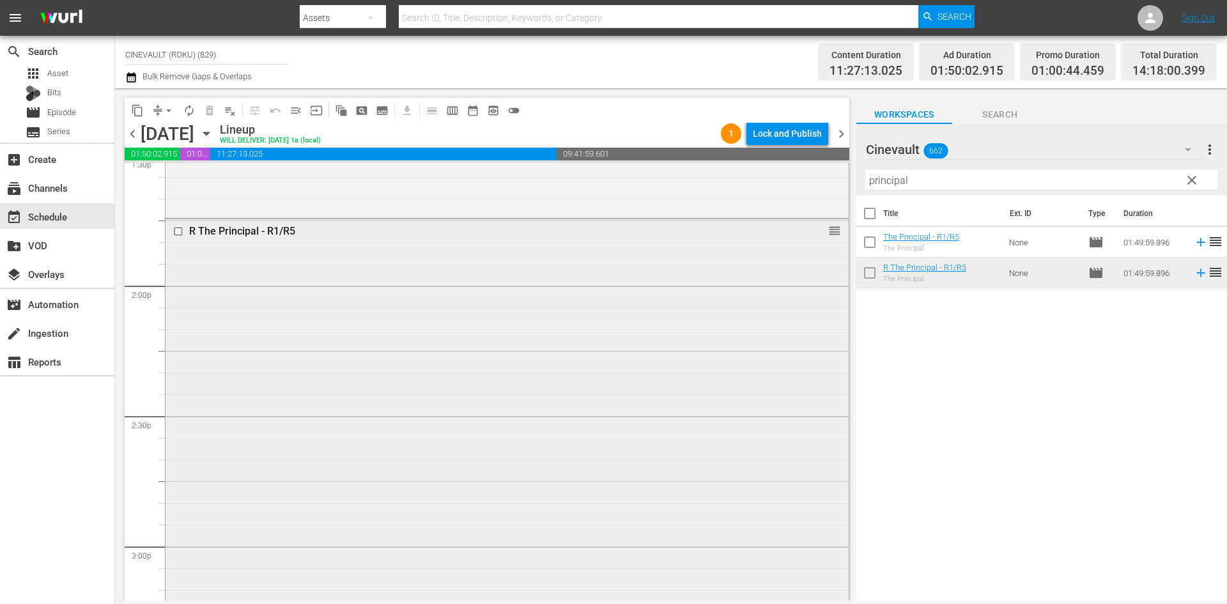
scroll to position [3515, 0]
drag, startPoint x: 931, startPoint y: 171, endPoint x: 785, endPoint y: 185, distance: 147.1
click at [785, 185] on div "content_copy compress arrow_drop_down autorenew_outlined delete_forever_outline…" at bounding box center [671, 344] width 1112 height 512
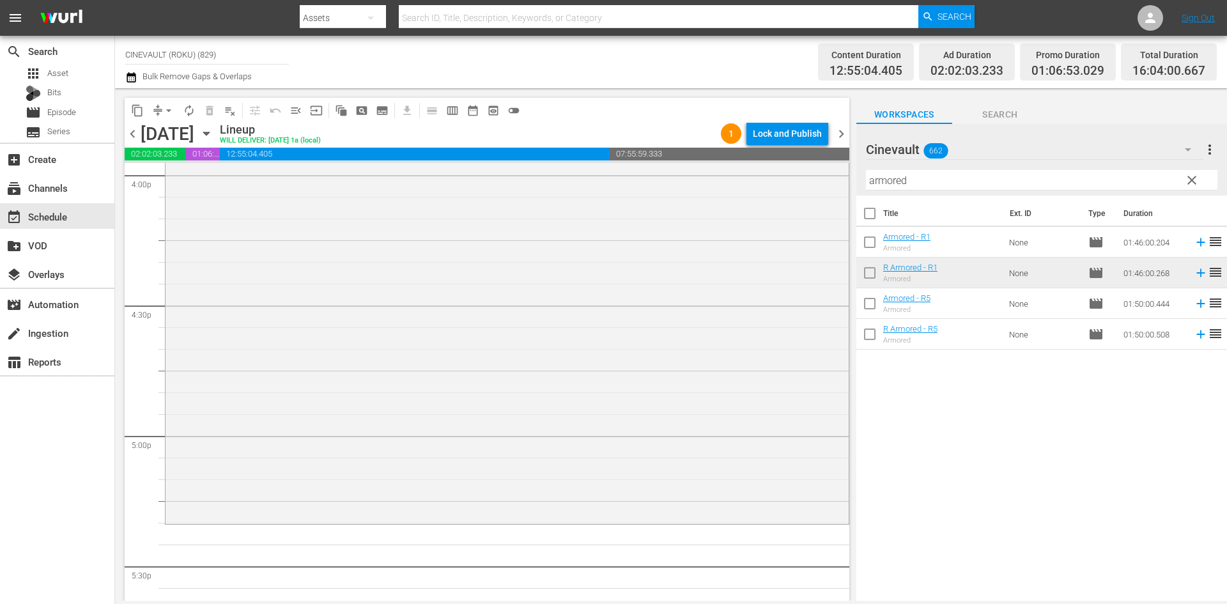
scroll to position [4218, 0]
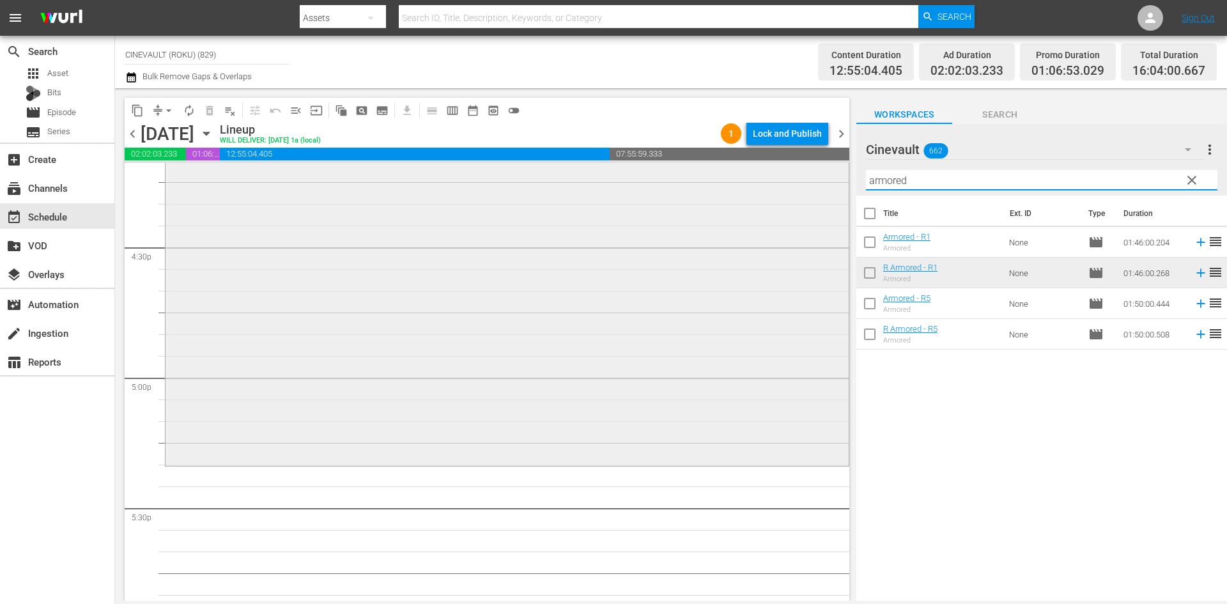
drag, startPoint x: 955, startPoint y: 185, endPoint x: 815, endPoint y: 188, distance: 140.0
click at [815, 188] on div "content_copy compress arrow_drop_down autorenew_outlined delete_forever_outline…" at bounding box center [671, 344] width 1112 height 512
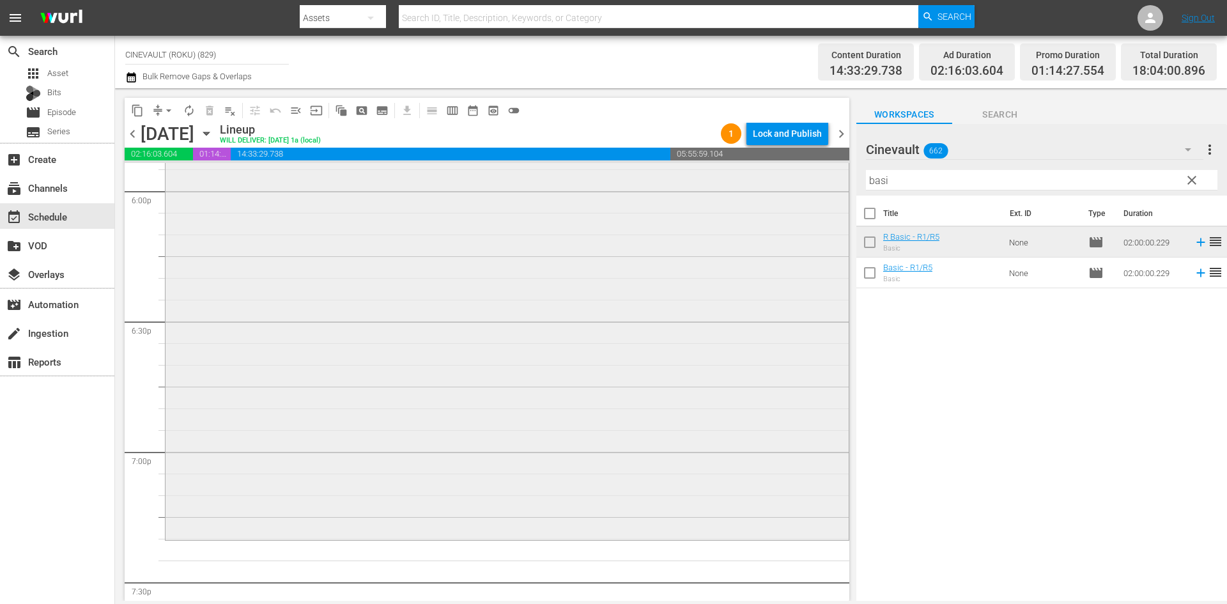
scroll to position [4793, 0]
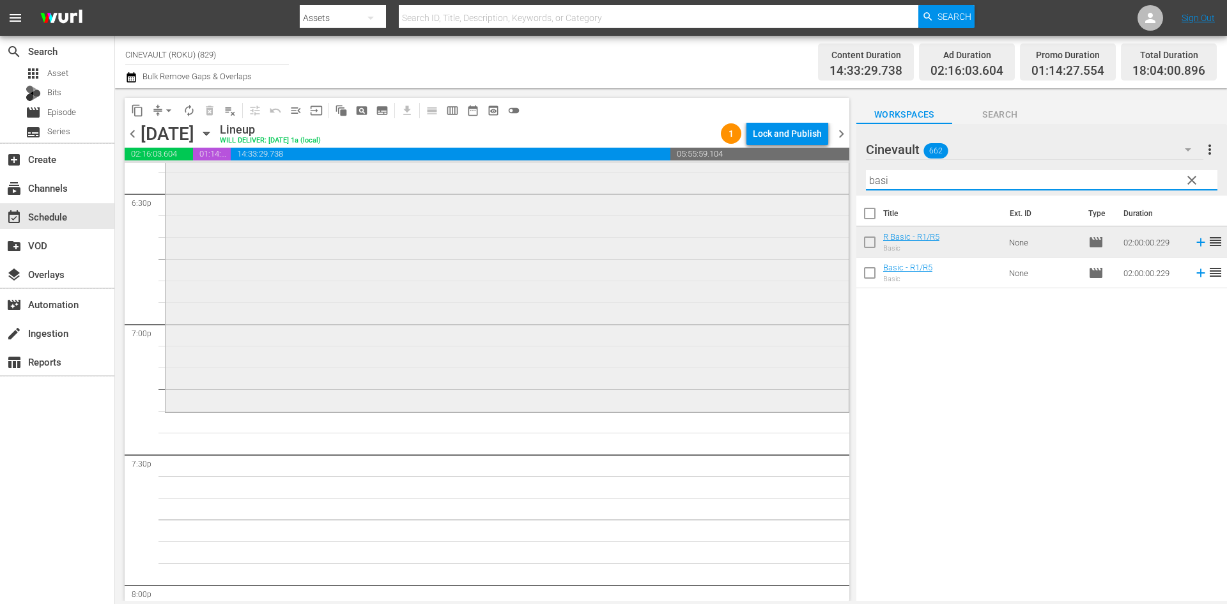
drag, startPoint x: 925, startPoint y: 184, endPoint x: 799, endPoint y: 184, distance: 125.9
click at [799, 184] on div "content_copy compress arrow_drop_down autorenew_outlined delete_forever_outline…" at bounding box center [671, 344] width 1112 height 512
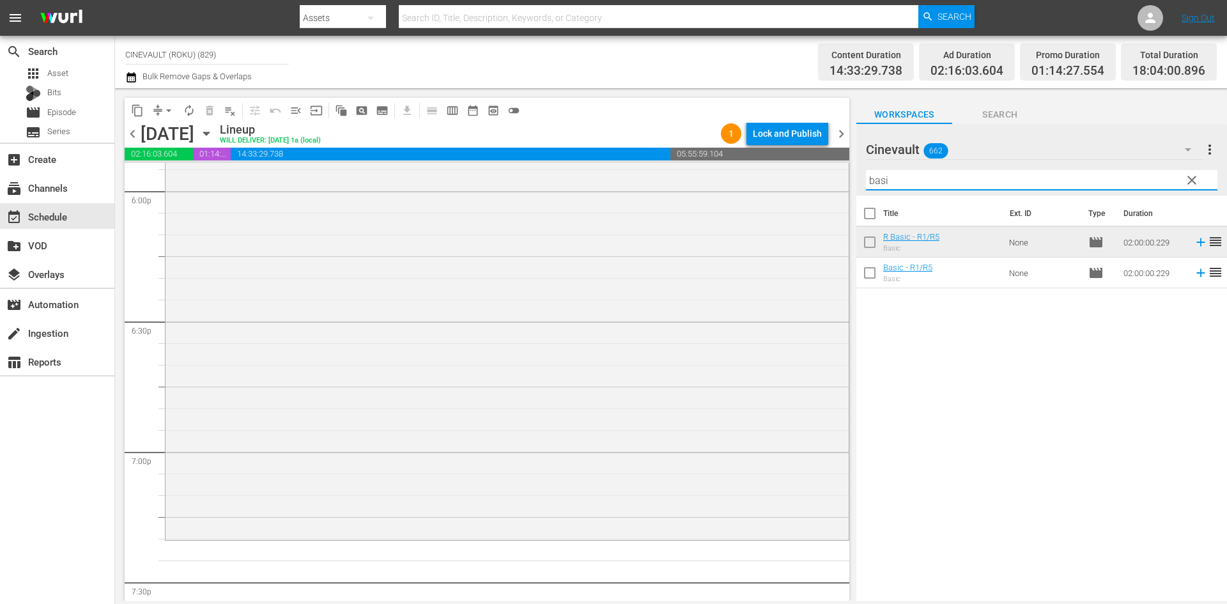
scroll to position [4729, 0]
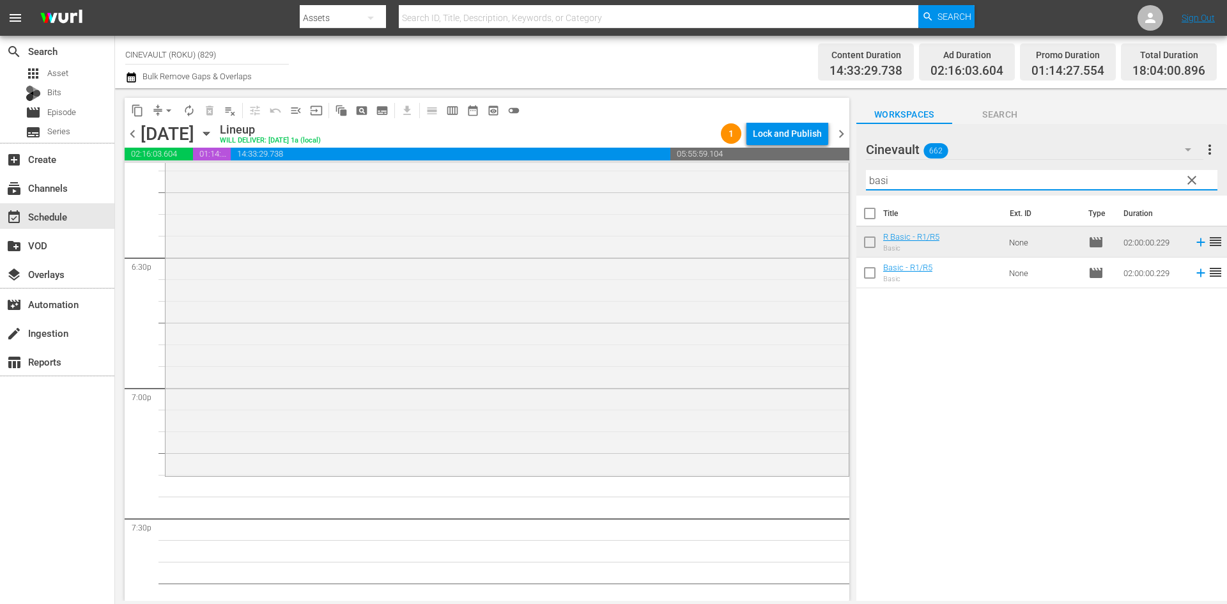
click at [969, 174] on input "basi" at bounding box center [1041, 180] width 351 height 20
drag, startPoint x: 953, startPoint y: 181, endPoint x: 797, endPoint y: 183, distance: 155.3
click at [797, 183] on div "content_copy compress arrow_drop_down autorenew_outlined delete_forever_outline…" at bounding box center [671, 344] width 1112 height 512
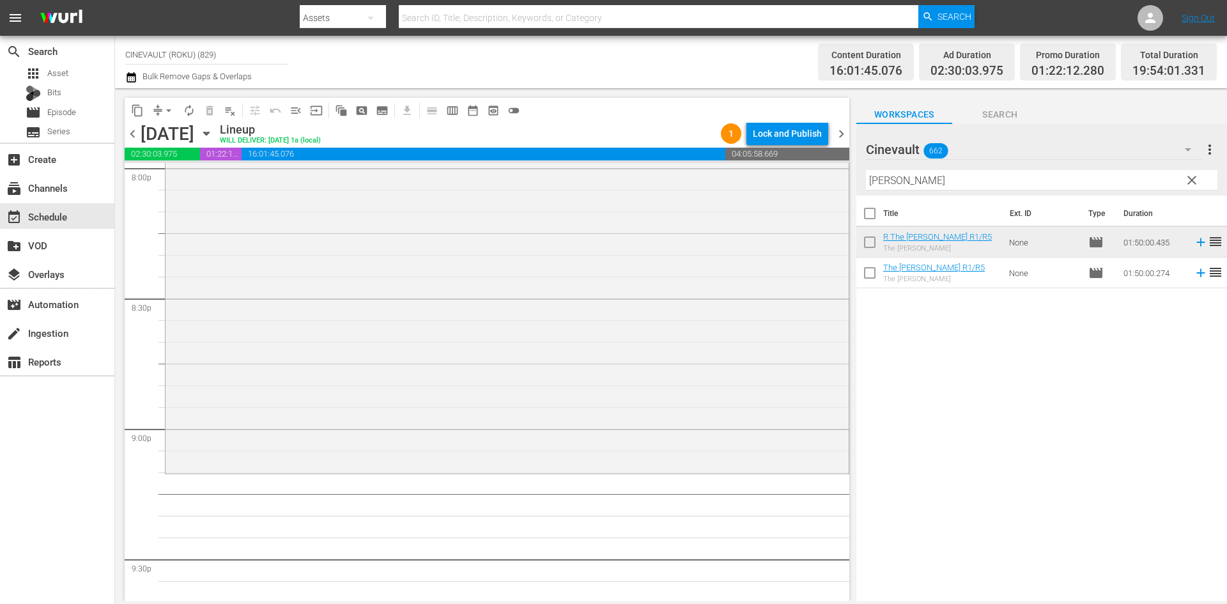
scroll to position [5240, 0]
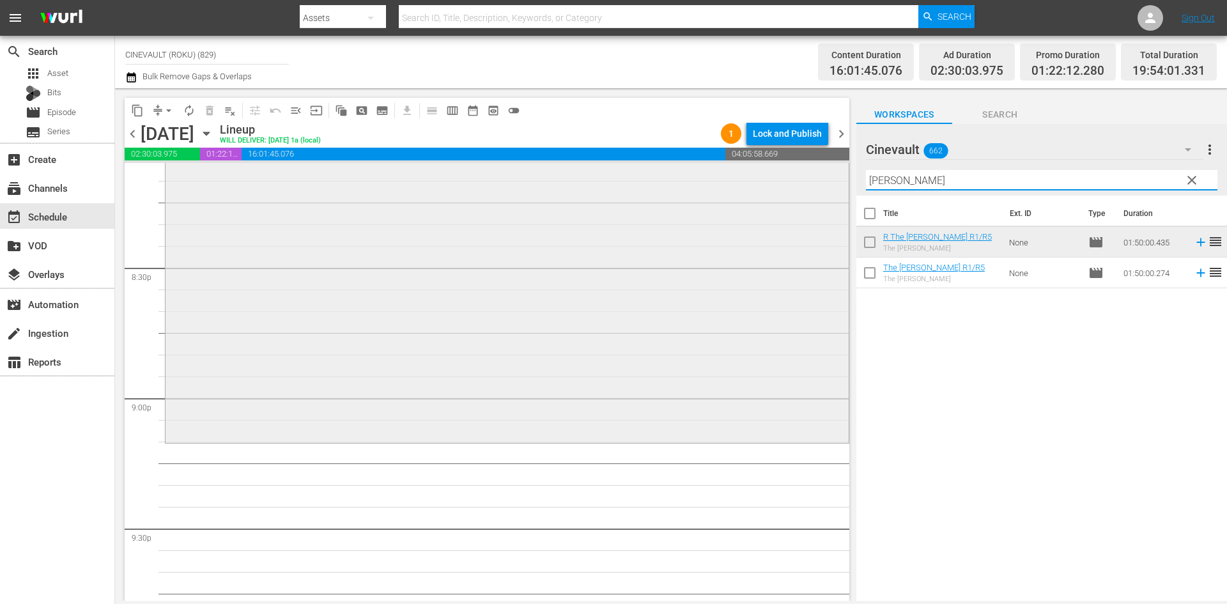
drag, startPoint x: 999, startPoint y: 184, endPoint x: 522, endPoint y: 181, distance: 476.7
click at [522, 181] on div "content_copy compress arrow_drop_down autorenew_outlined delete_forever_outline…" at bounding box center [671, 344] width 1112 height 512
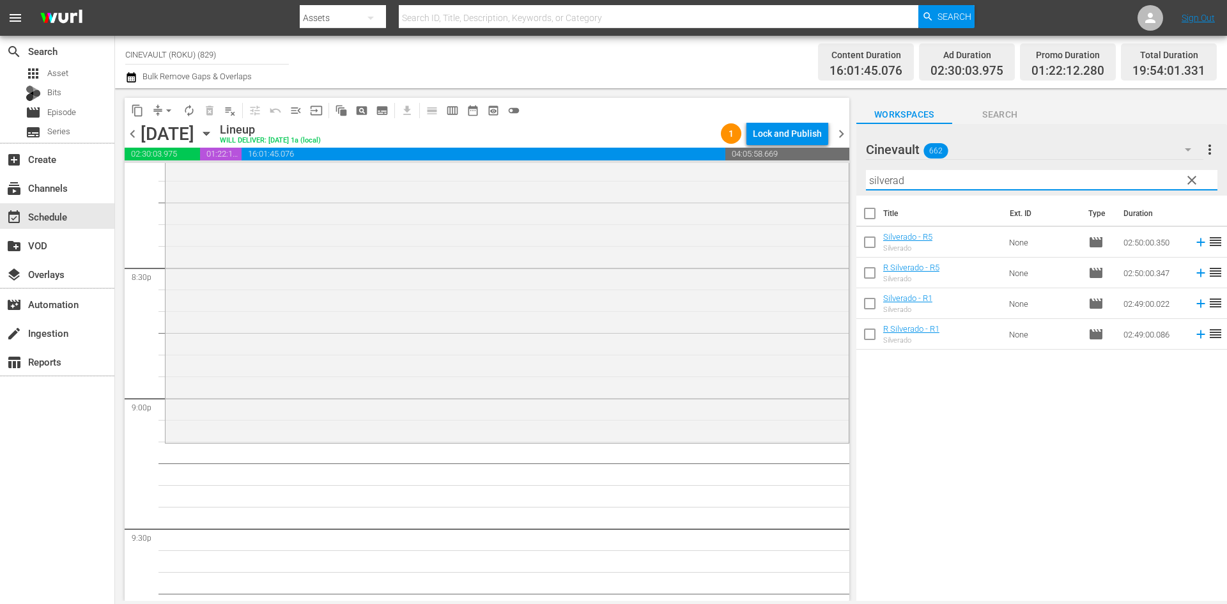
type input "silverad"
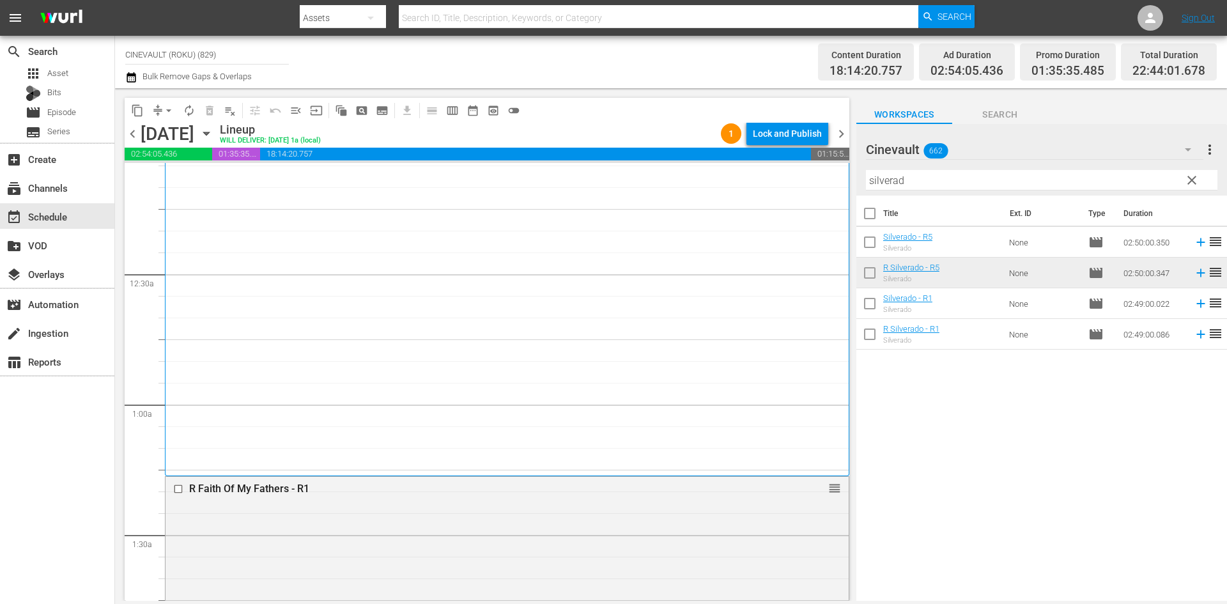
scroll to position [0, 0]
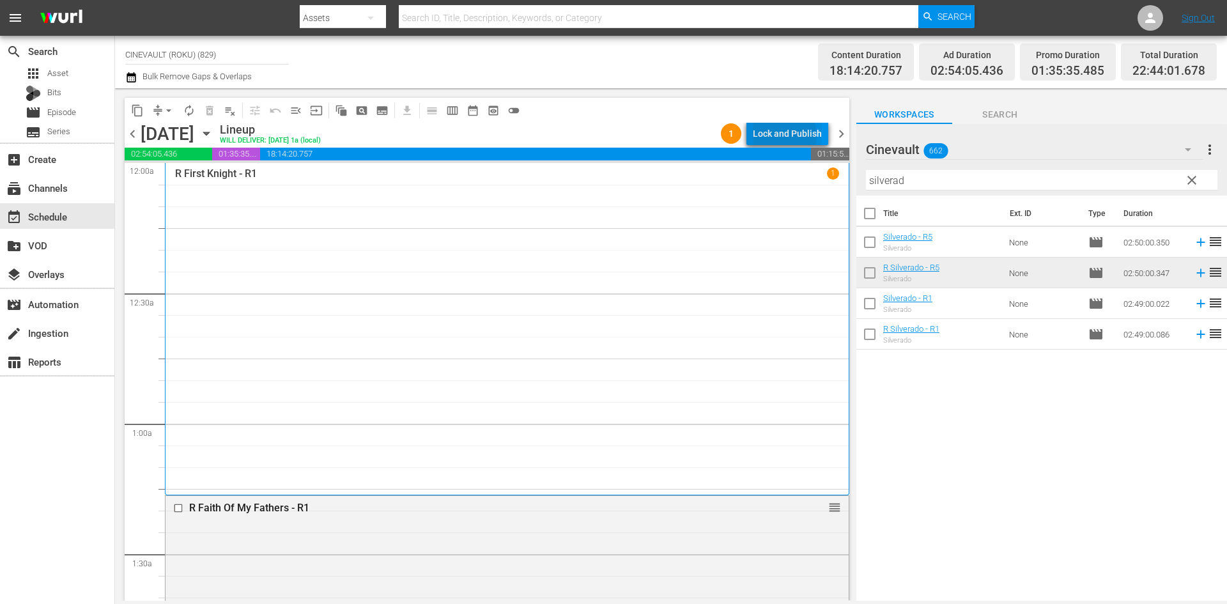
click at [787, 135] on div "Lock and Publish" at bounding box center [787, 133] width 69 height 23
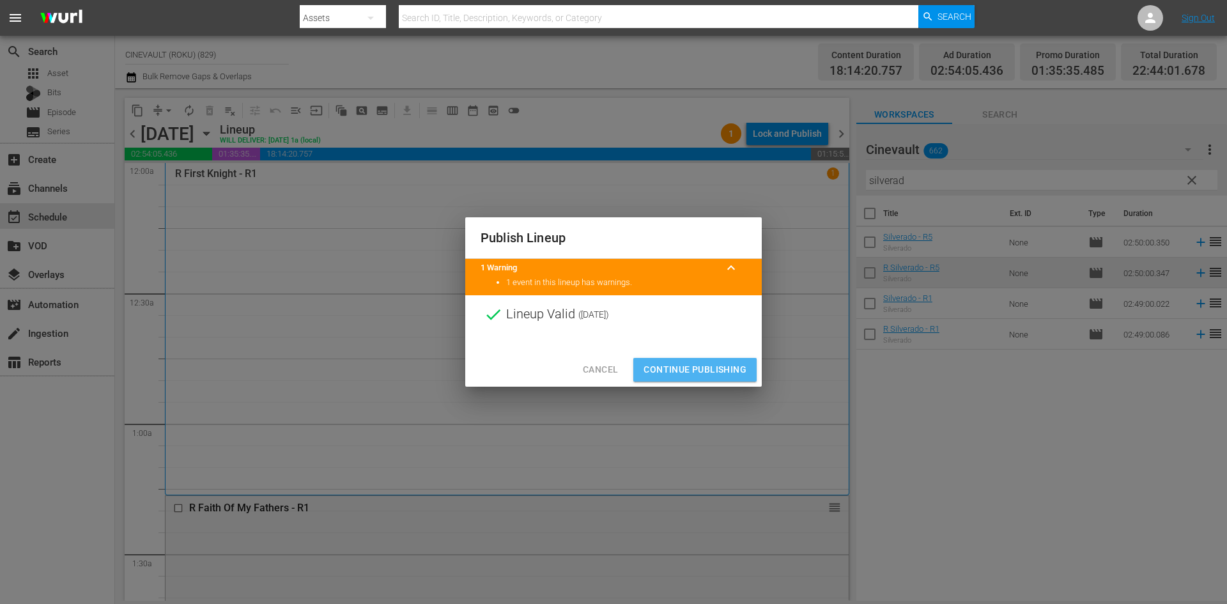
click at [711, 368] on span "Continue Publishing" at bounding box center [694, 370] width 103 height 16
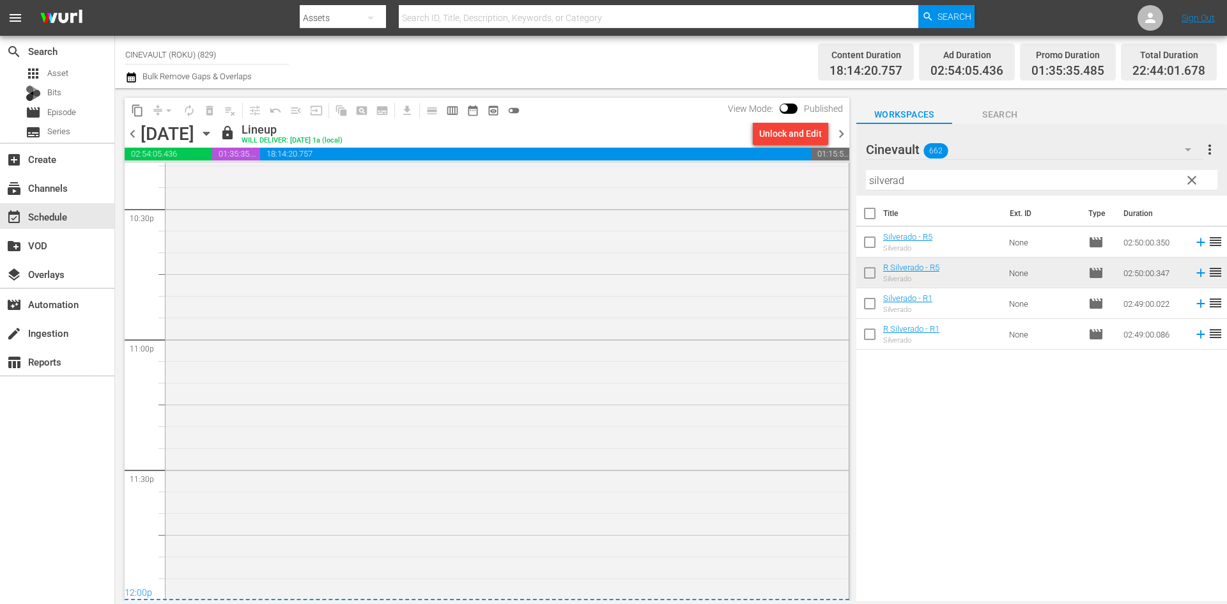
scroll to position [5821, 0]
click at [138, 132] on span "chevron_left" at bounding box center [133, 134] width 16 height 16
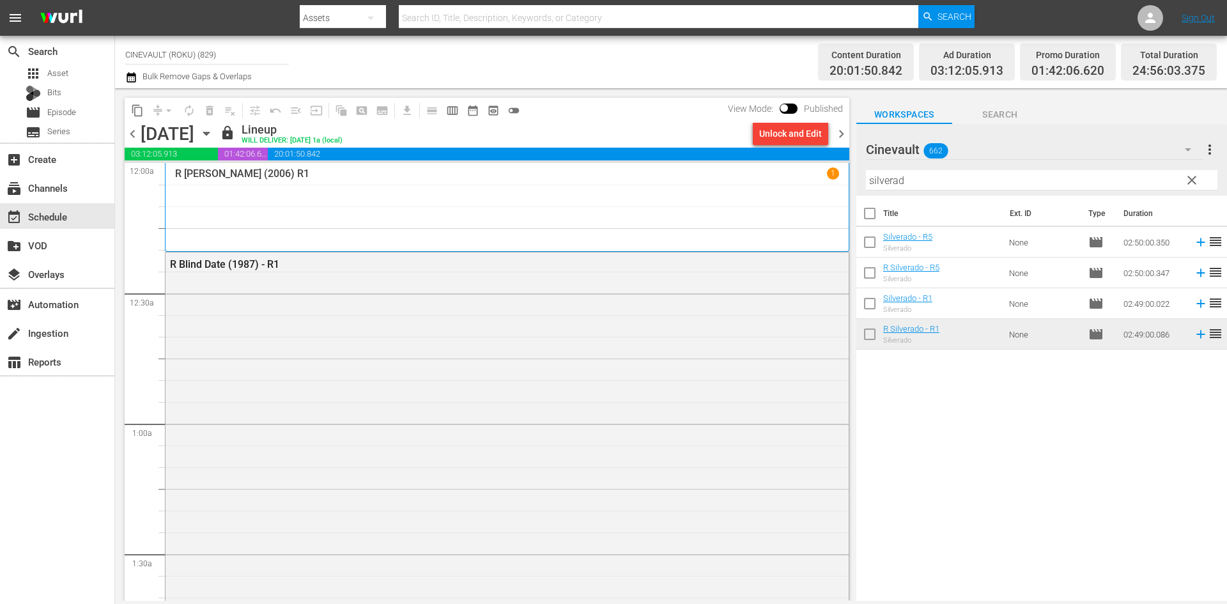
click at [132, 135] on span "chevron_left" at bounding box center [133, 134] width 16 height 16
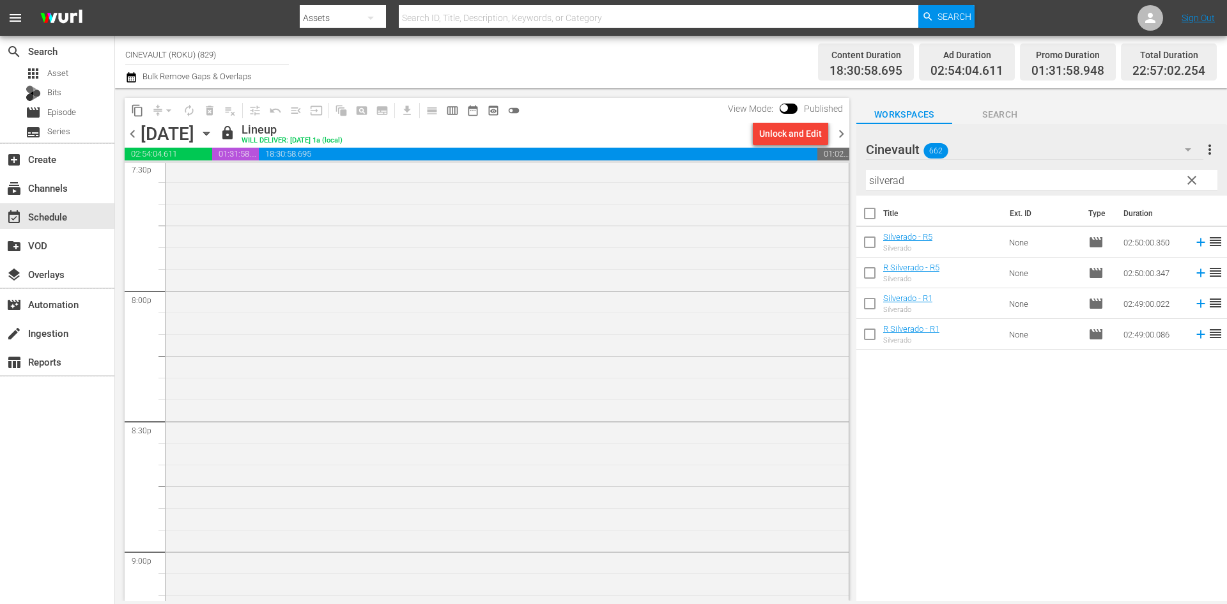
scroll to position [5908, 0]
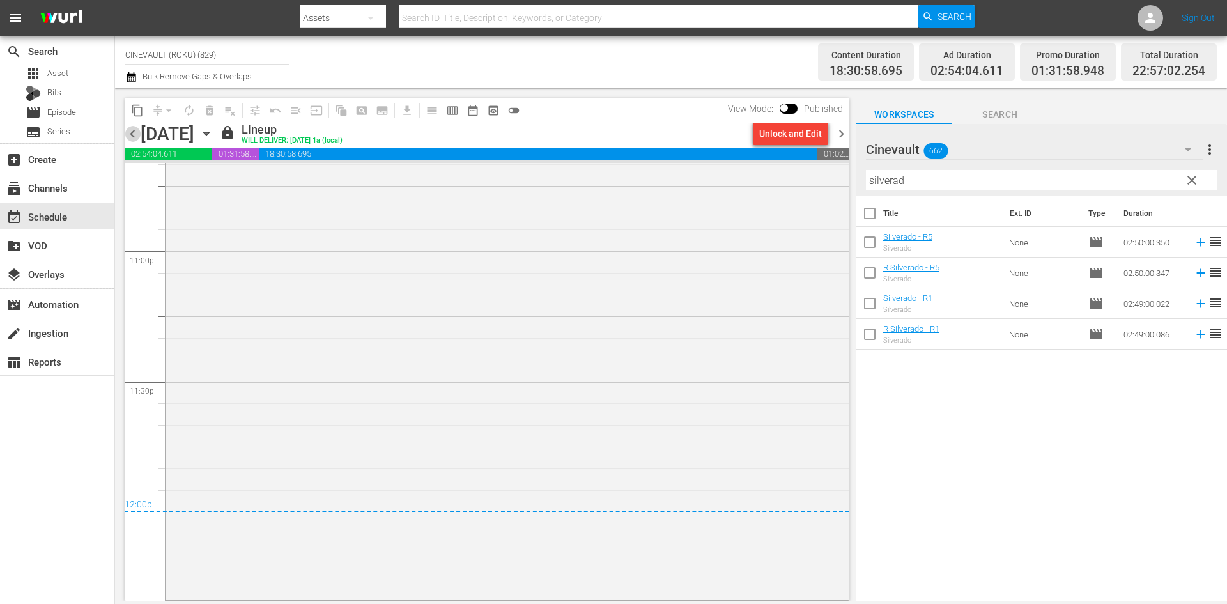
click at [136, 139] on span "chevron_left" at bounding box center [133, 134] width 16 height 16
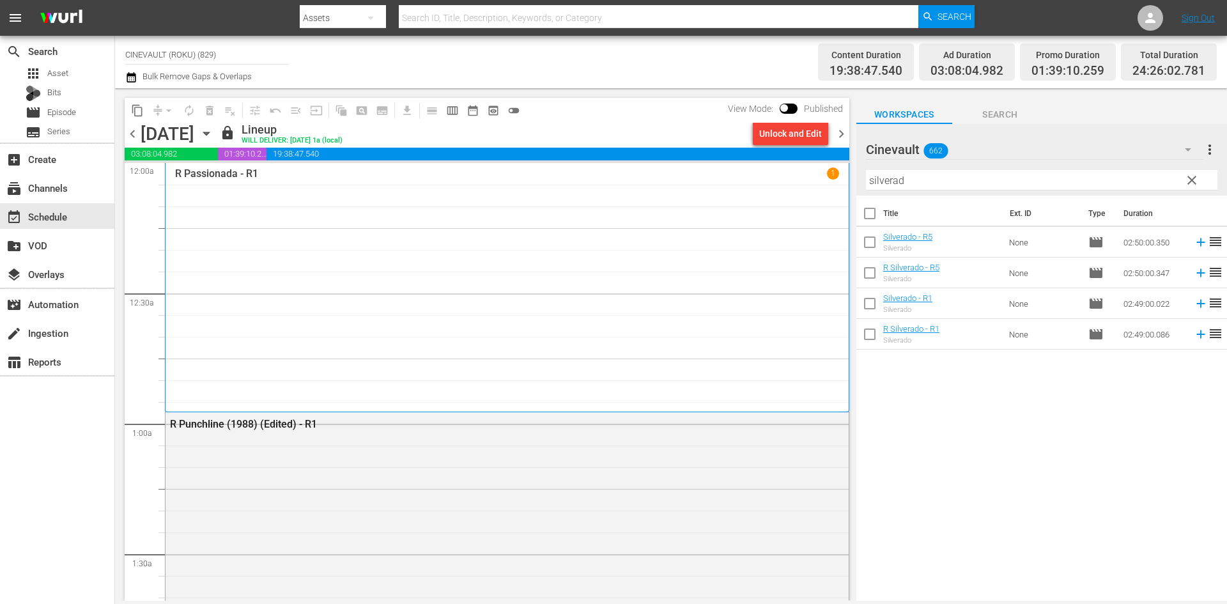
click at [130, 135] on span "chevron_left" at bounding box center [133, 134] width 16 height 16
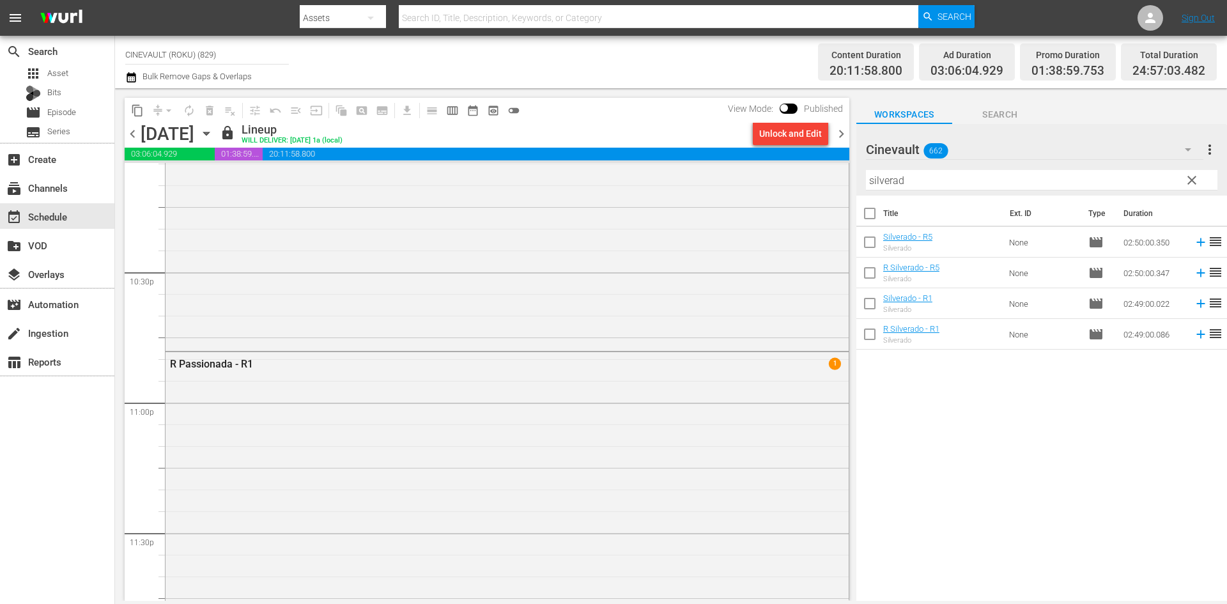
scroll to position [6068, 0]
click at [134, 128] on span "chevron_left" at bounding box center [133, 134] width 16 height 16
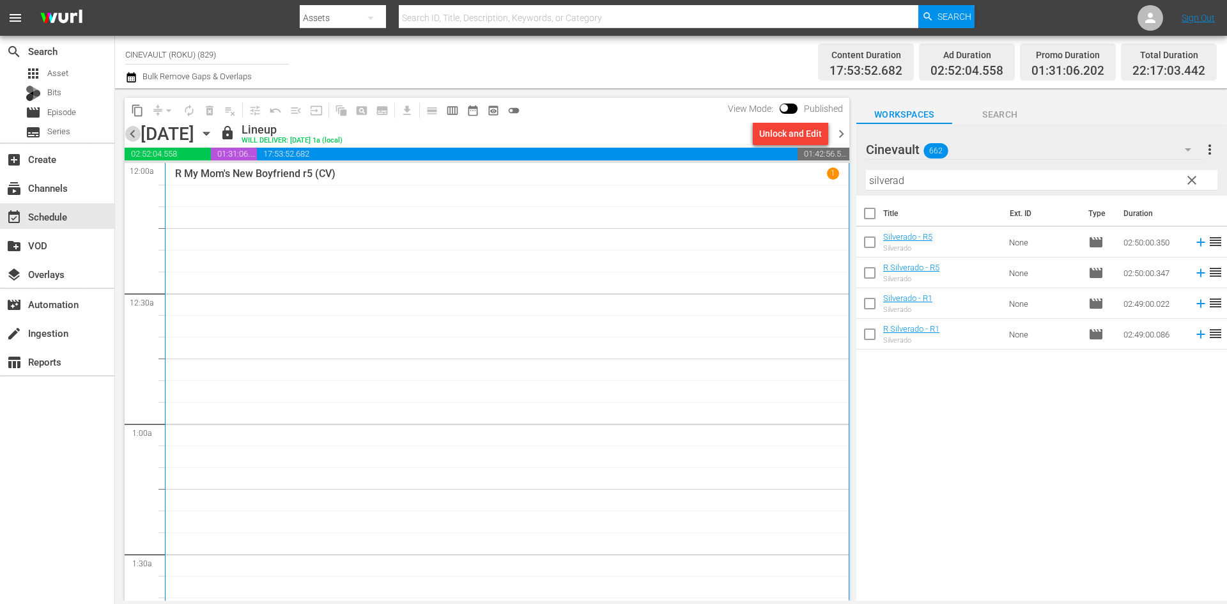
click at [127, 138] on span "chevron_left" at bounding box center [133, 134] width 16 height 16
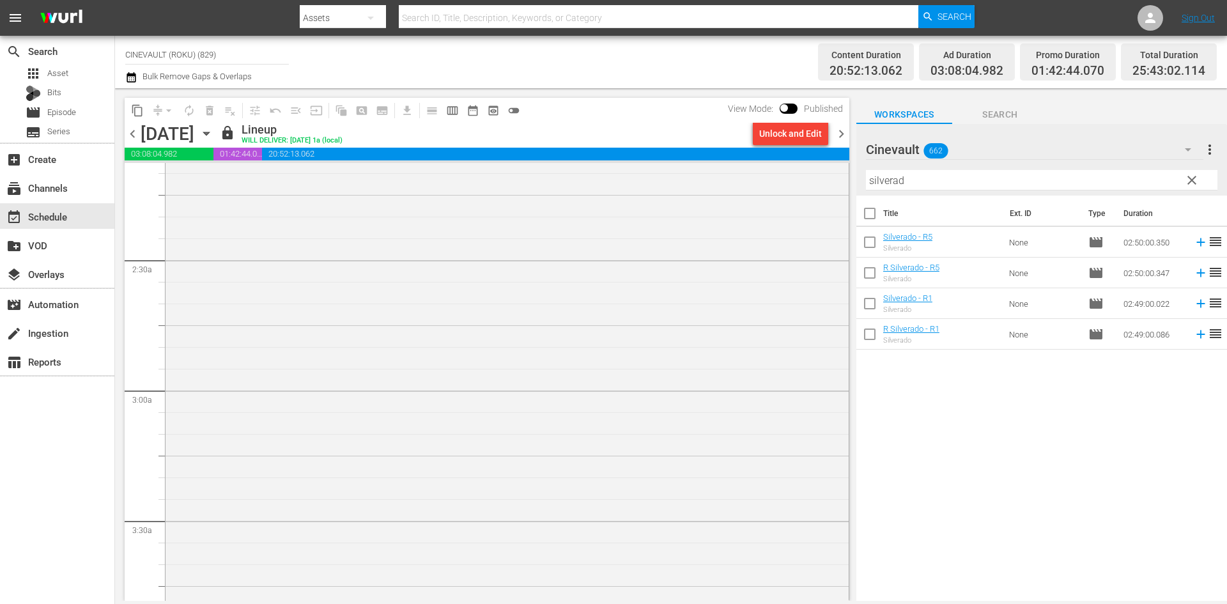
scroll to position [575, 0]
